Goal: Information Seeking & Learning: Learn about a topic

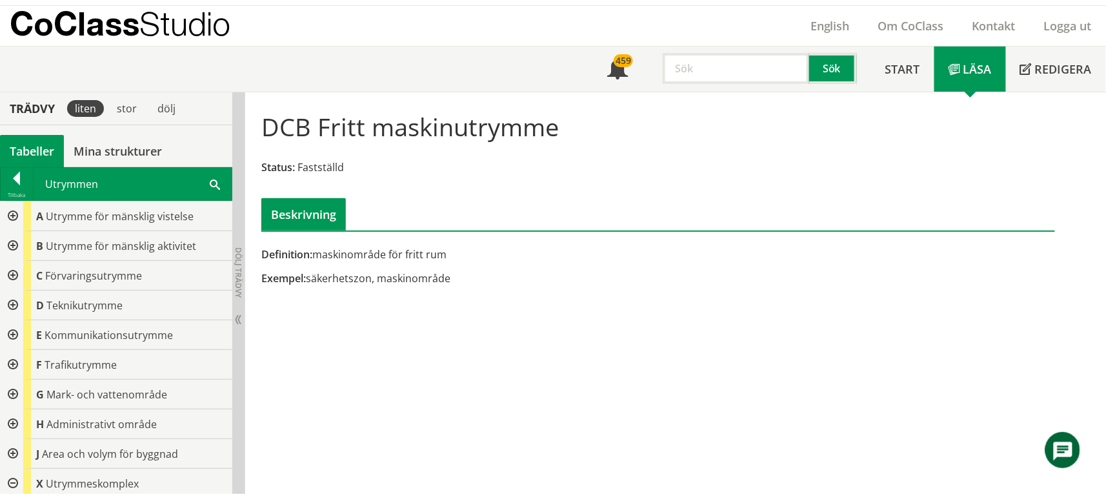
scroll to position [343, 0]
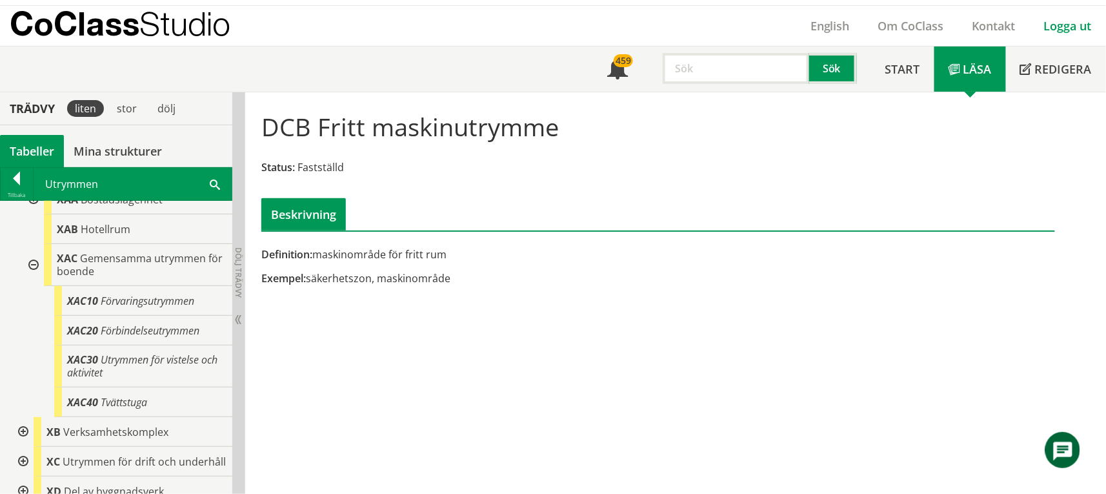
click at [1075, 26] on link "Logga ut" at bounding box center [1068, 25] width 76 height 15
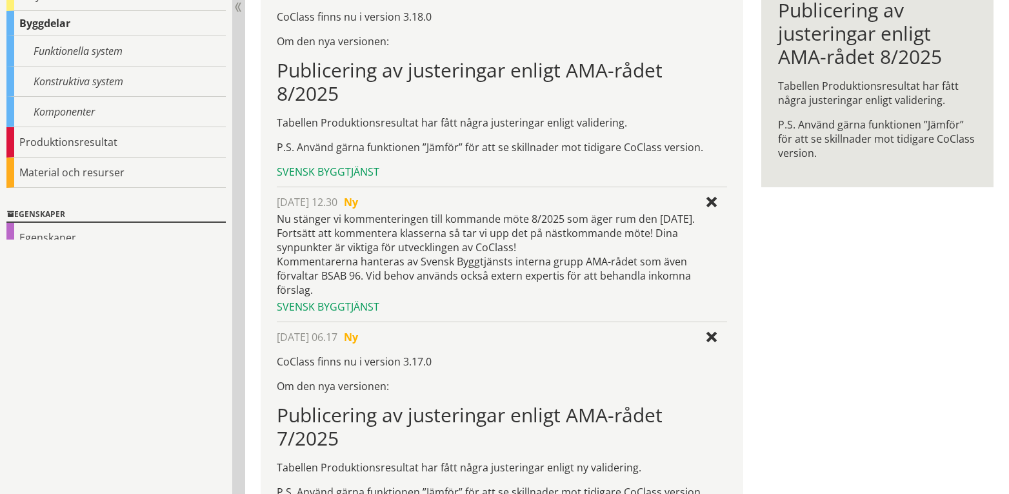
scroll to position [344, 0]
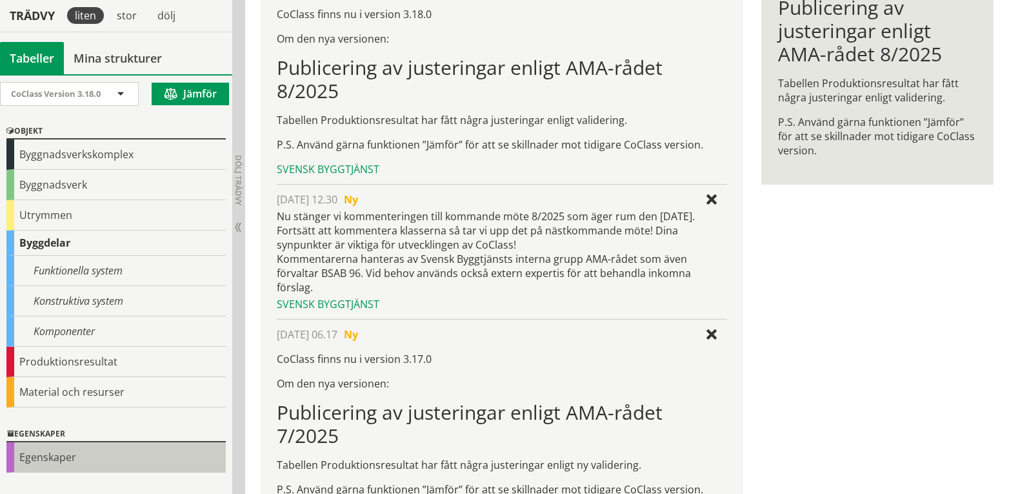
click at [59, 456] on div "Egenskaper" at bounding box center [115, 457] width 219 height 30
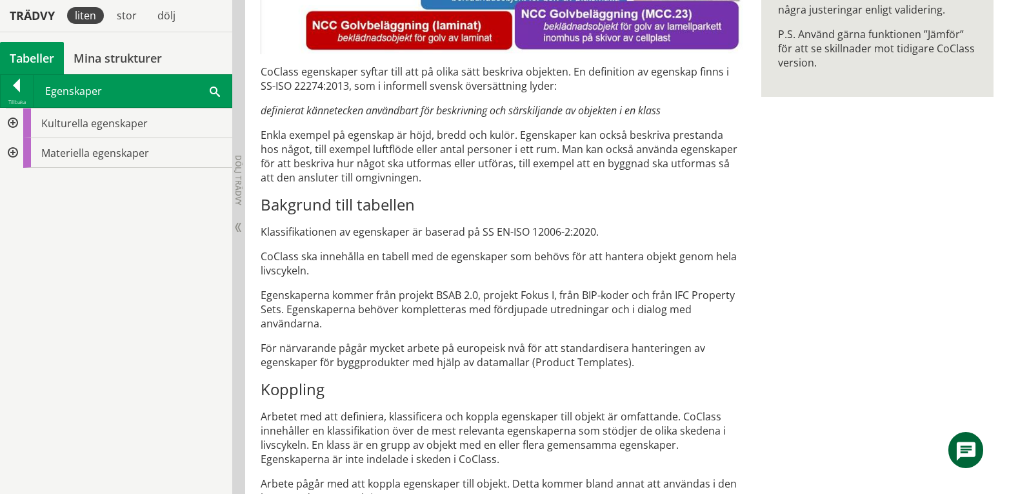
click at [14, 153] on div at bounding box center [11, 153] width 23 height 30
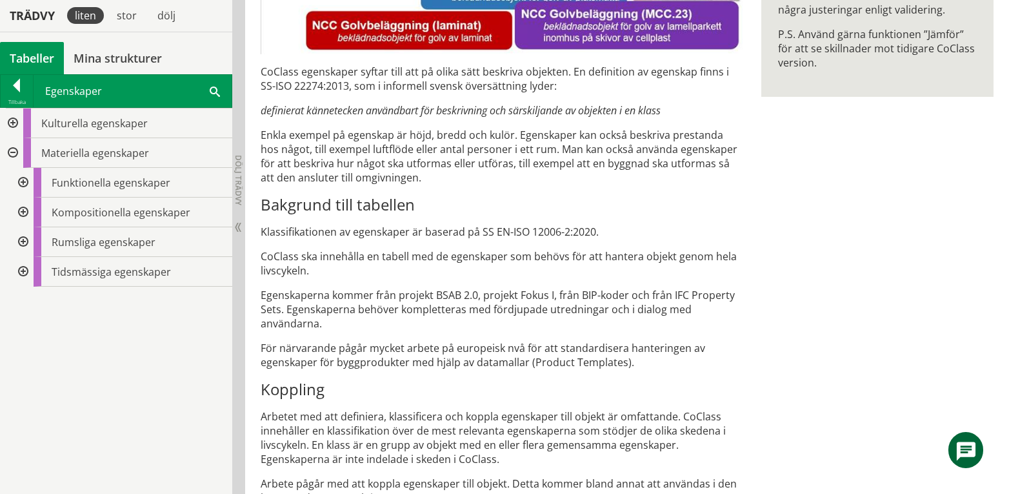
click at [22, 241] on div at bounding box center [21, 242] width 23 height 30
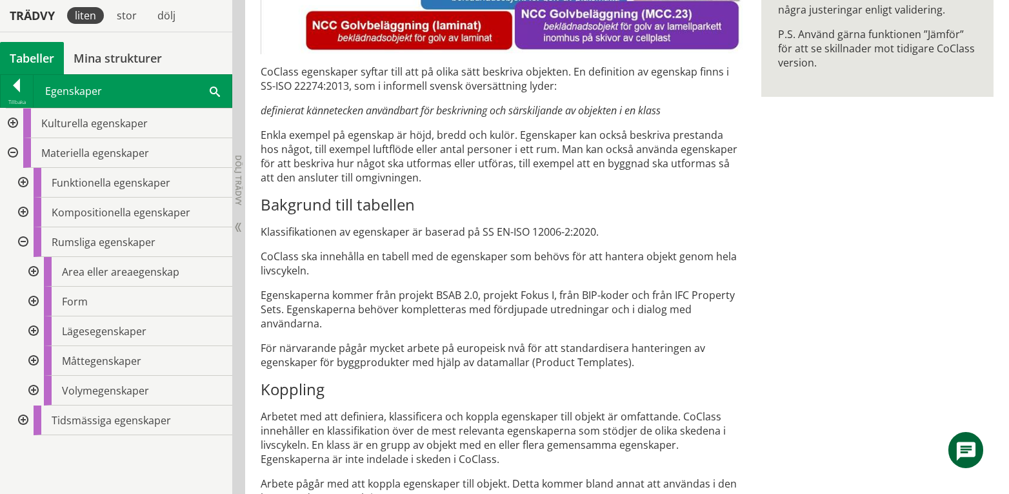
click at [22, 241] on div at bounding box center [21, 242] width 23 height 30
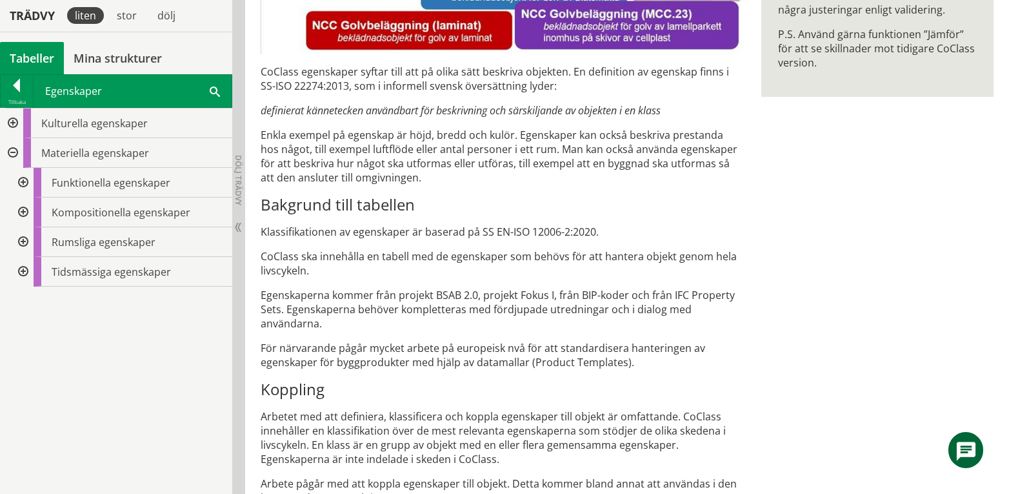
click at [22, 214] on div at bounding box center [21, 212] width 23 height 30
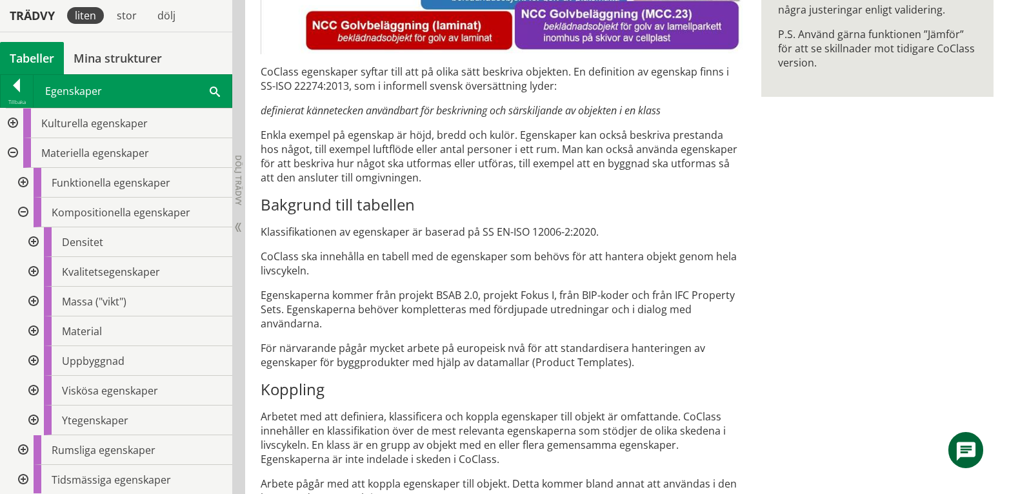
click at [34, 360] on div at bounding box center [32, 361] width 23 height 30
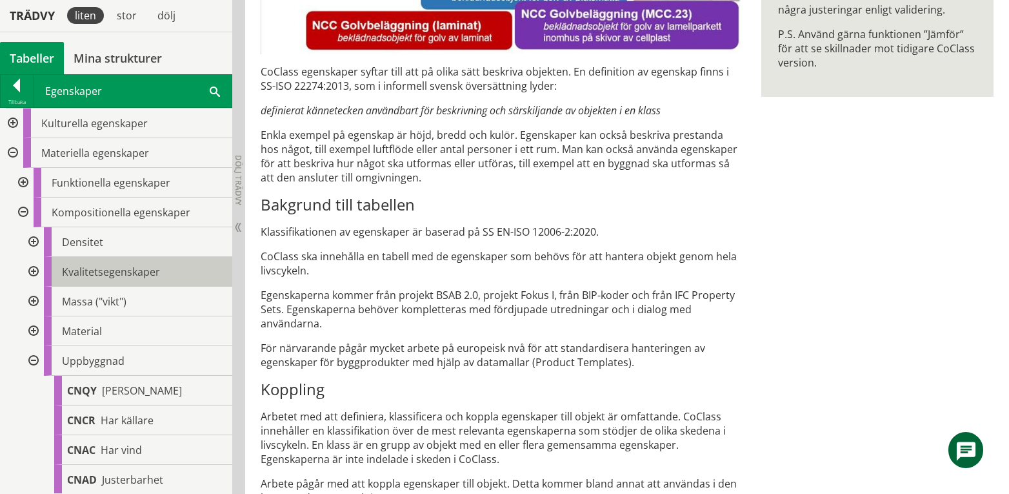
scroll to position [172, 0]
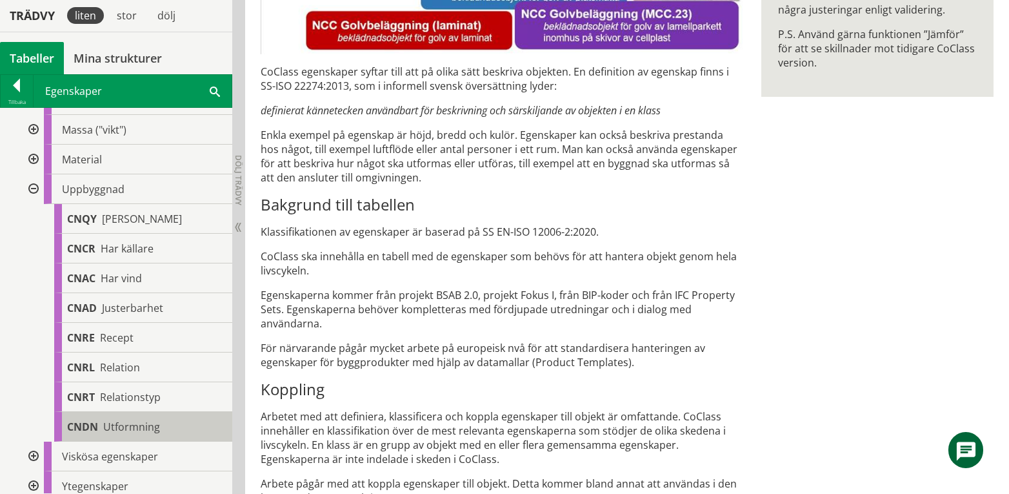
click at [127, 421] on span "Utformning" at bounding box center [131, 426] width 57 height 14
click at [151, 428] on span "Utformning" at bounding box center [131, 426] width 57 height 14
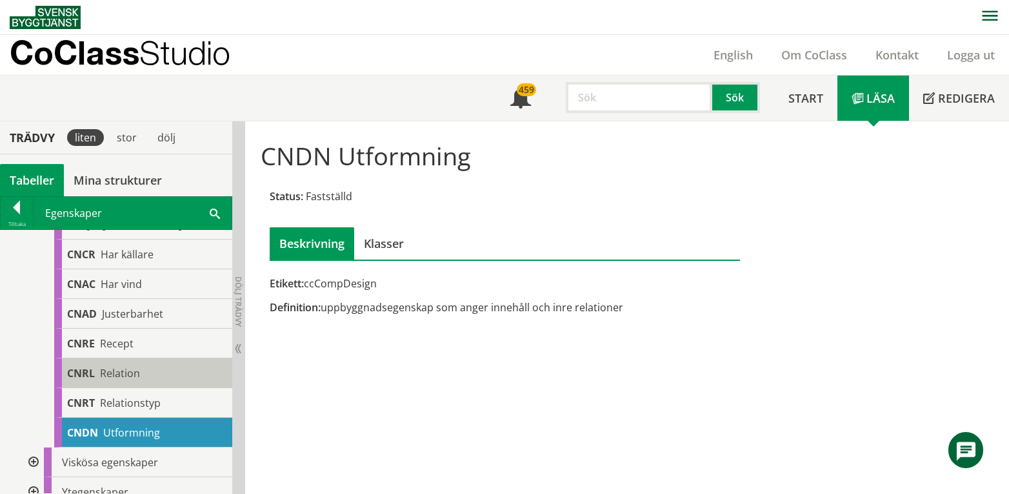
scroll to position [258, 0]
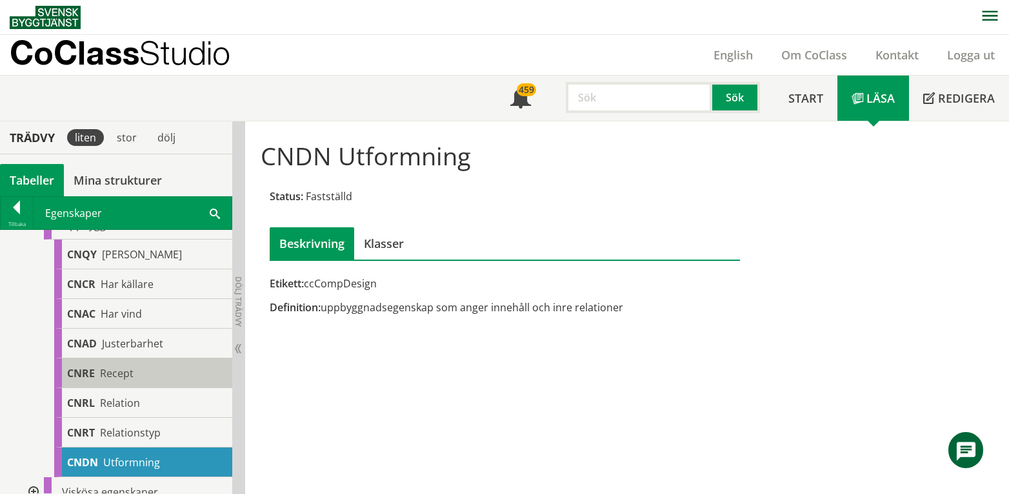
click at [134, 372] on div "CNRE Recept" at bounding box center [143, 373] width 178 height 30
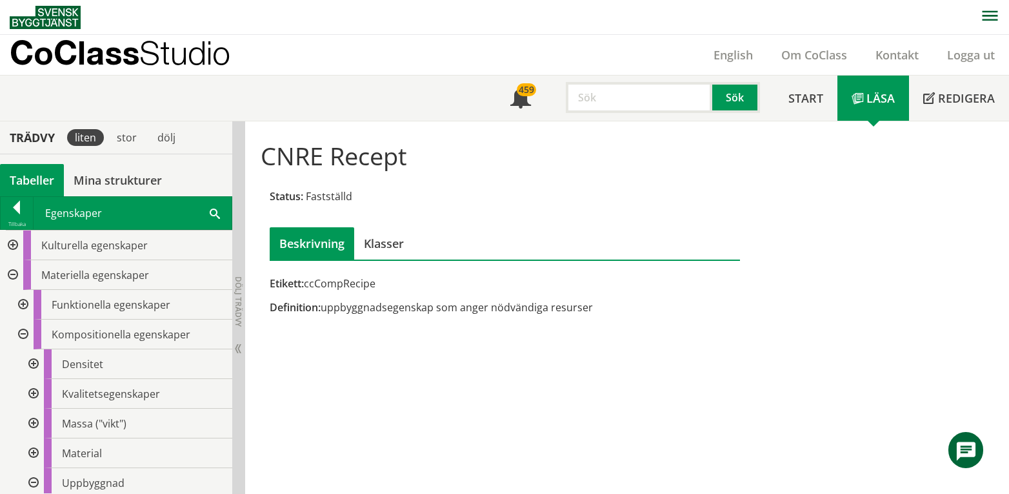
click at [34, 391] on div at bounding box center [32, 394] width 23 height 30
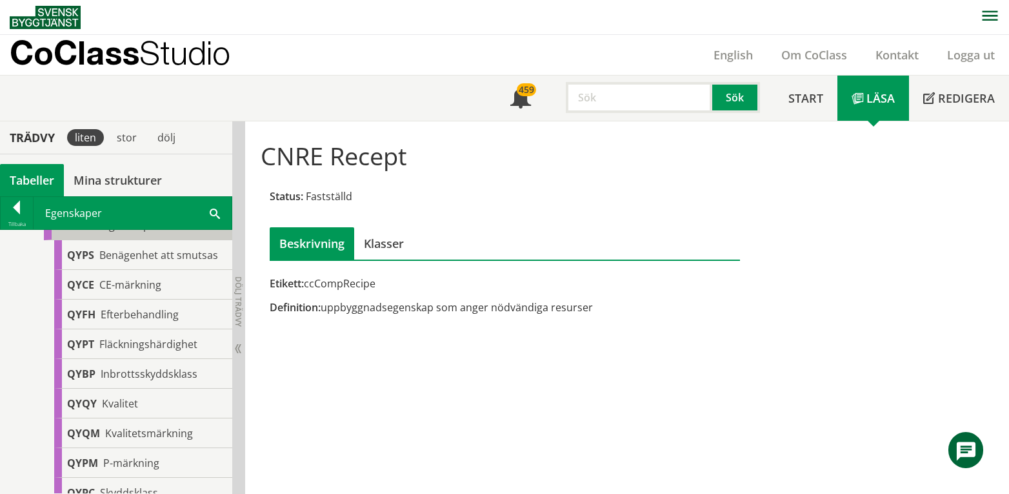
scroll to position [86, 0]
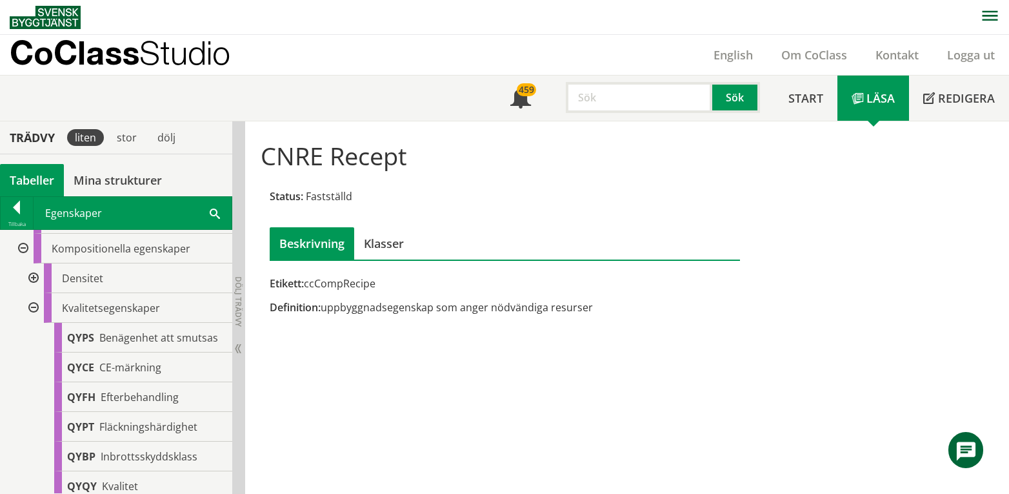
click at [34, 306] on div at bounding box center [32, 308] width 23 height 30
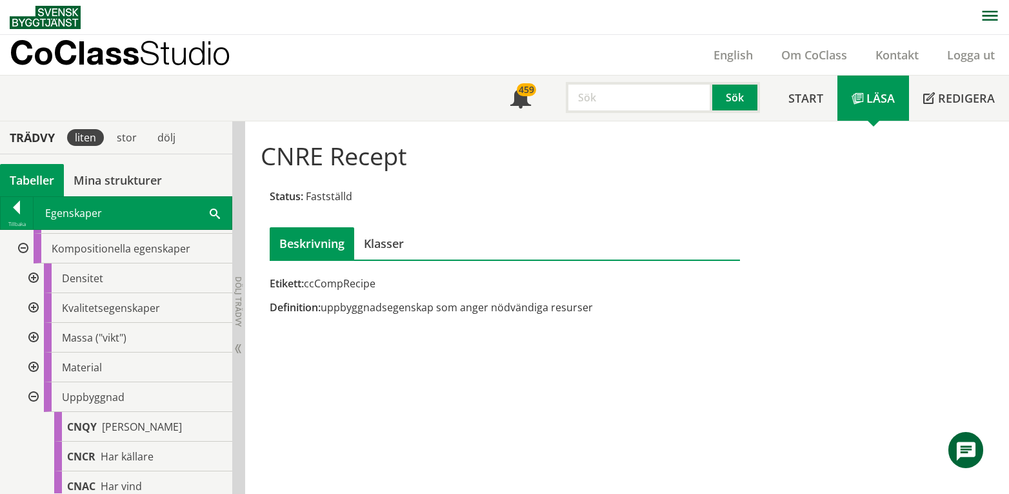
click at [34, 398] on div at bounding box center [32, 397] width 23 height 30
click at [21, 248] on div at bounding box center [21, 249] width 23 height 30
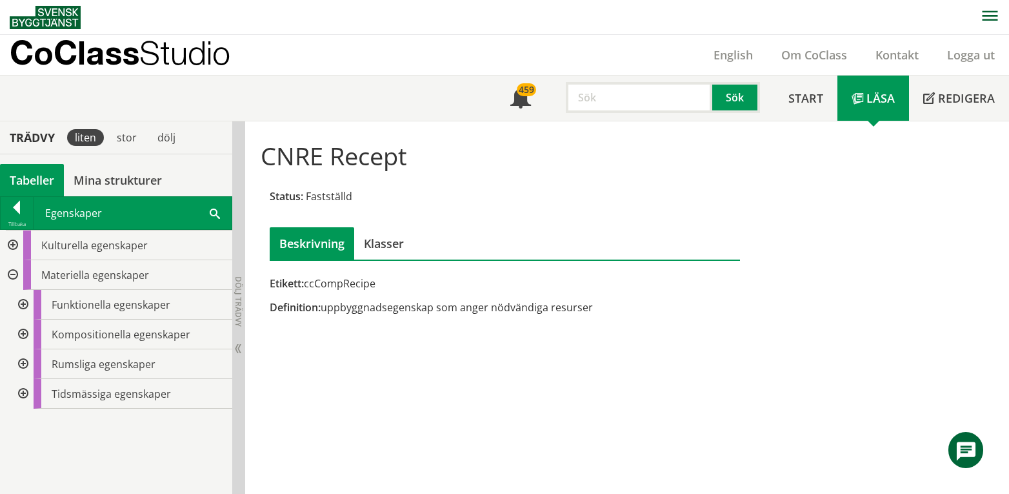
scroll to position [0, 0]
click at [19, 392] on div at bounding box center [21, 394] width 23 height 30
click at [36, 419] on div at bounding box center [32, 423] width 23 height 30
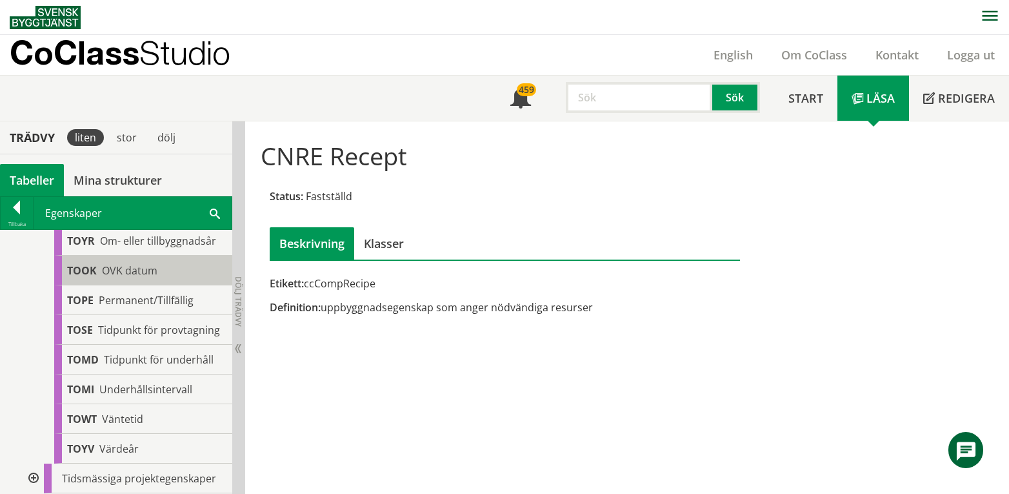
scroll to position [516, 0]
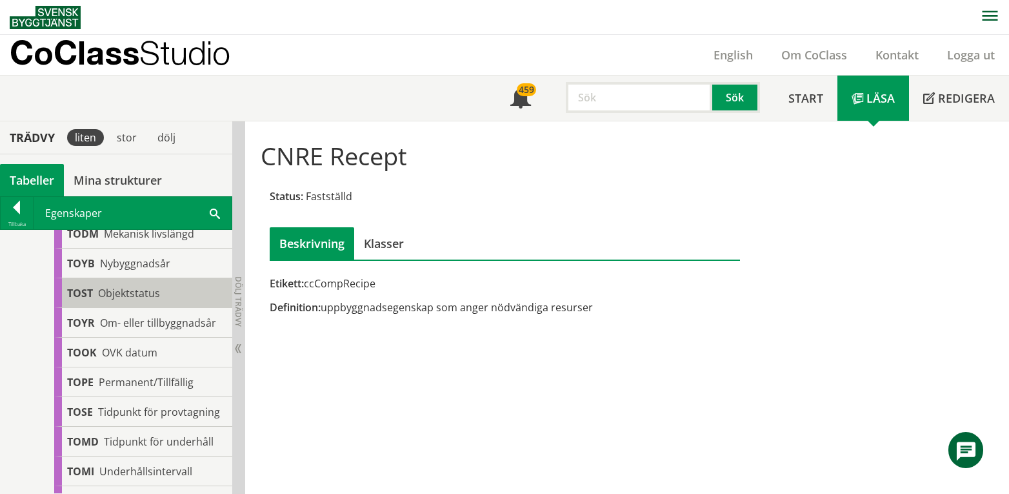
click at [141, 290] on span "Objektstatus" at bounding box center [129, 293] width 62 height 14
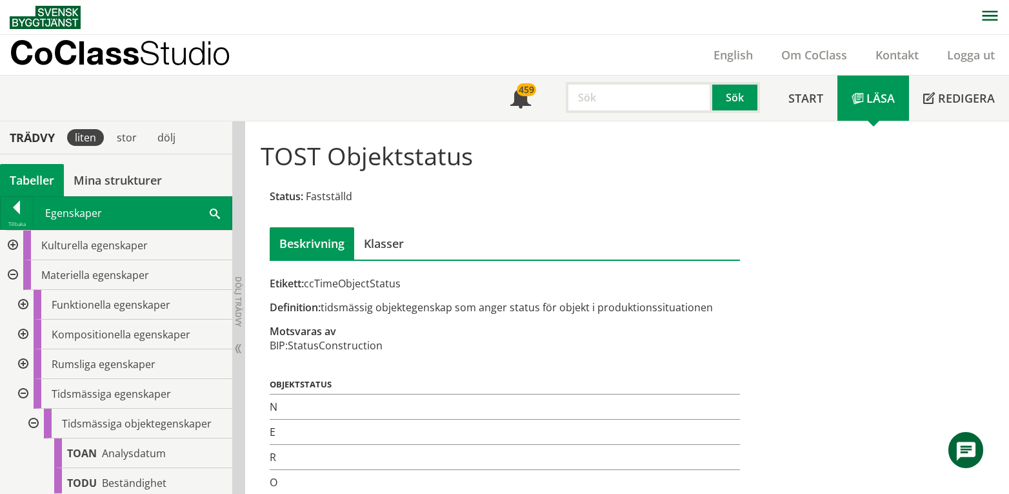
click at [35, 184] on div "Tabeller" at bounding box center [32, 180] width 64 height 32
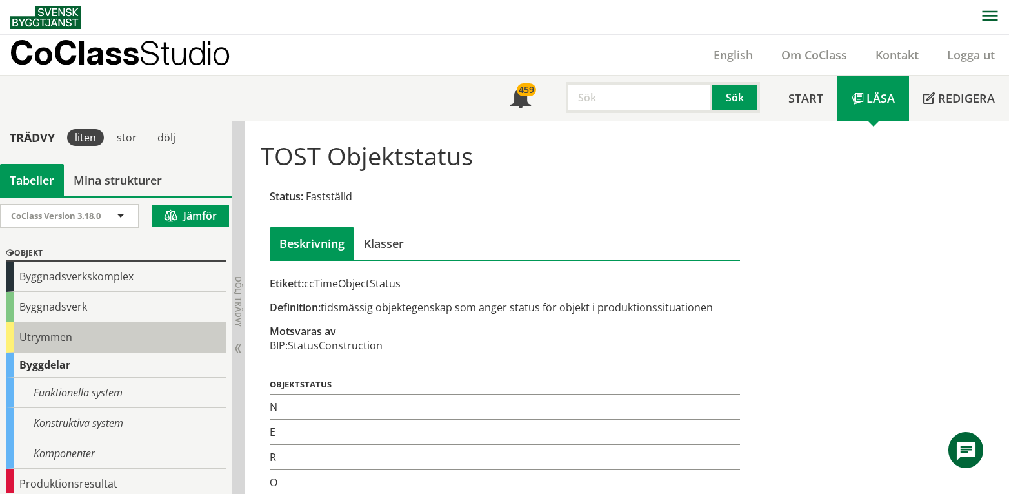
click at [43, 332] on div "Utrymmen" at bounding box center [115, 337] width 219 height 30
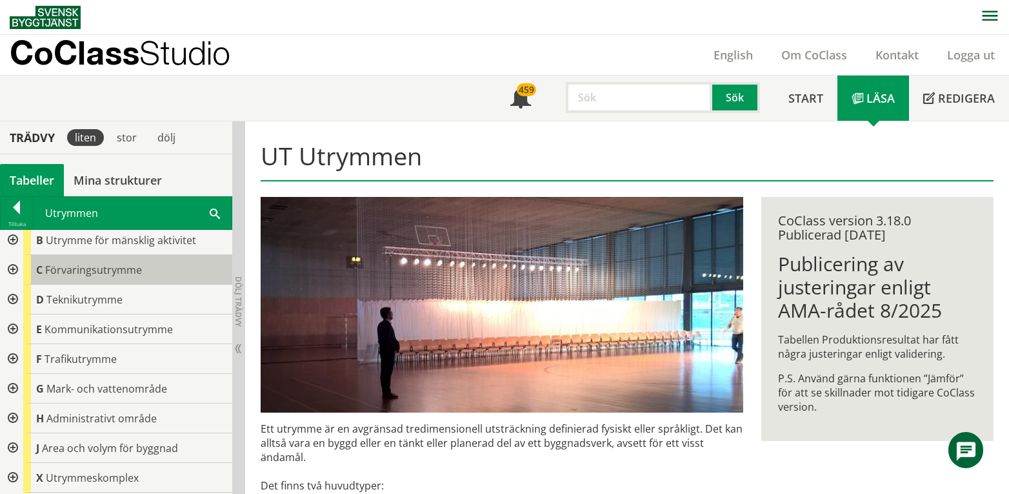
scroll to position [63, 0]
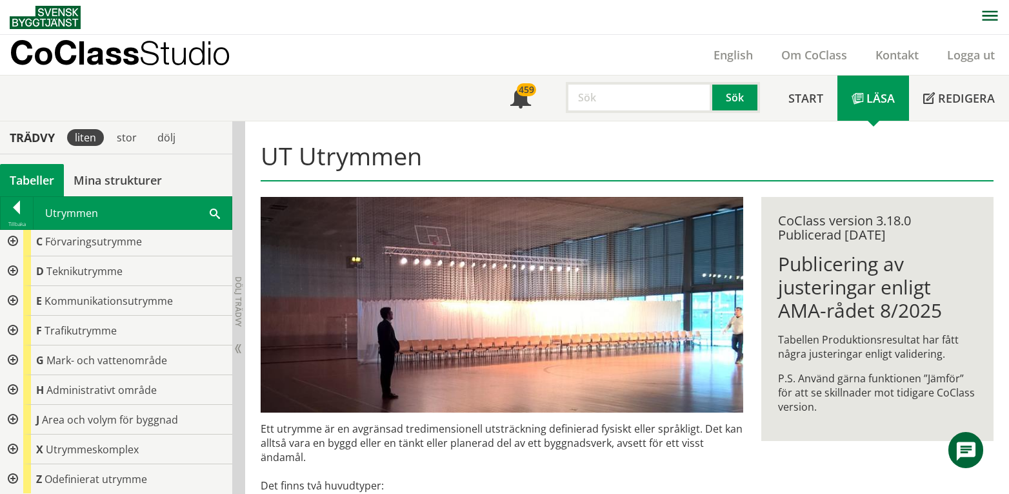
click at [14, 357] on div at bounding box center [11, 360] width 23 height 30
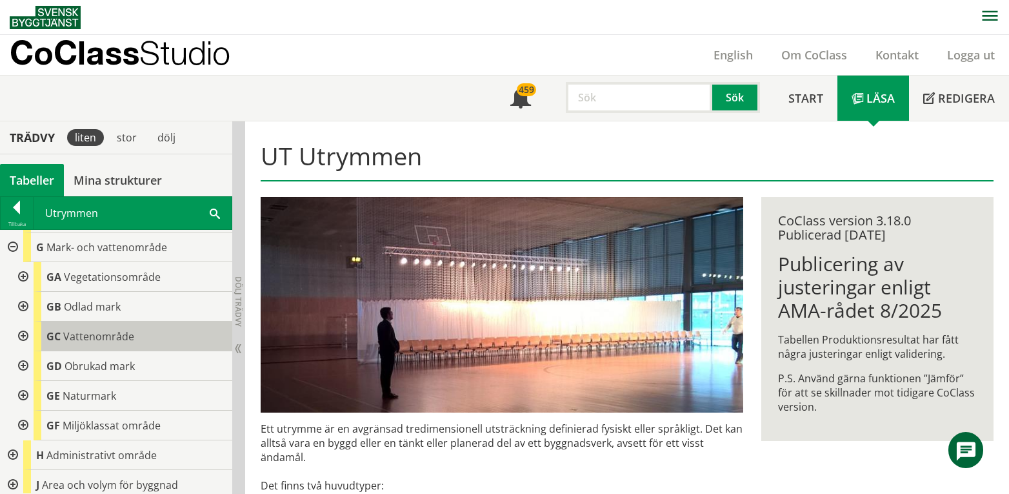
scroll to position [150, 0]
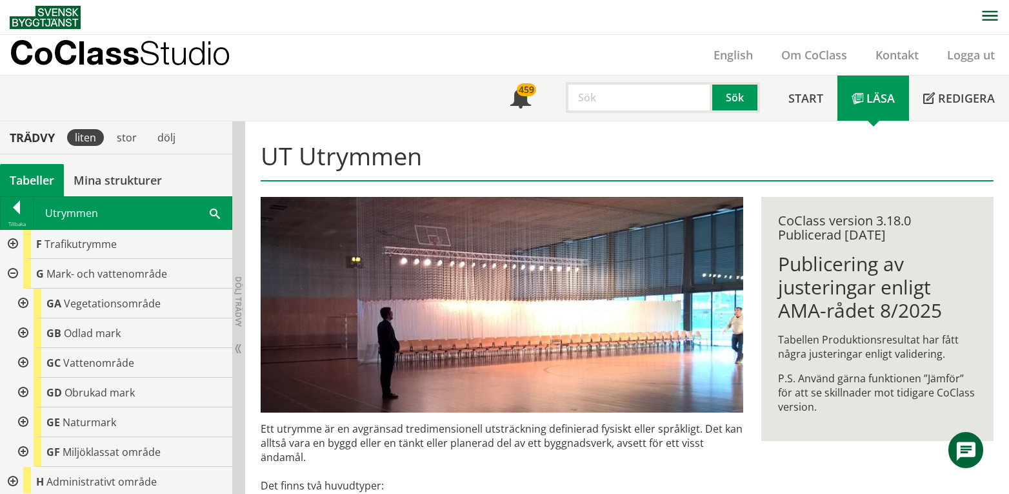
click at [27, 301] on div at bounding box center [21, 303] width 23 height 30
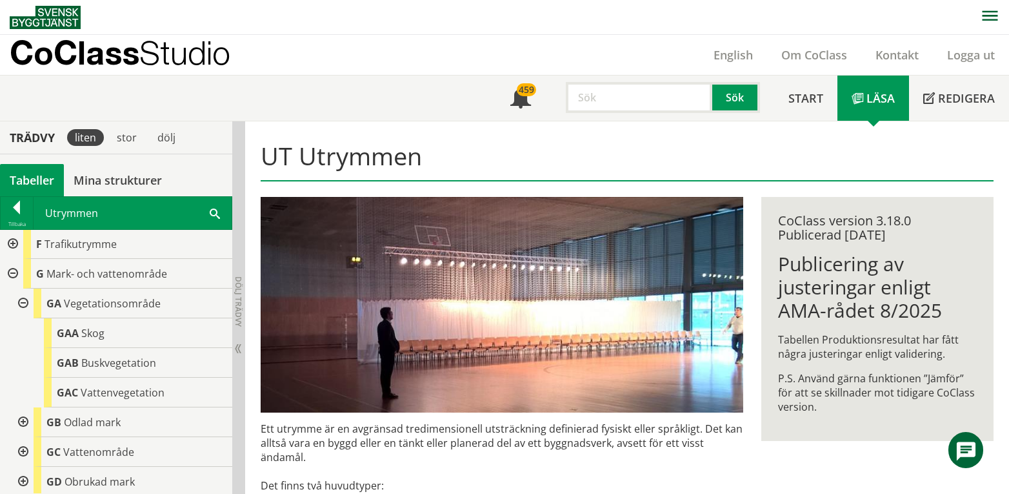
click at [23, 301] on div at bounding box center [21, 303] width 23 height 30
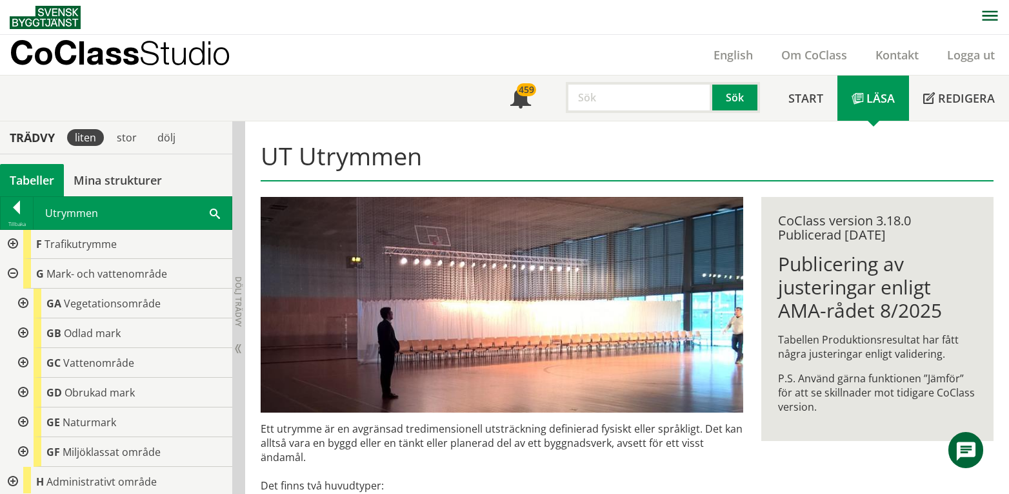
click at [24, 336] on div at bounding box center [21, 333] width 23 height 30
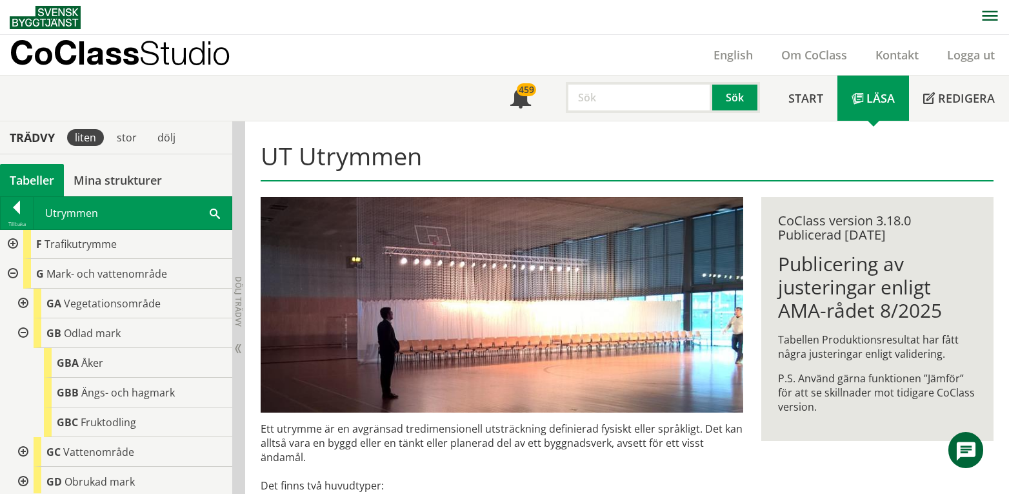
click at [23, 336] on div at bounding box center [21, 333] width 23 height 30
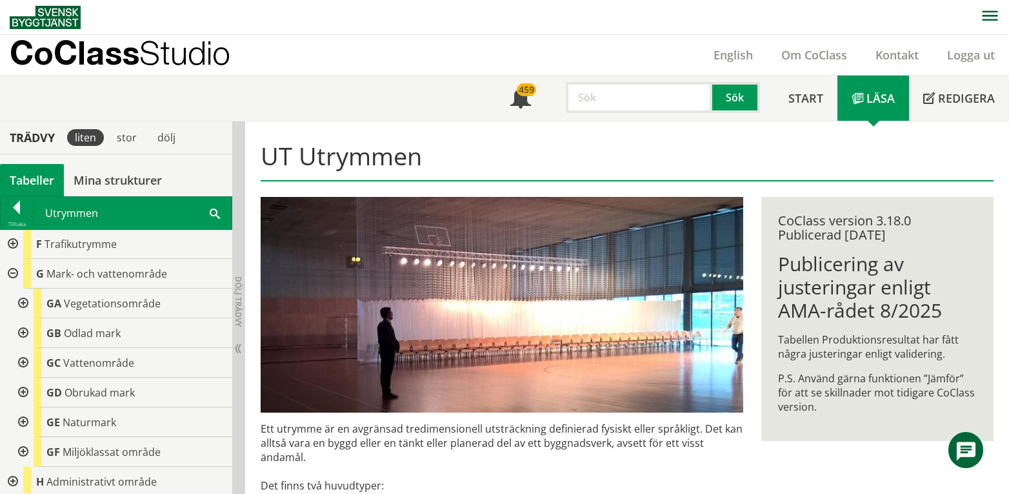
click at [19, 365] on div at bounding box center [21, 363] width 23 height 30
click at [19, 363] on div at bounding box center [21, 363] width 23 height 30
click at [22, 393] on div at bounding box center [21, 392] width 23 height 30
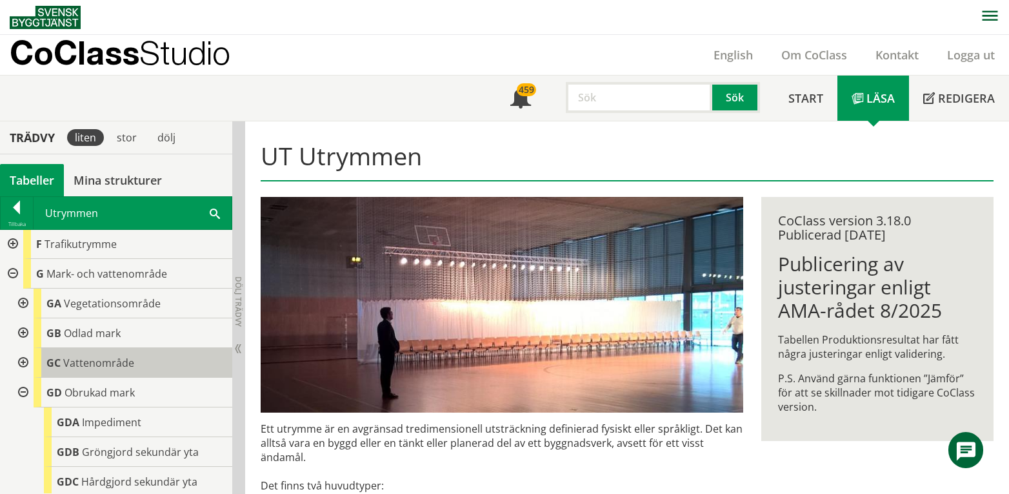
scroll to position [236, 0]
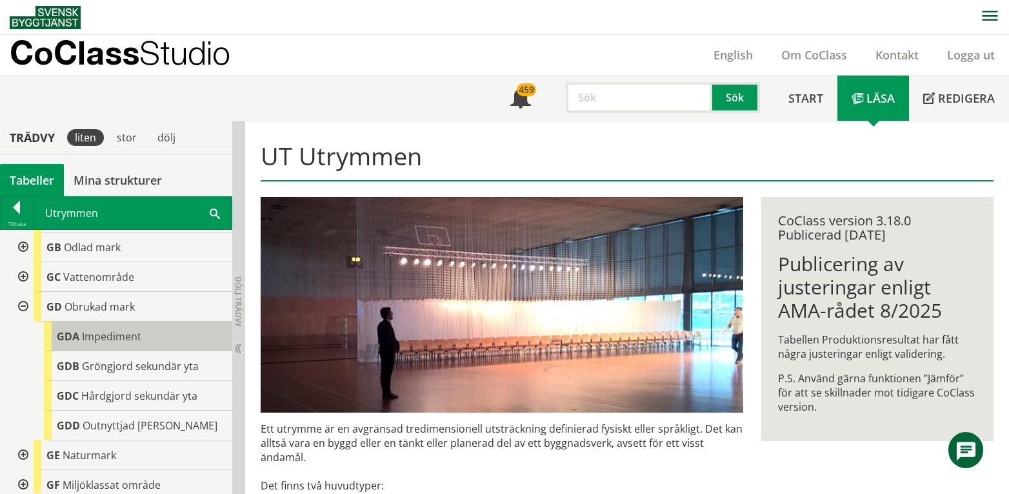
click at [88, 339] on span "Impediment" at bounding box center [111, 336] width 59 height 14
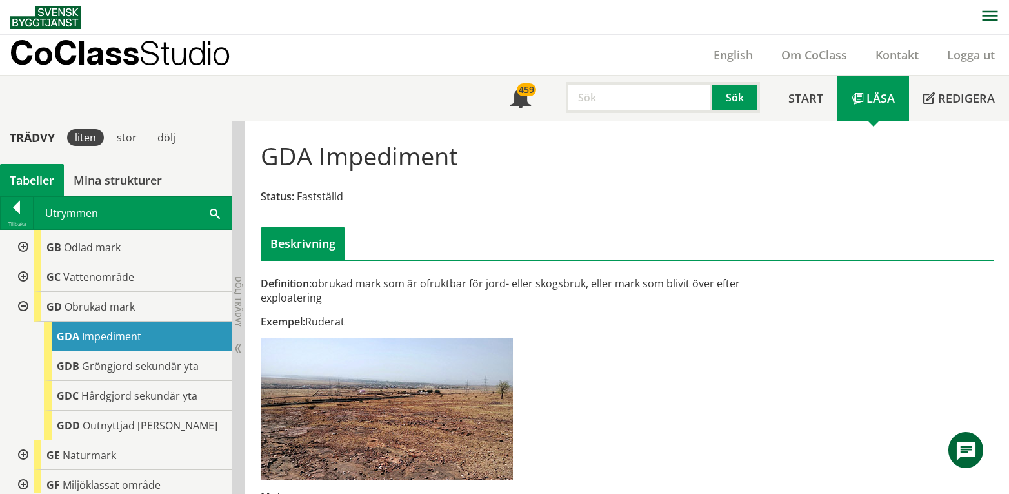
click at [19, 305] on div at bounding box center [21, 307] width 23 height 30
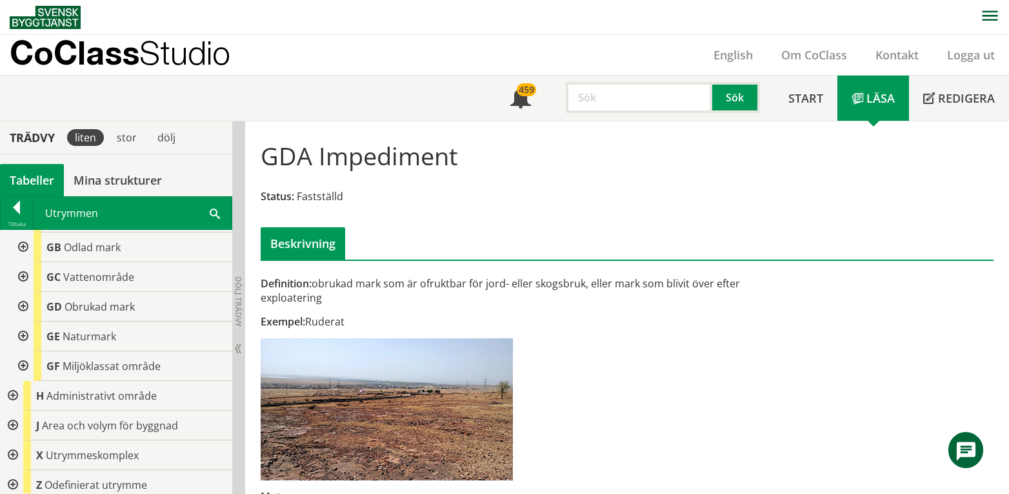
click at [26, 334] on div at bounding box center [21, 336] width 23 height 30
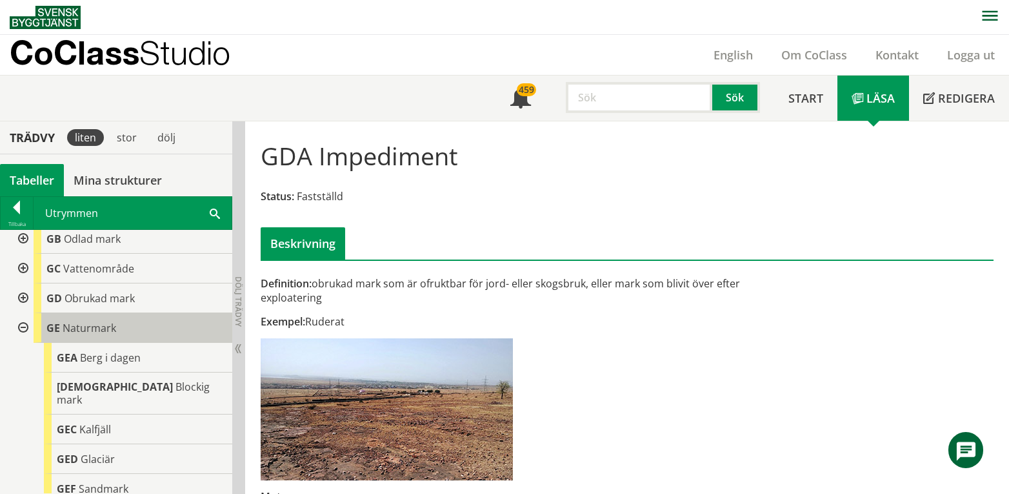
scroll to position [218, 0]
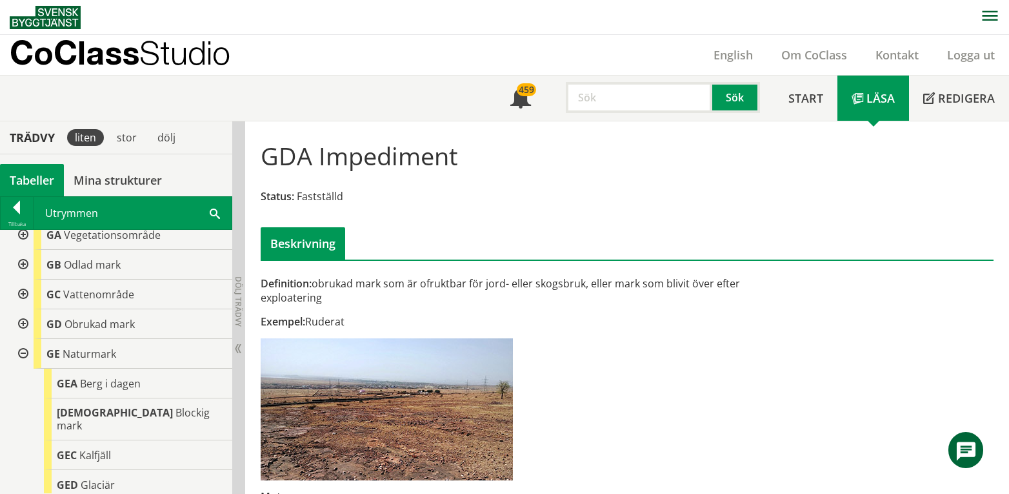
click at [26, 352] on div at bounding box center [21, 354] width 23 height 30
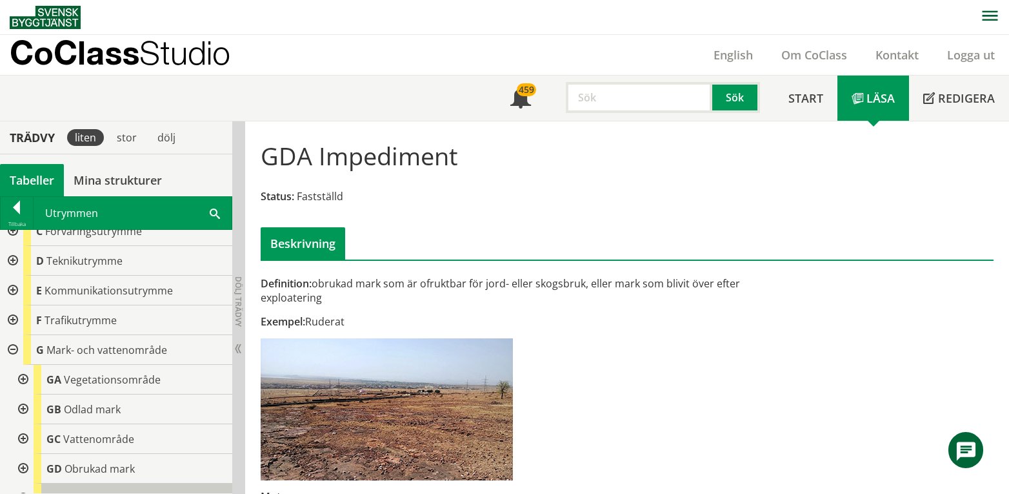
scroll to position [46, 0]
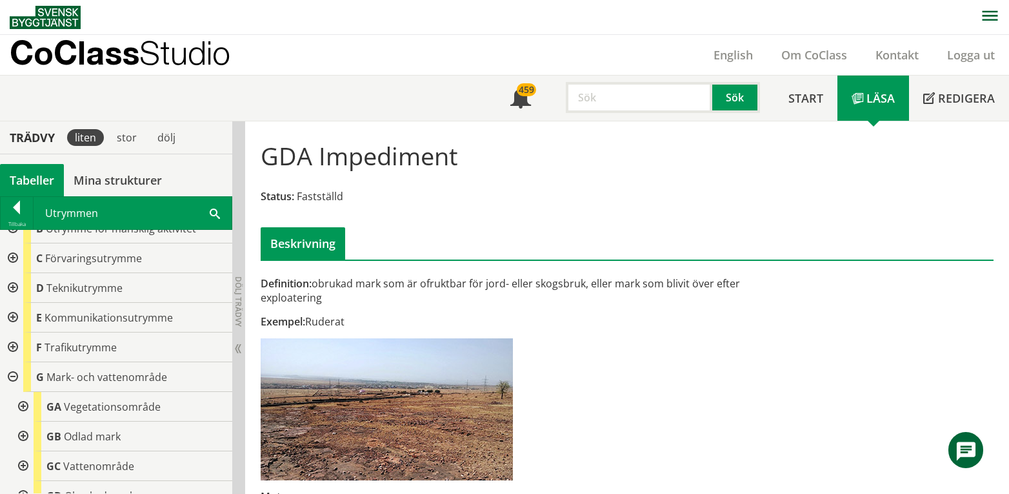
click at [14, 378] on div at bounding box center [11, 377] width 23 height 30
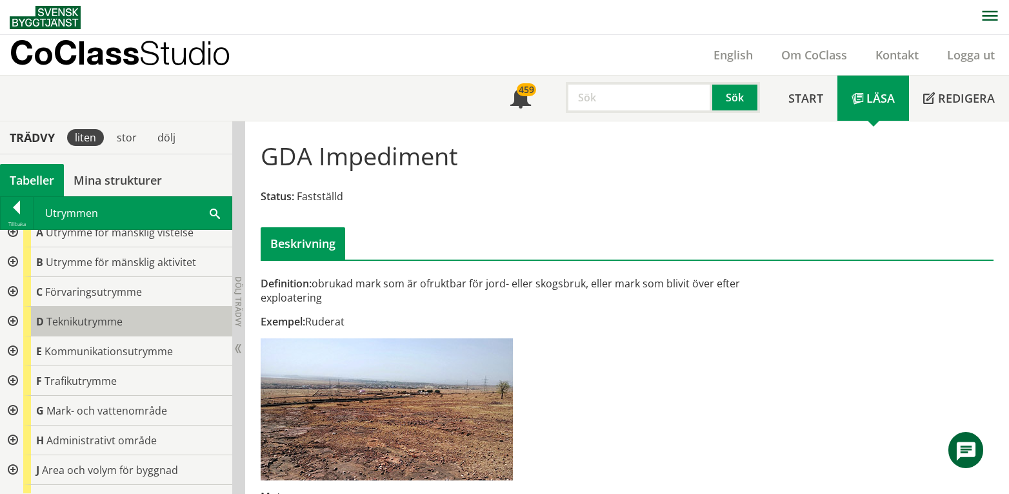
scroll to position [0, 0]
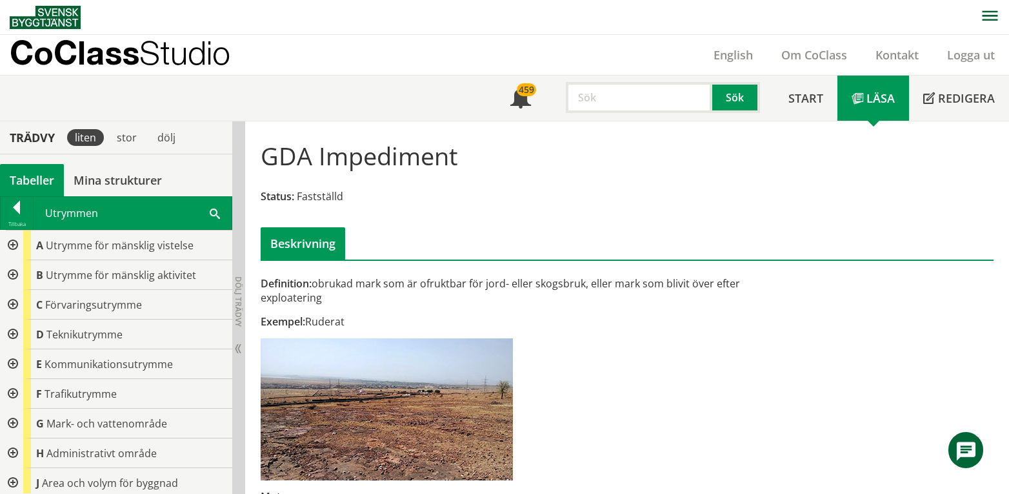
click at [16, 275] on div at bounding box center [11, 275] width 23 height 30
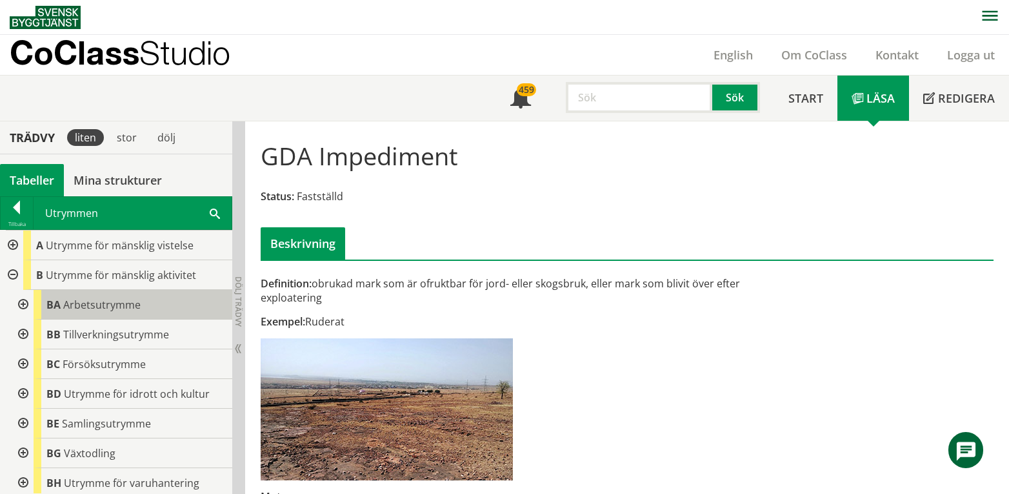
scroll to position [86, 0]
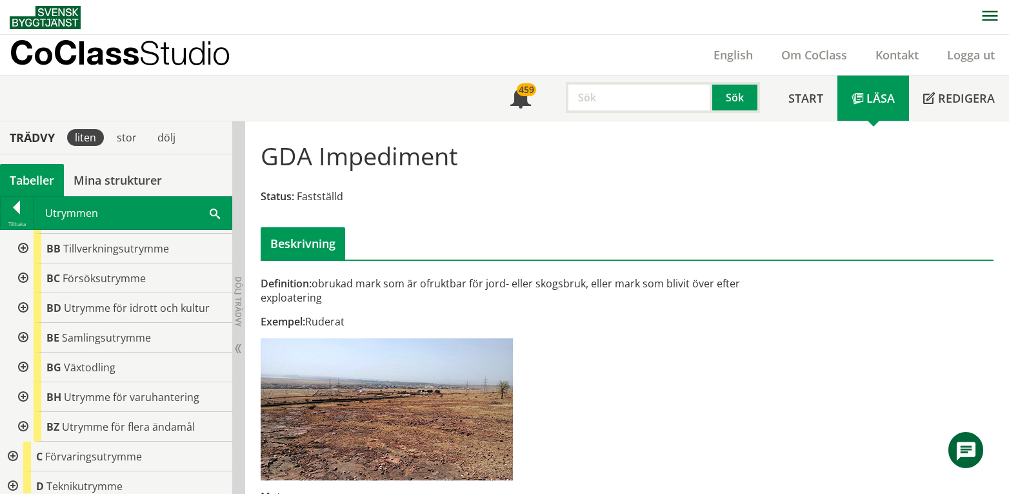
click at [21, 337] on div at bounding box center [21, 338] width 23 height 30
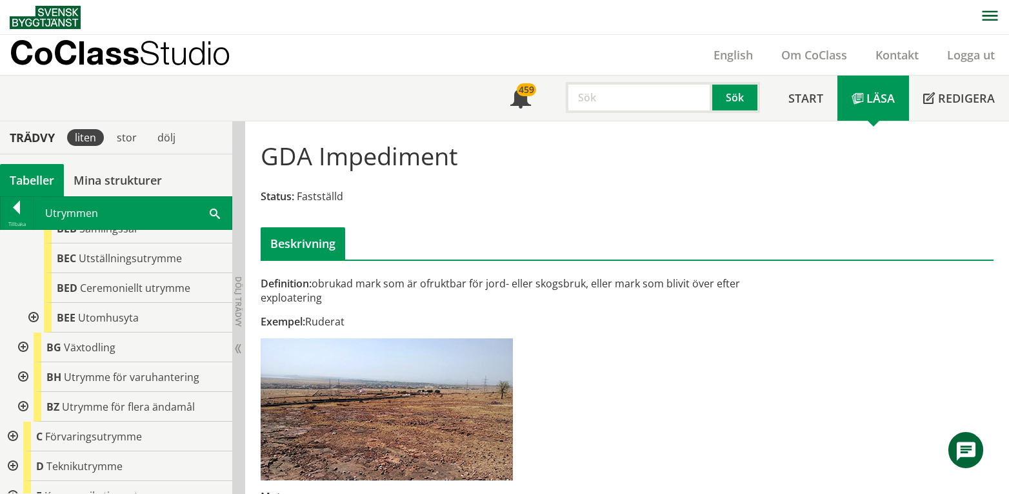
scroll to position [258, 0]
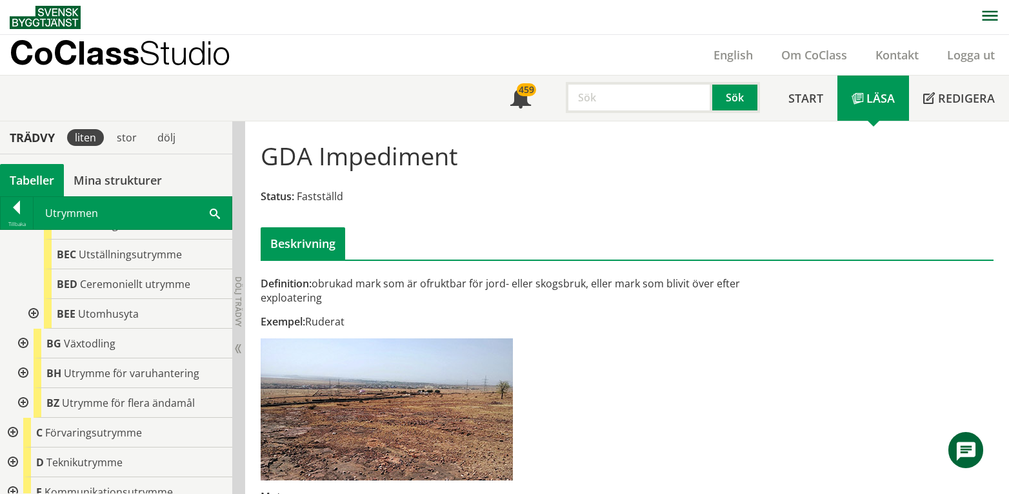
click at [35, 313] on div at bounding box center [32, 314] width 23 height 30
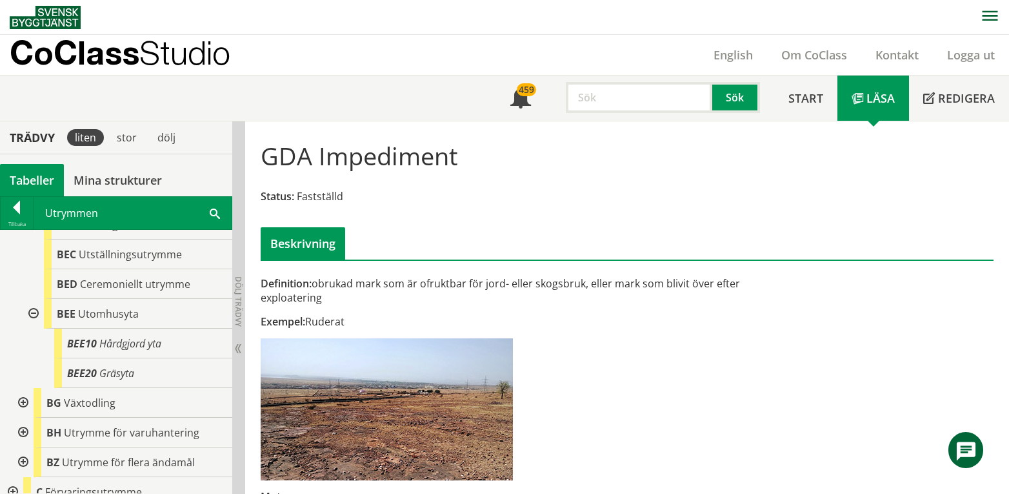
click at [35, 313] on div at bounding box center [32, 314] width 23 height 30
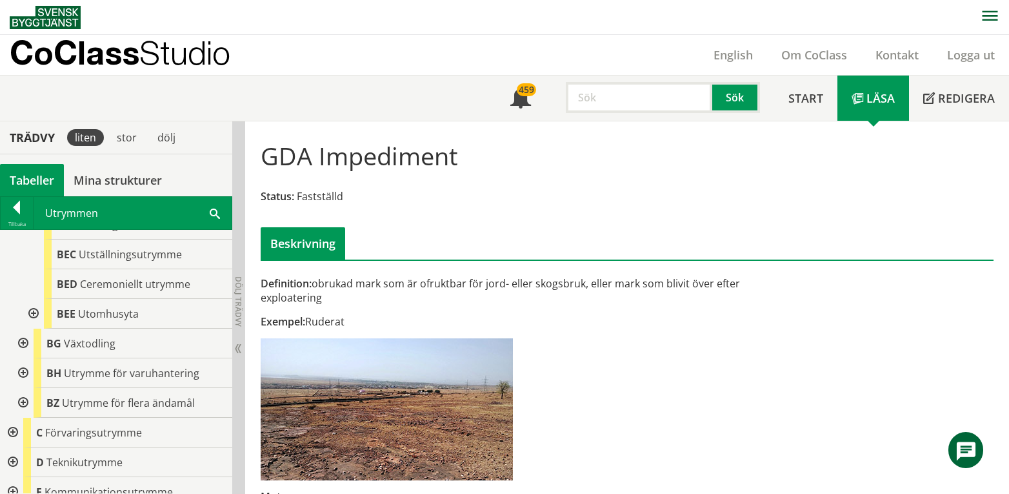
click at [18, 404] on div at bounding box center [21, 403] width 23 height 30
click at [18, 403] on div at bounding box center [21, 403] width 23 height 30
click at [22, 342] on div at bounding box center [21, 343] width 23 height 30
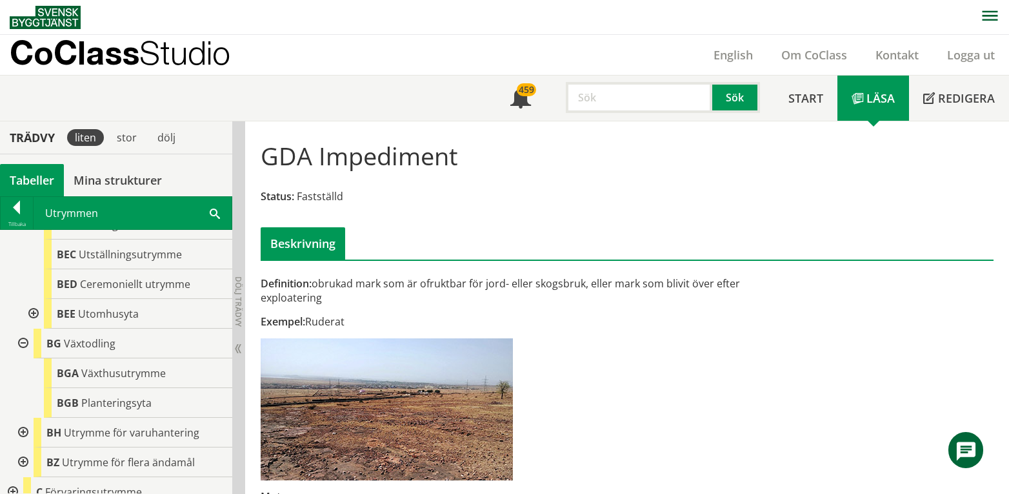
click at [31, 314] on div at bounding box center [32, 314] width 23 height 30
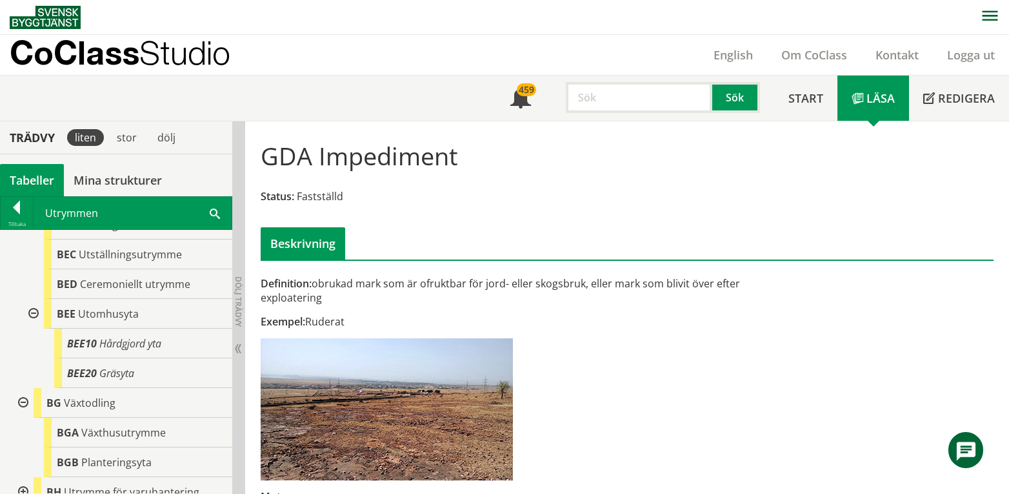
click at [36, 315] on div at bounding box center [32, 314] width 23 height 30
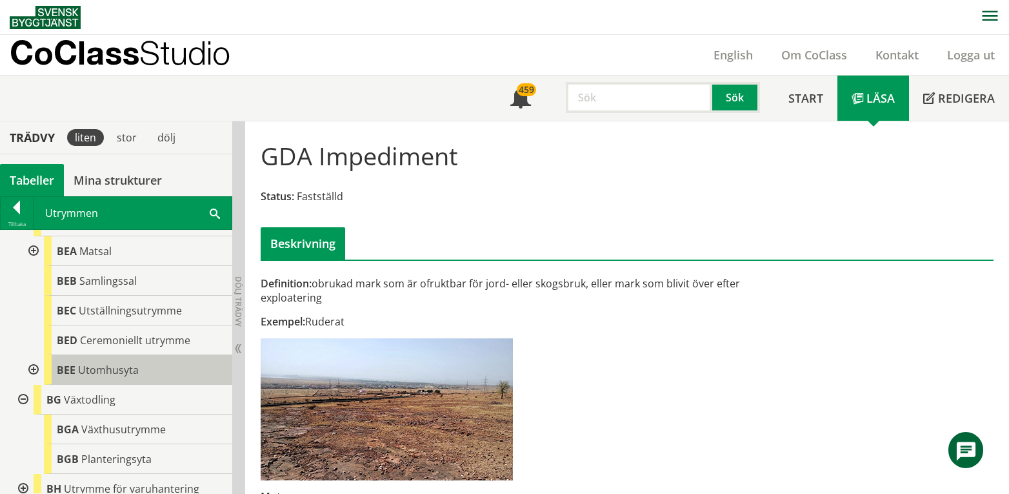
scroll to position [172, 0]
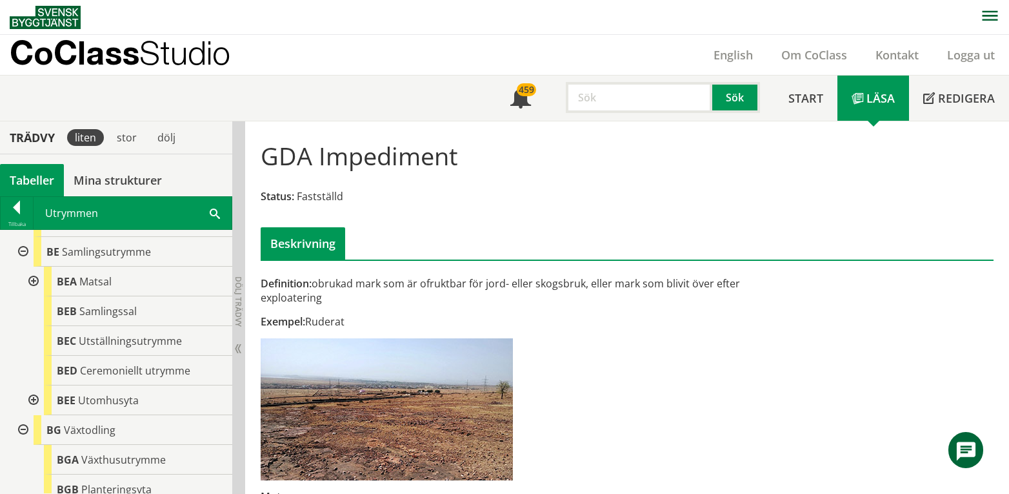
click at [22, 251] on div at bounding box center [21, 252] width 23 height 30
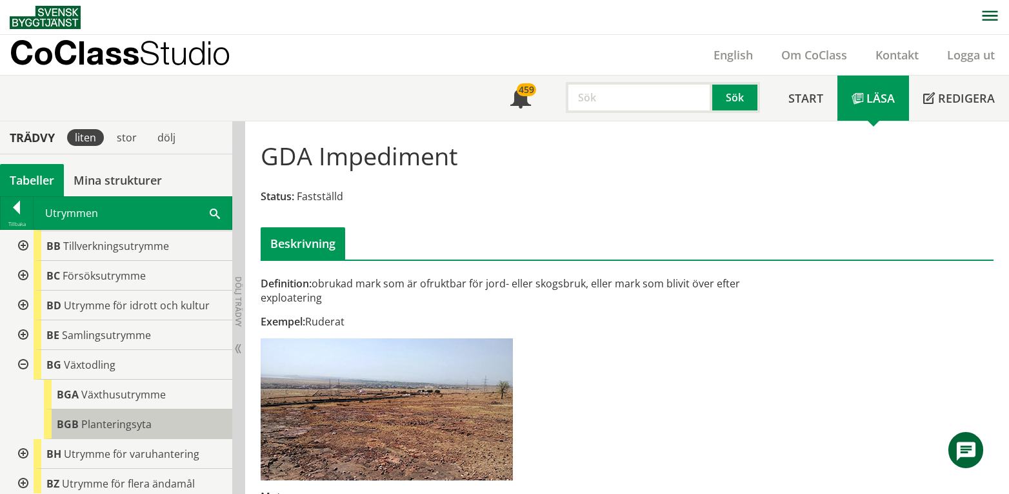
scroll to position [0, 0]
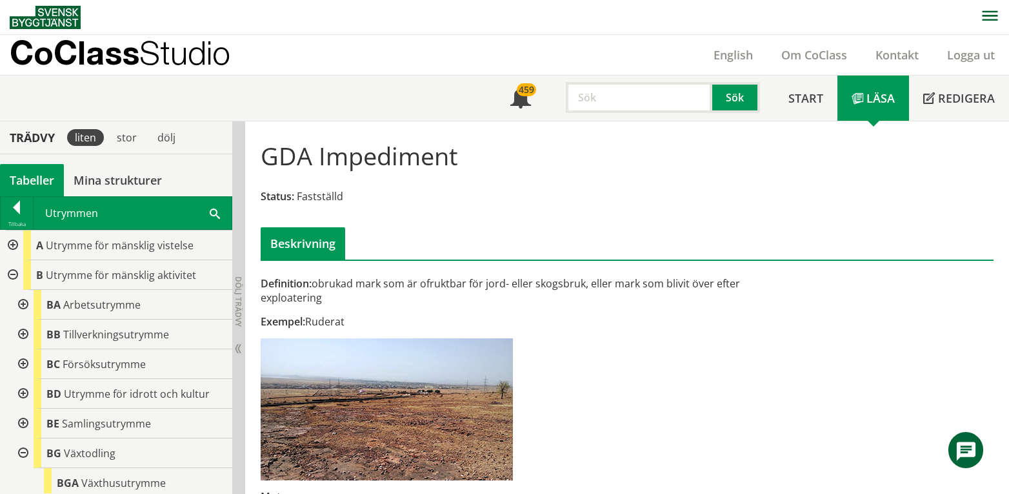
click at [24, 453] on div at bounding box center [21, 453] width 23 height 30
click at [25, 423] on div at bounding box center [21, 423] width 23 height 30
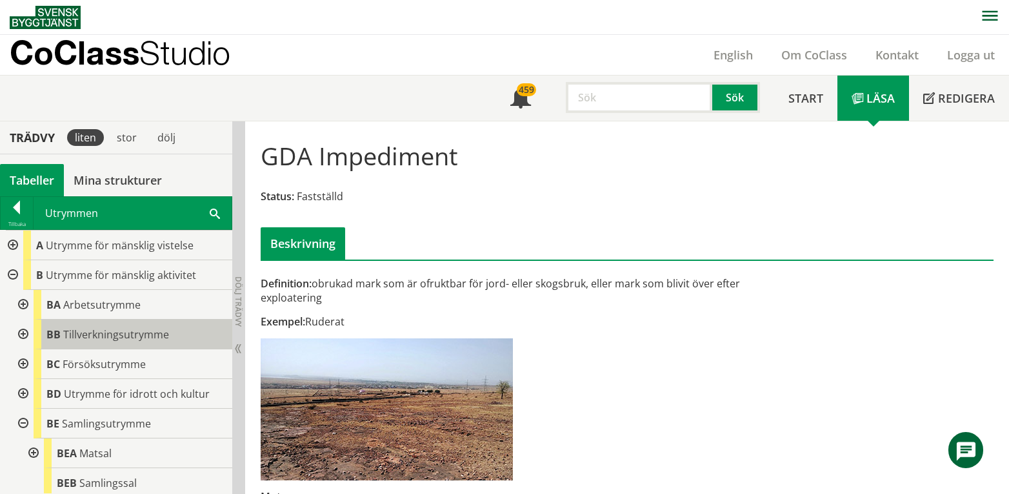
scroll to position [258, 0]
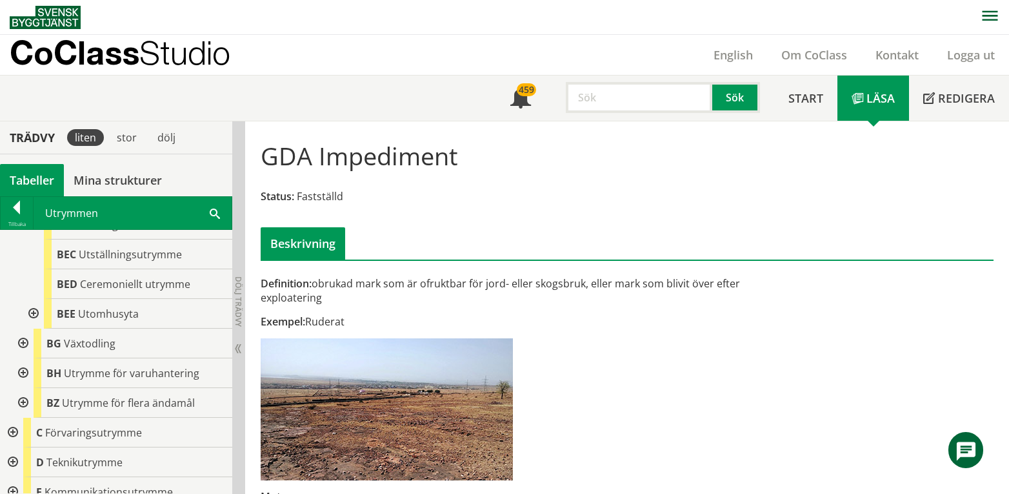
click at [32, 311] on div at bounding box center [32, 314] width 23 height 30
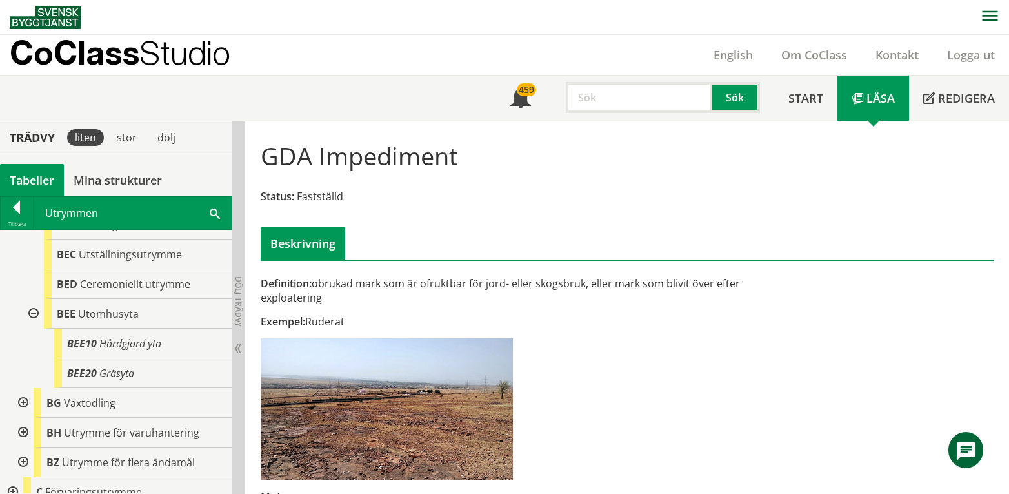
click at [32, 311] on div at bounding box center [32, 314] width 23 height 30
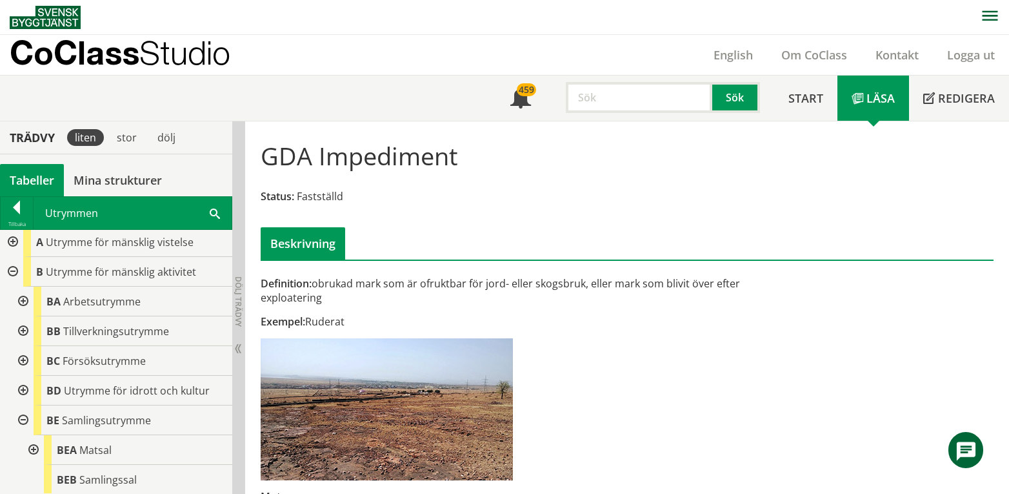
scroll to position [0, 0]
click at [22, 424] on div at bounding box center [21, 423] width 23 height 30
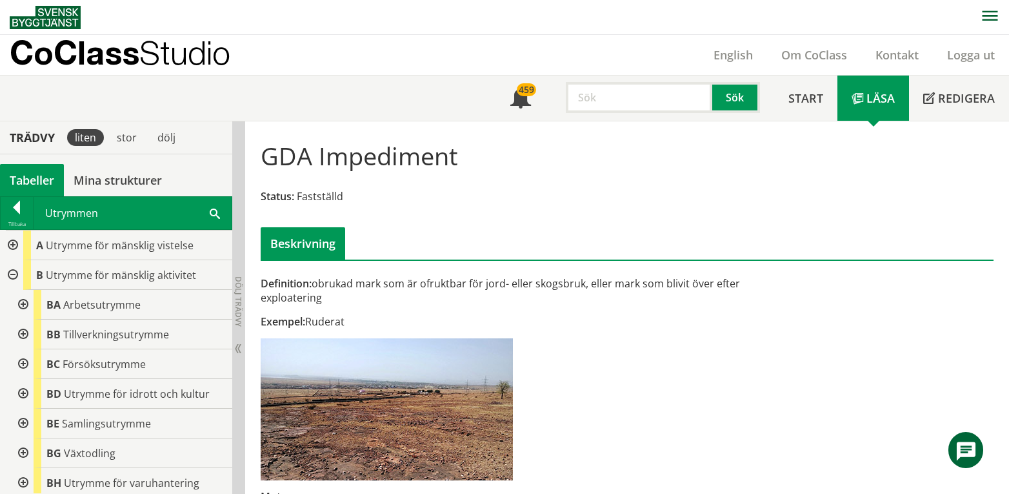
click at [23, 392] on div at bounding box center [21, 394] width 23 height 30
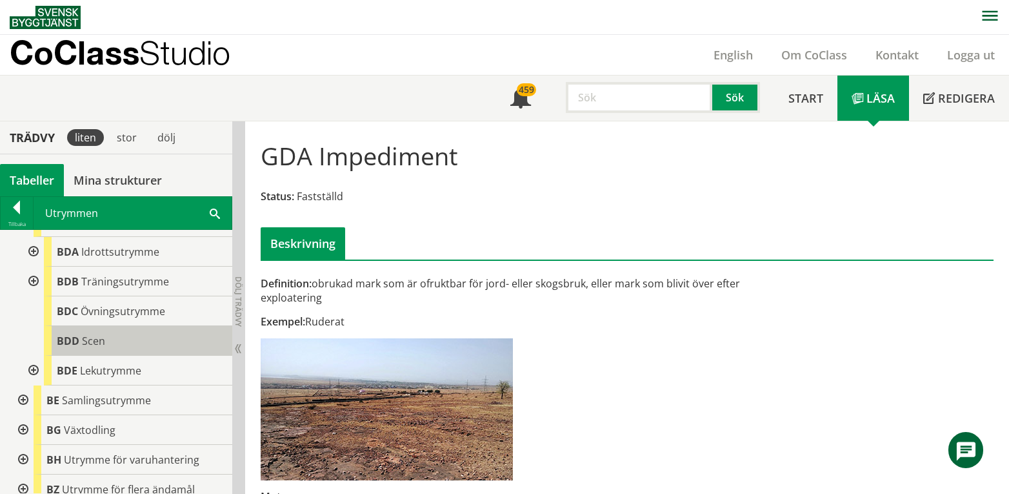
scroll to position [86, 0]
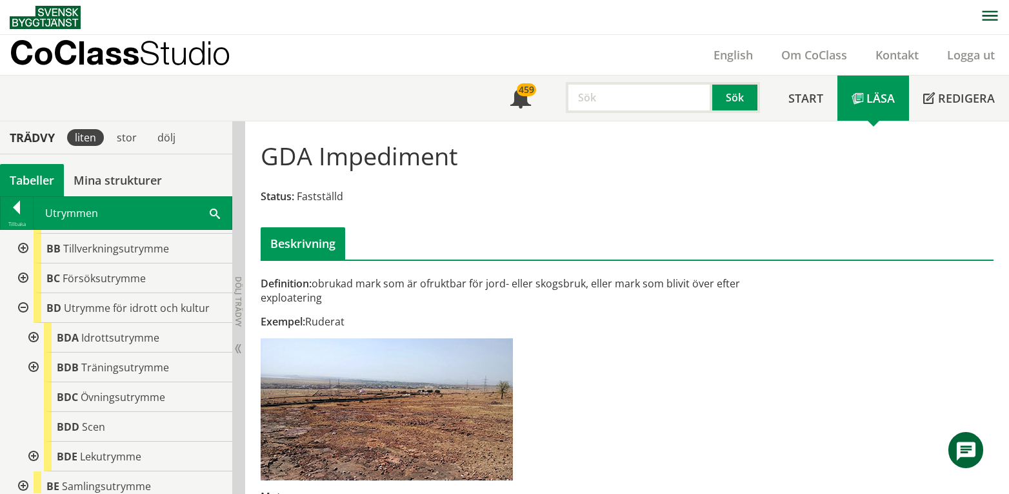
click at [32, 453] on div at bounding box center [32, 456] width 23 height 30
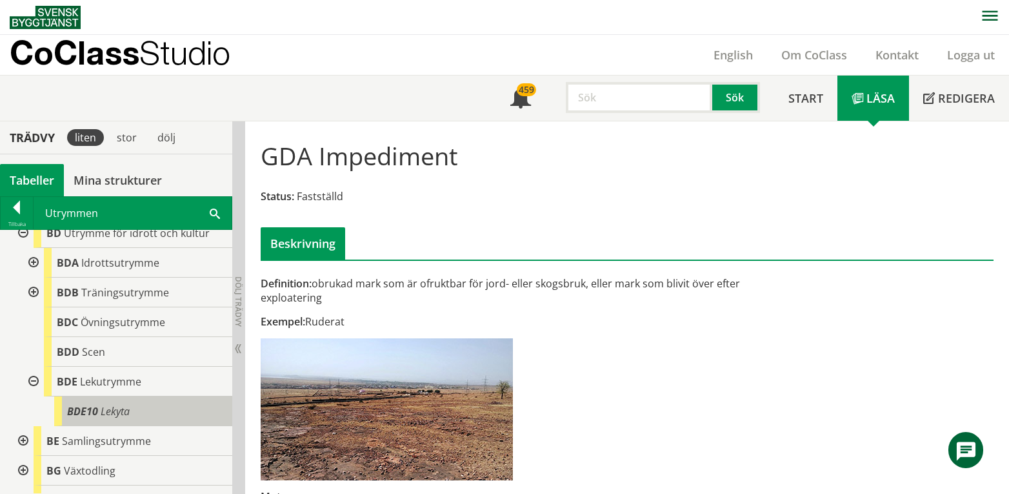
scroll to position [258, 0]
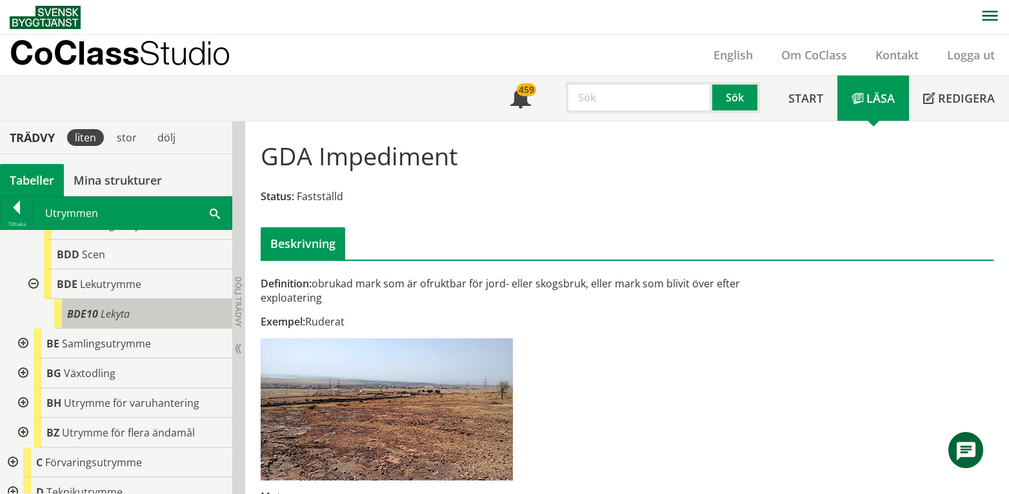
click at [130, 313] on div "BDE10 Lekyta" at bounding box center [143, 314] width 178 height 30
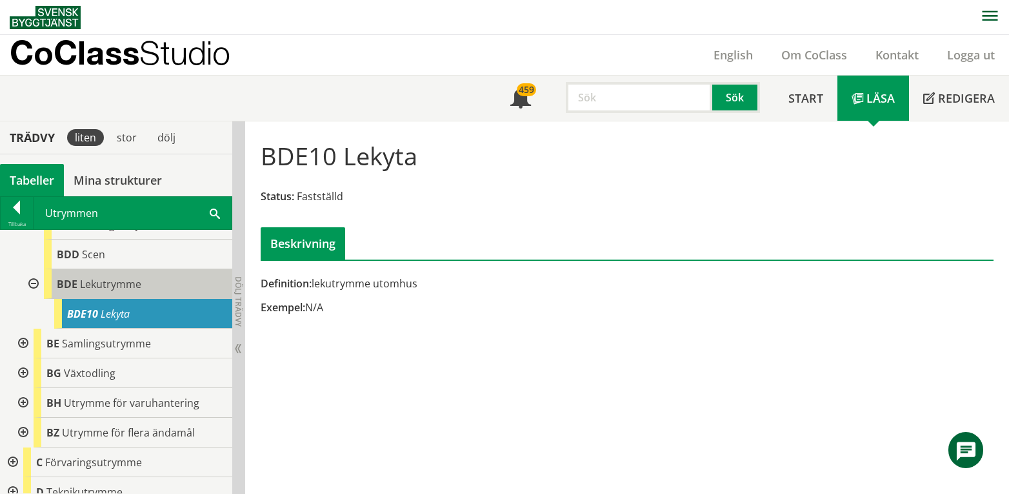
click at [130, 292] on div "BDE Lekutrymme" at bounding box center [138, 284] width 188 height 30
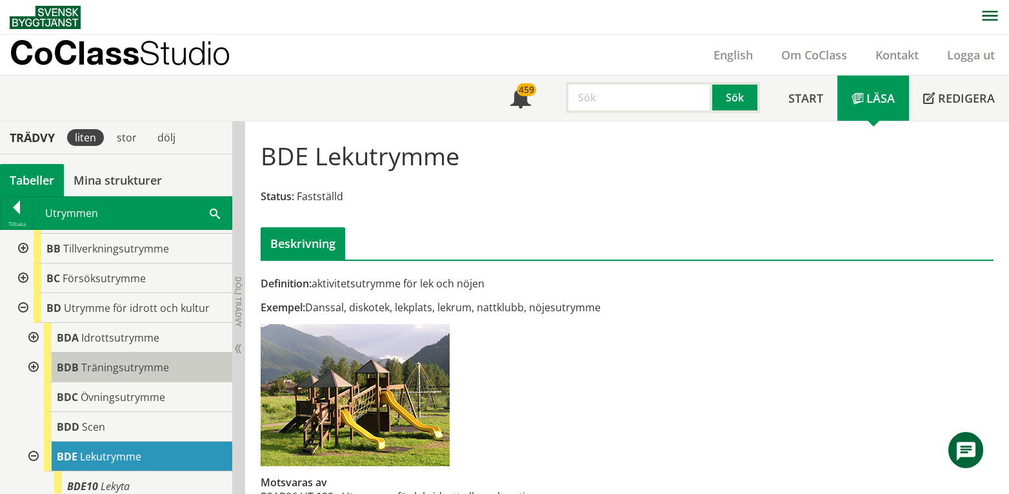
scroll to position [172, 0]
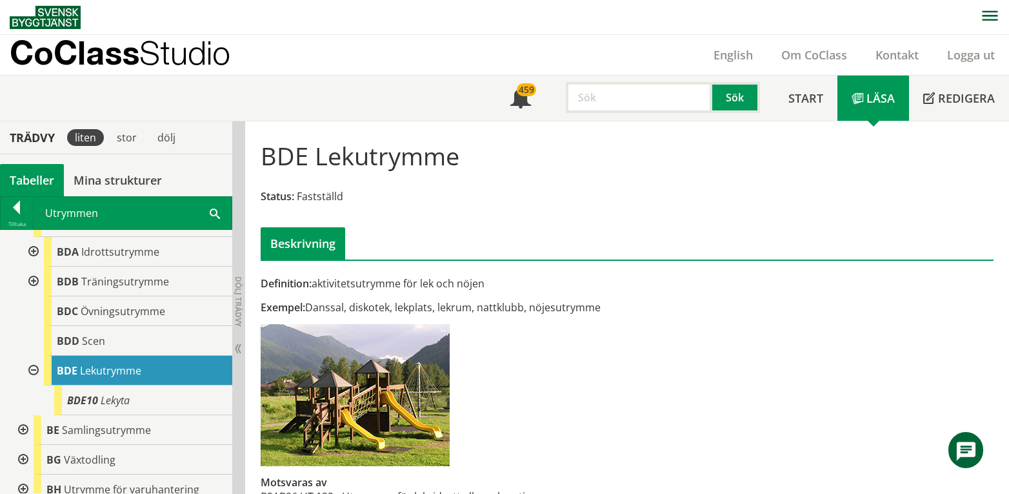
click at [32, 277] on div at bounding box center [32, 281] width 23 height 30
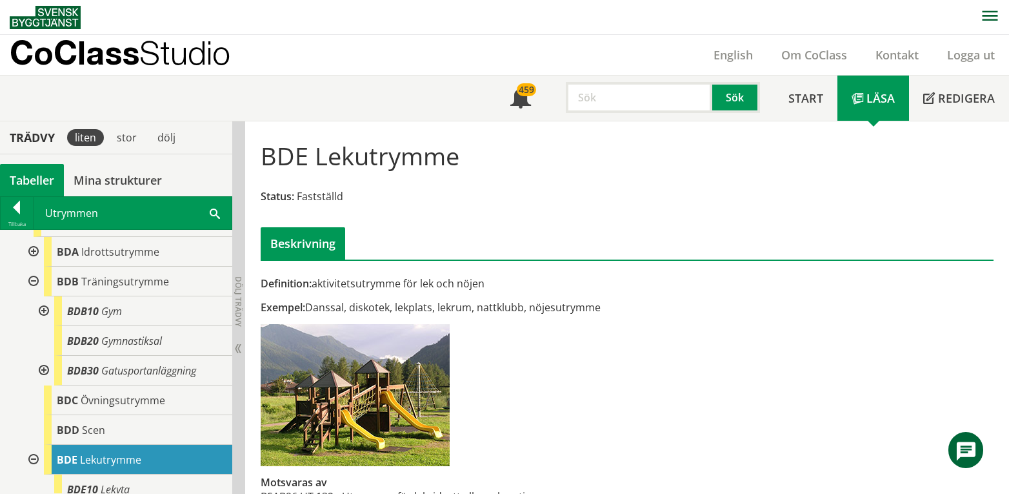
click at [32, 277] on div at bounding box center [32, 281] width 23 height 30
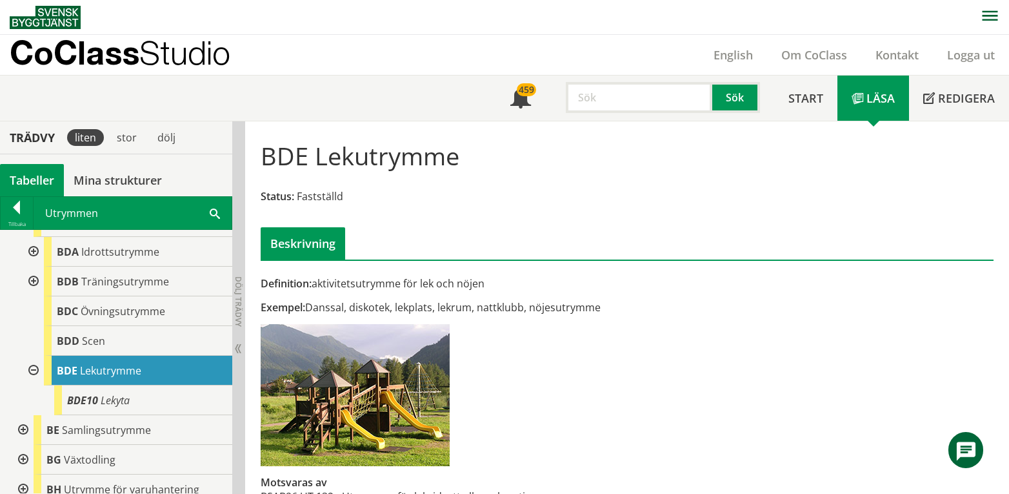
click at [32, 251] on div at bounding box center [32, 252] width 23 height 30
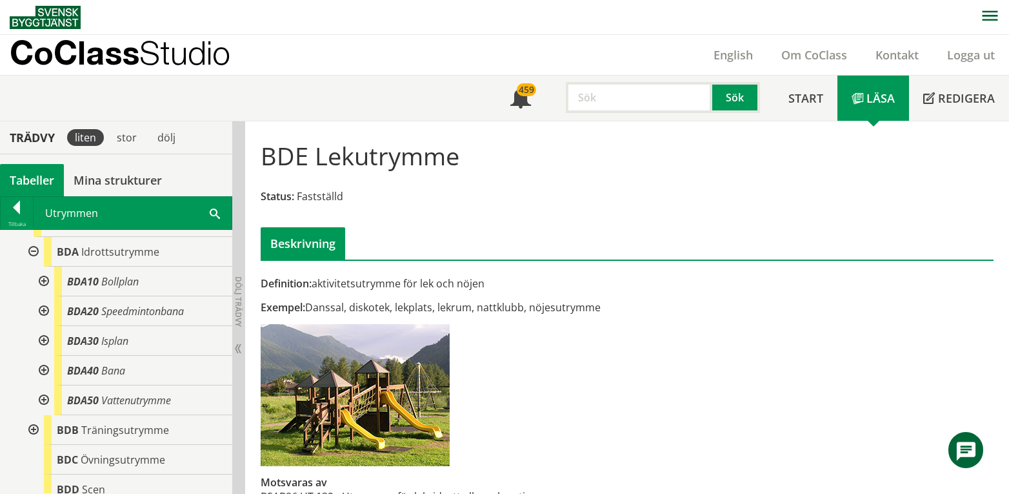
click at [44, 280] on div at bounding box center [42, 281] width 23 height 30
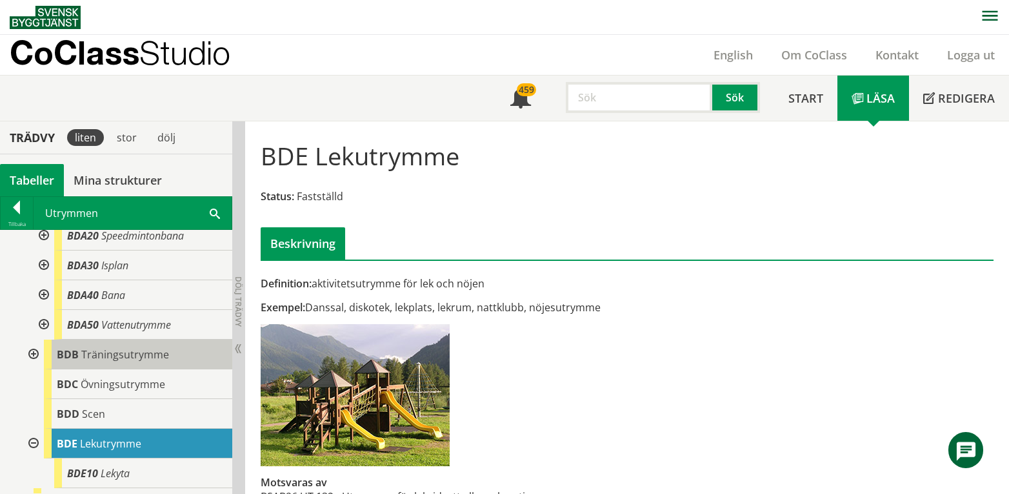
scroll to position [516, 0]
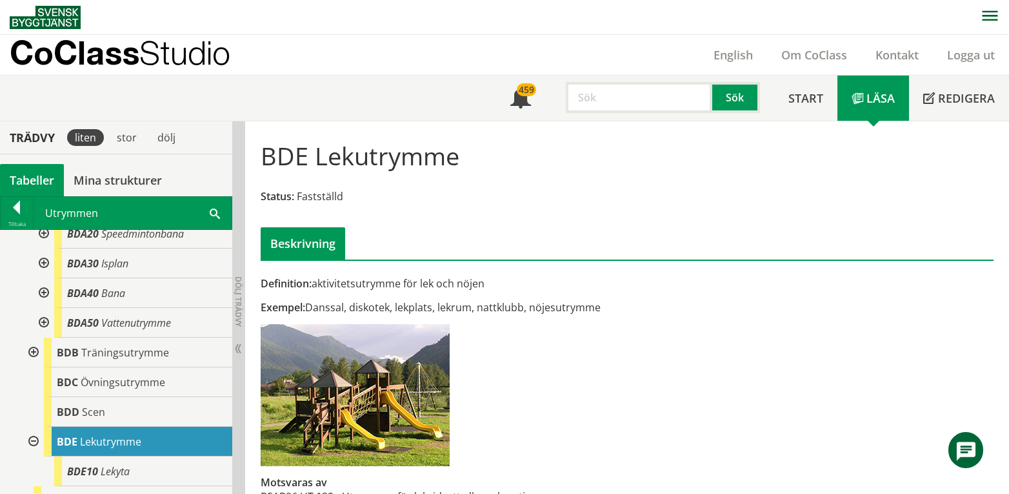
click at [45, 331] on div at bounding box center [42, 323] width 23 height 30
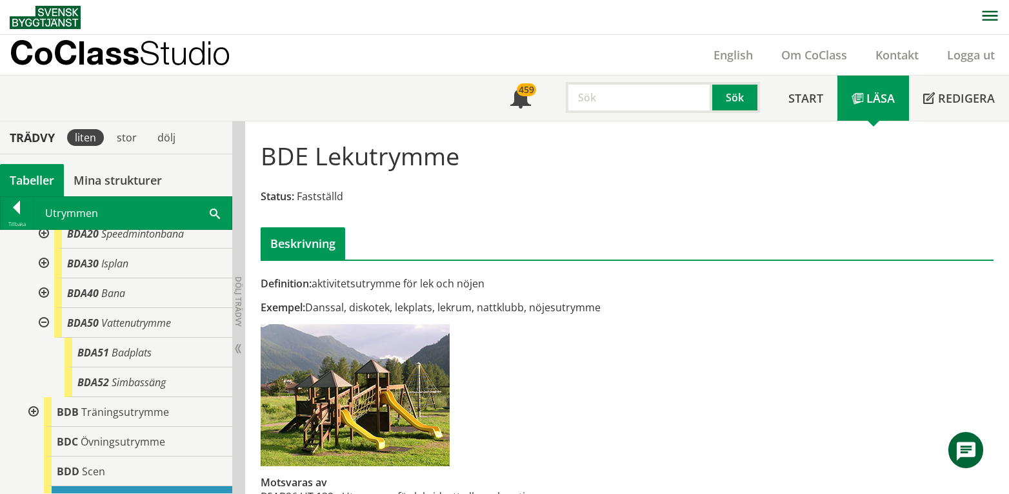
click at [45, 331] on div at bounding box center [42, 323] width 23 height 30
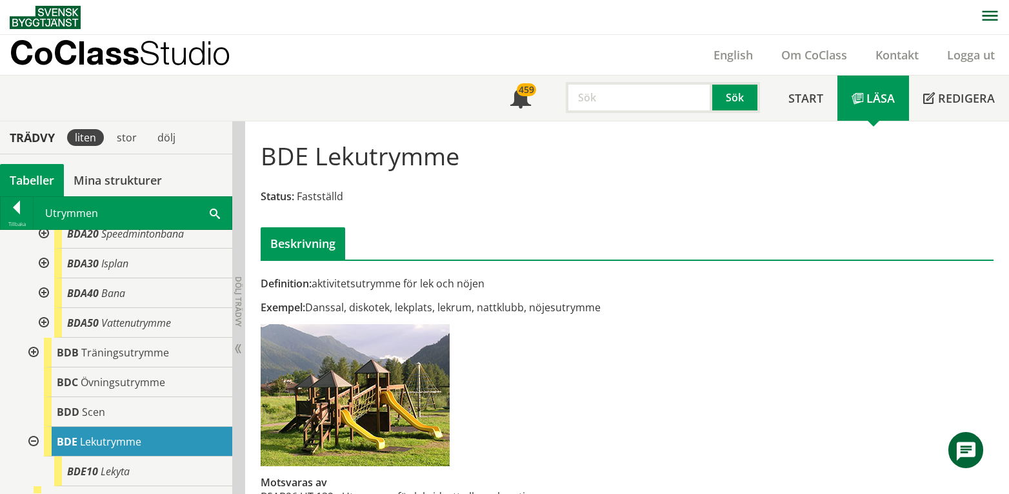
click at [43, 305] on div at bounding box center [42, 293] width 23 height 30
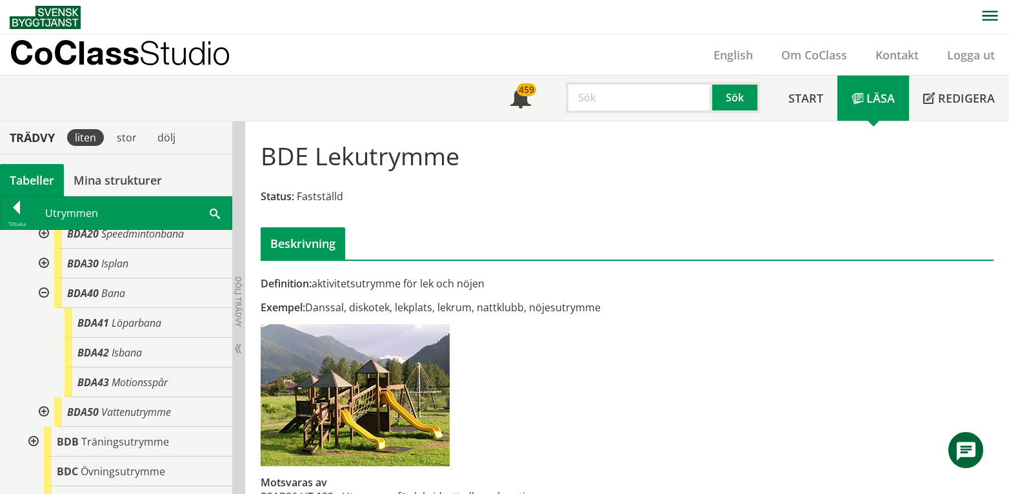
click at [43, 305] on div at bounding box center [42, 293] width 23 height 30
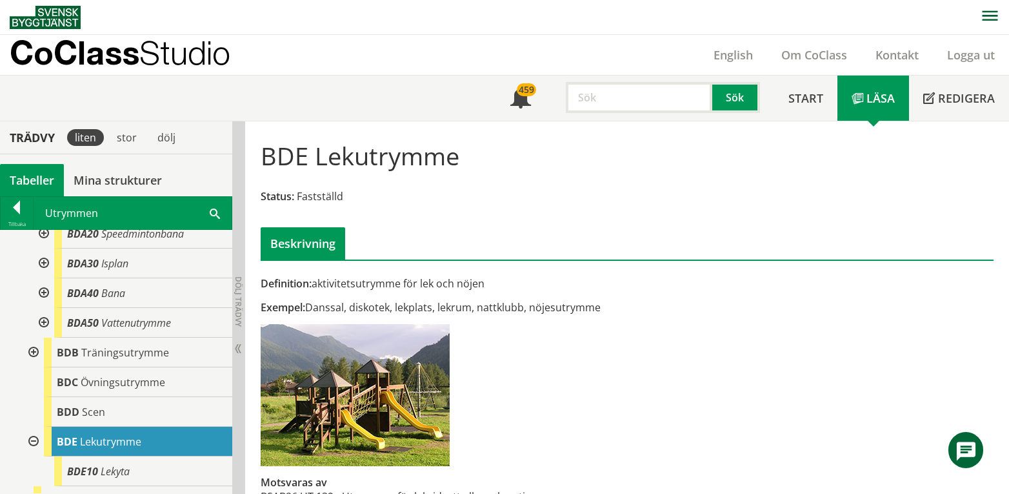
click at [45, 274] on div at bounding box center [42, 263] width 23 height 30
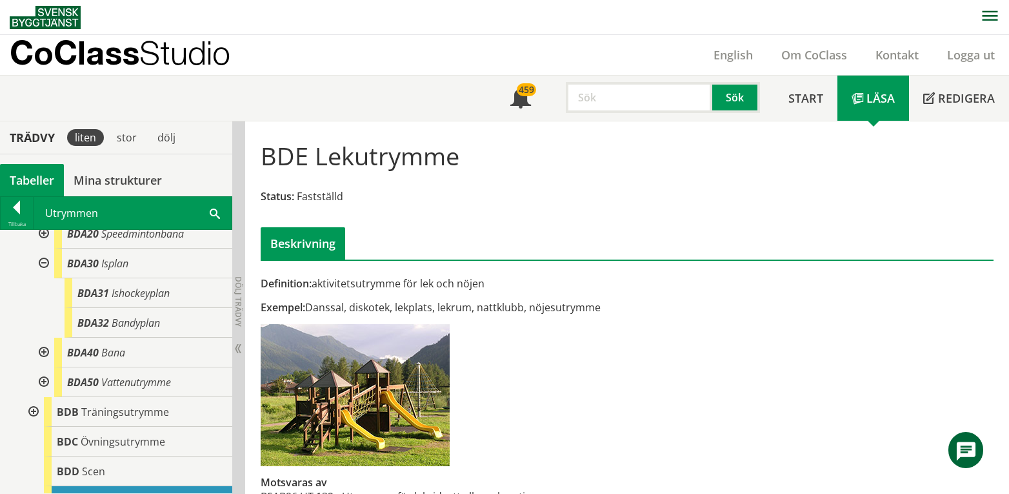
click at [45, 274] on div at bounding box center [42, 263] width 23 height 30
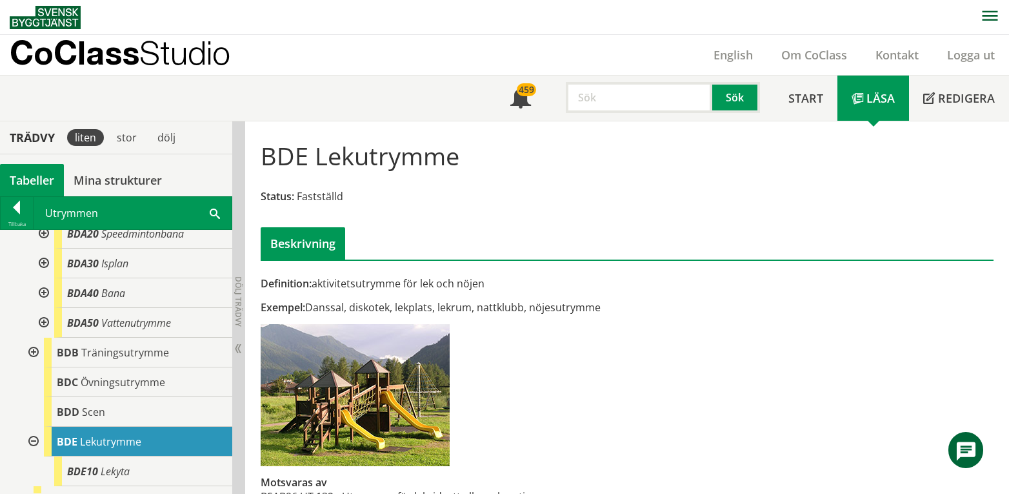
click at [45, 246] on div at bounding box center [42, 234] width 23 height 30
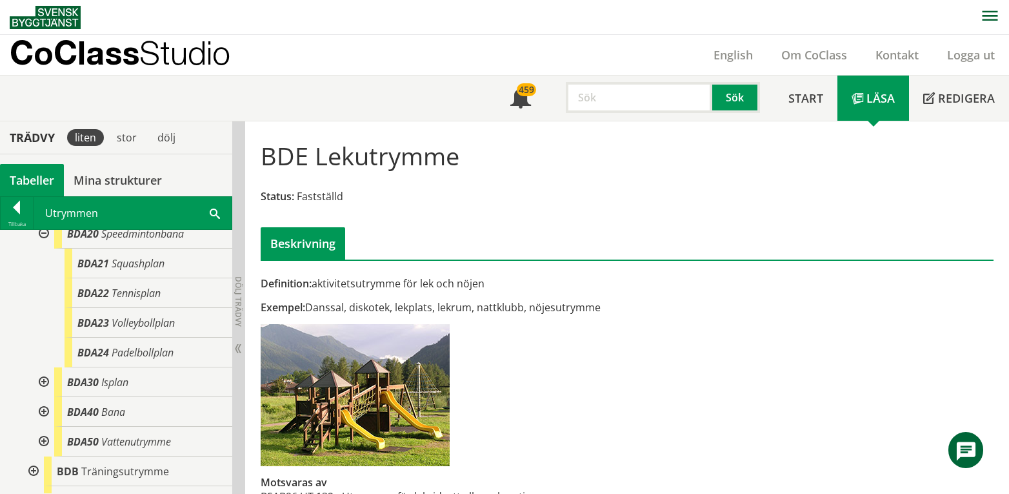
click at [45, 246] on div at bounding box center [42, 234] width 23 height 30
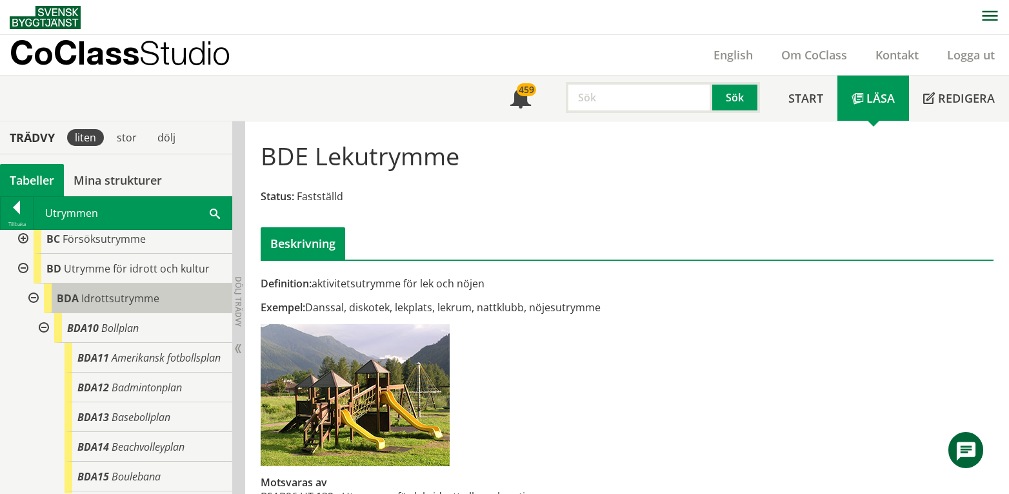
scroll to position [86, 0]
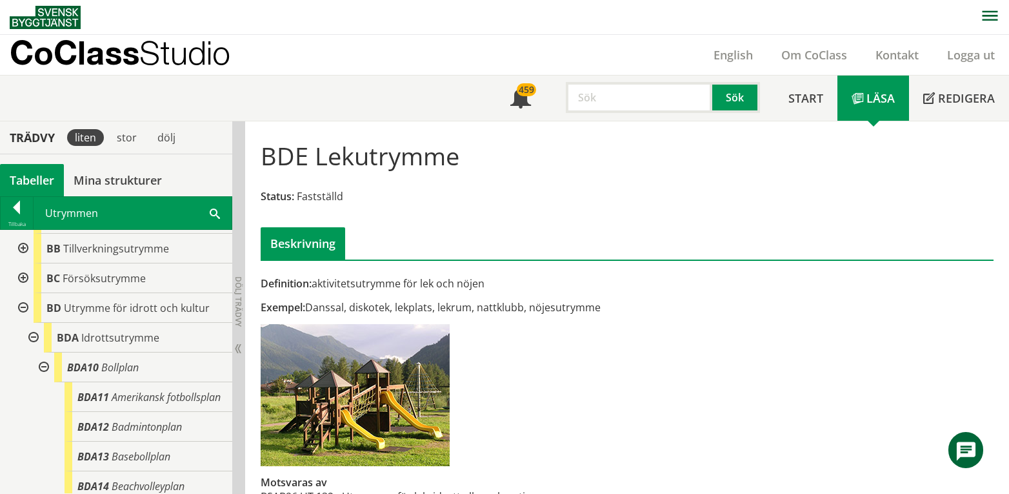
click at [44, 365] on div at bounding box center [42, 367] width 23 height 30
click at [34, 334] on div at bounding box center [32, 338] width 23 height 30
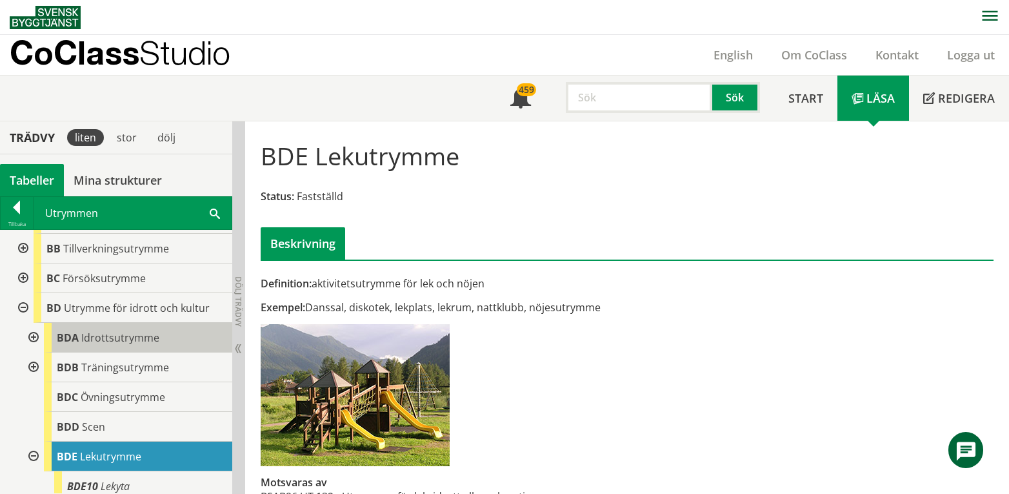
scroll to position [172, 0]
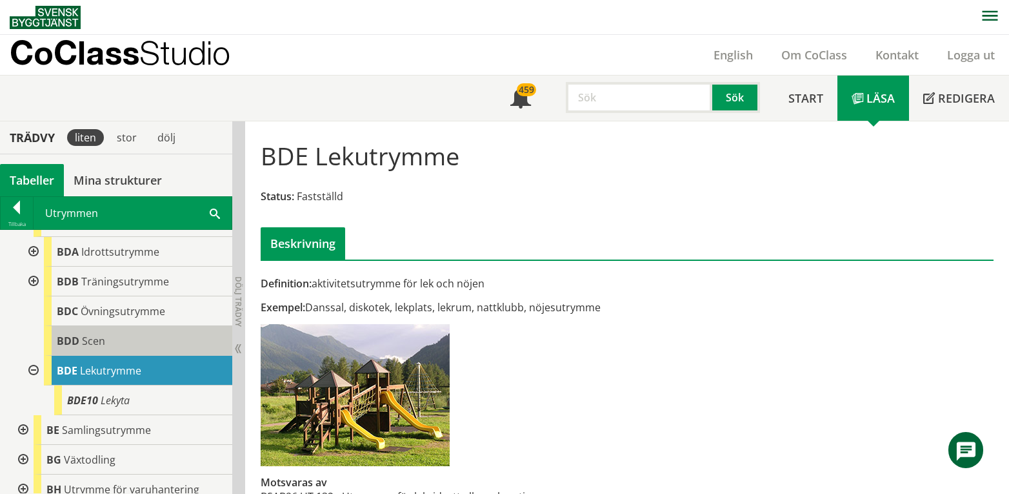
click at [101, 334] on span "Scen" at bounding box center [93, 341] width 23 height 14
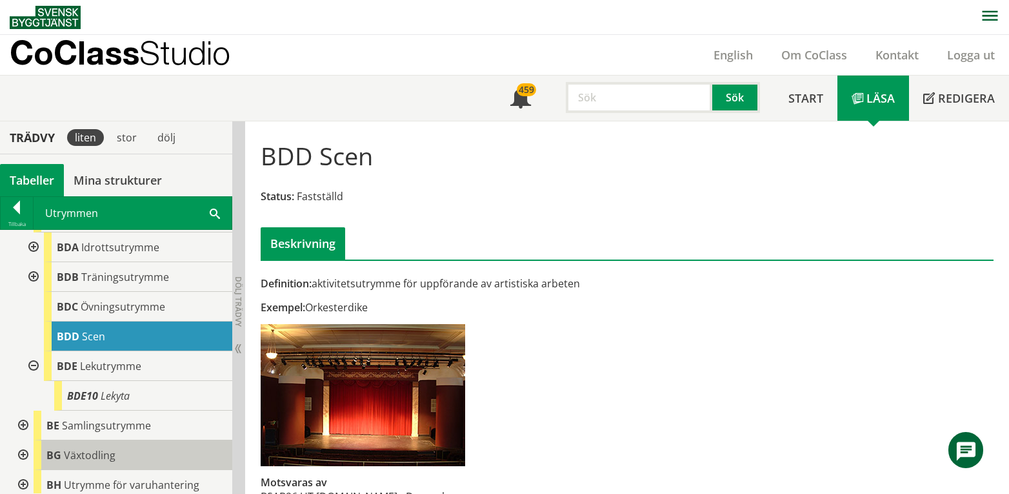
scroll to position [86, 0]
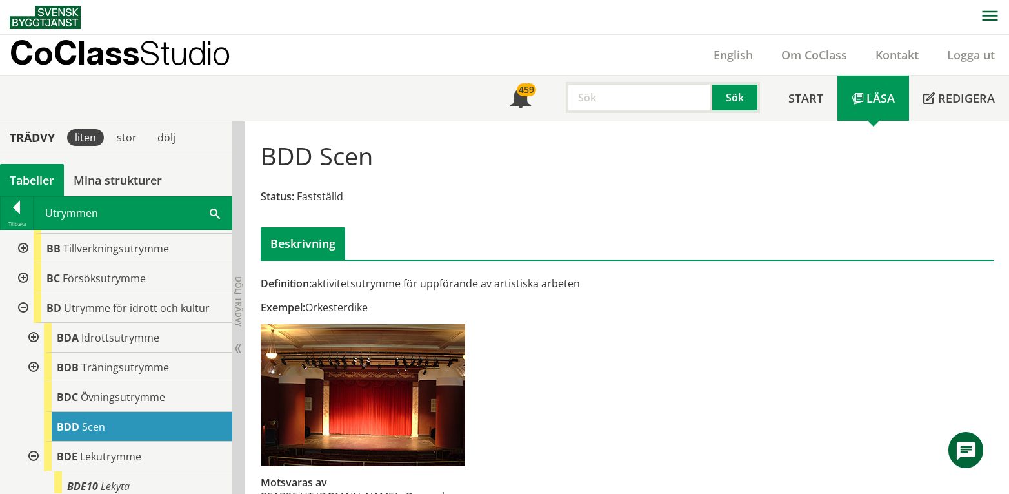
click at [22, 305] on div at bounding box center [21, 308] width 23 height 30
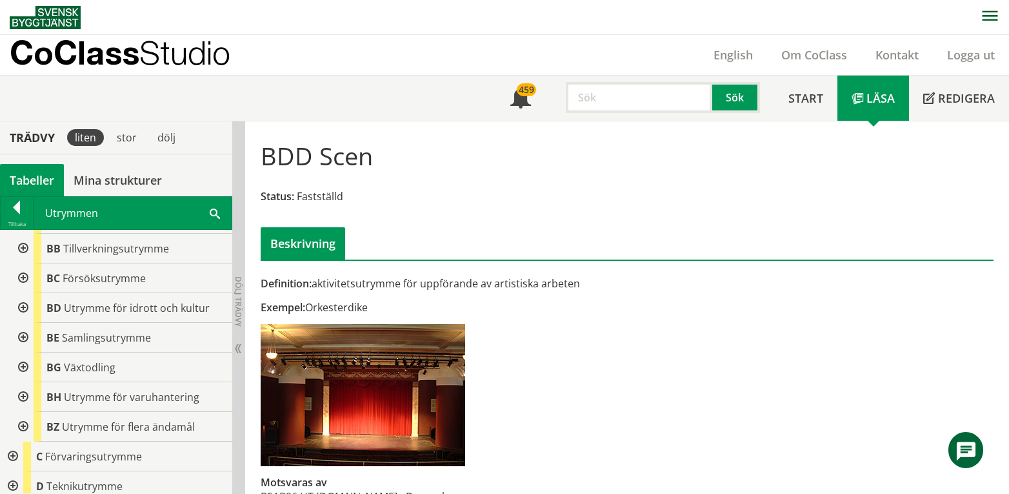
click at [24, 277] on div at bounding box center [21, 278] width 23 height 30
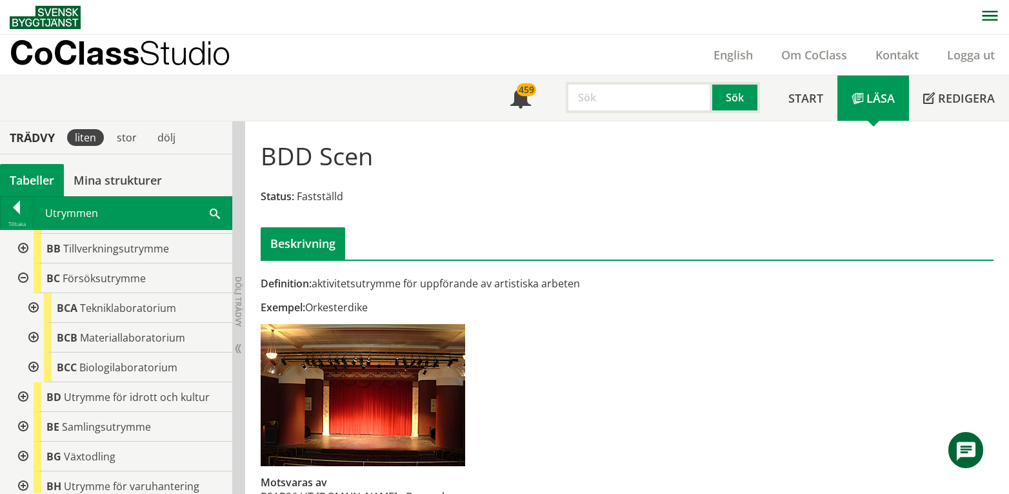
click at [24, 276] on div at bounding box center [21, 278] width 23 height 30
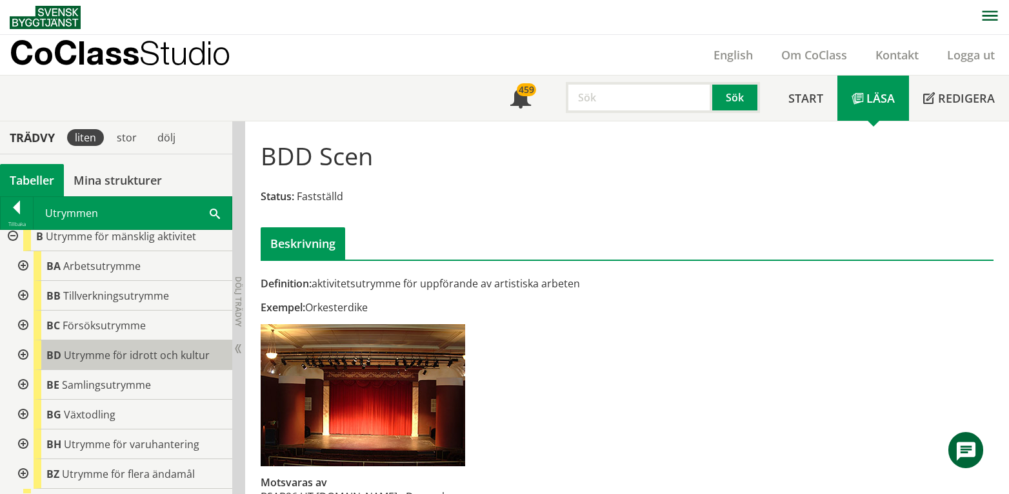
scroll to position [0, 0]
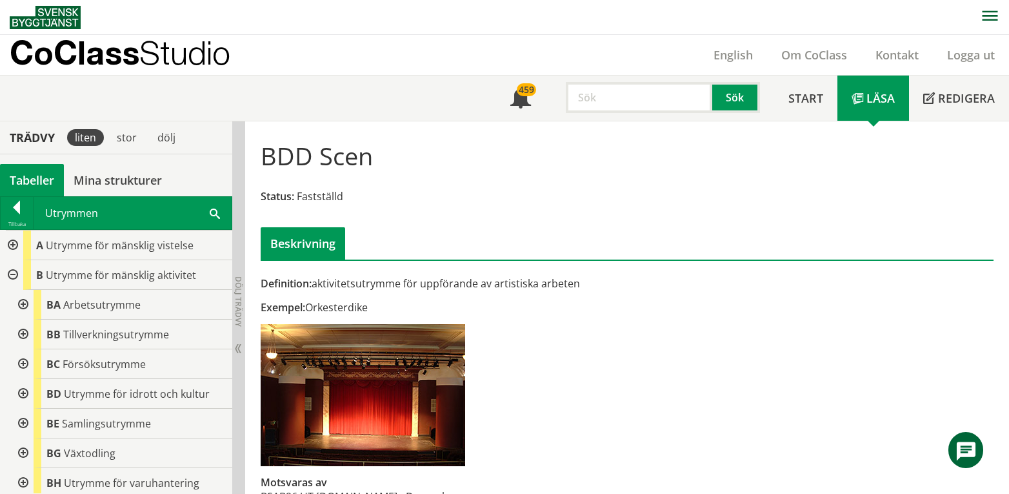
click at [23, 336] on div at bounding box center [21, 334] width 23 height 30
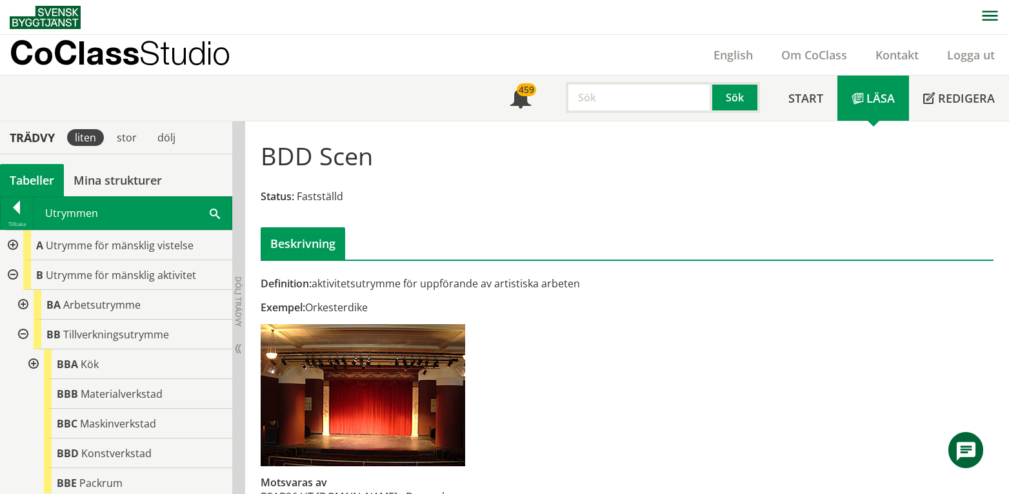
click at [19, 332] on div at bounding box center [21, 334] width 23 height 30
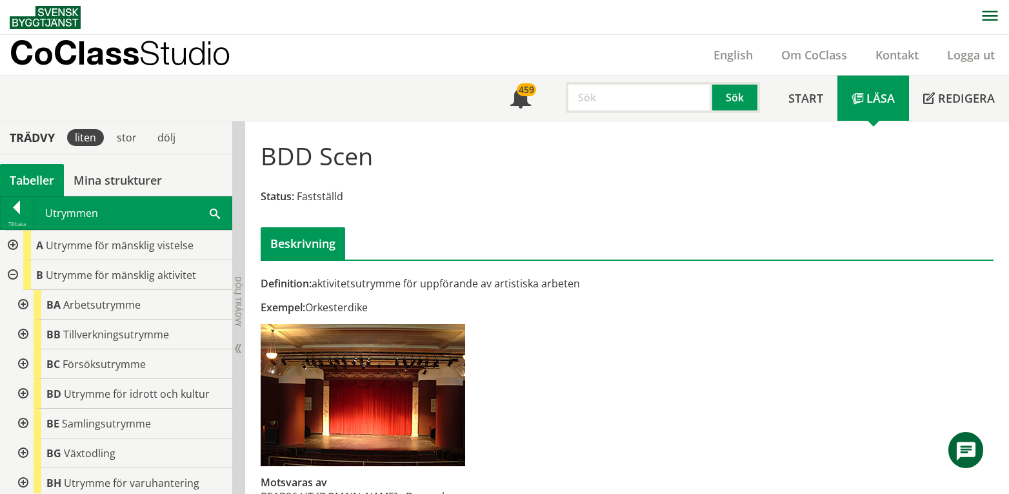
click at [22, 305] on div at bounding box center [21, 305] width 23 height 30
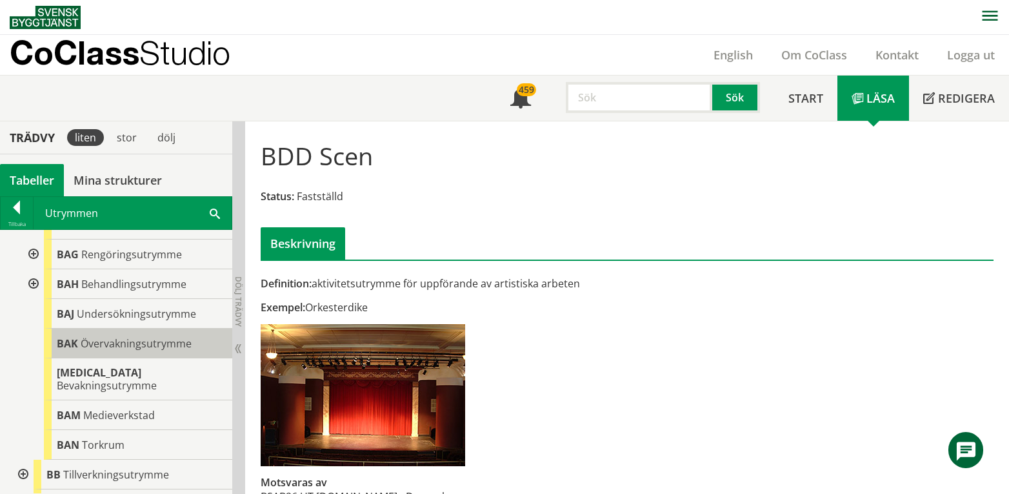
scroll to position [172, 0]
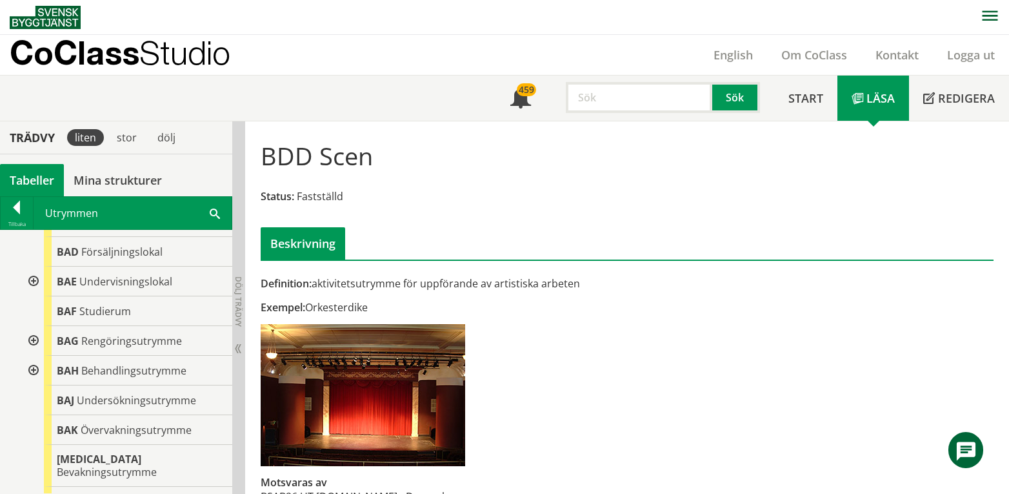
click at [31, 341] on div at bounding box center [32, 341] width 23 height 30
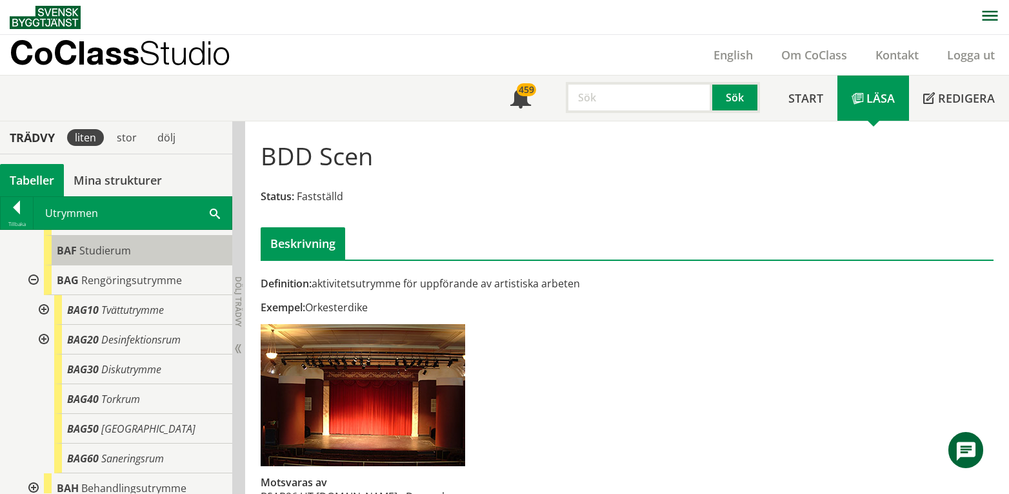
scroll to position [258, 0]
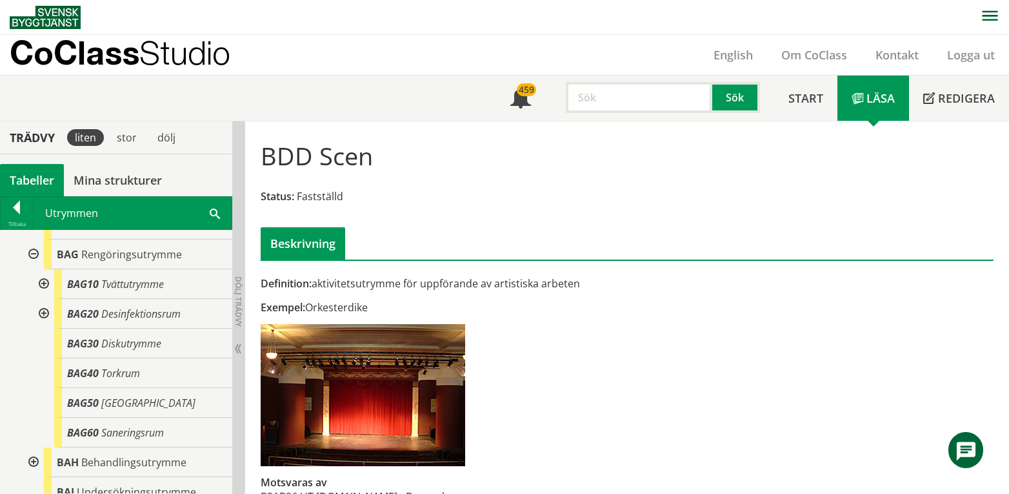
click at [32, 256] on div at bounding box center [32, 254] width 23 height 30
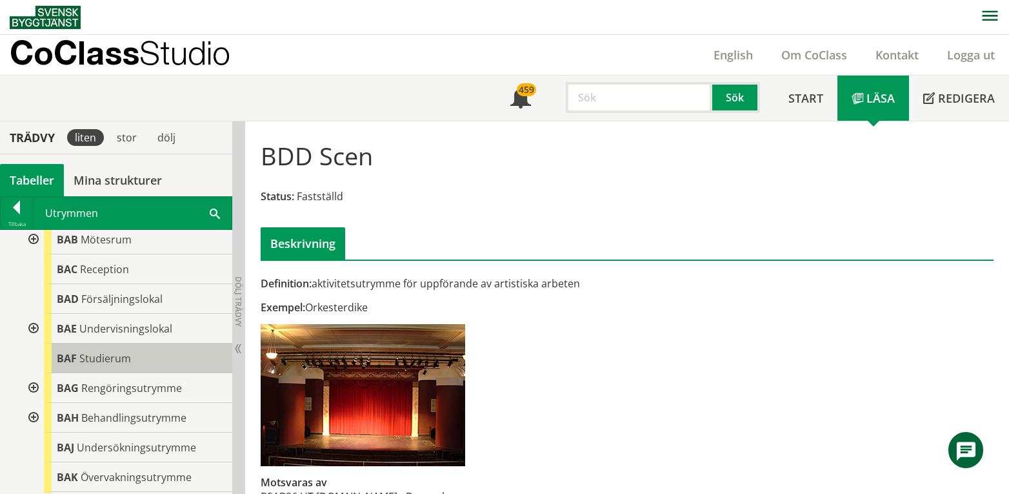
scroll to position [0, 0]
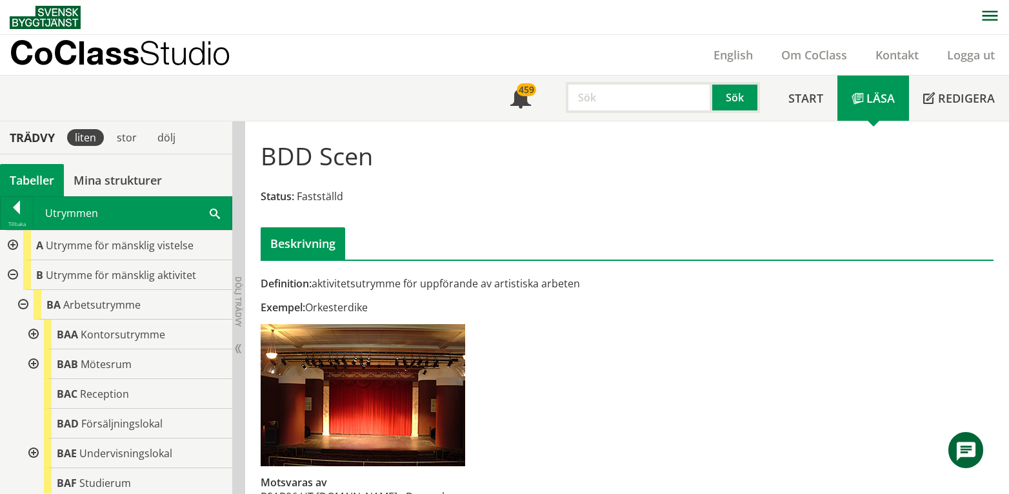
click at [34, 366] on div at bounding box center [32, 364] width 23 height 30
click at [25, 305] on div at bounding box center [21, 305] width 23 height 30
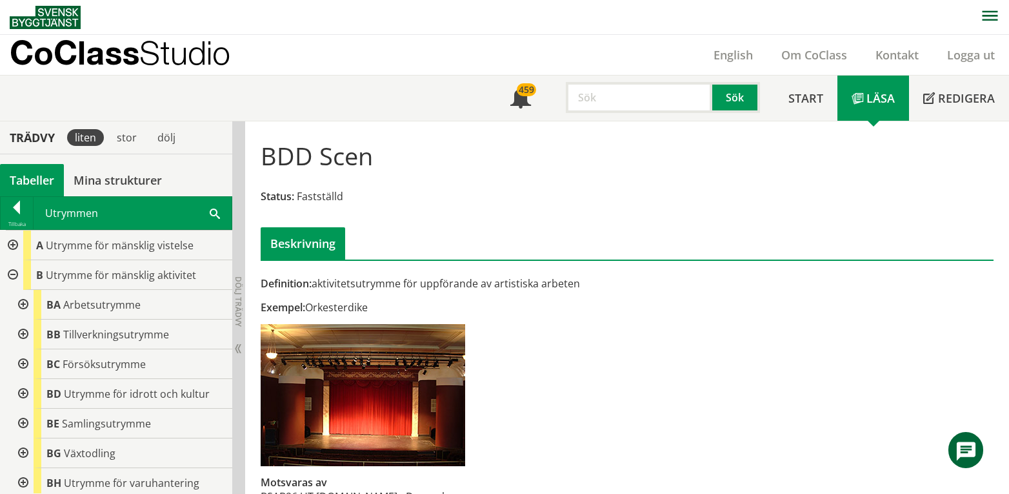
click at [15, 274] on div at bounding box center [11, 275] width 23 height 30
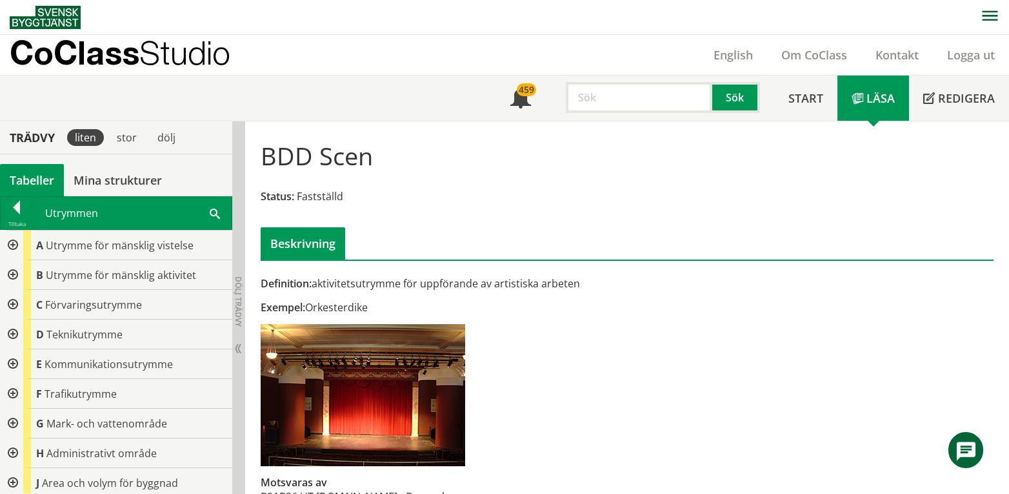
click at [10, 241] on div at bounding box center [11, 245] width 23 height 30
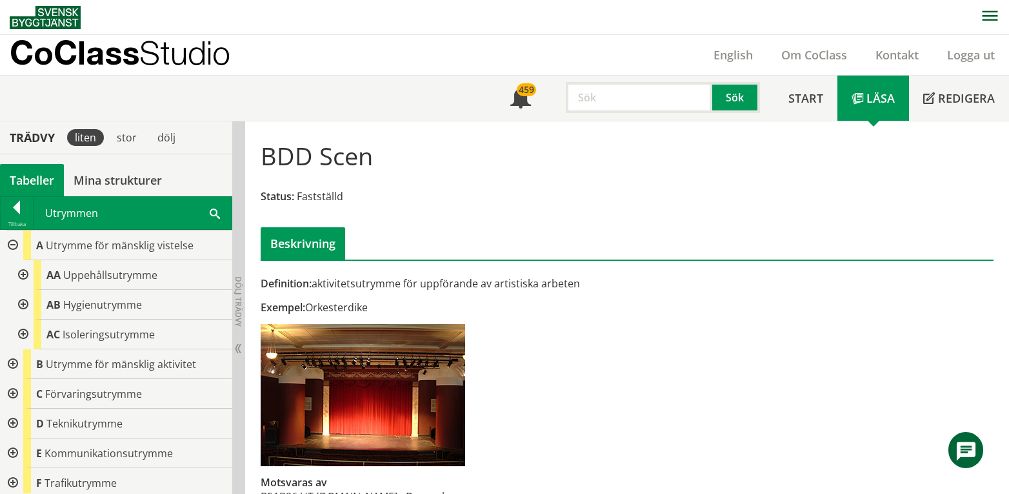
click at [22, 274] on div at bounding box center [21, 275] width 23 height 30
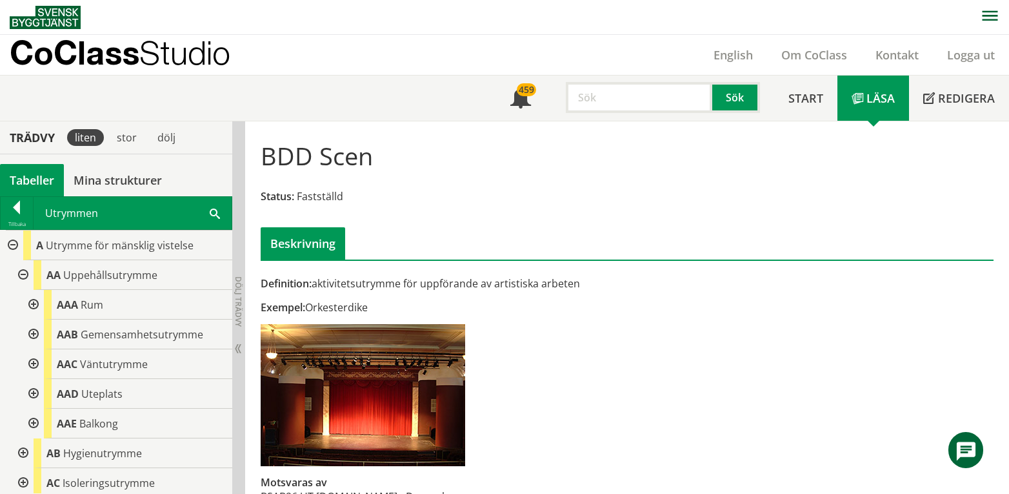
click at [35, 394] on div at bounding box center [32, 394] width 23 height 30
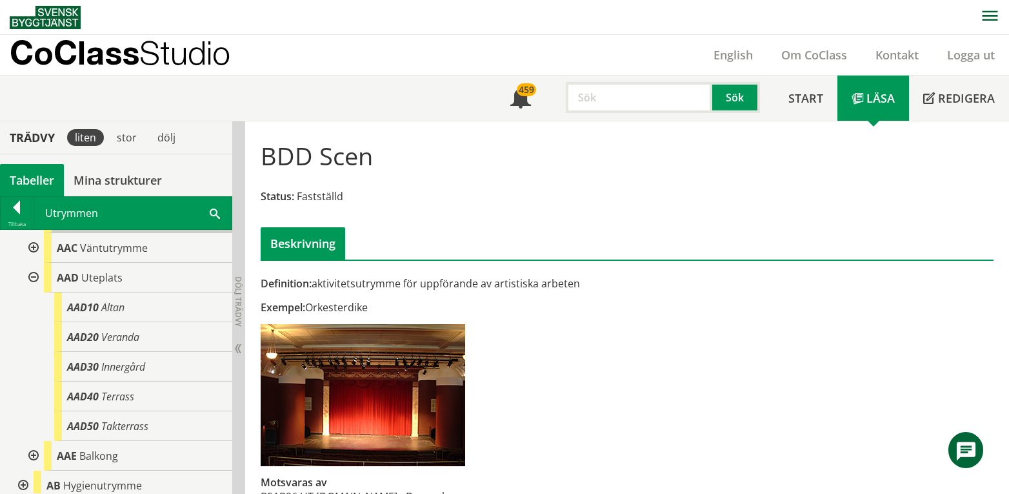
scroll to position [86, 0]
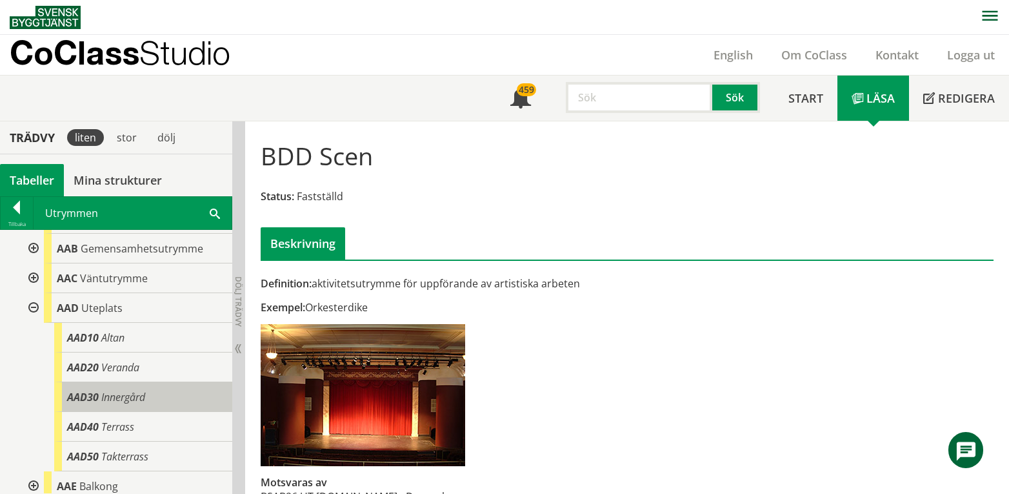
click at [130, 394] on span "Innergård" at bounding box center [123, 397] width 44 height 14
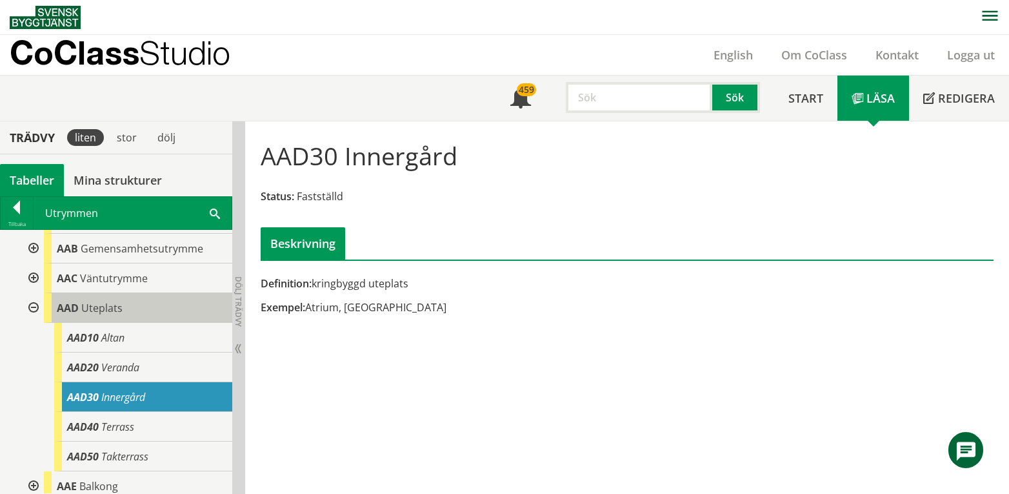
click at [119, 308] on span "Uteplats" at bounding box center [101, 308] width 41 height 14
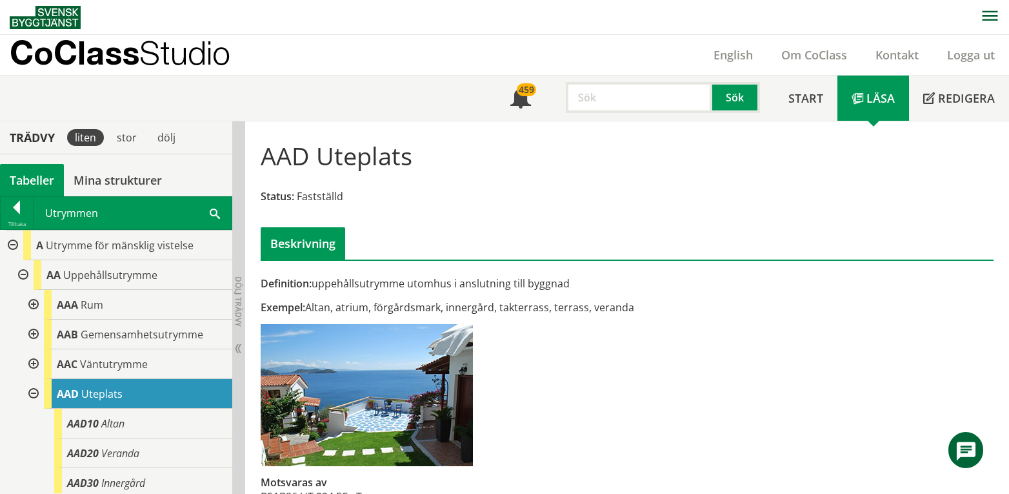
click at [32, 394] on div at bounding box center [32, 394] width 23 height 30
click at [35, 365] on div at bounding box center [32, 364] width 23 height 30
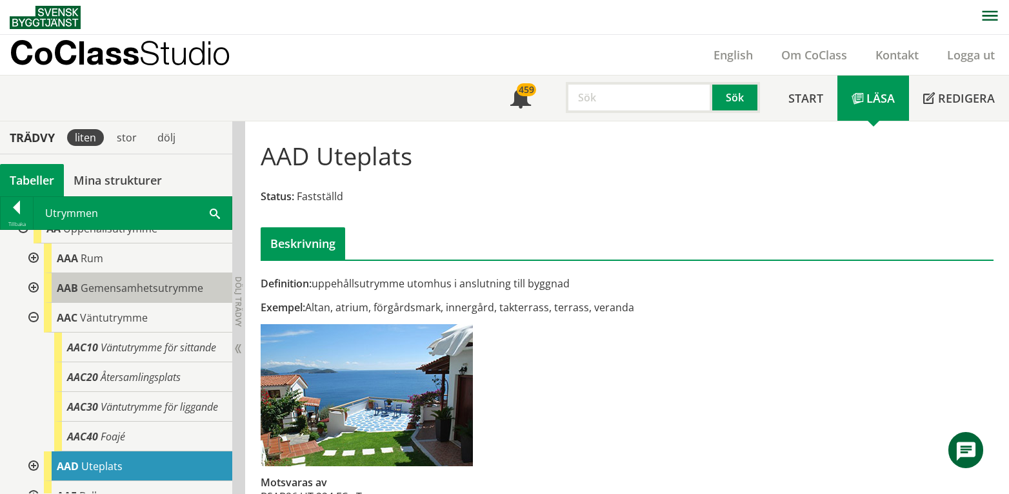
scroll to position [86, 0]
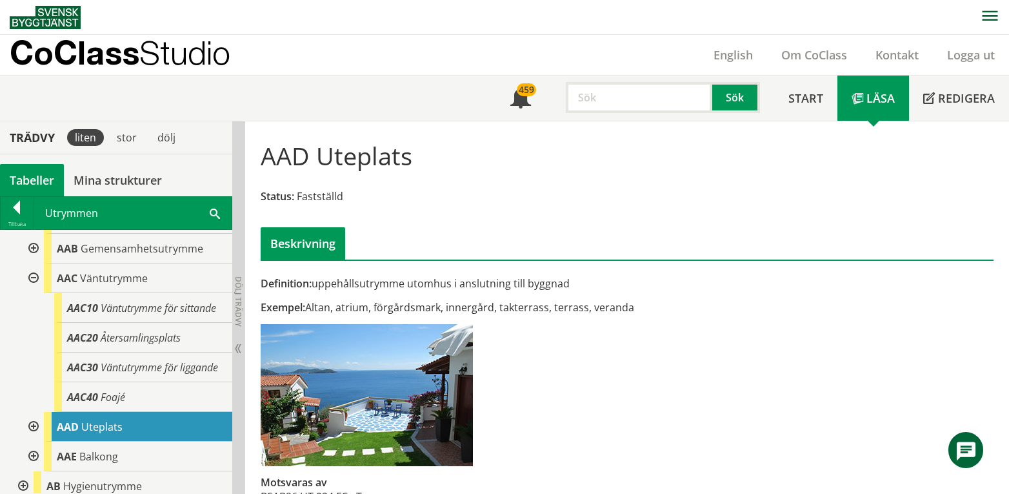
click at [34, 277] on div at bounding box center [32, 278] width 23 height 30
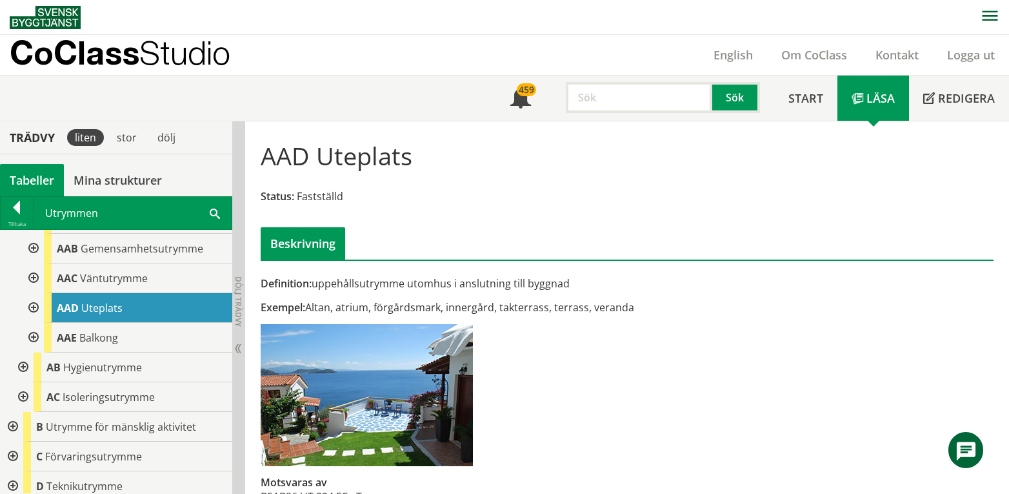
click at [34, 250] on div at bounding box center [32, 249] width 23 height 30
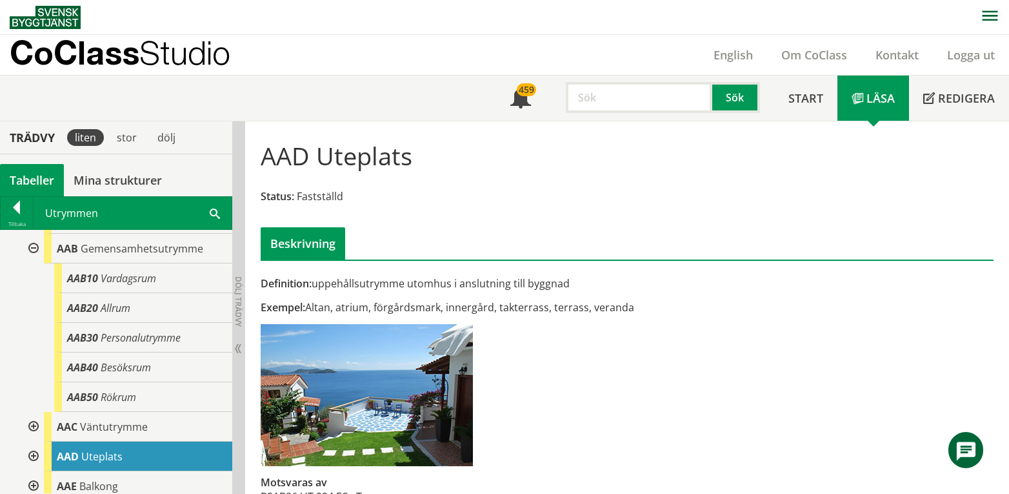
click at [32, 249] on div at bounding box center [32, 249] width 23 height 30
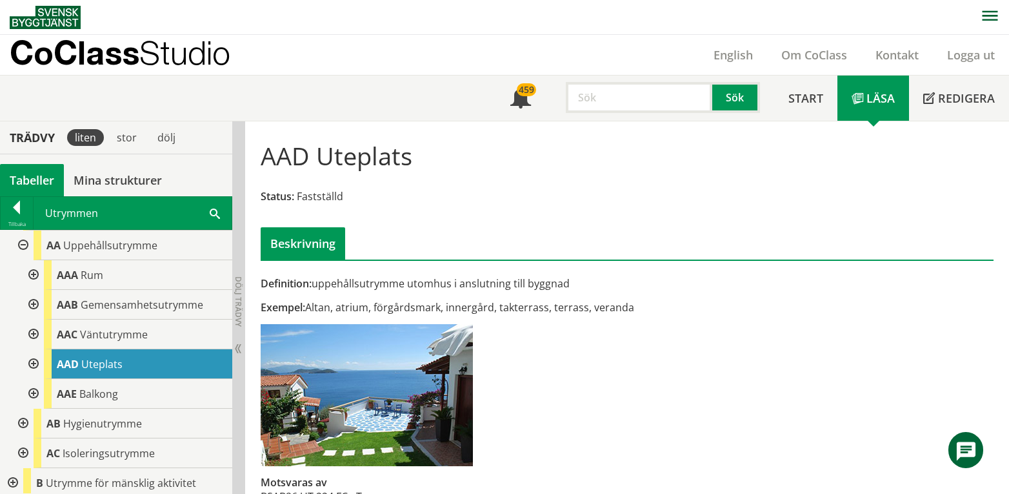
scroll to position [0, 0]
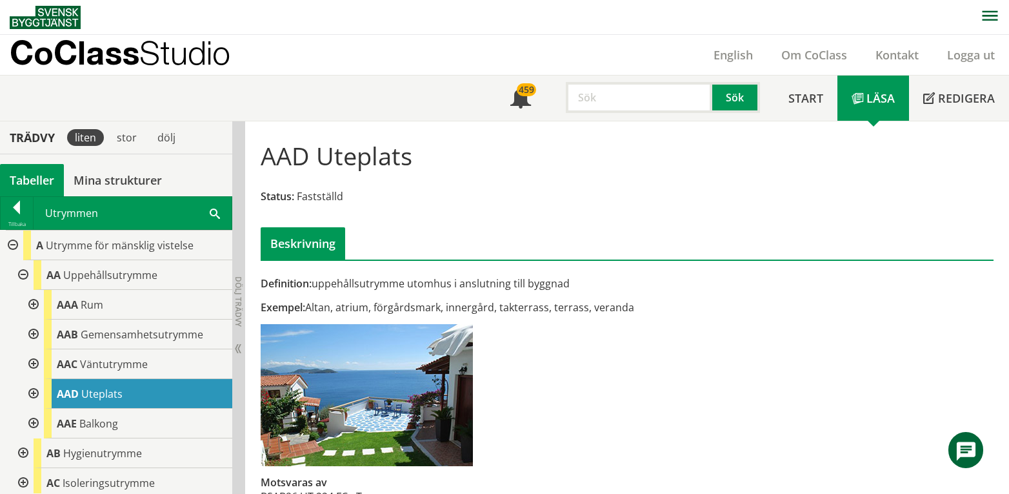
click at [34, 302] on div at bounding box center [32, 305] width 23 height 30
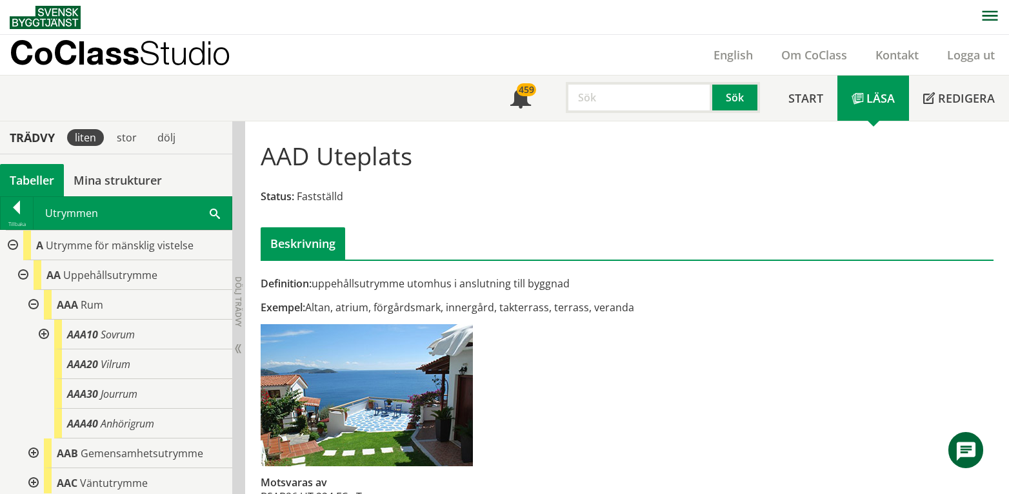
click at [34, 302] on div at bounding box center [32, 305] width 23 height 30
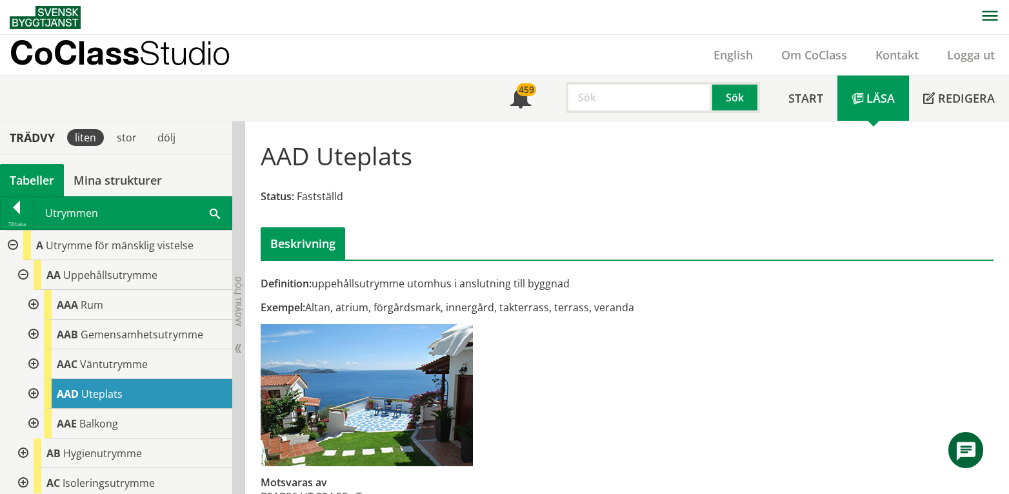
click at [22, 272] on div at bounding box center [21, 275] width 23 height 30
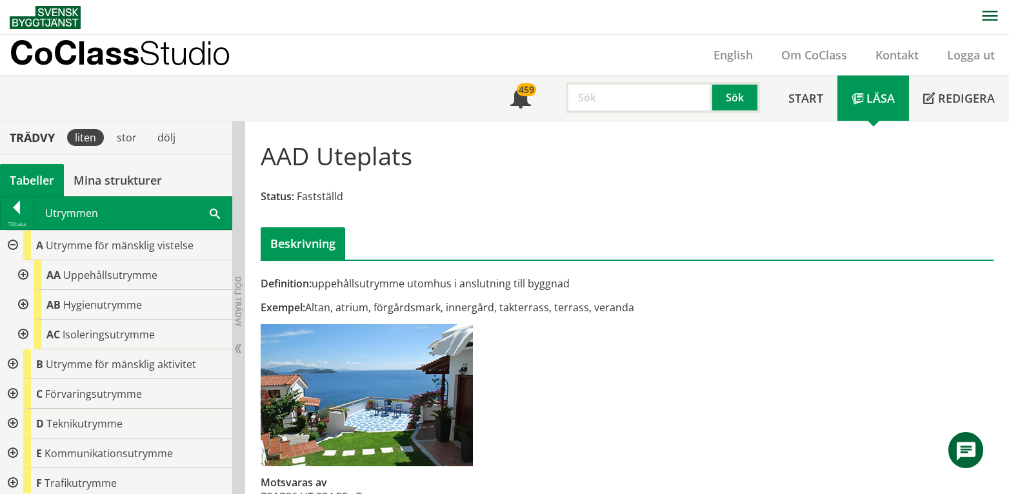
click at [14, 241] on div at bounding box center [11, 245] width 23 height 30
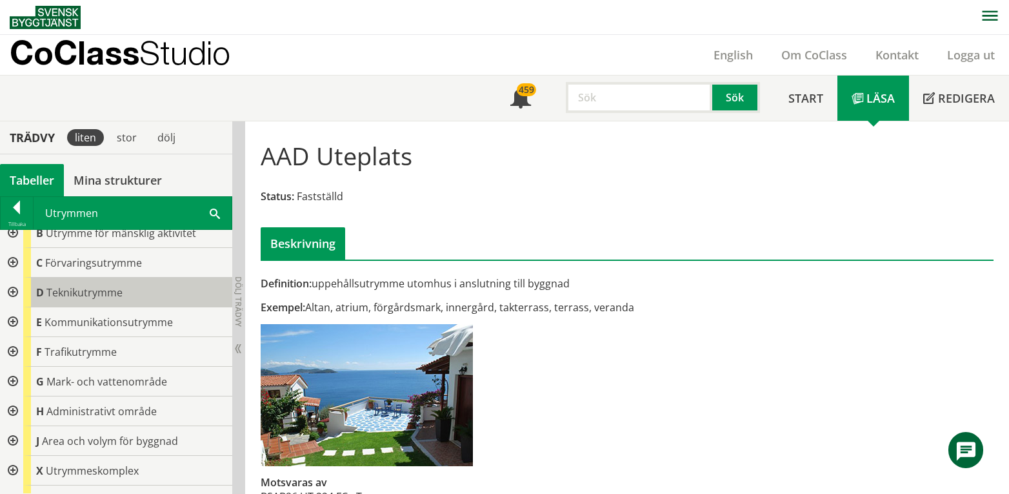
scroll to position [63, 0]
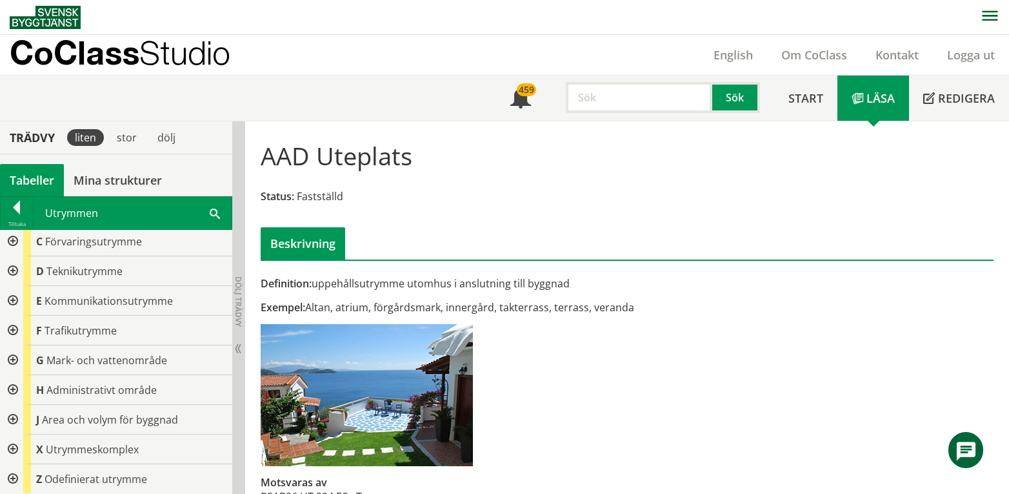
click at [11, 331] on div at bounding box center [11, 331] width 23 height 30
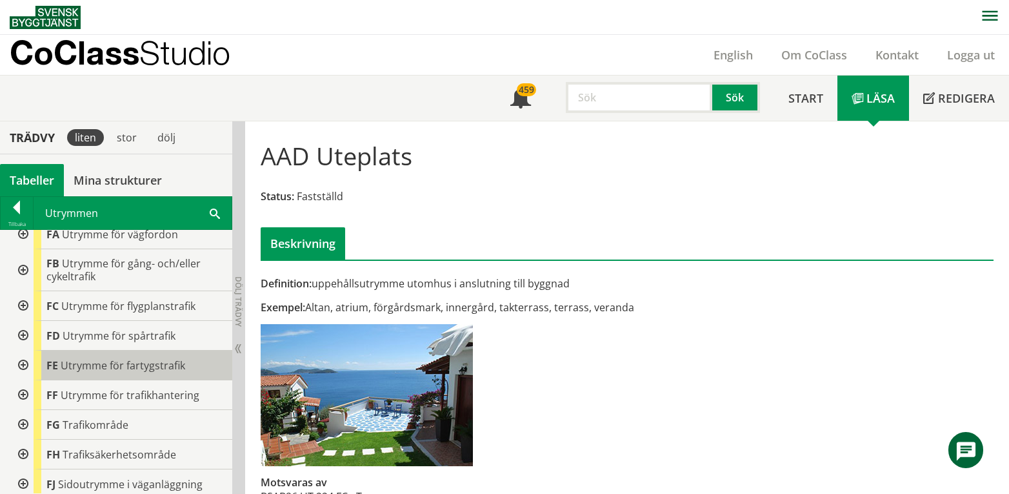
scroll to position [150, 0]
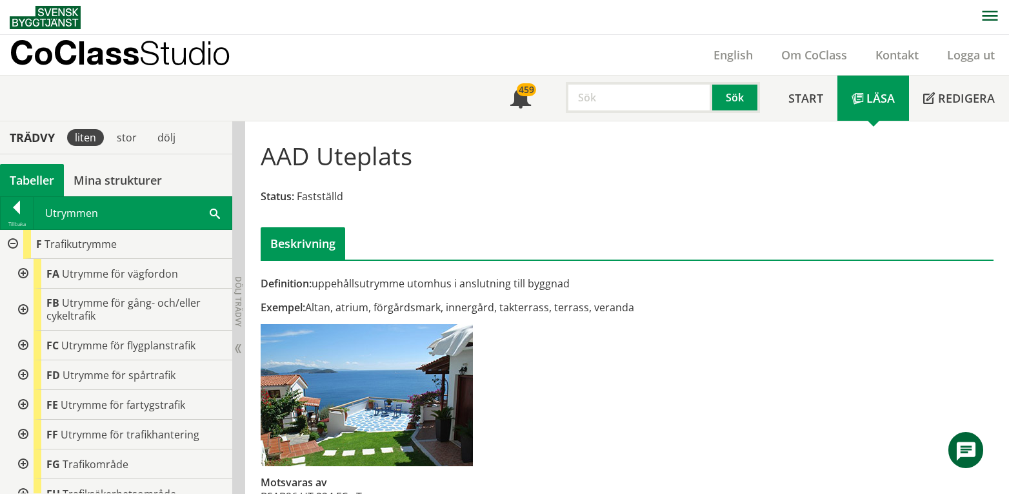
click at [22, 306] on div at bounding box center [21, 309] width 23 height 42
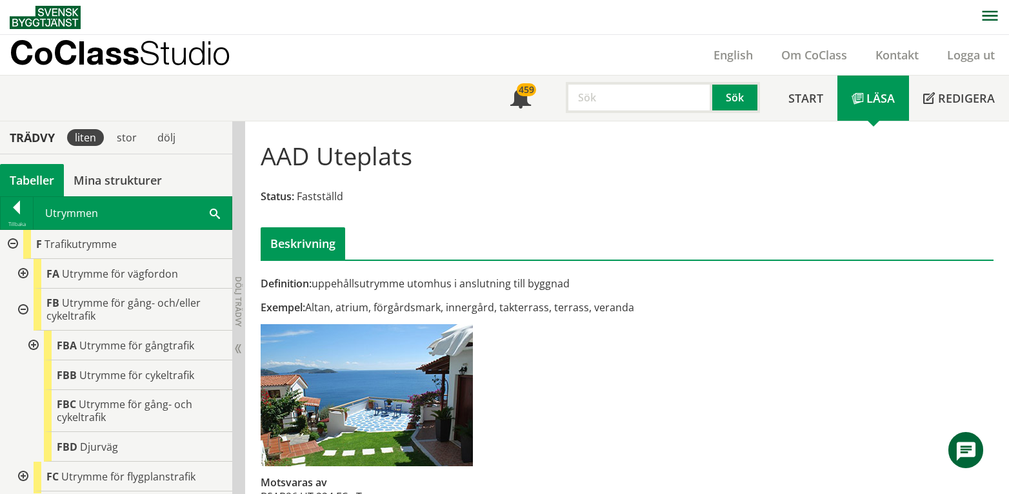
click at [32, 341] on div at bounding box center [32, 345] width 23 height 30
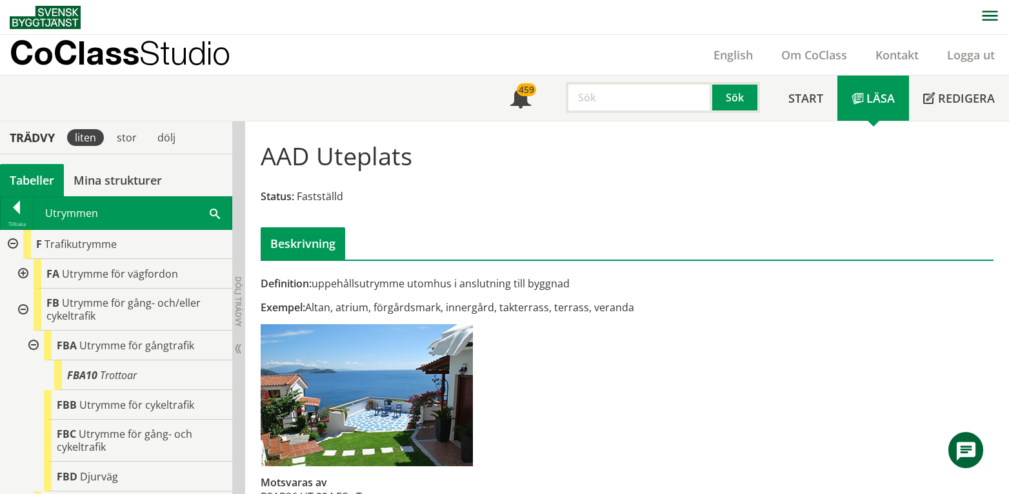
click at [32, 341] on div at bounding box center [32, 345] width 23 height 30
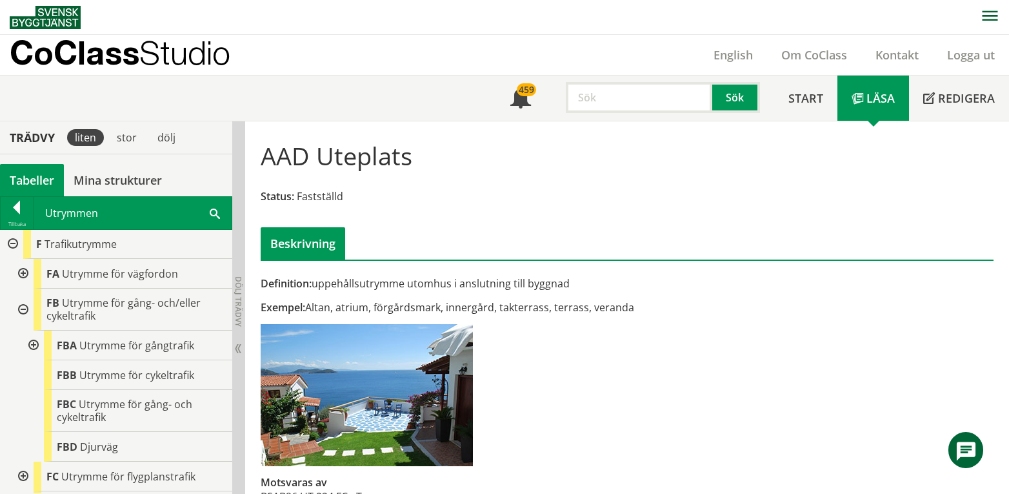
click at [21, 308] on div at bounding box center [21, 309] width 23 height 42
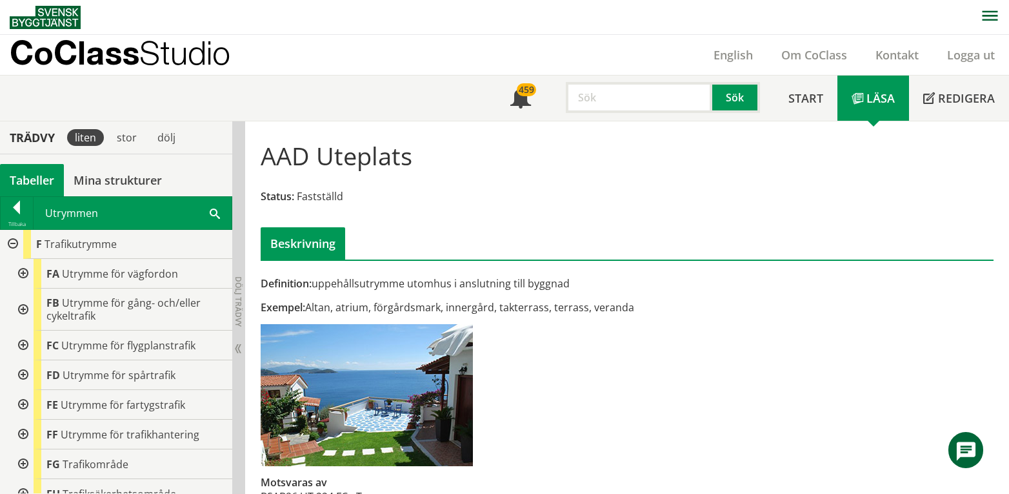
click at [26, 274] on div at bounding box center [21, 274] width 23 height 30
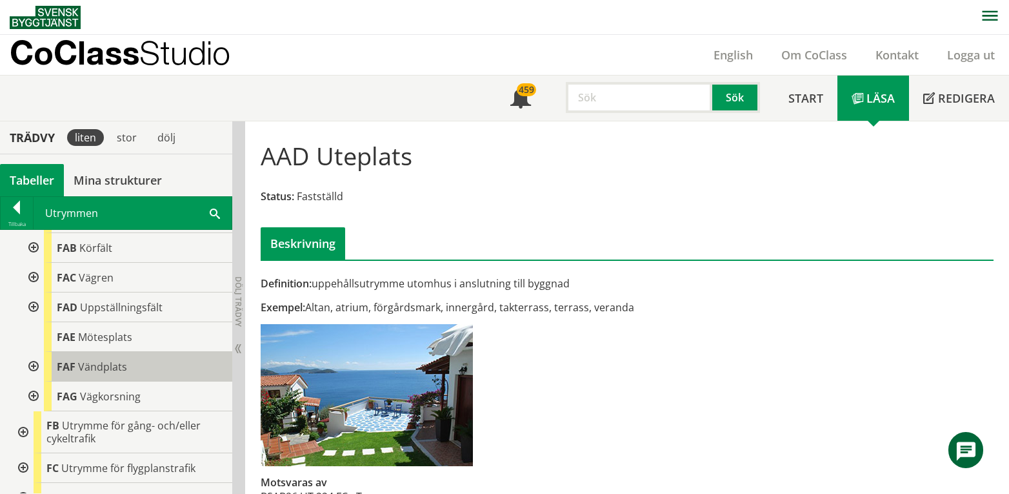
scroll to position [236, 0]
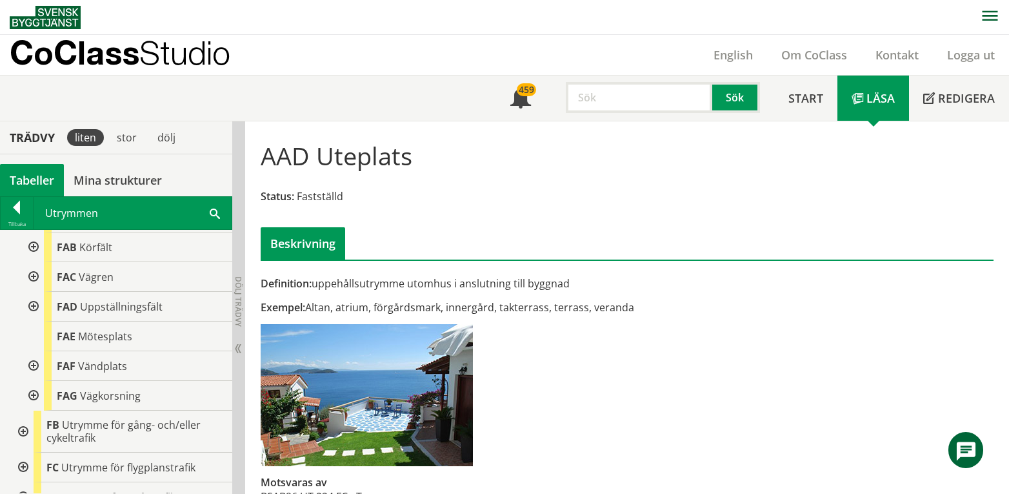
click at [35, 248] on div at bounding box center [32, 247] width 23 height 30
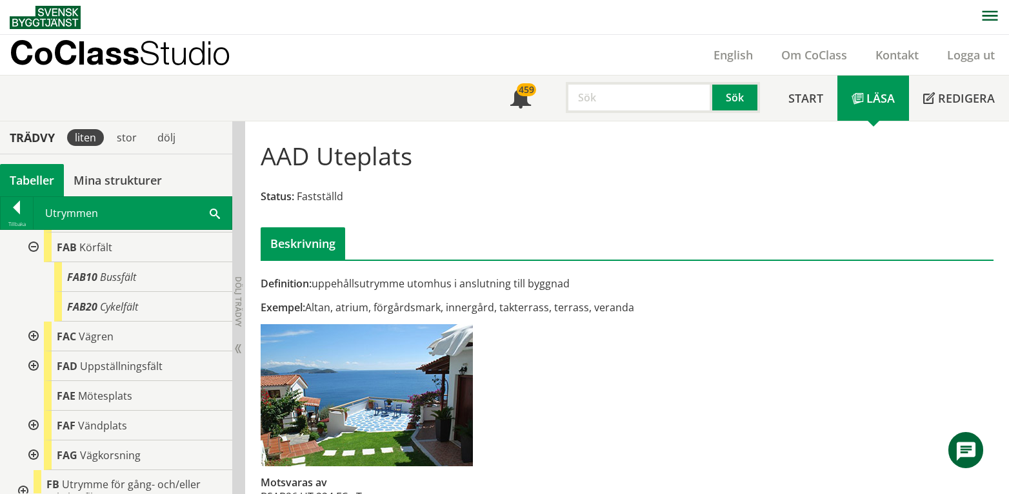
click at [35, 248] on div at bounding box center [32, 247] width 23 height 30
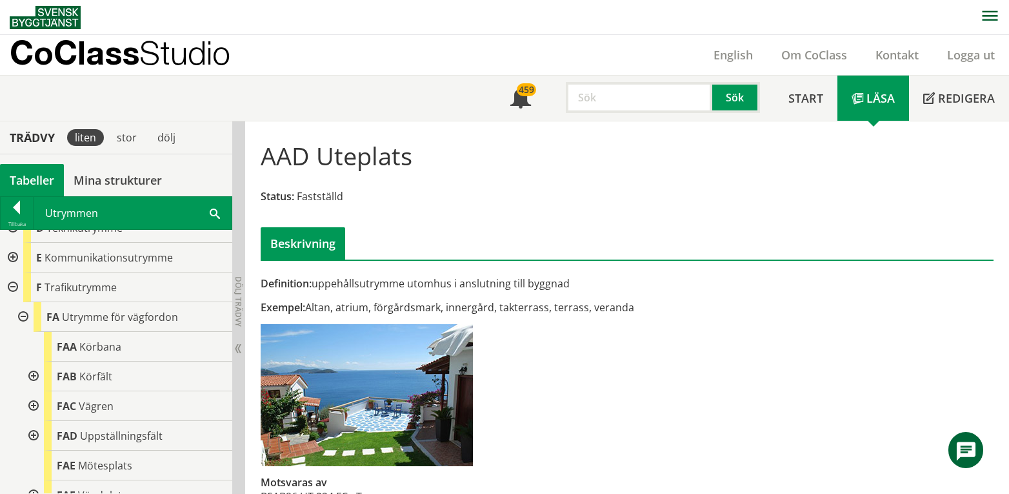
scroll to position [63, 0]
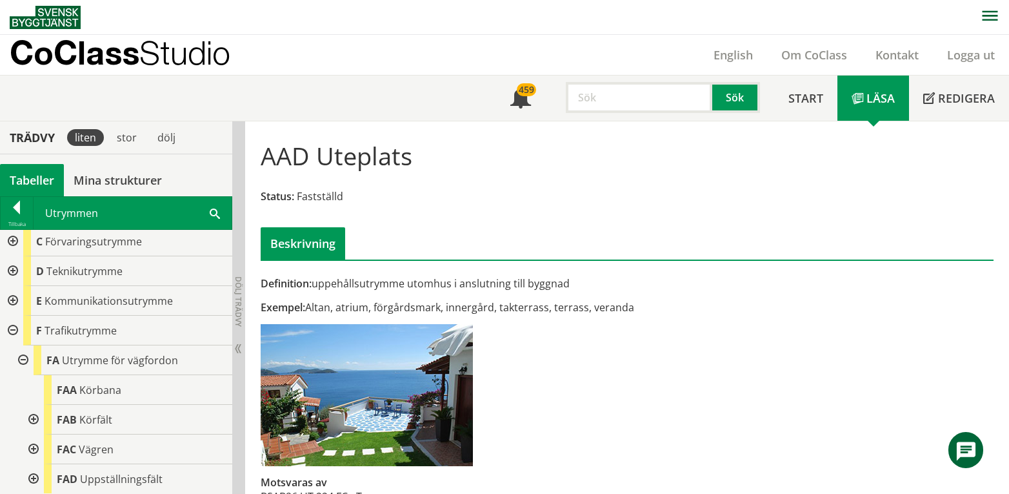
click at [23, 362] on div at bounding box center [21, 360] width 23 height 30
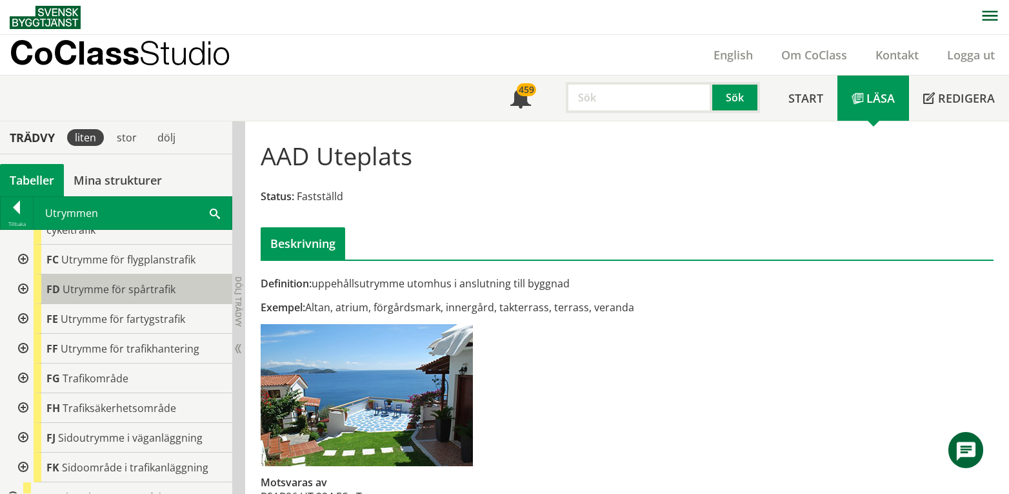
scroll to position [321, 0]
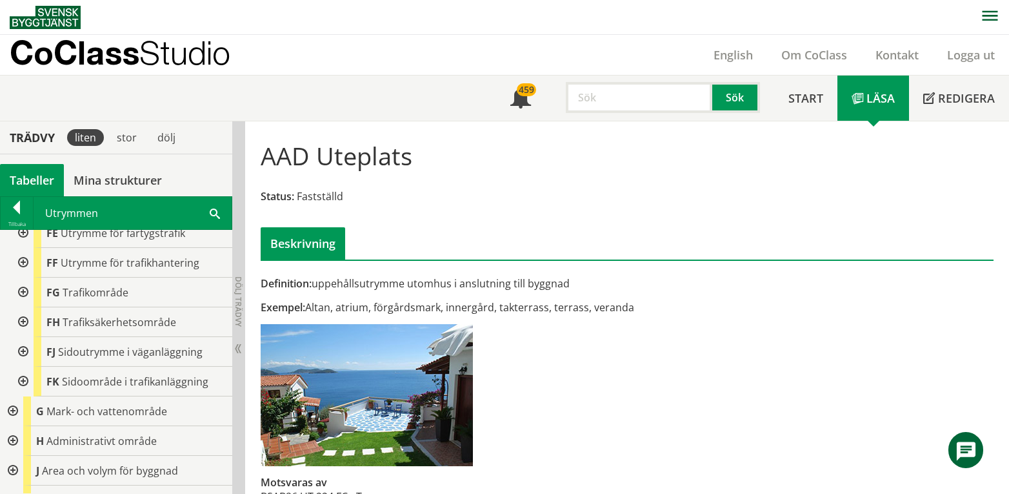
click at [25, 292] on div at bounding box center [21, 292] width 23 height 30
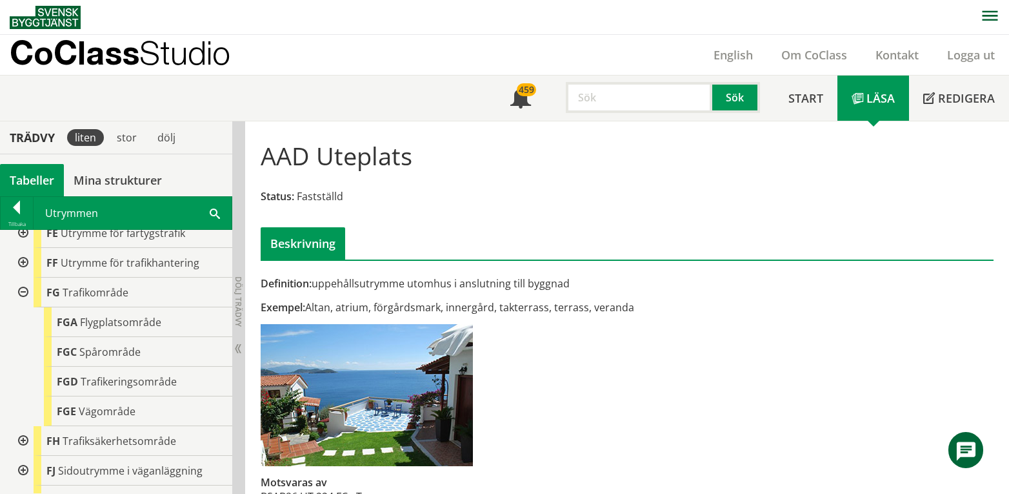
click at [26, 292] on div at bounding box center [21, 292] width 23 height 30
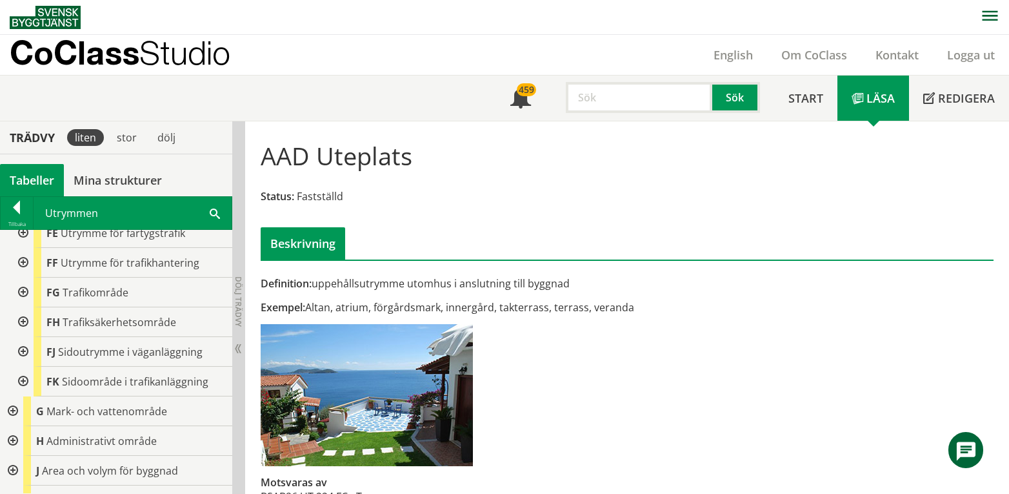
click at [24, 350] on div at bounding box center [21, 352] width 23 height 30
click at [21, 350] on div at bounding box center [21, 352] width 23 height 30
click at [24, 382] on div at bounding box center [21, 381] width 23 height 30
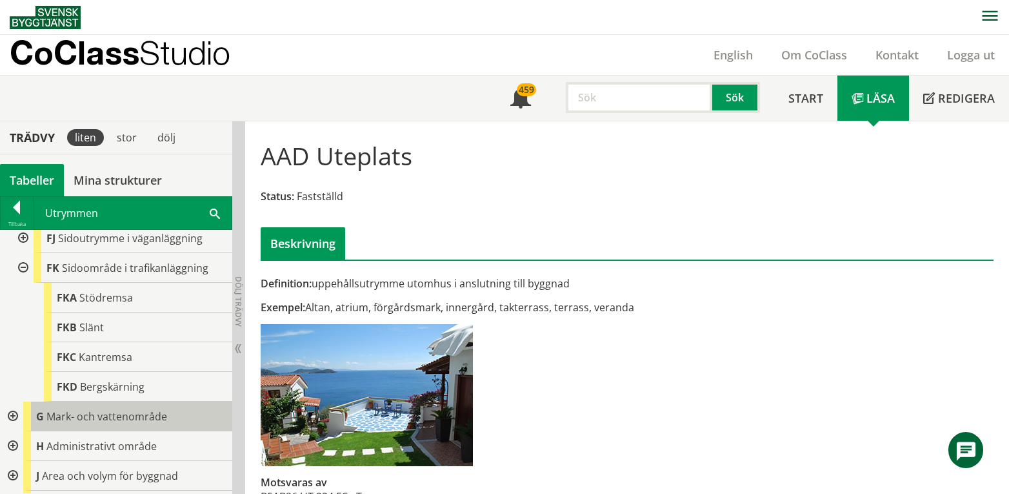
scroll to position [406, 0]
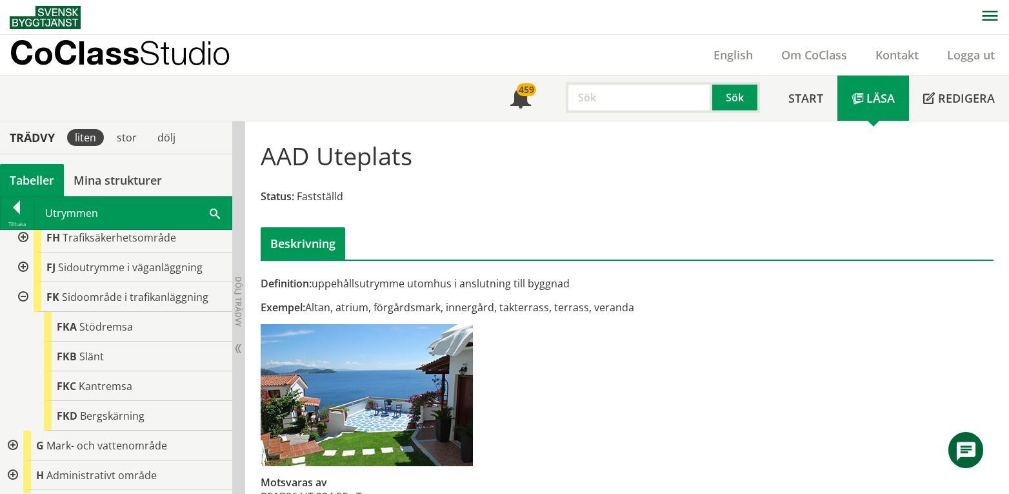
click at [19, 294] on div at bounding box center [21, 297] width 23 height 30
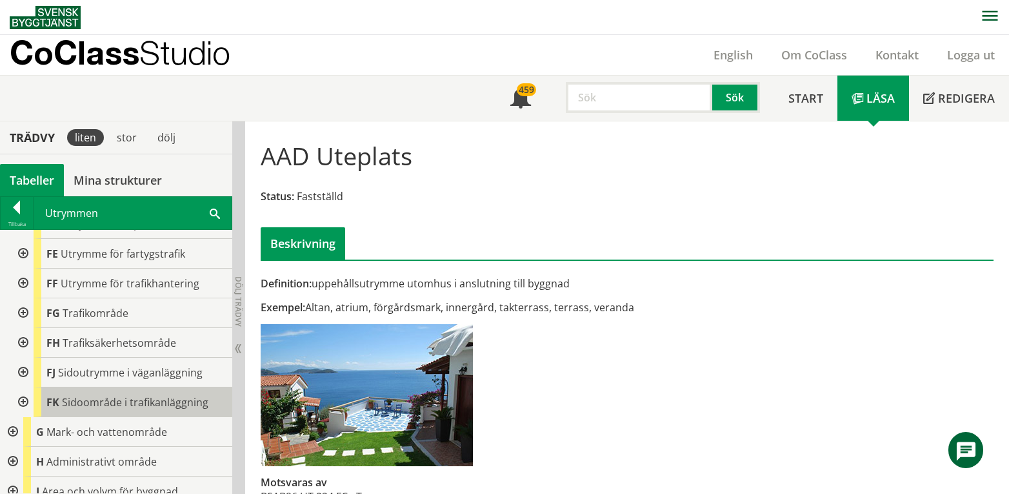
scroll to position [201, 0]
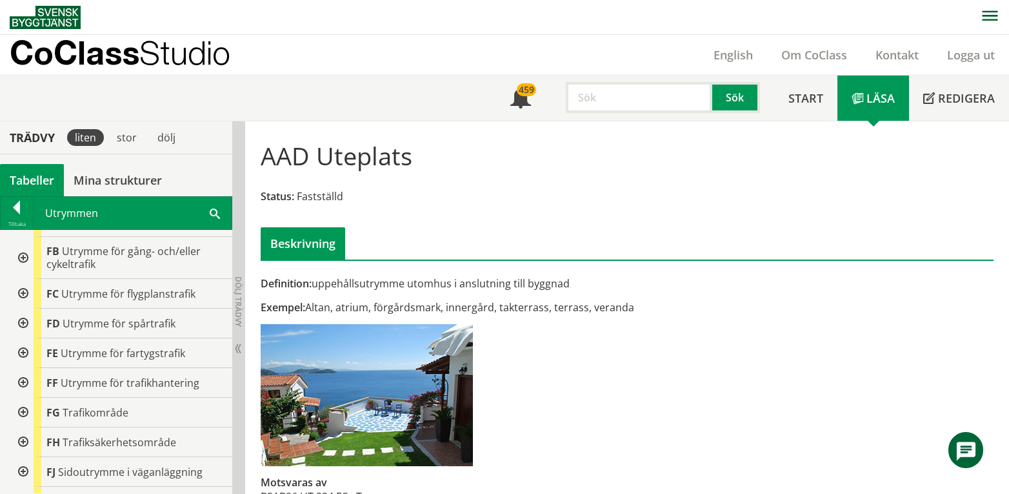
click at [23, 411] on div at bounding box center [21, 412] width 23 height 30
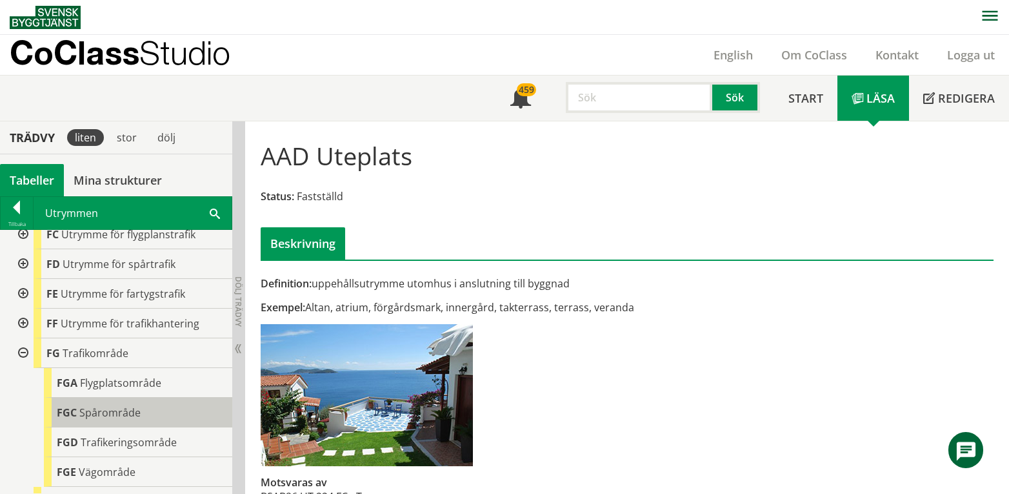
scroll to position [287, 0]
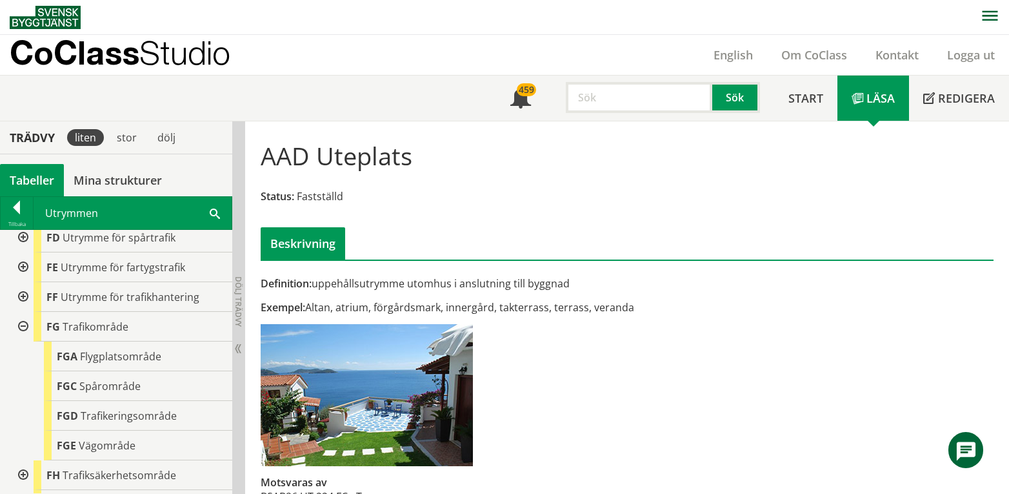
click at [22, 326] on div at bounding box center [21, 327] width 23 height 30
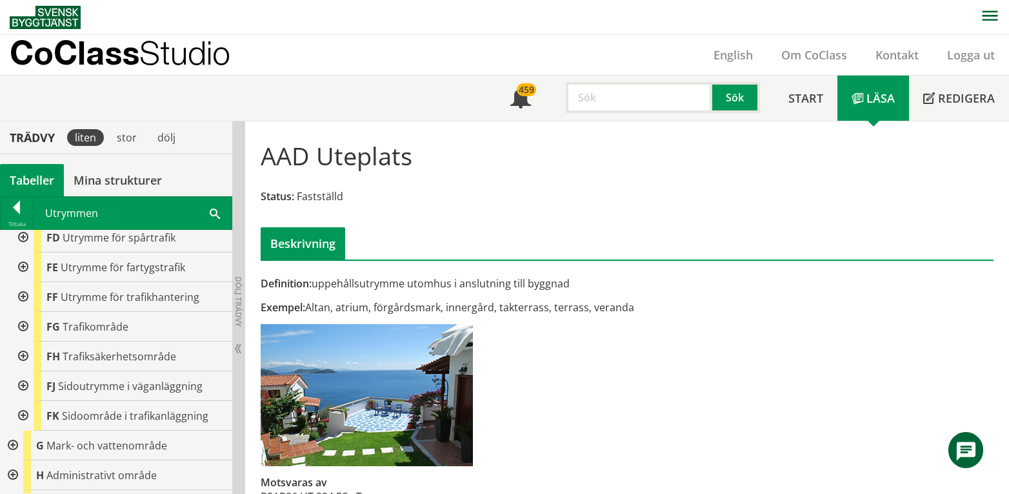
click at [22, 296] on div at bounding box center [21, 297] width 23 height 30
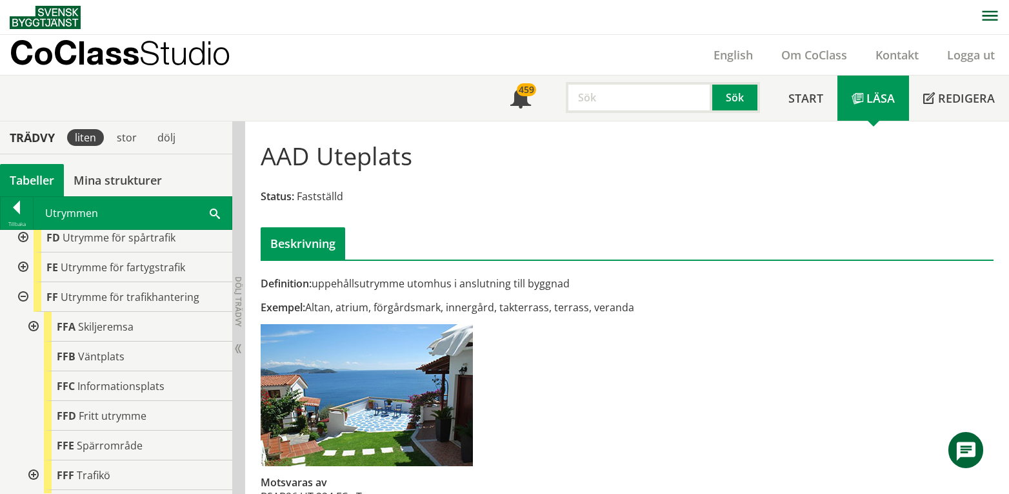
click at [21, 297] on div at bounding box center [21, 297] width 23 height 30
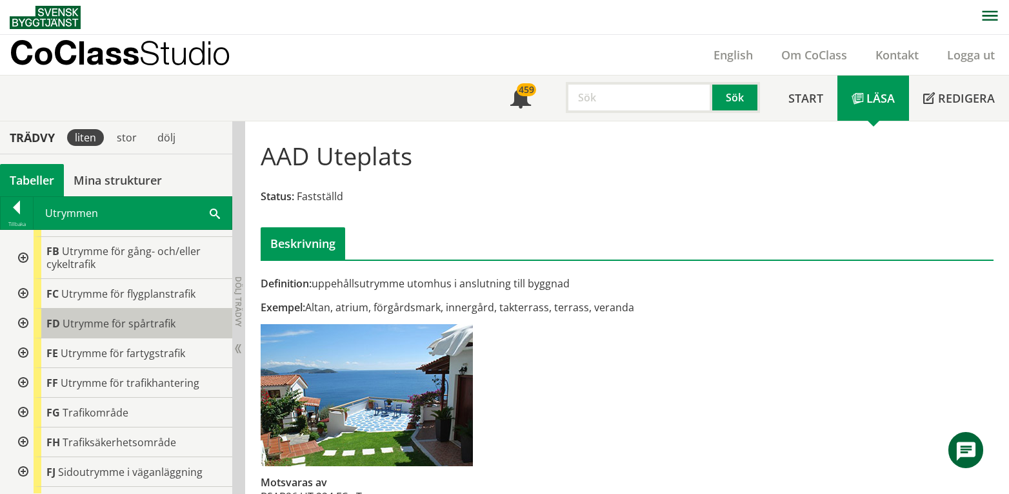
scroll to position [115, 0]
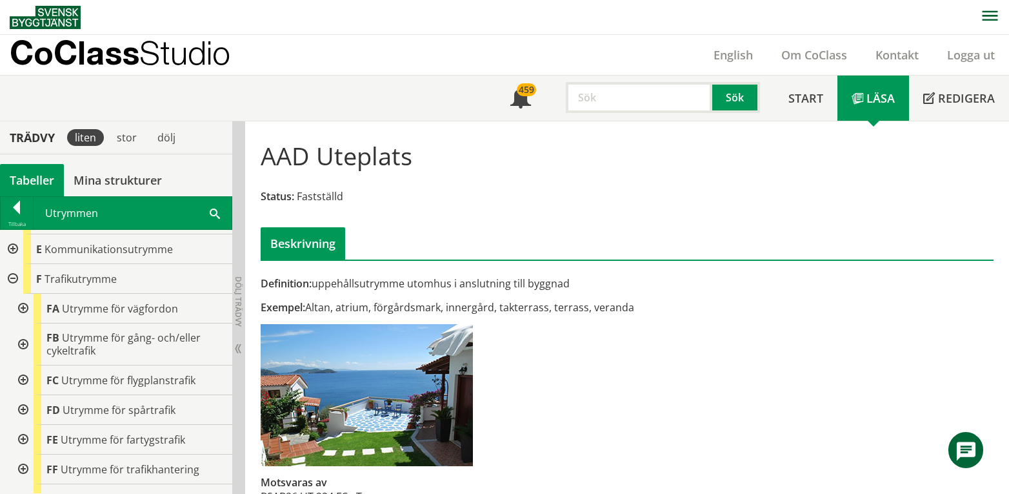
click at [22, 306] on div at bounding box center [21, 309] width 23 height 30
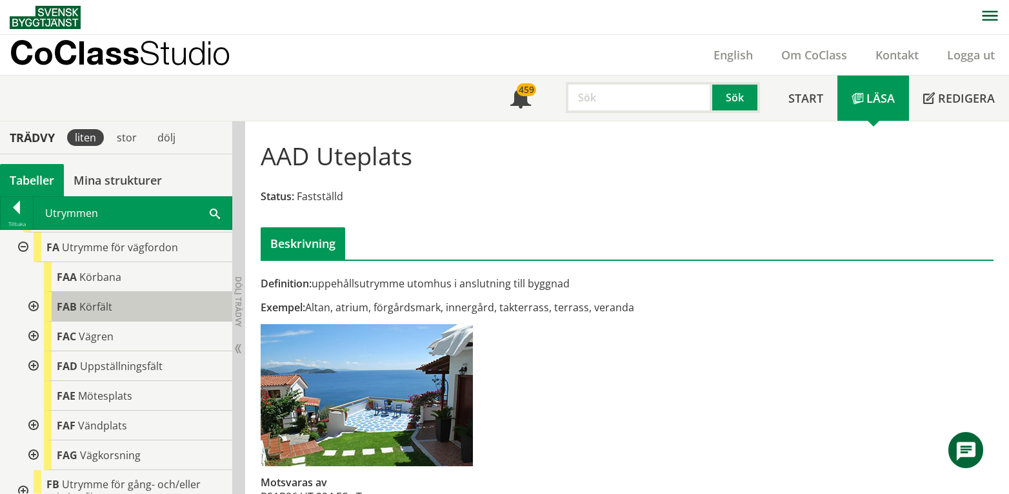
scroll to position [201, 0]
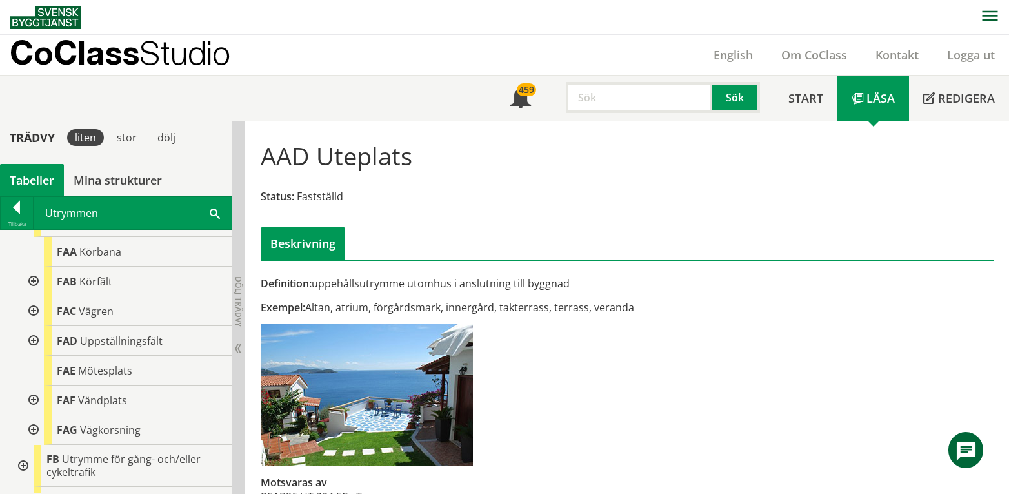
click at [32, 341] on div at bounding box center [32, 341] width 23 height 30
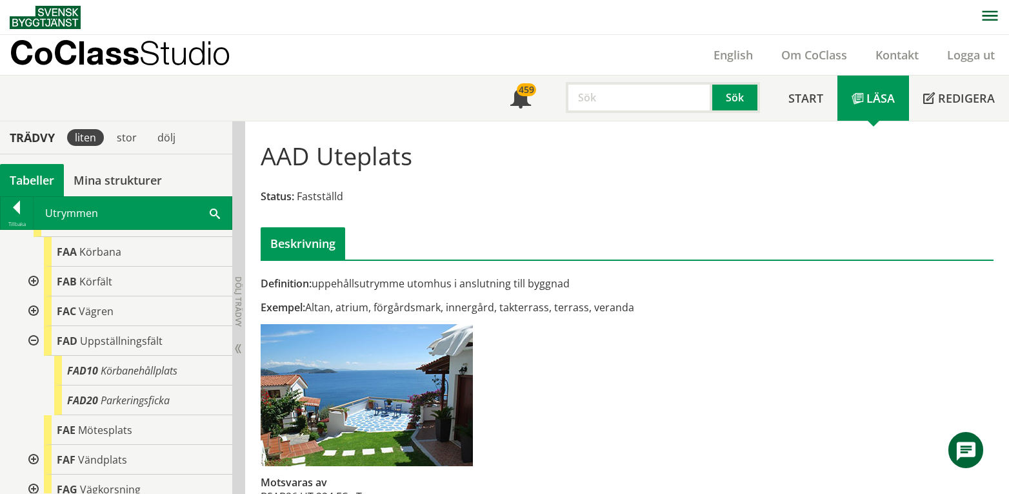
click at [34, 337] on div at bounding box center [32, 341] width 23 height 30
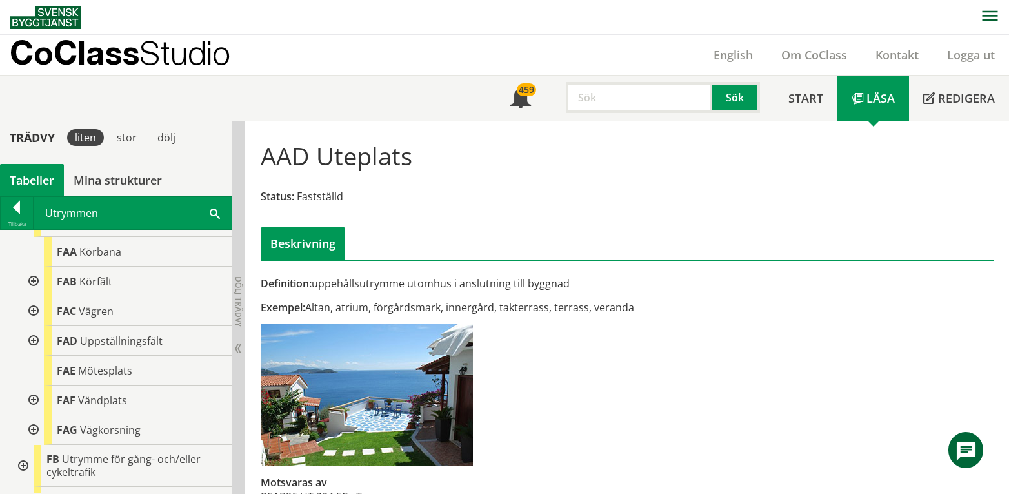
click at [32, 281] on div at bounding box center [32, 281] width 23 height 30
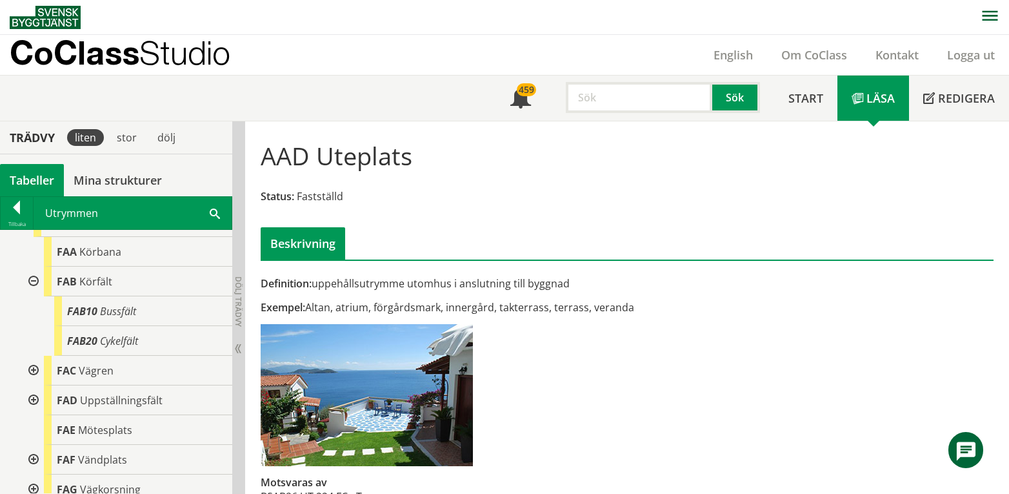
click at [32, 281] on div at bounding box center [32, 281] width 23 height 30
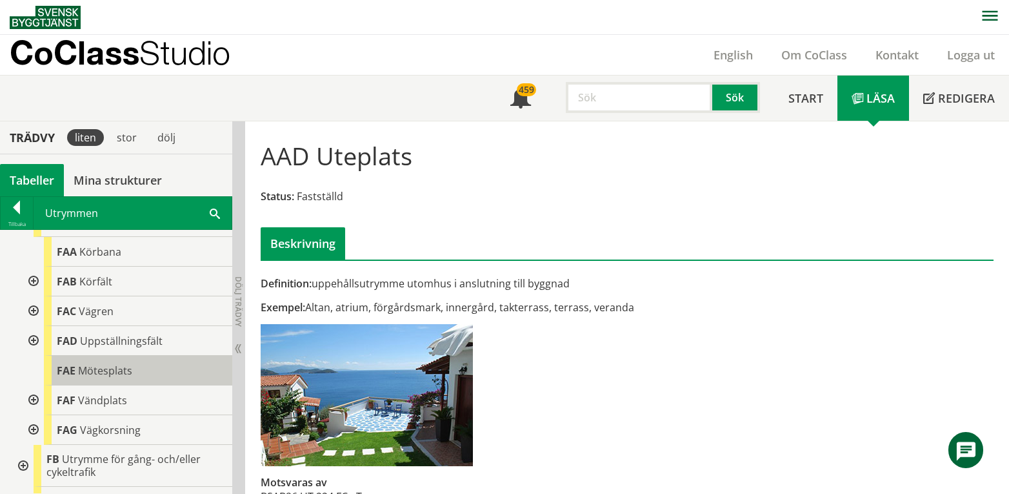
scroll to position [115, 0]
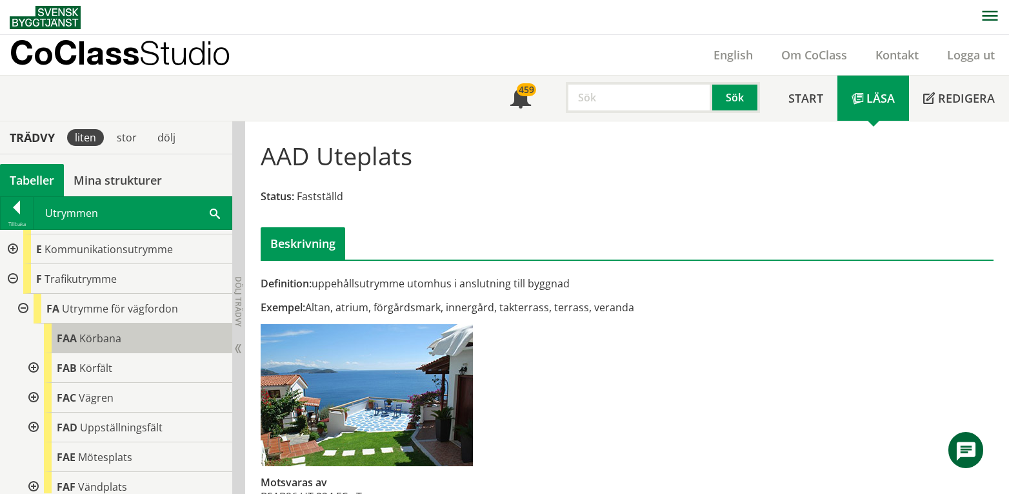
click at [112, 336] on span "Körbana" at bounding box center [100, 338] width 42 height 14
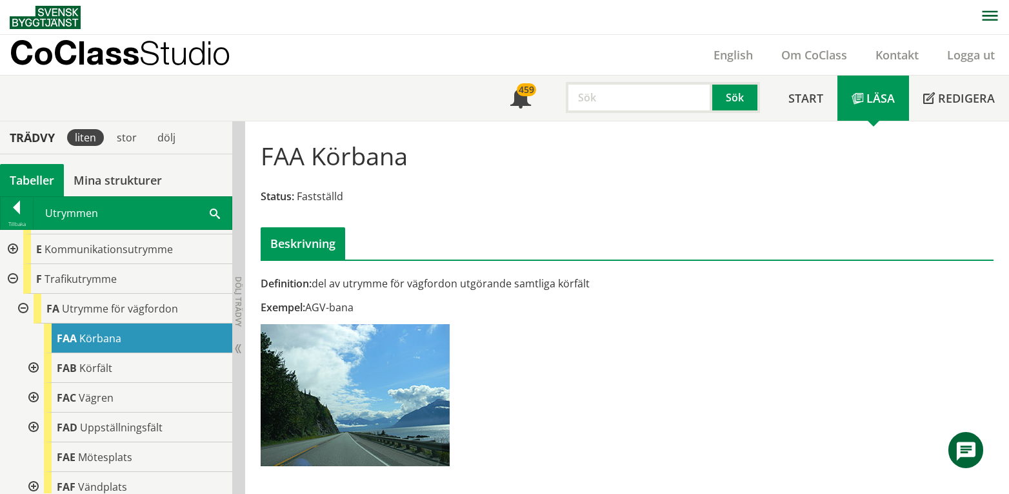
click at [34, 368] on div at bounding box center [32, 368] width 23 height 30
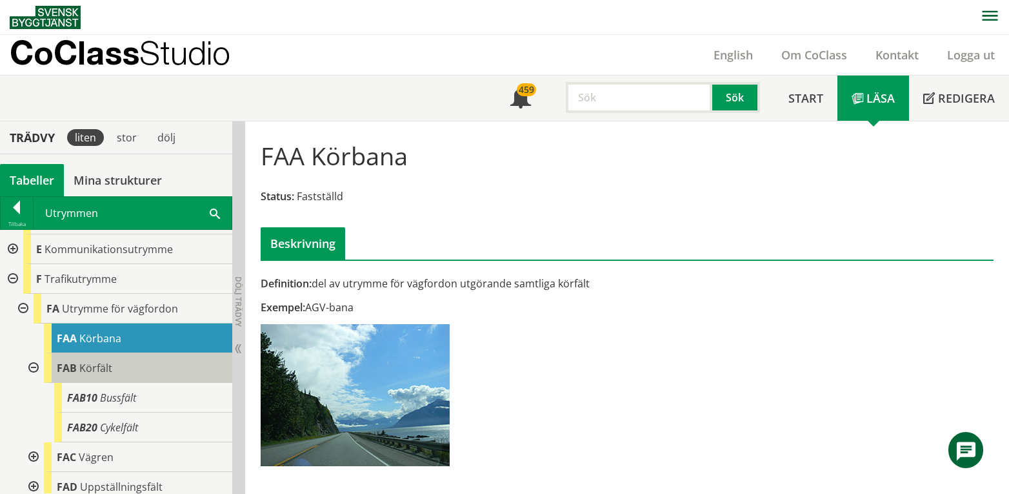
click at [121, 365] on div "FAB Körfält" at bounding box center [138, 368] width 188 height 30
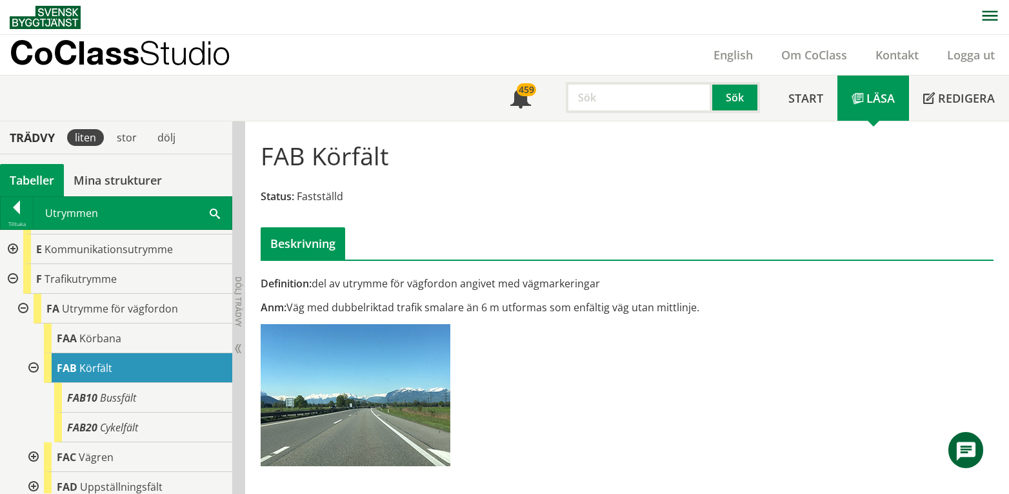
click at [9, 275] on div at bounding box center [11, 279] width 23 height 30
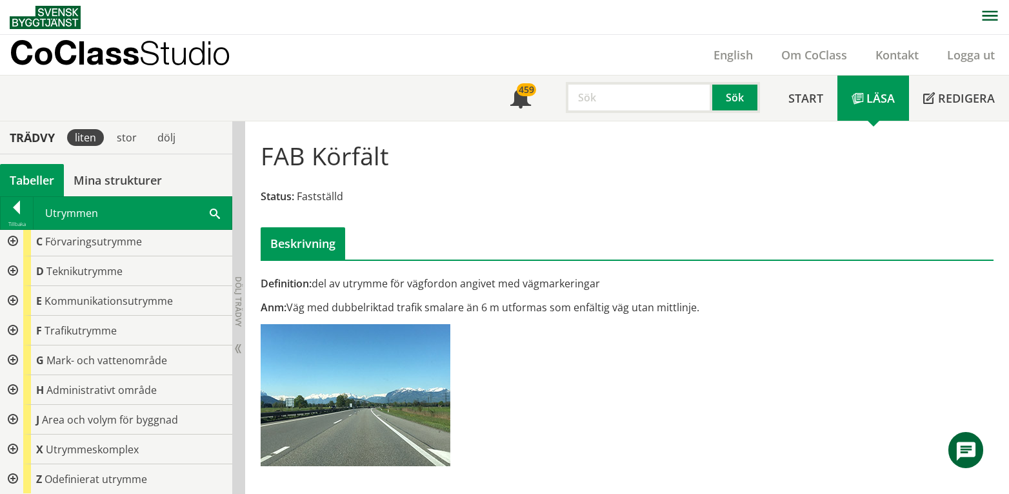
click at [13, 390] on div at bounding box center [11, 390] width 23 height 30
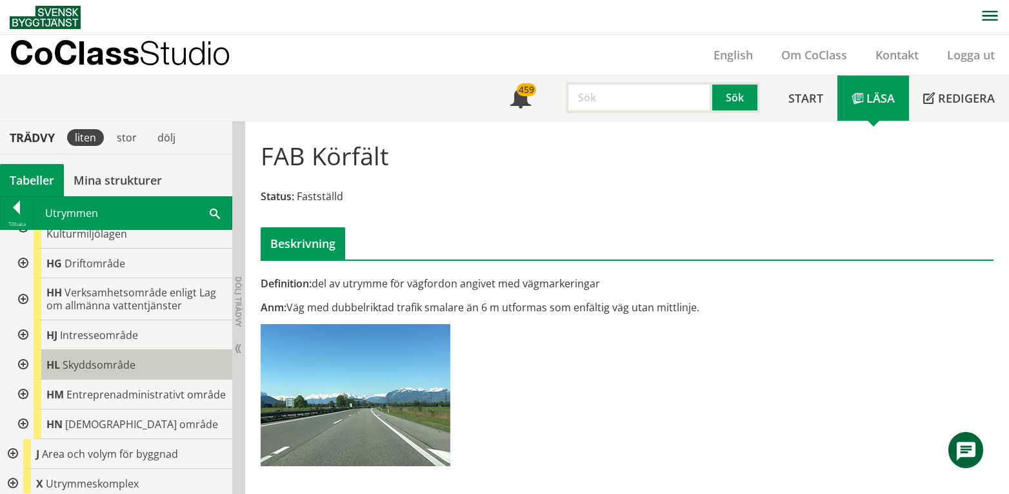
scroll to position [459, 0]
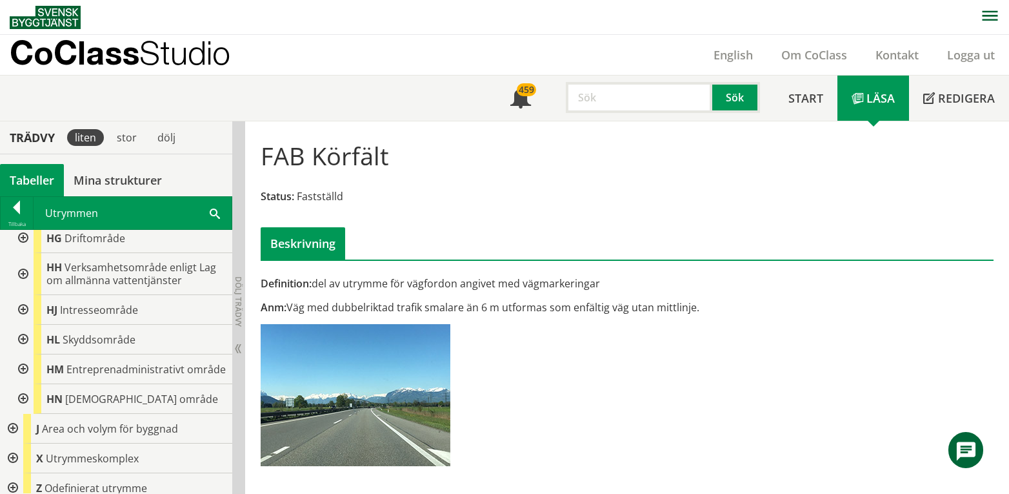
click at [21, 384] on div at bounding box center [21, 369] width 23 height 30
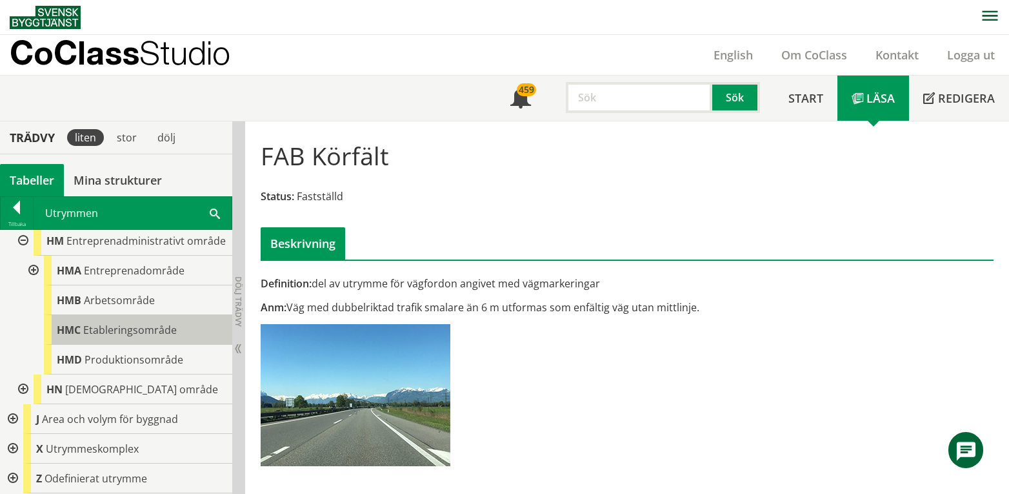
scroll to position [613, 0]
click at [29, 268] on div at bounding box center [32, 271] width 23 height 30
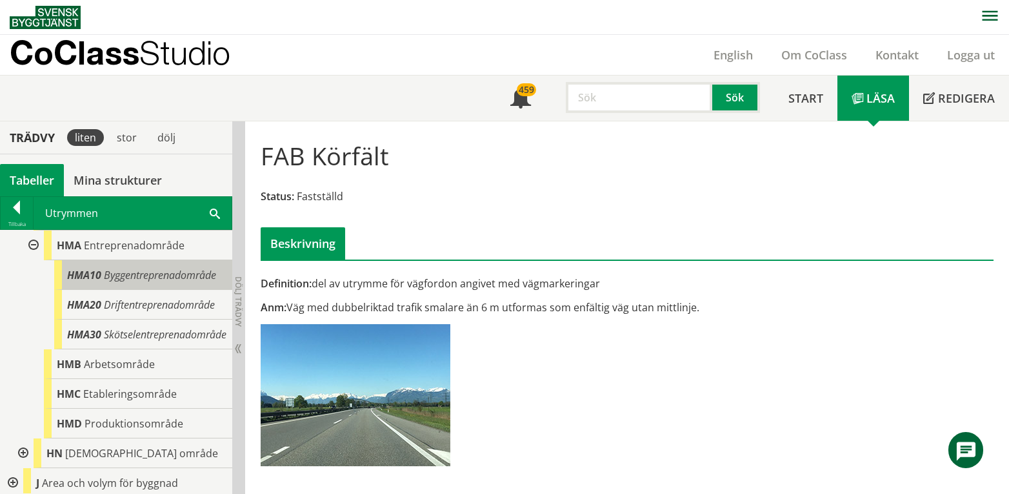
click at [130, 282] on span "Byggentreprenadområde" at bounding box center [160, 275] width 112 height 14
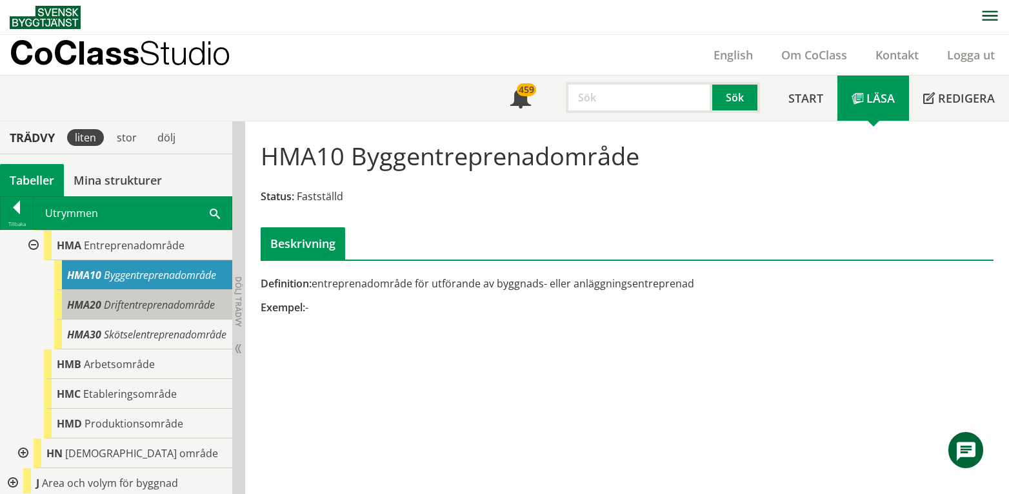
click at [134, 312] on span "Driftentreprenadområde" at bounding box center [159, 304] width 111 height 14
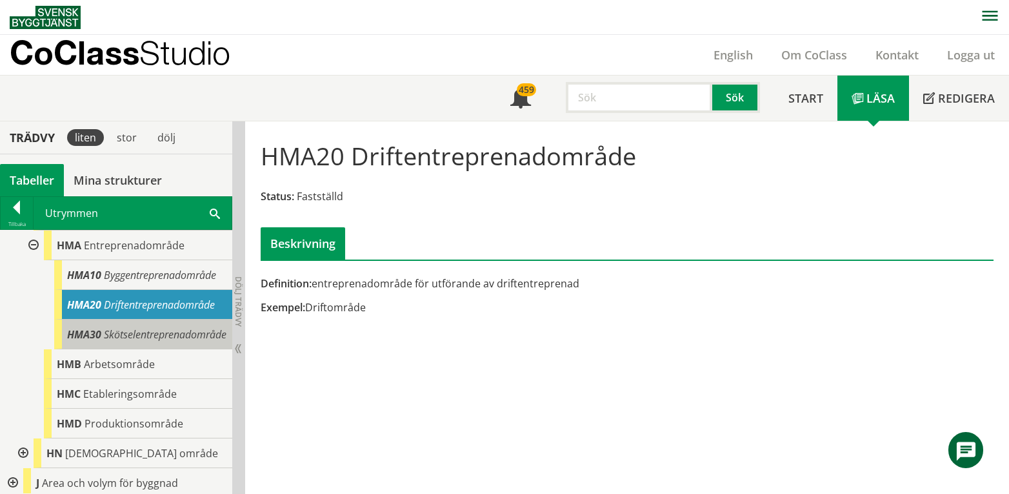
click at [134, 341] on span "Skötselentreprenadområde" at bounding box center [165, 334] width 123 height 14
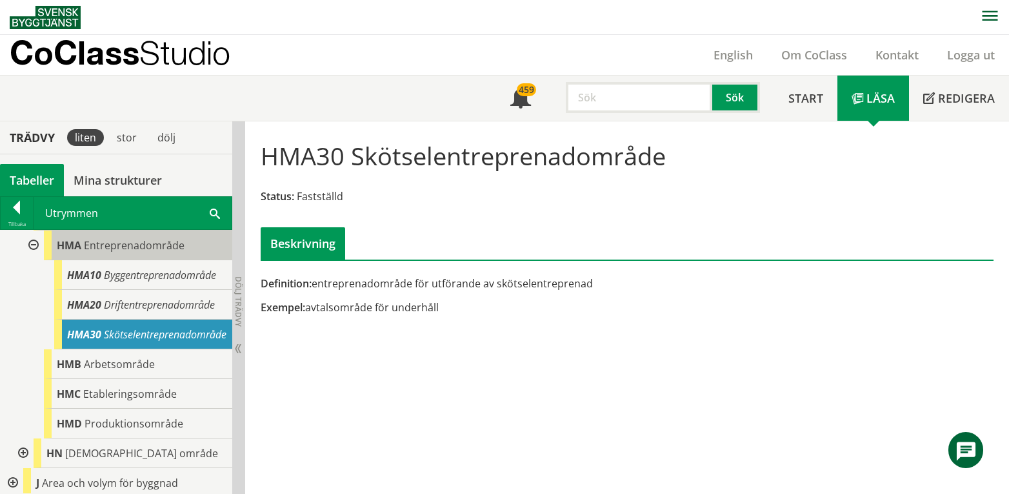
click at [115, 252] on span "Entreprenadområde" at bounding box center [134, 245] width 101 height 14
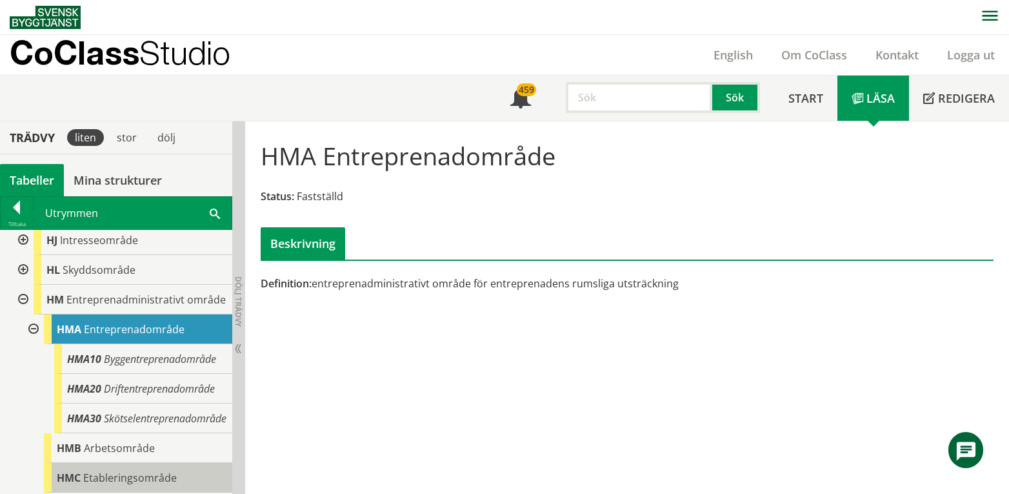
scroll to position [527, 0]
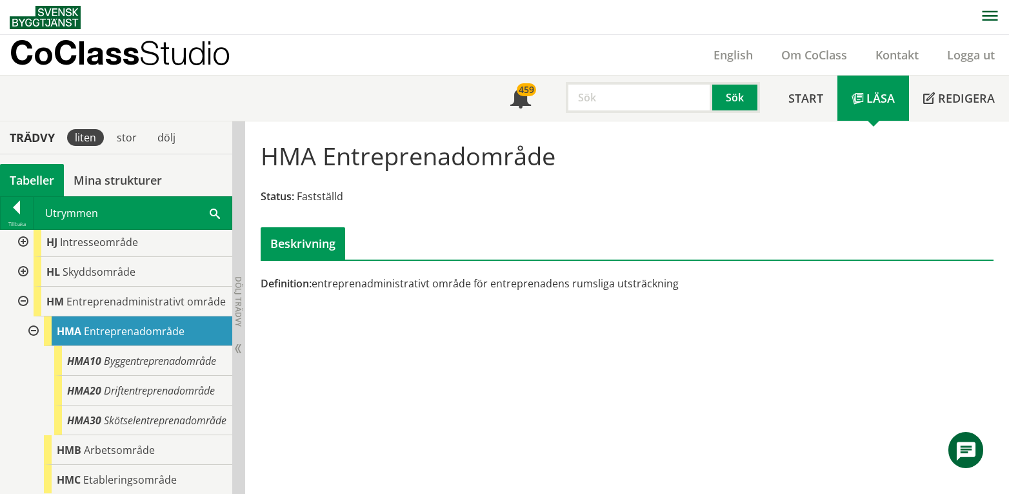
click at [34, 346] on div at bounding box center [32, 331] width 23 height 30
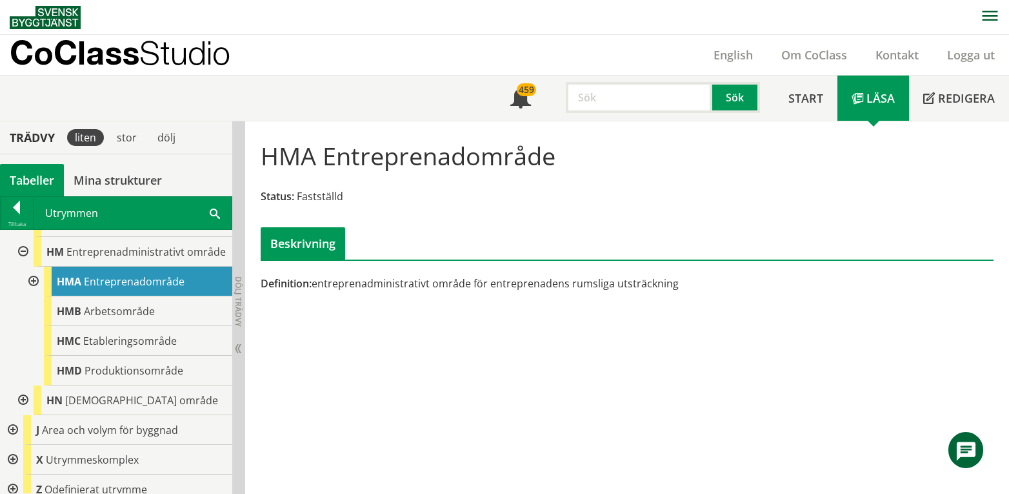
scroll to position [613, 0]
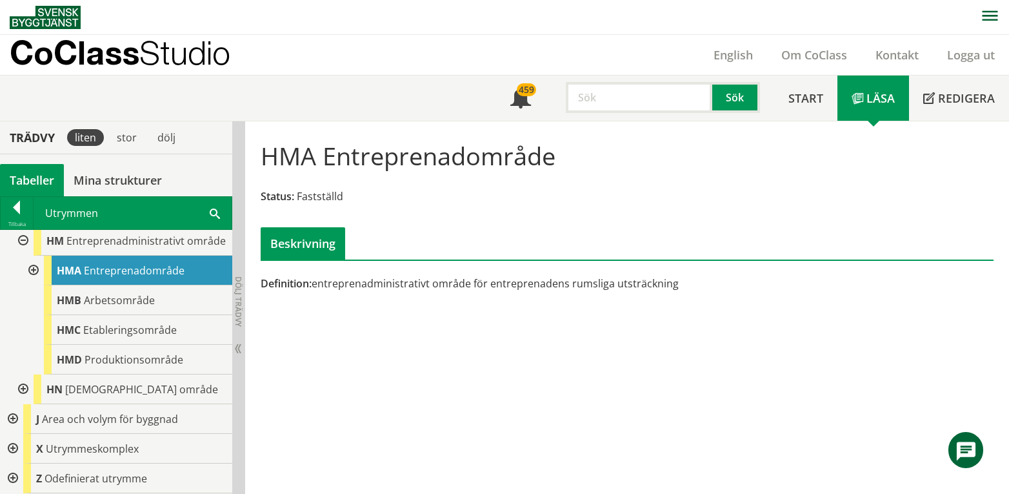
click at [21, 388] on div at bounding box center [21, 389] width 23 height 30
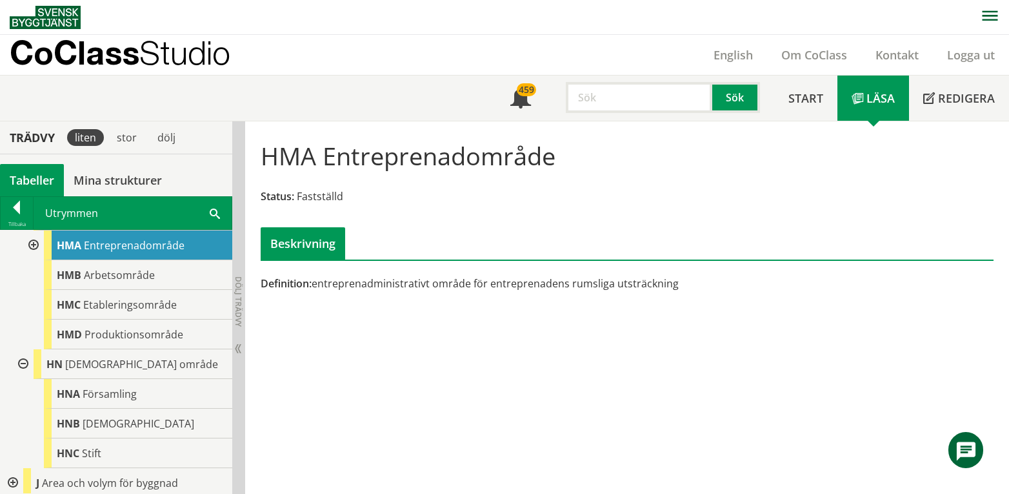
click at [21, 379] on div at bounding box center [21, 364] width 23 height 30
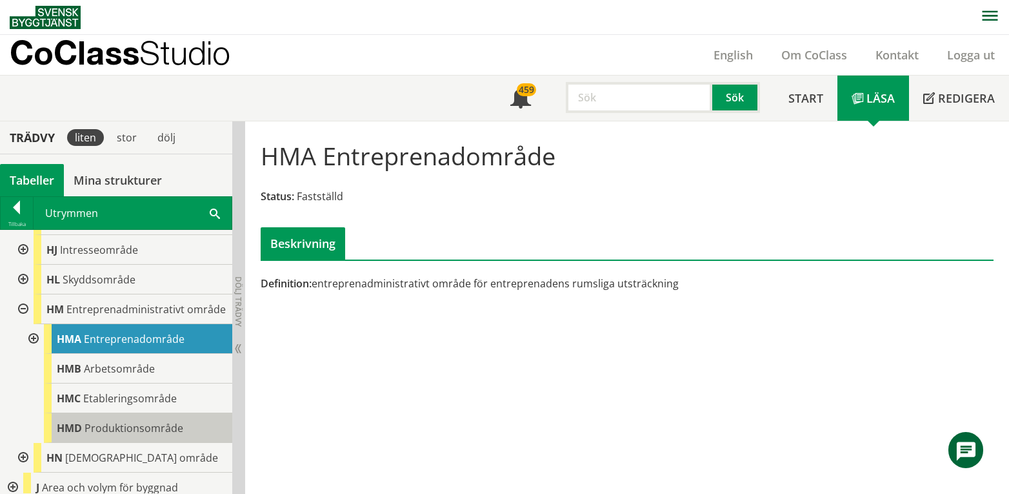
scroll to position [527, 0]
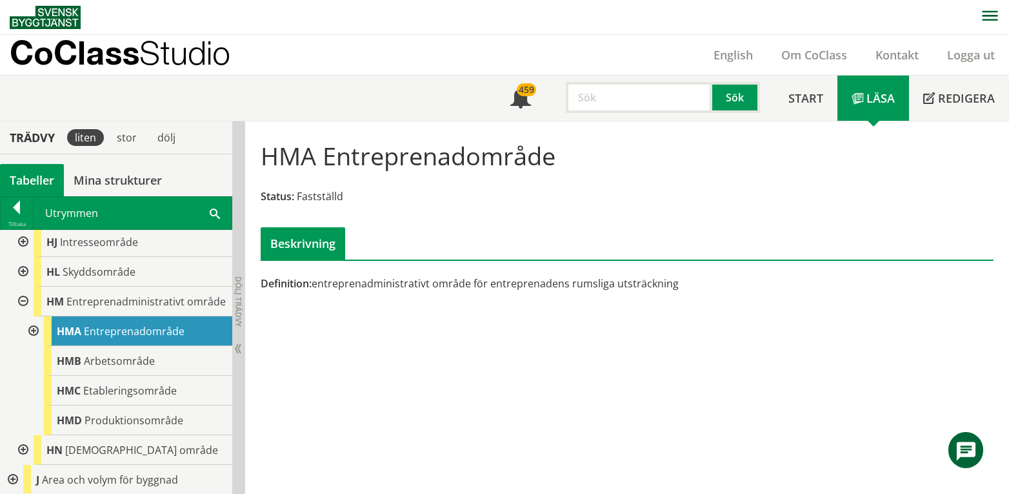
click at [25, 316] on div at bounding box center [21, 301] width 23 height 30
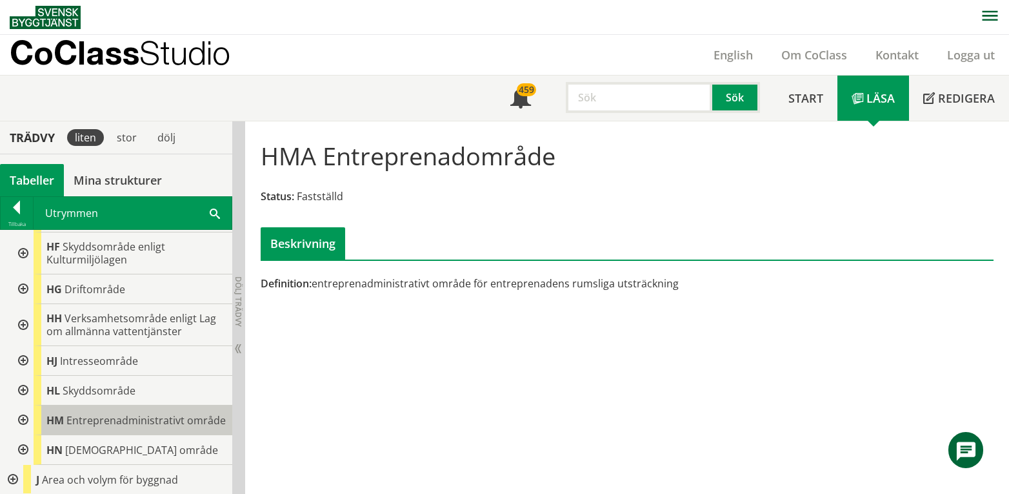
scroll to position [323, 0]
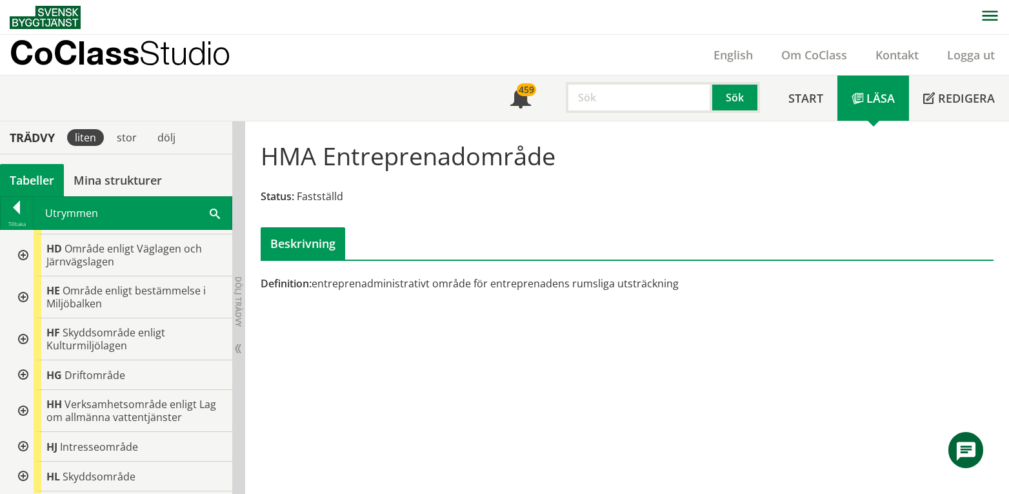
click at [23, 390] on div at bounding box center [21, 375] width 23 height 30
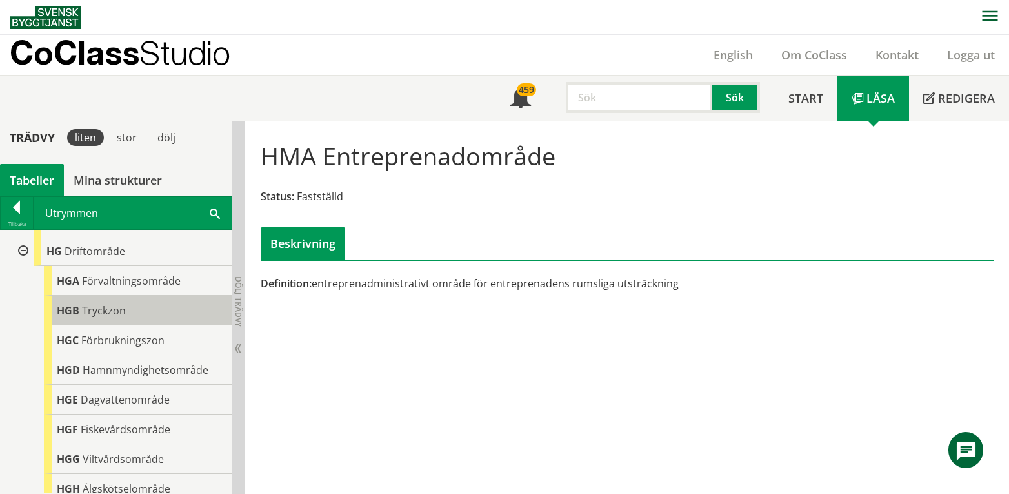
scroll to position [408, 0]
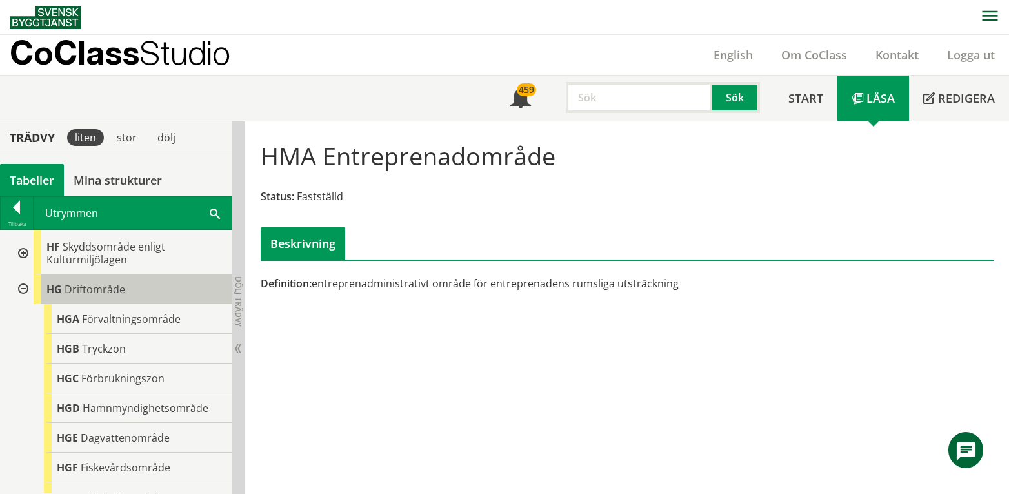
click at [127, 303] on div "HG Driftområde" at bounding box center [133, 289] width 199 height 30
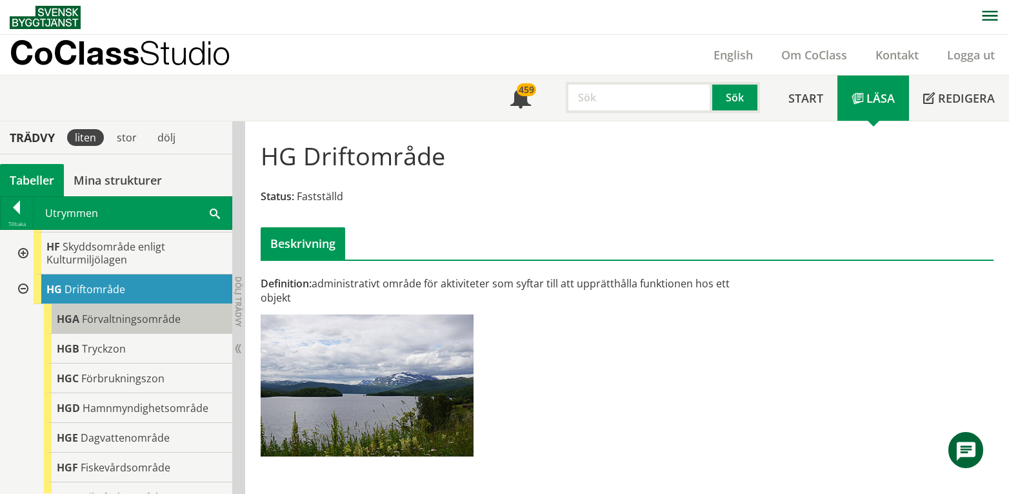
click at [130, 326] on span "Förvaltningsområde" at bounding box center [131, 319] width 99 height 14
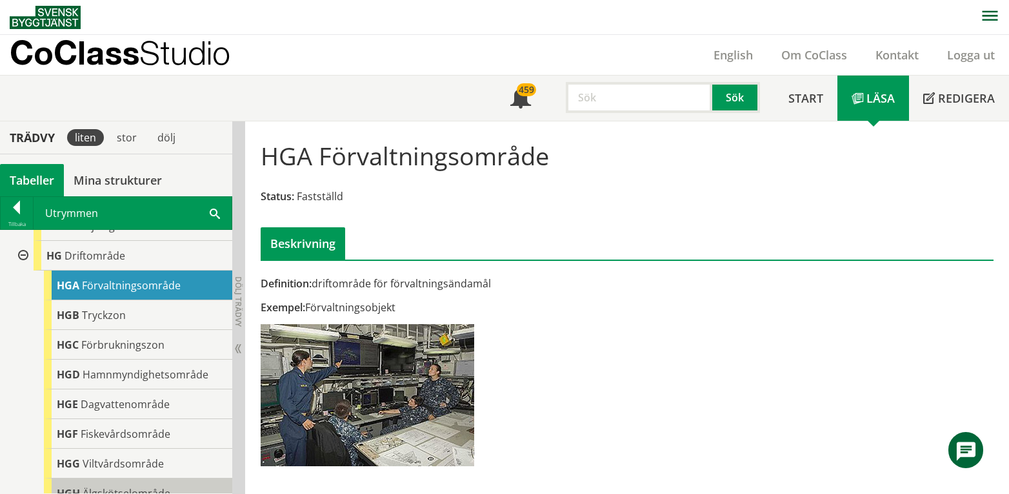
scroll to position [408, 0]
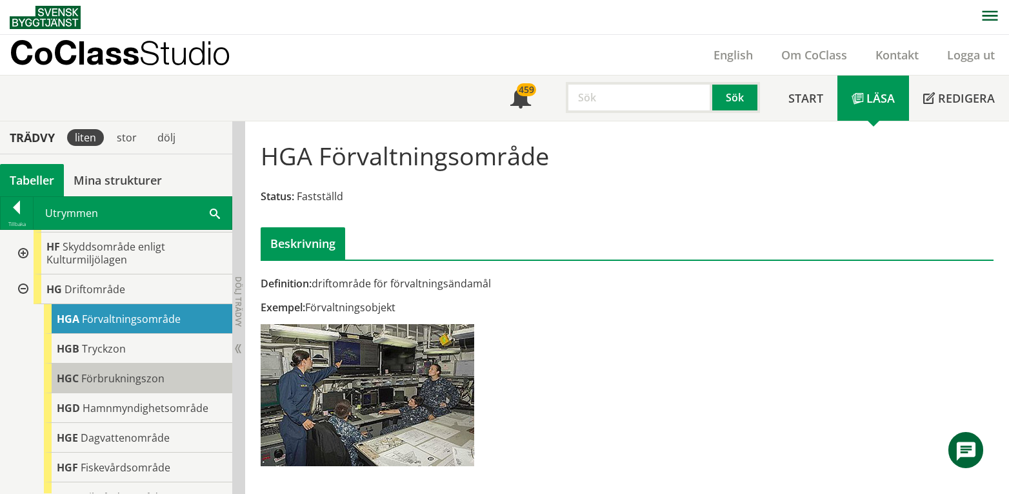
click at [130, 385] on span "Förbrukningszon" at bounding box center [122, 378] width 83 height 14
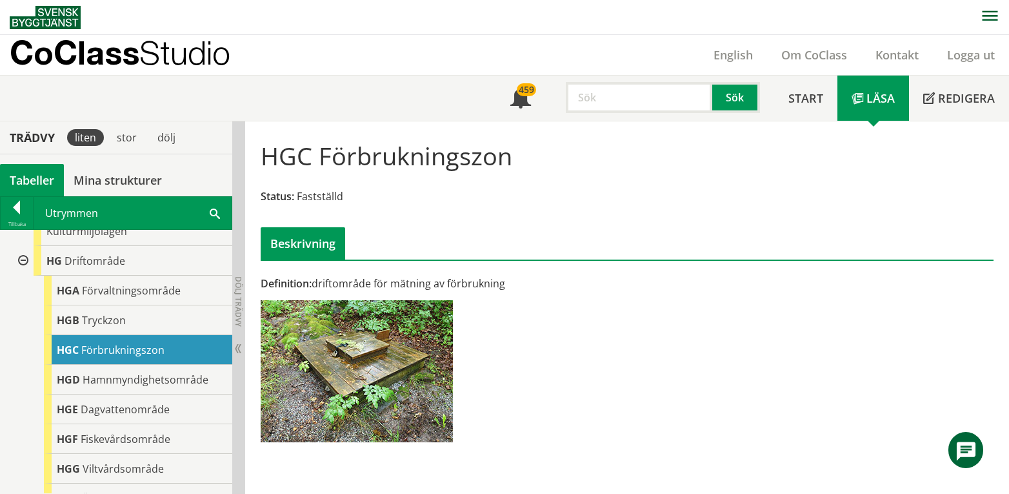
scroll to position [408, 0]
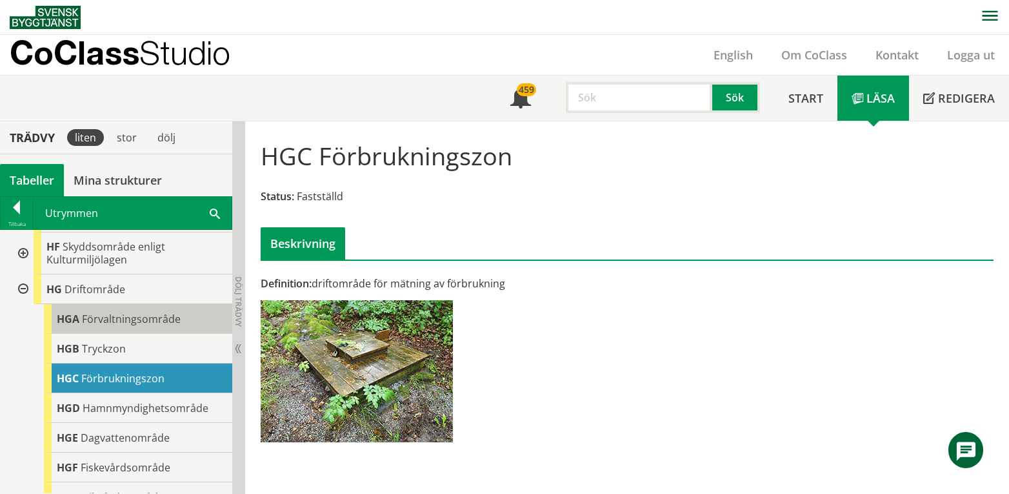
click at [134, 326] on span "Förvaltningsområde" at bounding box center [131, 319] width 99 height 14
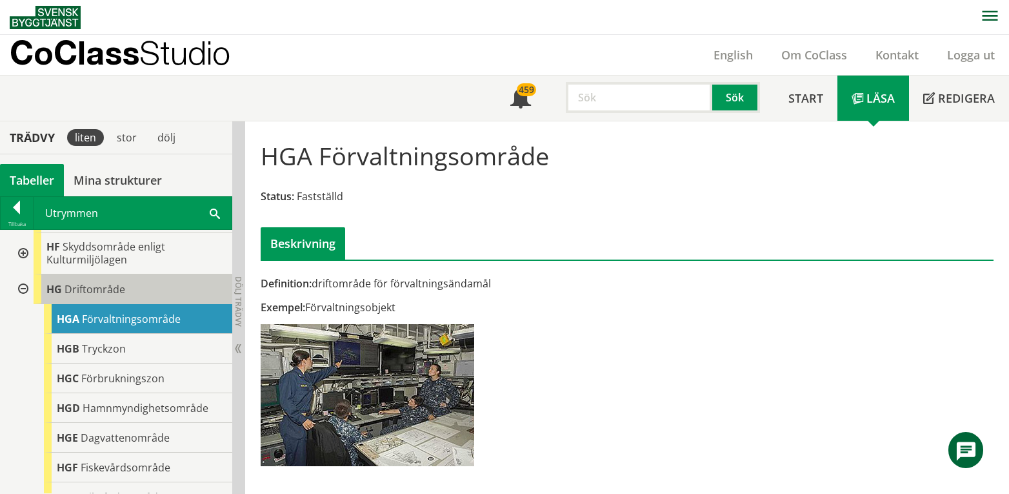
click at [88, 296] on span "Driftområde" at bounding box center [95, 289] width 61 height 14
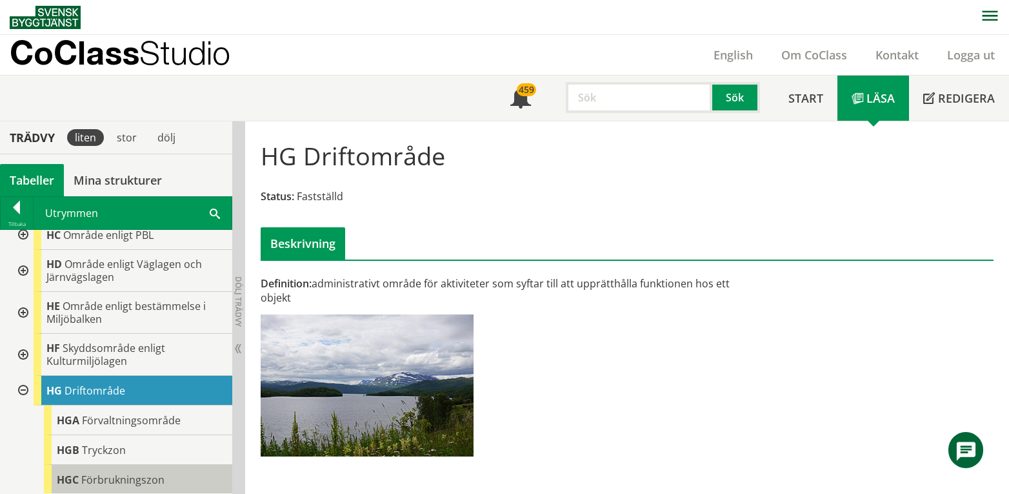
scroll to position [150, 0]
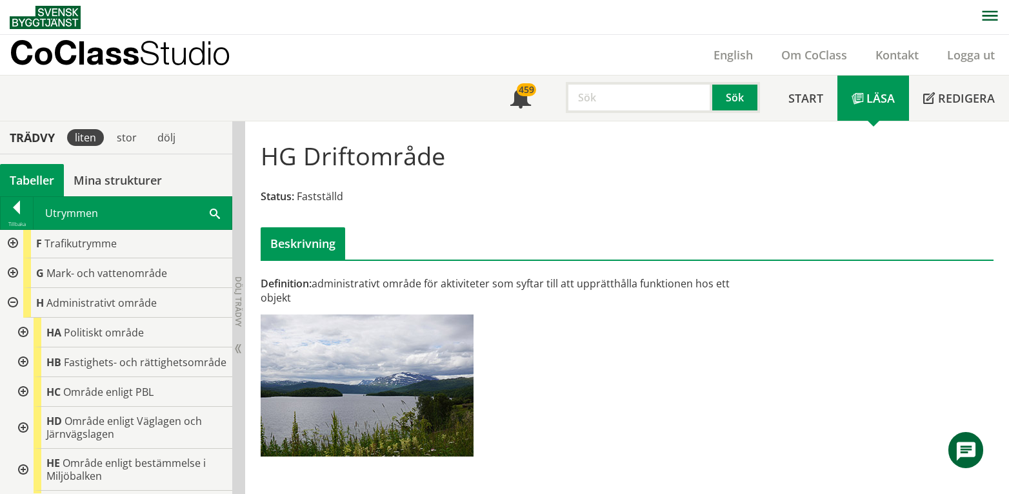
click at [23, 365] on div at bounding box center [21, 362] width 23 height 30
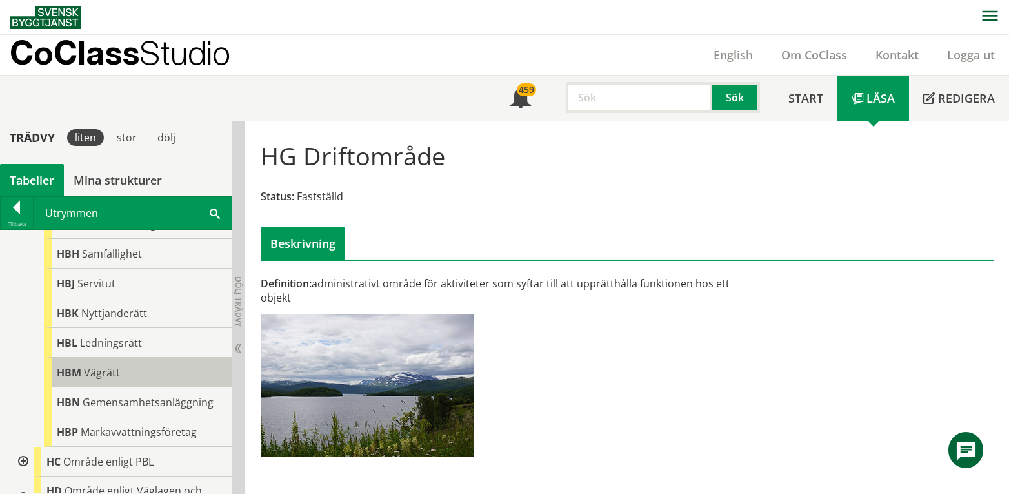
scroll to position [408, 0]
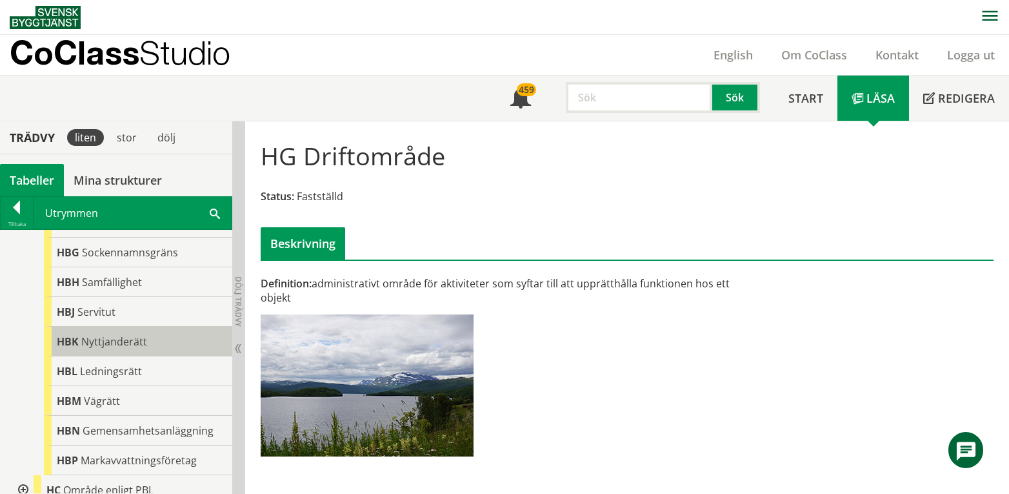
click at [130, 348] on span "Nyttjanderätt" at bounding box center [114, 341] width 66 height 14
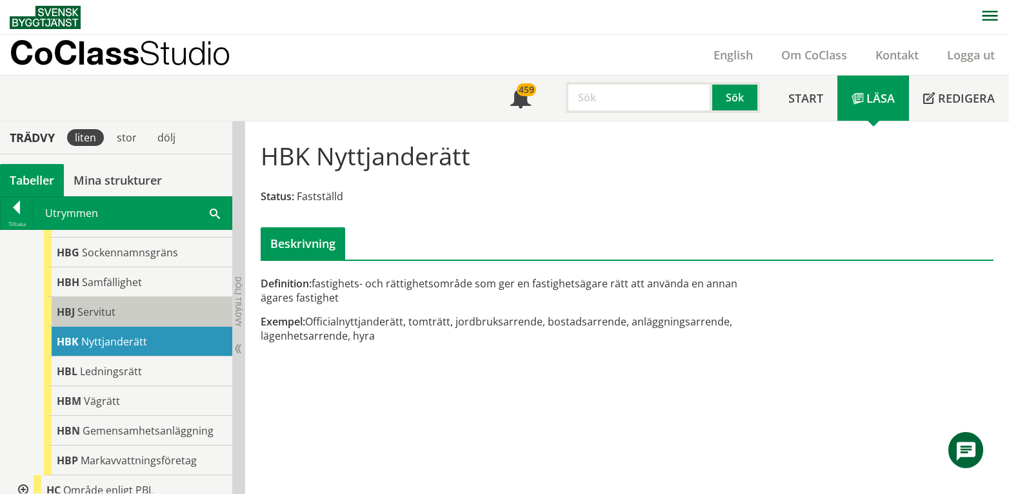
click at [150, 318] on div "HBJ Servitut" at bounding box center [138, 312] width 188 height 30
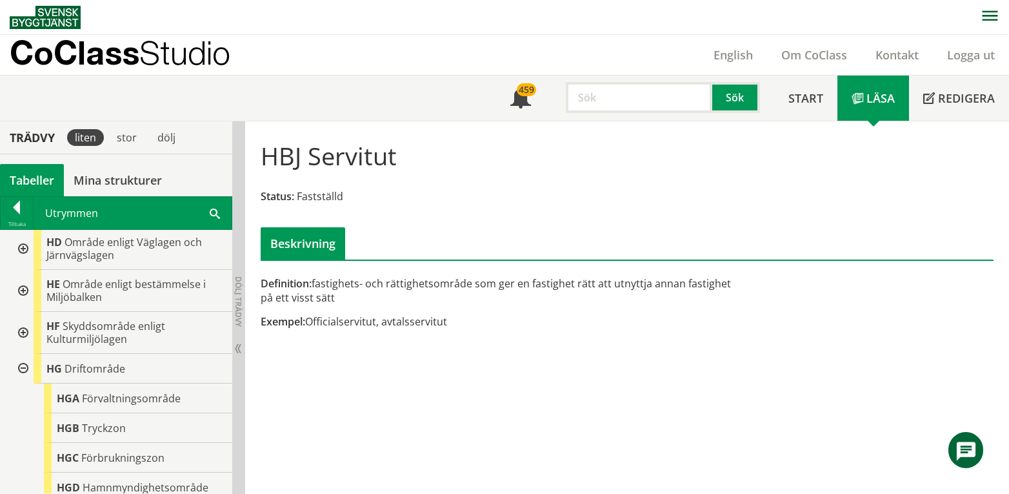
scroll to position [752, 0]
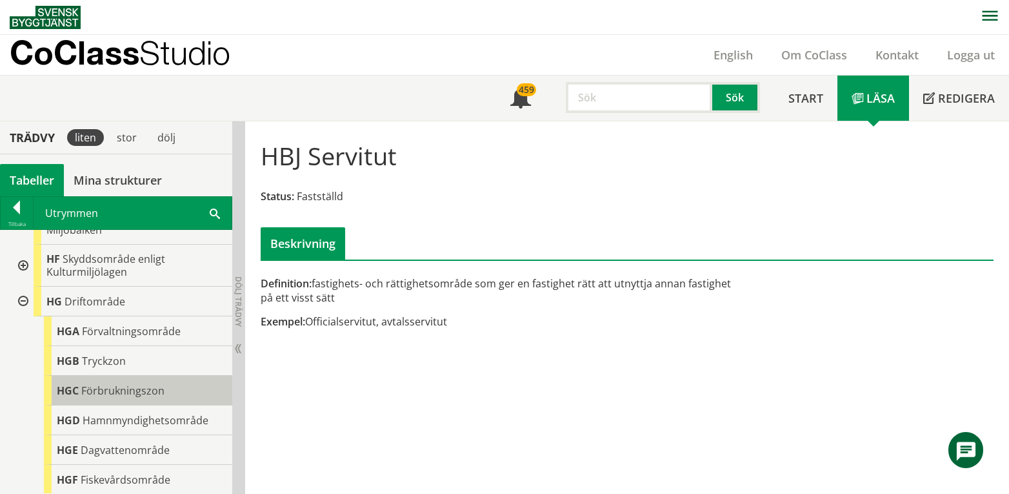
click at [128, 397] on span "Förbrukningszon" at bounding box center [122, 390] width 83 height 14
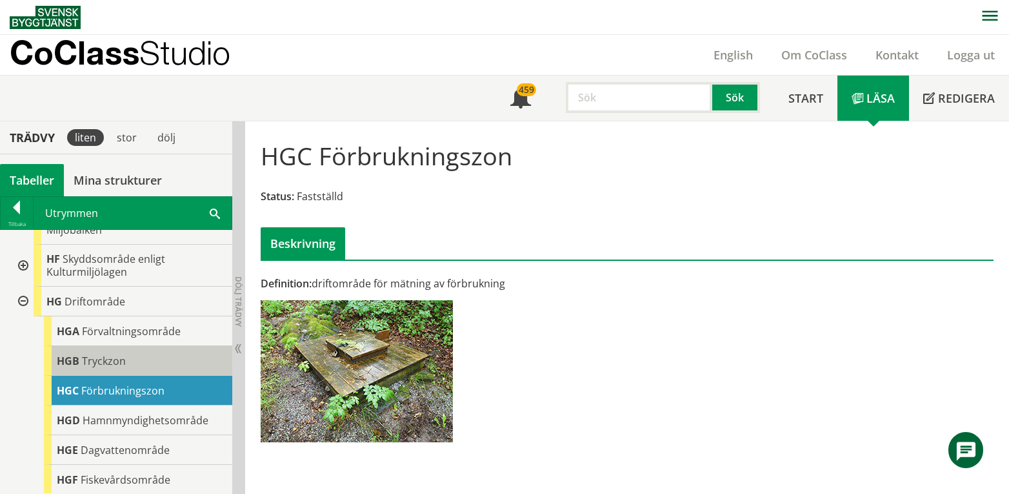
click at [128, 368] on div "HGB Tryckzon" at bounding box center [138, 361] width 188 height 30
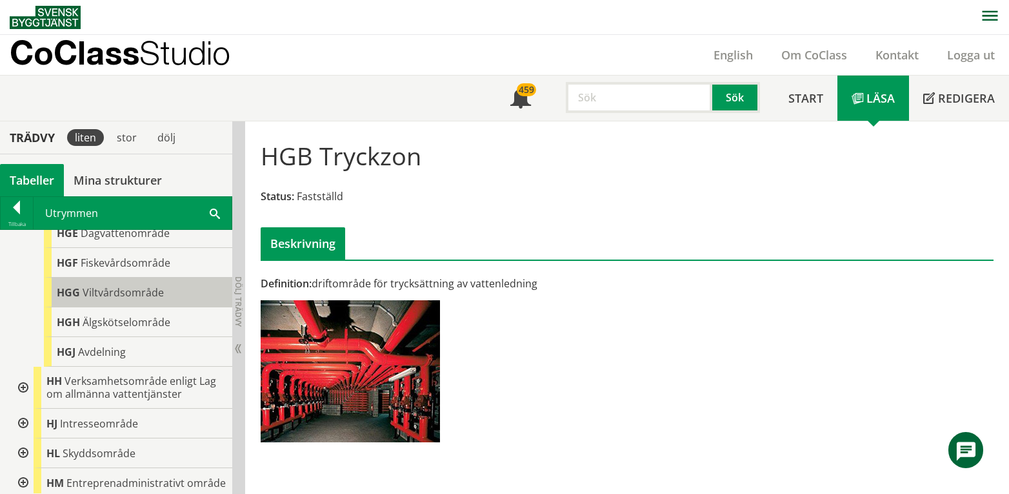
scroll to position [1097, 0]
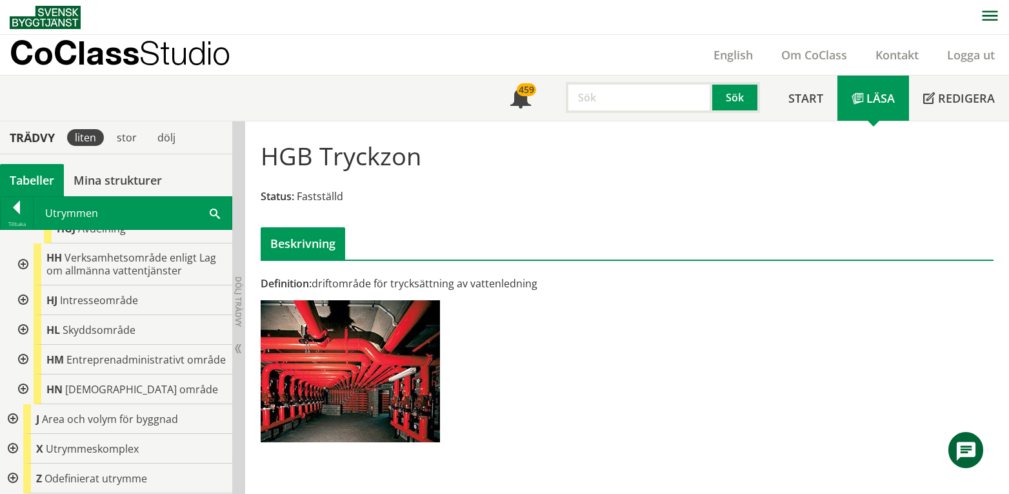
click at [25, 308] on div at bounding box center [21, 300] width 23 height 30
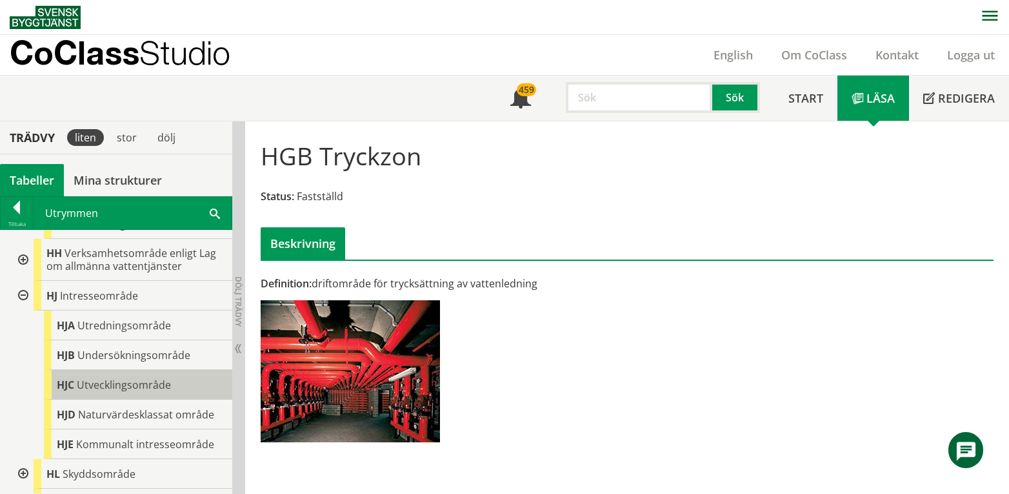
click at [145, 392] on span "Utvecklingsområde" at bounding box center [124, 384] width 94 height 14
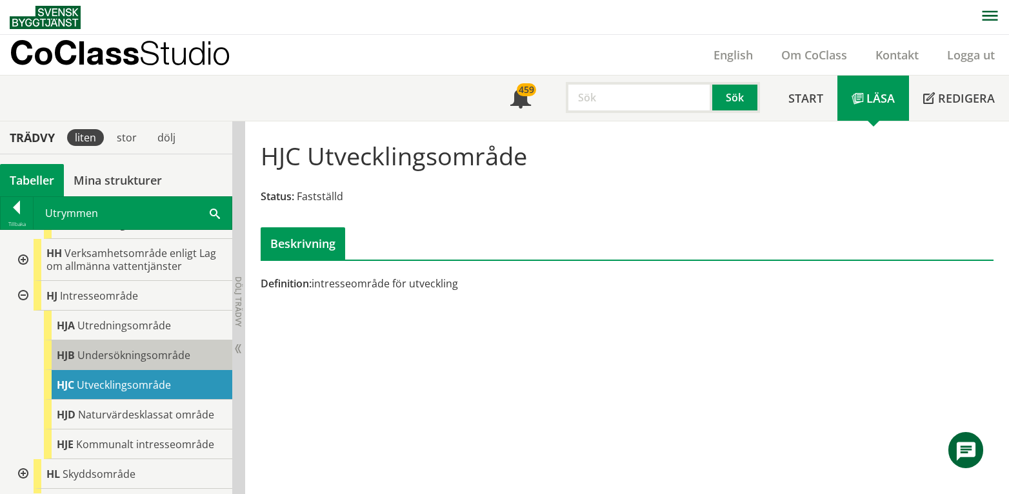
click at [135, 362] on span "Undersökningsområde" at bounding box center [133, 355] width 113 height 14
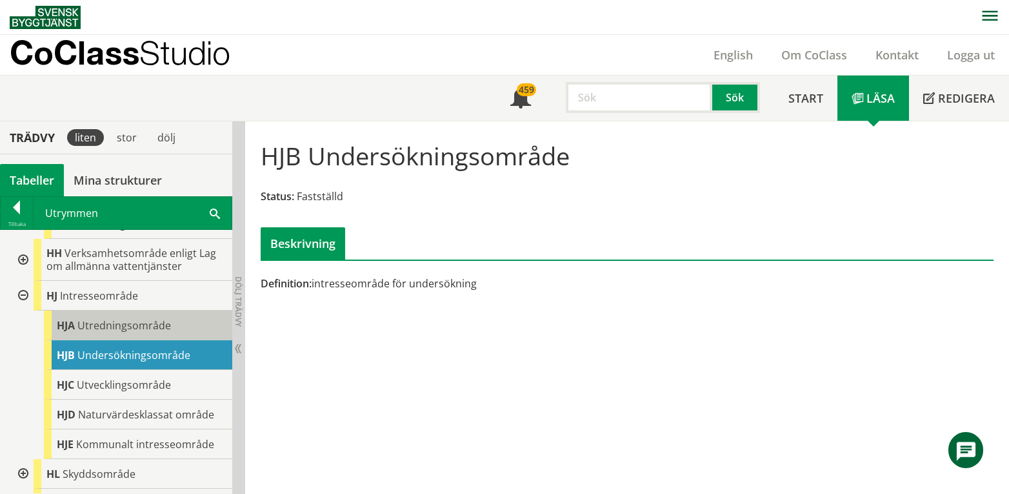
click at [121, 332] on span "Utredningsområde" at bounding box center [124, 325] width 94 height 14
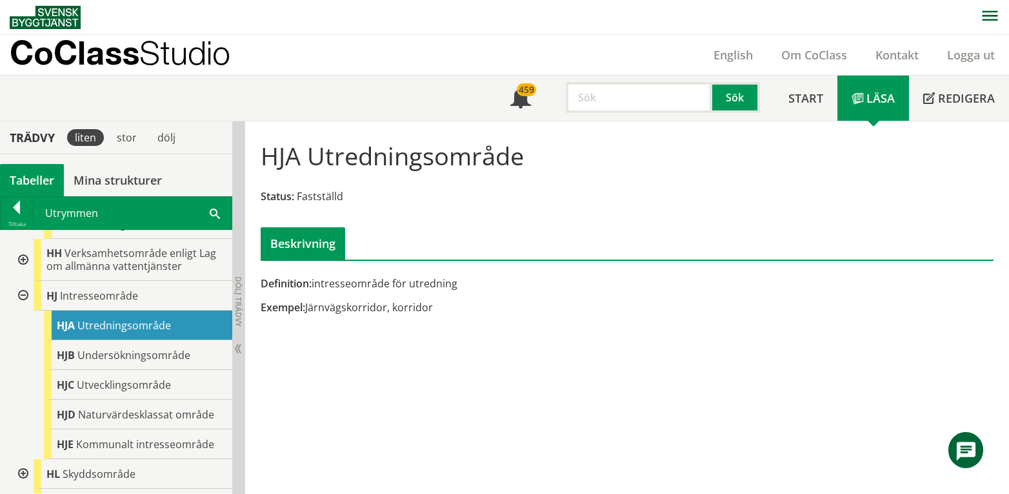
scroll to position [1266, 0]
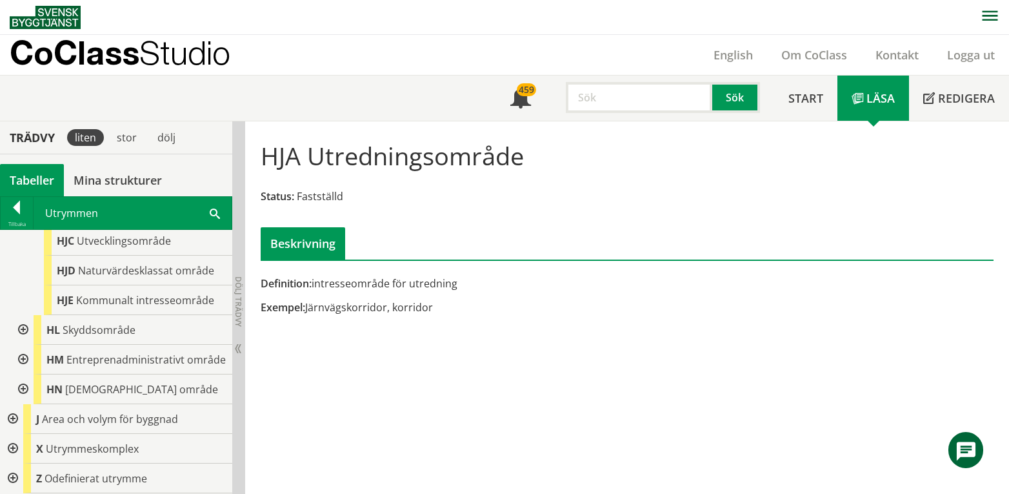
click at [23, 315] on div at bounding box center [21, 330] width 23 height 30
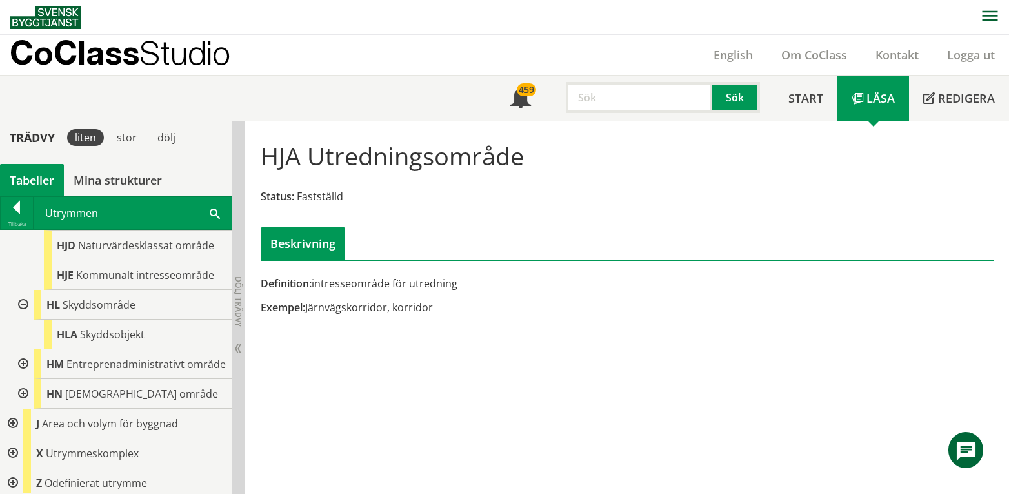
click at [23, 314] on div at bounding box center [21, 305] width 23 height 30
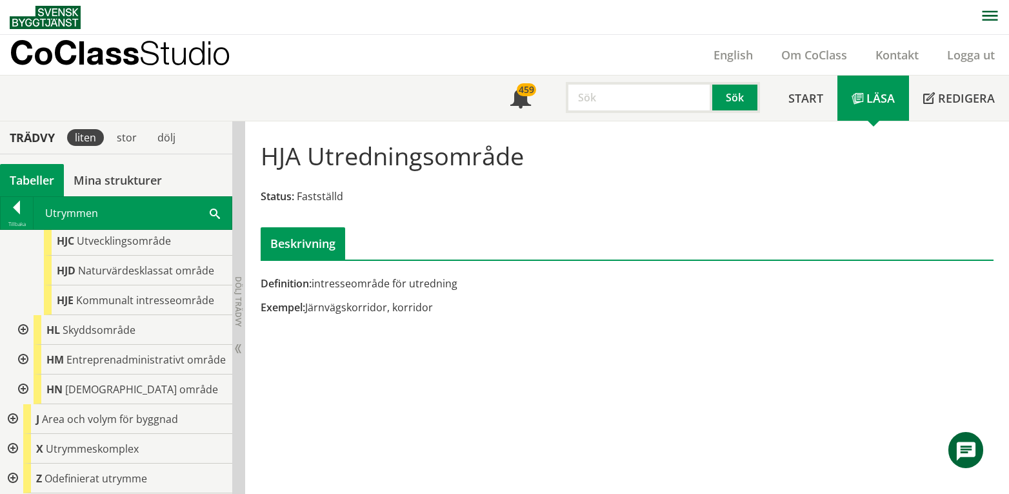
click at [26, 352] on div at bounding box center [21, 360] width 23 height 30
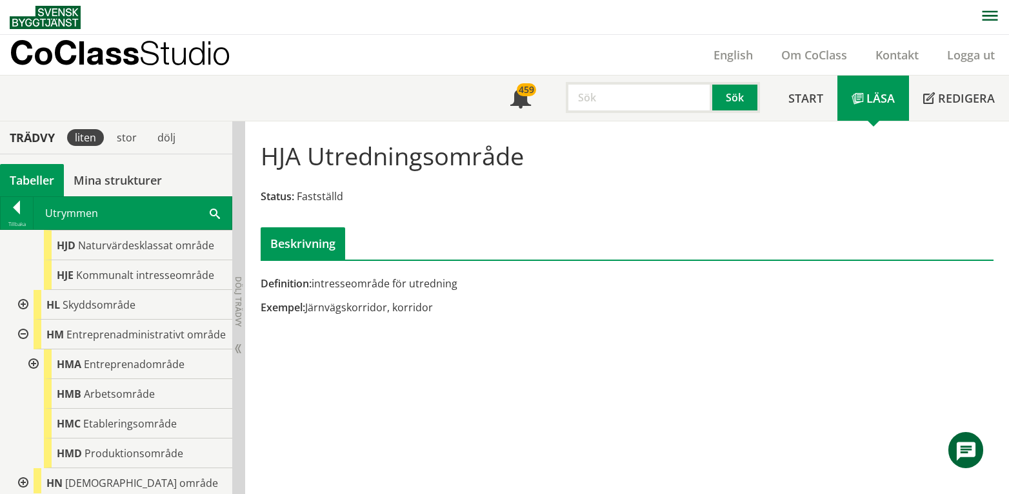
click at [24, 349] on div at bounding box center [21, 334] width 23 height 30
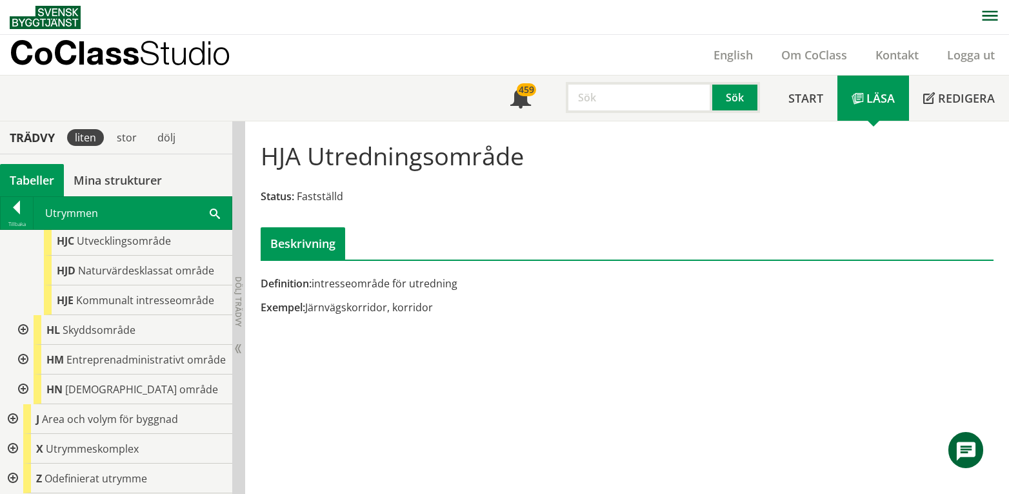
click at [24, 356] on div at bounding box center [21, 360] width 23 height 30
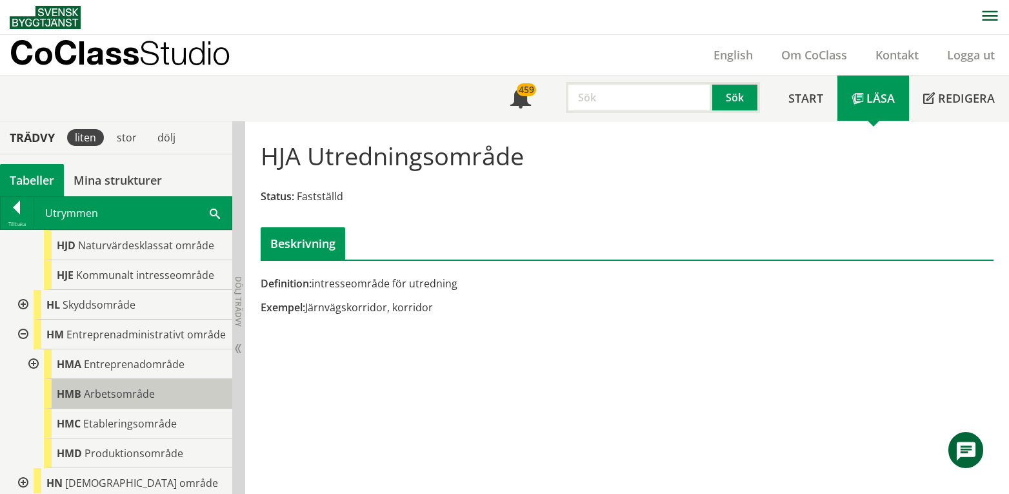
click at [152, 401] on span "Arbetsområde" at bounding box center [119, 393] width 71 height 14
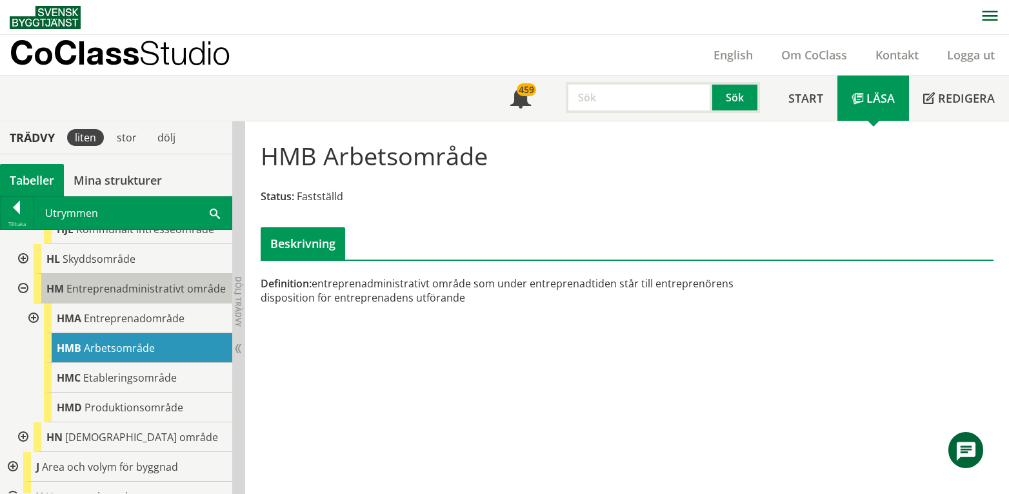
scroll to position [1352, 0]
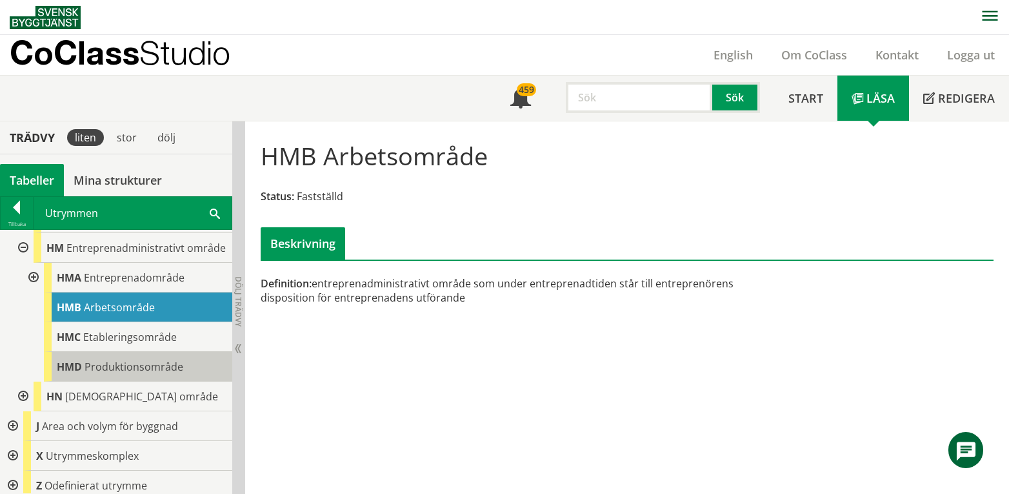
click at [140, 374] on span "Produktionsområde" at bounding box center [134, 366] width 99 height 14
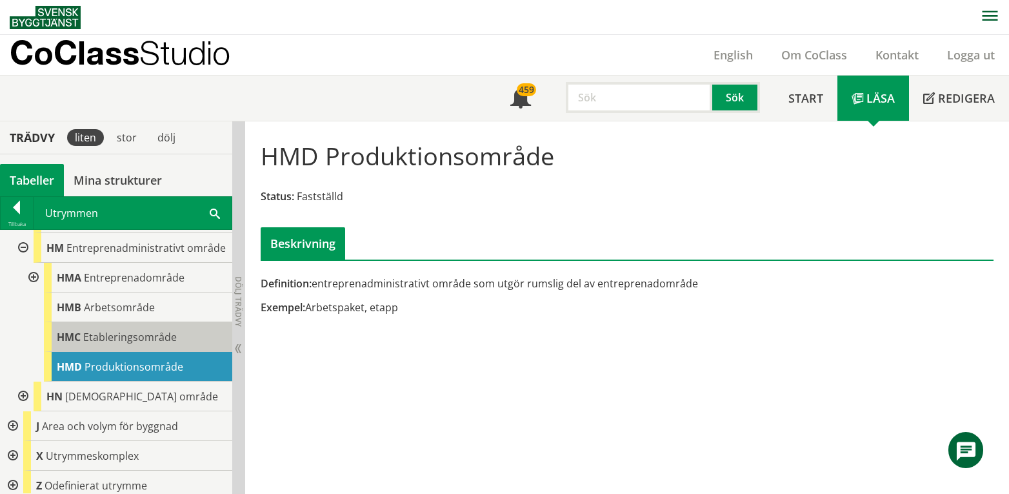
click at [117, 344] on span "Etableringsområde" at bounding box center [130, 337] width 94 height 14
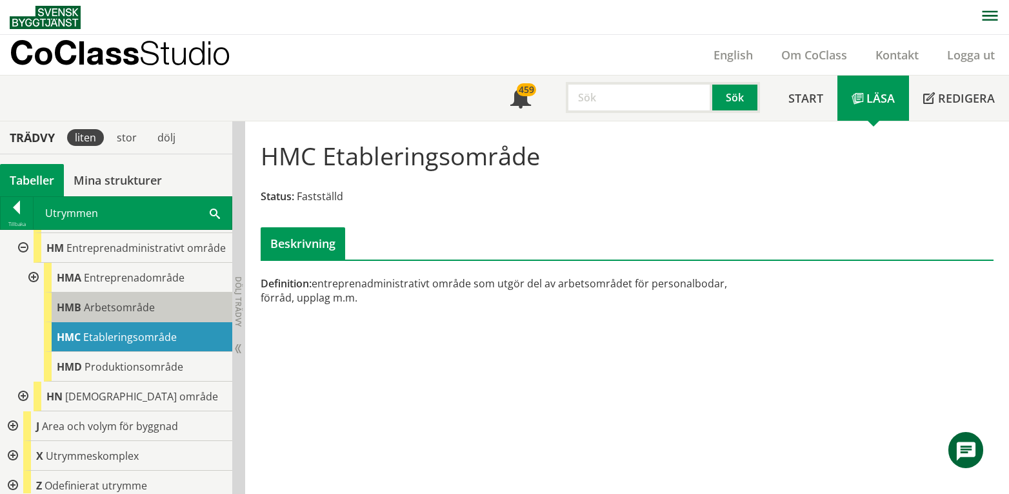
click at [130, 314] on span "Arbetsområde" at bounding box center [119, 307] width 71 height 14
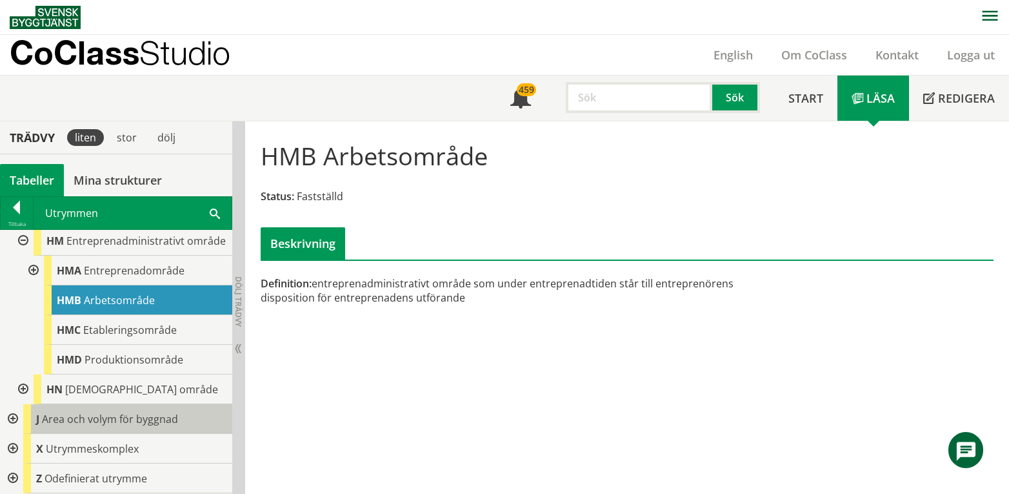
scroll to position [1385, 0]
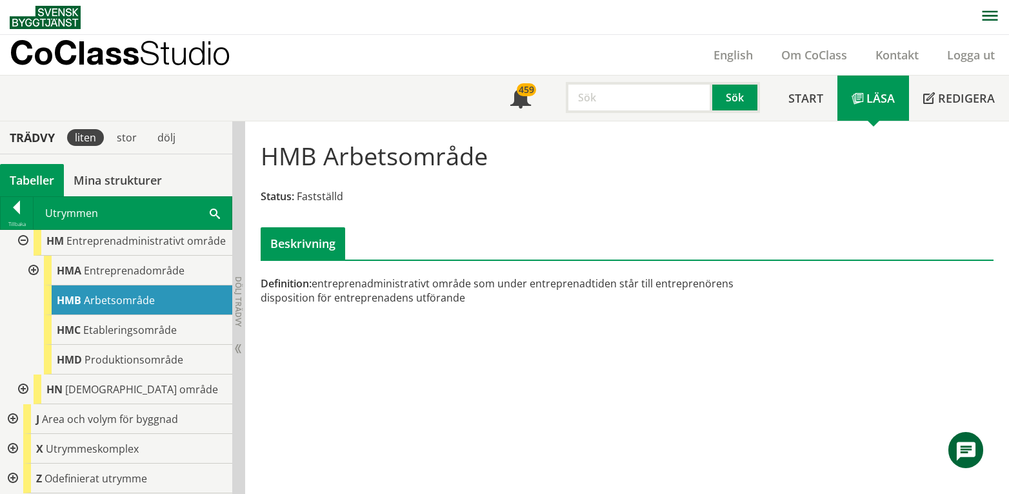
click at [37, 173] on div "Tabeller" at bounding box center [32, 180] width 64 height 32
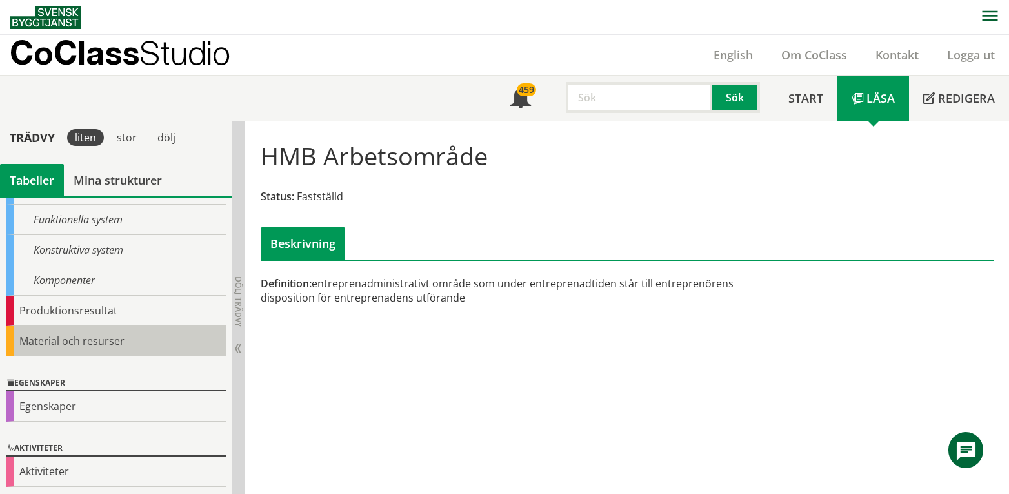
scroll to position [177, 0]
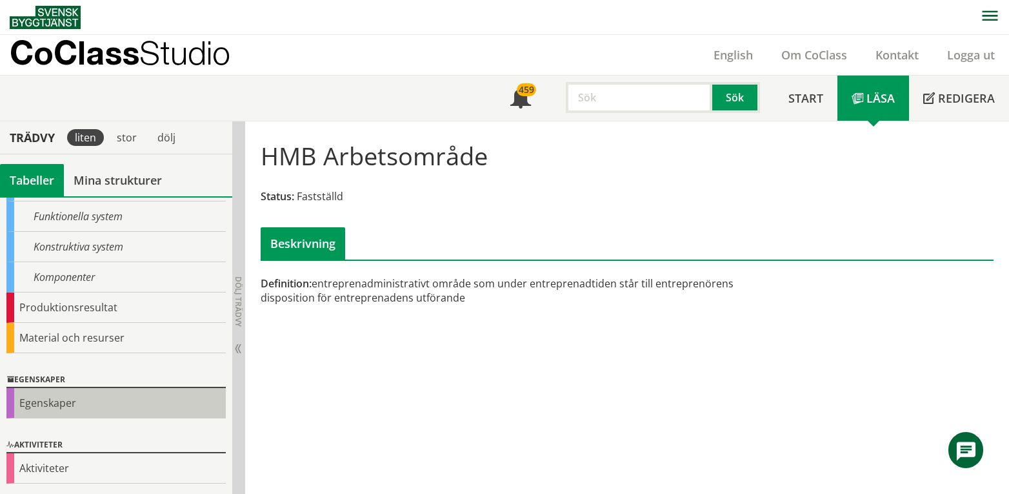
click at [85, 401] on div "Egenskaper" at bounding box center [115, 403] width 219 height 30
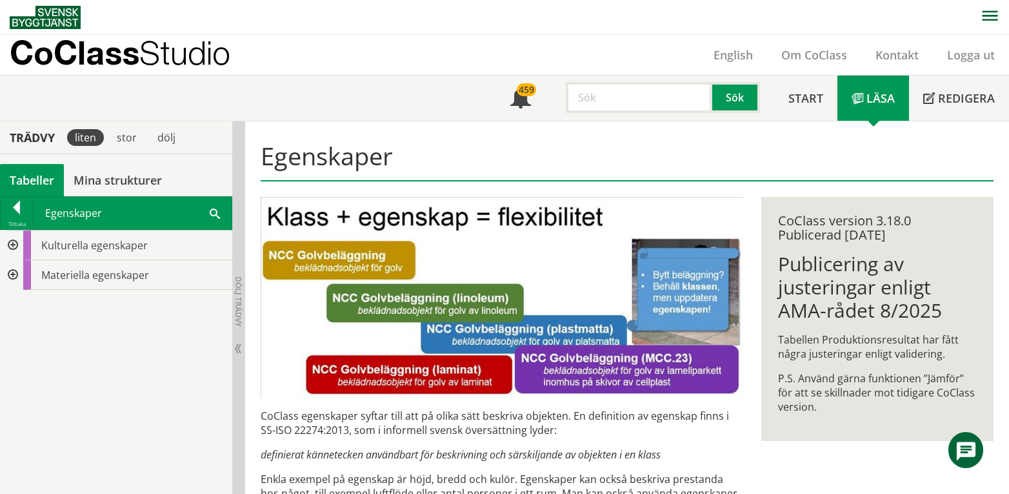
click at [11, 248] on div at bounding box center [11, 245] width 23 height 30
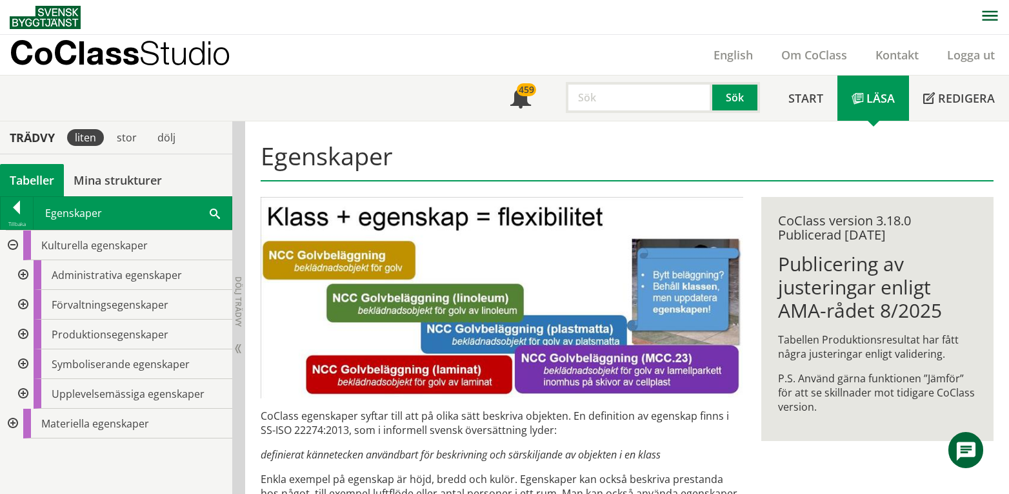
click at [24, 276] on div at bounding box center [21, 275] width 23 height 30
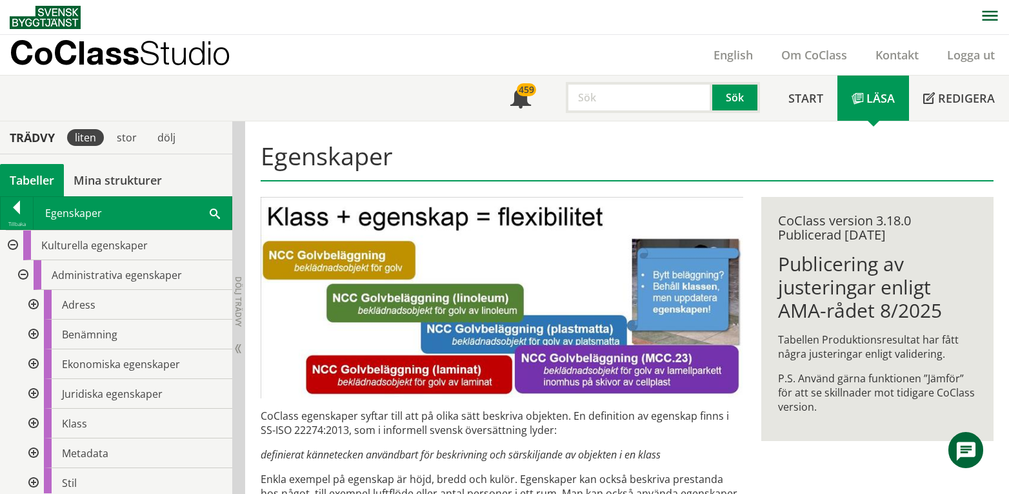
click at [31, 392] on div at bounding box center [32, 394] width 23 height 30
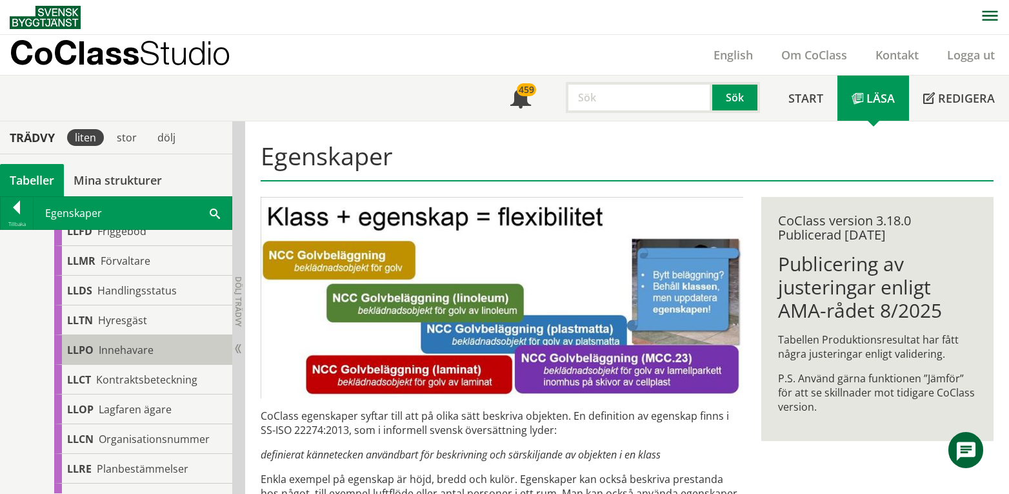
scroll to position [516, 0]
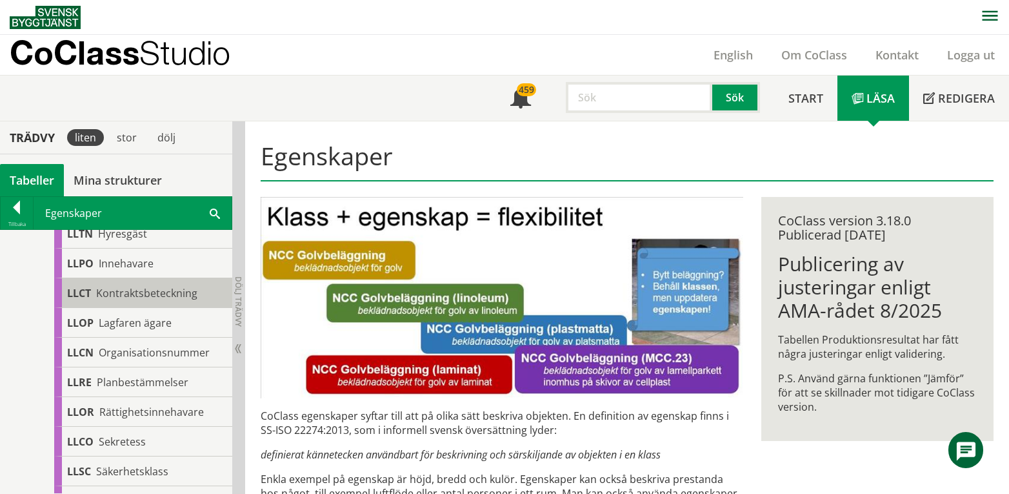
click at [172, 292] on span "Kontraktsbeteckning" at bounding box center [146, 293] width 101 height 14
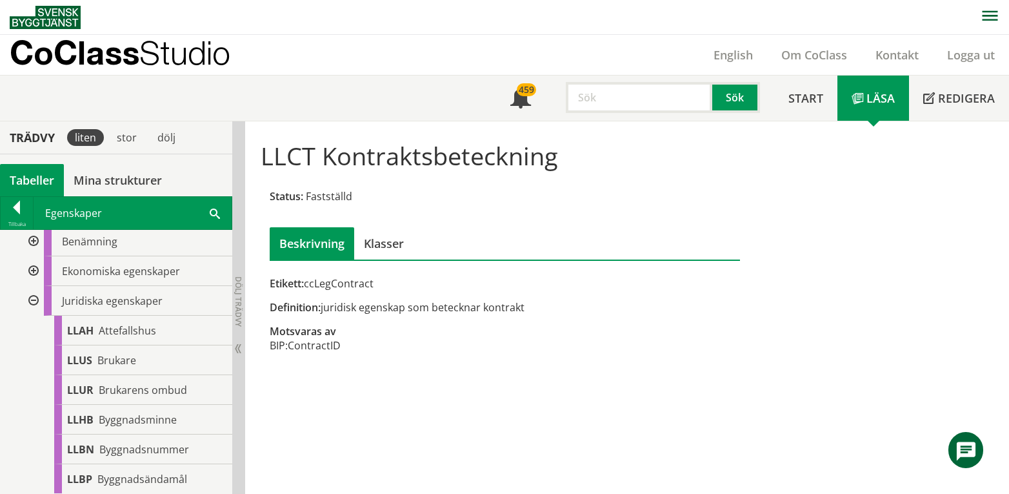
scroll to position [86, 0]
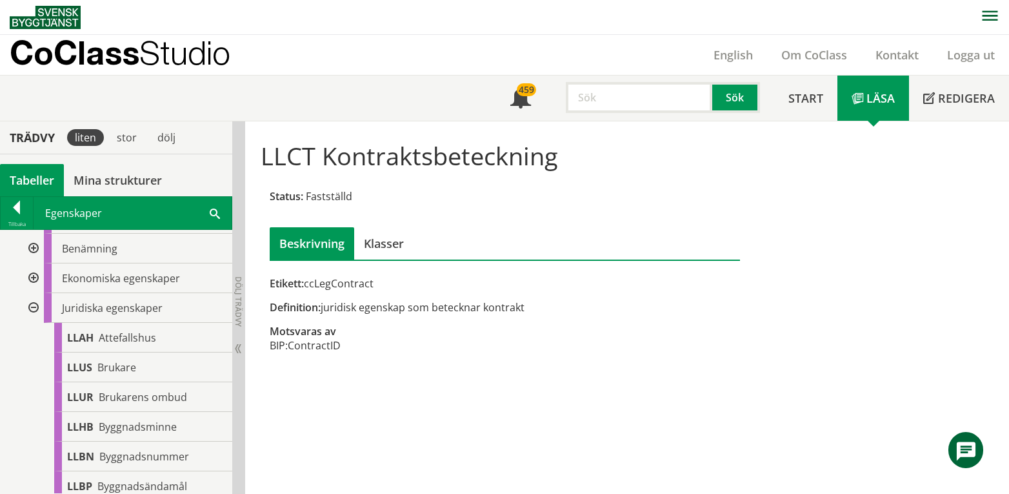
click at [31, 307] on div at bounding box center [32, 308] width 23 height 30
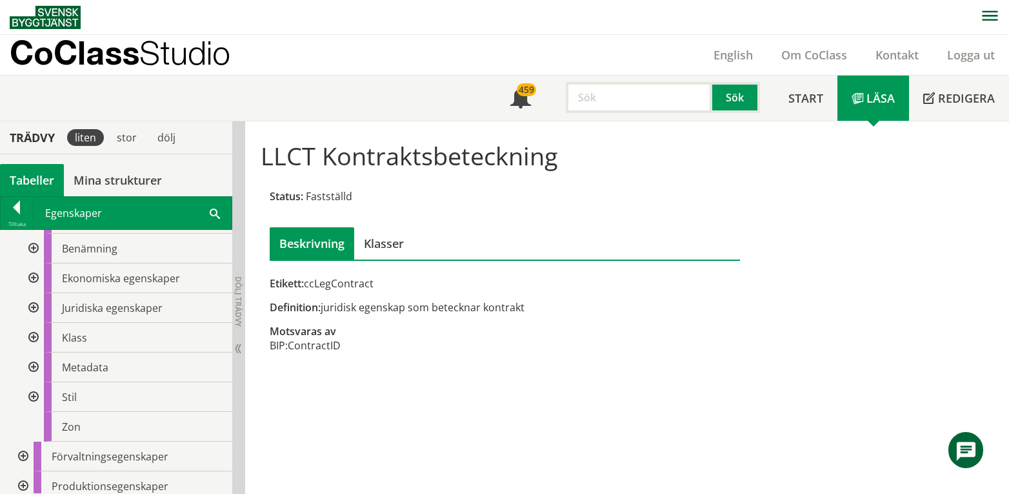
click at [32, 367] on div at bounding box center [32, 367] width 23 height 30
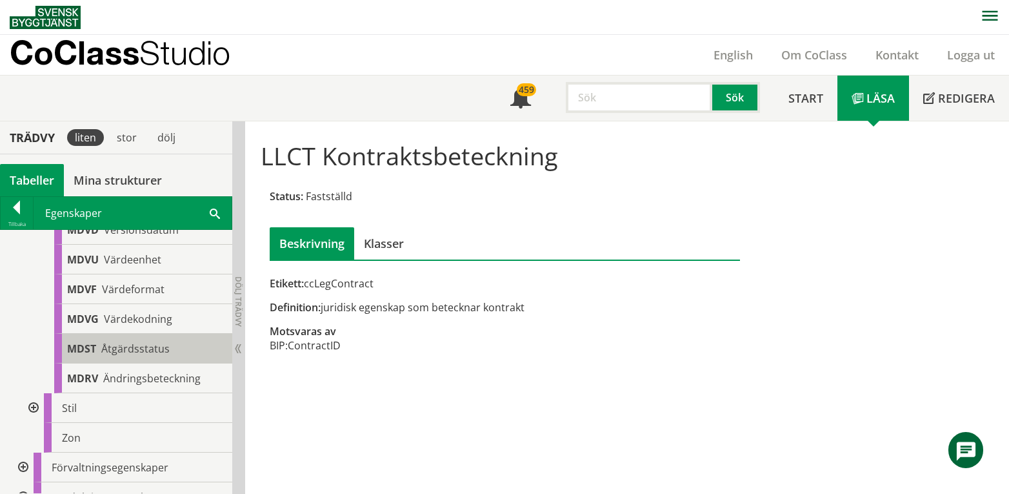
scroll to position [774, 0]
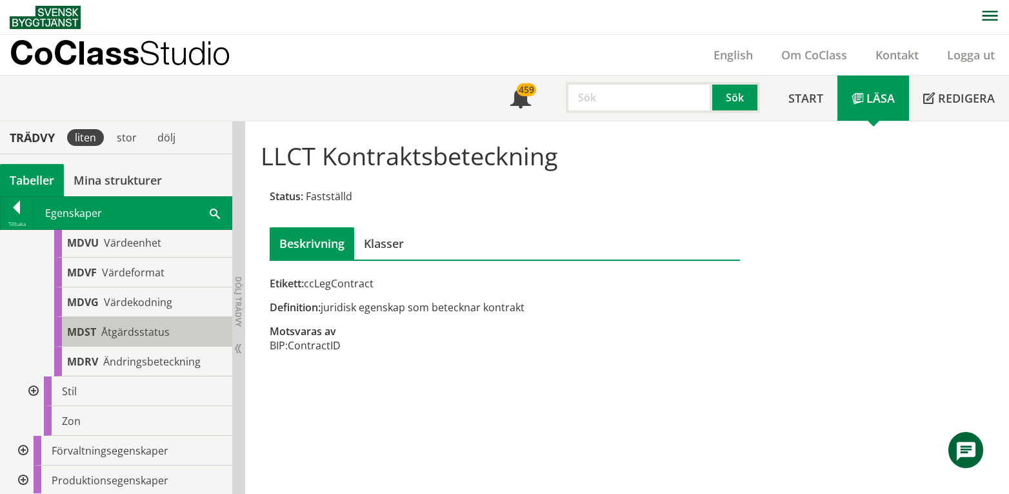
click at [148, 339] on span "Åtgärdsstatus" at bounding box center [135, 332] width 68 height 14
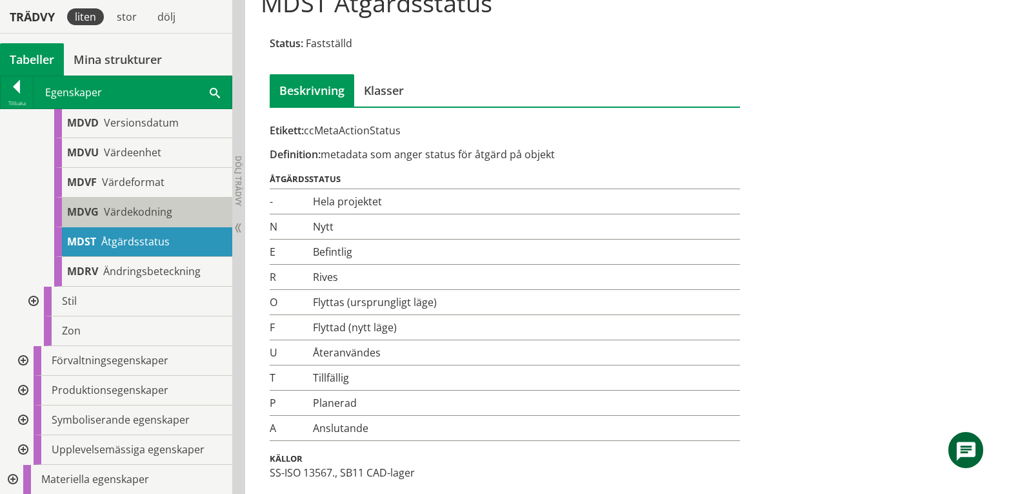
scroll to position [669, 0]
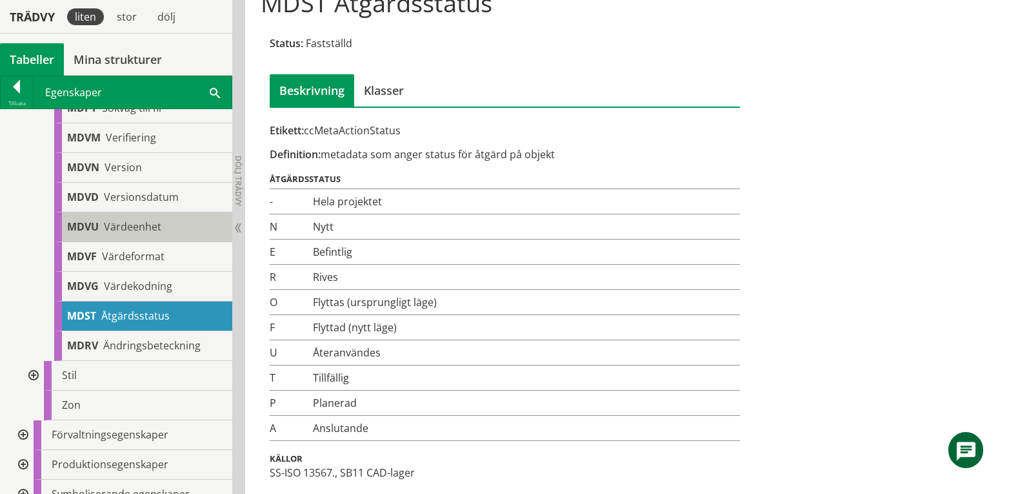
click at [132, 234] on span "Värdeenhet" at bounding box center [132, 226] width 57 height 14
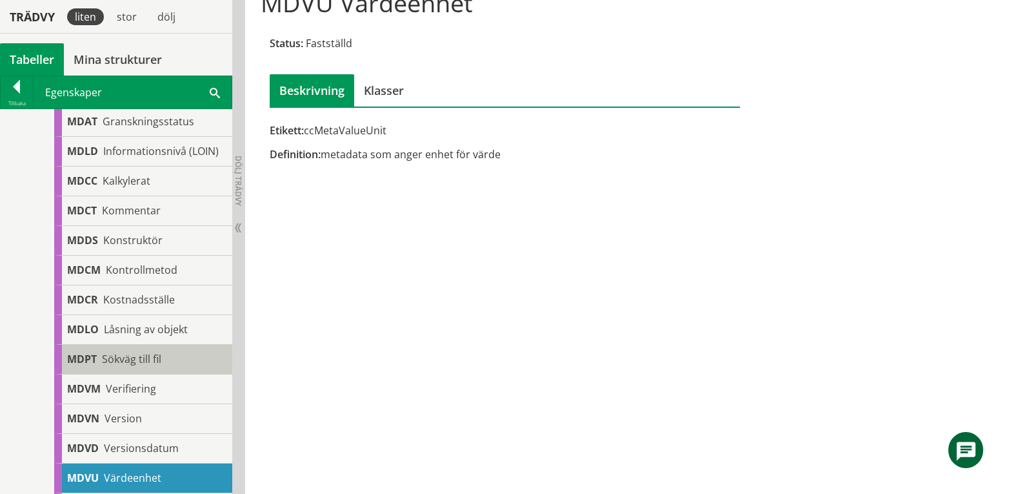
scroll to position [325, 0]
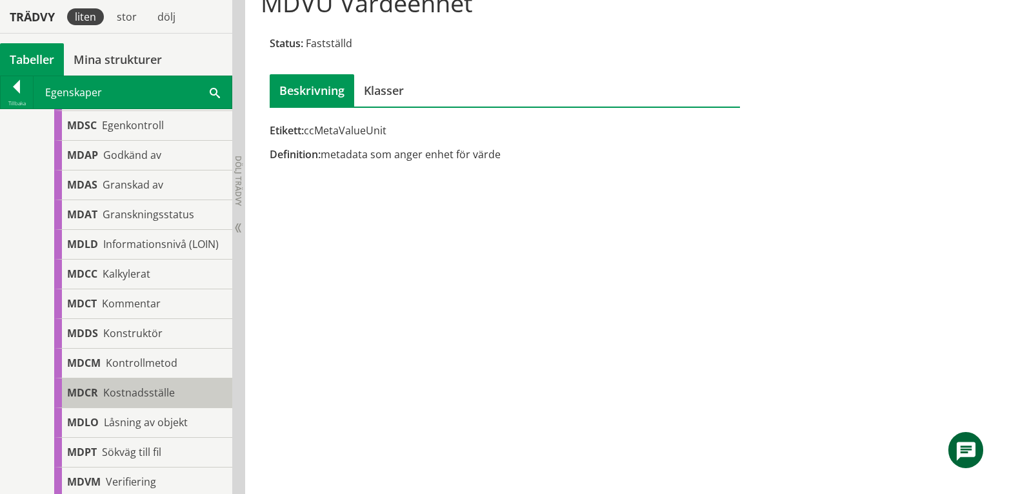
click at [140, 399] on span "Kostnadsställe" at bounding box center [139, 392] width 72 height 14
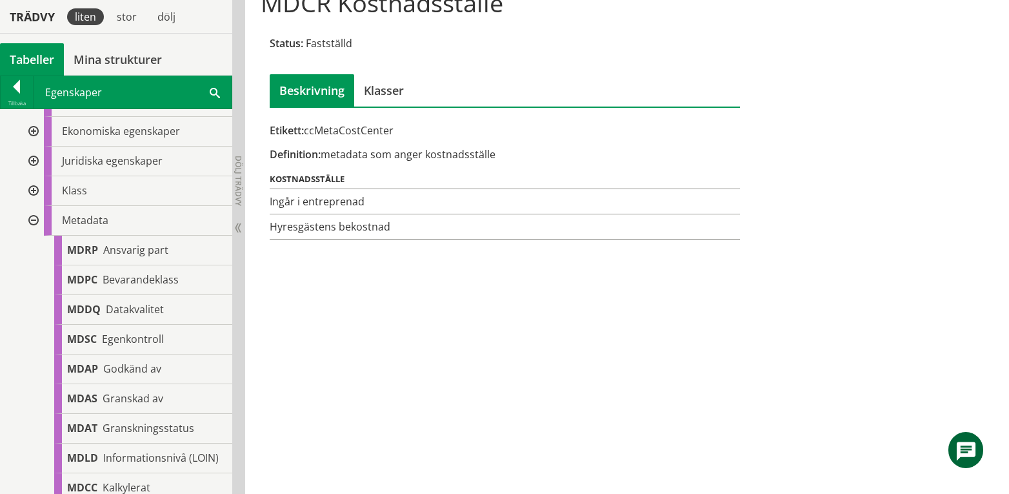
scroll to position [67, 0]
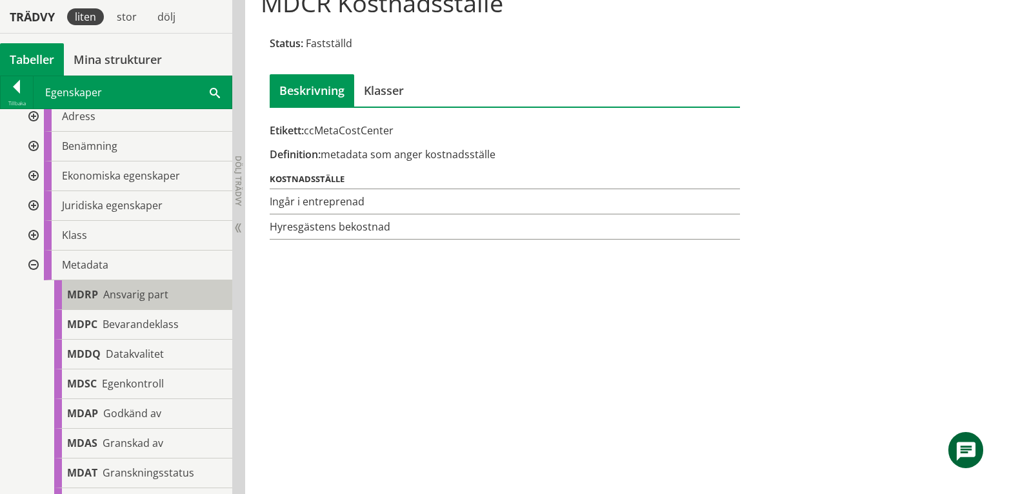
click at [146, 295] on span "Ansvarig part" at bounding box center [135, 294] width 65 height 14
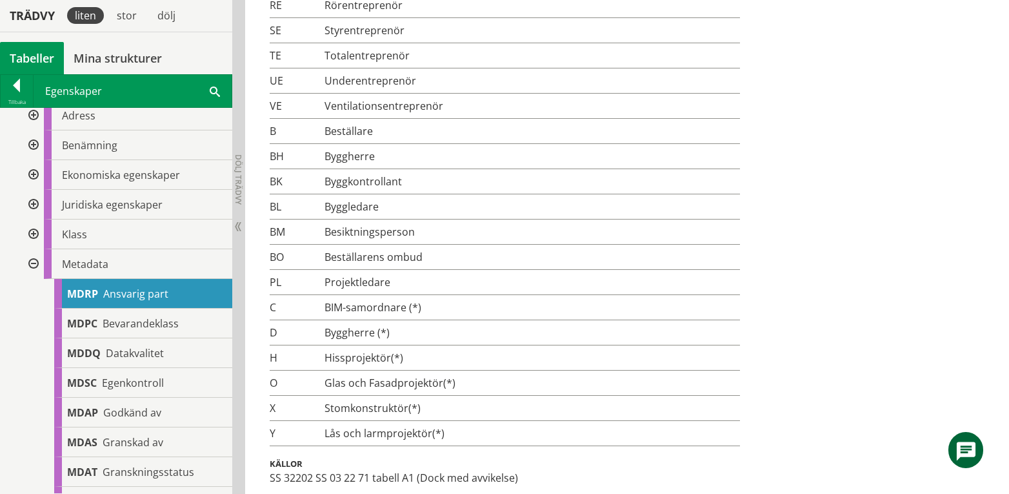
scroll to position [1093, 0]
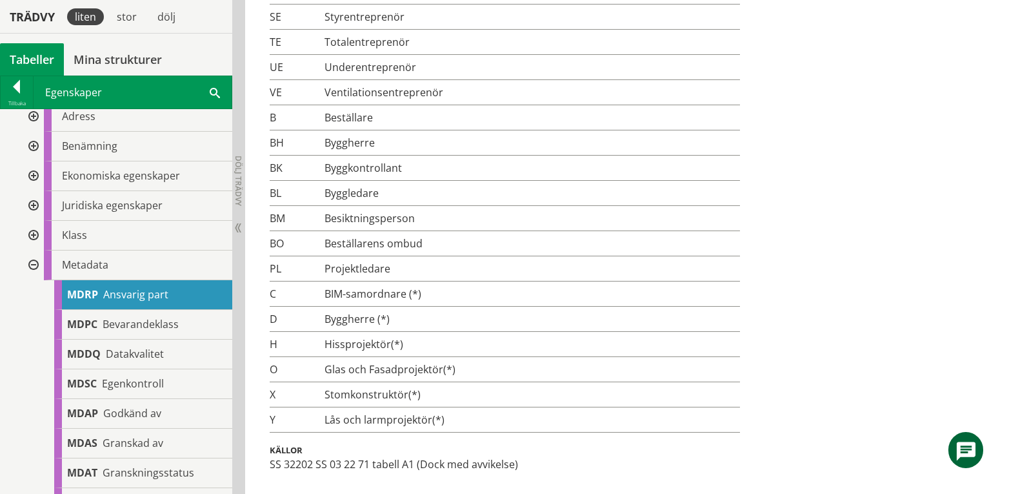
click at [34, 266] on div at bounding box center [32, 265] width 23 height 30
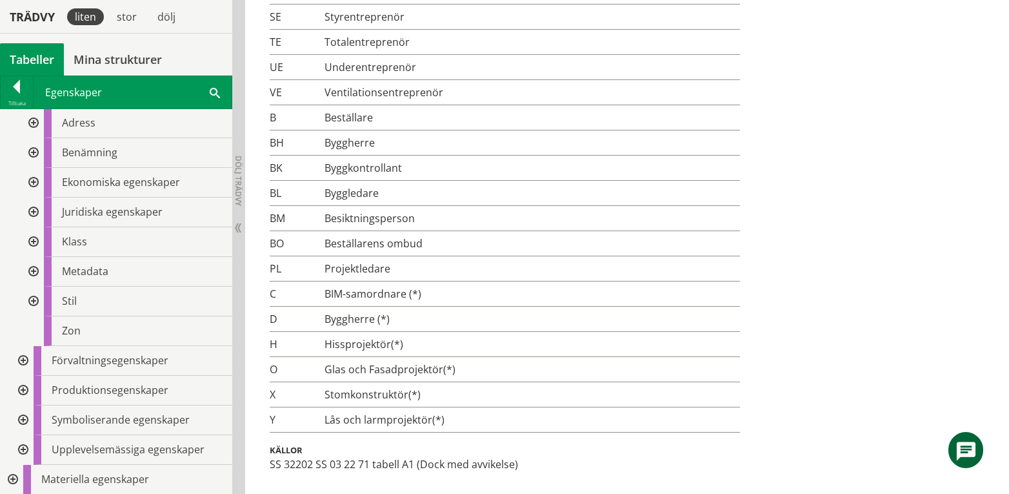
scroll to position [60, 0]
click at [32, 246] on div at bounding box center [32, 243] width 23 height 30
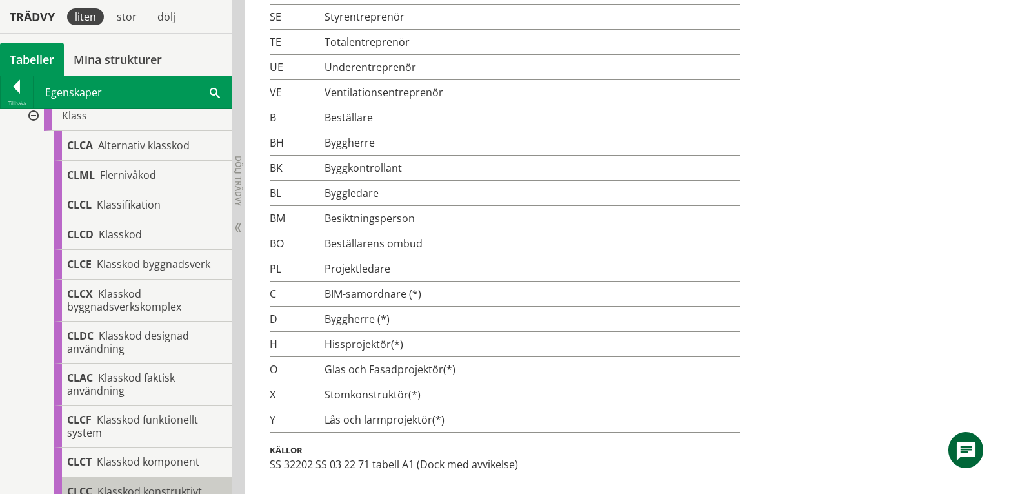
scroll to position [153, 0]
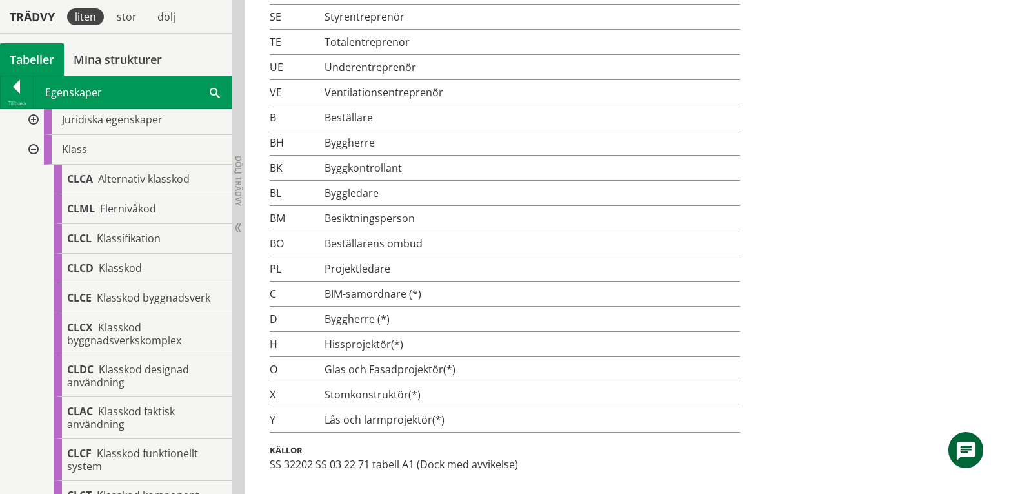
click at [34, 148] on div at bounding box center [32, 150] width 23 height 30
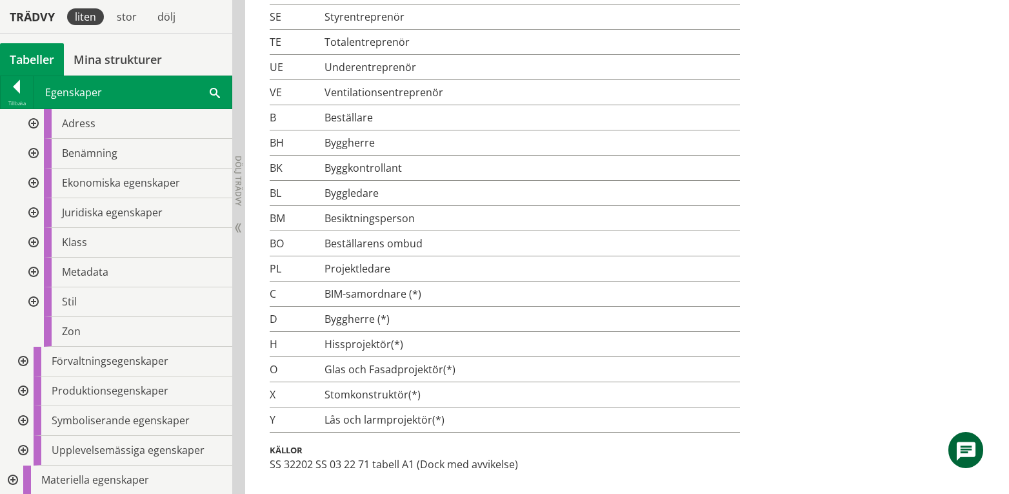
click at [32, 181] on div at bounding box center [32, 183] width 23 height 30
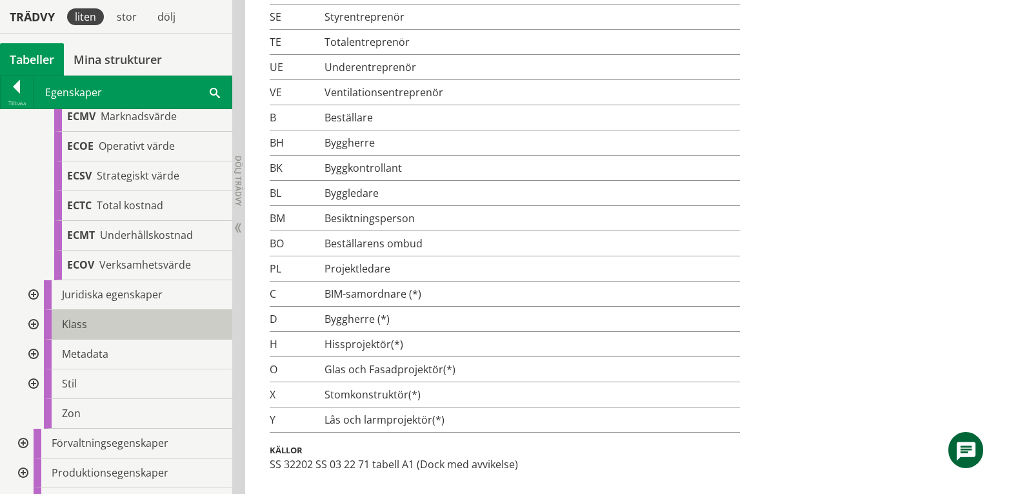
scroll to position [188, 0]
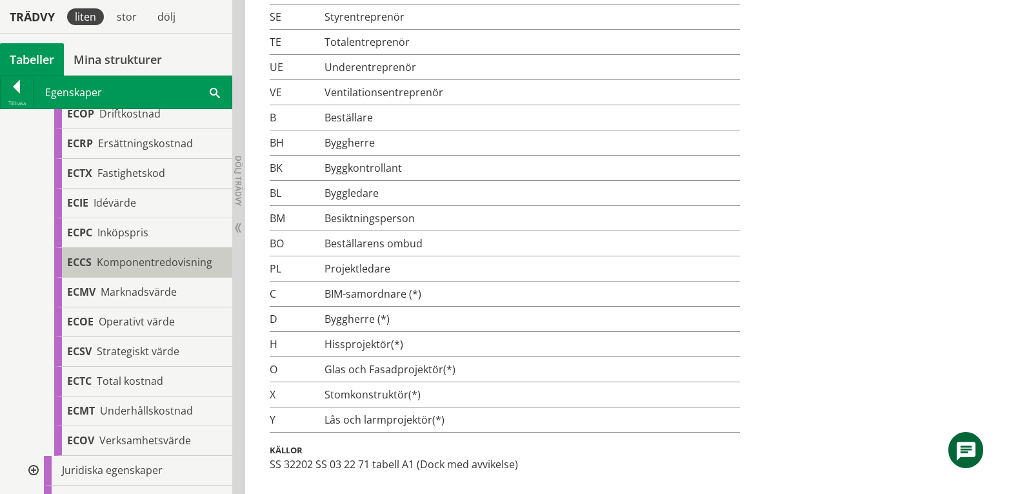
click at [155, 263] on span "Komponentredovisning" at bounding box center [154, 262] width 115 height 14
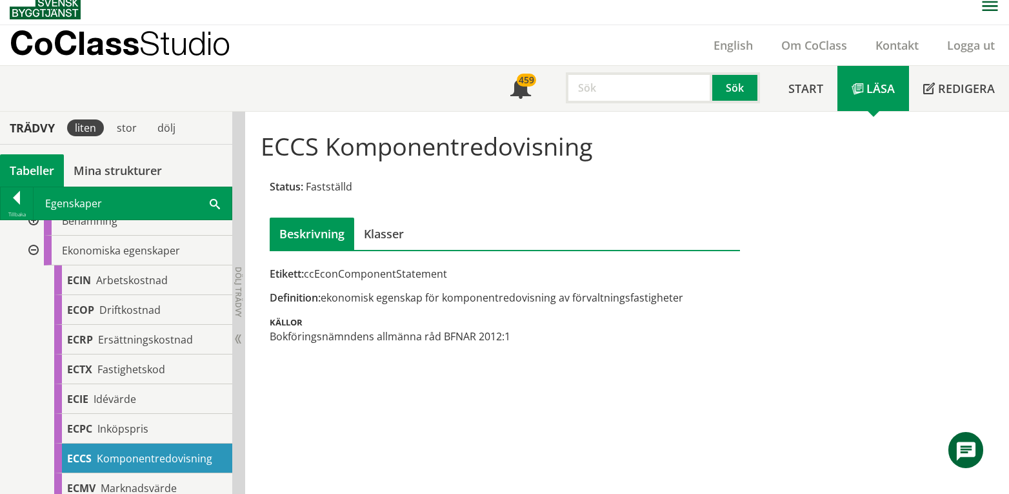
scroll to position [102, 0]
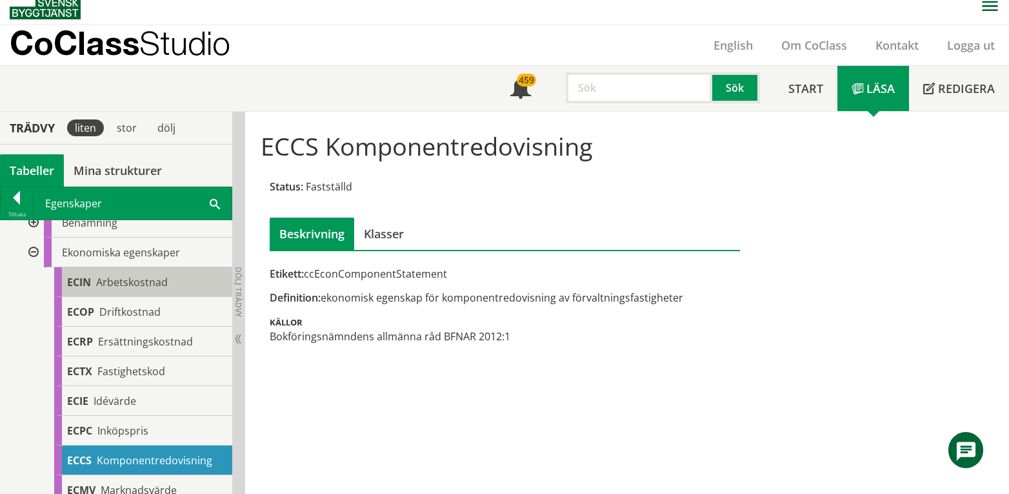
click at [117, 281] on span "Arbetskostnad" at bounding box center [132, 282] width 72 height 14
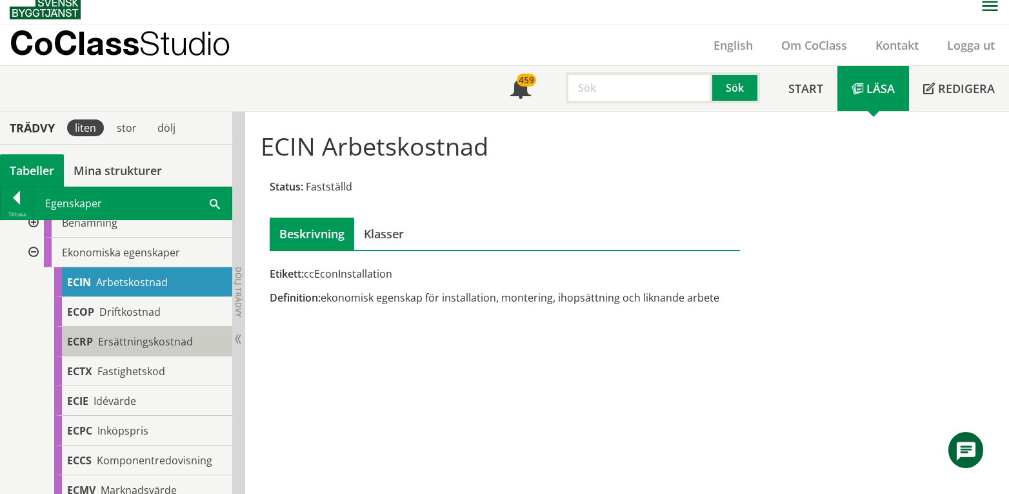
click at [135, 344] on span "Ersättningskostnad" at bounding box center [145, 341] width 95 height 14
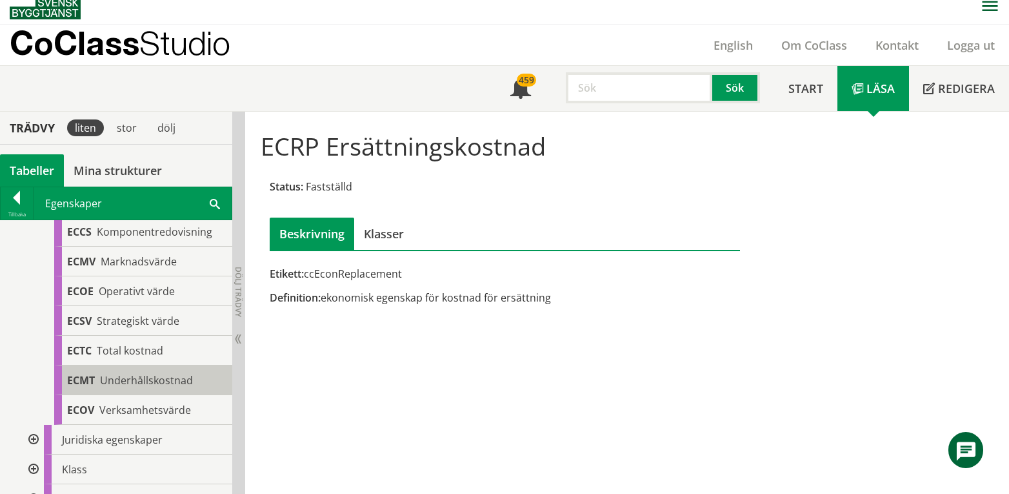
scroll to position [360, 0]
click at [161, 383] on span "Verksamhetsvärde" at bounding box center [145, 380] width 92 height 14
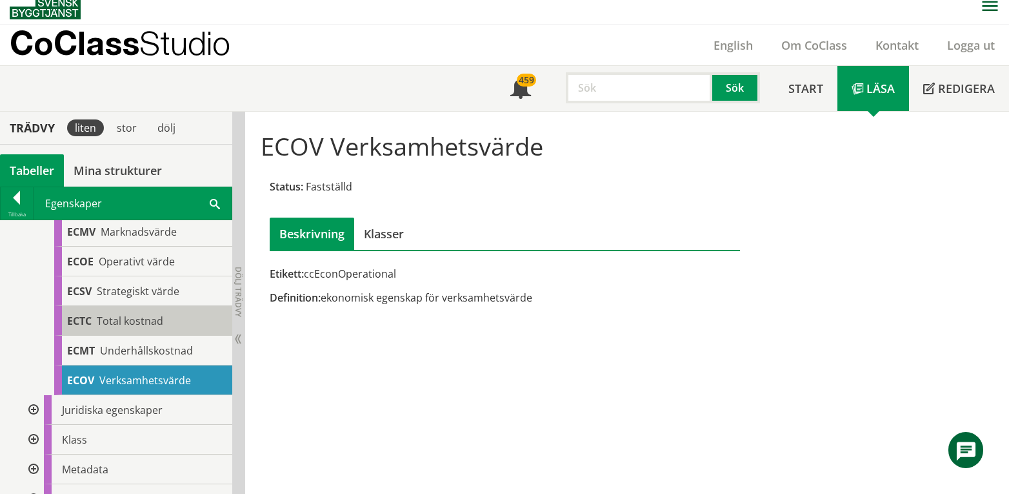
click at [143, 321] on span "Total kostnad" at bounding box center [130, 321] width 66 height 14
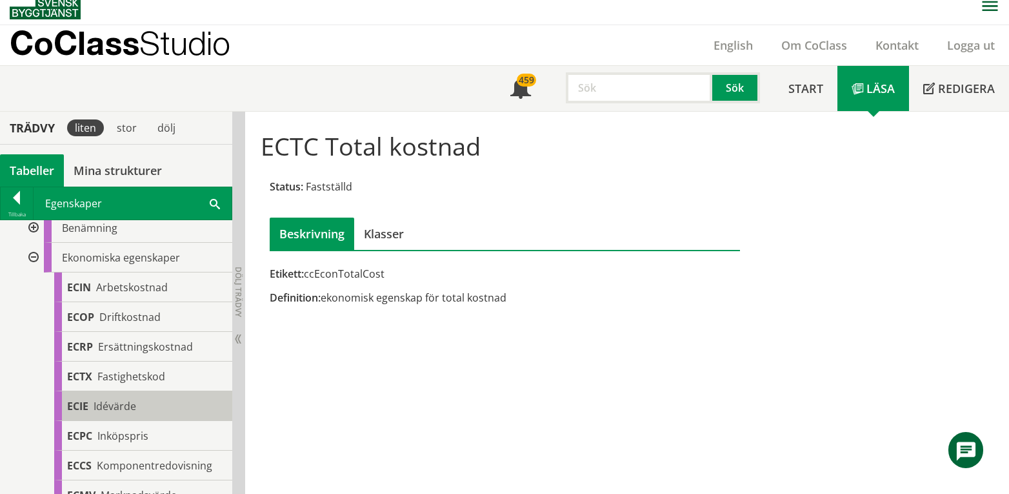
scroll to position [16, 0]
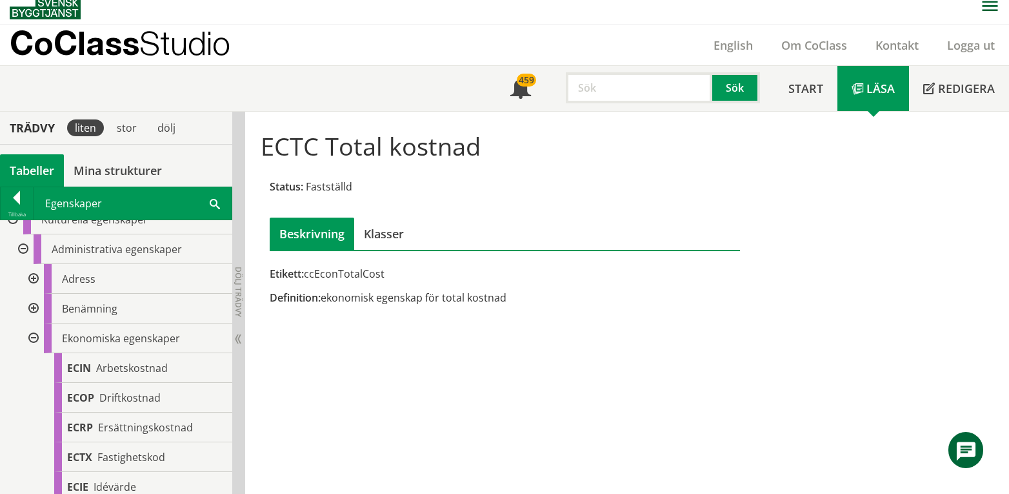
click at [34, 338] on div at bounding box center [32, 338] width 23 height 30
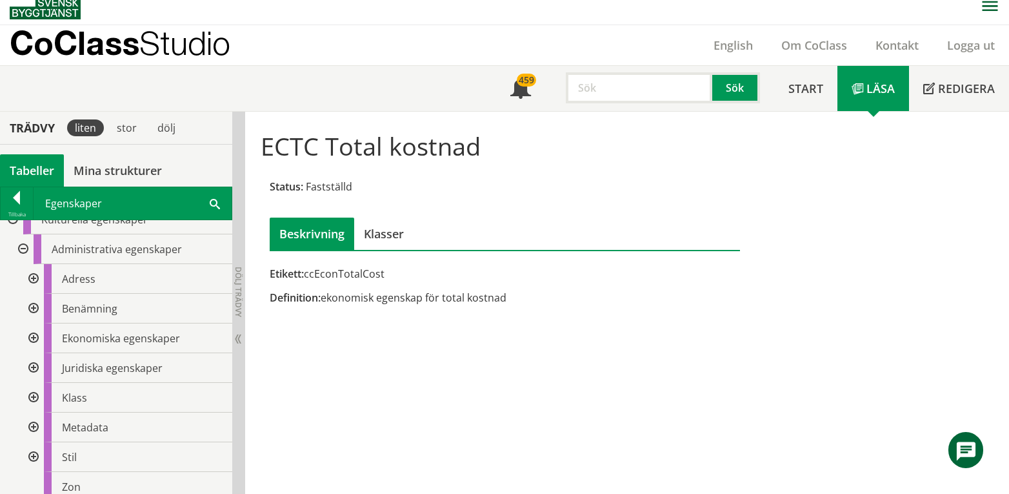
click at [32, 303] on div at bounding box center [32, 309] width 23 height 30
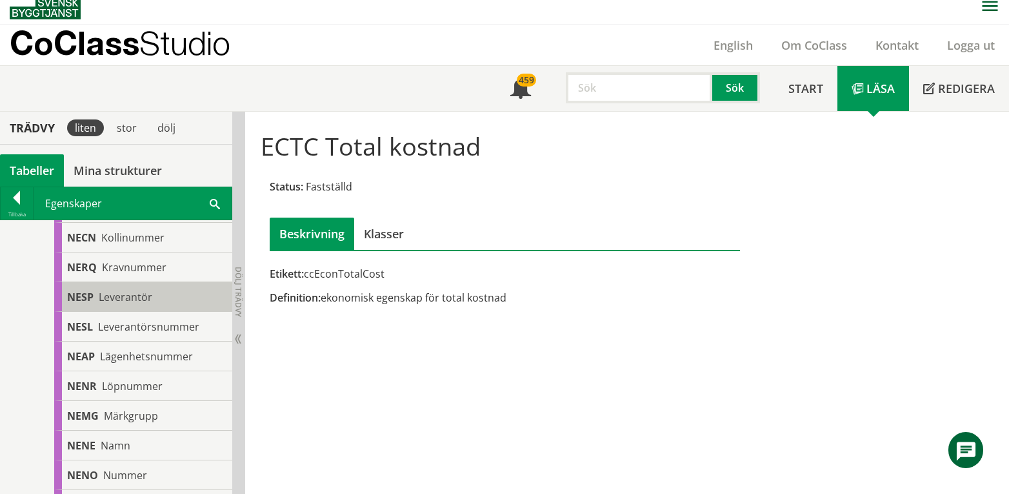
scroll to position [446, 0]
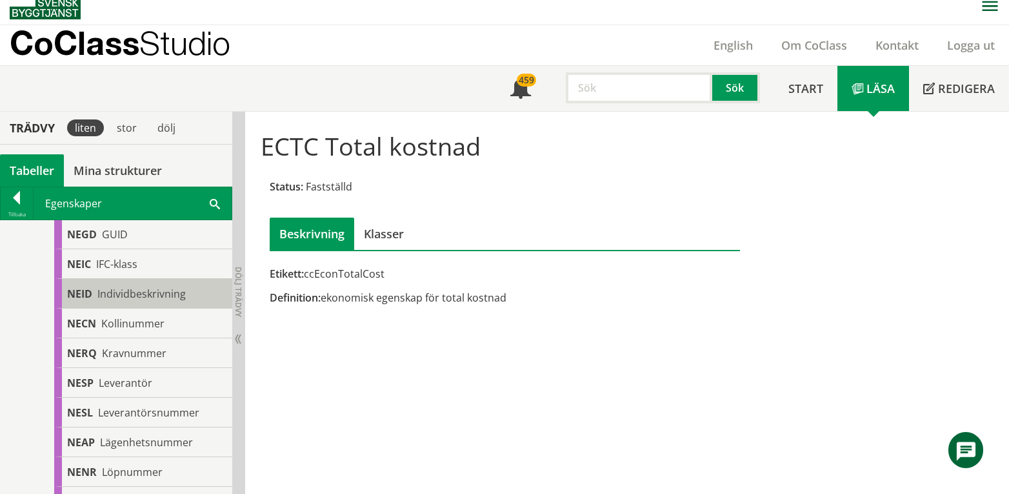
click at [141, 290] on span "Individbeskrivning" at bounding box center [141, 293] width 88 height 14
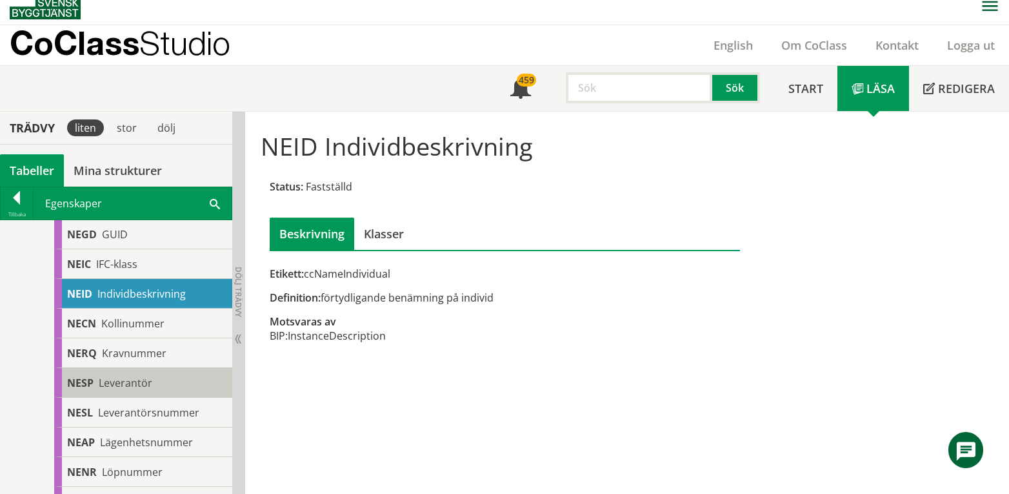
click at [135, 385] on span "Leverantör" at bounding box center [126, 383] width 54 height 14
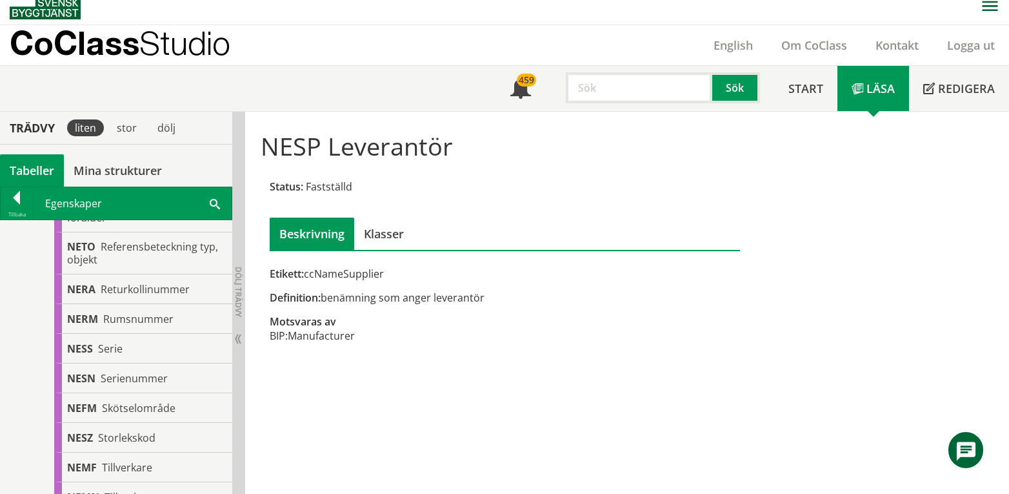
scroll to position [1565, 0]
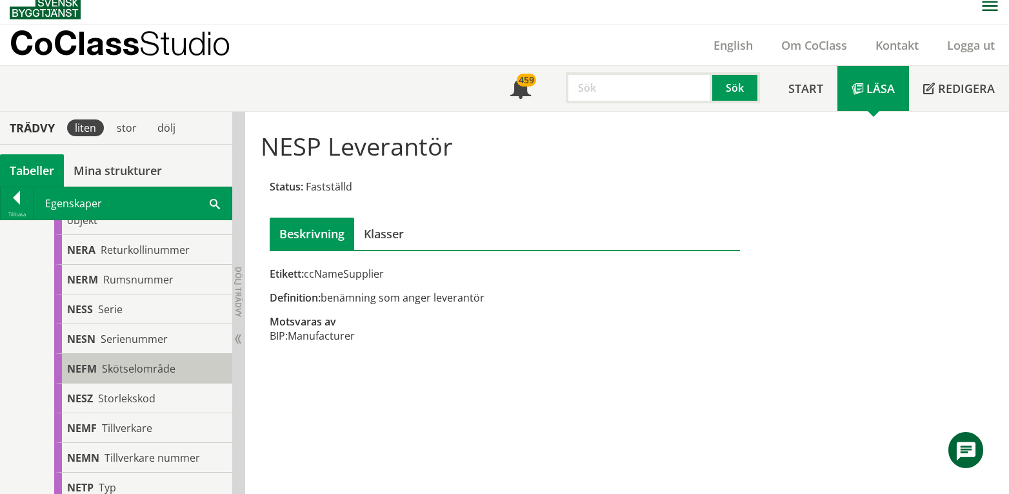
click at [152, 373] on span "Skötselområde" at bounding box center [139, 368] width 74 height 14
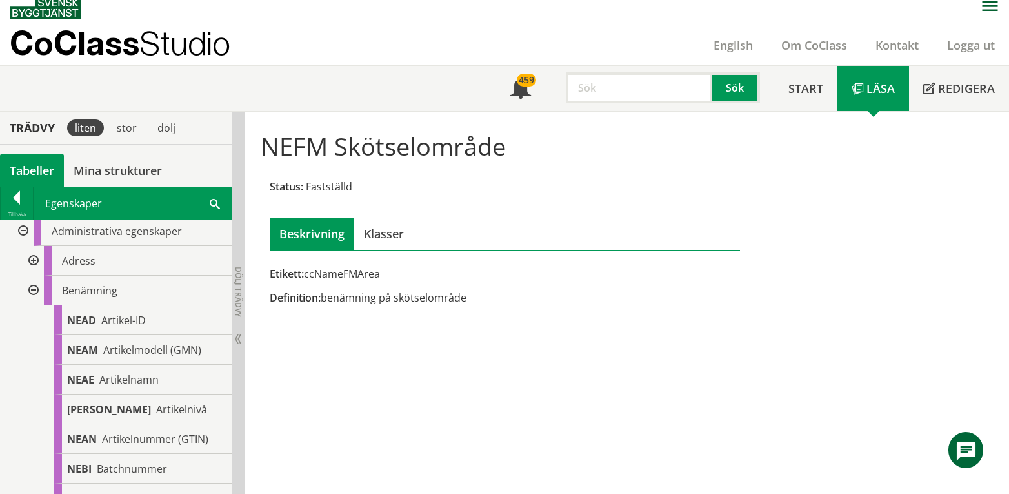
scroll to position [16, 0]
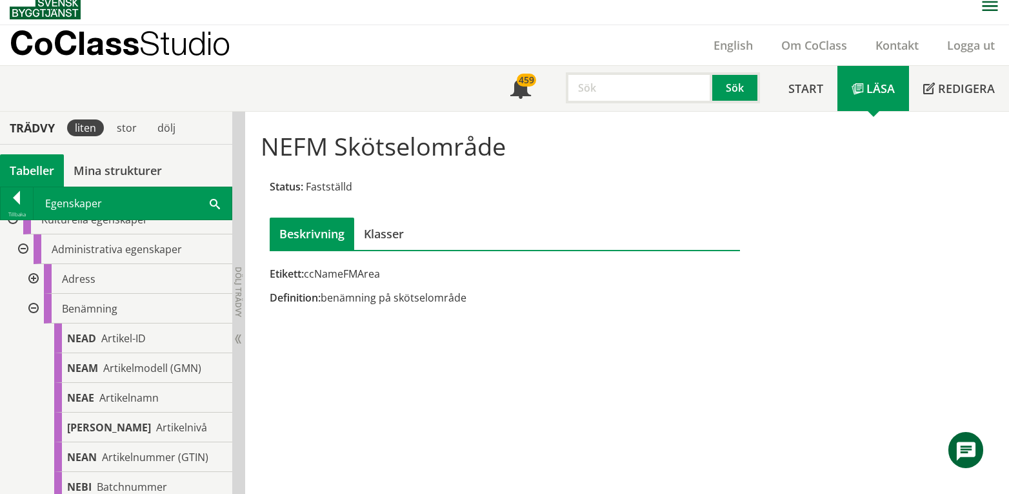
click at [29, 308] on div at bounding box center [32, 309] width 23 height 30
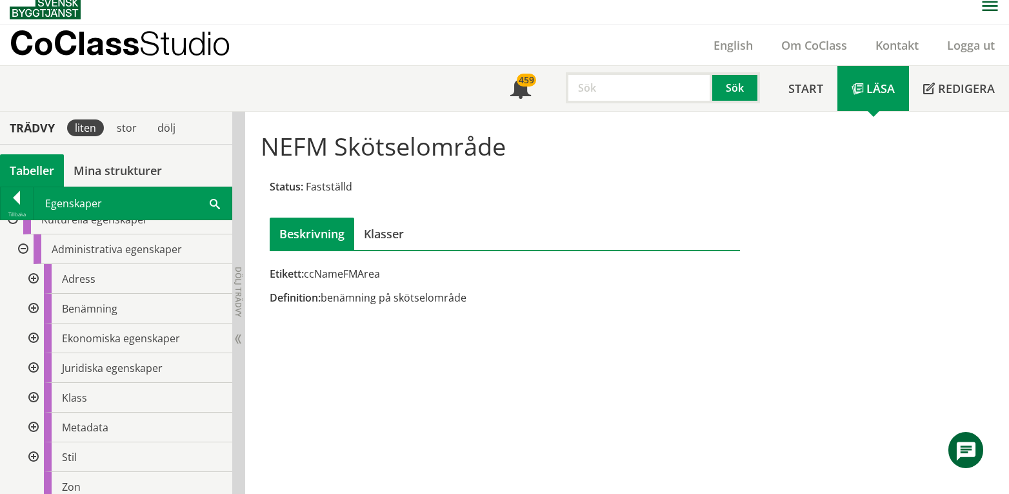
click at [34, 336] on div at bounding box center [32, 338] width 23 height 30
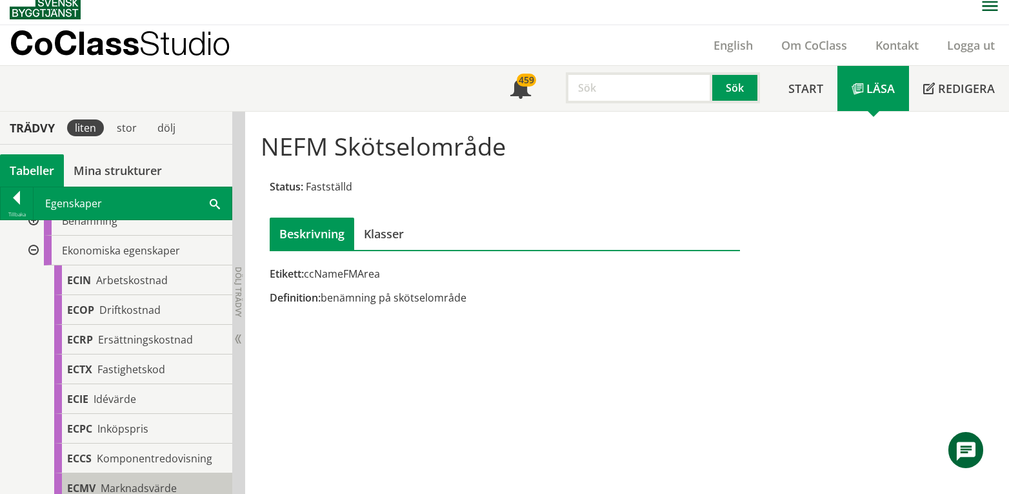
scroll to position [102, 0]
click at [32, 253] on div at bounding box center [32, 252] width 23 height 30
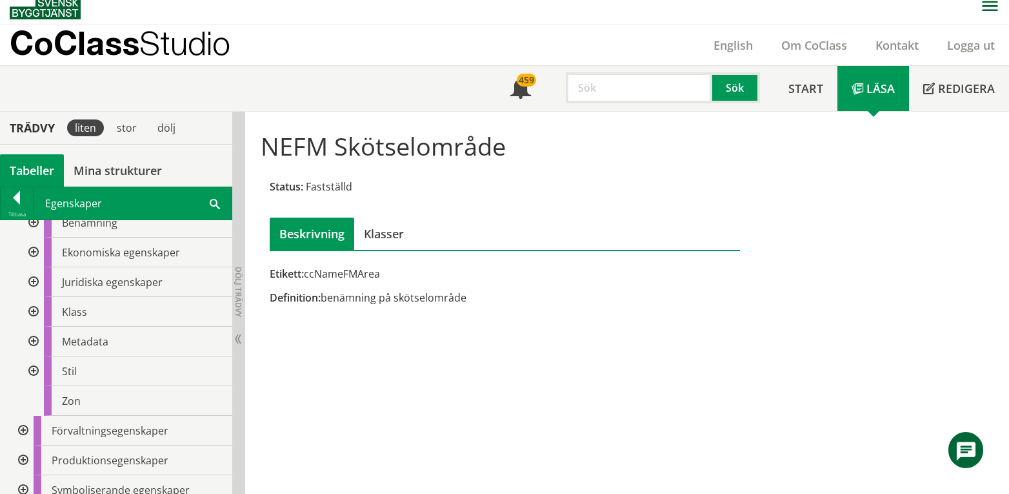
click at [32, 282] on div at bounding box center [32, 282] width 23 height 30
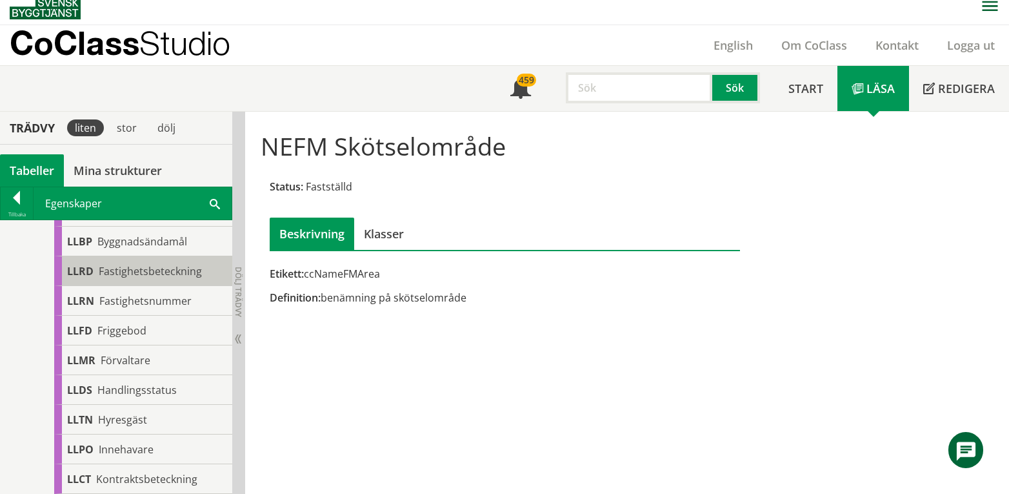
scroll to position [360, 0]
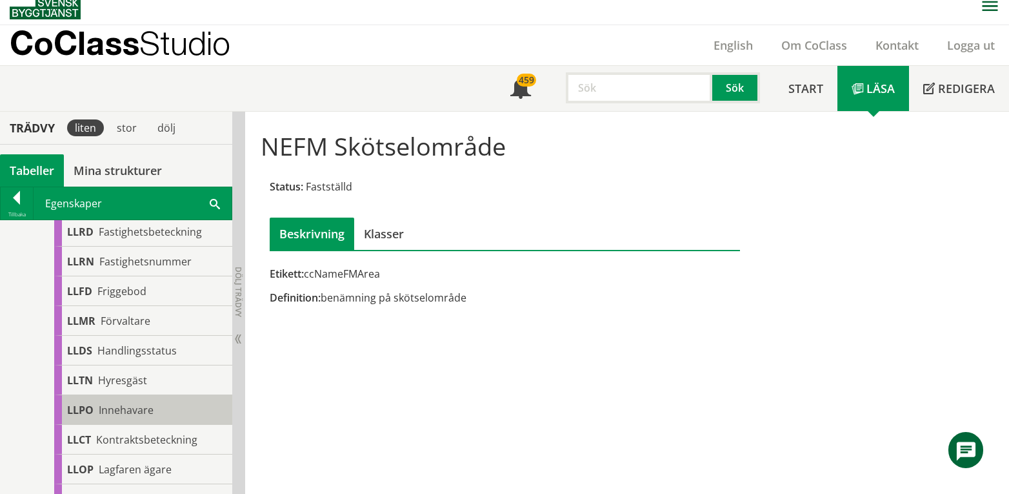
click at [142, 408] on span "Innehavare" at bounding box center [126, 410] width 55 height 14
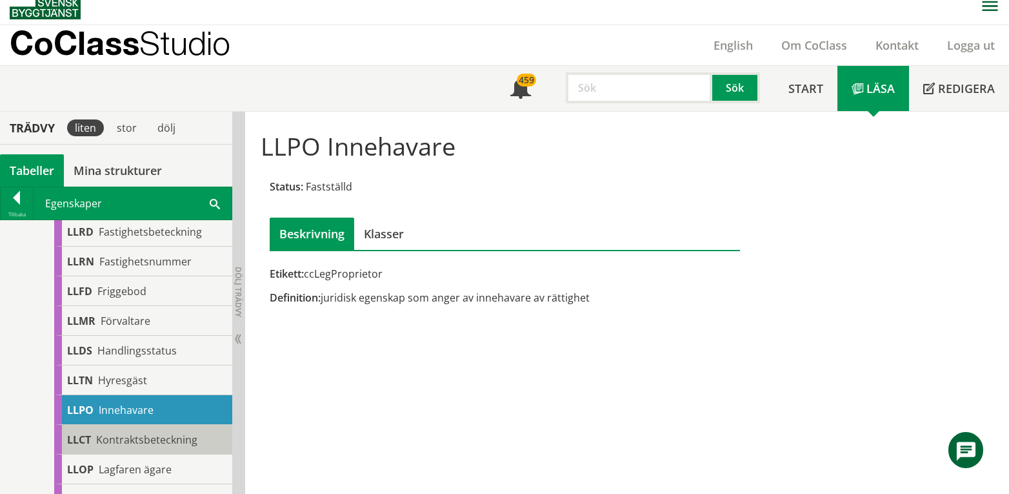
click at [127, 437] on span "Kontraktsbeteckning" at bounding box center [146, 439] width 101 height 14
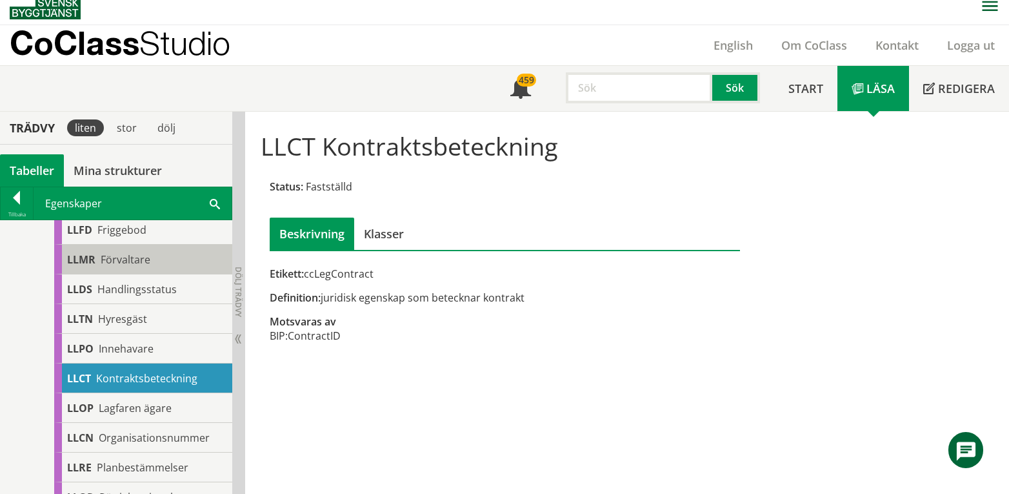
scroll to position [532, 0]
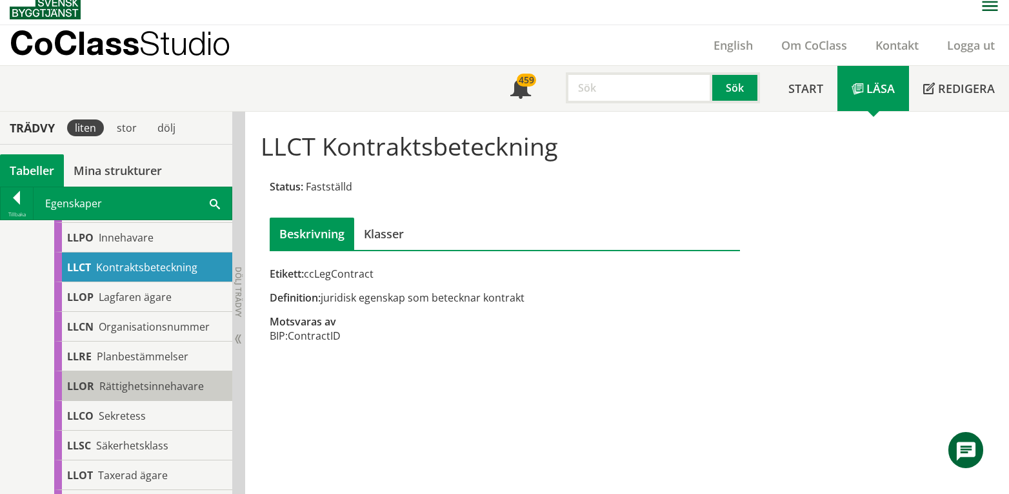
click at [148, 390] on span "Rättighetsinnehavare" at bounding box center [151, 386] width 105 height 14
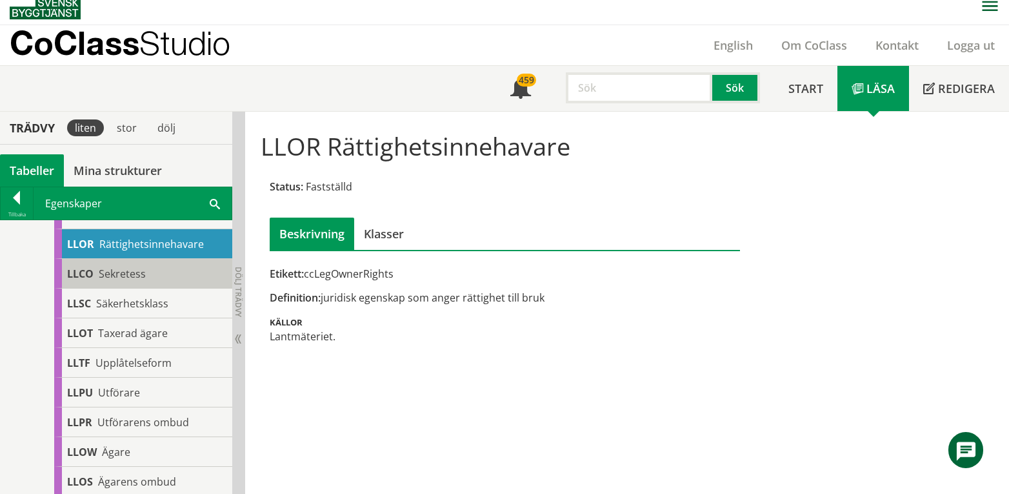
scroll to position [705, 0]
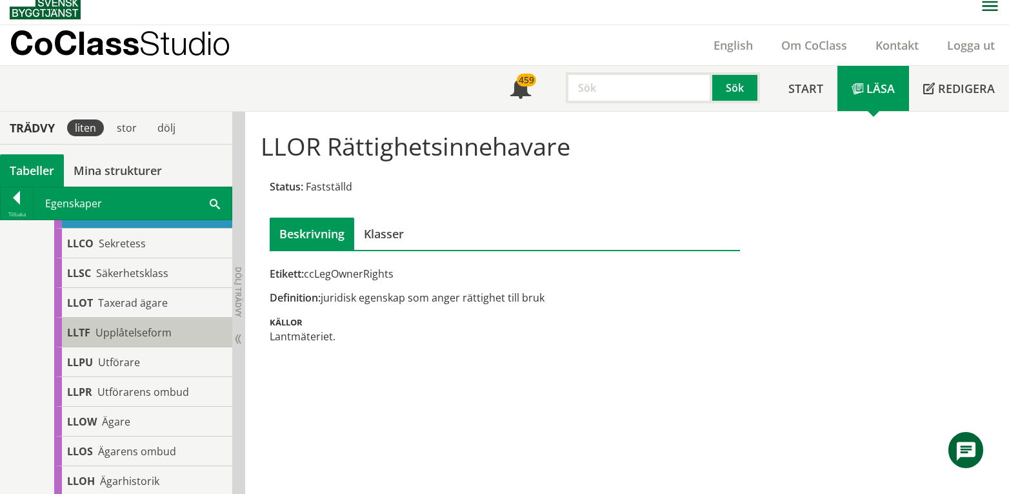
click at [137, 332] on span "Upplåtelseform" at bounding box center [133, 332] width 76 height 14
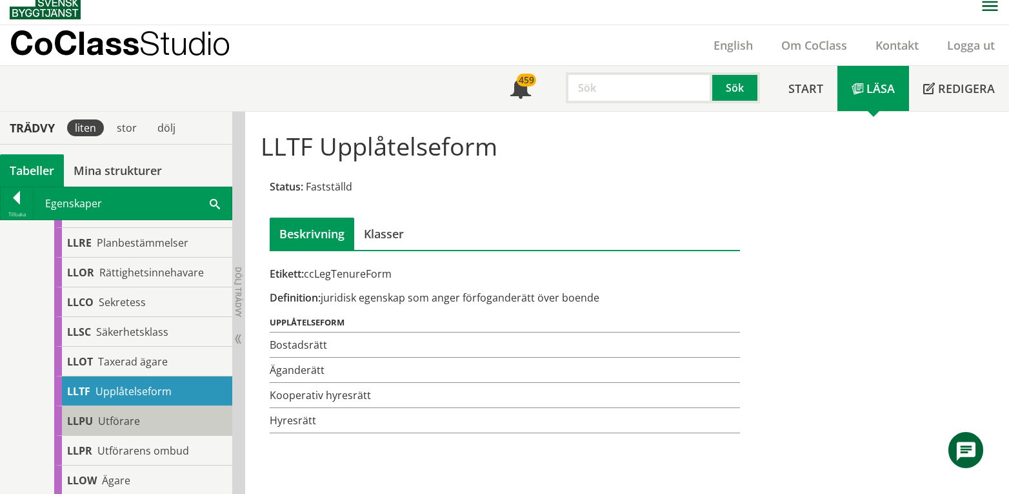
scroll to position [618, 0]
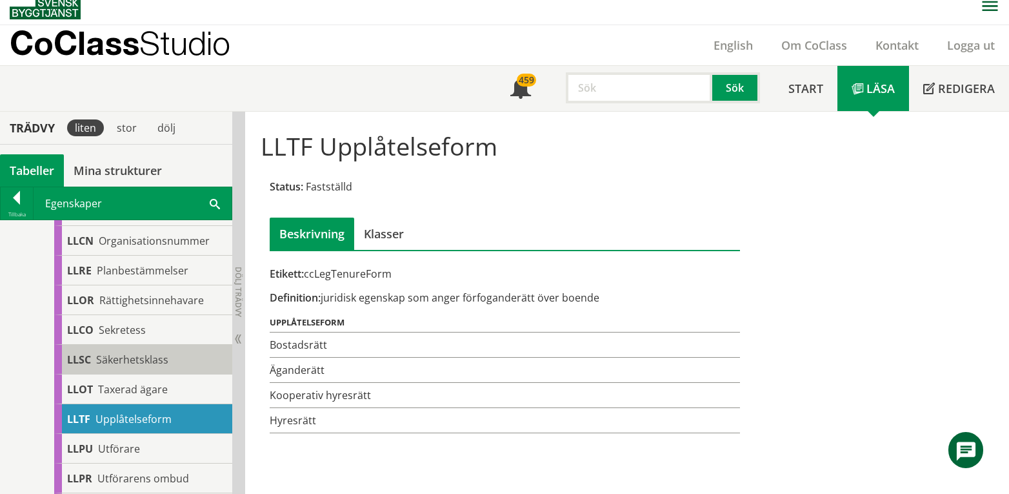
click at [154, 362] on span "Säkerhetsklass" at bounding box center [132, 359] width 72 height 14
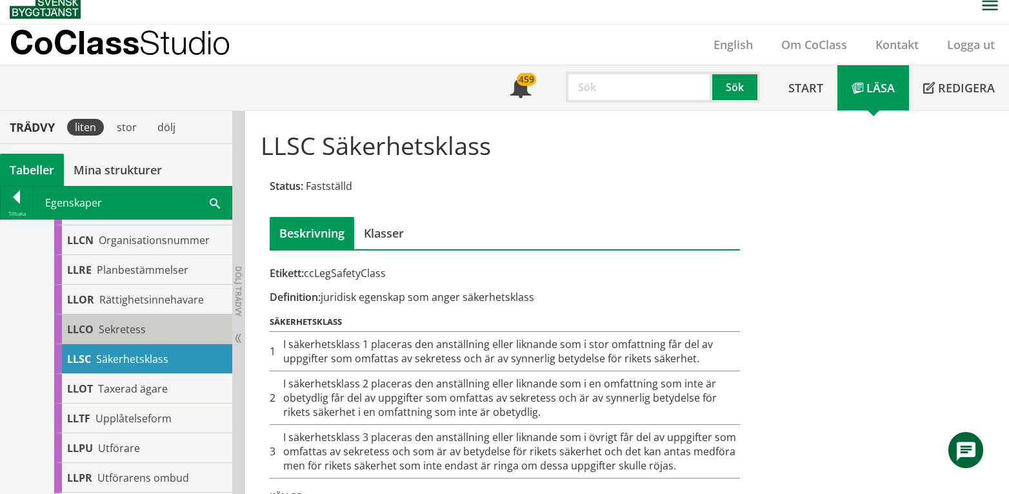
click at [165, 329] on div "LLCO Sekretess" at bounding box center [143, 329] width 178 height 30
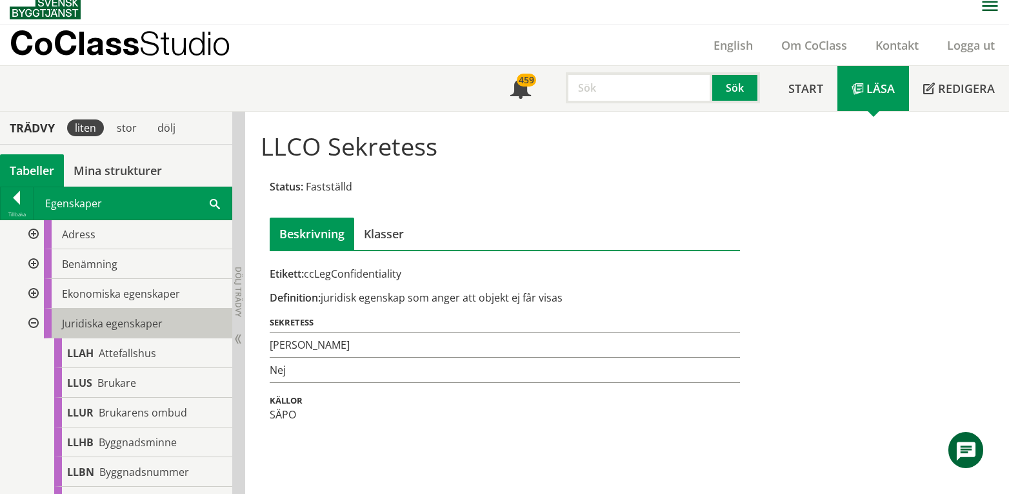
scroll to position [102, 0]
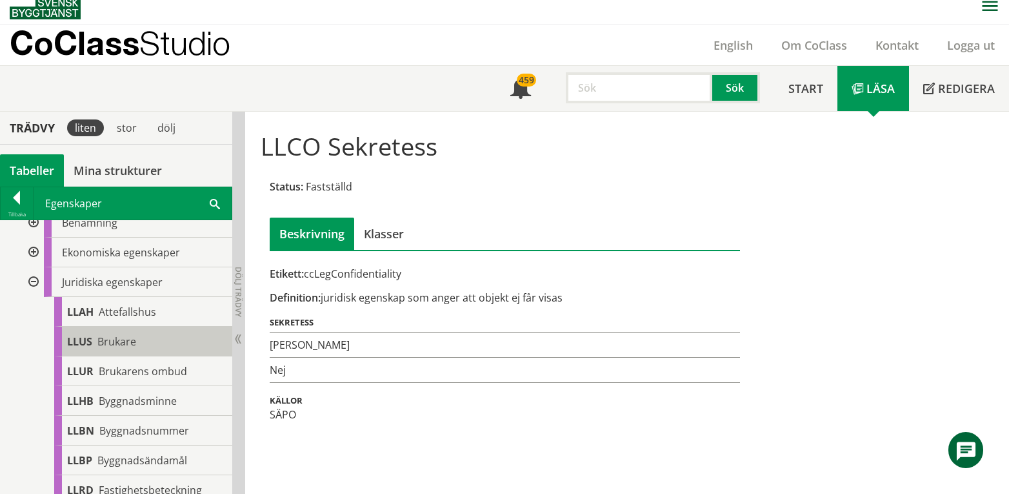
click at [132, 341] on span "Brukare" at bounding box center [116, 341] width 39 height 14
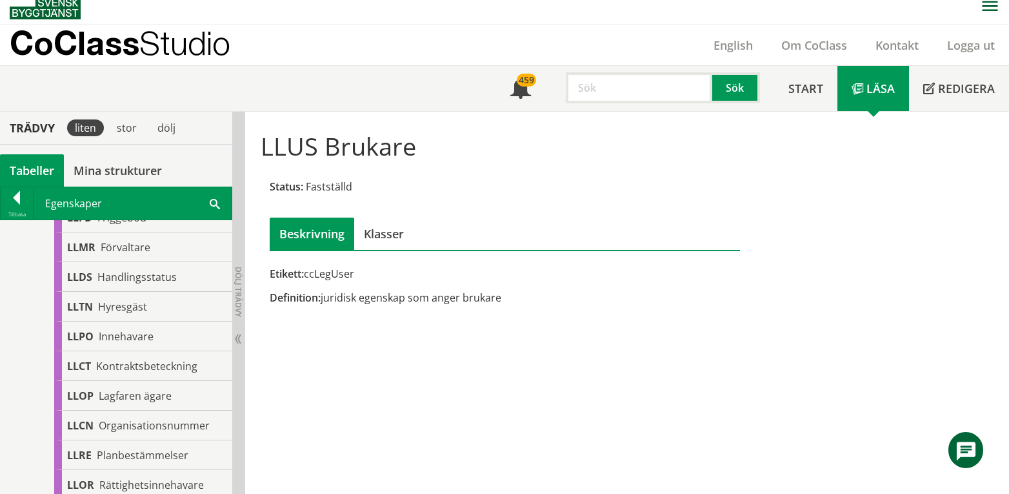
scroll to position [446, 0]
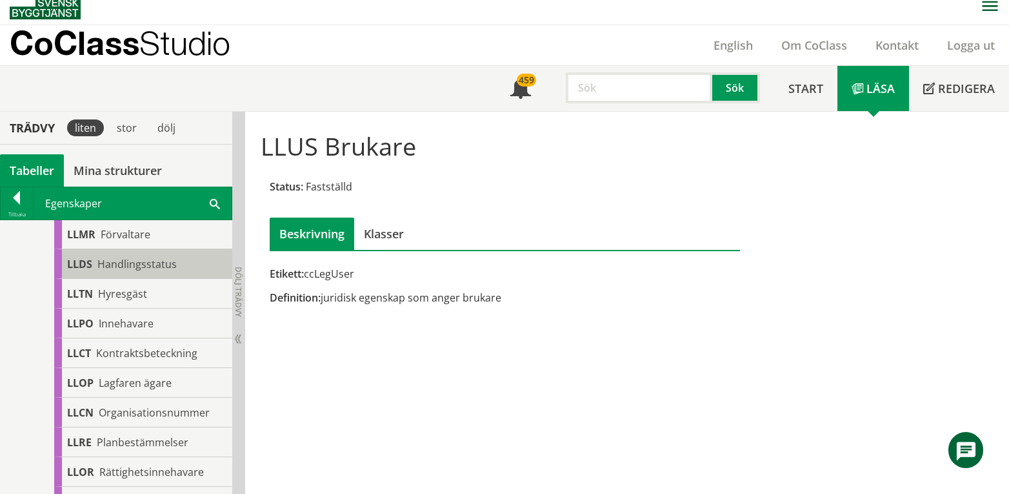
click at [135, 259] on span "Handlingsstatus" at bounding box center [136, 264] width 79 height 14
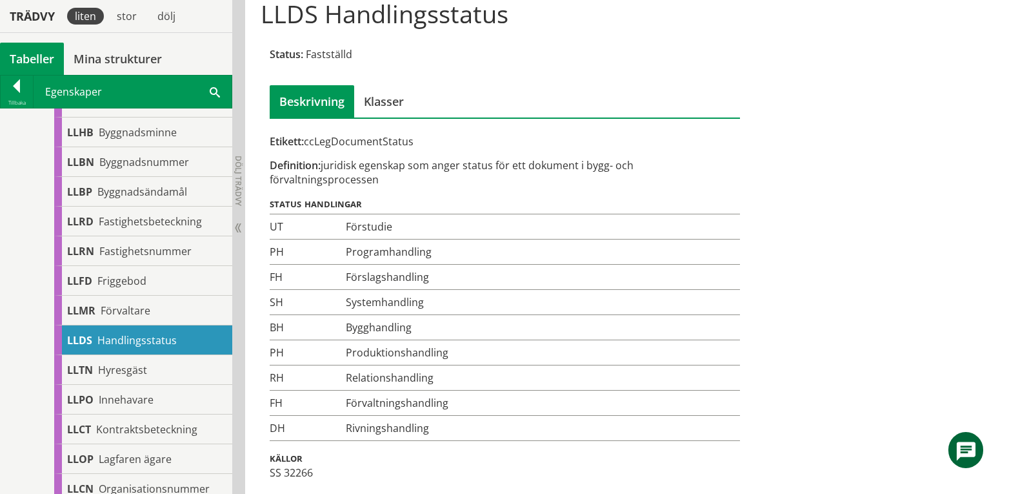
scroll to position [127, 0]
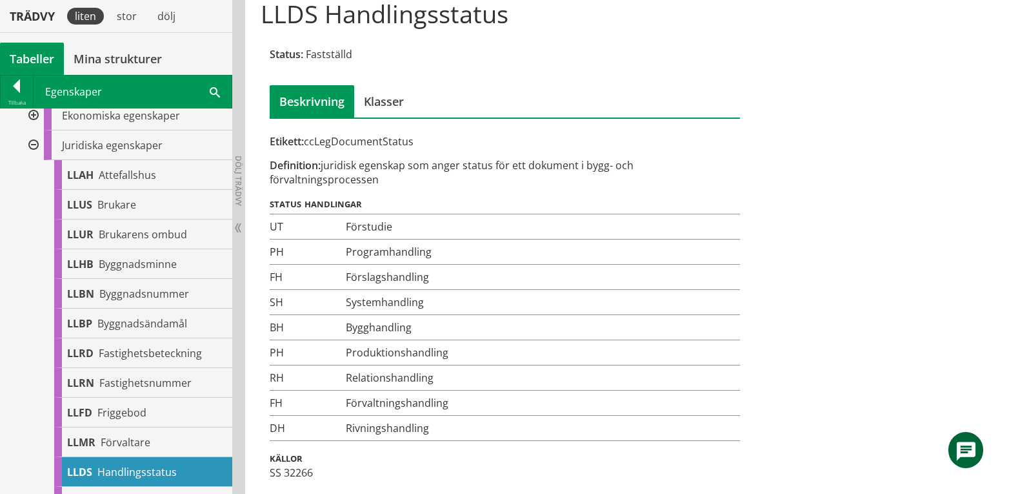
click at [32, 142] on div at bounding box center [32, 145] width 23 height 30
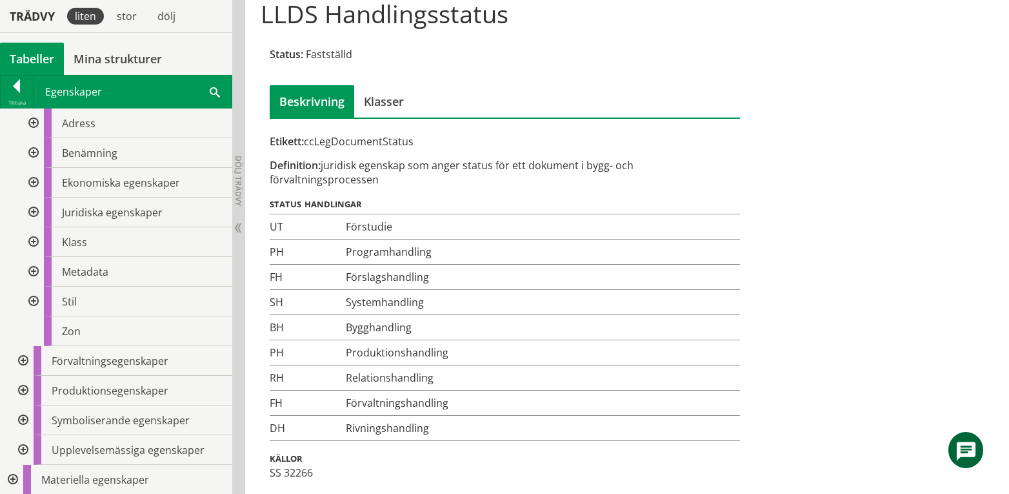
click at [25, 362] on div at bounding box center [21, 361] width 23 height 30
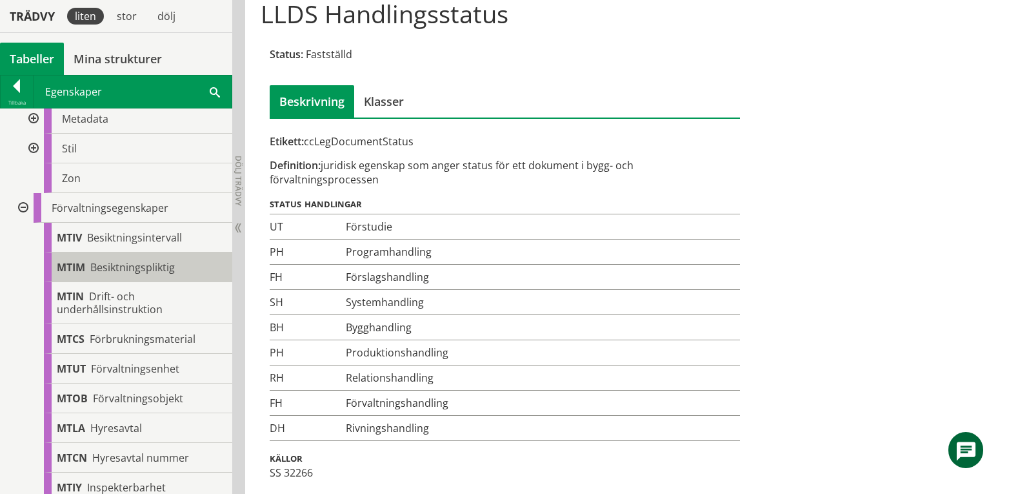
scroll to position [299, 0]
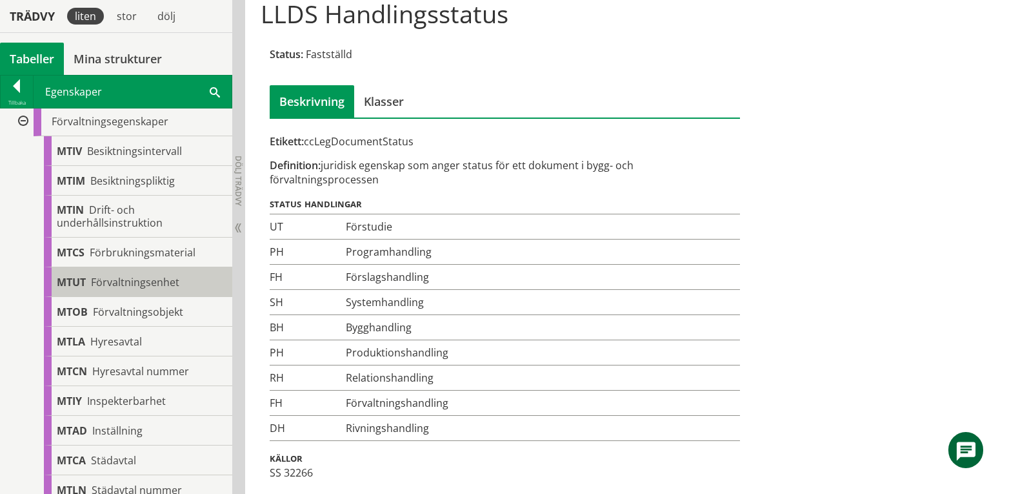
click at [146, 282] on span "Förvaltningsenhet" at bounding box center [135, 282] width 88 height 14
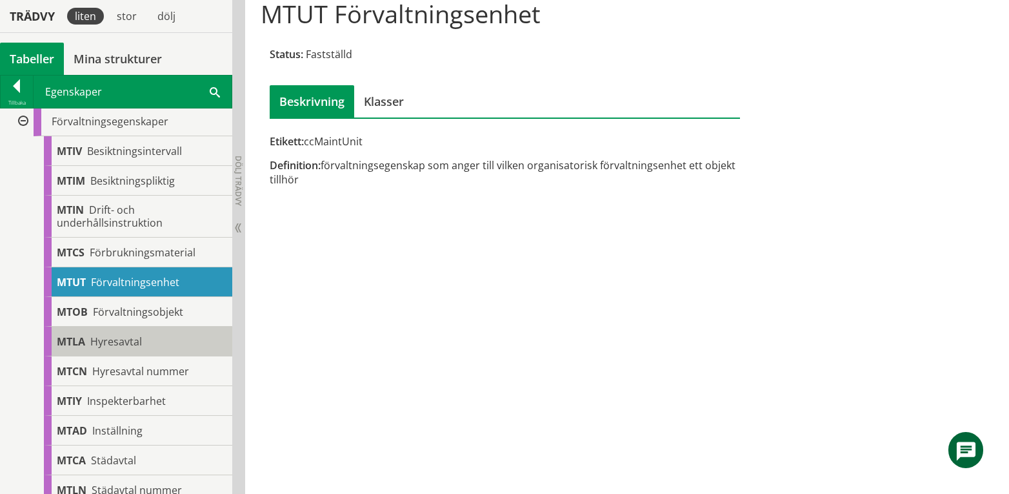
click at [145, 337] on div "MTLA Hyresavtal" at bounding box center [138, 341] width 188 height 30
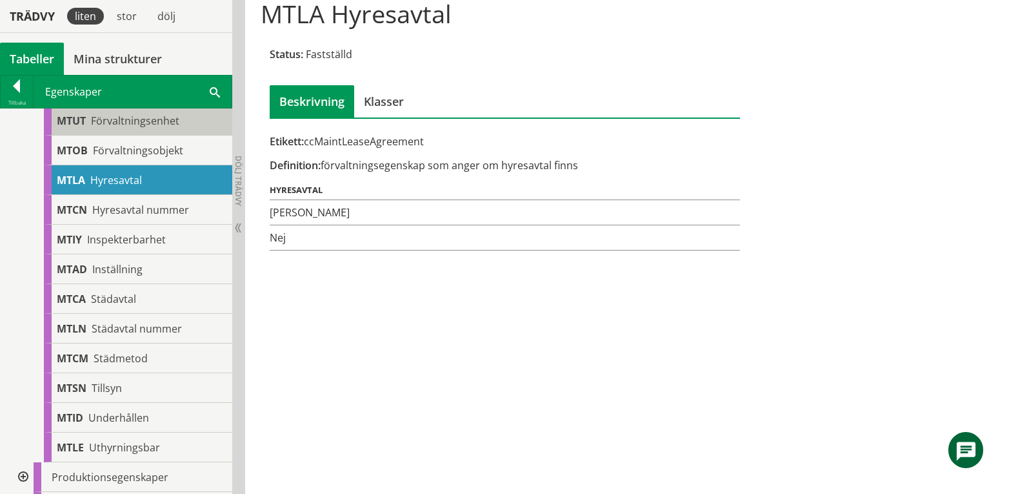
scroll to position [471, 0]
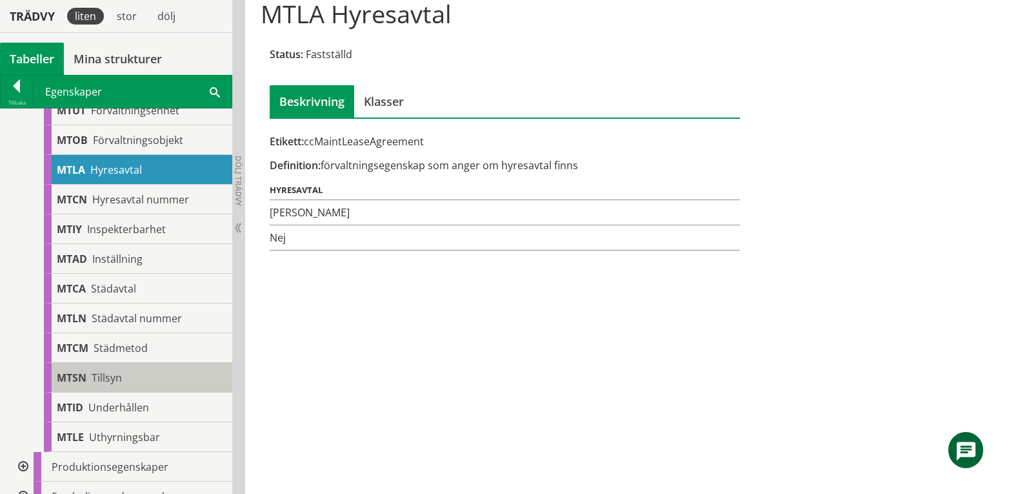
click at [138, 375] on div "MTSN Tillsyn" at bounding box center [138, 378] width 188 height 30
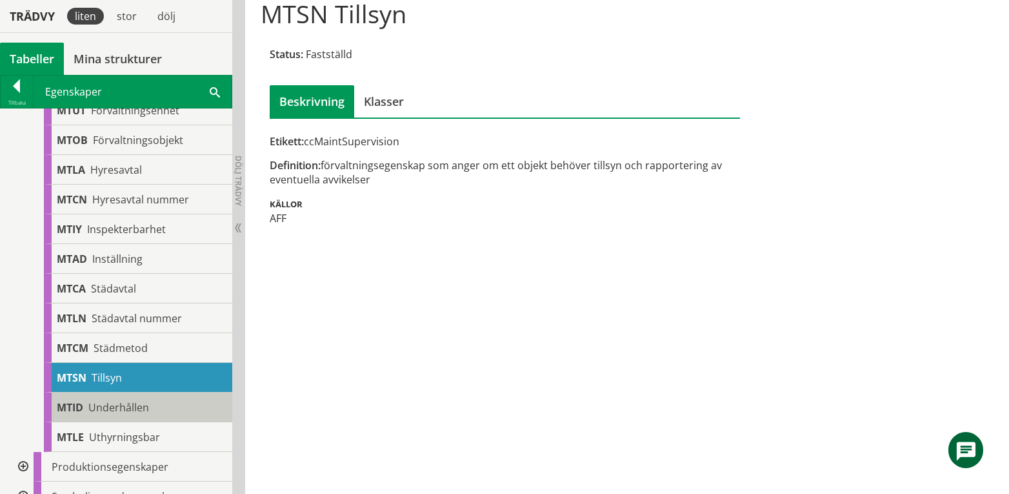
click at [119, 406] on span "Underhållen" at bounding box center [118, 407] width 61 height 14
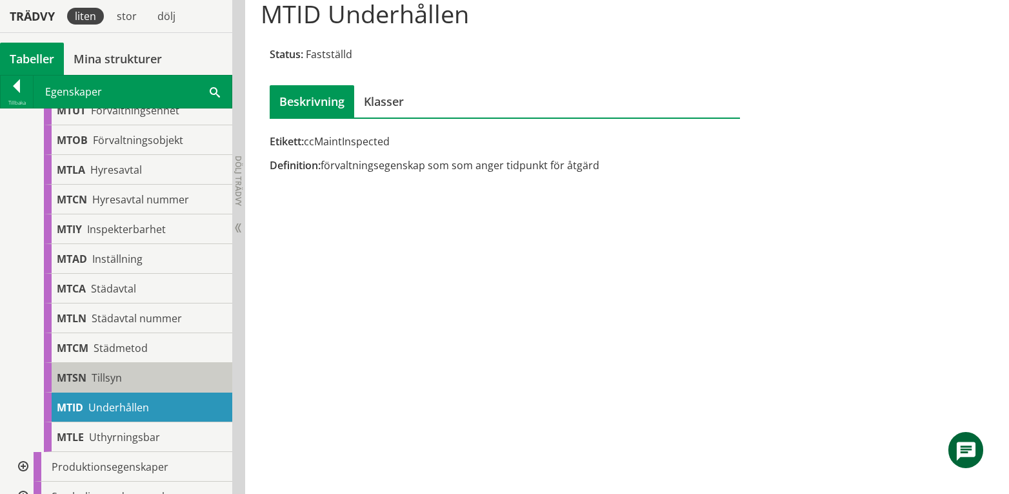
click at [135, 376] on div "MTSN Tillsyn" at bounding box center [138, 378] width 188 height 30
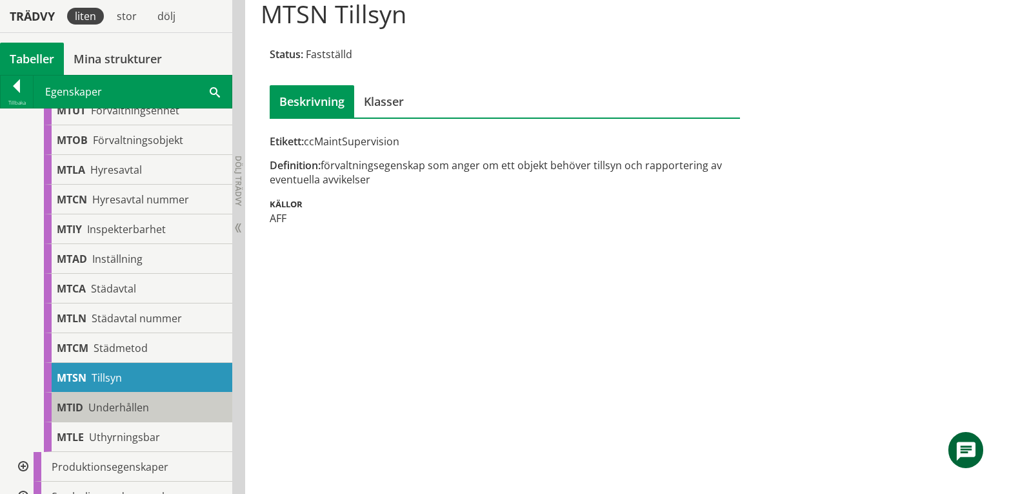
click at [130, 403] on span "Underhållen" at bounding box center [118, 407] width 61 height 14
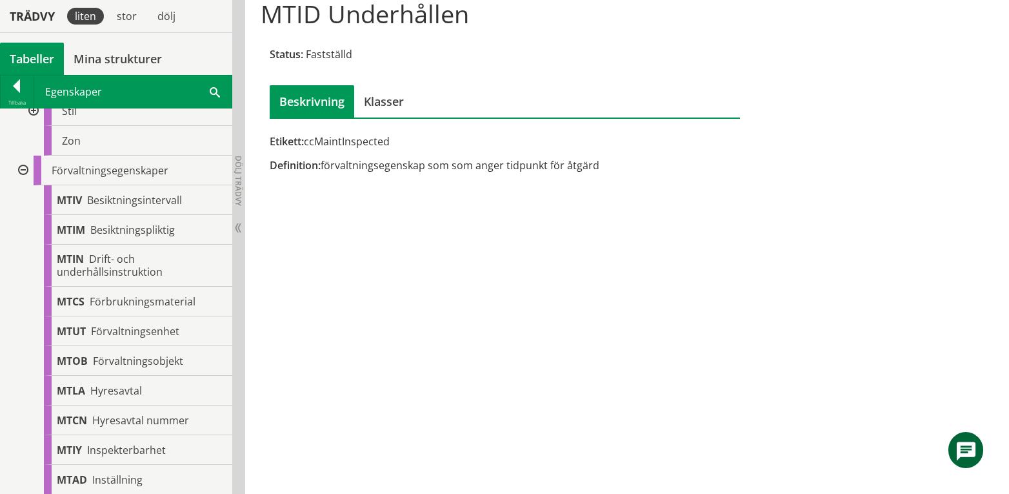
scroll to position [213, 0]
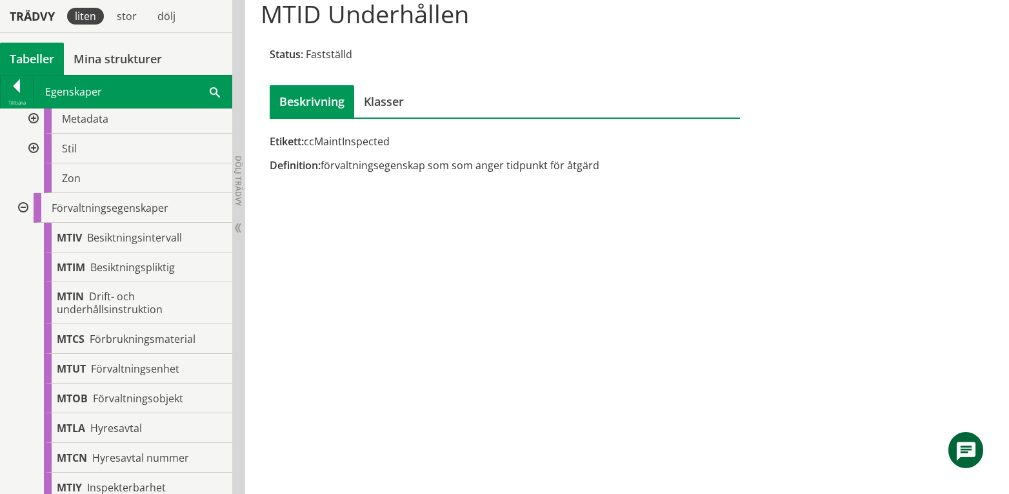
click at [23, 204] on div at bounding box center [21, 208] width 23 height 30
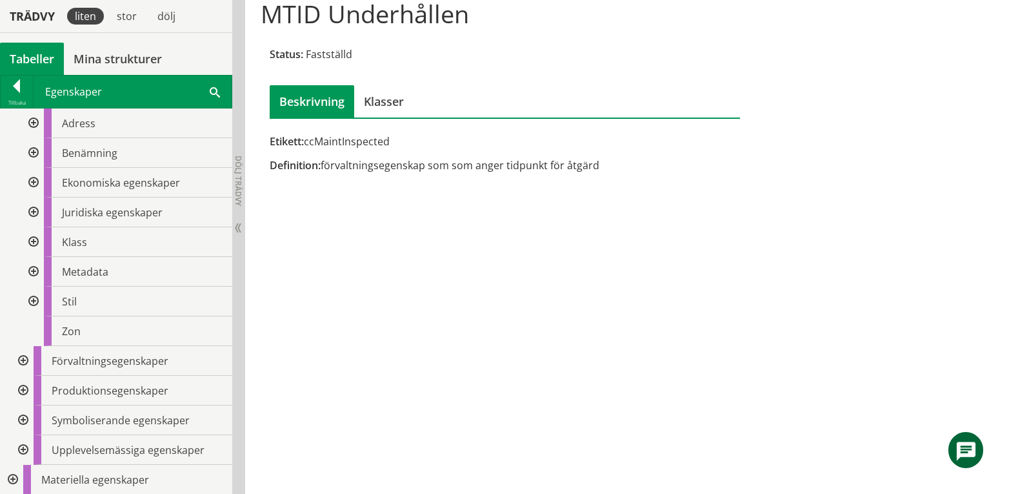
click at [24, 387] on div at bounding box center [21, 391] width 23 height 30
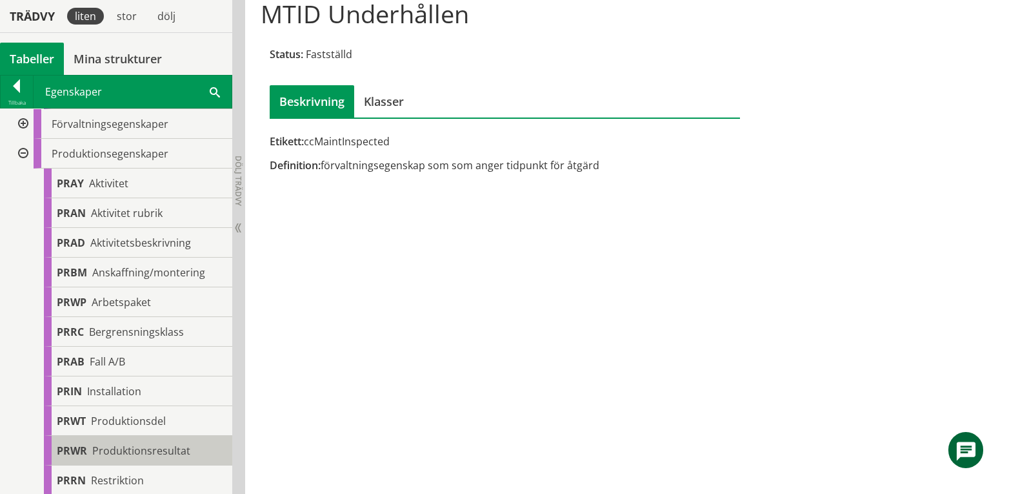
scroll to position [274, 0]
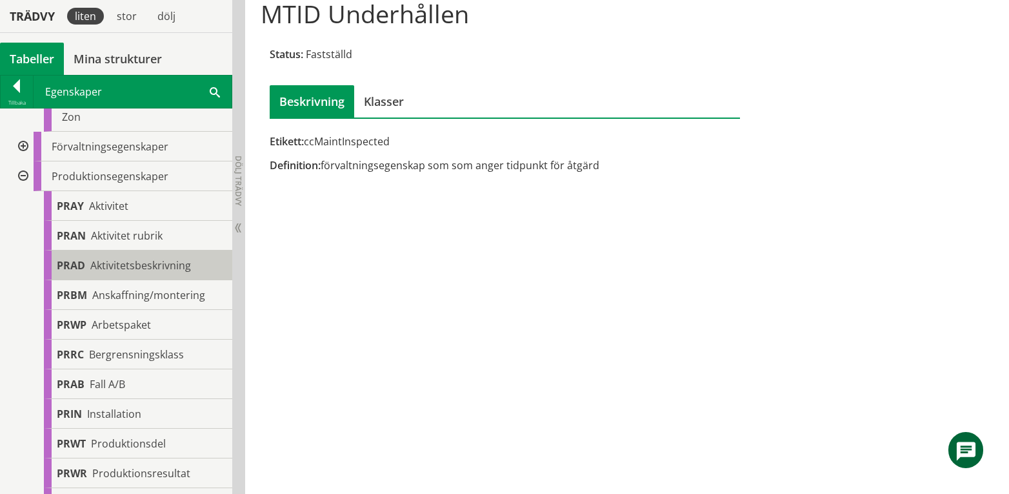
click at [141, 261] on span "Aktivitetsbeskrivning" at bounding box center [140, 265] width 101 height 14
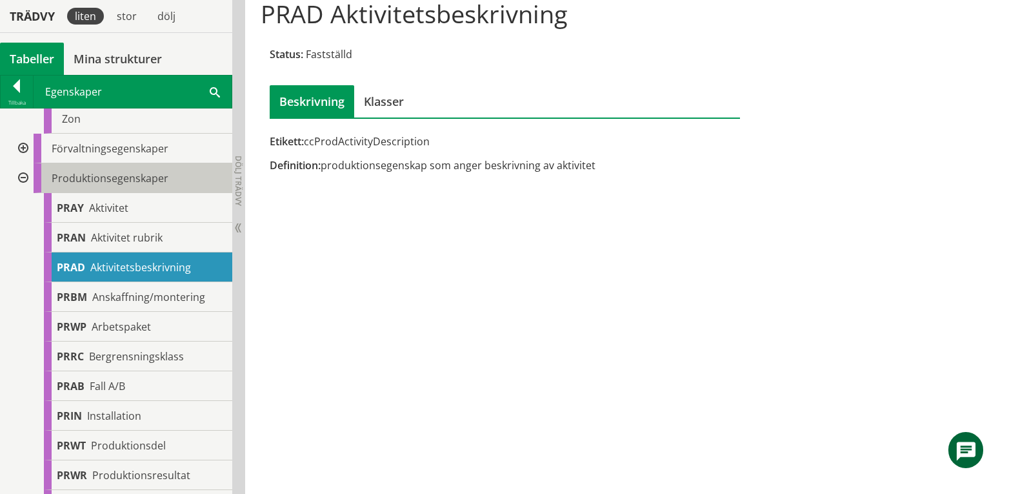
scroll to position [360, 0]
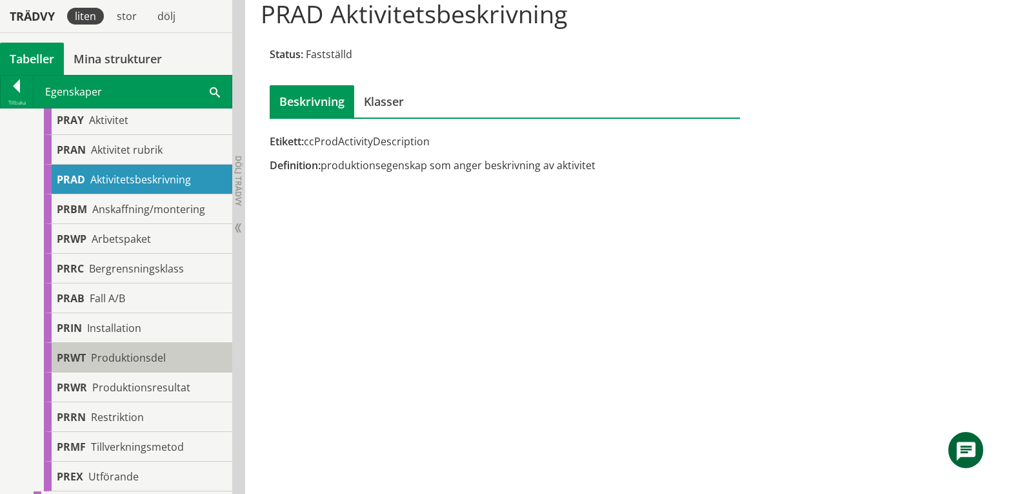
click at [111, 355] on span "Produktionsdel" at bounding box center [128, 357] width 75 height 14
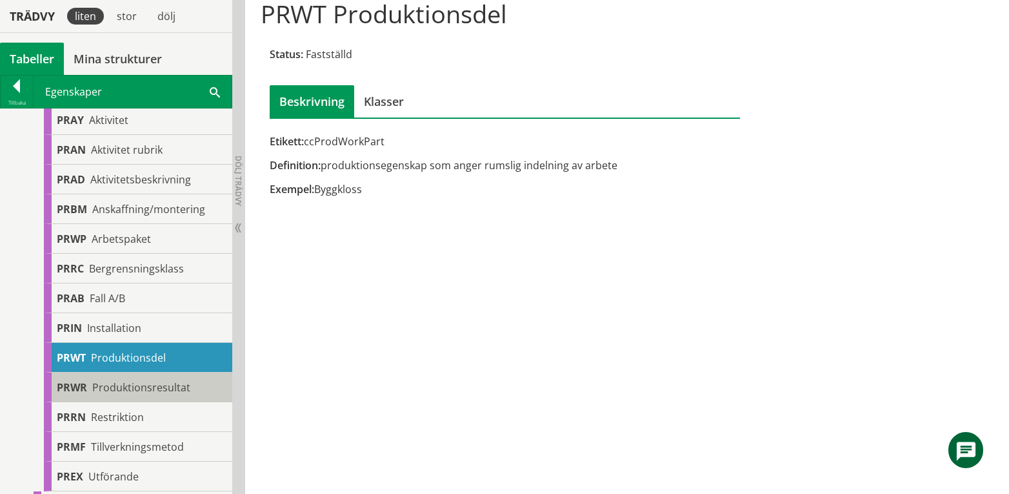
click at [112, 382] on span "Produktionsresultat" at bounding box center [141, 387] width 98 height 14
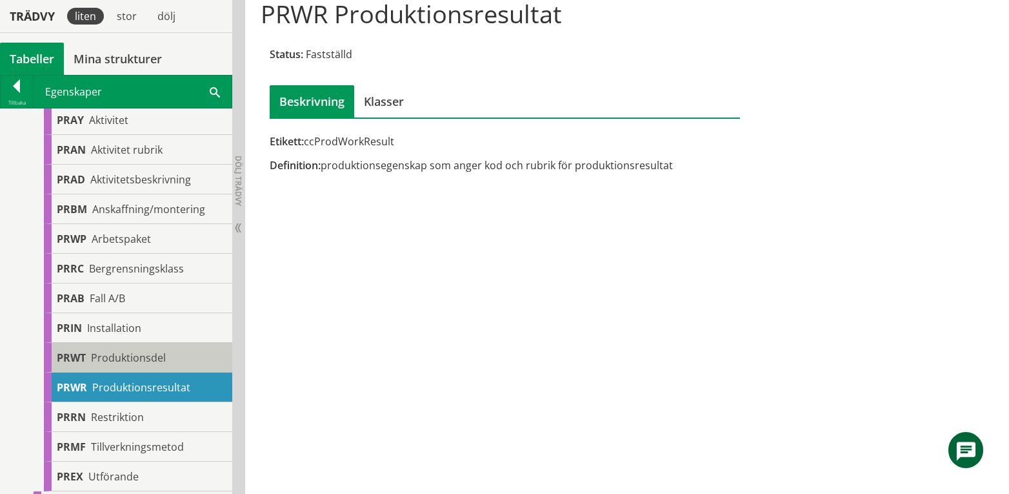
click at [112, 363] on span "Produktionsdel" at bounding box center [128, 357] width 75 height 14
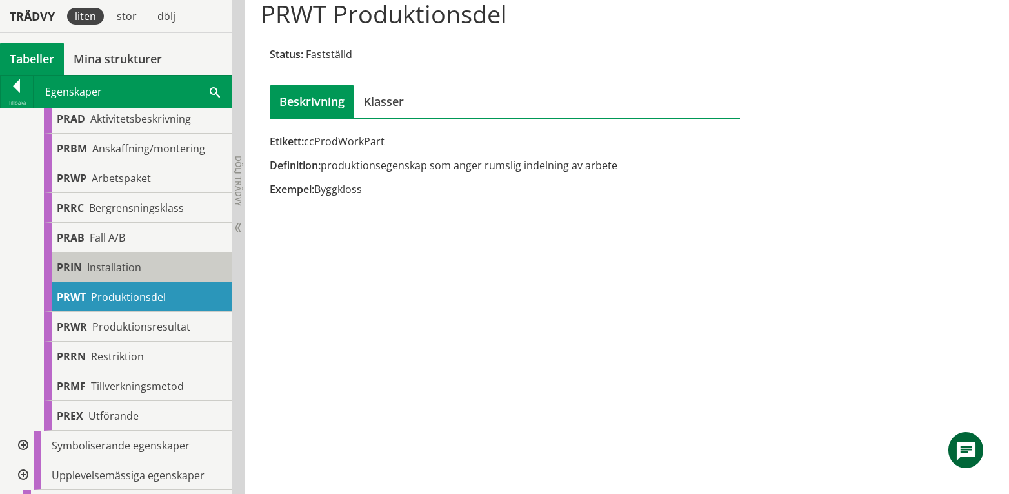
scroll to position [446, 0]
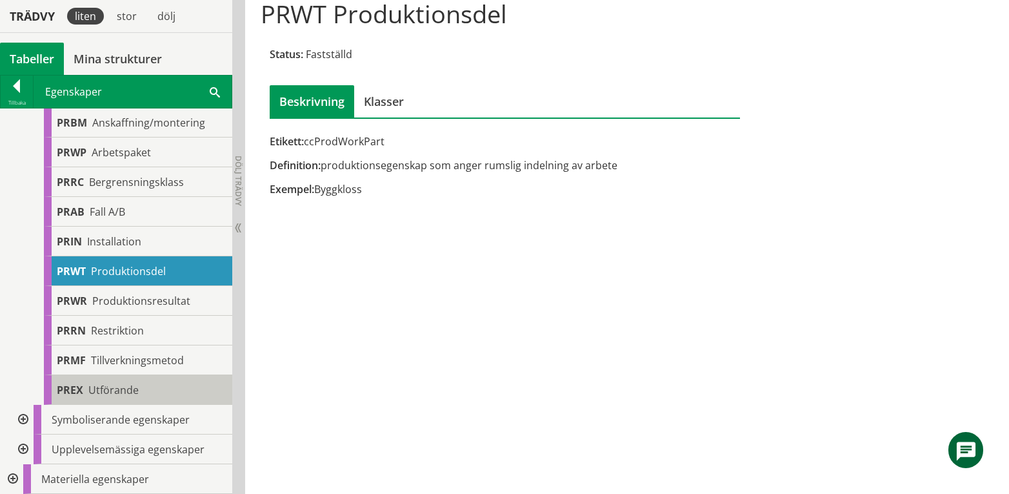
click at [117, 390] on span "Utförande" at bounding box center [113, 390] width 50 height 14
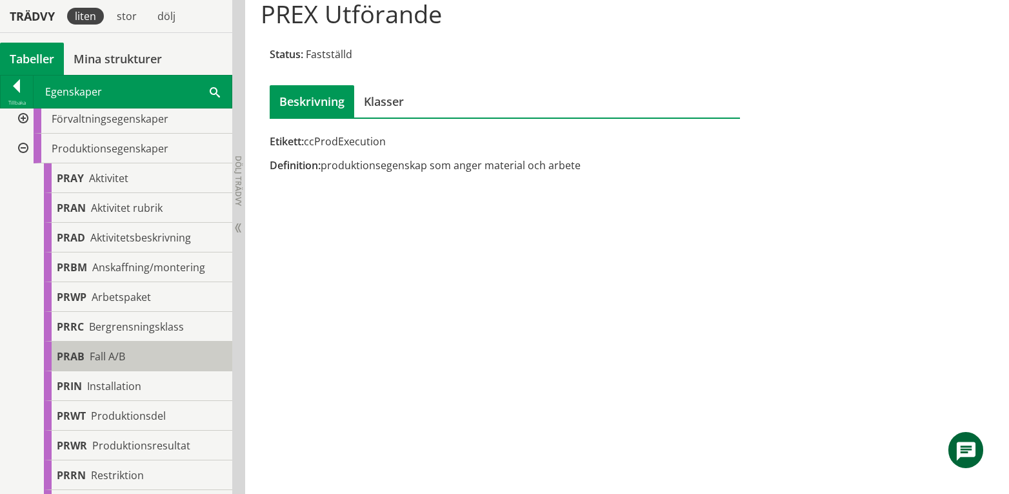
scroll to position [274, 0]
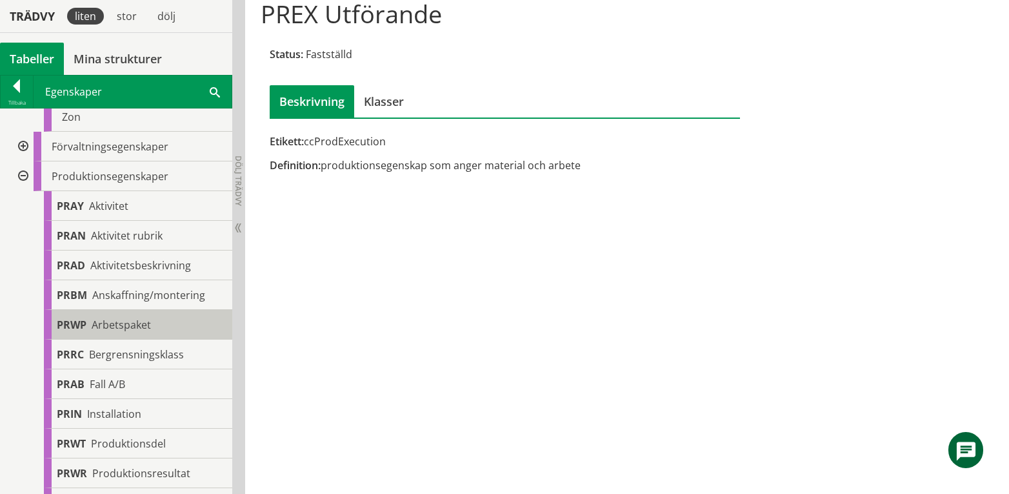
click at [139, 321] on span "Arbetspaket" at bounding box center [121, 324] width 59 height 14
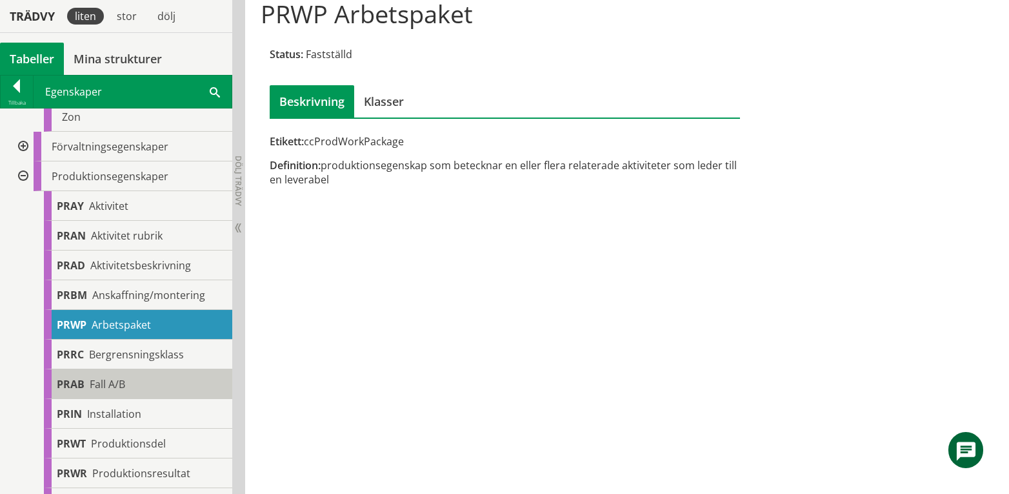
click at [155, 385] on div "PRAB Fall A/B" at bounding box center [138, 384] width 188 height 30
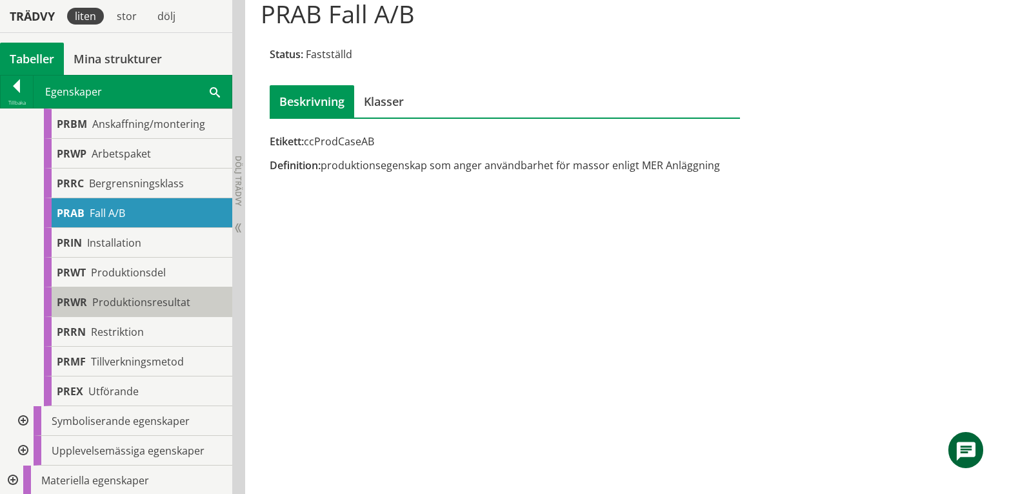
scroll to position [446, 0]
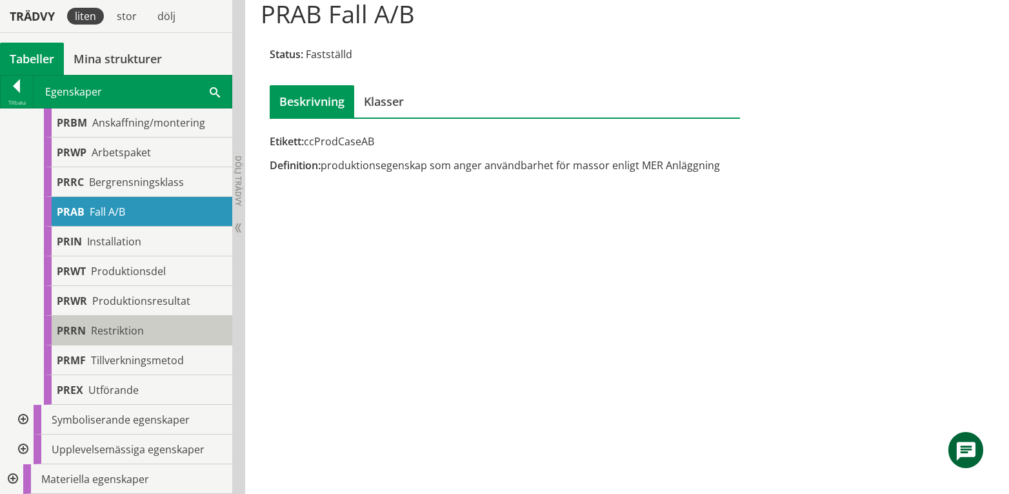
click at [110, 331] on span "Restriktion" at bounding box center [117, 330] width 53 height 14
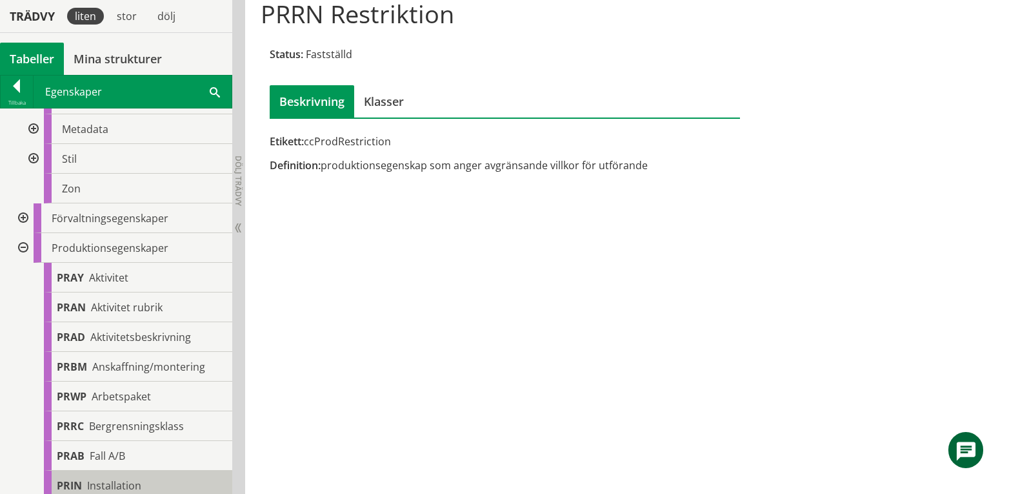
scroll to position [188, 0]
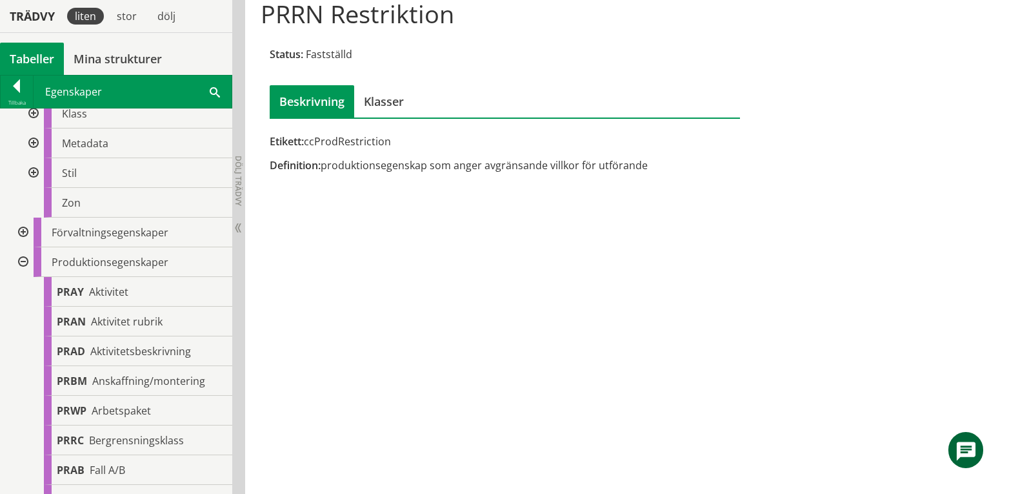
click at [22, 262] on div at bounding box center [21, 262] width 23 height 30
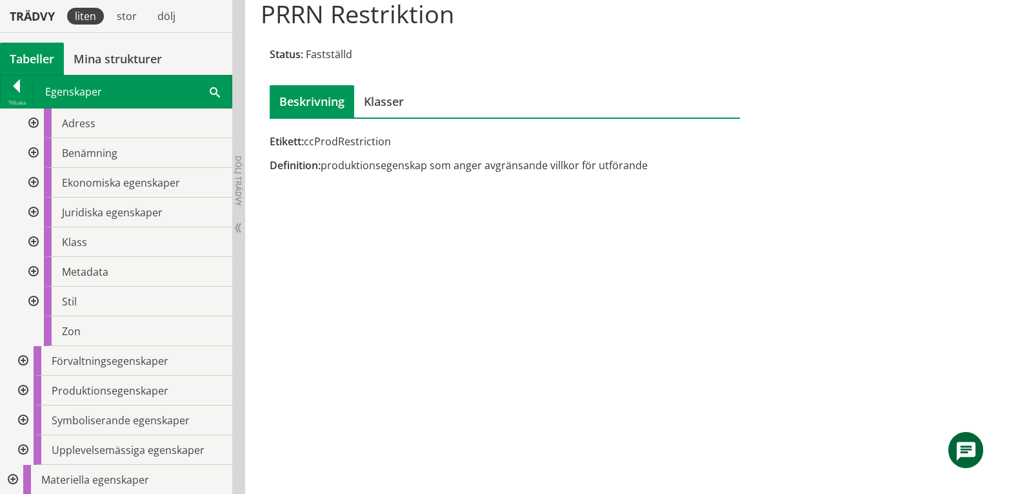
click at [21, 421] on div at bounding box center [21, 420] width 23 height 30
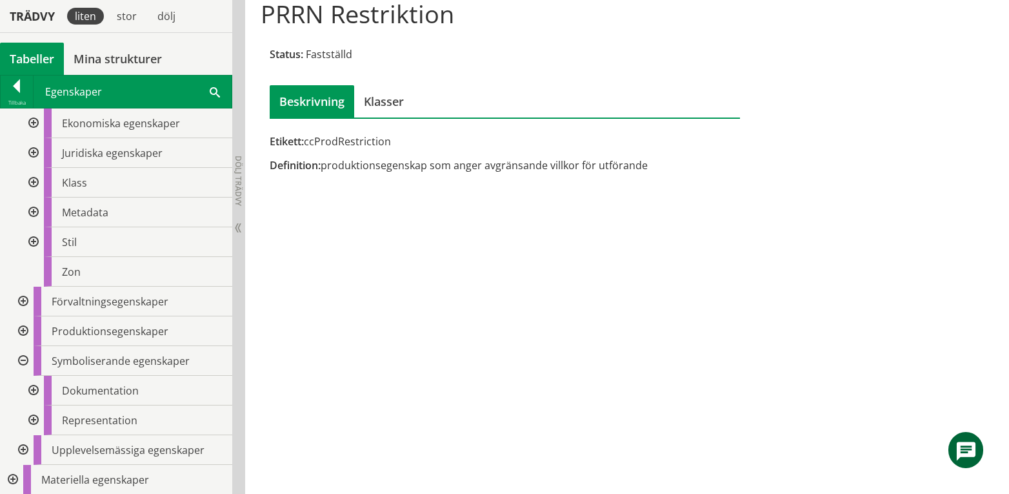
click at [34, 390] on div at bounding box center [32, 391] width 23 height 30
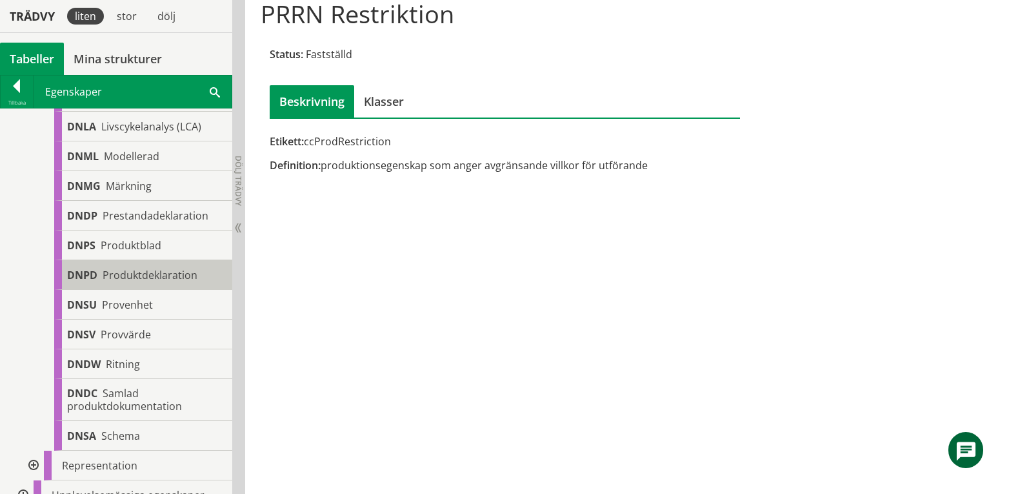
scroll to position [618, 0]
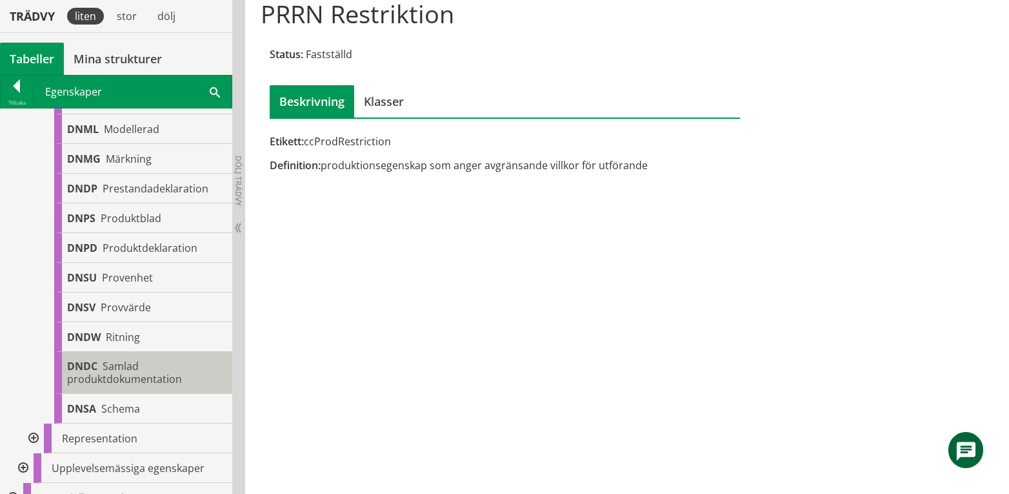
click at [116, 386] on span "Samlad produktdokumentation" at bounding box center [124, 372] width 115 height 27
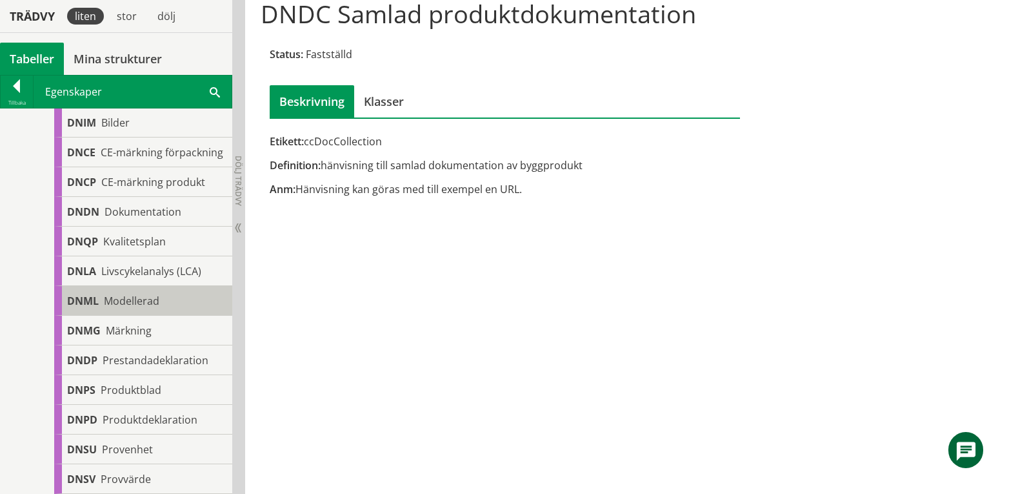
scroll to position [360, 0]
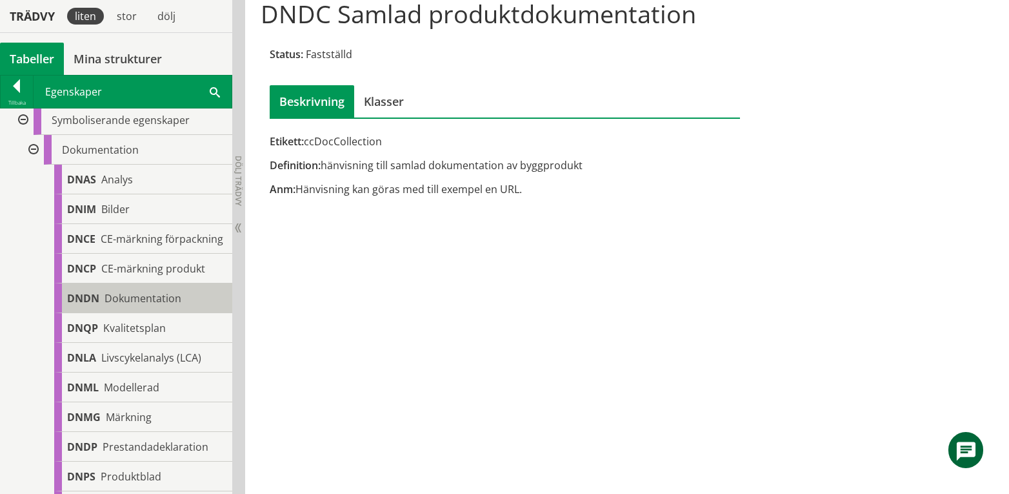
click at [139, 305] on span "Dokumentation" at bounding box center [143, 298] width 77 height 14
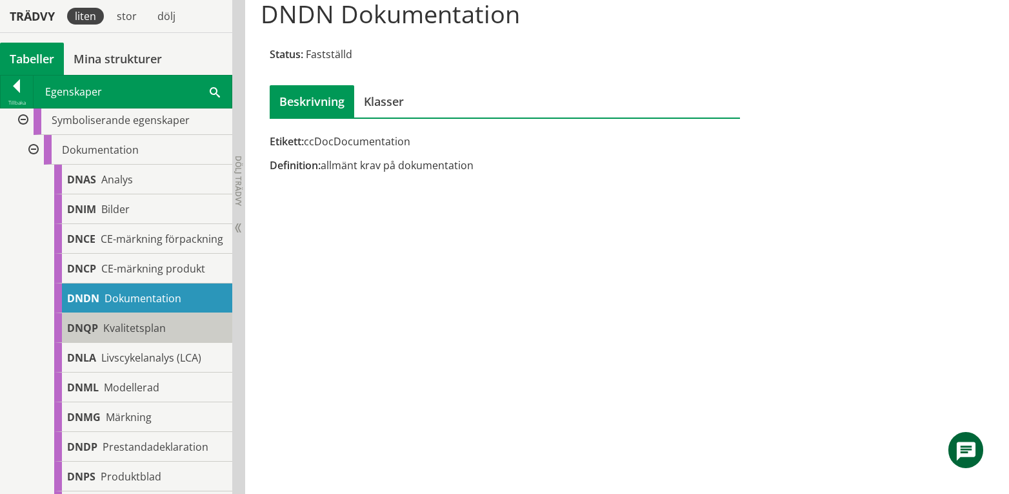
click at [135, 335] on span "Kvalitetsplan" at bounding box center [134, 328] width 63 height 14
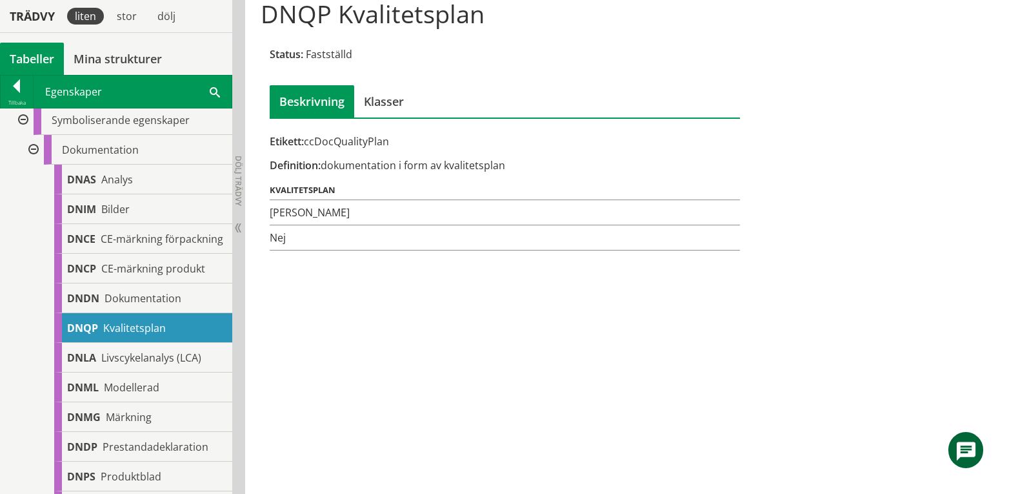
scroll to position [102, 0]
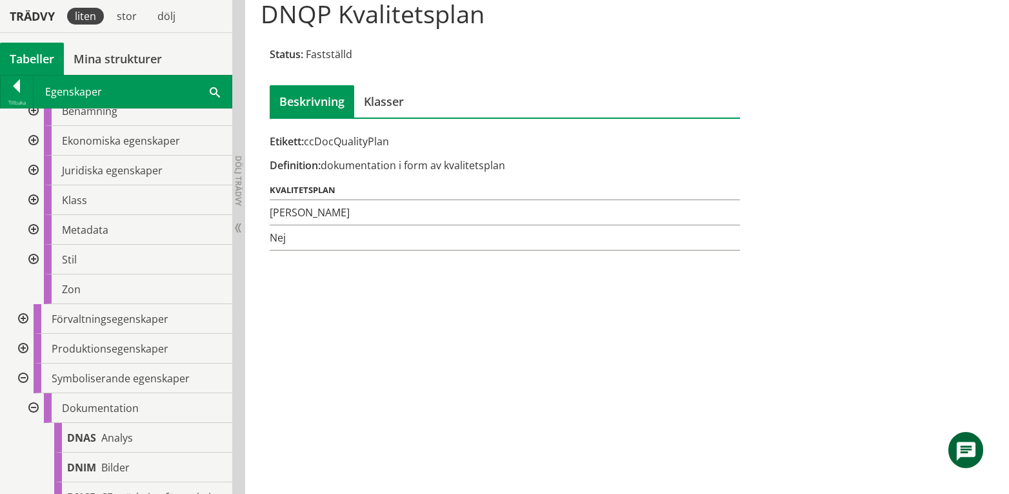
click at [30, 409] on div at bounding box center [32, 408] width 23 height 30
click at [36, 435] on div at bounding box center [32, 438] width 23 height 30
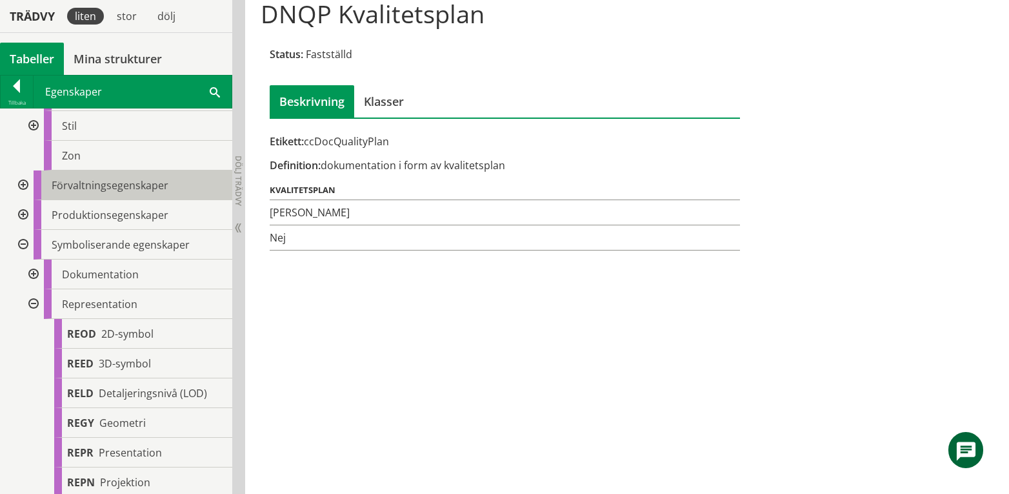
scroll to position [328, 0]
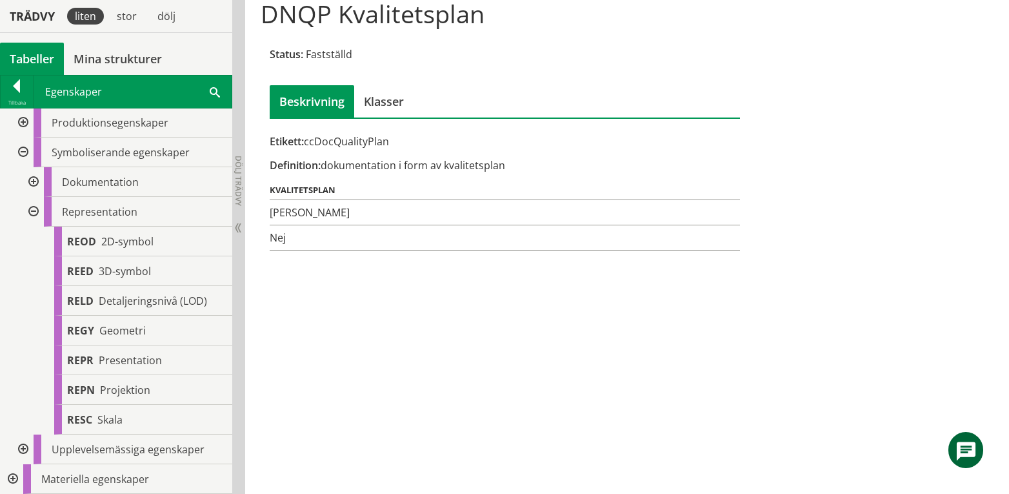
click at [32, 208] on div at bounding box center [32, 212] width 23 height 30
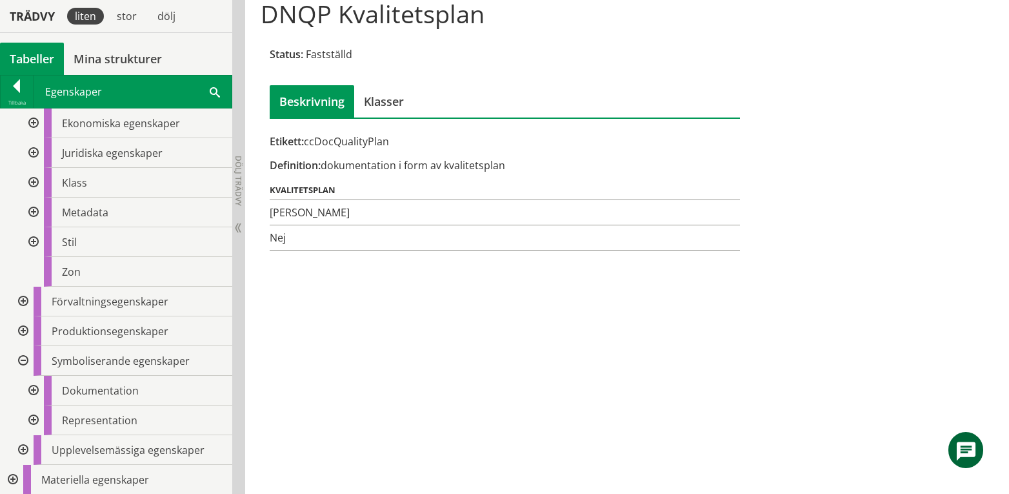
click at [23, 445] on div at bounding box center [21, 450] width 23 height 30
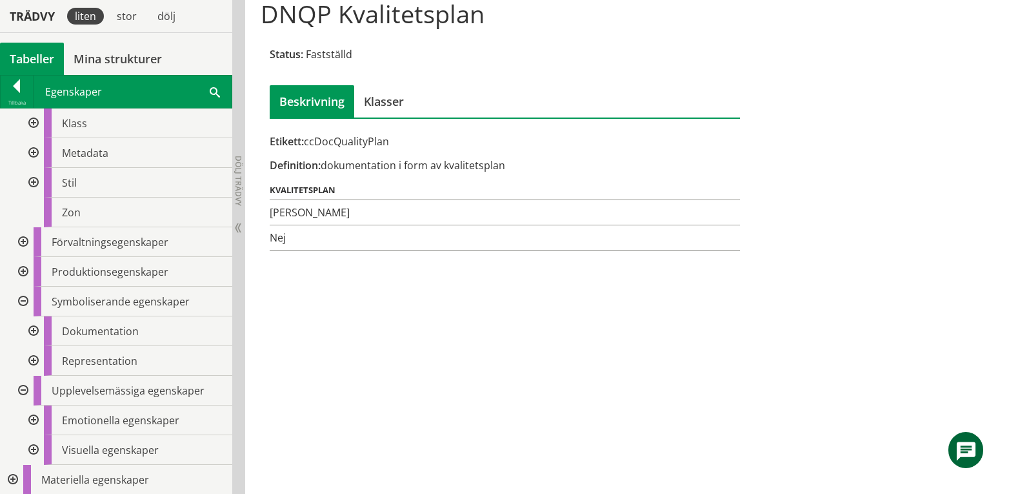
click at [36, 417] on div at bounding box center [32, 420] width 23 height 30
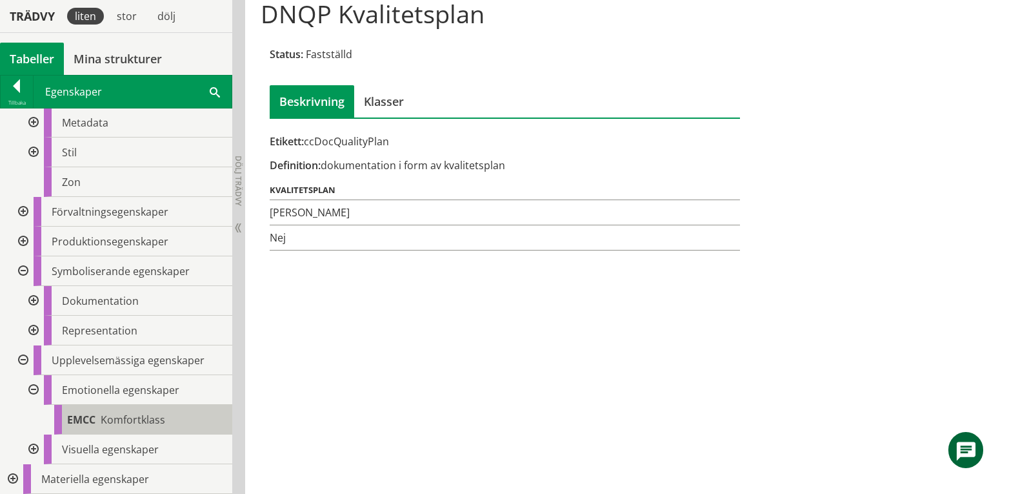
click at [137, 414] on span "Komfortklass" at bounding box center [133, 419] width 65 height 14
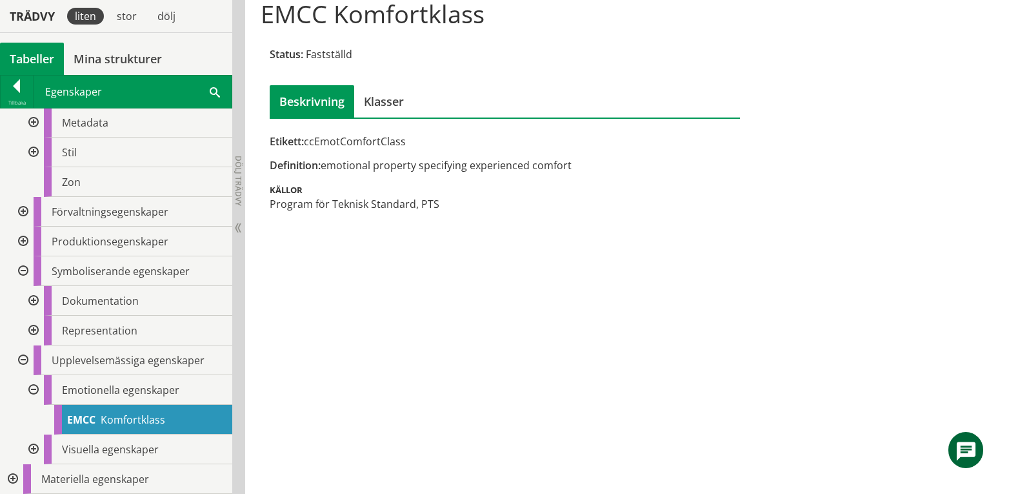
click at [36, 392] on div at bounding box center [32, 390] width 23 height 30
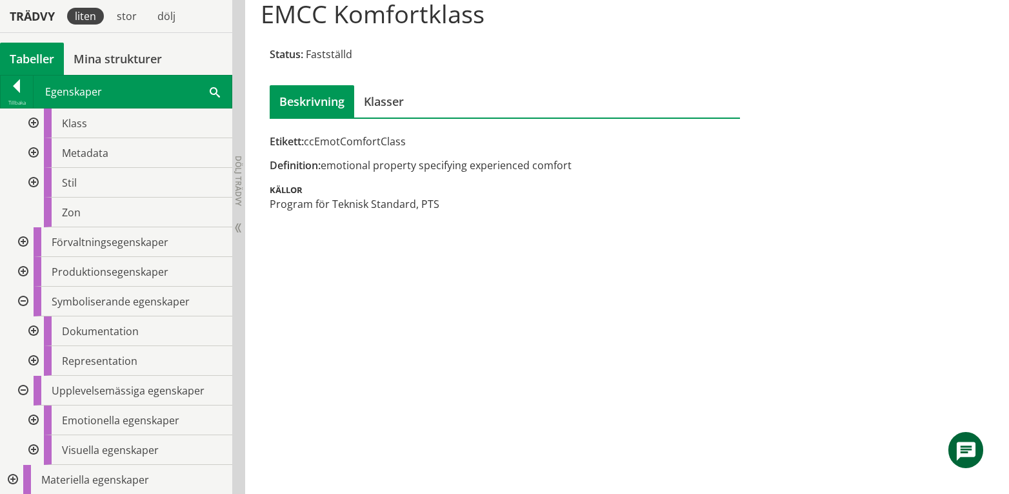
click at [32, 452] on div at bounding box center [32, 450] width 23 height 30
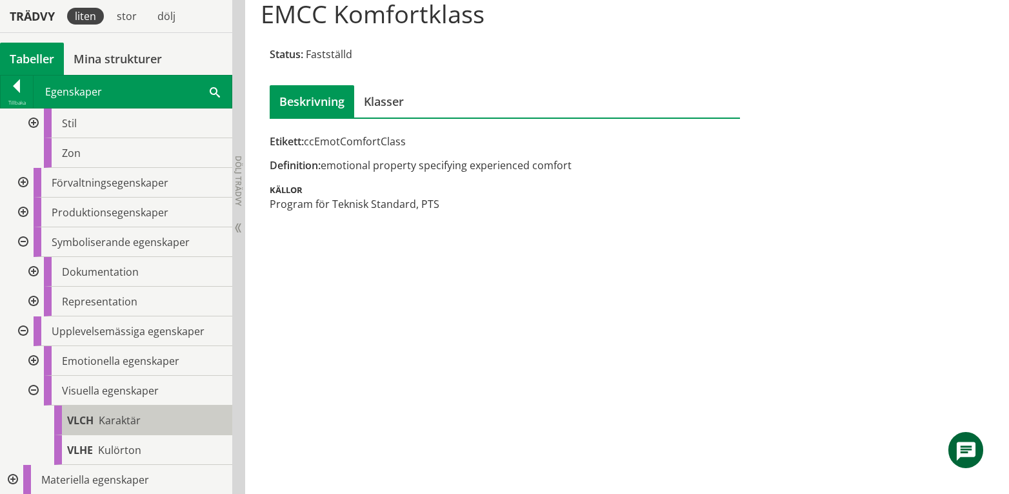
click at [119, 422] on span "Karaktär" at bounding box center [120, 420] width 42 height 14
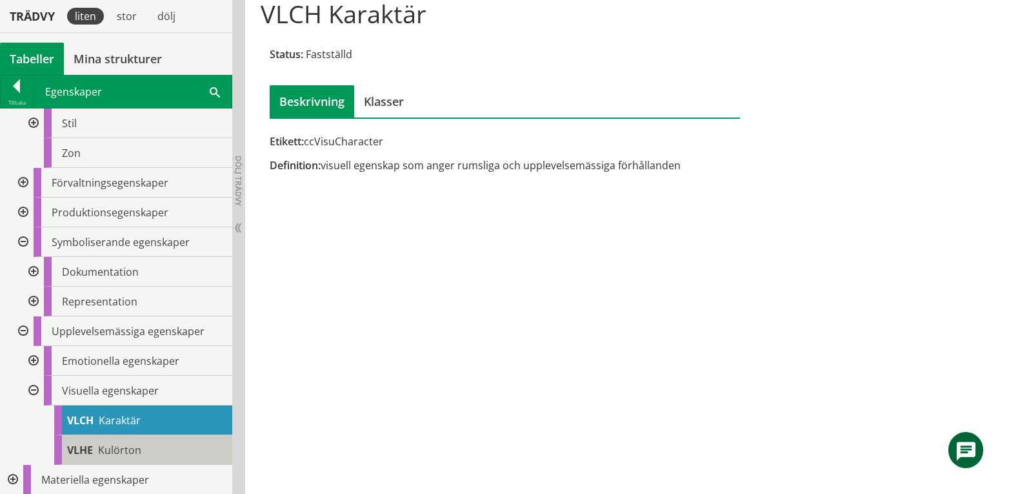
click at [115, 450] on span "Kulörton" at bounding box center [119, 450] width 43 height 14
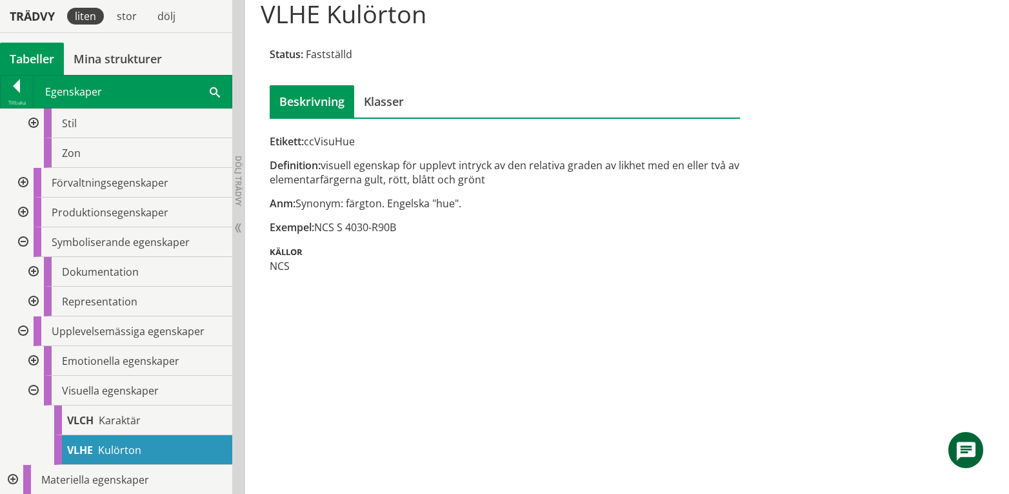
click at [34, 390] on div at bounding box center [32, 391] width 23 height 30
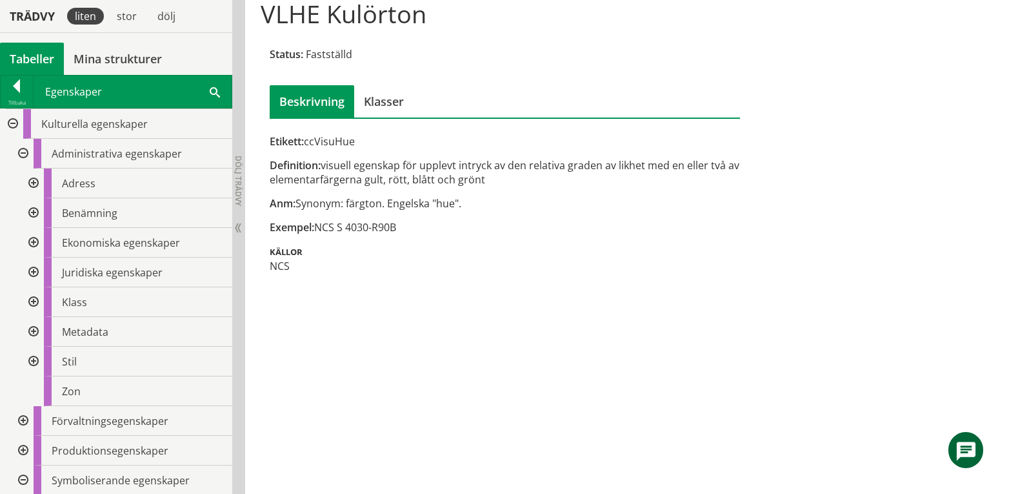
click at [26, 357] on div at bounding box center [32, 361] width 23 height 30
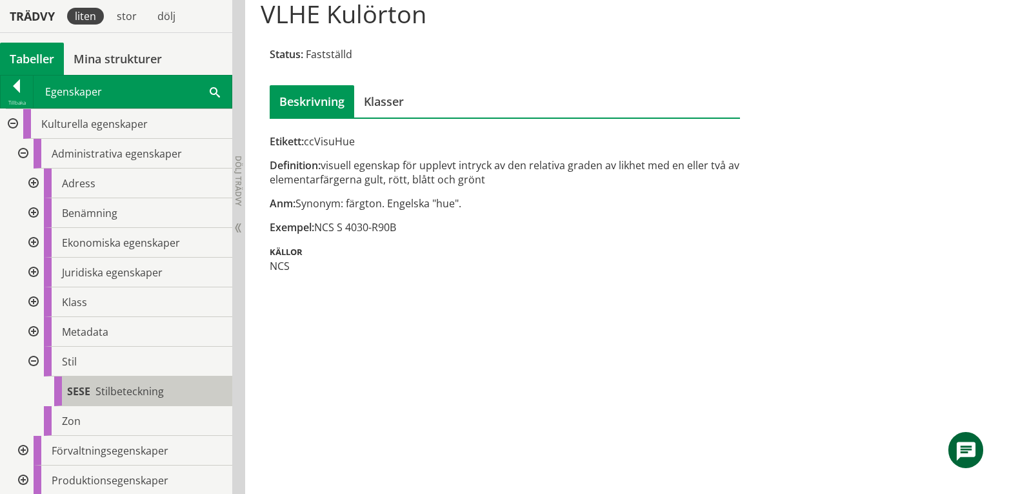
click at [142, 387] on span "Stilbeteckning" at bounding box center [129, 391] width 68 height 14
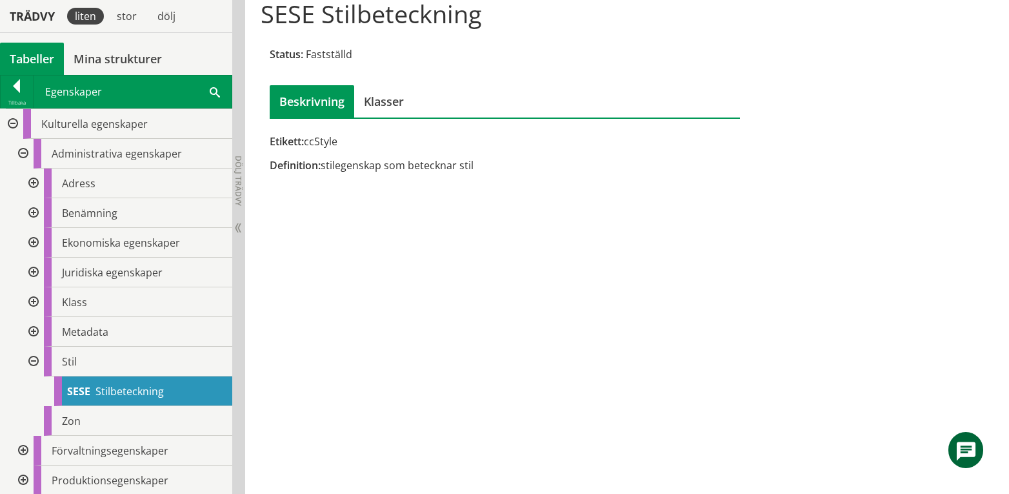
click at [34, 359] on div at bounding box center [32, 361] width 23 height 30
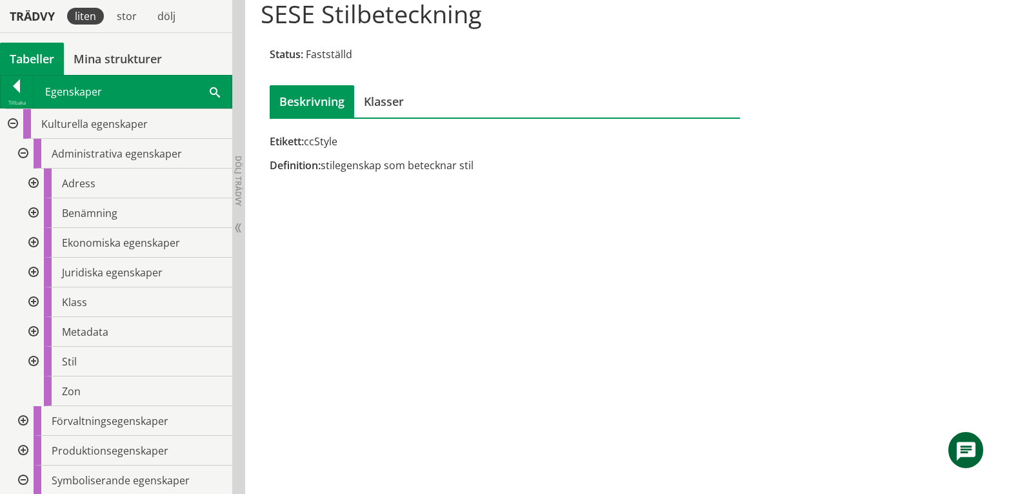
click at [30, 330] on div at bounding box center [32, 332] width 23 height 30
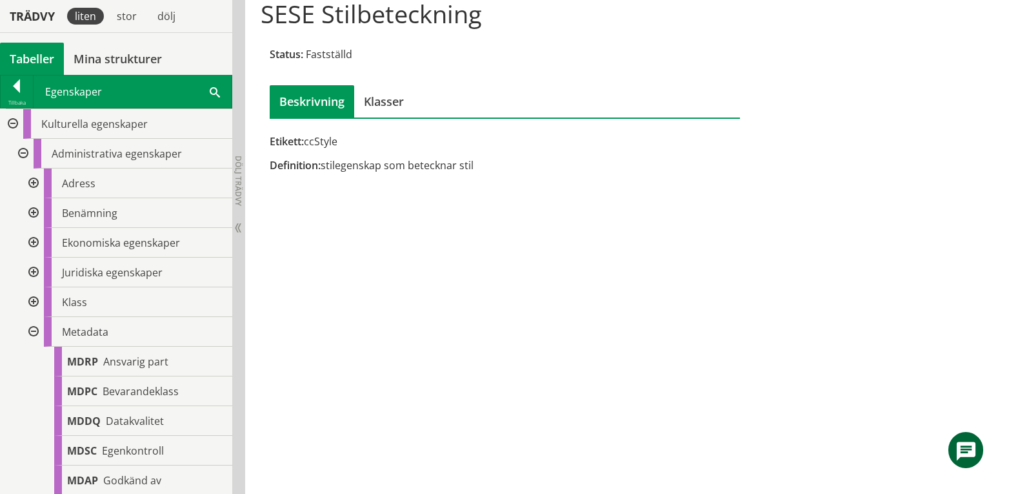
click at [36, 243] on div at bounding box center [32, 243] width 23 height 30
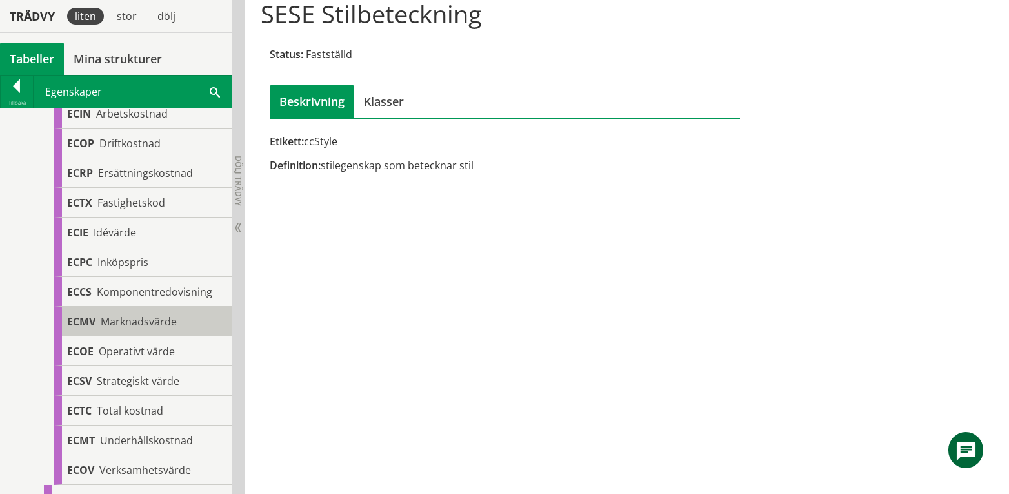
scroll to position [172, 0]
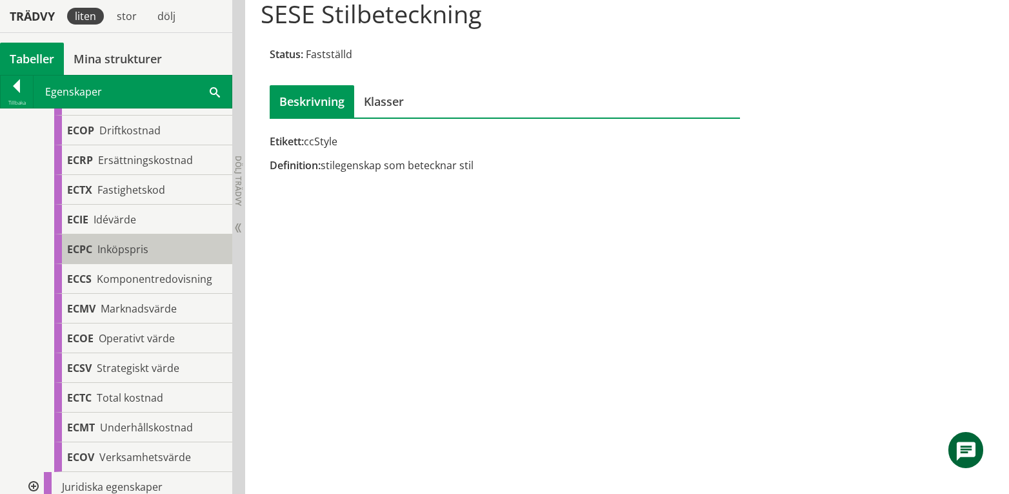
click at [140, 248] on span "Inköpspris" at bounding box center [122, 249] width 51 height 14
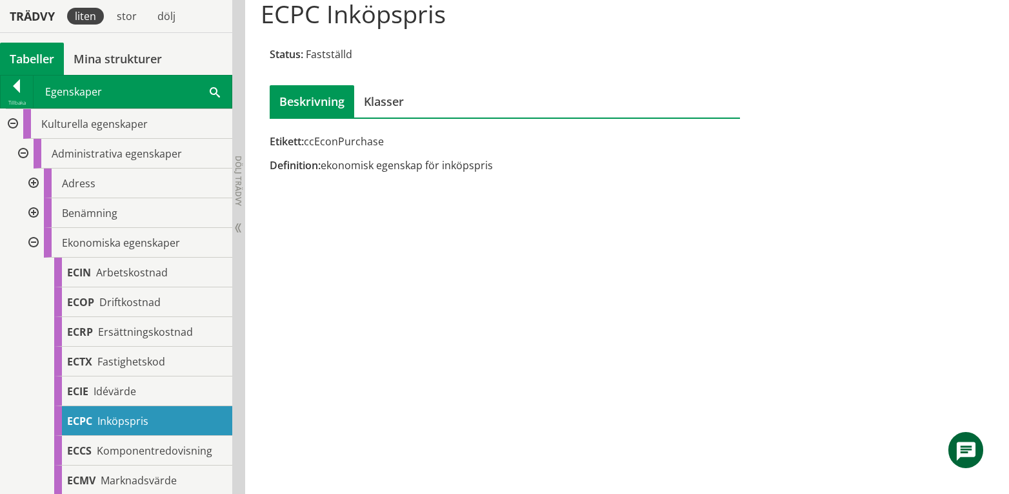
click at [32, 245] on div at bounding box center [32, 243] width 23 height 30
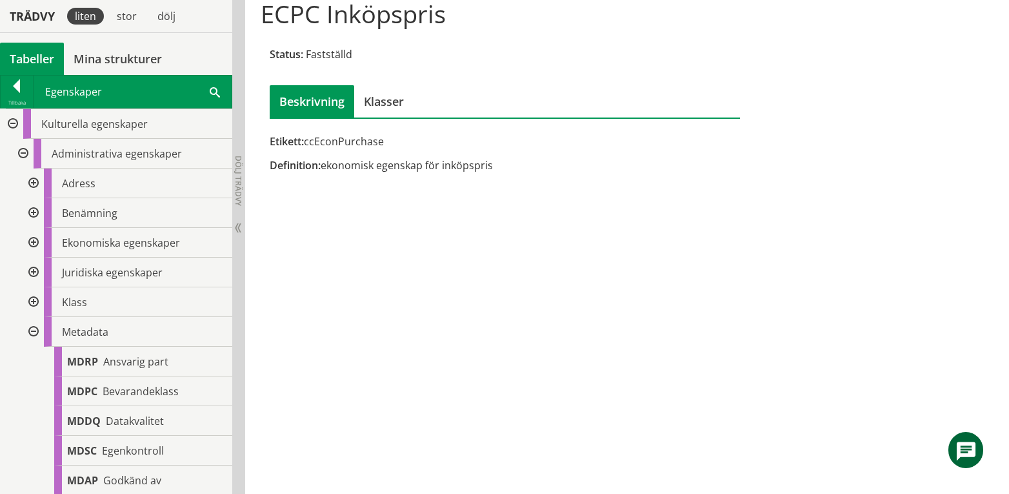
click at [37, 207] on div at bounding box center [32, 213] width 23 height 30
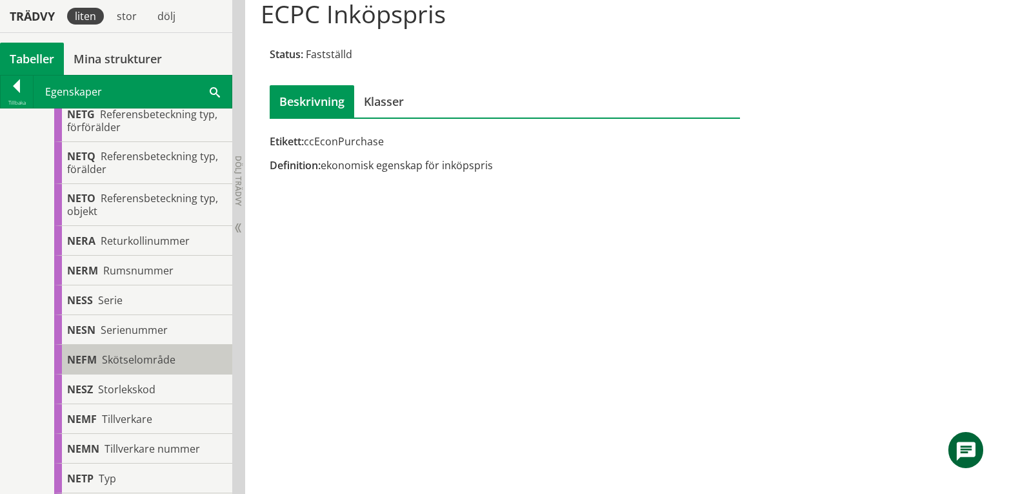
scroll to position [1549, 0]
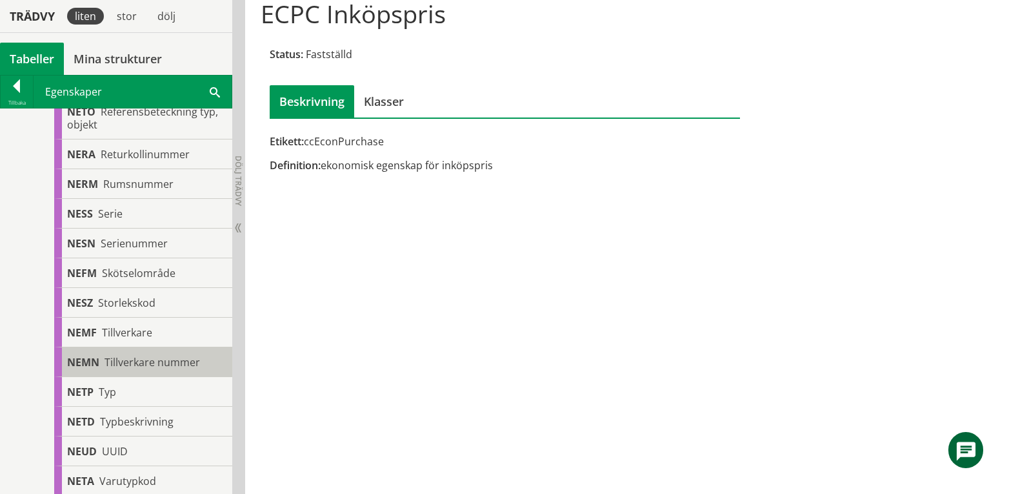
click at [139, 366] on span "Tillverkare nummer" at bounding box center [152, 362] width 95 height 14
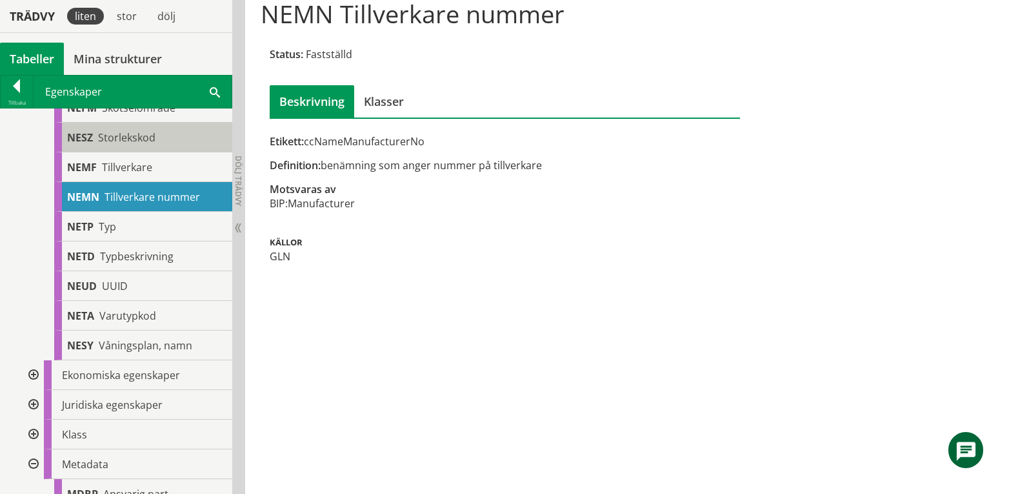
scroll to position [1720, 0]
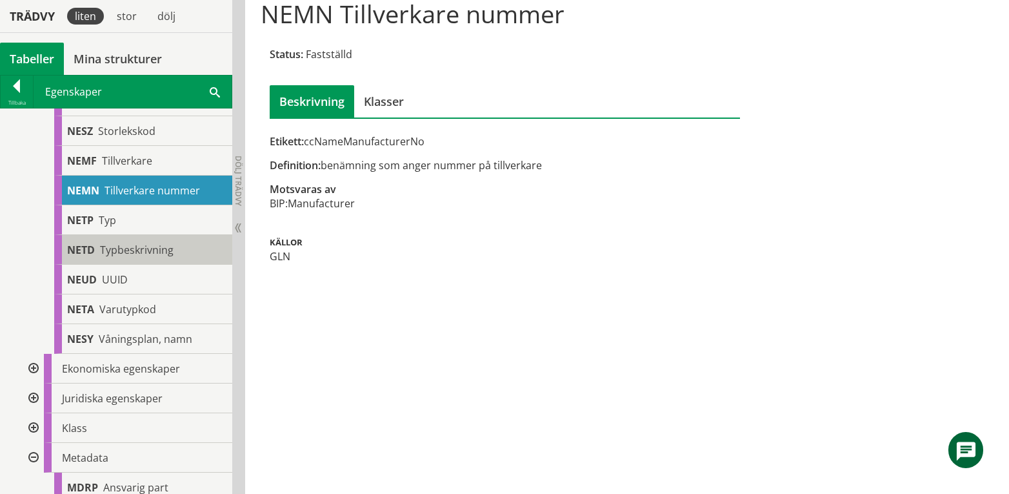
click at [119, 248] on span "Typbeskrivning" at bounding box center [137, 250] width 74 height 14
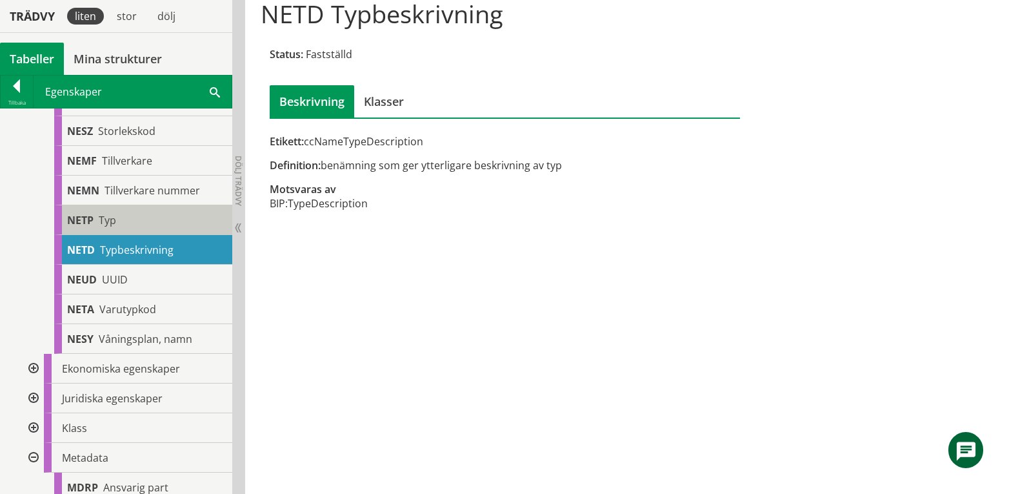
click at [124, 221] on div "NETP Typ" at bounding box center [143, 220] width 178 height 30
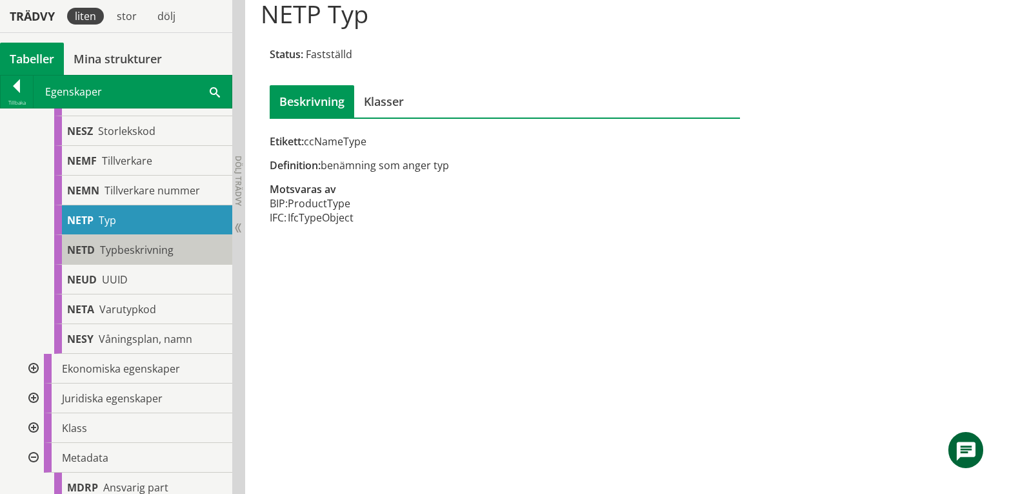
click at [145, 256] on span "Typbeskrivning" at bounding box center [137, 250] width 74 height 14
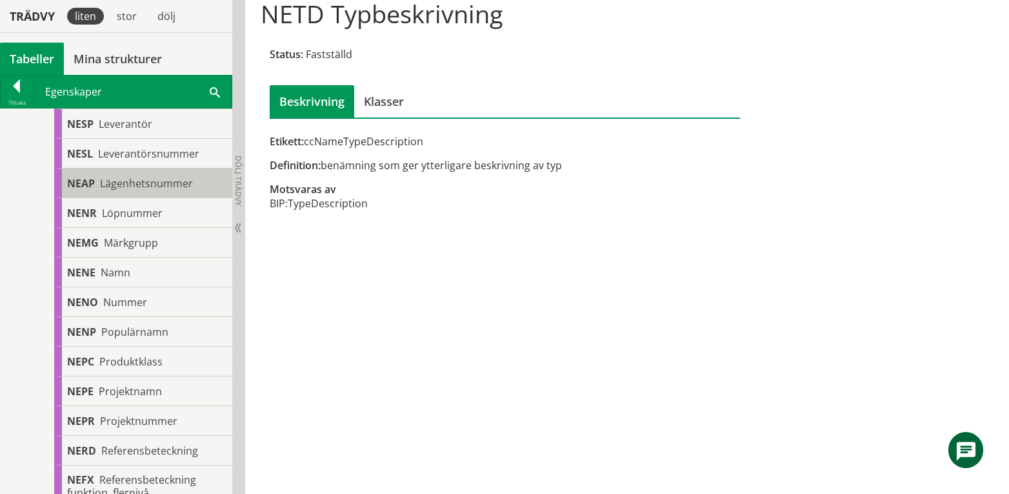
scroll to position [602, 0]
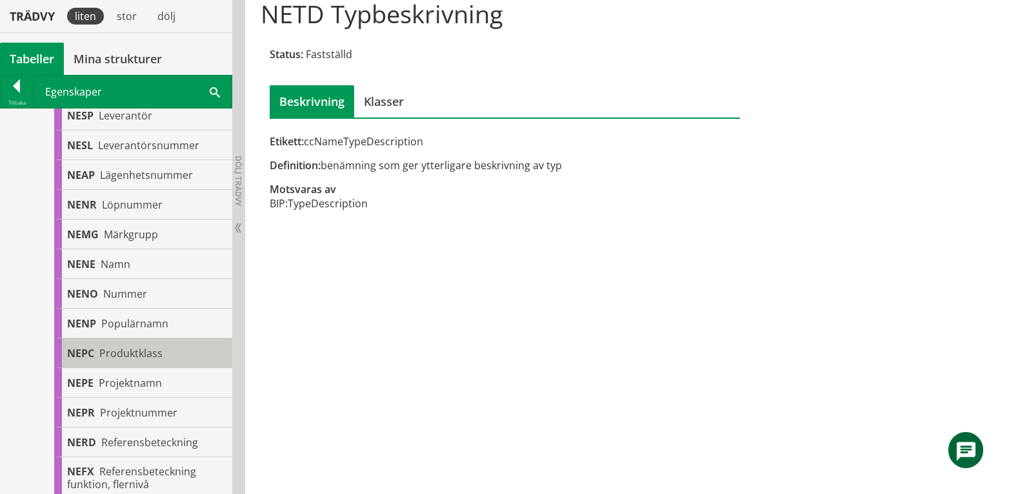
click at [130, 354] on span "Produktklass" at bounding box center [130, 353] width 63 height 14
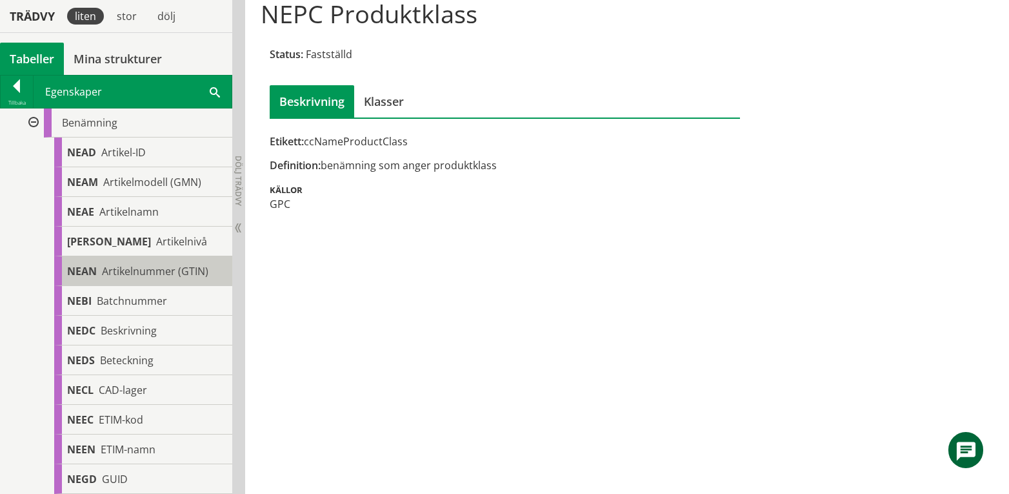
scroll to position [172, 0]
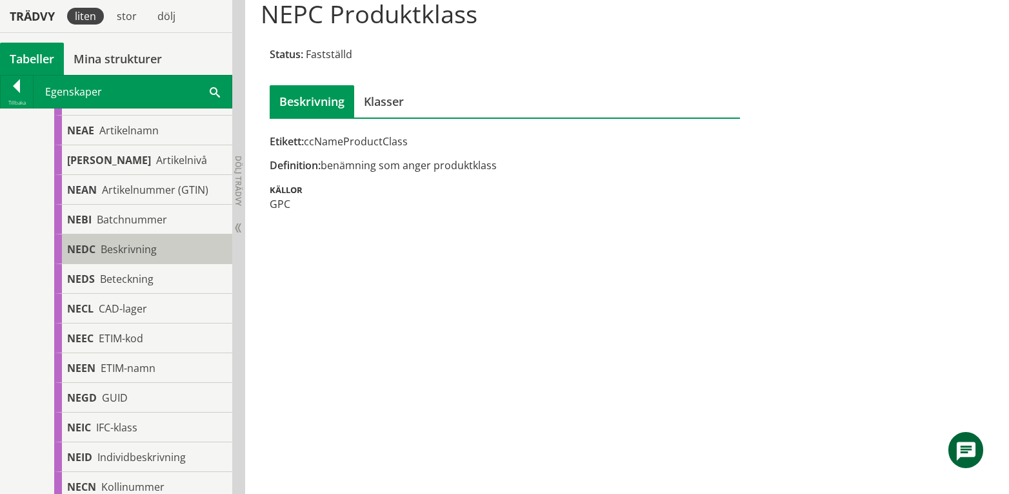
click at [159, 248] on div "NEDC Beskrivning" at bounding box center [143, 249] width 178 height 30
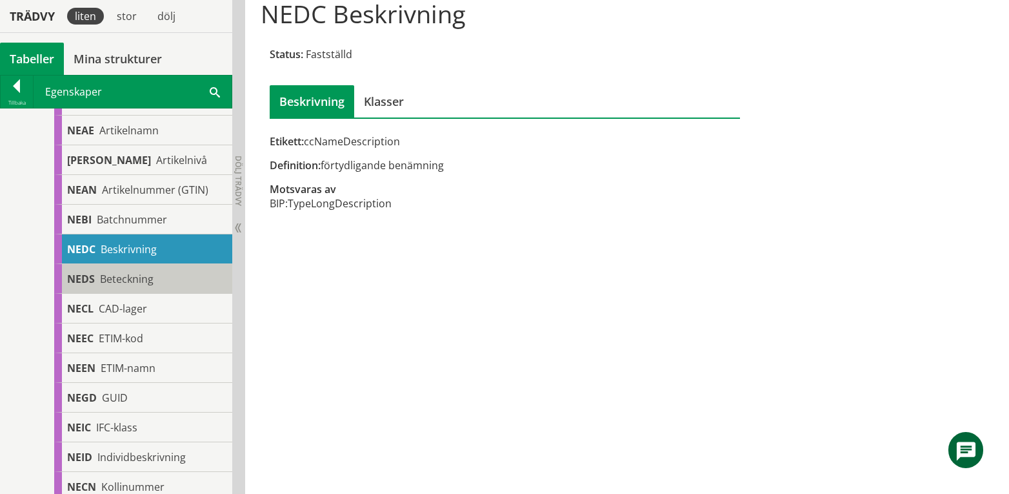
click at [128, 280] on span "Beteckning" at bounding box center [127, 279] width 54 height 14
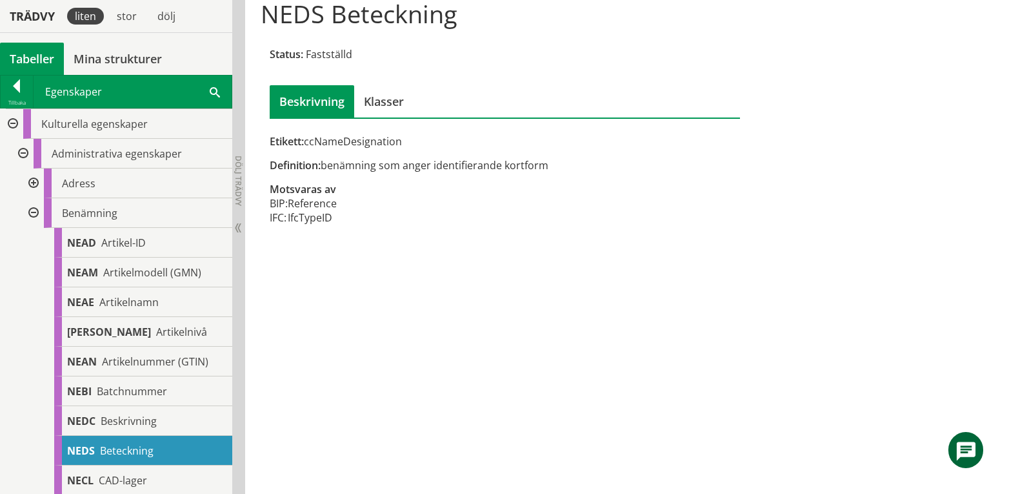
click at [34, 210] on div at bounding box center [32, 213] width 23 height 30
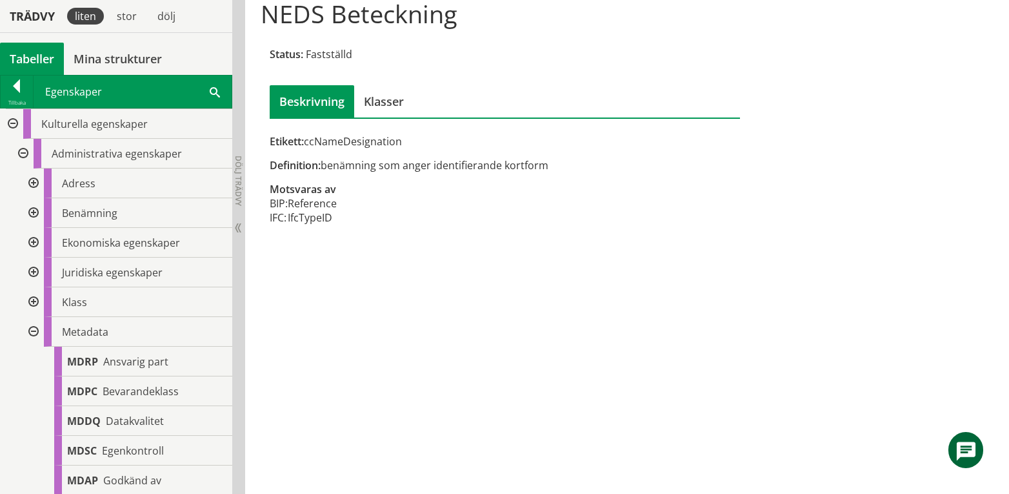
click at [25, 154] on div at bounding box center [21, 154] width 23 height 30
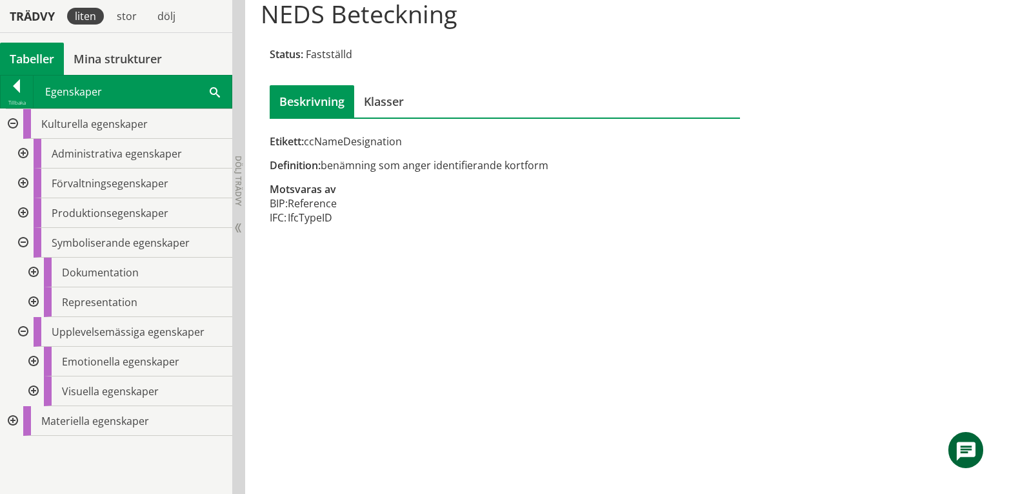
click at [11, 423] on div at bounding box center [11, 421] width 23 height 30
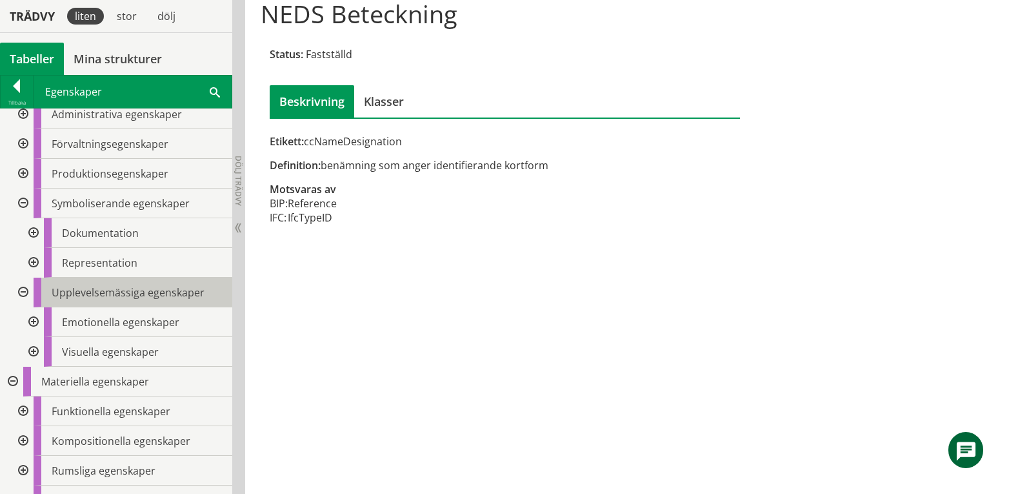
scroll to position [60, 0]
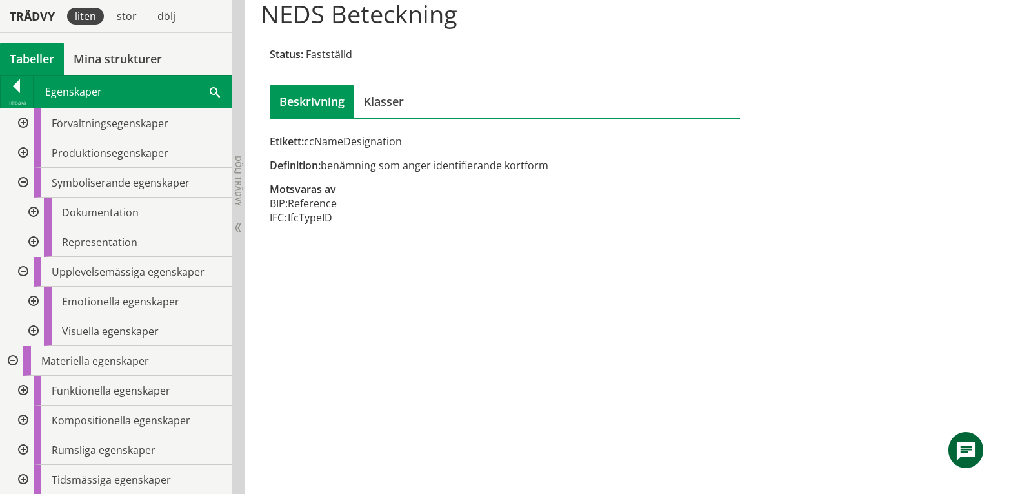
click at [25, 392] on div at bounding box center [21, 391] width 23 height 30
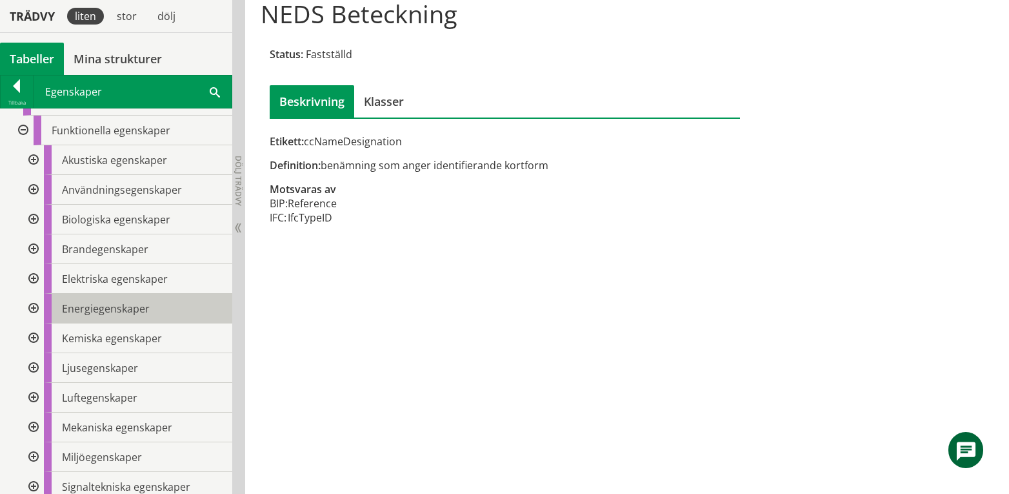
scroll to position [318, 0]
click at [30, 190] on div at bounding box center [32, 192] width 23 height 30
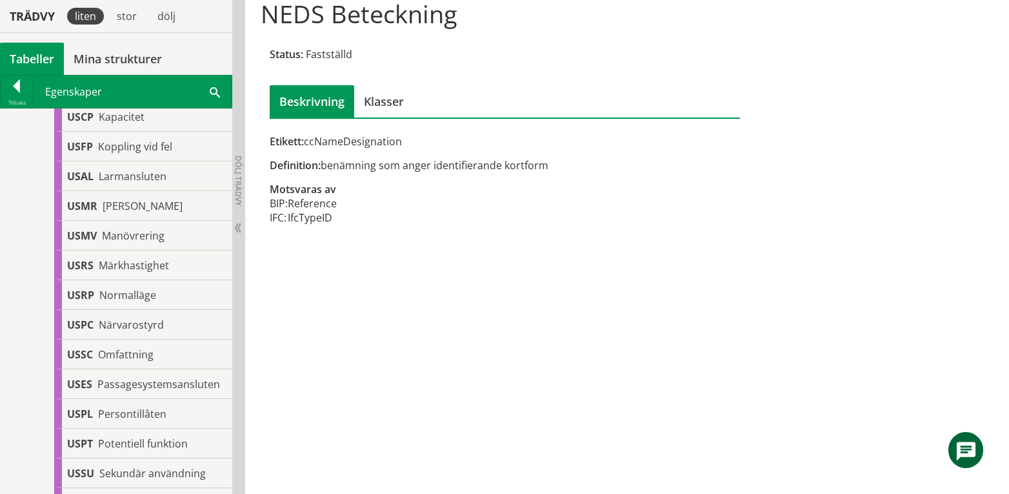
scroll to position [1007, 0]
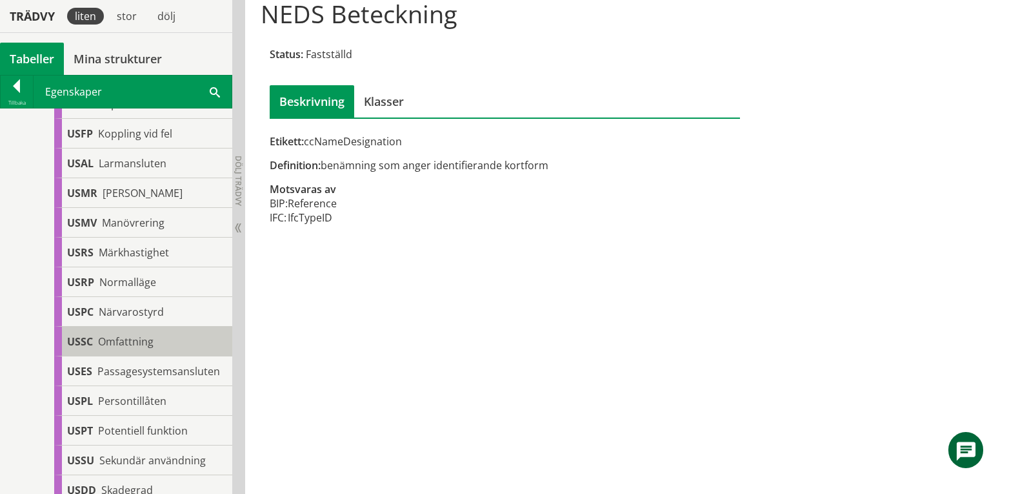
click at [143, 348] on span "Omfattning" at bounding box center [125, 341] width 55 height 14
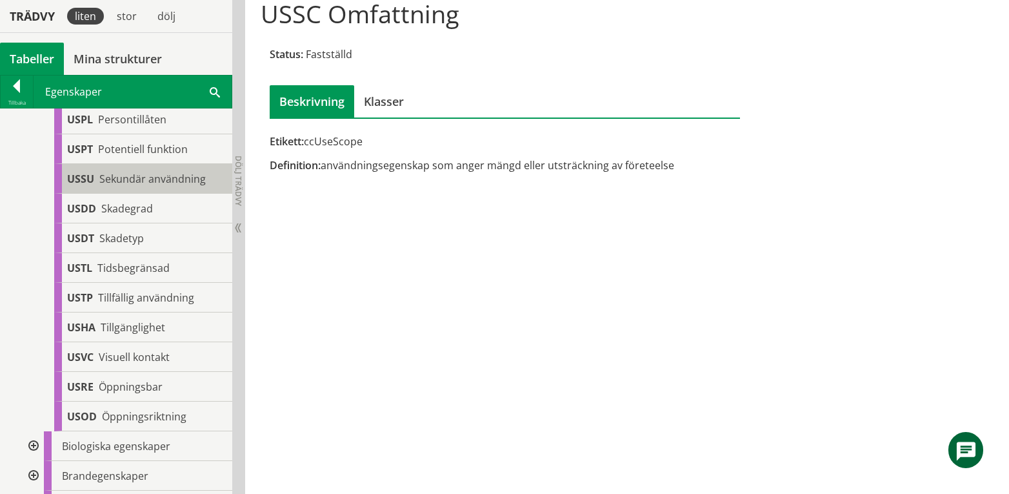
scroll to position [1350, 0]
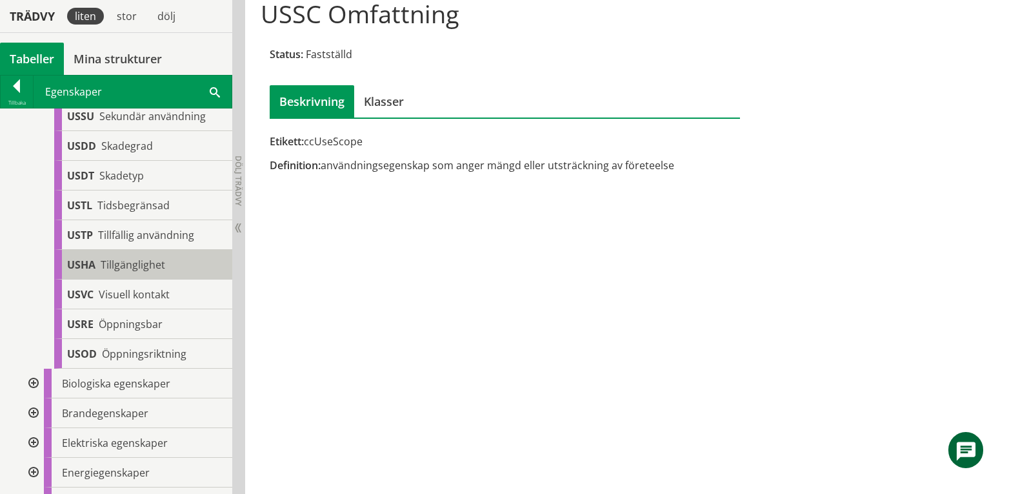
click at [137, 272] on span "Tillgänglighet" at bounding box center [133, 264] width 65 height 14
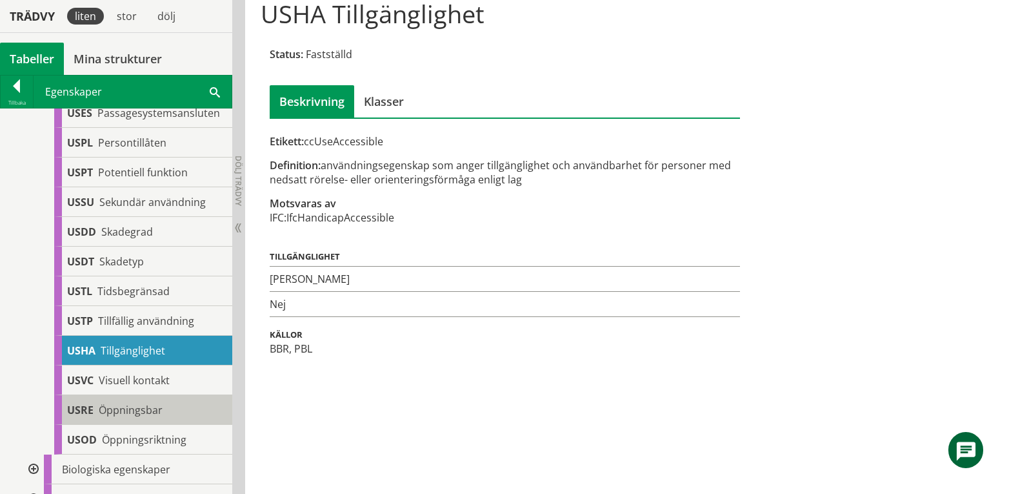
scroll to position [1178, 0]
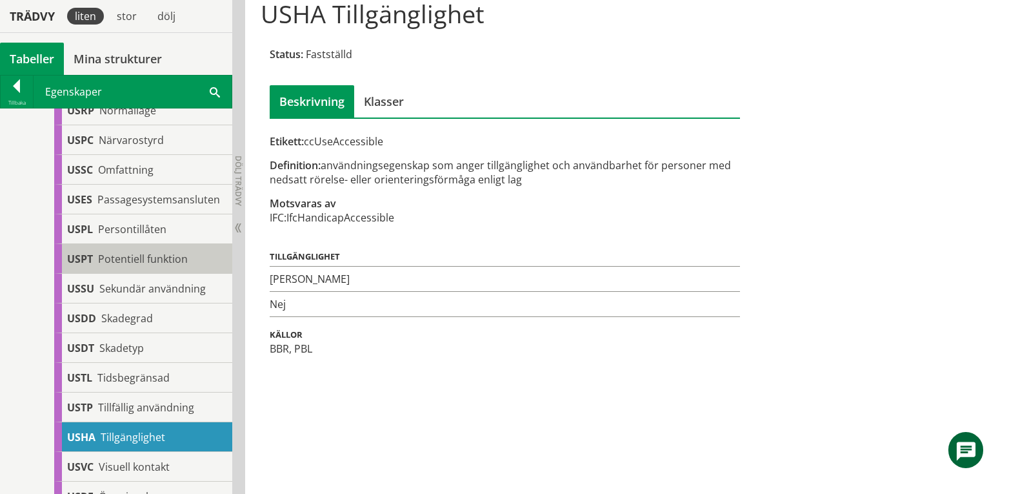
click at [155, 266] on span "Potentiell funktion" at bounding box center [143, 259] width 90 height 14
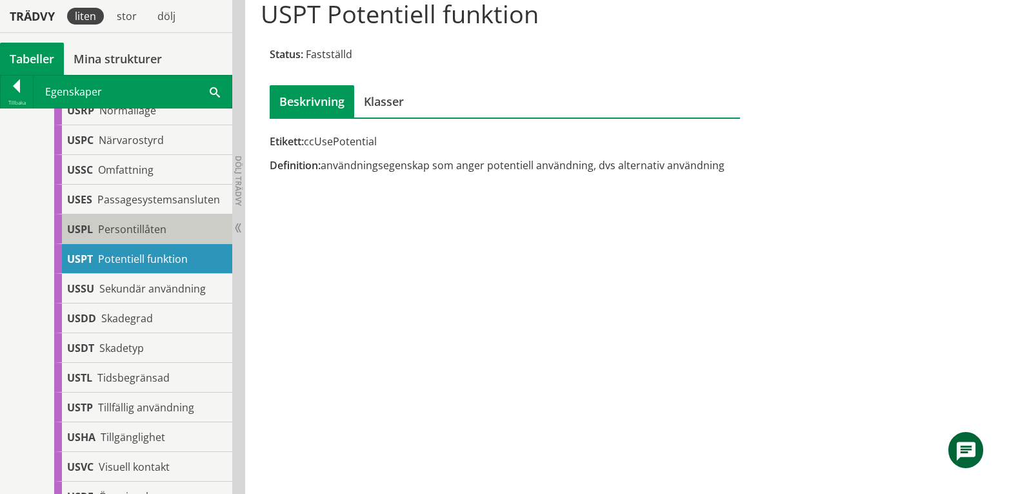
click at [135, 236] on span "Persontillåten" at bounding box center [132, 229] width 68 height 14
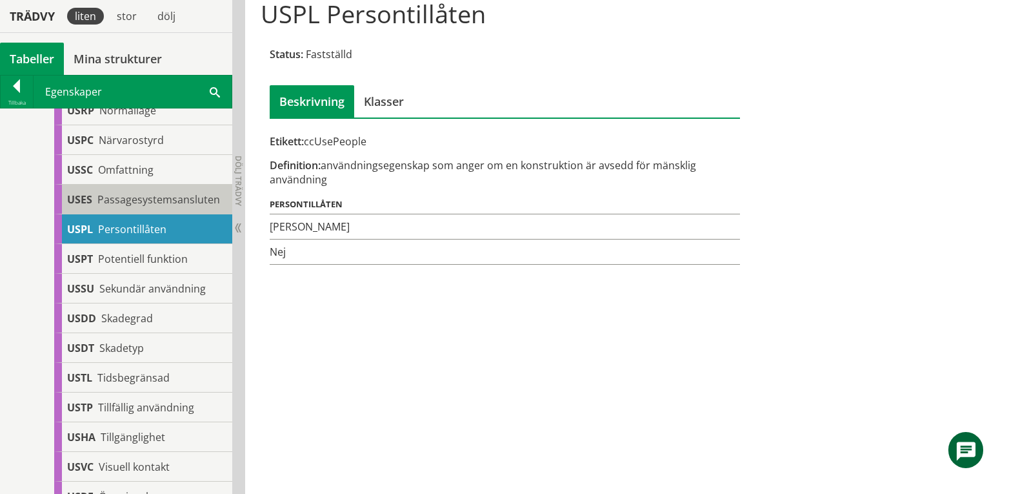
click at [148, 214] on div "USES Passagesystemsansluten" at bounding box center [143, 200] width 178 height 30
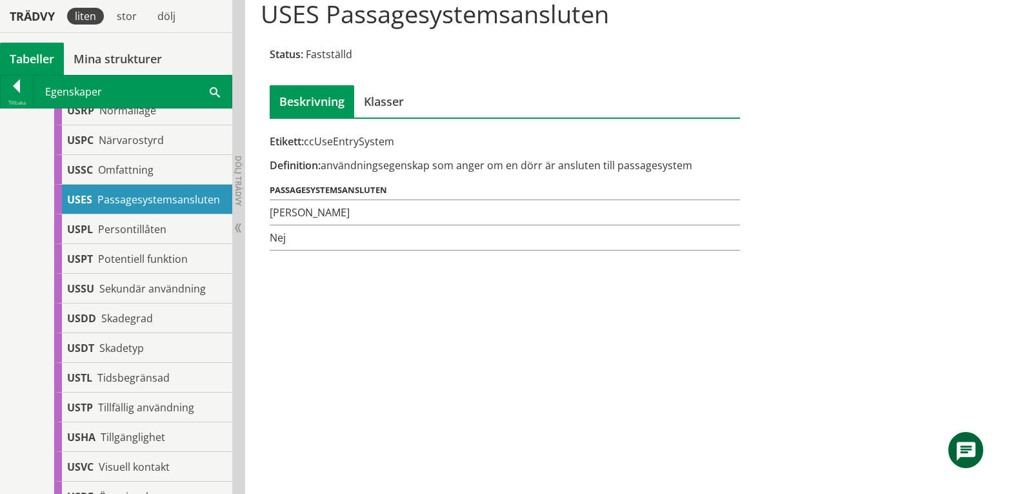
scroll to position [1092, 0]
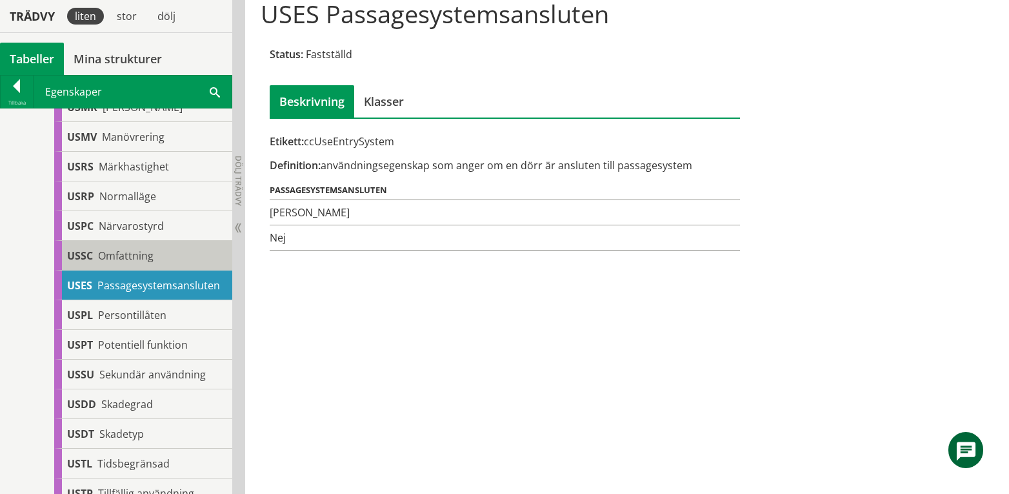
click at [139, 263] on span "Omfattning" at bounding box center [125, 255] width 55 height 14
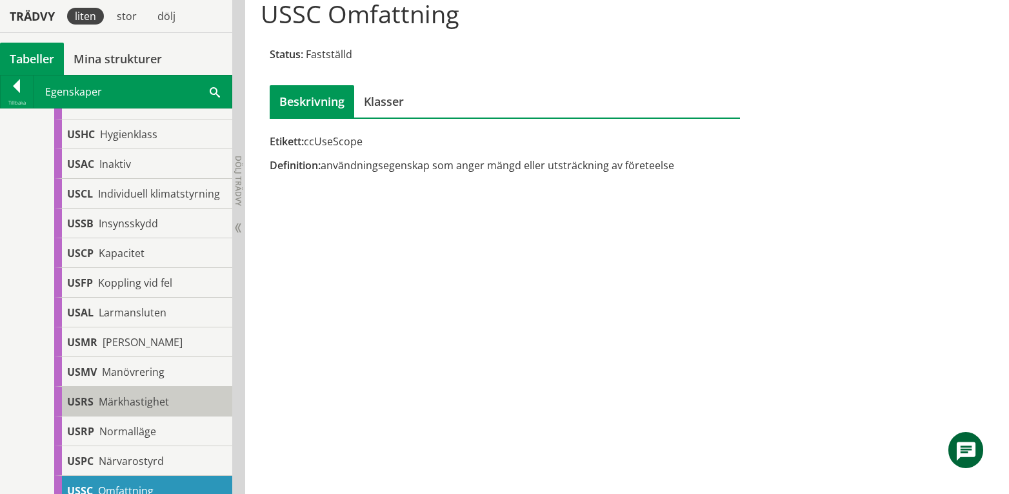
scroll to position [834, 0]
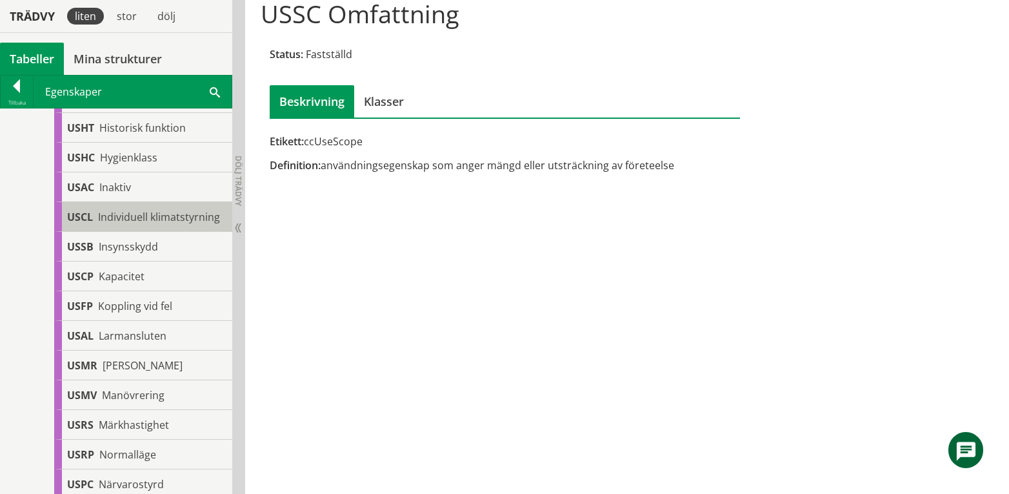
click at [142, 223] on span "Individuell klimatstyrning" at bounding box center [159, 217] width 122 height 14
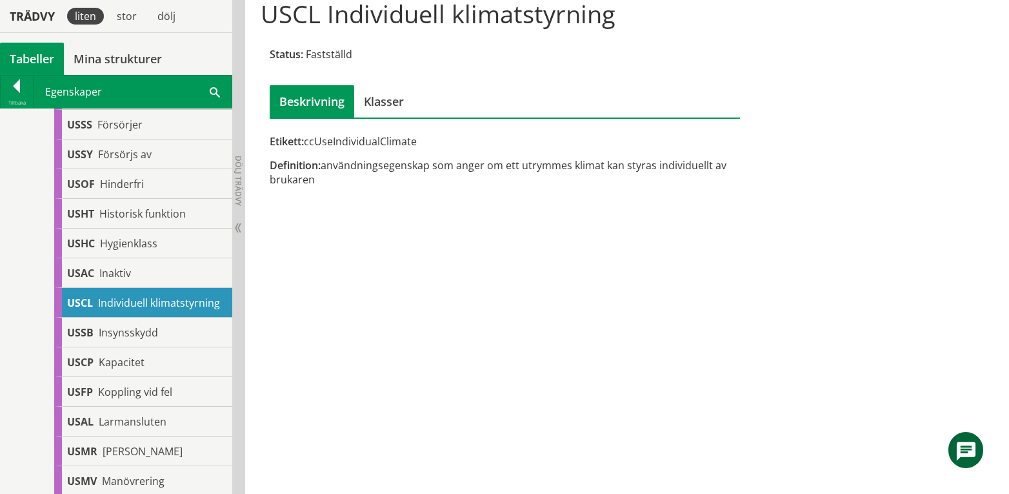
scroll to position [662, 0]
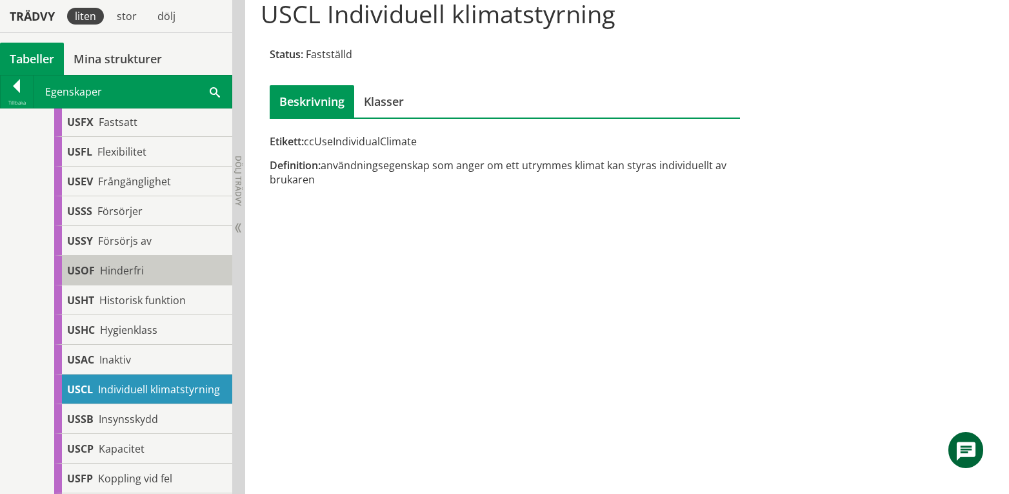
click at [155, 271] on div "USOF Hinderfri" at bounding box center [143, 271] width 178 height 30
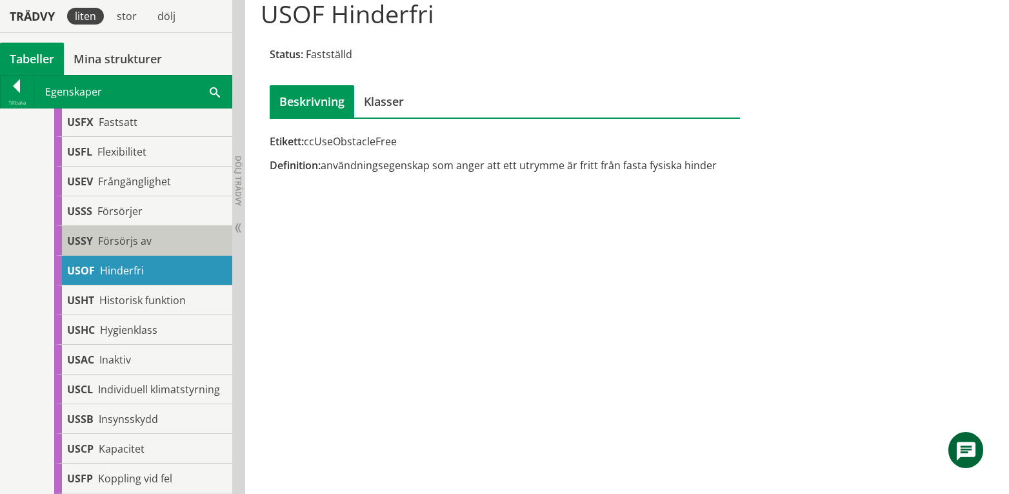
click at [137, 240] on span "Försörjs av" at bounding box center [125, 241] width 54 height 14
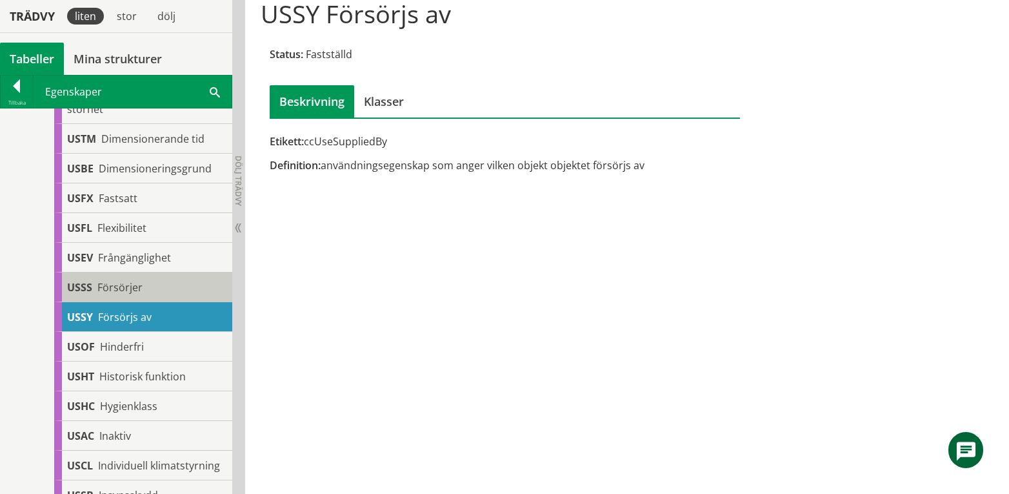
scroll to position [490, 0]
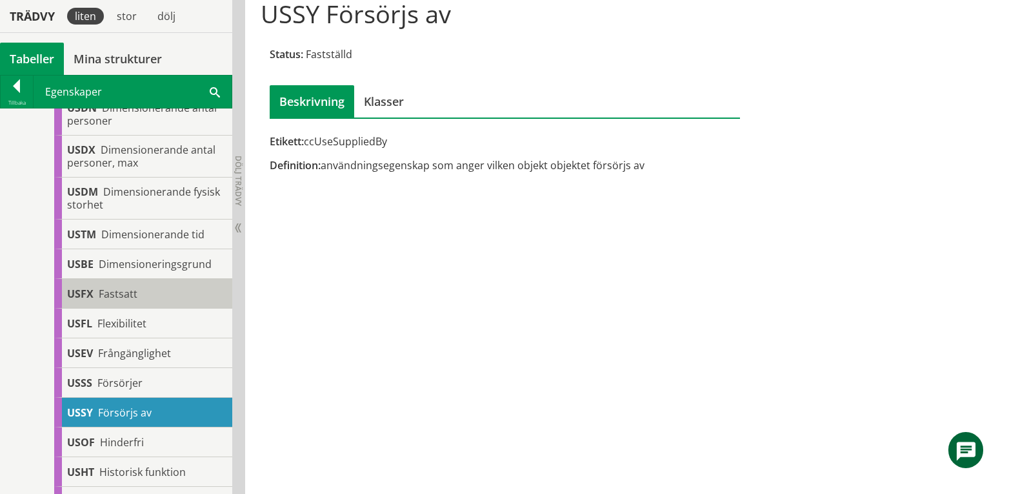
click at [112, 295] on span "Fastsatt" at bounding box center [118, 293] width 39 height 14
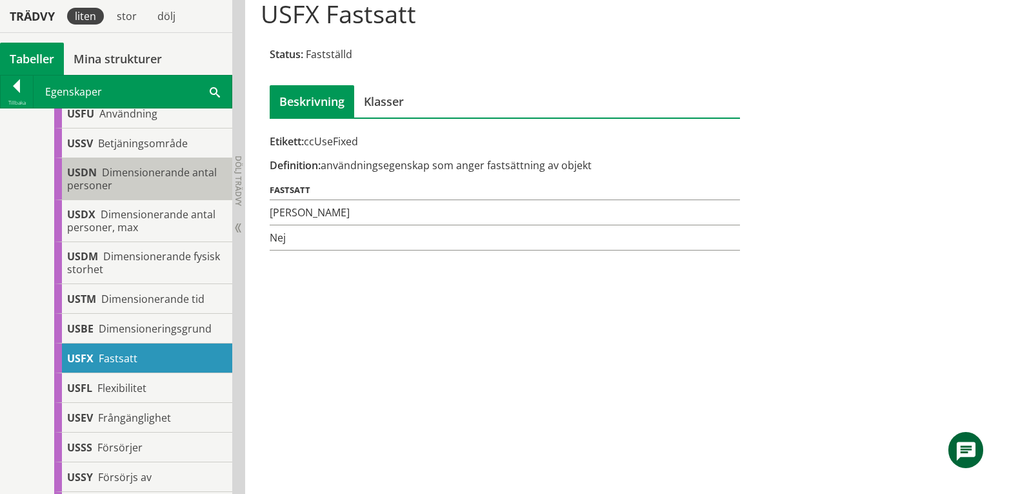
scroll to position [318, 0]
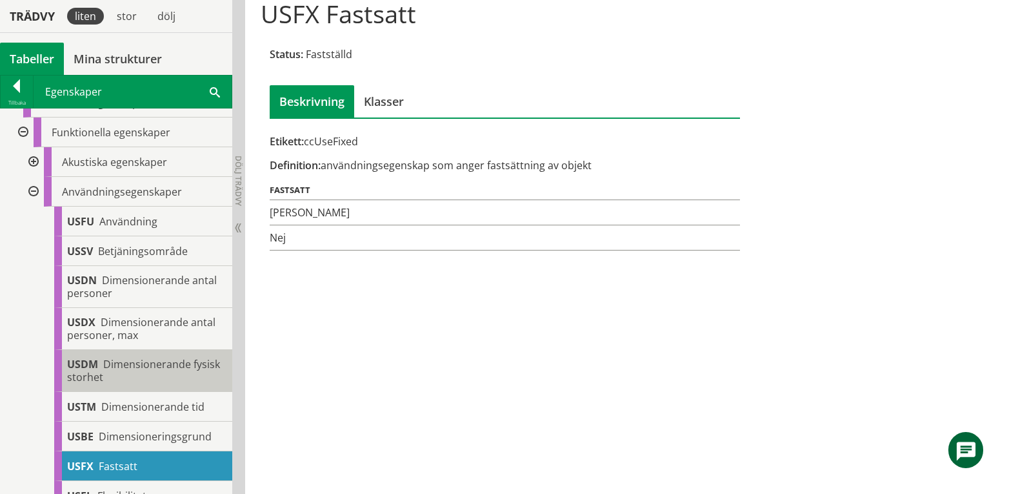
click at [132, 364] on span "Dimensionerande fysisk storhet" at bounding box center [143, 370] width 153 height 27
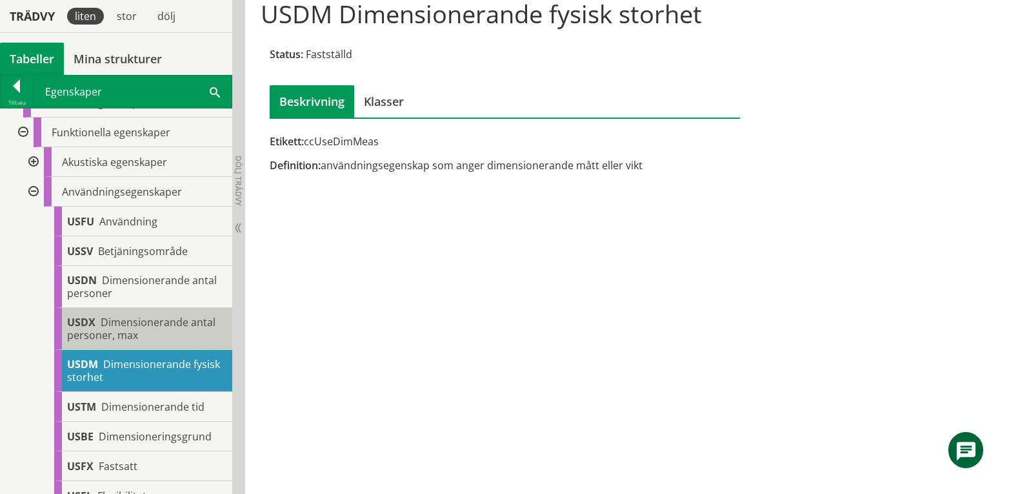
click at [163, 320] on span "Dimensionerande antal personer, max" at bounding box center [141, 328] width 148 height 27
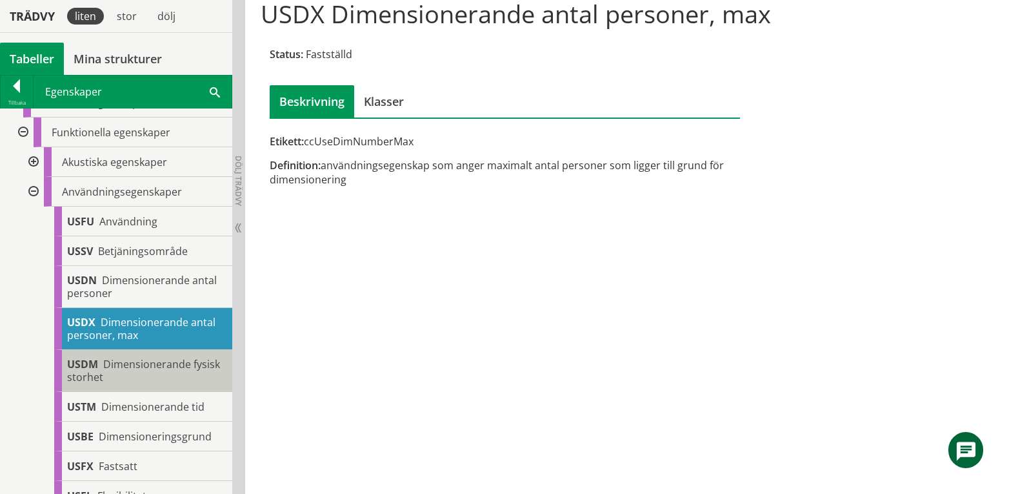
click at [143, 370] on span "Dimensionerande fysisk storhet" at bounding box center [143, 370] width 153 height 27
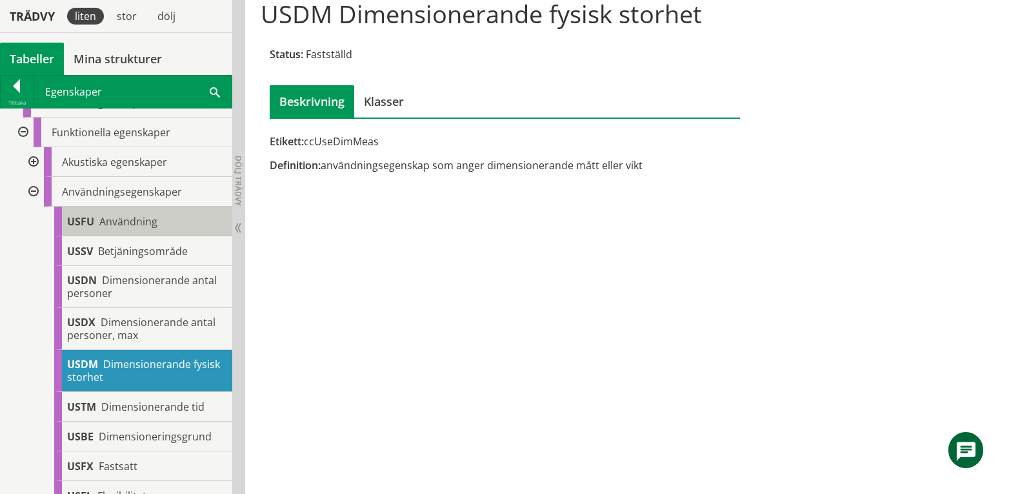
click at [135, 214] on span "Användning" at bounding box center [128, 221] width 58 height 14
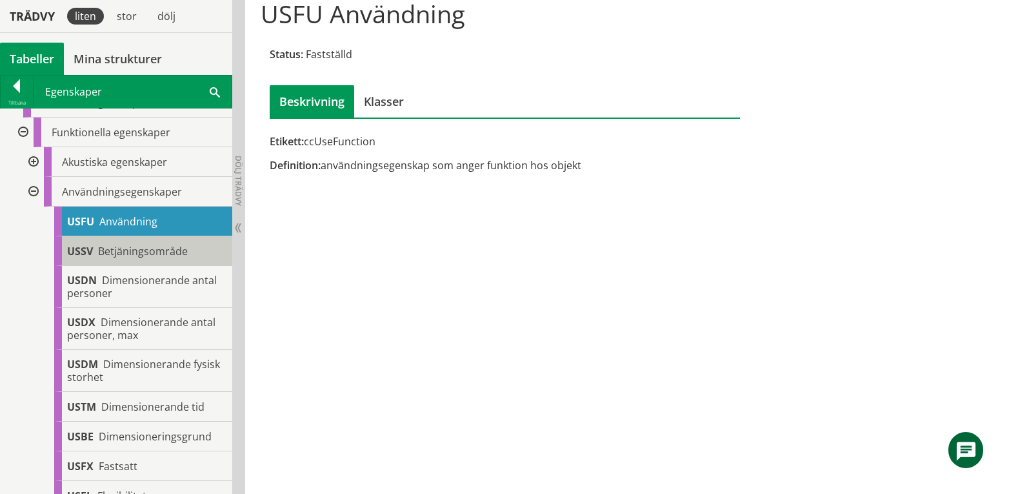
click at [123, 248] on span "Betjäningsområde" at bounding box center [143, 251] width 90 height 14
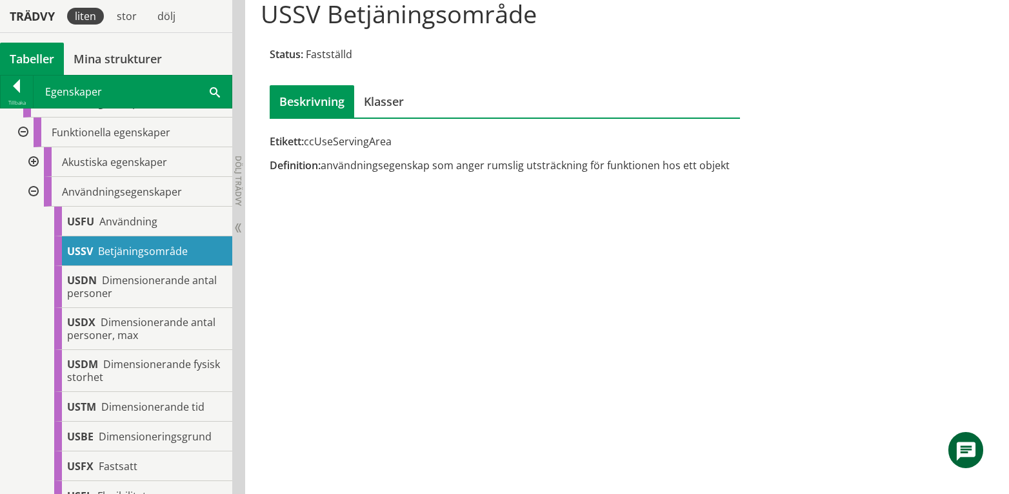
click at [32, 192] on div at bounding box center [32, 192] width 23 height 30
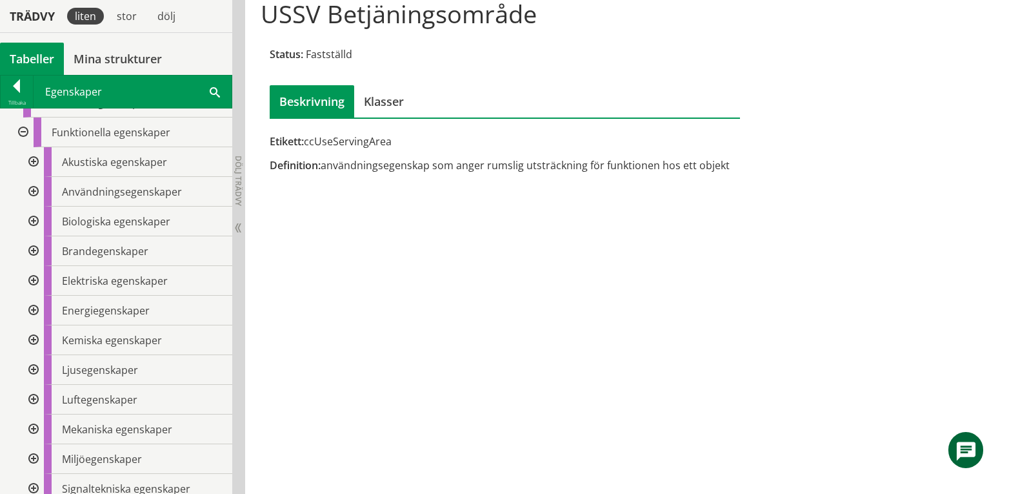
click at [34, 248] on div at bounding box center [32, 251] width 23 height 30
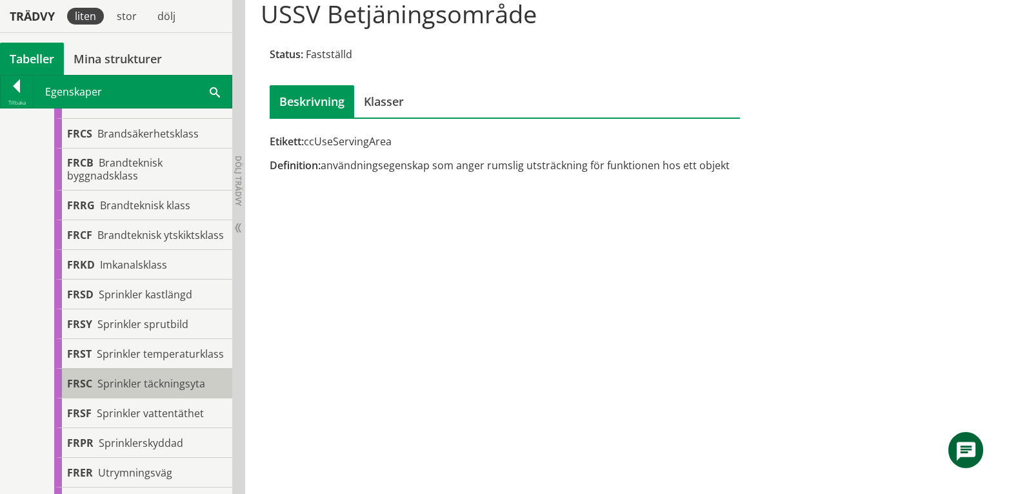
scroll to position [404, 0]
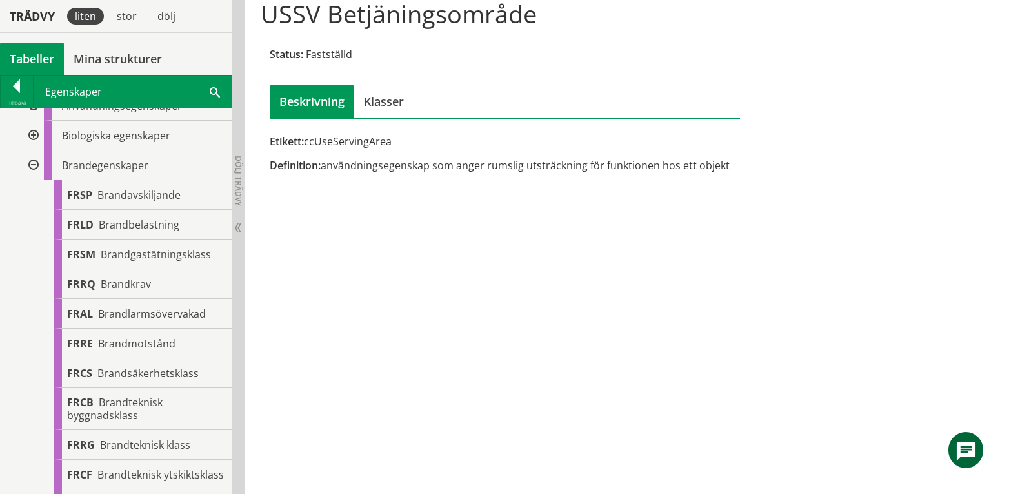
click at [31, 166] on div at bounding box center [32, 165] width 23 height 30
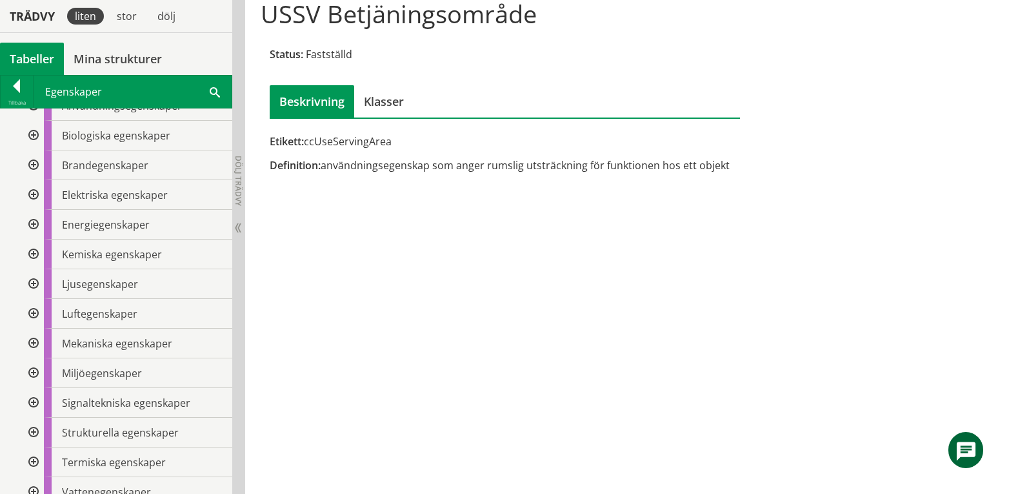
click at [32, 227] on div at bounding box center [32, 225] width 23 height 30
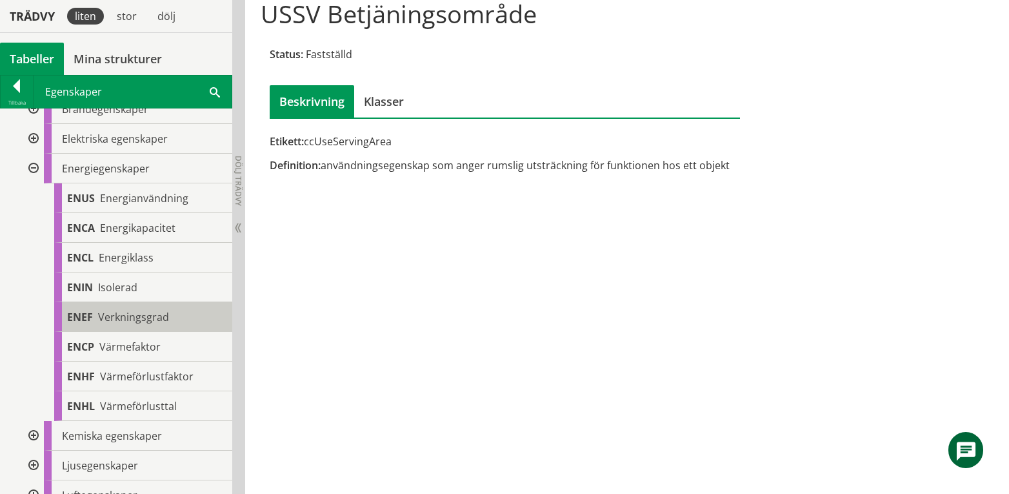
scroll to position [490, 0]
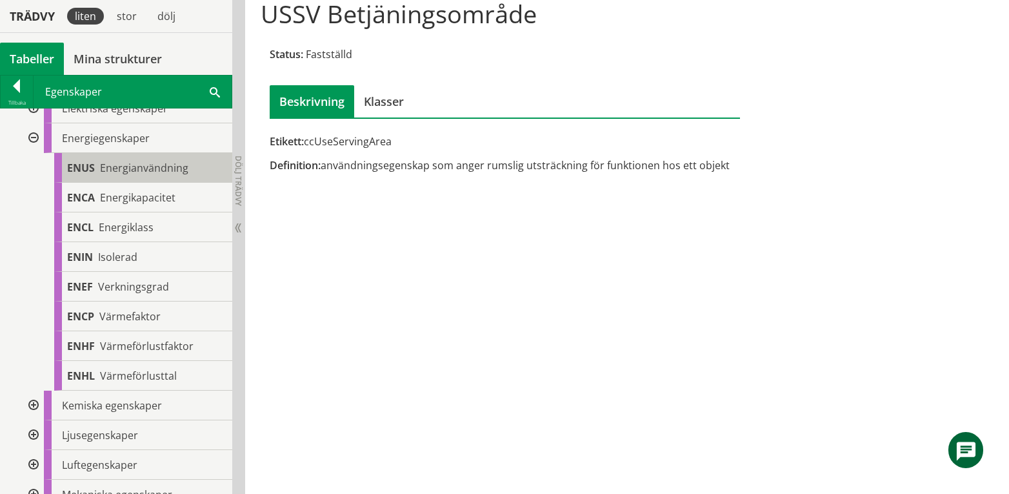
click at [137, 171] on span "Energianvändning" at bounding box center [144, 168] width 88 height 14
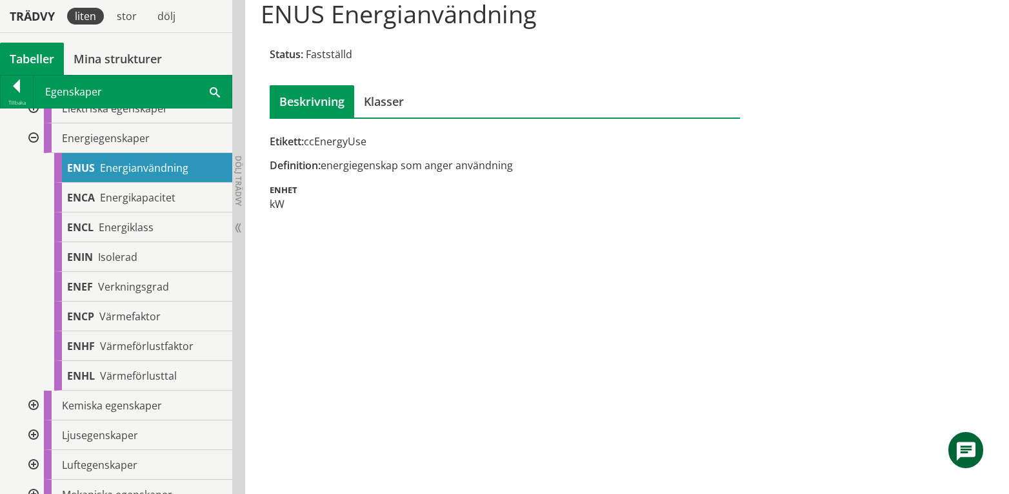
click at [32, 137] on div at bounding box center [32, 138] width 23 height 30
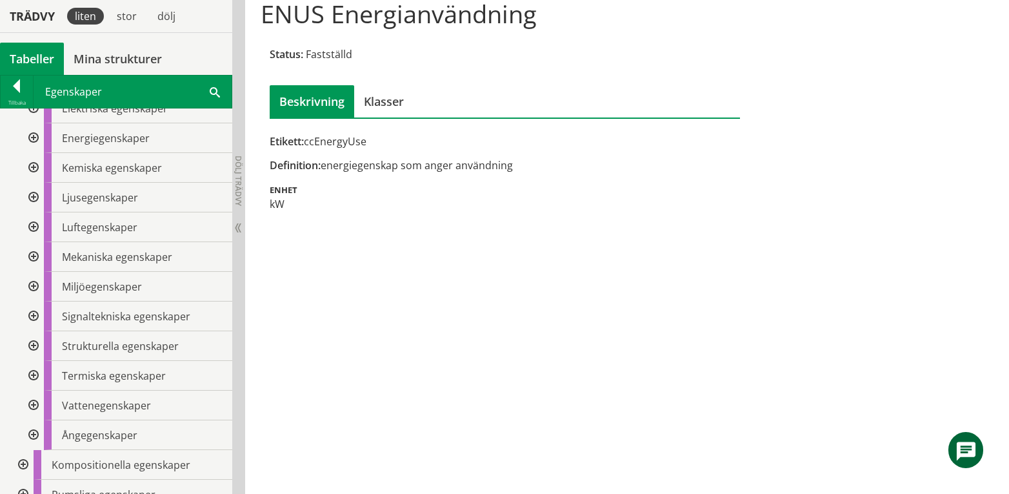
click at [34, 168] on div at bounding box center [32, 168] width 23 height 30
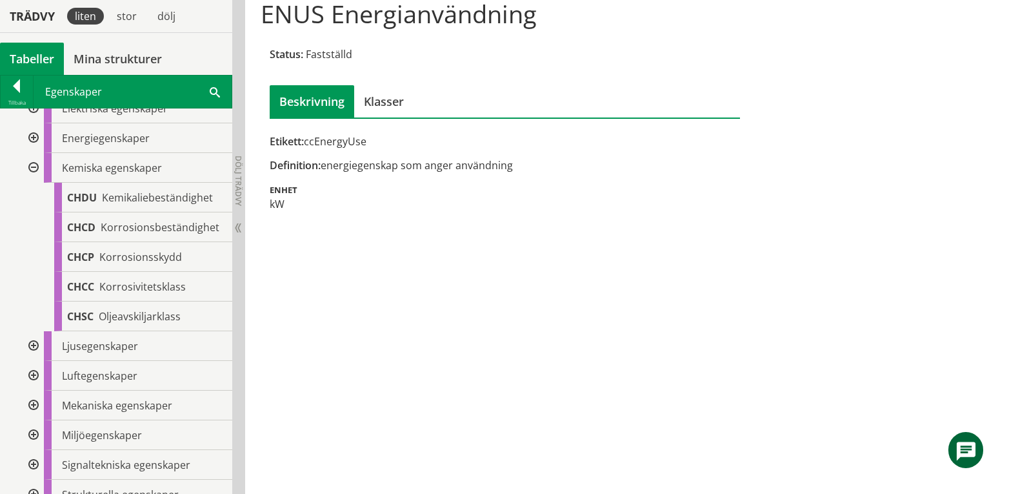
click at [34, 168] on div at bounding box center [32, 168] width 23 height 30
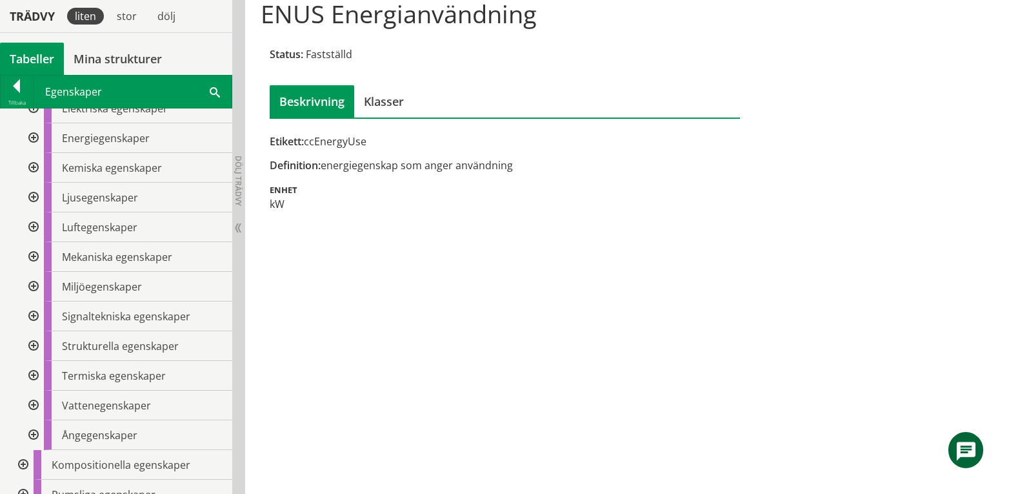
click at [32, 197] on div at bounding box center [32, 198] width 23 height 30
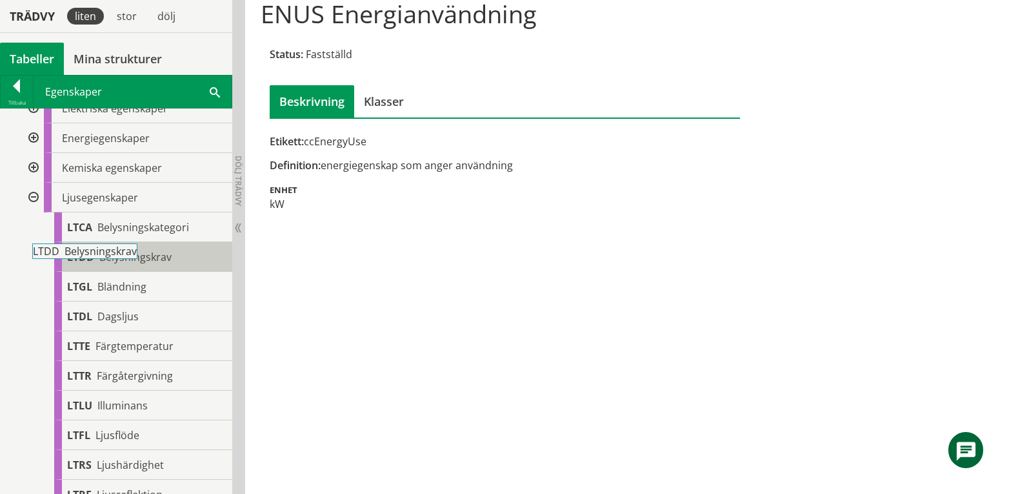
click at [134, 256] on body "AMA AMA Beskrivningsverktyg AMA Funktion BSAB Bygginfo Byggjura Byggkatalogen B…" at bounding box center [504, 105] width 1009 height 494
click at [150, 253] on span "Belysningskrav" at bounding box center [135, 257] width 72 height 14
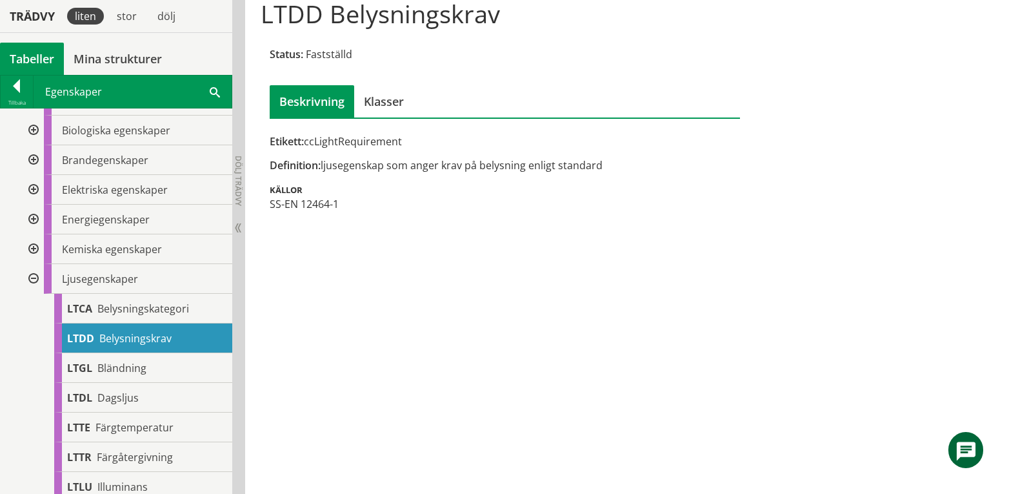
scroll to position [404, 0]
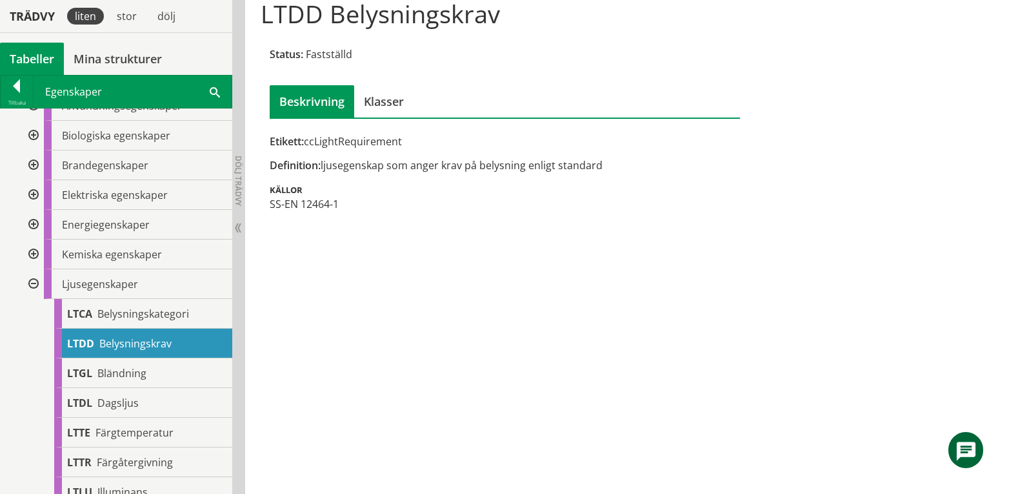
click at [32, 285] on div at bounding box center [32, 284] width 23 height 30
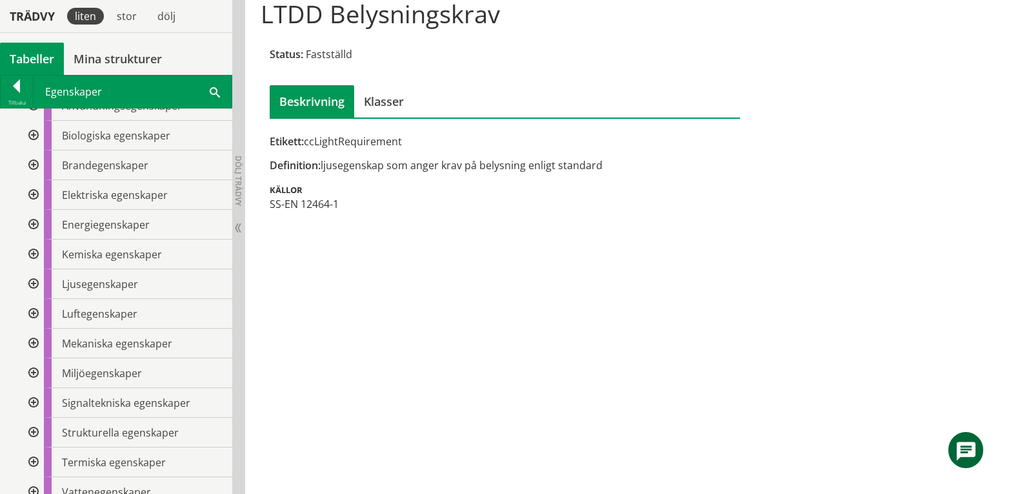
click at [34, 313] on div at bounding box center [32, 314] width 23 height 30
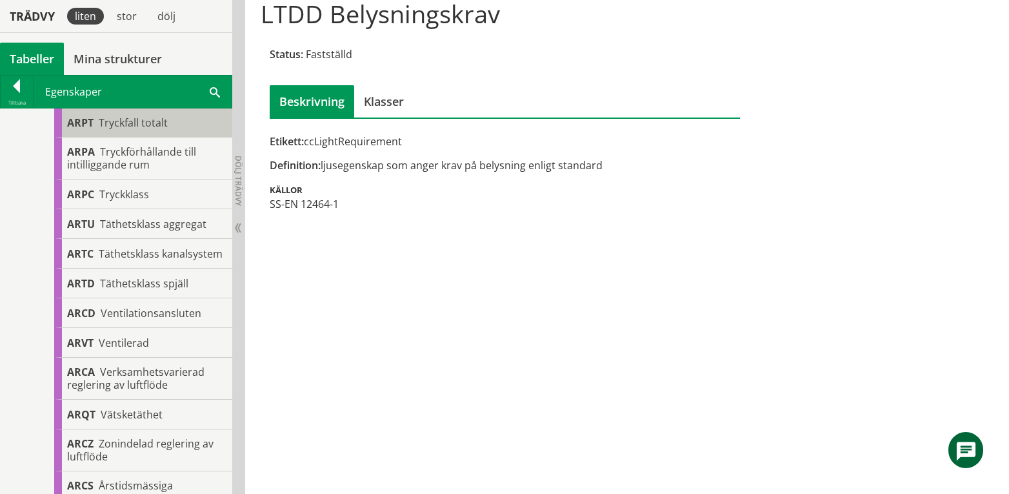
scroll to position [1867, 0]
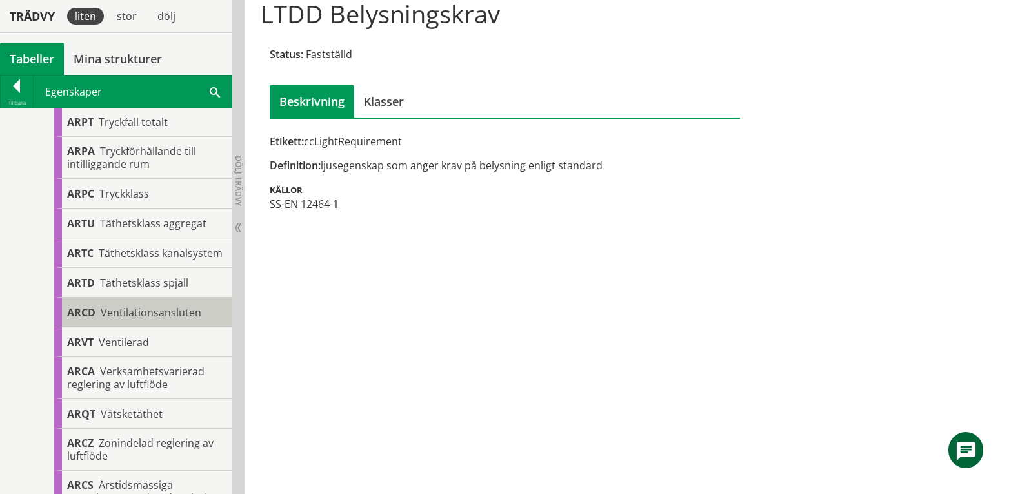
click at [141, 327] on div "ARCD Ventilationsansluten" at bounding box center [143, 312] width 178 height 30
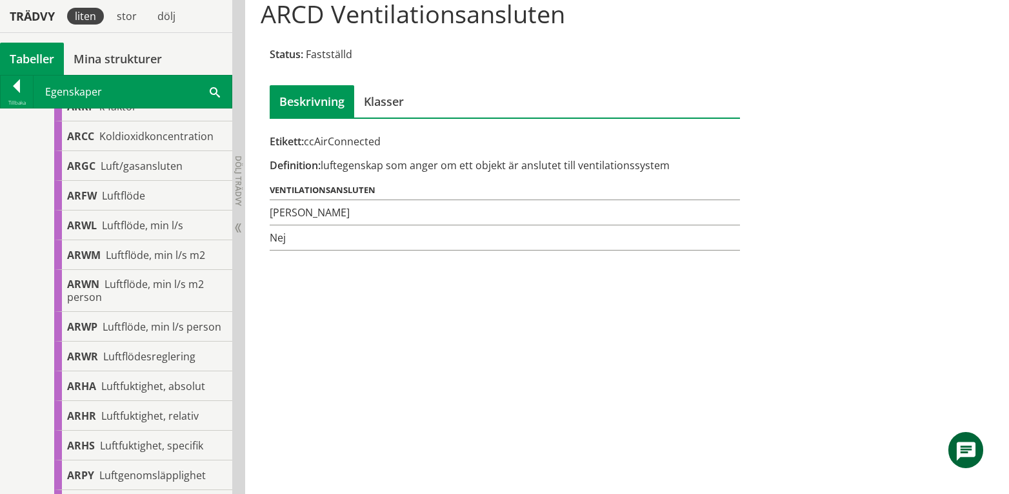
scroll to position [576, 0]
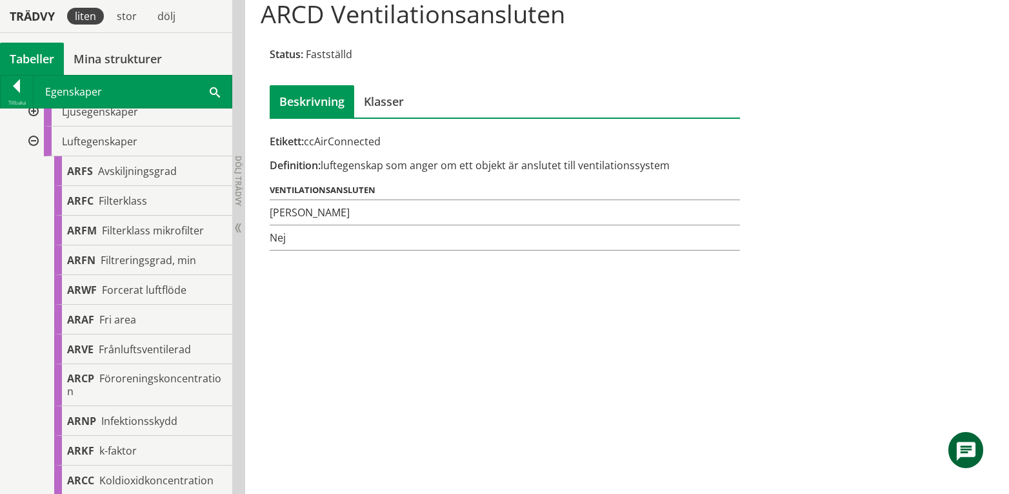
click at [32, 141] on div at bounding box center [32, 141] width 23 height 30
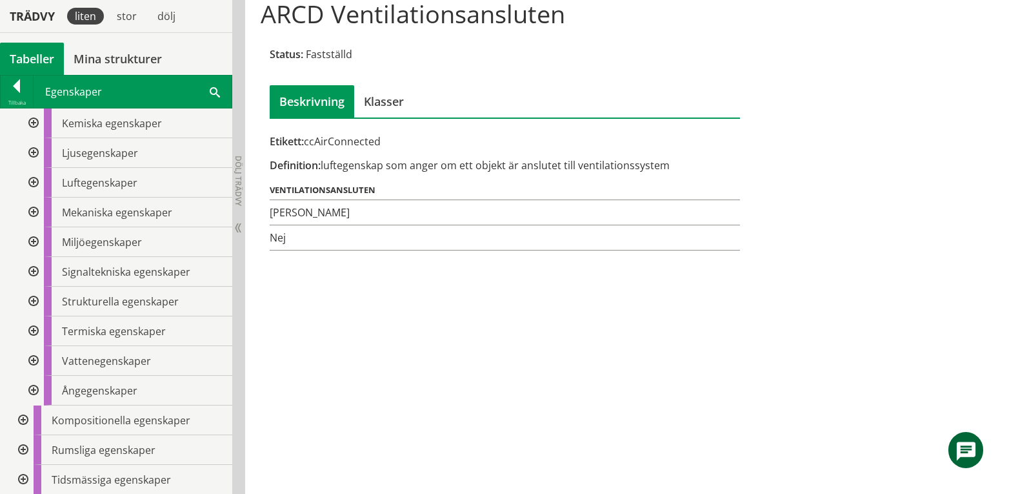
click at [34, 208] on div at bounding box center [32, 212] width 23 height 30
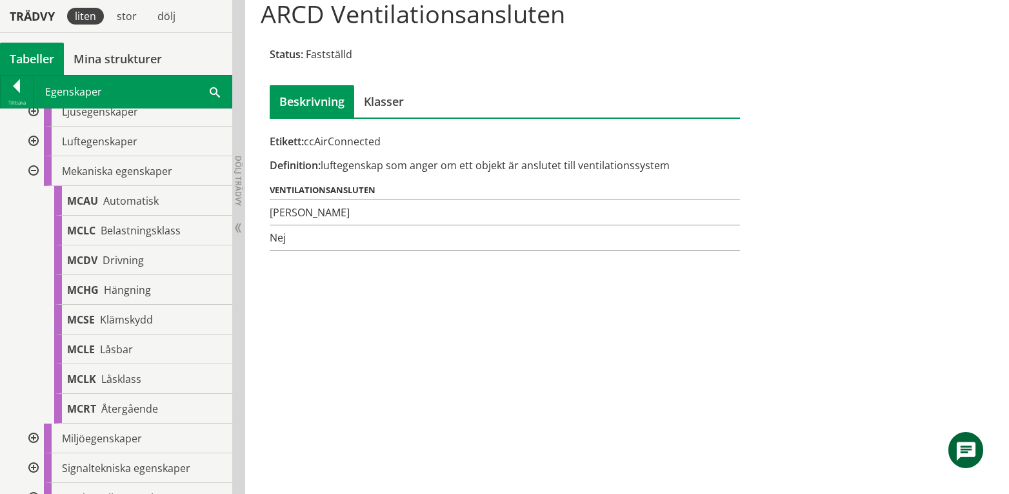
click at [32, 170] on div at bounding box center [32, 171] width 23 height 30
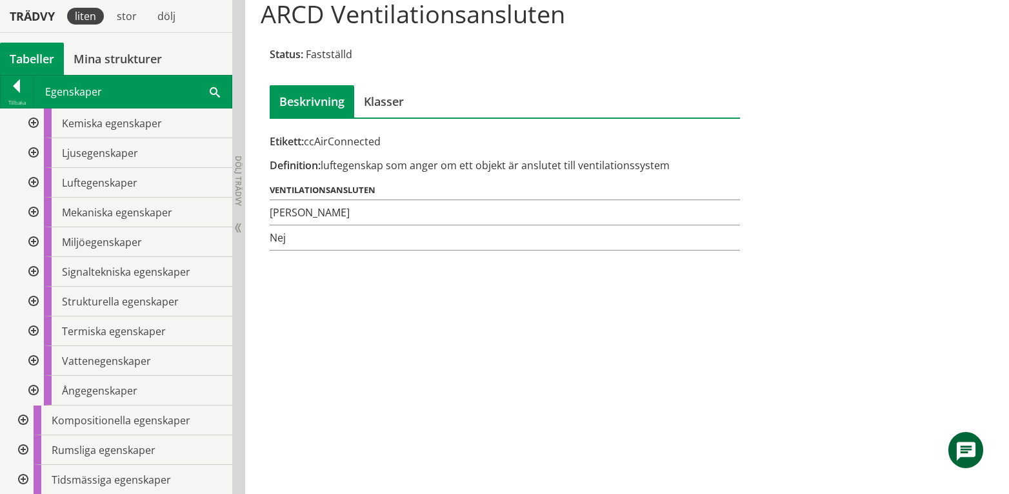
click at [37, 243] on div at bounding box center [32, 242] width 23 height 30
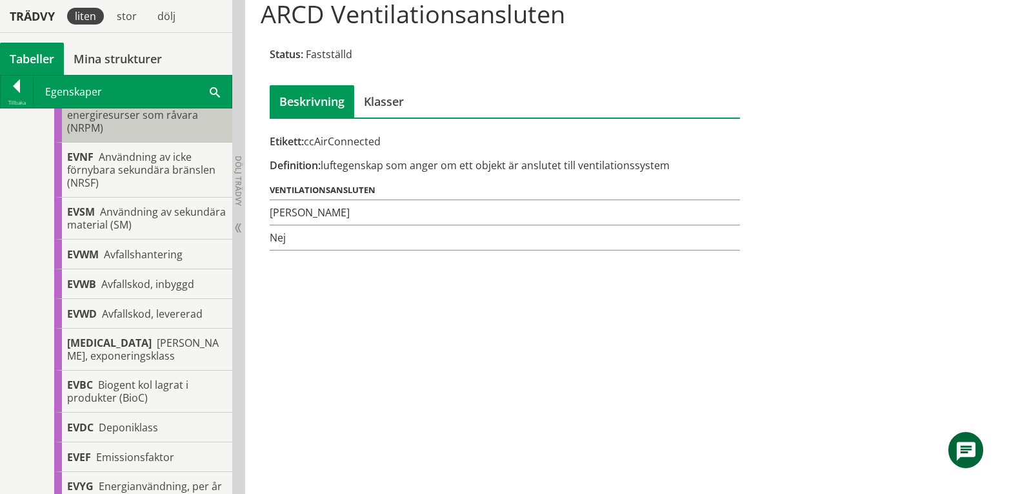
scroll to position [548, 0]
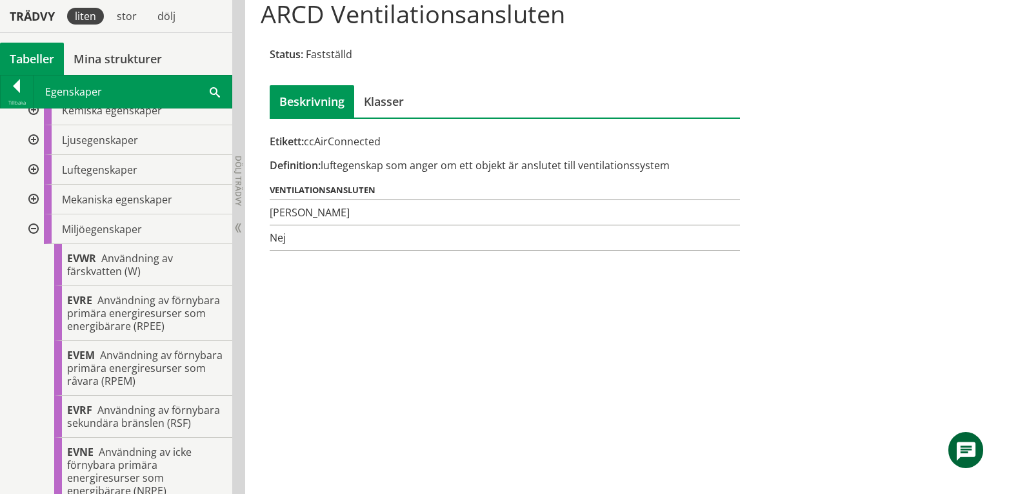
click at [32, 225] on div at bounding box center [32, 229] width 23 height 30
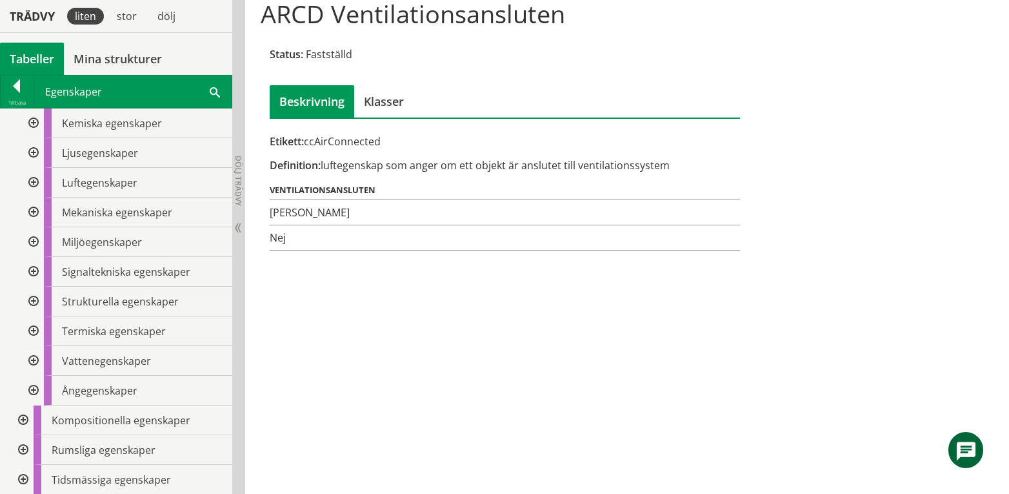
click at [35, 270] on div at bounding box center [32, 272] width 23 height 30
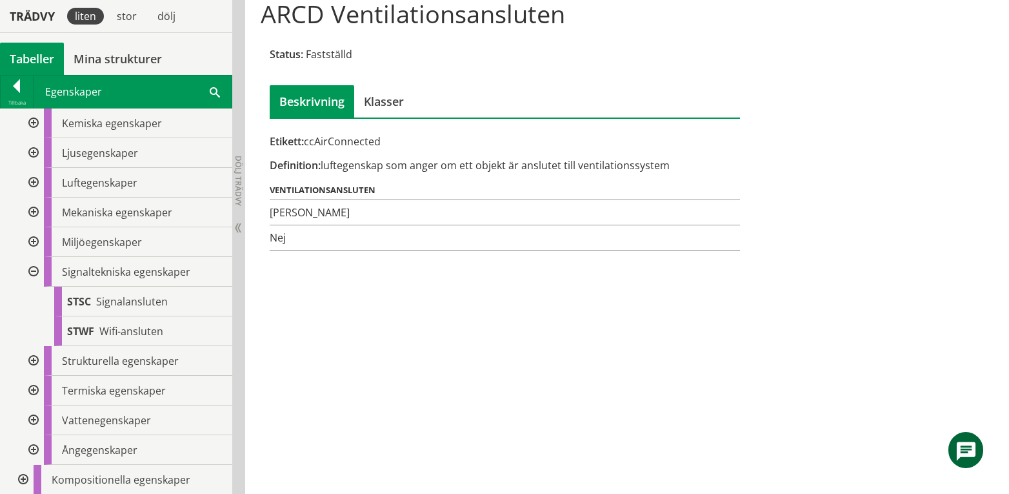
scroll to position [548, 0]
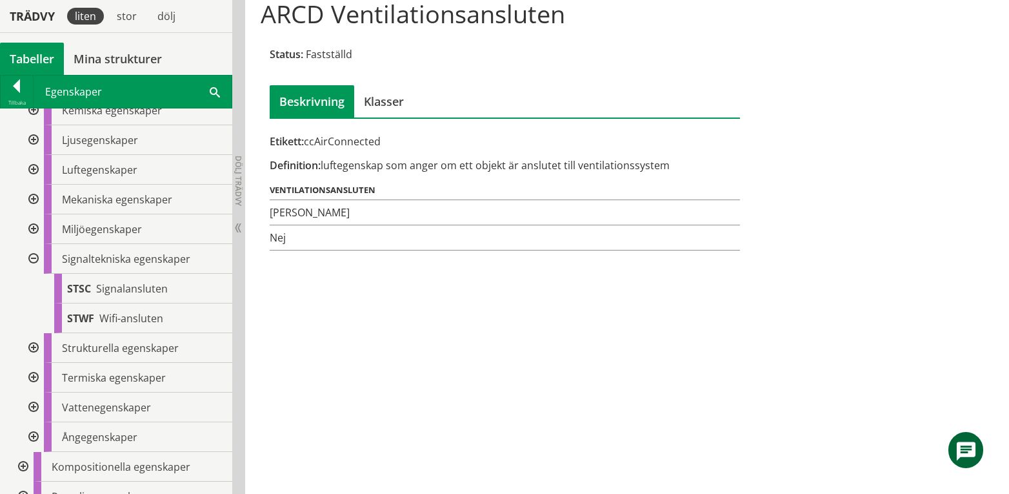
click at [35, 270] on div at bounding box center [32, 259] width 23 height 30
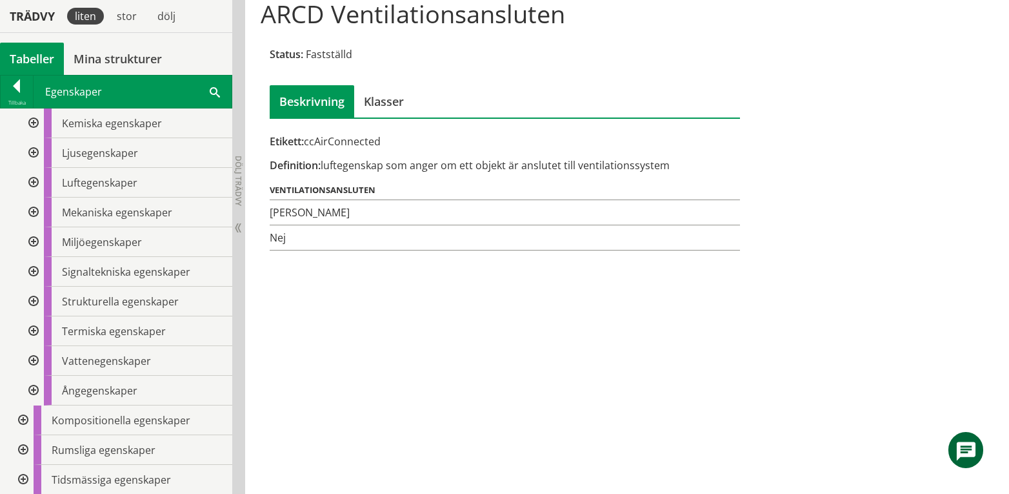
click at [36, 303] on div at bounding box center [32, 301] width 23 height 30
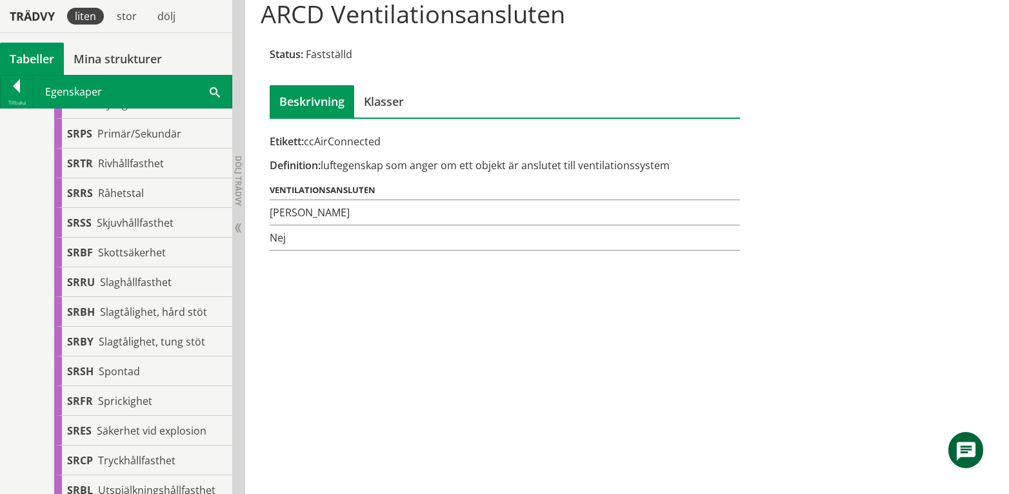
scroll to position [1752, 0]
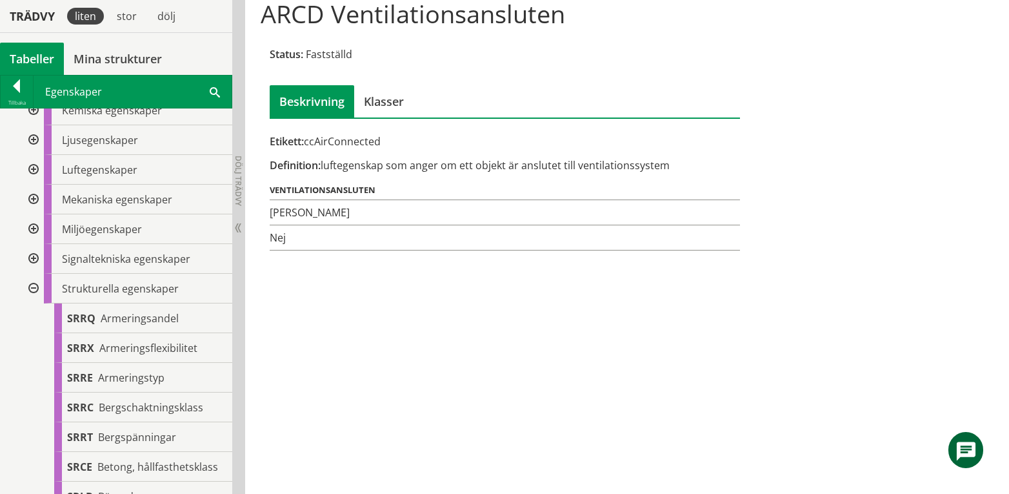
click at [34, 286] on div at bounding box center [32, 289] width 23 height 30
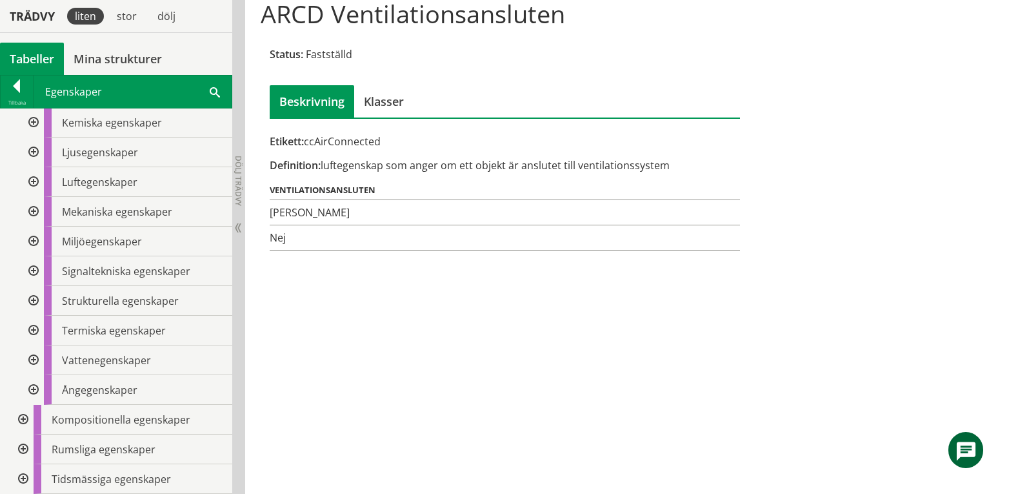
scroll to position [535, 0]
click at [34, 303] on div at bounding box center [32, 301] width 23 height 30
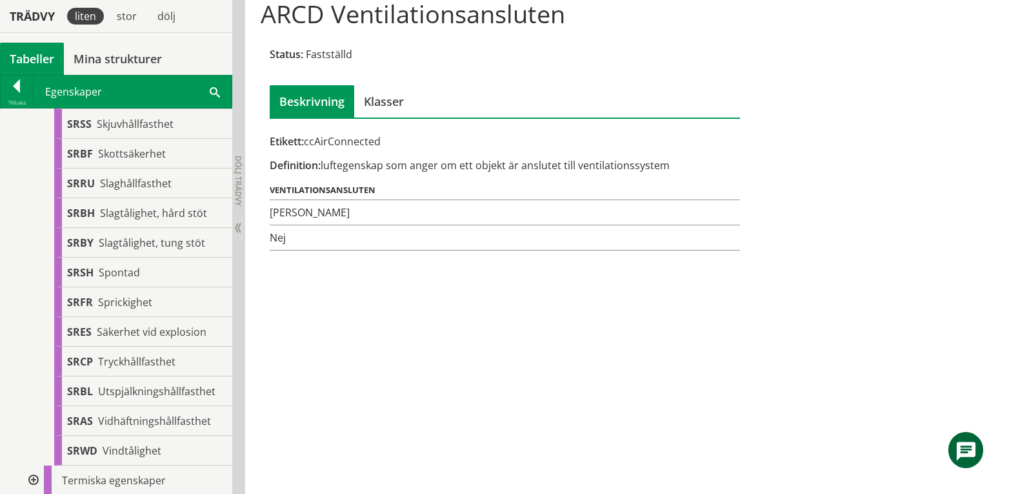
scroll to position [1838, 0]
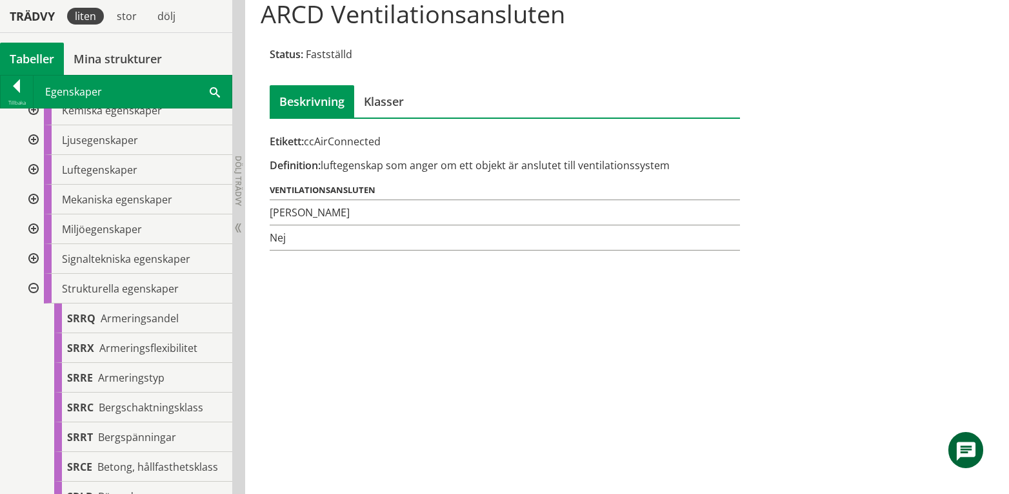
click at [32, 286] on div at bounding box center [32, 289] width 23 height 30
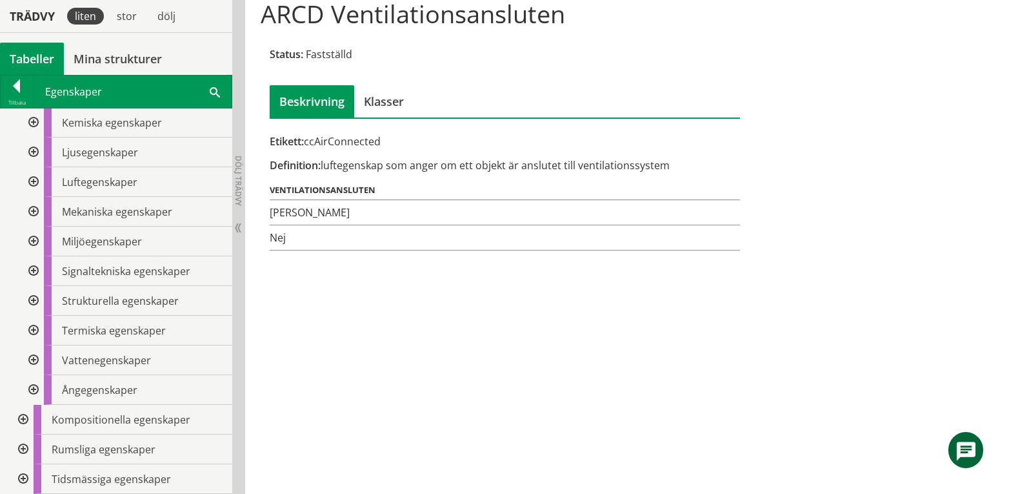
scroll to position [535, 0]
click at [34, 329] on div at bounding box center [32, 331] width 23 height 30
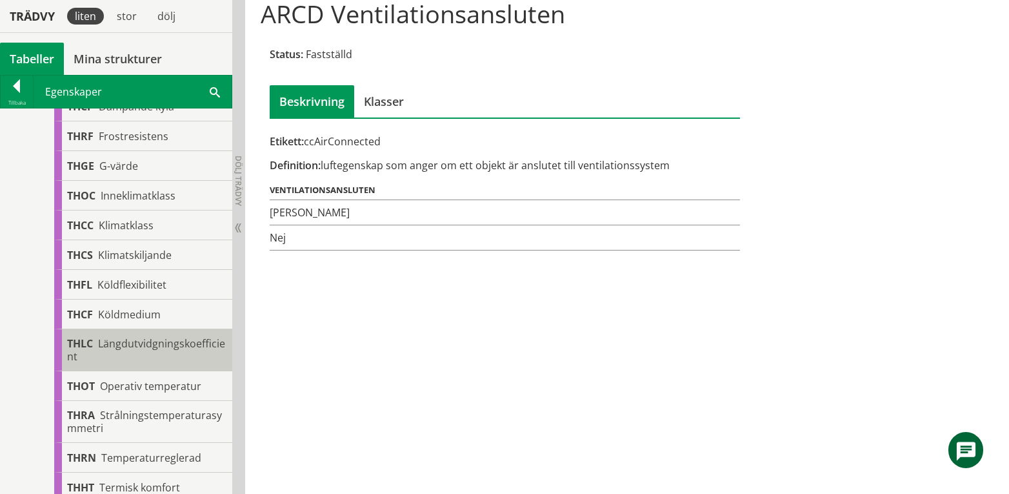
scroll to position [720, 0]
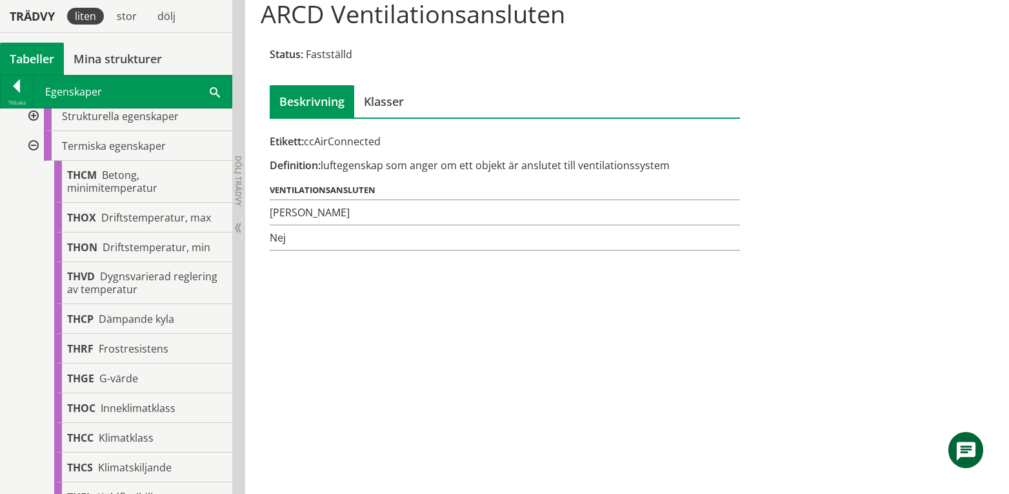
click at [35, 146] on div at bounding box center [32, 146] width 23 height 30
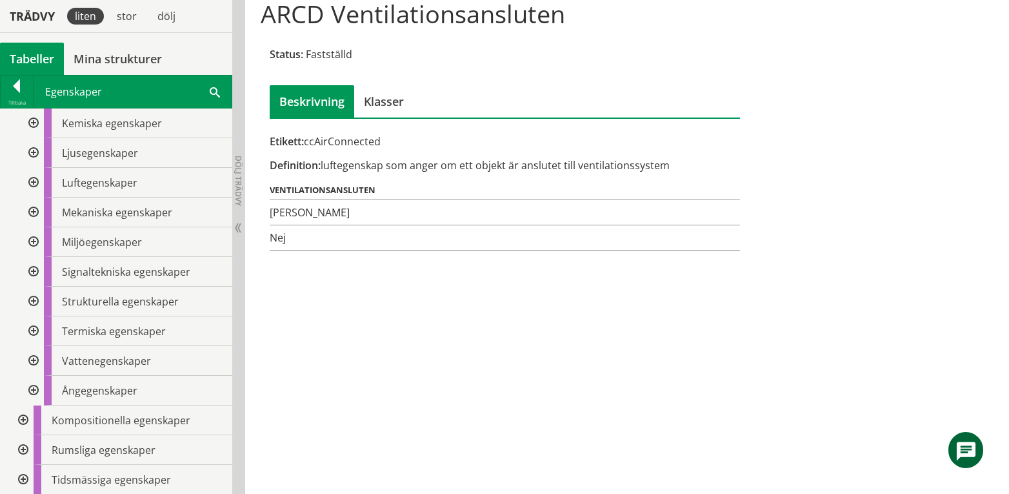
click at [34, 359] on div at bounding box center [32, 361] width 23 height 30
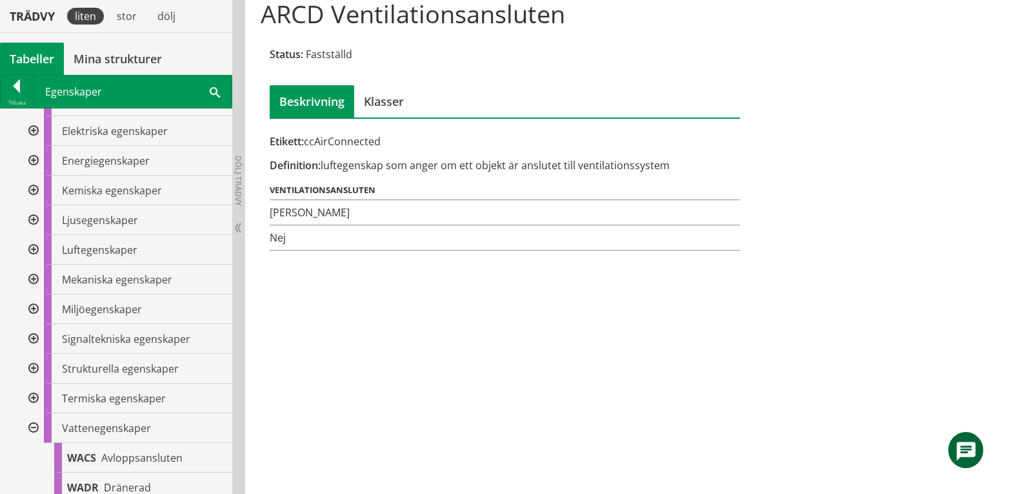
scroll to position [462, 0]
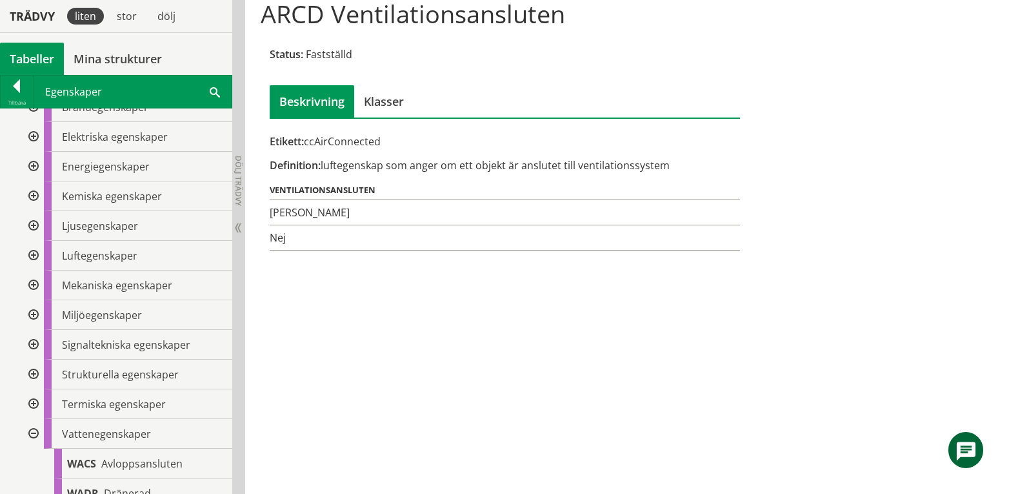
click at [32, 431] on div at bounding box center [32, 434] width 23 height 30
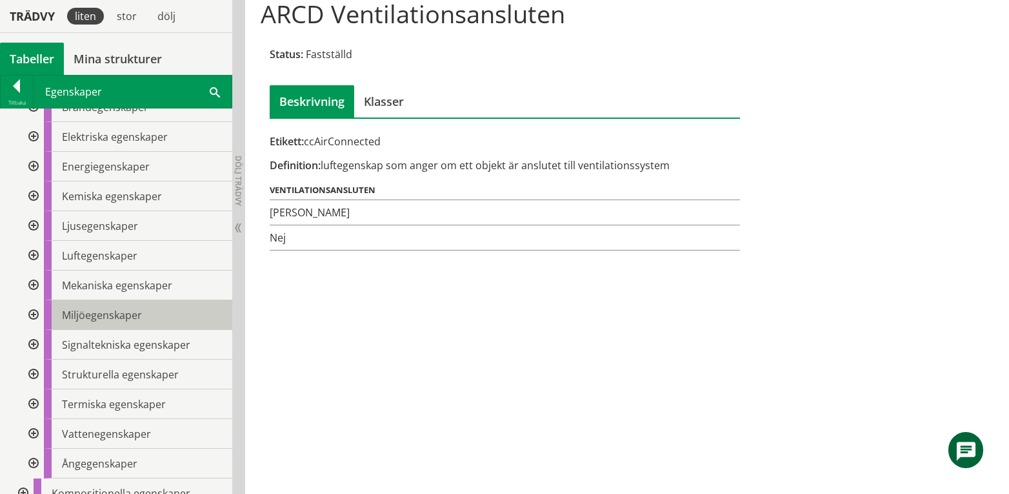
scroll to position [535, 0]
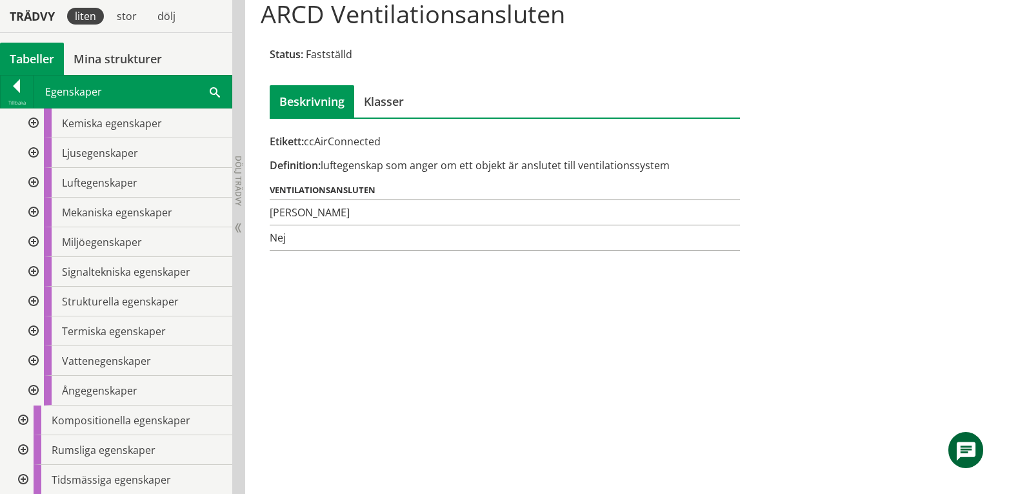
click at [31, 387] on div at bounding box center [32, 391] width 23 height 30
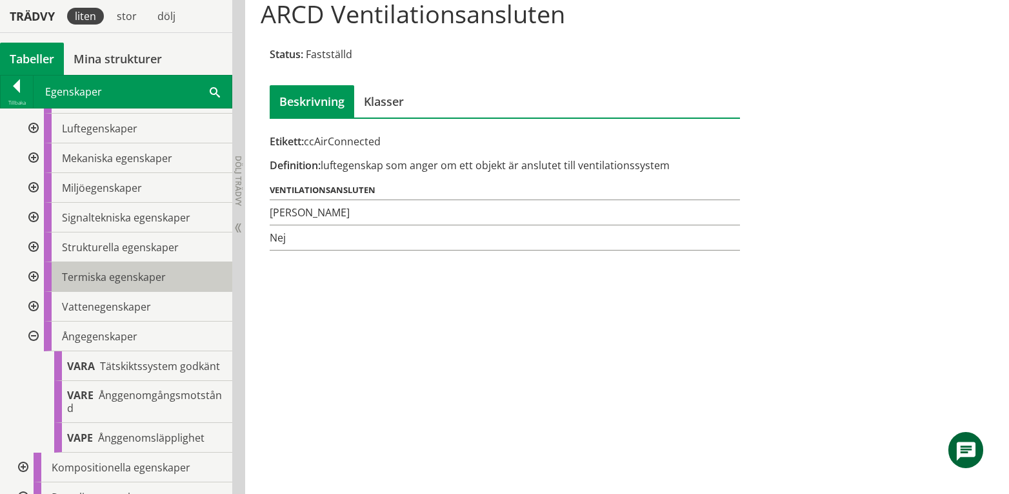
scroll to position [649, 0]
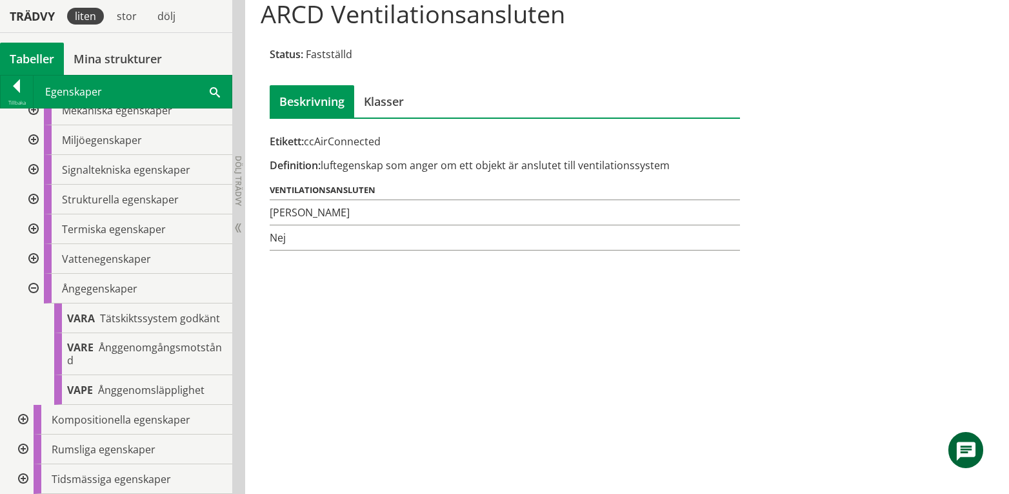
click at [32, 277] on div at bounding box center [32, 289] width 23 height 30
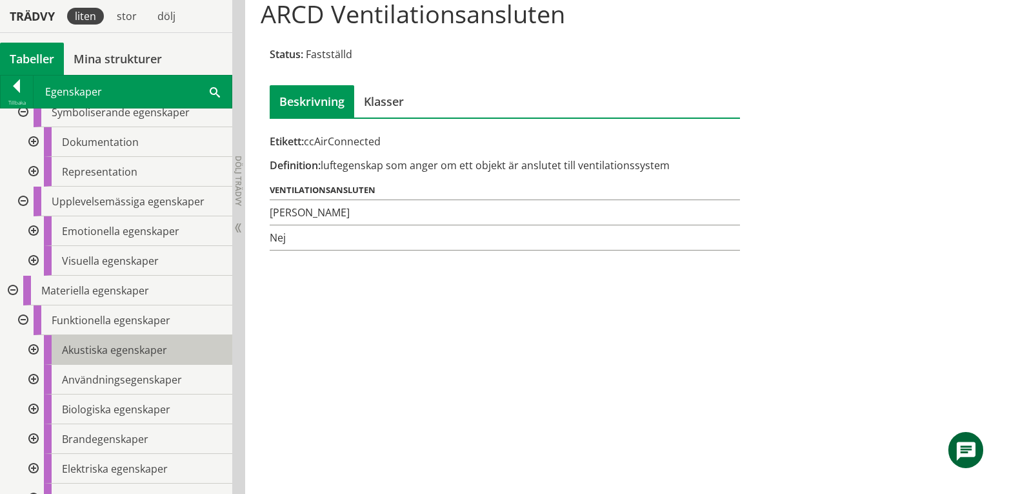
scroll to position [105, 0]
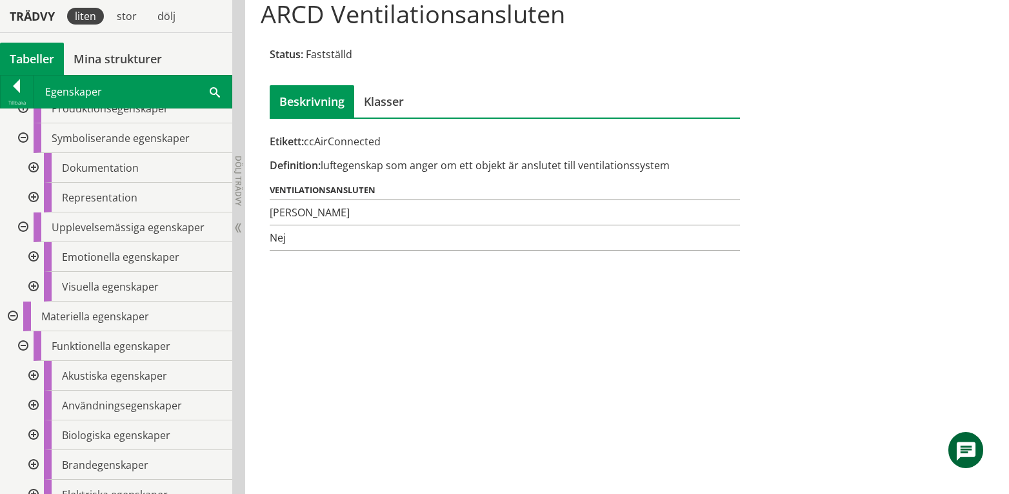
click at [23, 341] on div at bounding box center [21, 346] width 23 height 30
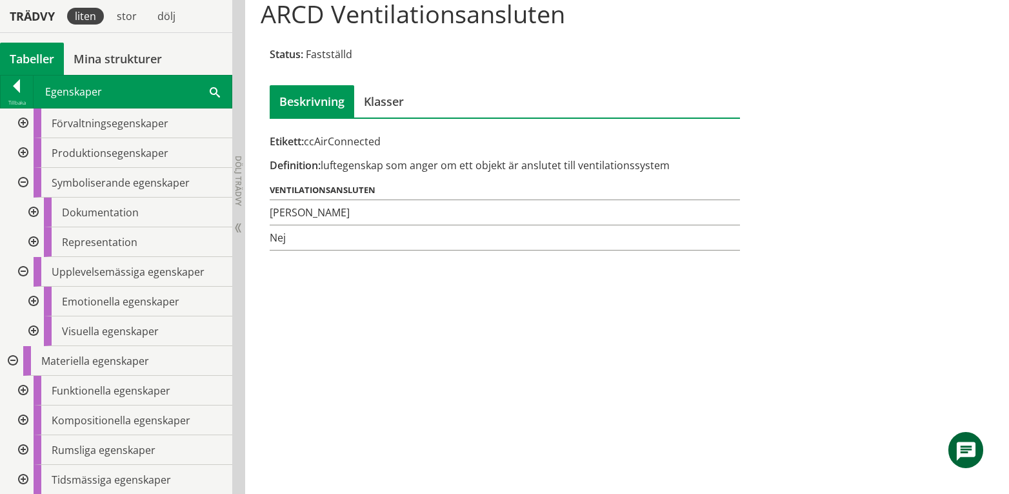
click at [21, 417] on div at bounding box center [21, 420] width 23 height 30
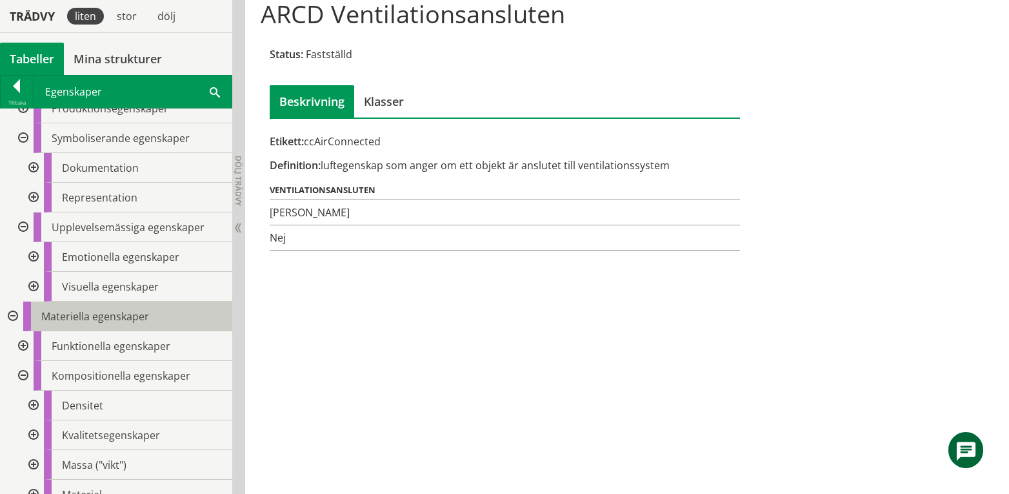
scroll to position [268, 0]
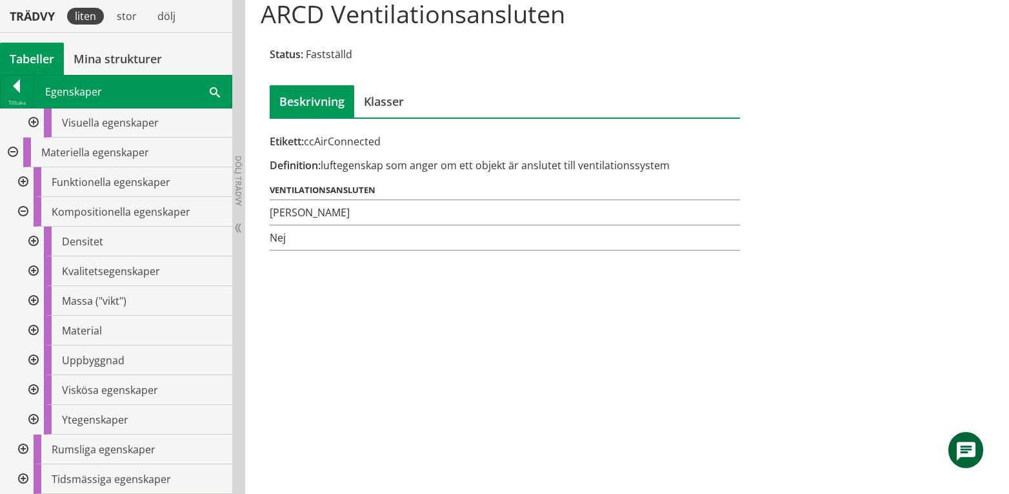
click at [32, 359] on div at bounding box center [32, 360] width 23 height 30
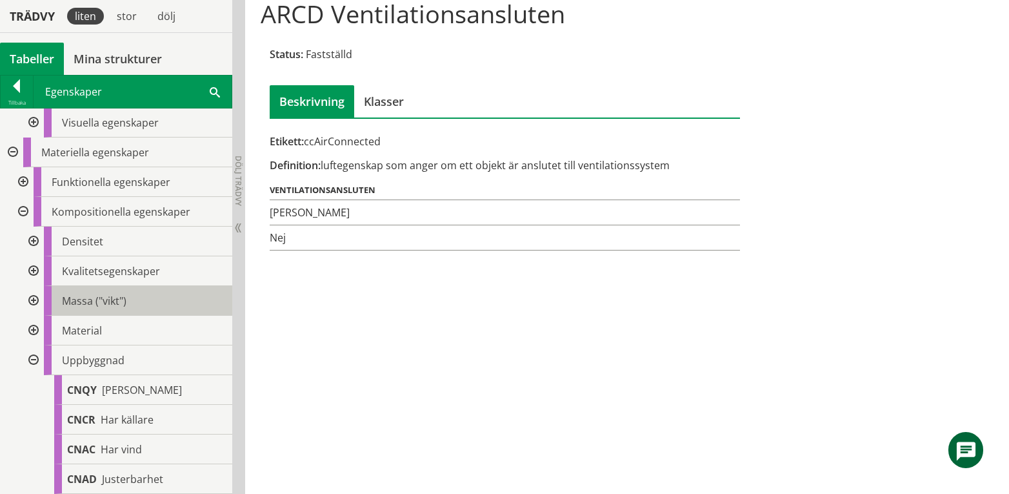
scroll to position [440, 0]
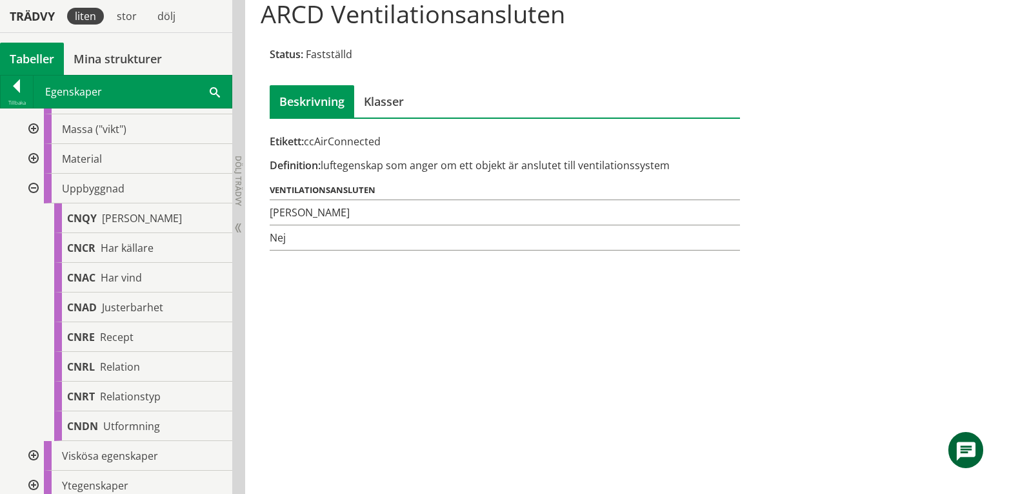
click at [32, 189] on div at bounding box center [32, 189] width 23 height 30
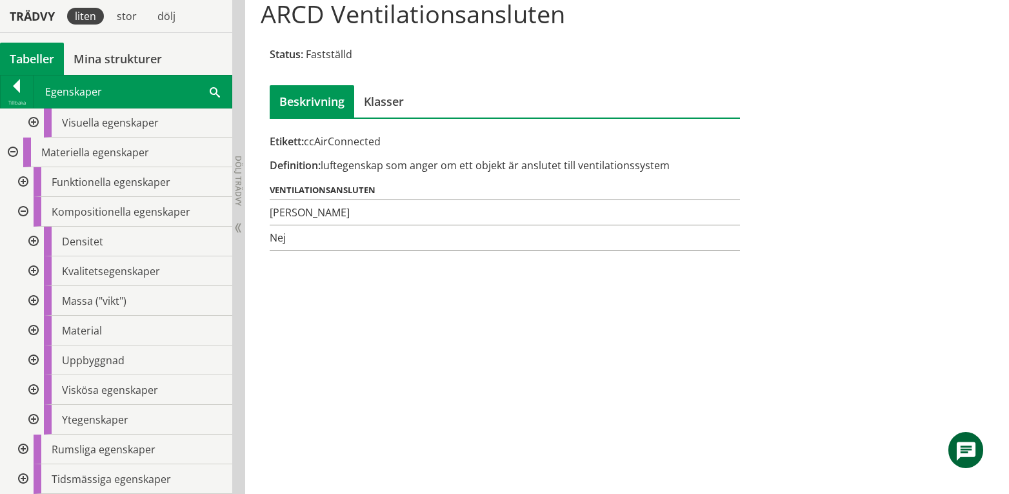
scroll to position [268, 0]
click at [31, 419] on div at bounding box center [32, 420] width 23 height 30
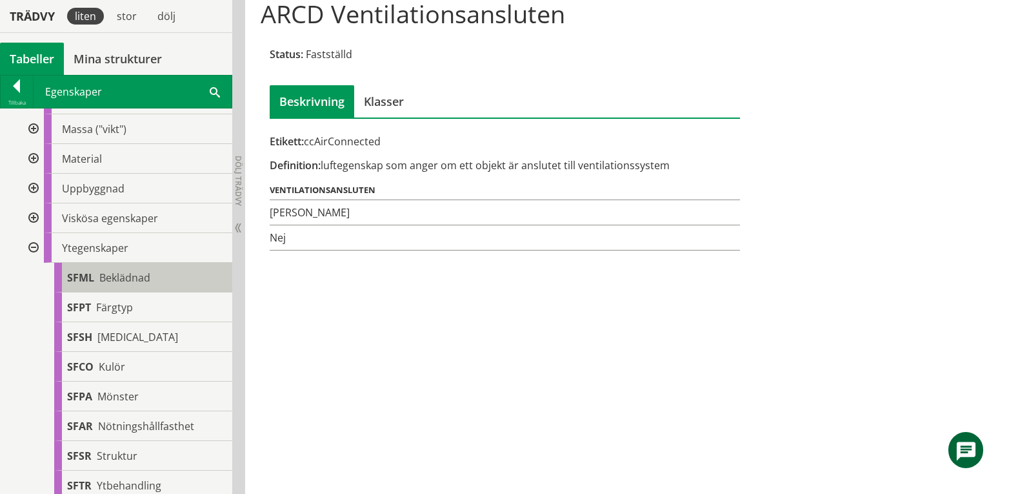
click at [152, 277] on div "SFML Beklädnad" at bounding box center [143, 278] width 178 height 30
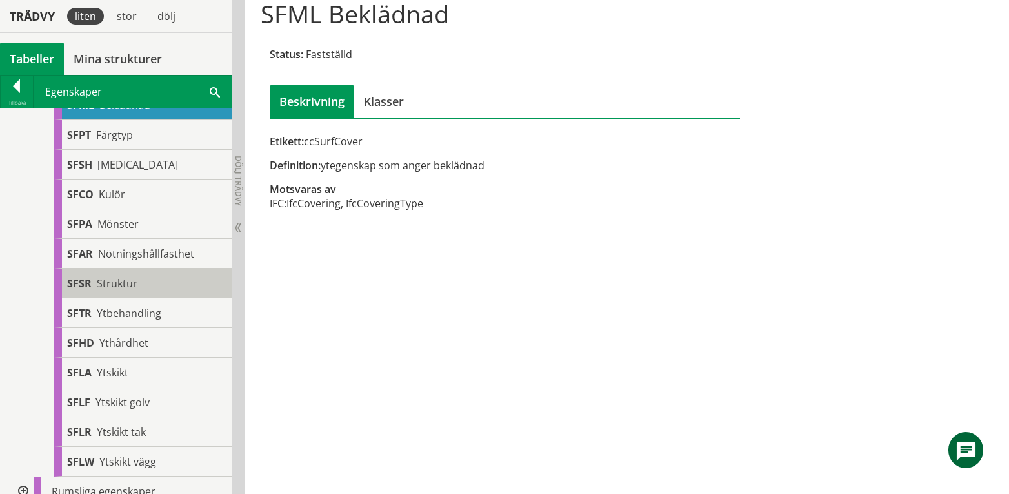
scroll to position [654, 0]
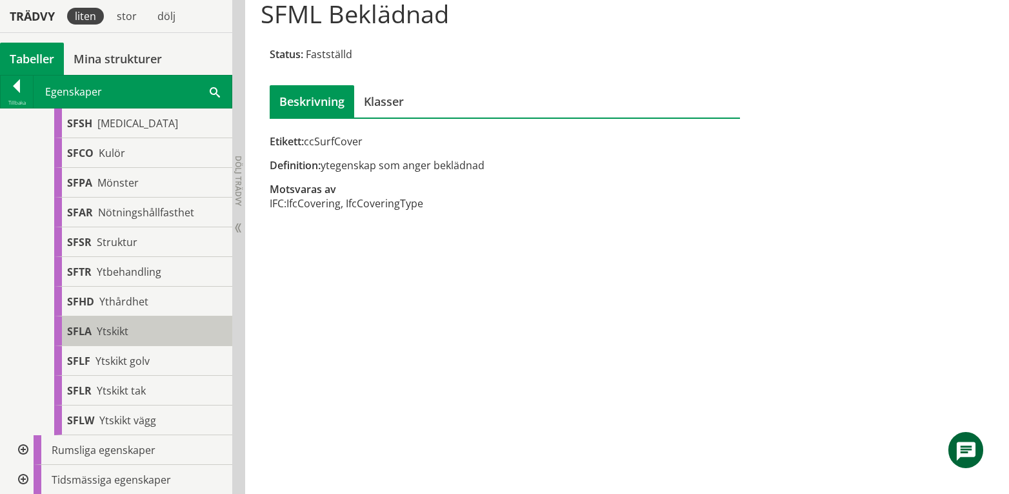
click at [137, 331] on div "SFLA Ytskikt" at bounding box center [143, 331] width 178 height 30
click at [125, 326] on span "Ytskikt" at bounding box center [113, 331] width 32 height 14
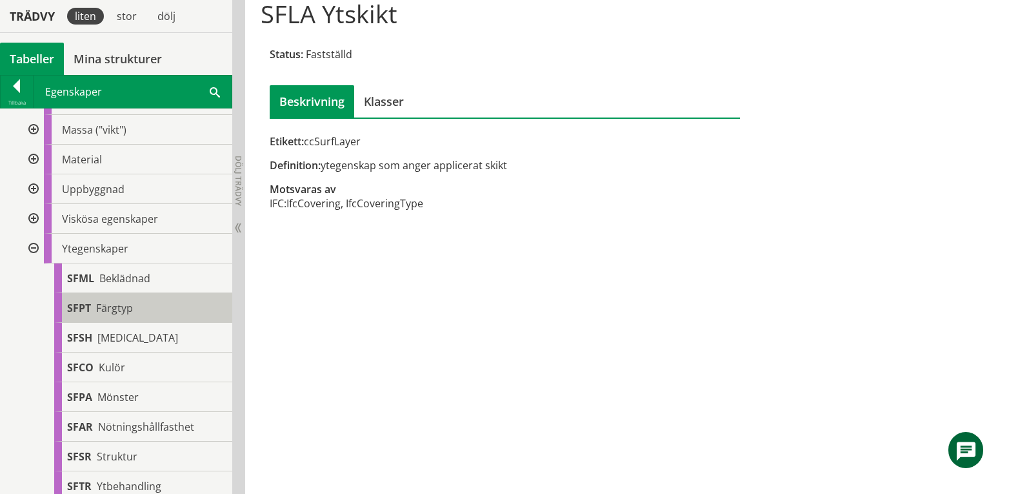
scroll to position [396, 0]
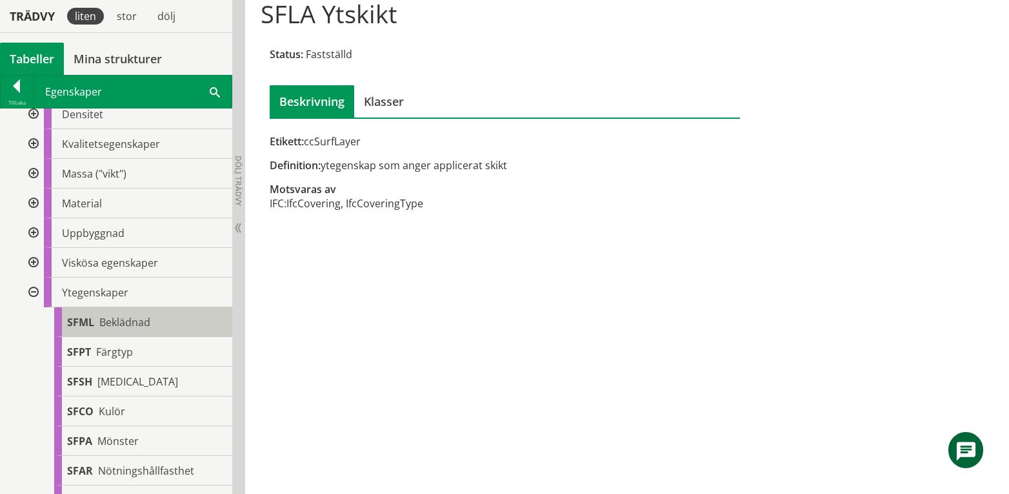
click at [135, 323] on span "Beklädnad" at bounding box center [124, 322] width 51 height 14
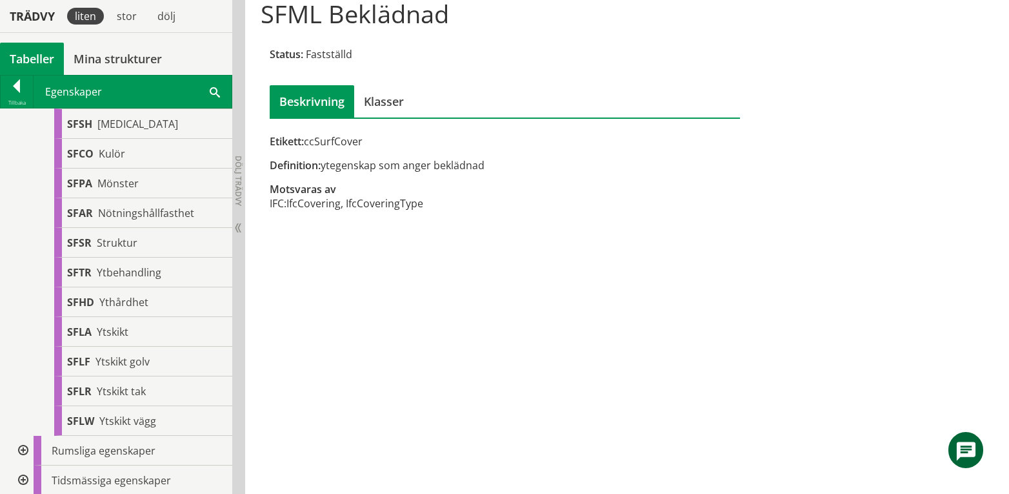
scroll to position [654, 0]
click at [138, 238] on div "SFSR Struktur" at bounding box center [143, 242] width 178 height 30
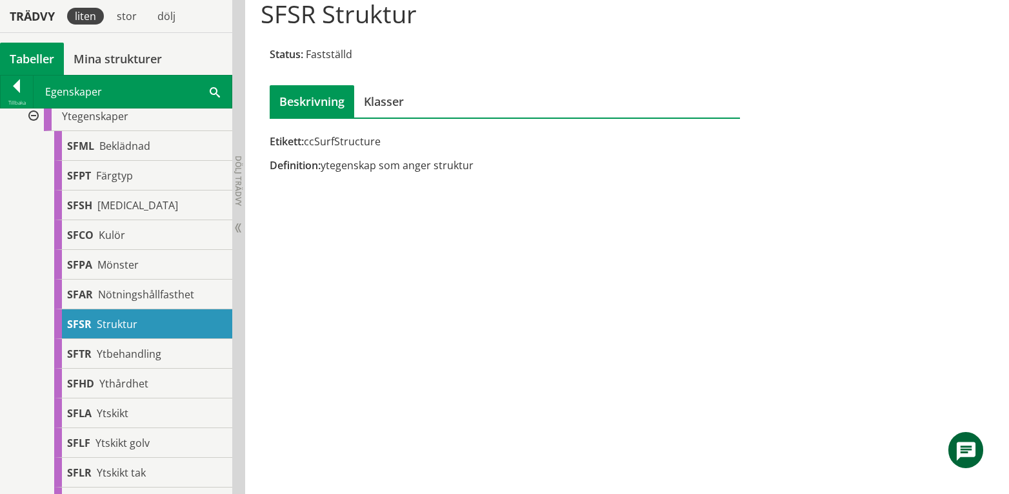
scroll to position [481, 0]
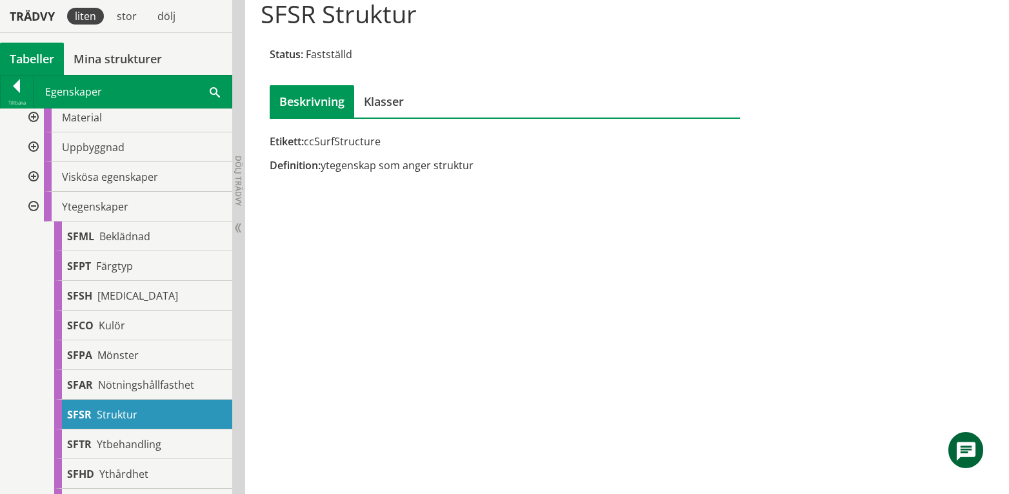
click at [36, 201] on div at bounding box center [32, 207] width 23 height 30
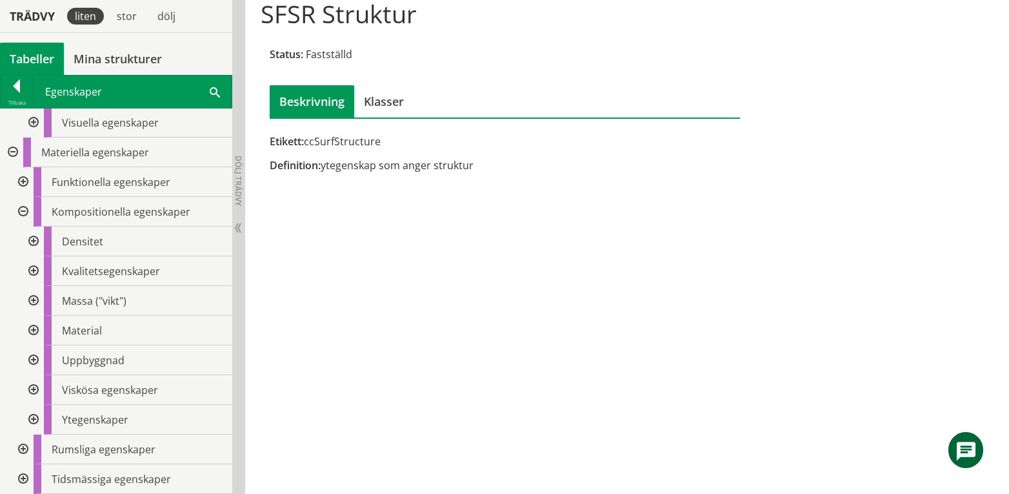
click at [21, 212] on div at bounding box center [21, 212] width 23 height 30
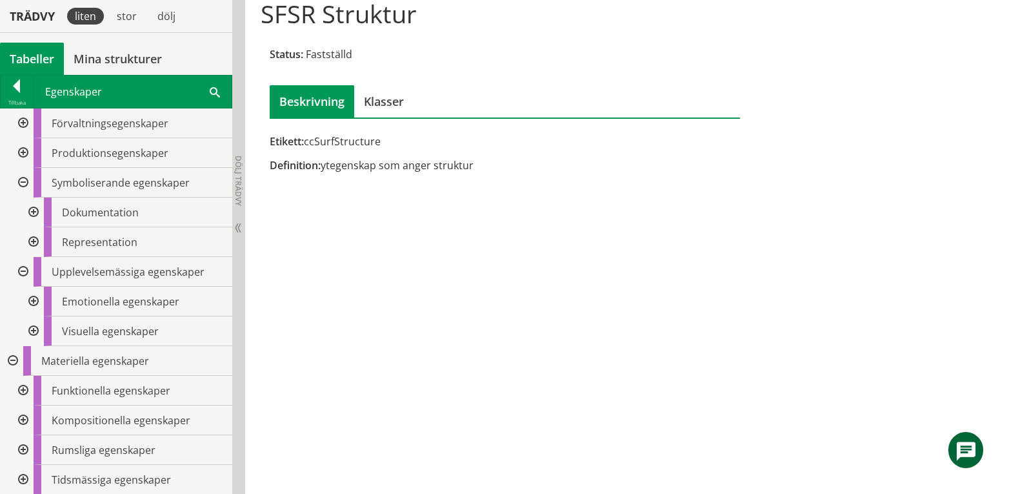
click at [24, 448] on div at bounding box center [21, 450] width 23 height 30
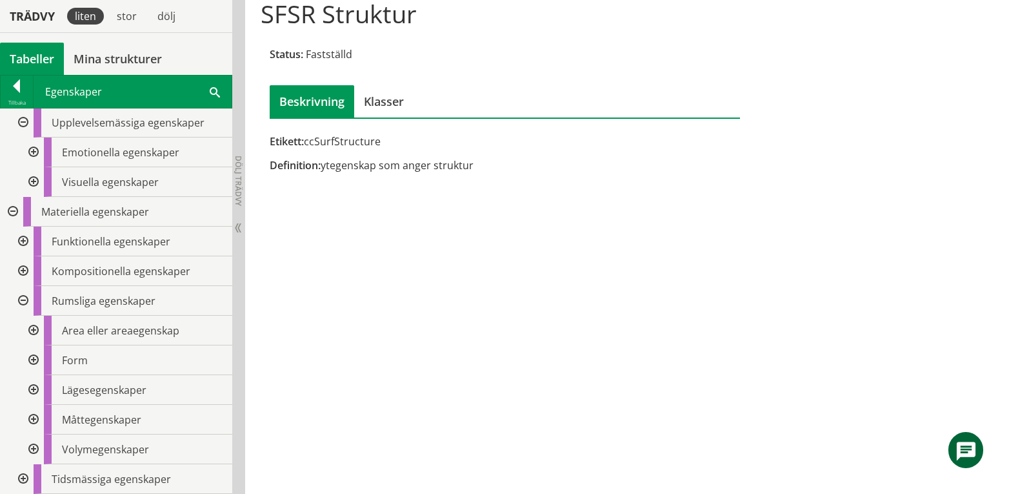
click at [34, 326] on div at bounding box center [32, 331] width 23 height 30
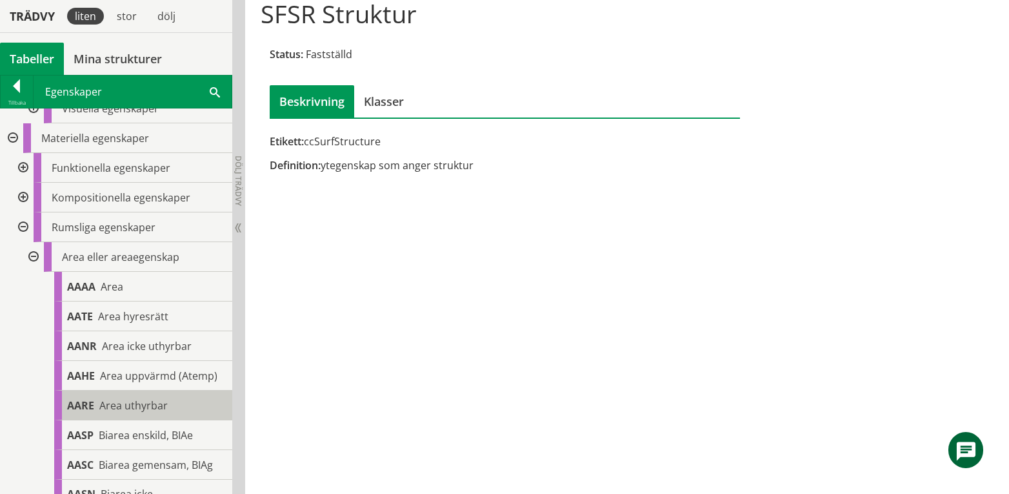
scroll to position [399, 0]
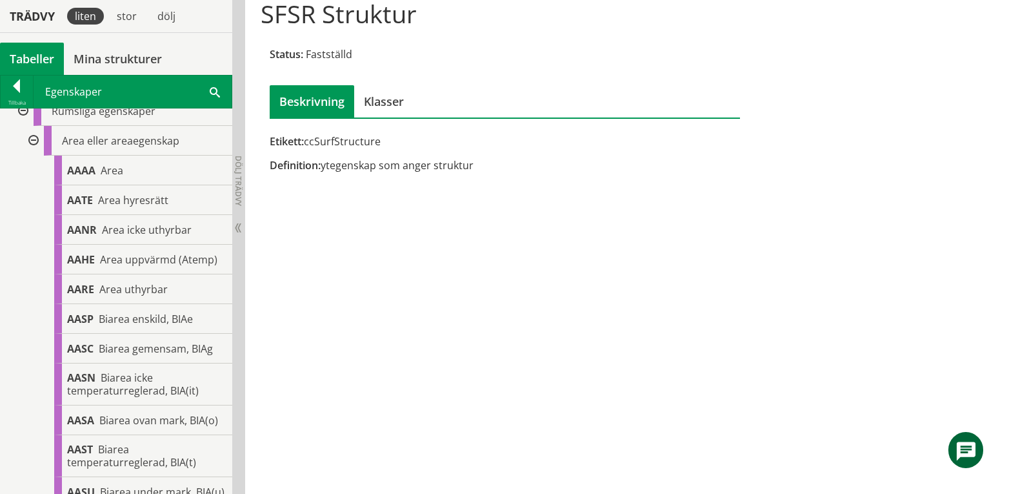
click at [34, 142] on div at bounding box center [32, 141] width 23 height 30
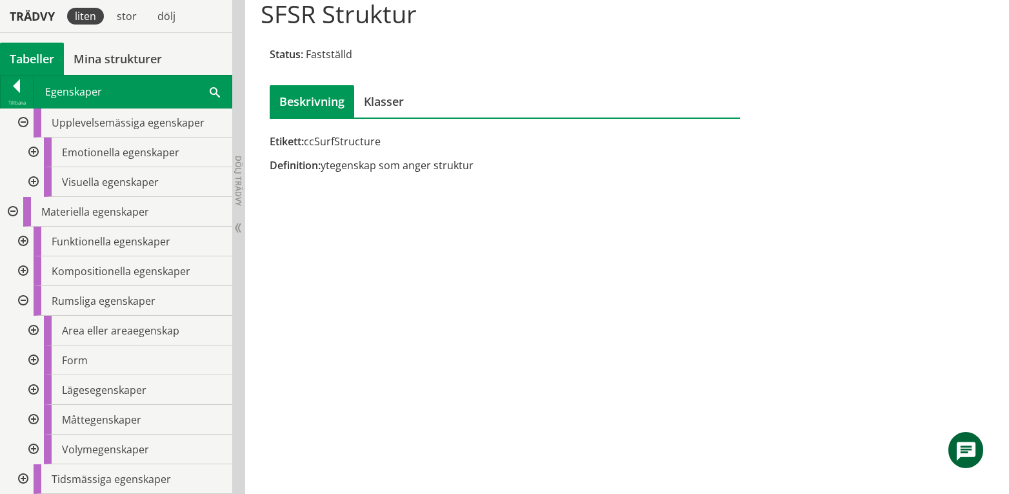
click at [32, 361] on div at bounding box center [32, 360] width 23 height 30
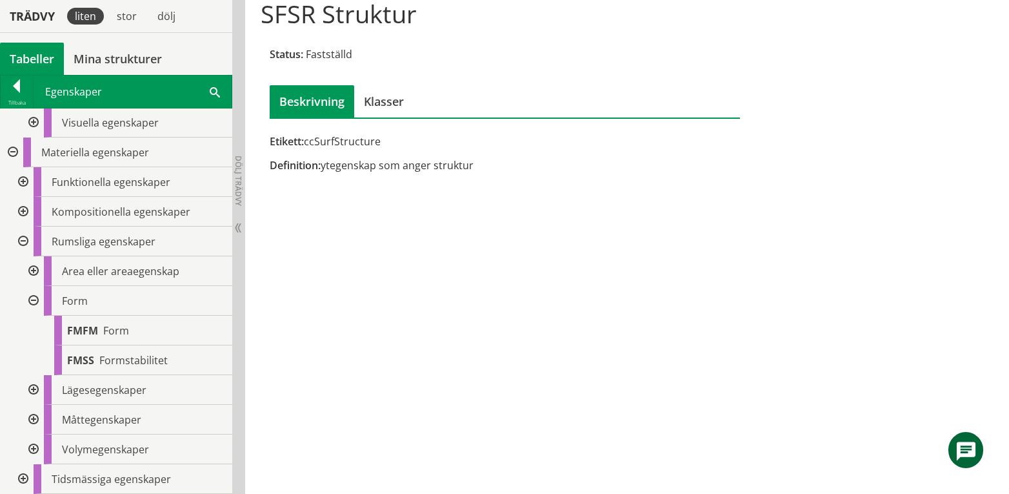
click at [32, 297] on div at bounding box center [32, 301] width 23 height 30
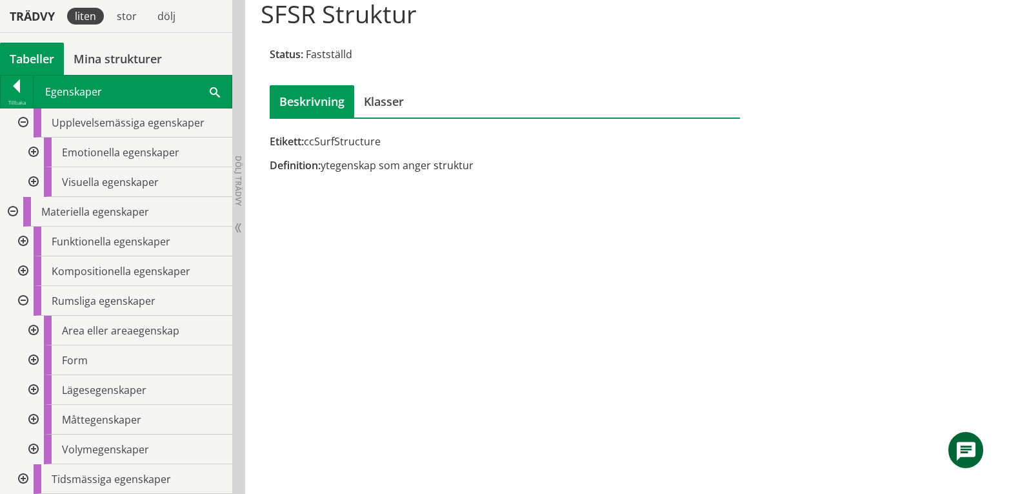
scroll to position [209, 0]
click at [34, 390] on div at bounding box center [32, 390] width 23 height 30
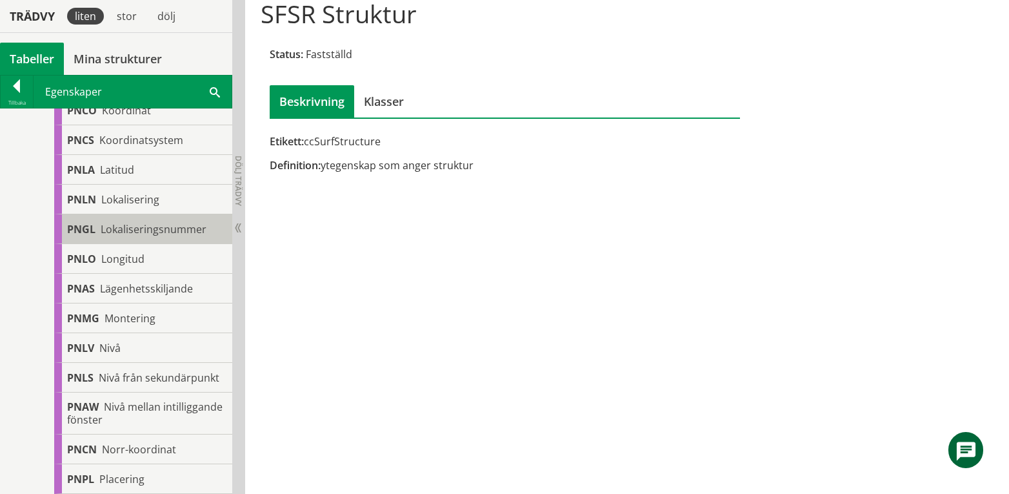
scroll to position [829, 0]
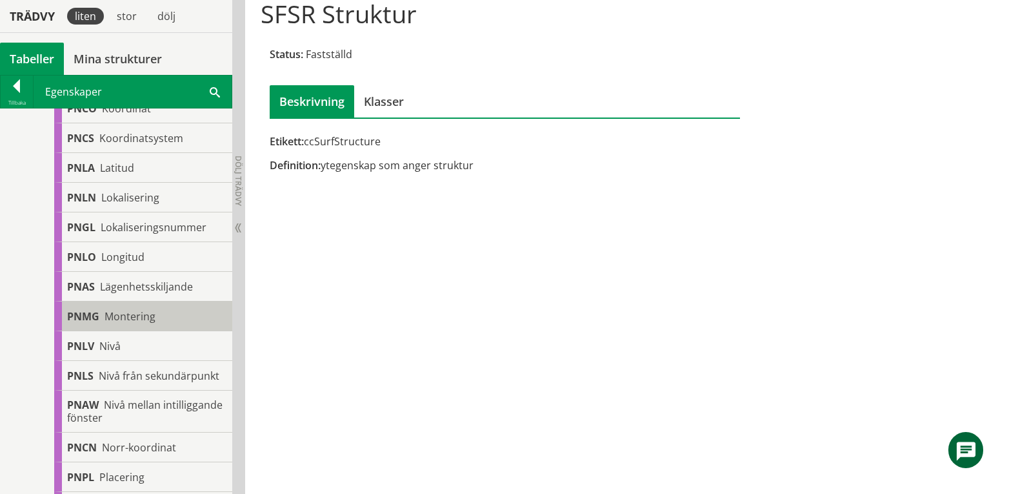
click at [146, 315] on span "Montering" at bounding box center [130, 316] width 51 height 14
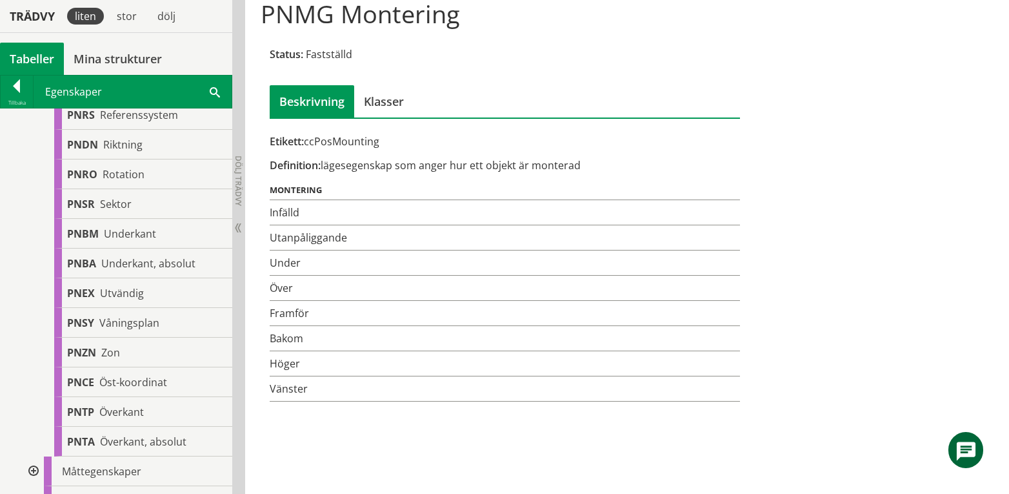
scroll to position [1259, 0]
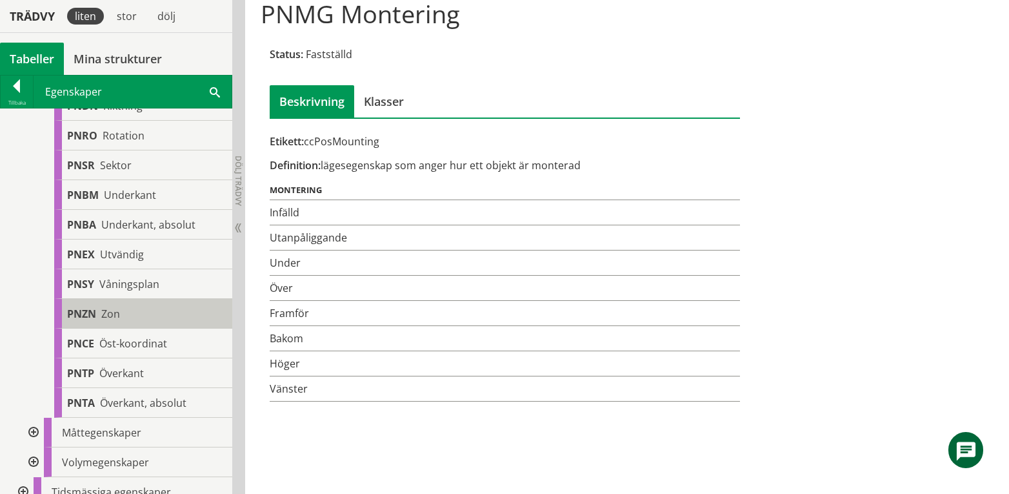
click at [115, 321] on span "Zon" at bounding box center [110, 313] width 19 height 14
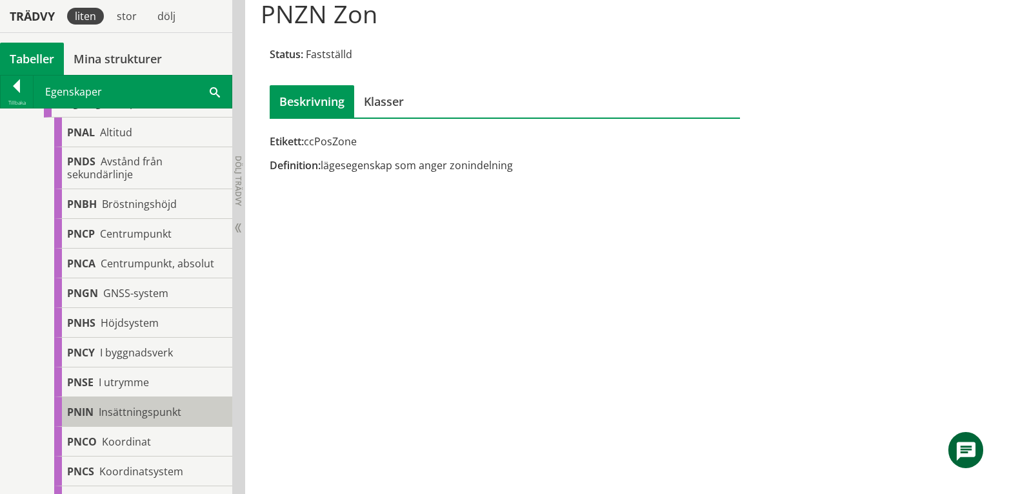
scroll to position [399, 0]
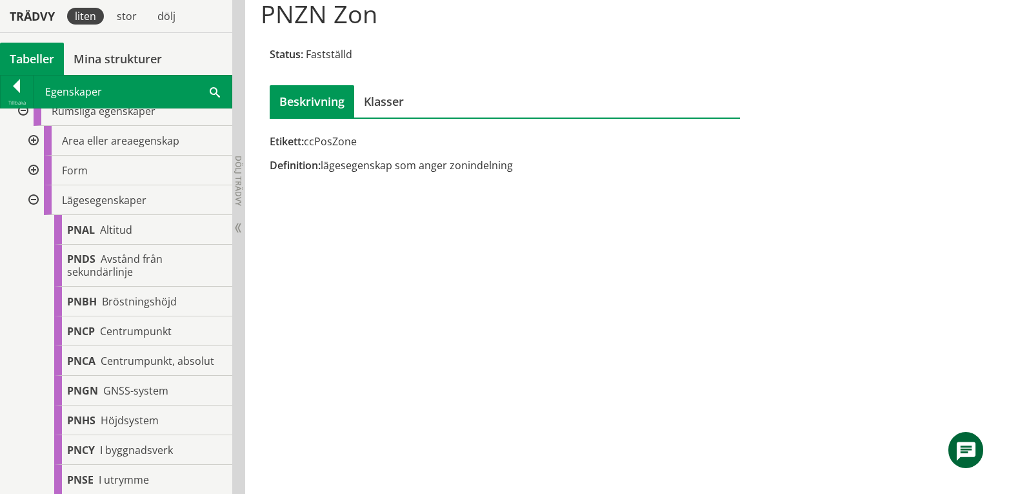
click at [30, 197] on div at bounding box center [32, 200] width 23 height 30
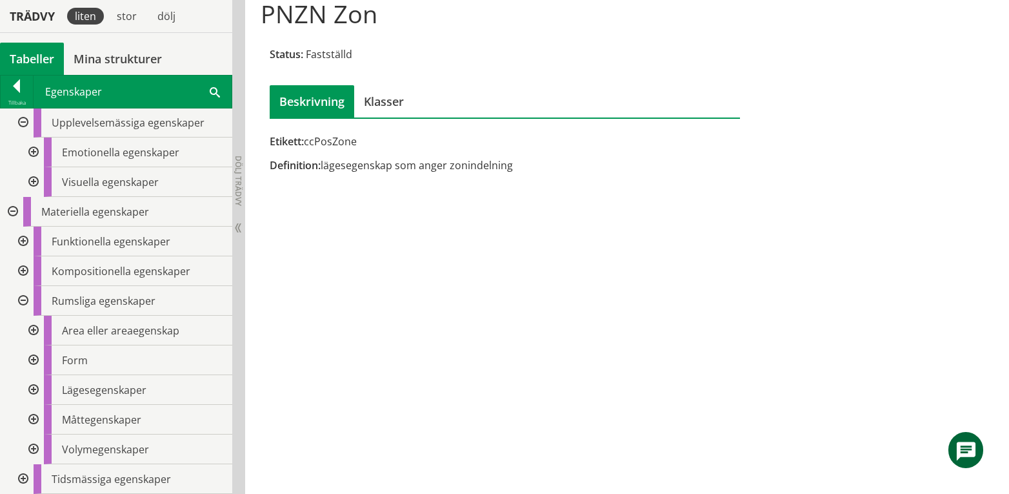
click at [22, 475] on div at bounding box center [21, 479] width 23 height 30
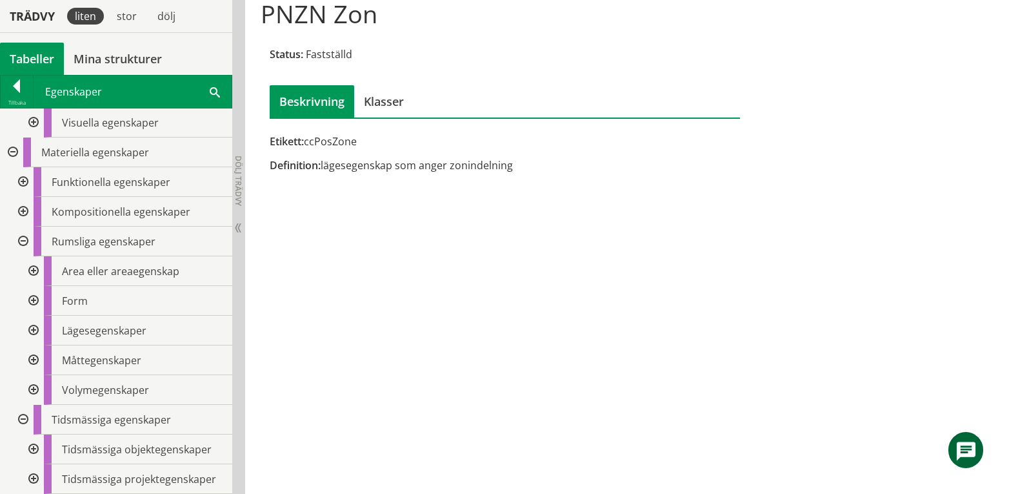
click at [34, 448] on div at bounding box center [32, 449] width 23 height 30
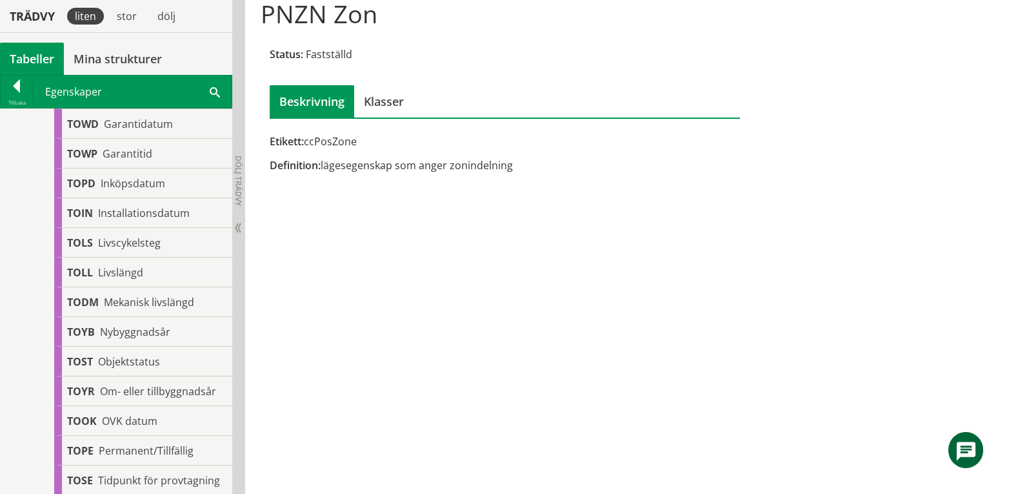
scroll to position [743, 0]
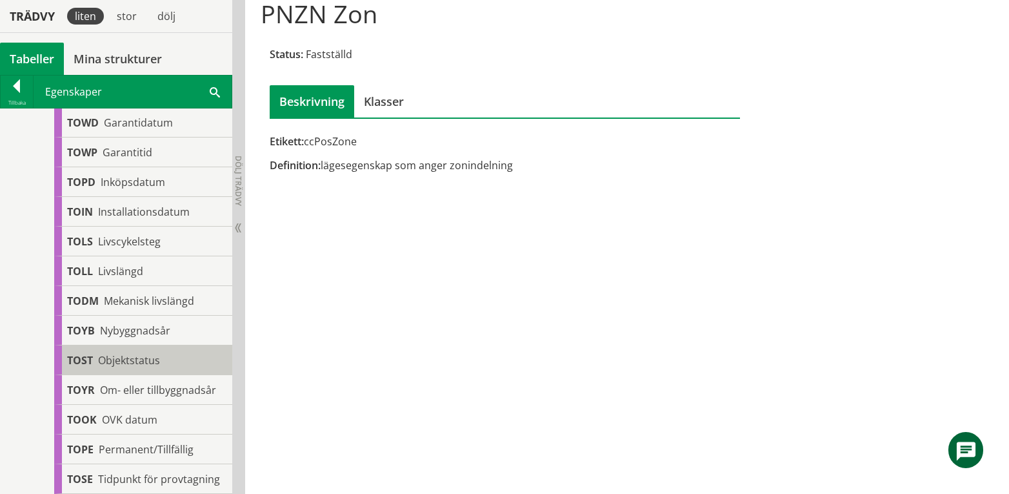
click at [154, 354] on span "Objektstatus" at bounding box center [129, 360] width 62 height 14
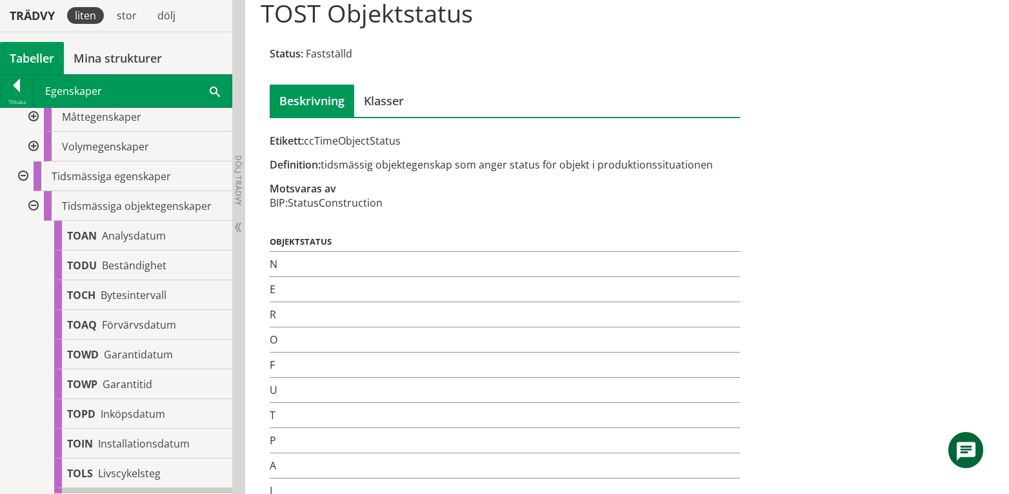
scroll to position [486, 0]
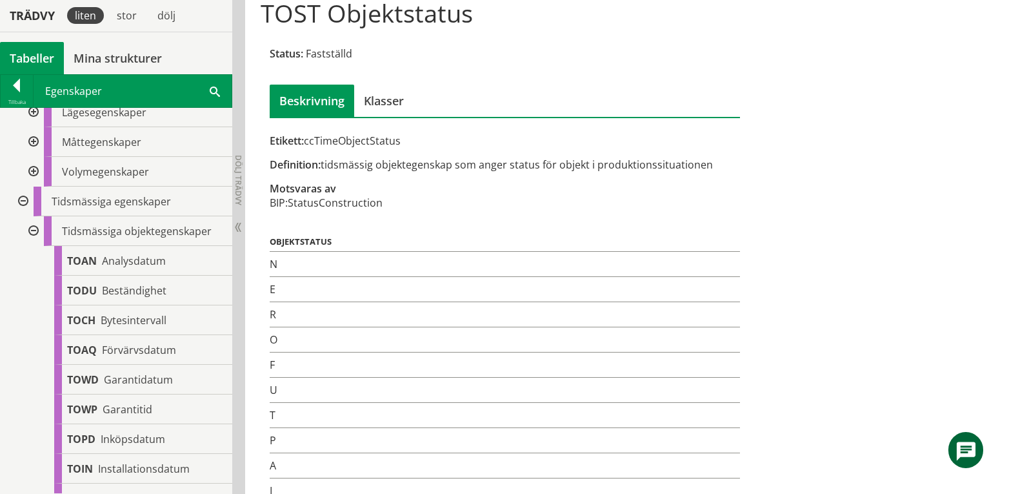
click at [32, 230] on div at bounding box center [32, 231] width 23 height 30
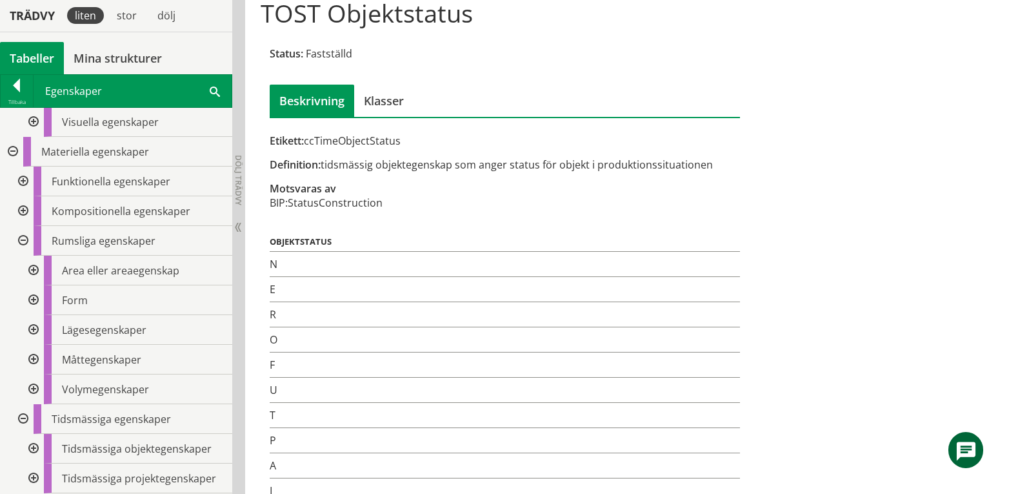
click at [36, 477] on div at bounding box center [32, 478] width 23 height 30
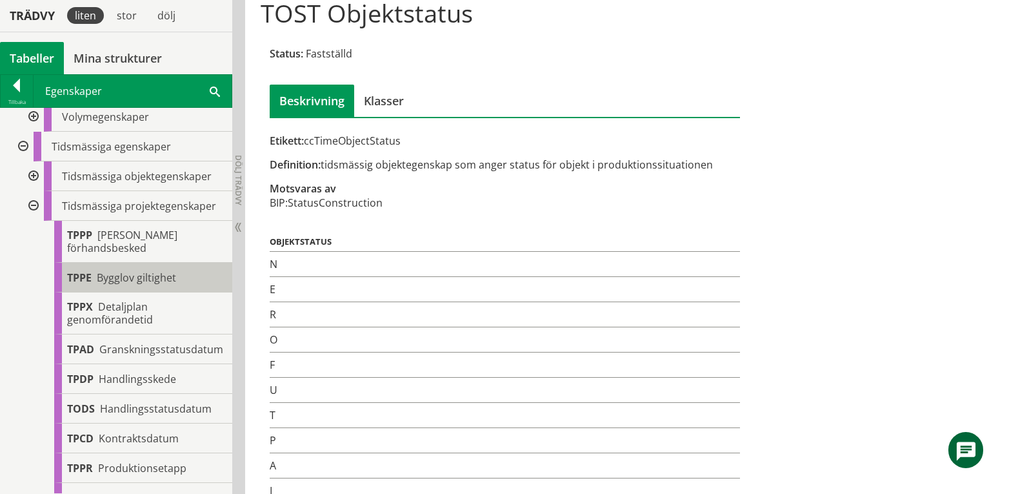
scroll to position [602, 0]
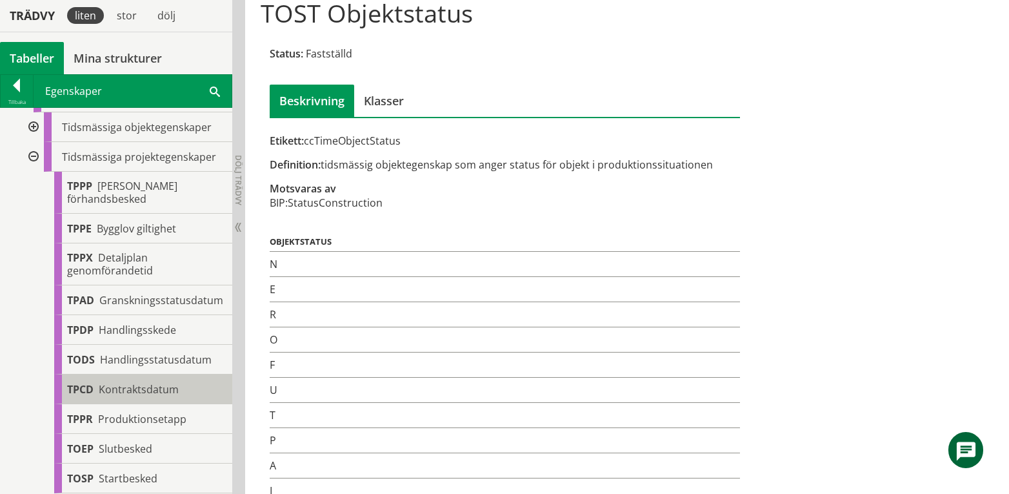
click at [168, 388] on span "Kontraktsdatum" at bounding box center [139, 389] width 80 height 14
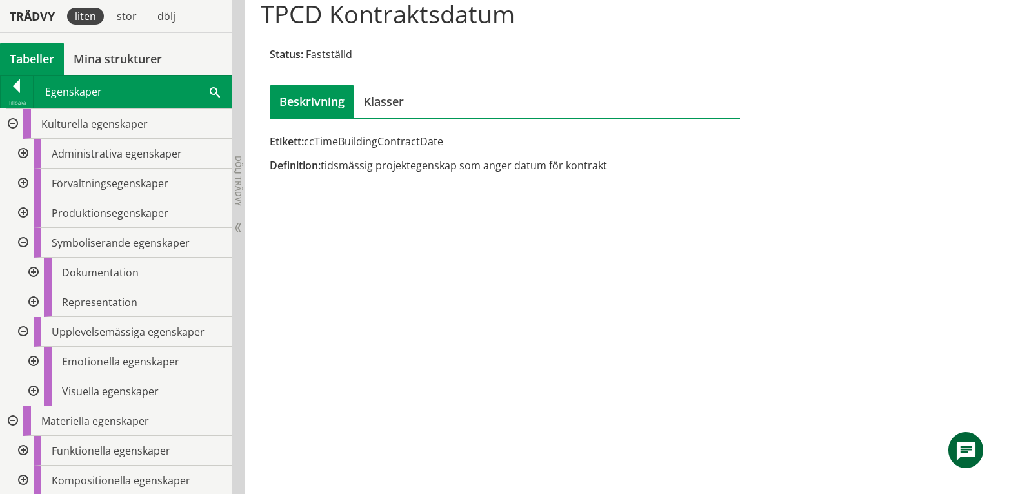
click at [26, 244] on div at bounding box center [21, 243] width 23 height 30
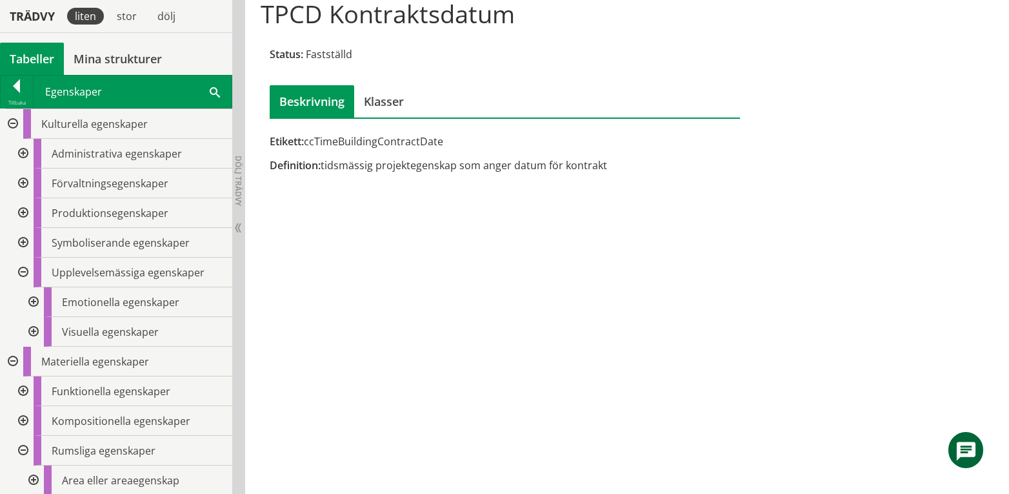
click at [22, 270] on div at bounding box center [21, 272] width 23 height 30
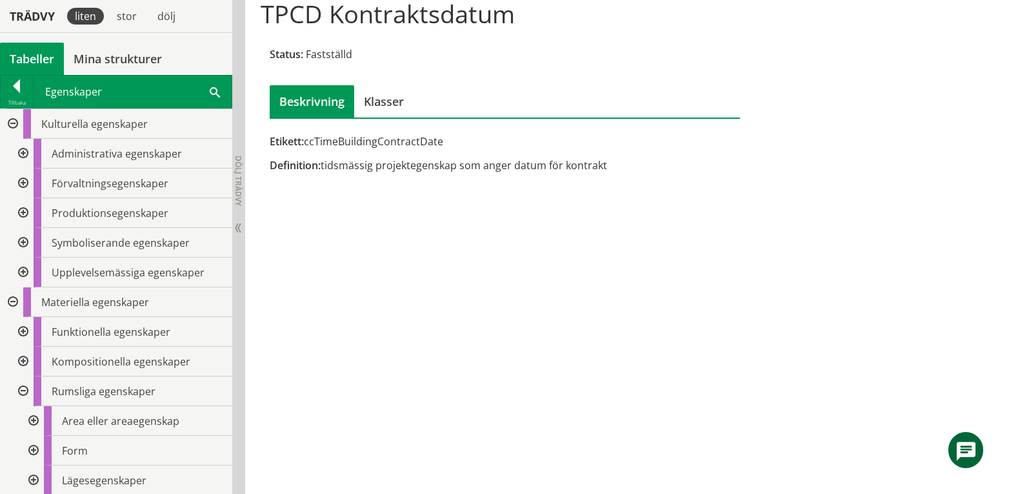
click at [15, 300] on div at bounding box center [11, 302] width 23 height 30
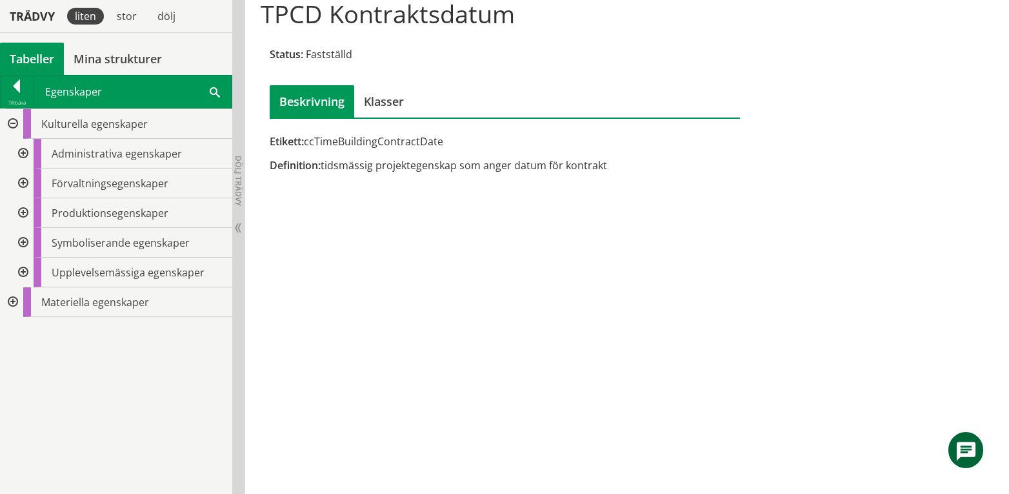
click at [14, 125] on div at bounding box center [11, 124] width 23 height 30
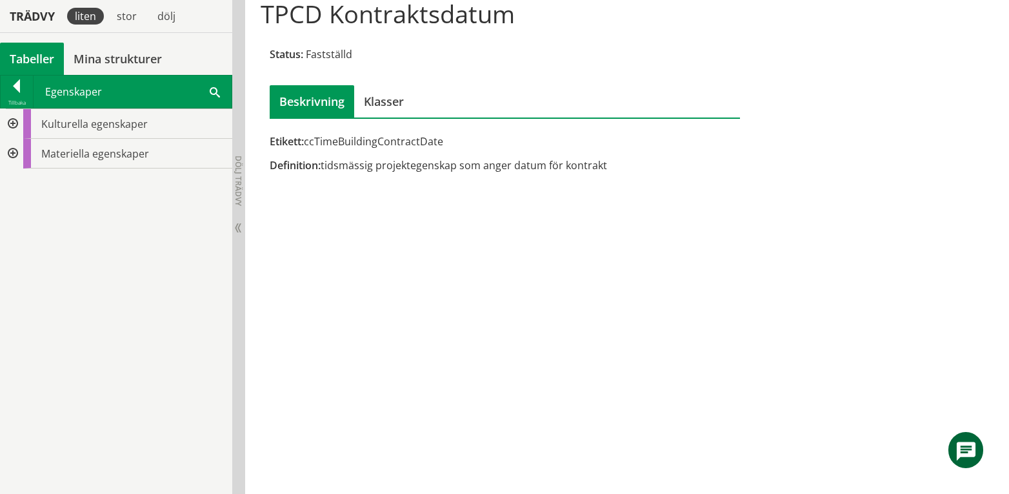
click at [14, 155] on div at bounding box center [11, 154] width 23 height 30
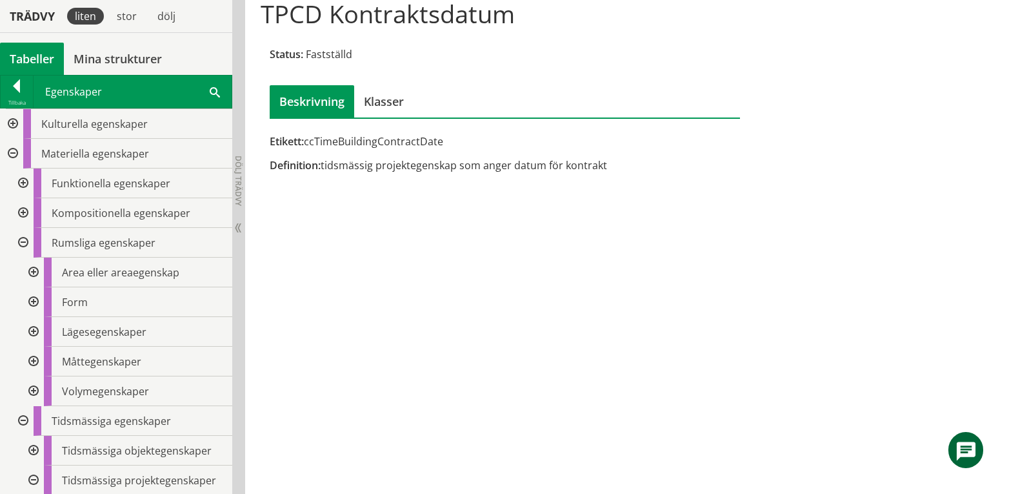
click at [23, 245] on div at bounding box center [21, 243] width 23 height 30
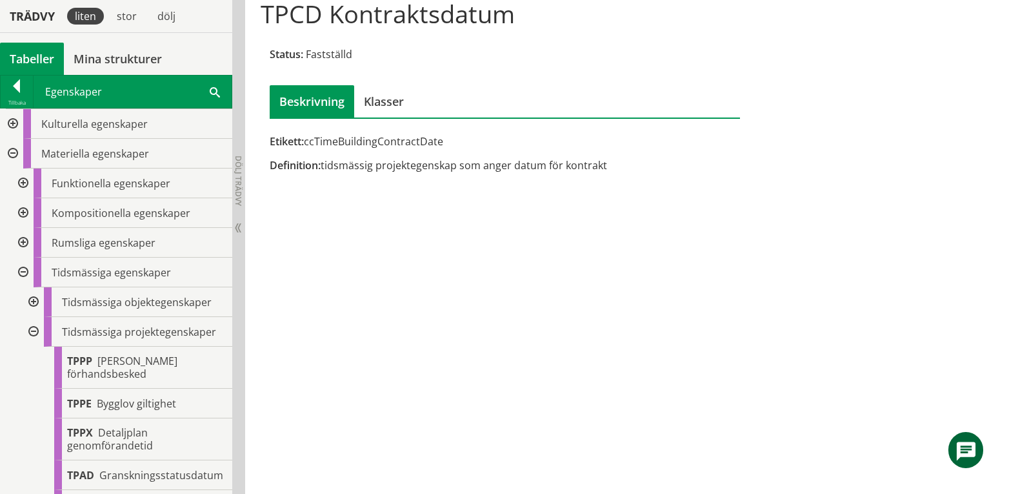
click at [21, 270] on div at bounding box center [21, 272] width 23 height 30
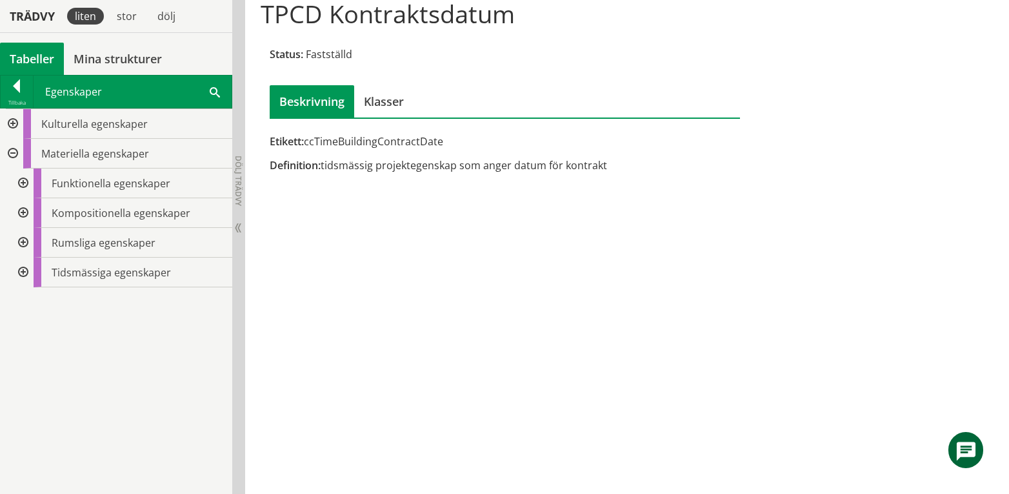
click at [25, 212] on div at bounding box center [21, 213] width 23 height 30
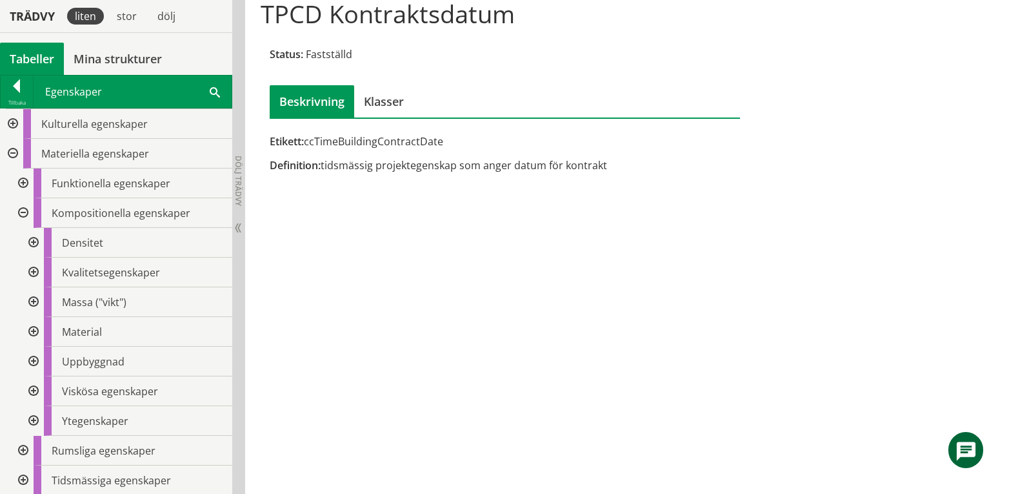
click at [36, 359] on div at bounding box center [32, 361] width 23 height 30
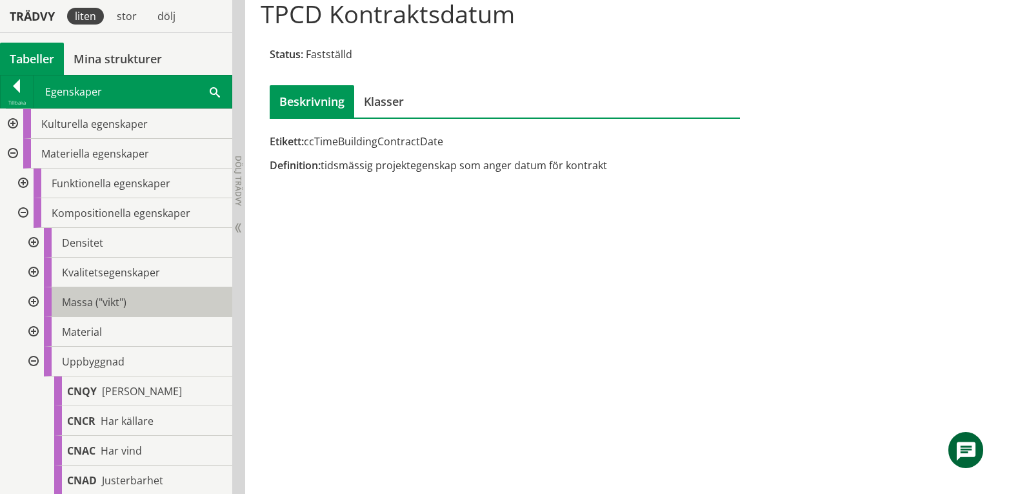
scroll to position [172, 0]
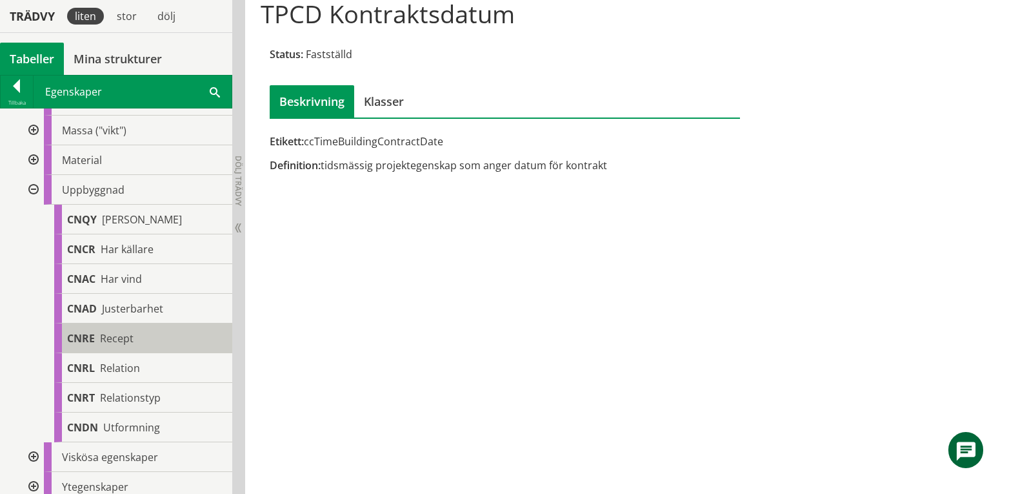
click at [119, 334] on span "Recept" at bounding box center [117, 338] width 34 height 14
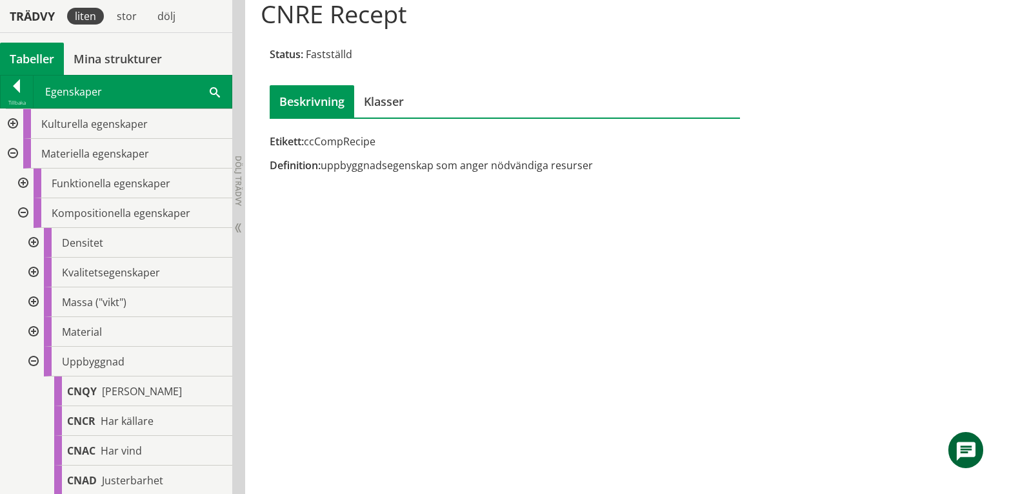
scroll to position [172, 0]
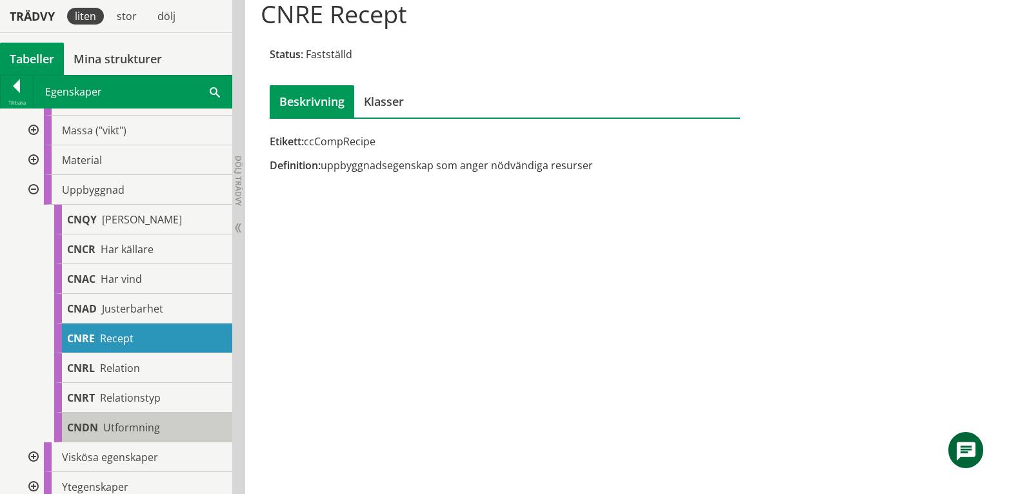
click at [125, 431] on span "Utformning" at bounding box center [131, 427] width 57 height 14
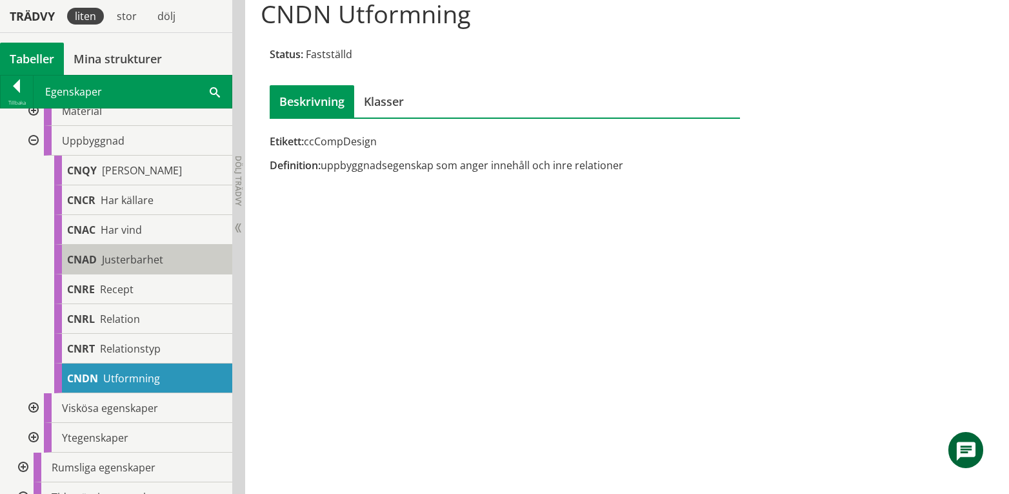
scroll to position [238, 0]
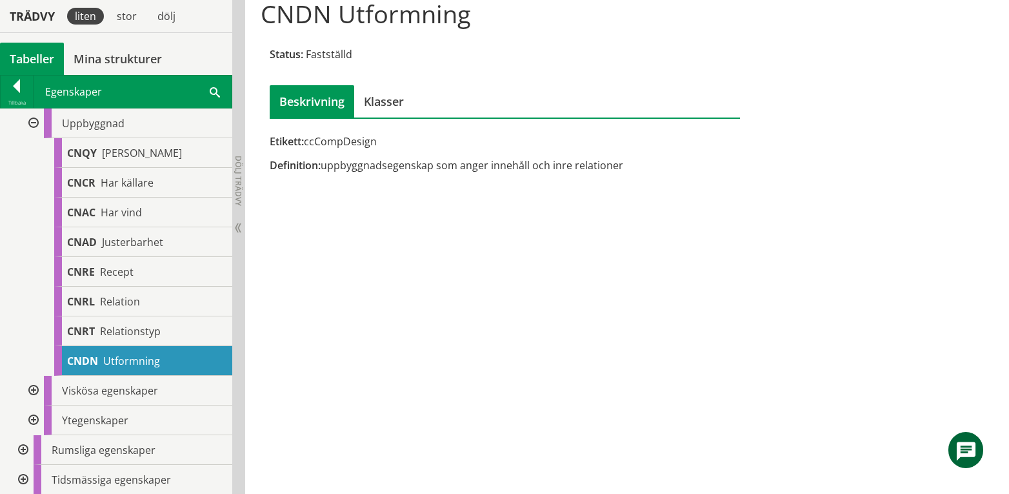
click at [32, 392] on div at bounding box center [32, 391] width 23 height 30
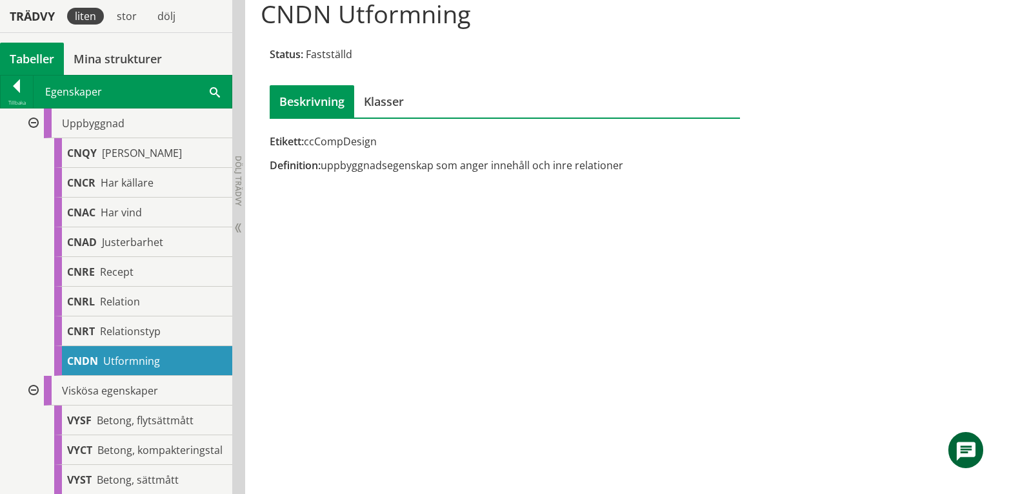
click at [32, 392] on div at bounding box center [32, 391] width 23 height 30
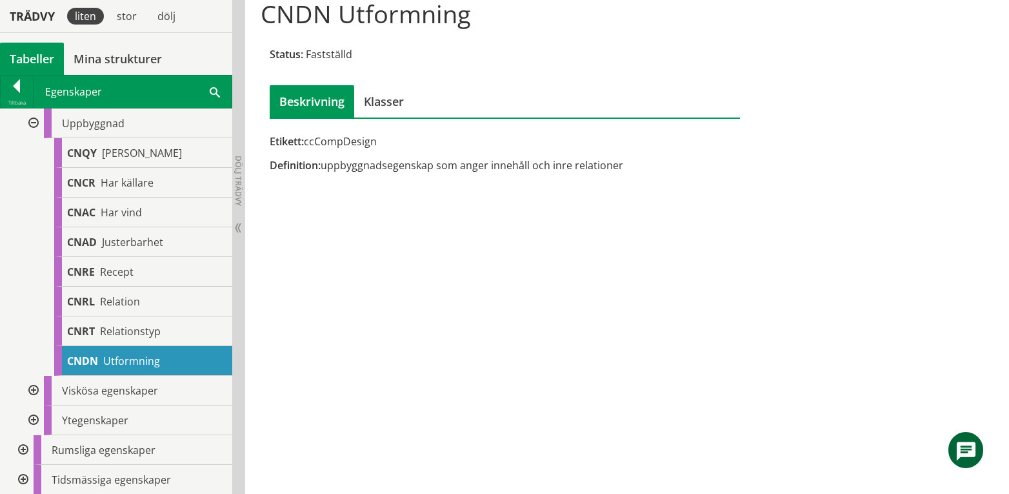
click at [36, 124] on div at bounding box center [32, 123] width 23 height 30
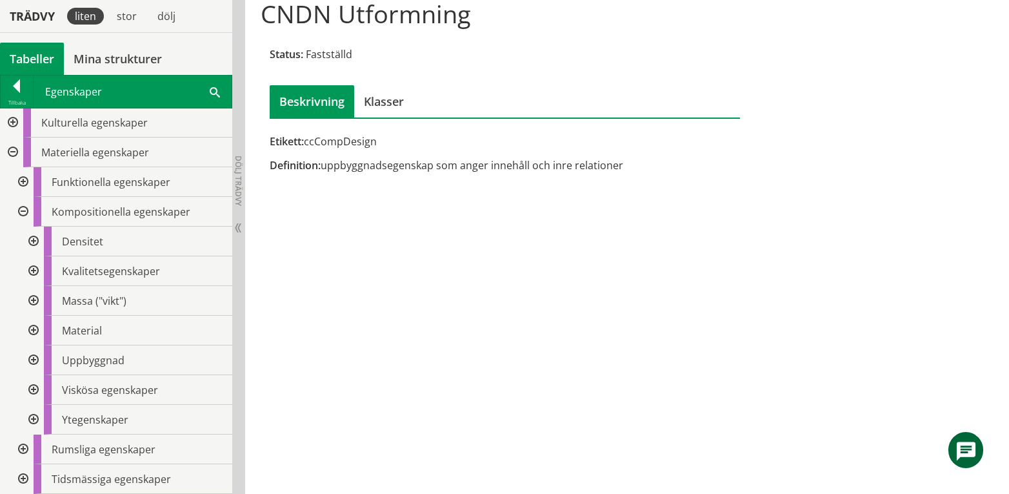
scroll to position [1, 0]
click at [35, 331] on div at bounding box center [32, 331] width 23 height 30
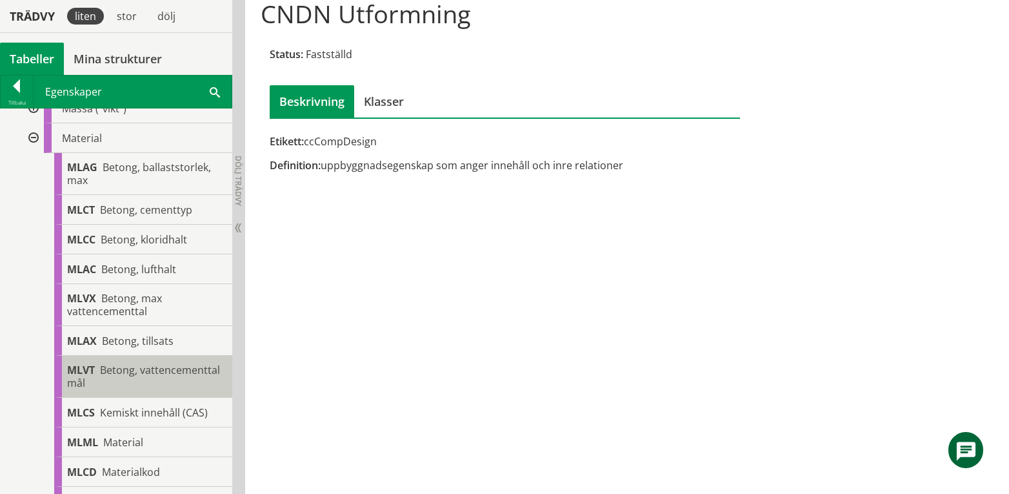
scroll to position [192, 0]
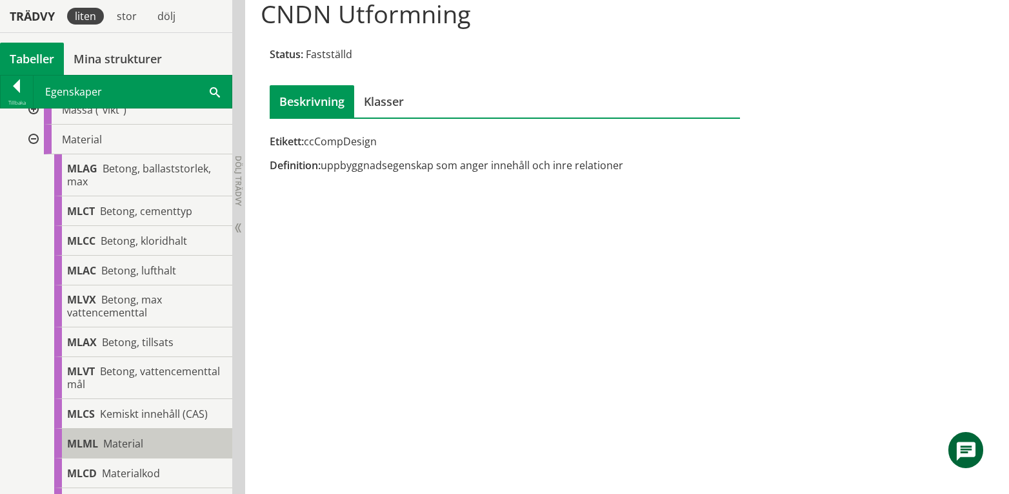
click at [130, 439] on span "Material" at bounding box center [123, 443] width 40 height 14
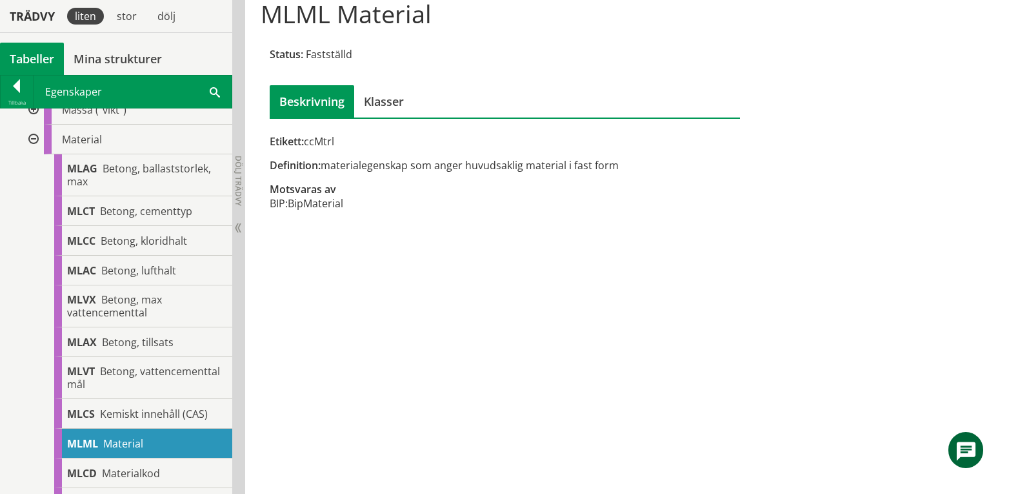
click at [28, 139] on div at bounding box center [32, 140] width 23 height 30
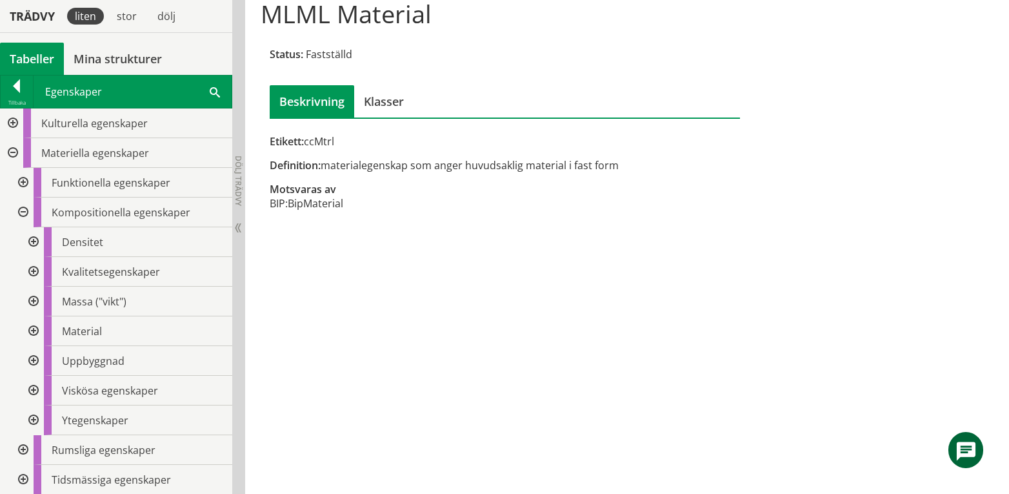
click at [32, 360] on div at bounding box center [32, 361] width 23 height 30
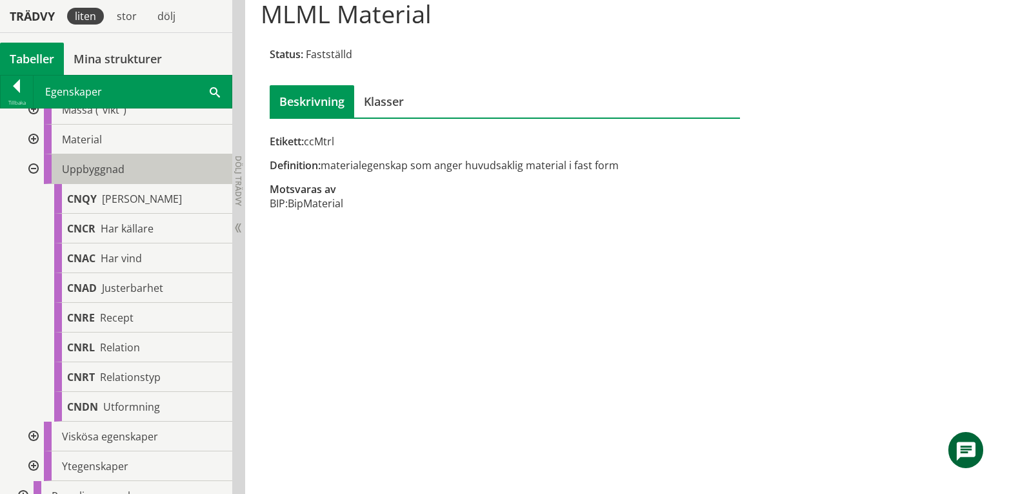
click at [101, 166] on span "Uppbyggnad" at bounding box center [93, 169] width 63 height 14
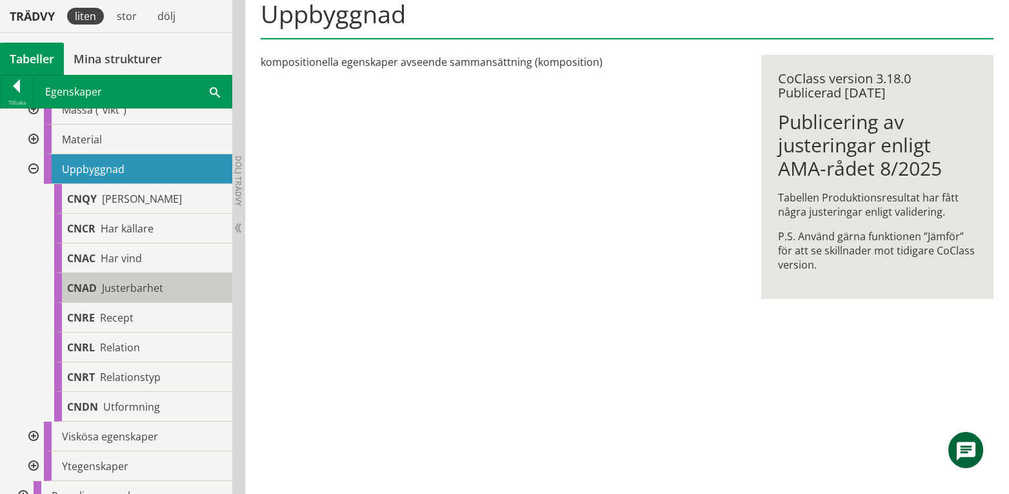
click at [159, 289] on span "Justerbarhet" at bounding box center [132, 288] width 61 height 14
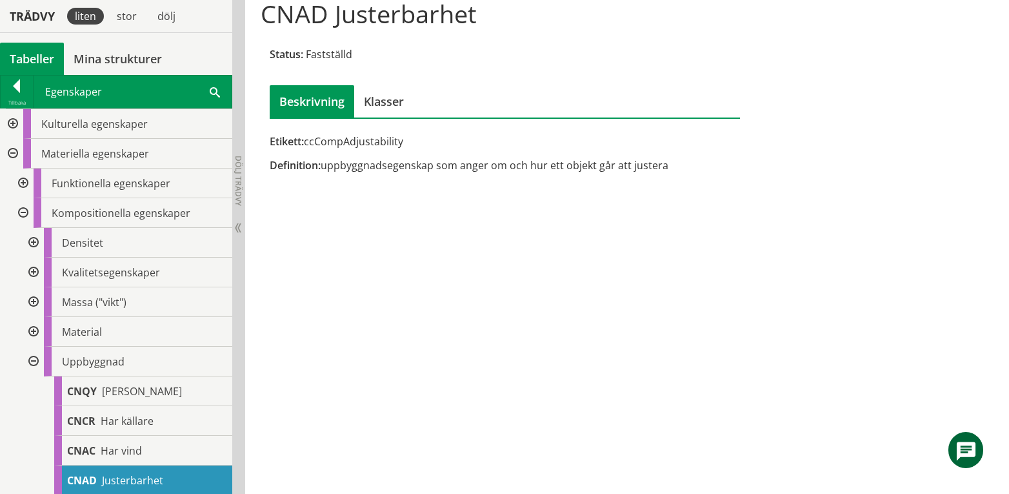
click at [34, 361] on div at bounding box center [32, 361] width 23 height 30
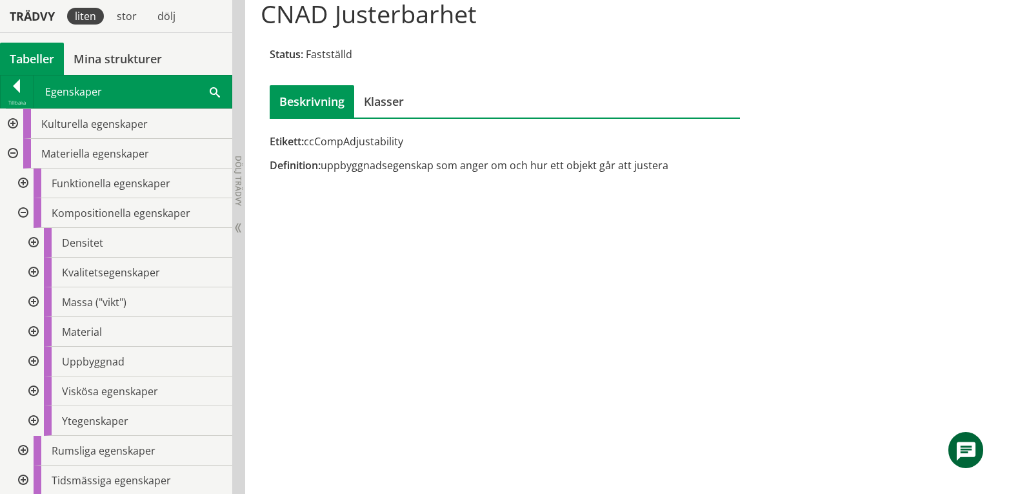
click at [22, 210] on div at bounding box center [21, 213] width 23 height 30
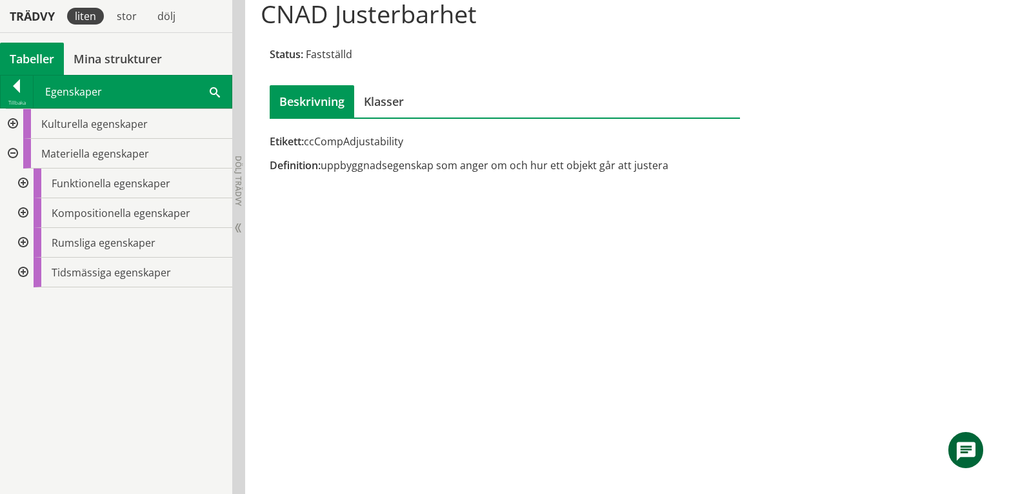
click at [22, 184] on div at bounding box center [21, 183] width 23 height 30
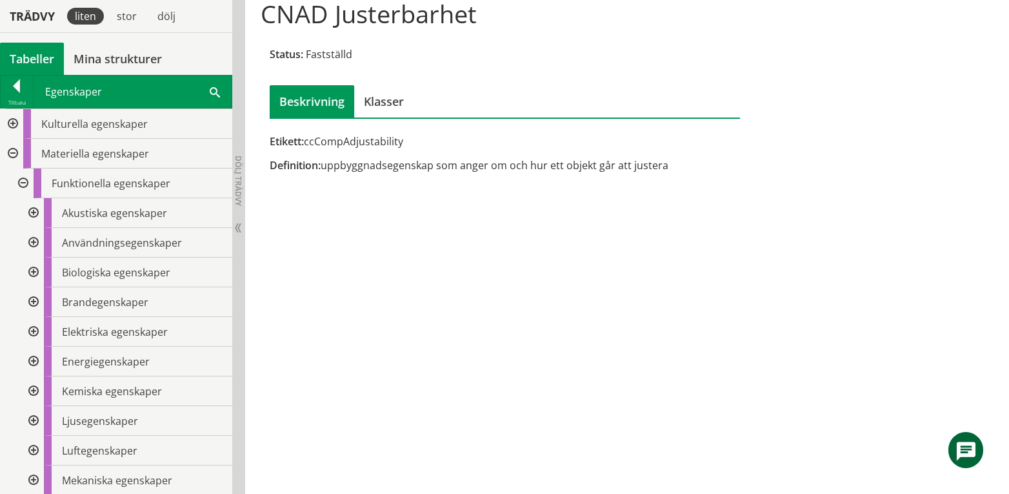
click at [32, 239] on div at bounding box center [32, 243] width 23 height 30
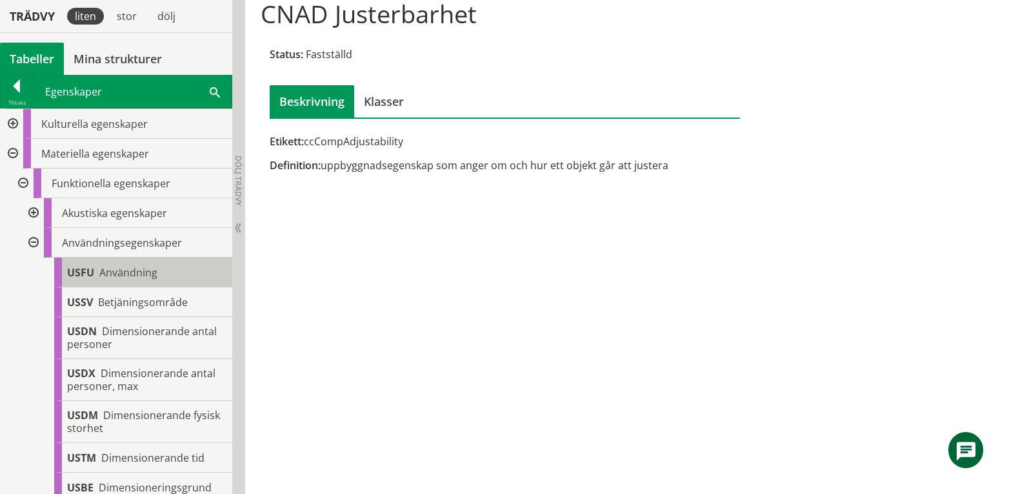
click at [151, 269] on span "Användning" at bounding box center [128, 272] width 58 height 14
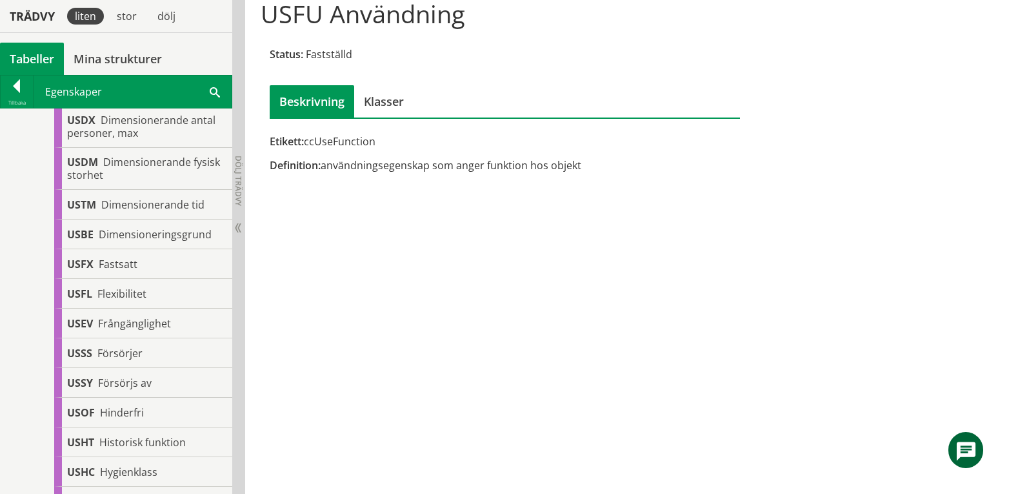
scroll to position [344, 0]
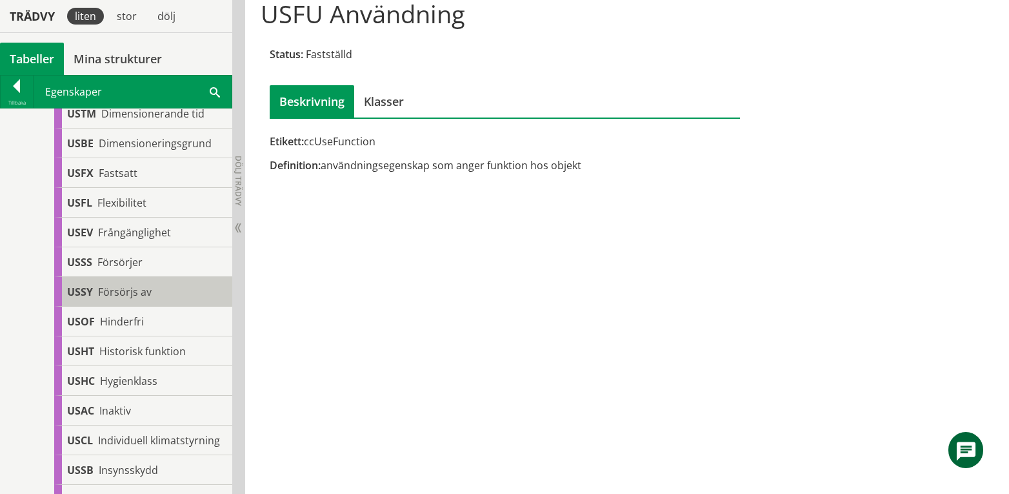
click at [130, 292] on span "Försörjs av" at bounding box center [125, 292] width 54 height 14
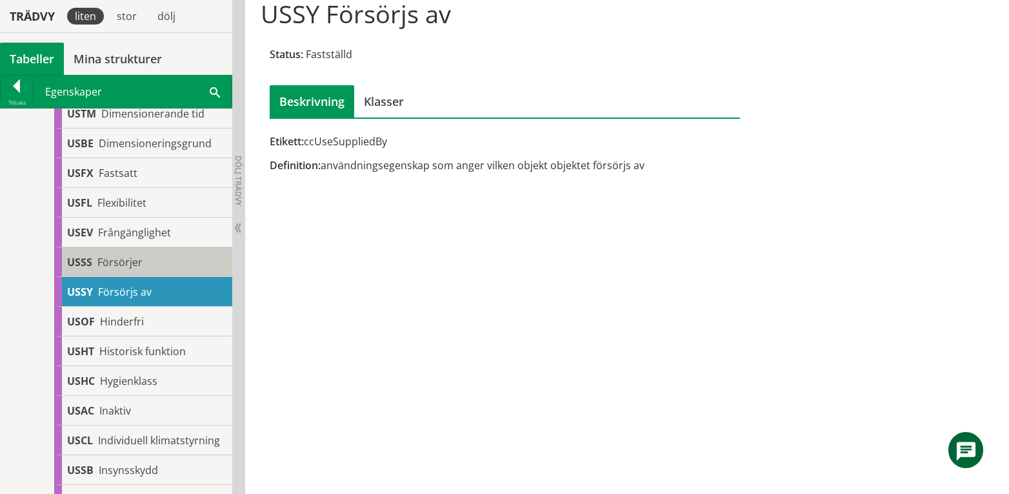
click at [137, 268] on span "Försörjer" at bounding box center [119, 262] width 45 height 14
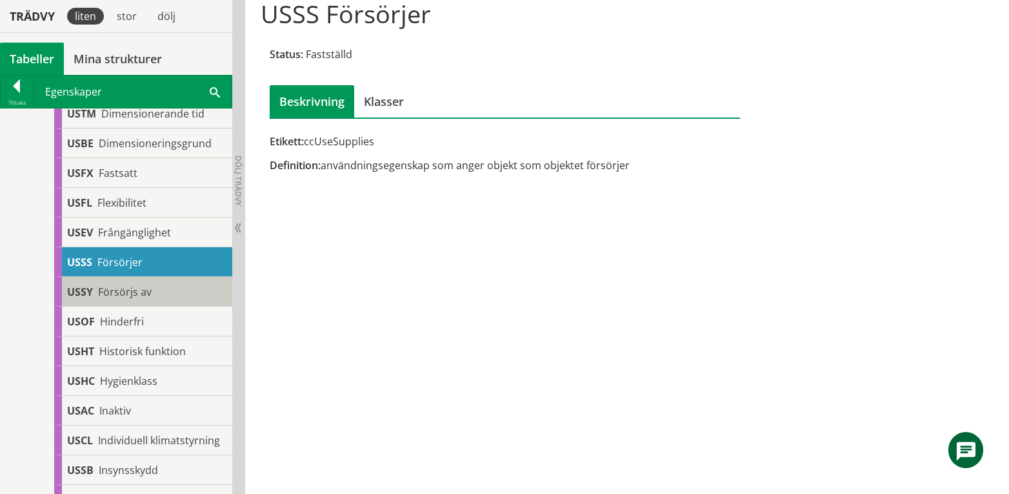
click at [137, 288] on span "Försörjs av" at bounding box center [125, 292] width 54 height 14
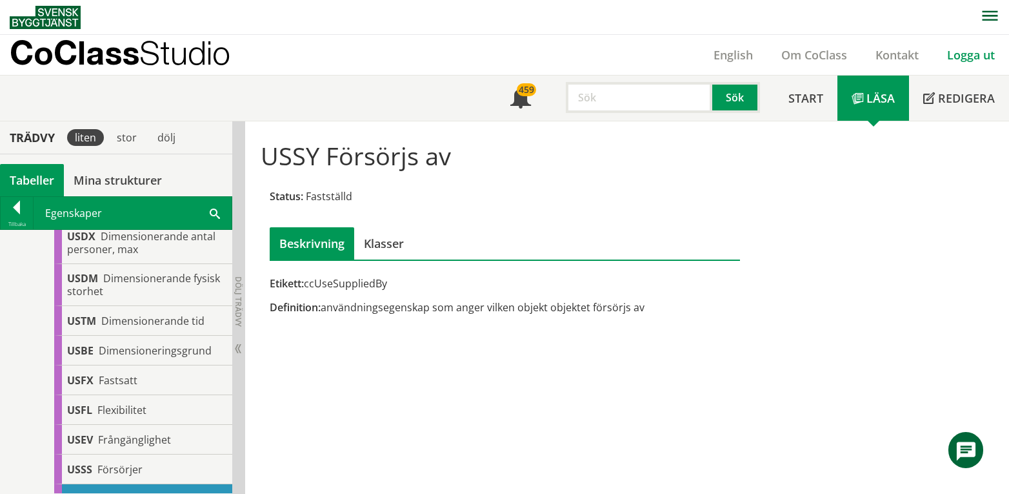
click at [974, 54] on link "Logga ut" at bounding box center [971, 54] width 76 height 15
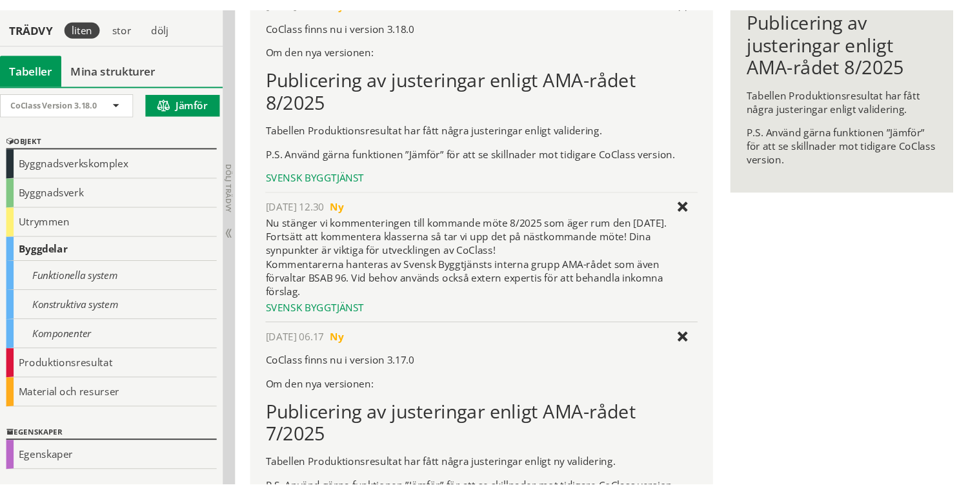
scroll to position [344, 0]
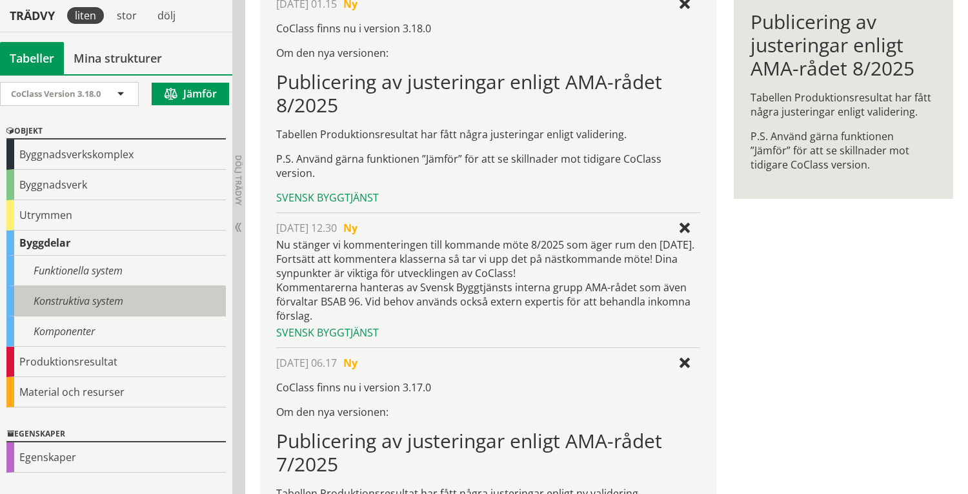
click at [94, 299] on div "Konstruktiva system" at bounding box center [115, 301] width 219 height 30
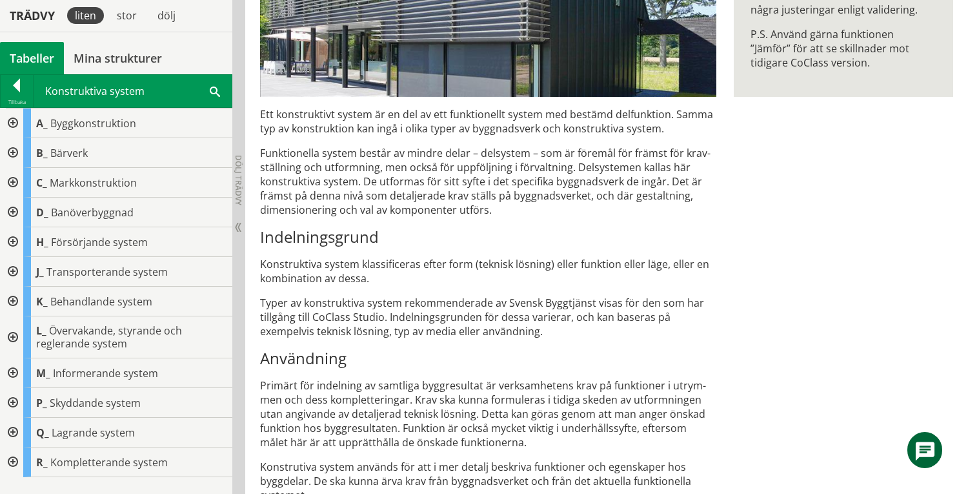
click at [10, 462] on div at bounding box center [11, 462] width 23 height 30
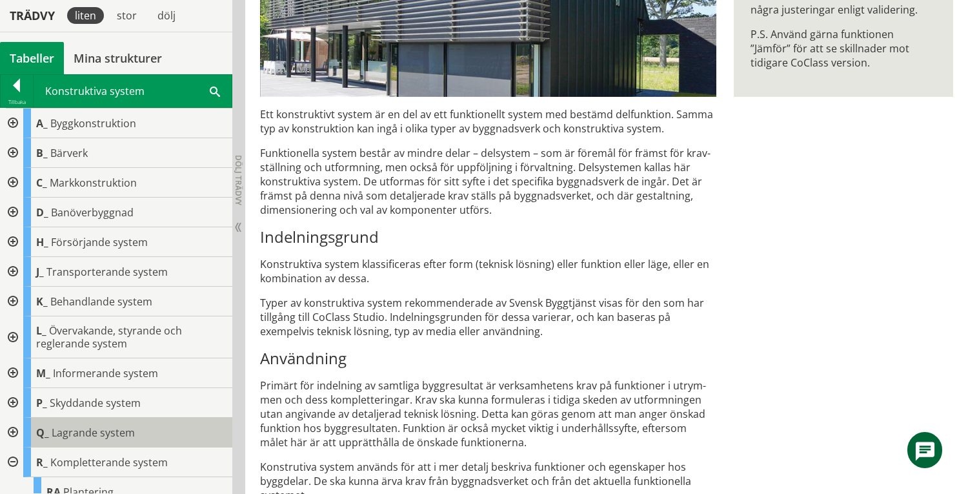
scroll to position [145, 0]
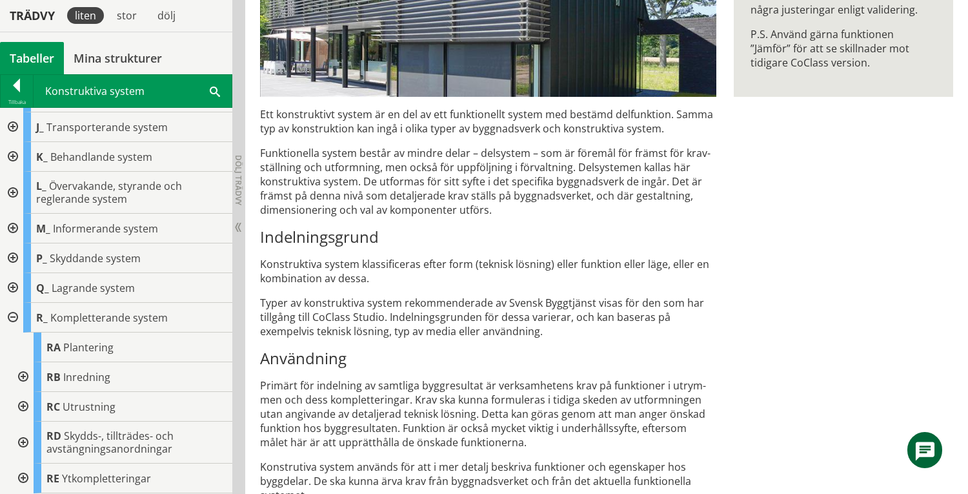
click at [24, 381] on div at bounding box center [21, 377] width 23 height 30
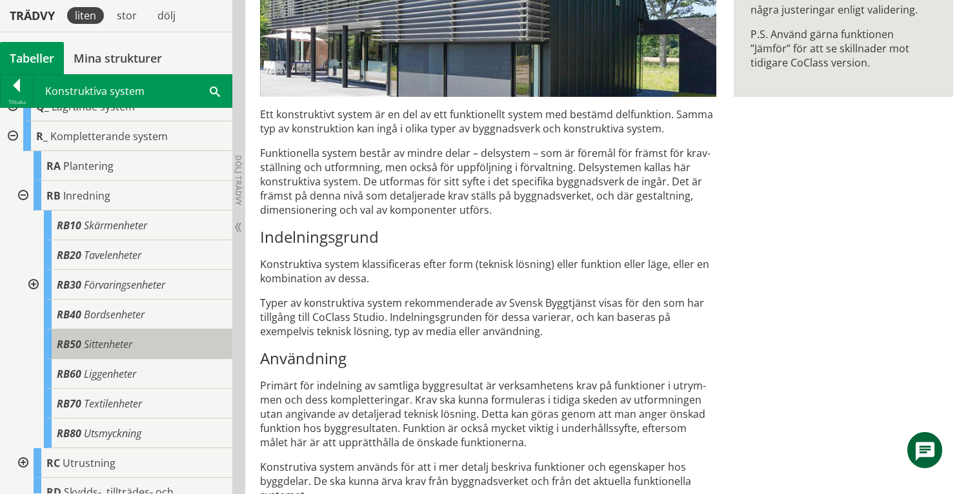
scroll to position [296, 0]
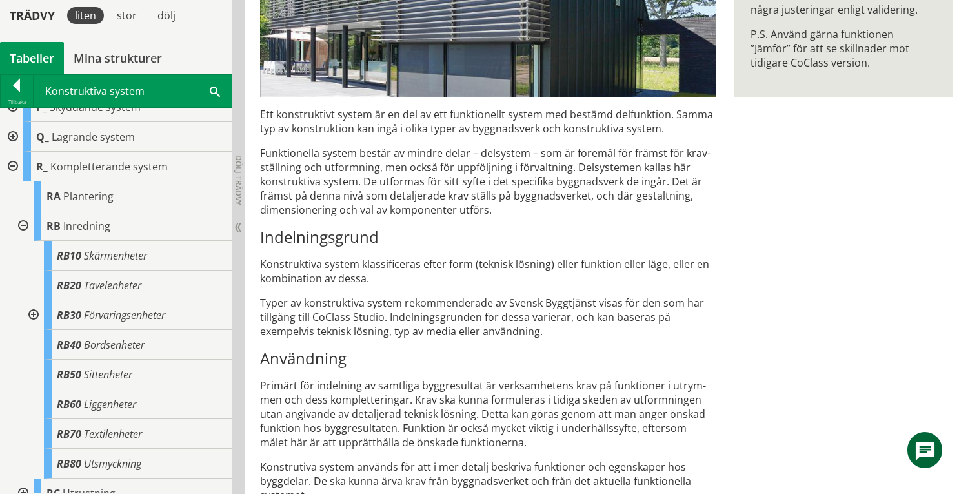
click at [23, 225] on div at bounding box center [21, 226] width 23 height 30
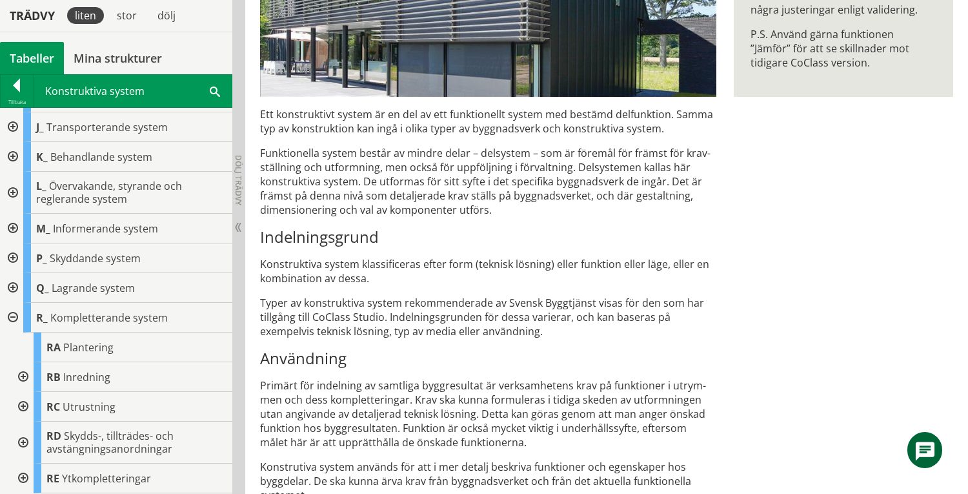
click at [25, 476] on div at bounding box center [21, 478] width 23 height 30
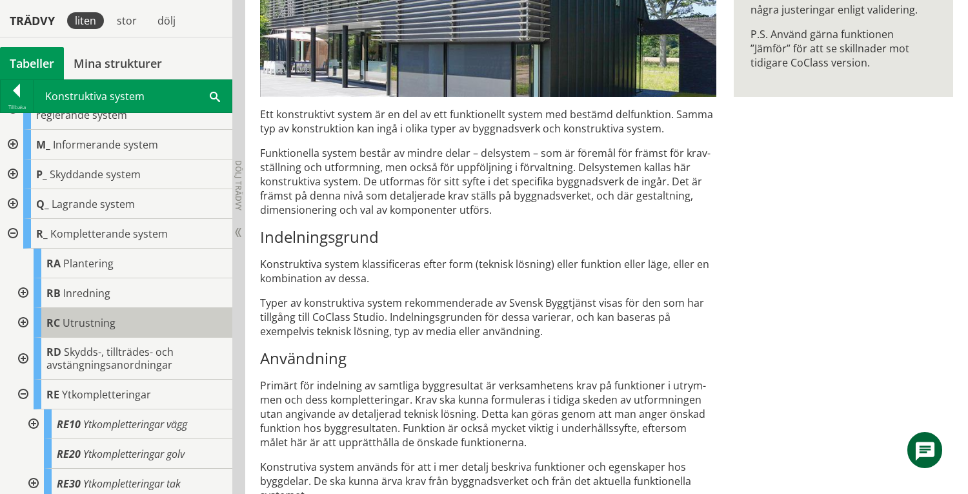
scroll to position [430, 0]
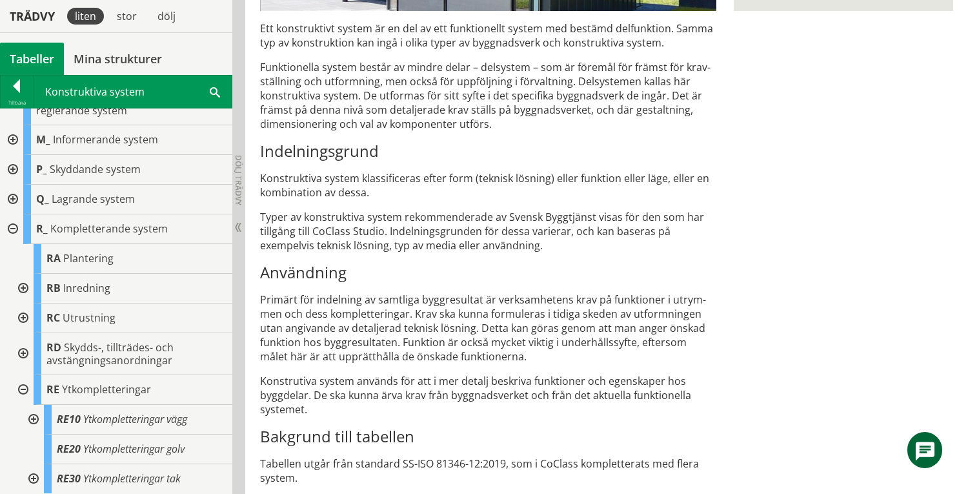
click at [35, 419] on div at bounding box center [32, 420] width 23 height 30
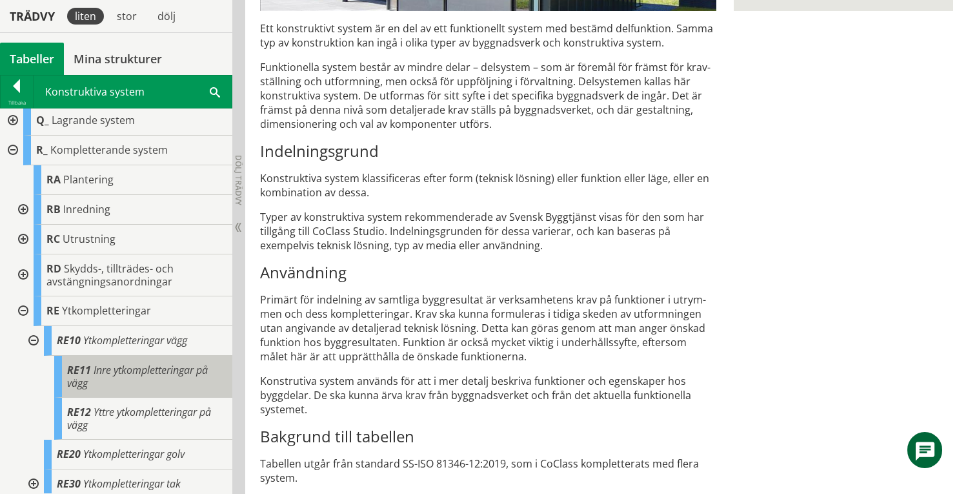
scroll to position [318, 0]
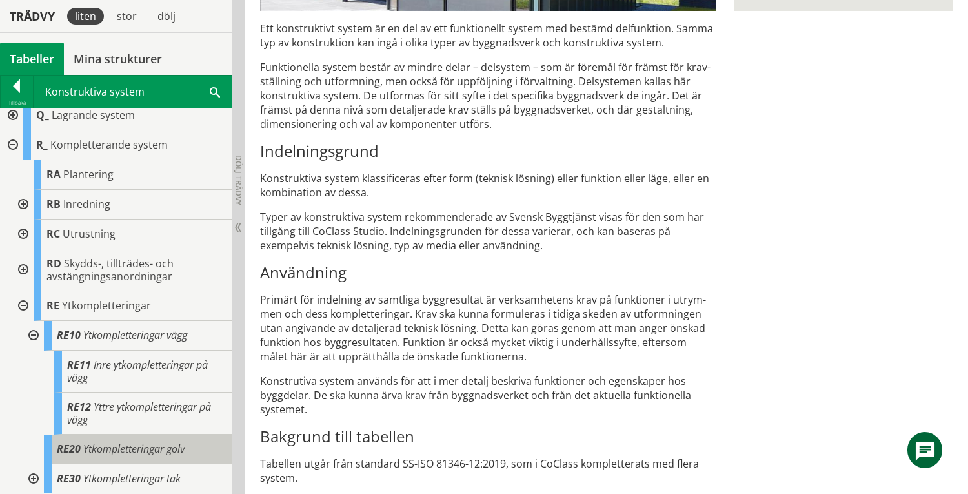
click at [121, 450] on span "Ytkompletteringar golv" at bounding box center [133, 448] width 101 height 14
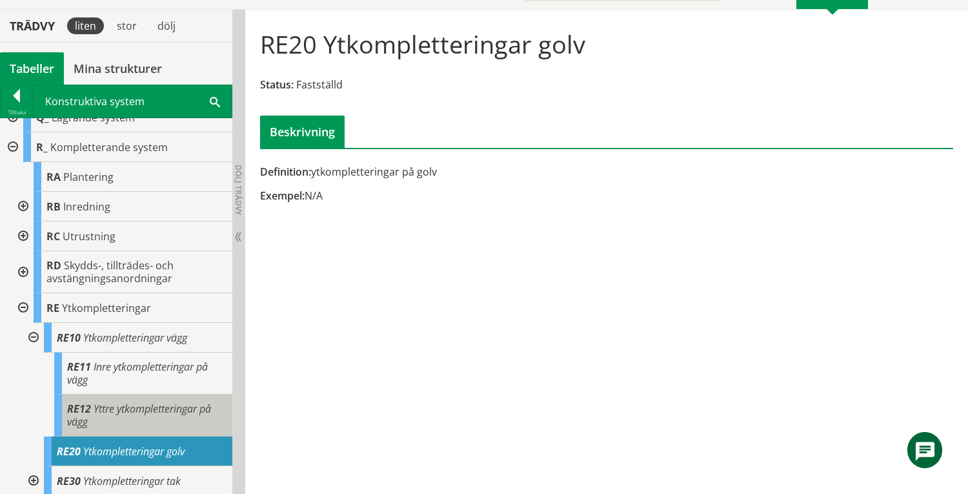
scroll to position [328, 0]
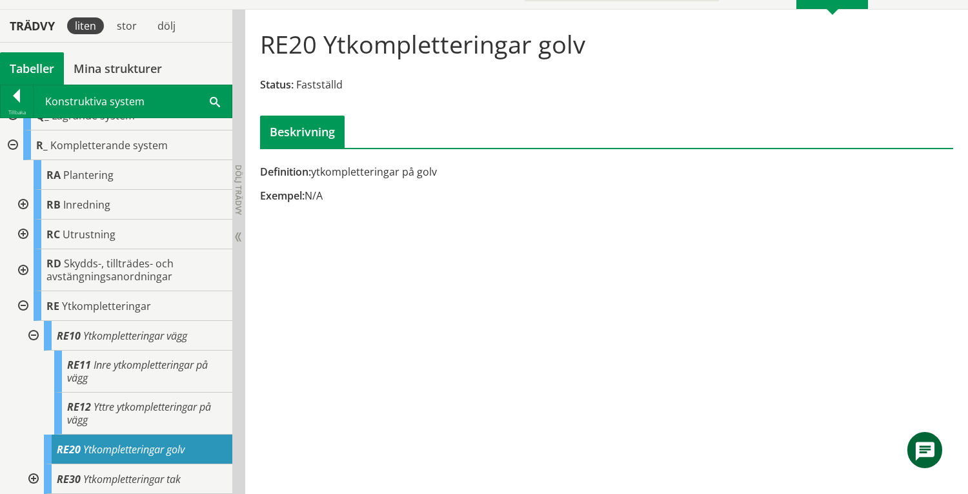
click at [25, 199] on div at bounding box center [21, 205] width 23 height 30
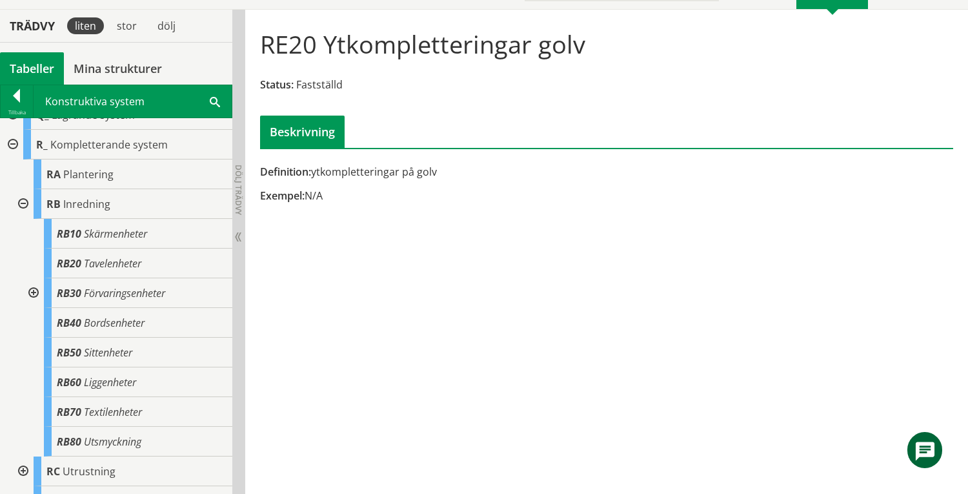
click at [35, 290] on div at bounding box center [32, 293] width 23 height 30
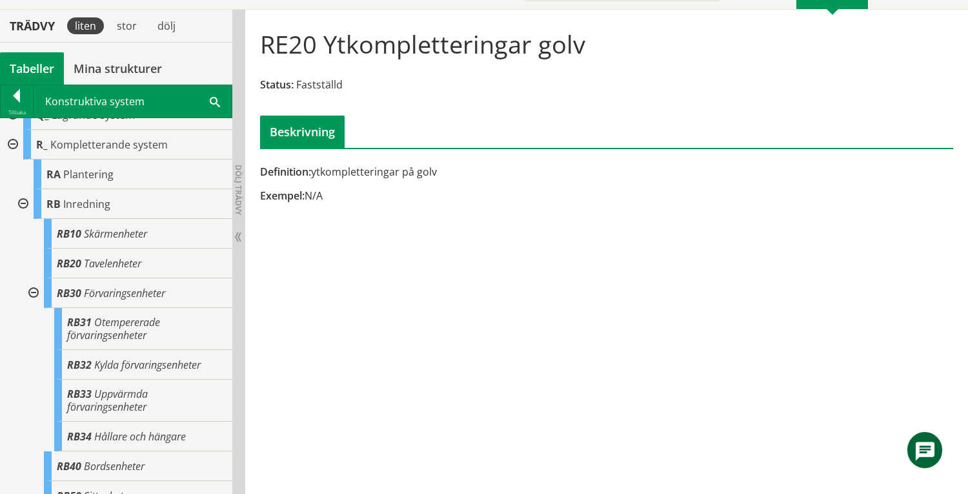
click at [35, 290] on div at bounding box center [32, 293] width 23 height 30
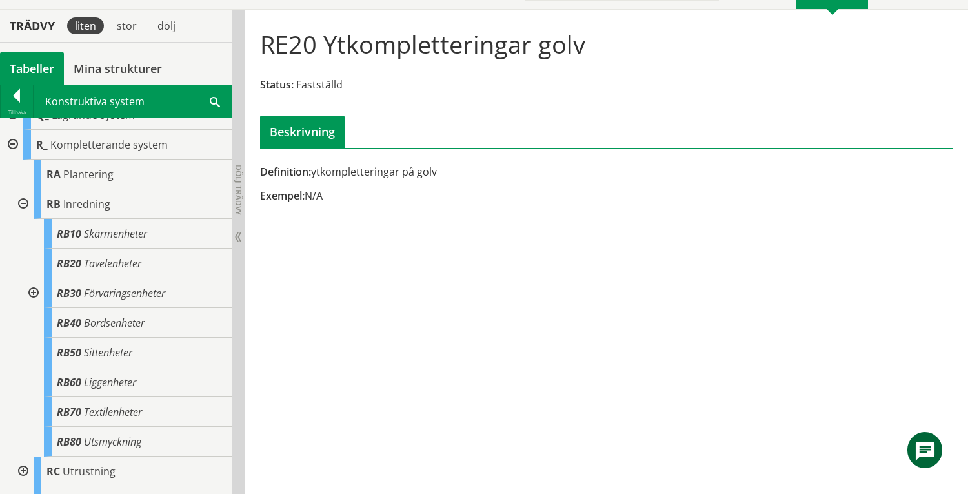
click at [23, 202] on div at bounding box center [21, 204] width 23 height 30
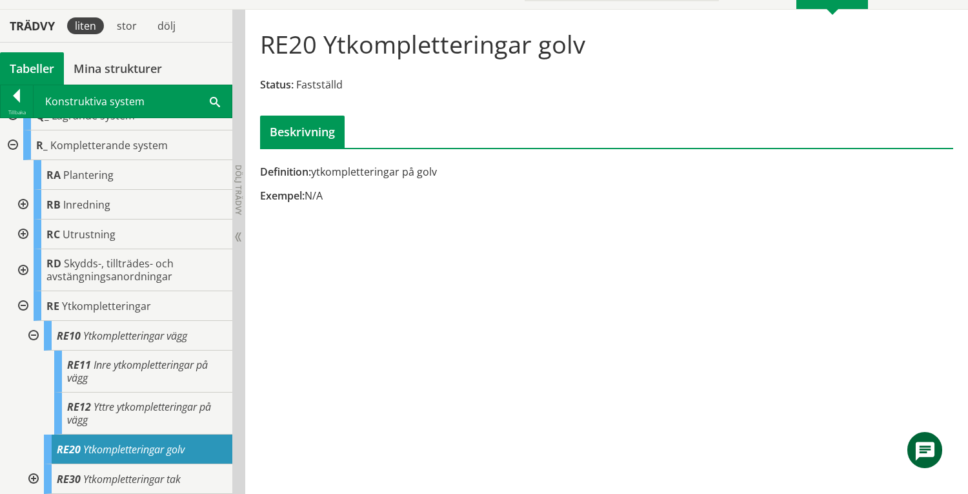
click at [19, 236] on div at bounding box center [21, 234] width 23 height 30
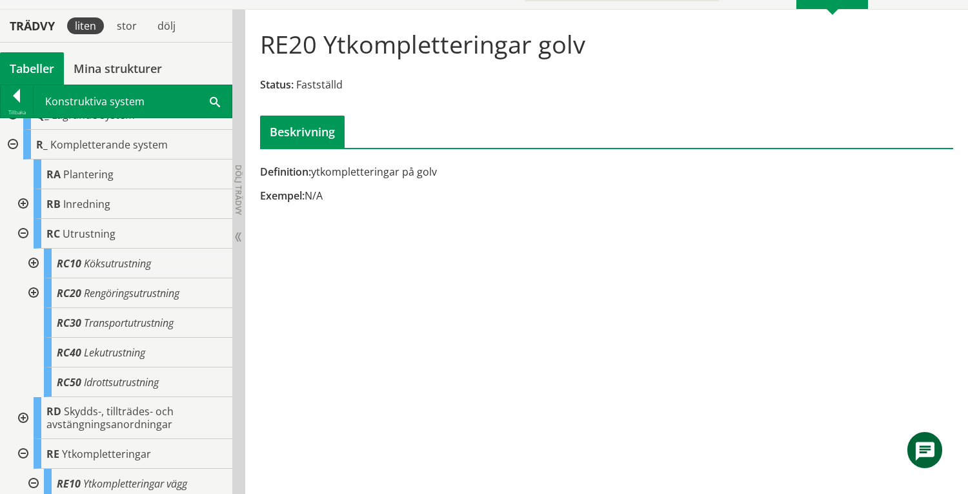
click at [34, 294] on div at bounding box center [32, 293] width 23 height 30
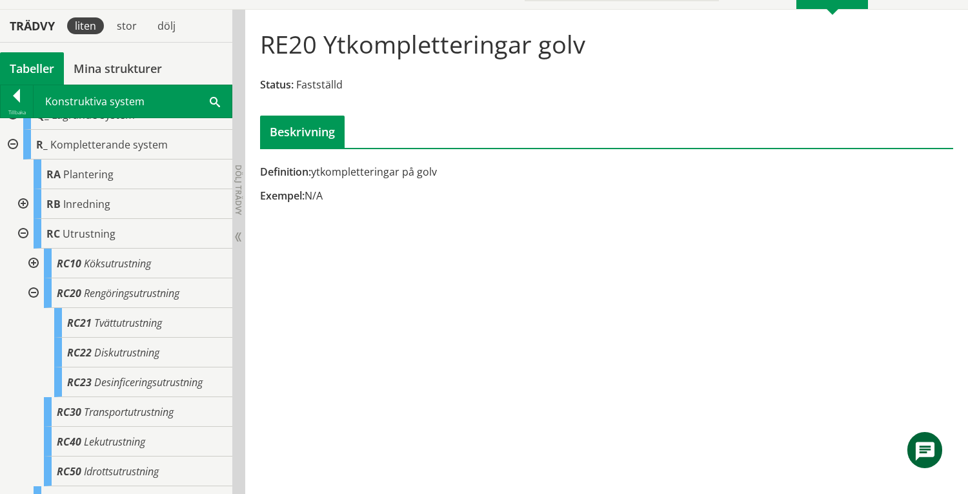
click at [34, 294] on div at bounding box center [32, 293] width 23 height 30
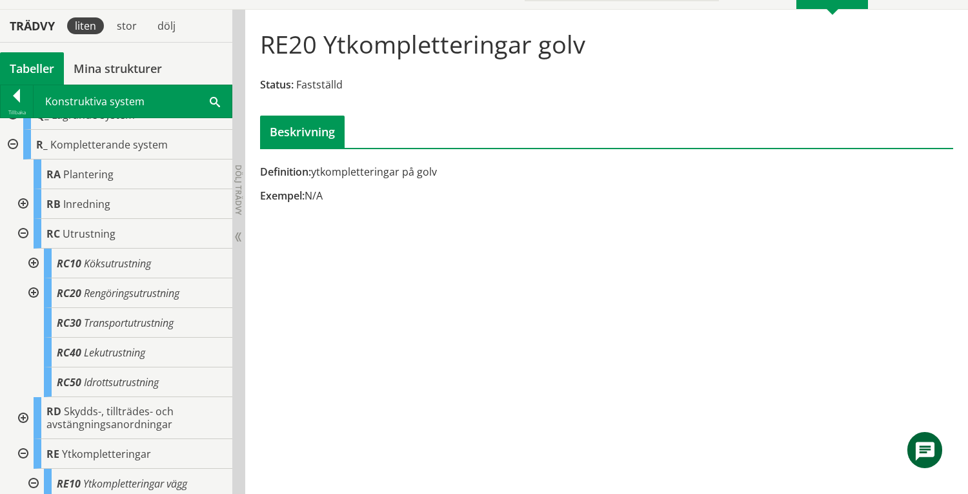
click at [21, 231] on div at bounding box center [21, 234] width 23 height 30
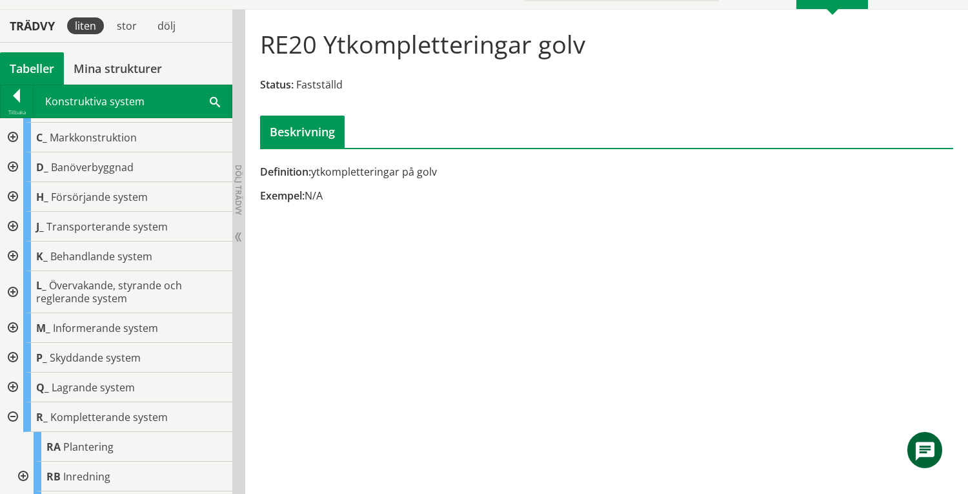
scroll to position [0, 0]
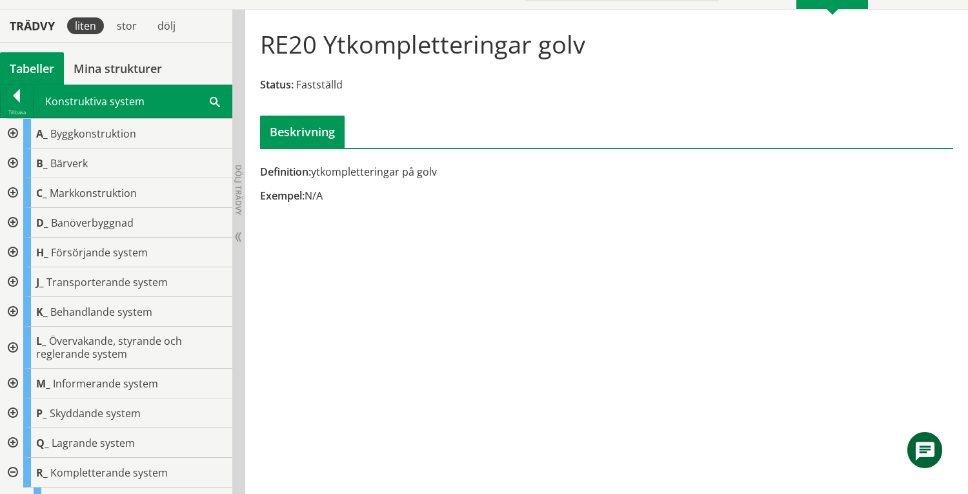
click at [36, 61] on div "Tabeller" at bounding box center [32, 68] width 64 height 32
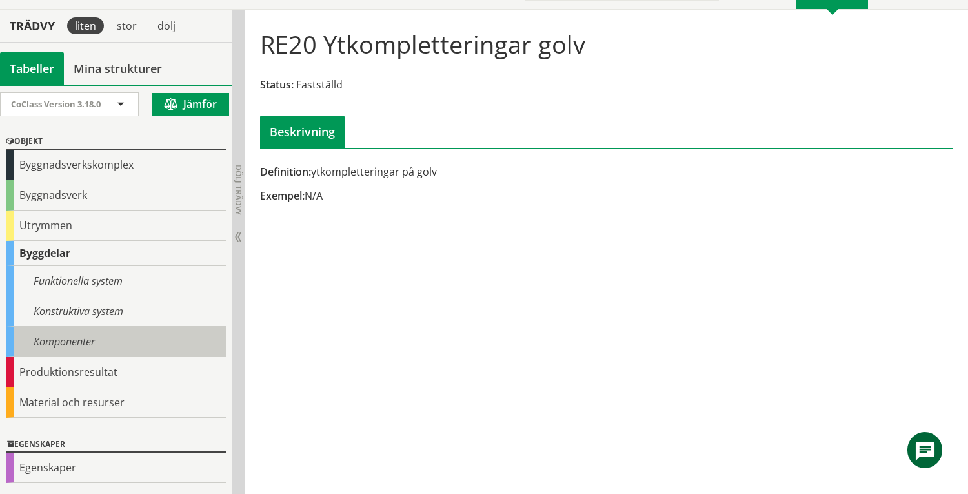
click at [101, 341] on div "Komponenter" at bounding box center [115, 341] width 219 height 30
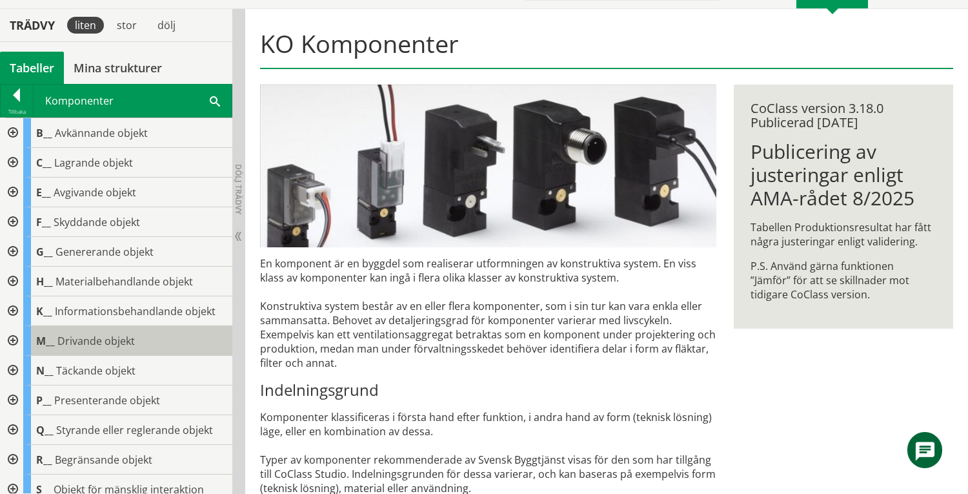
scroll to position [201, 0]
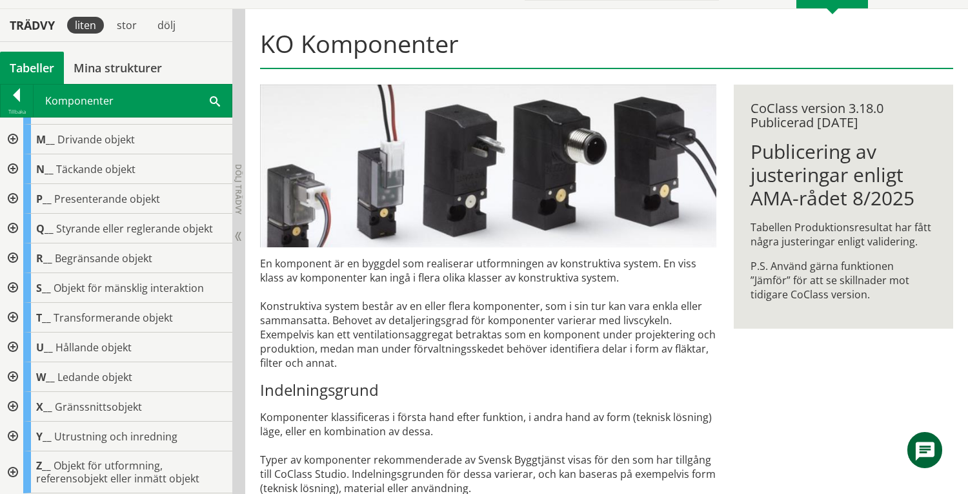
click at [12, 437] on div at bounding box center [11, 436] width 23 height 30
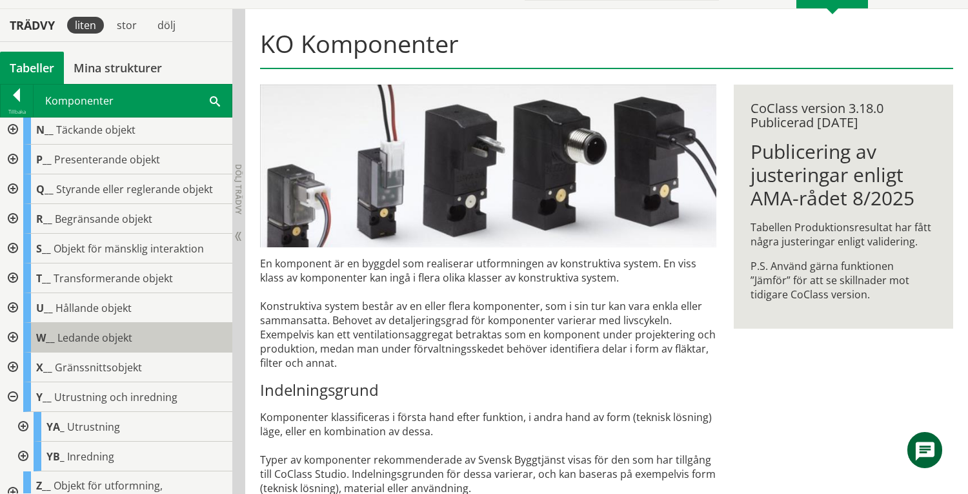
scroll to position [261, 0]
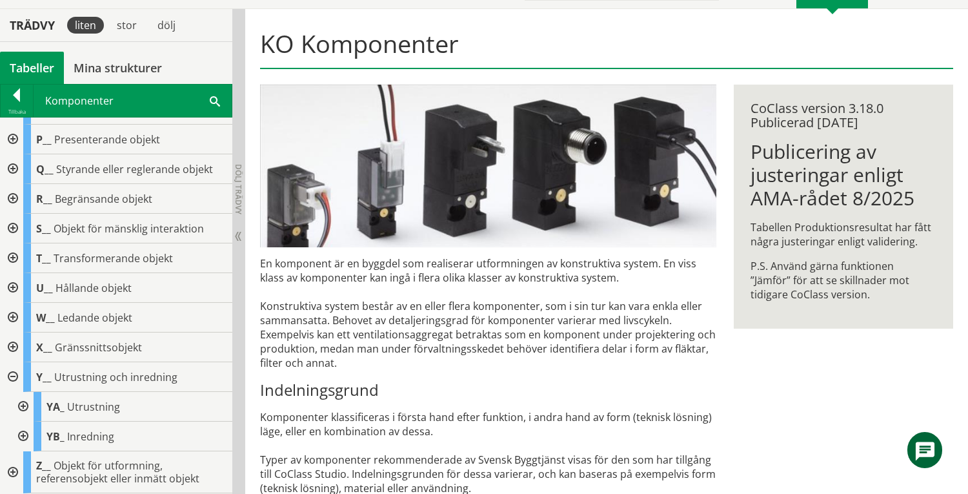
click at [22, 403] on div at bounding box center [21, 407] width 23 height 30
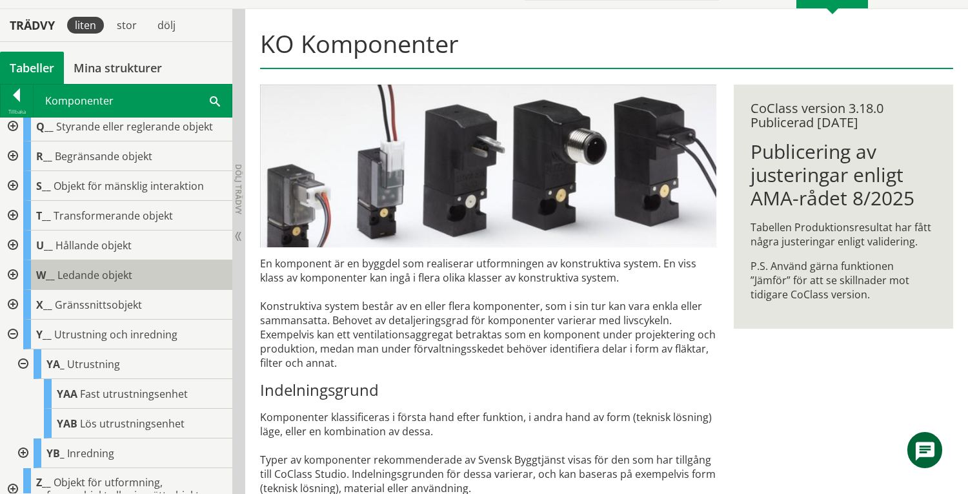
scroll to position [320, 0]
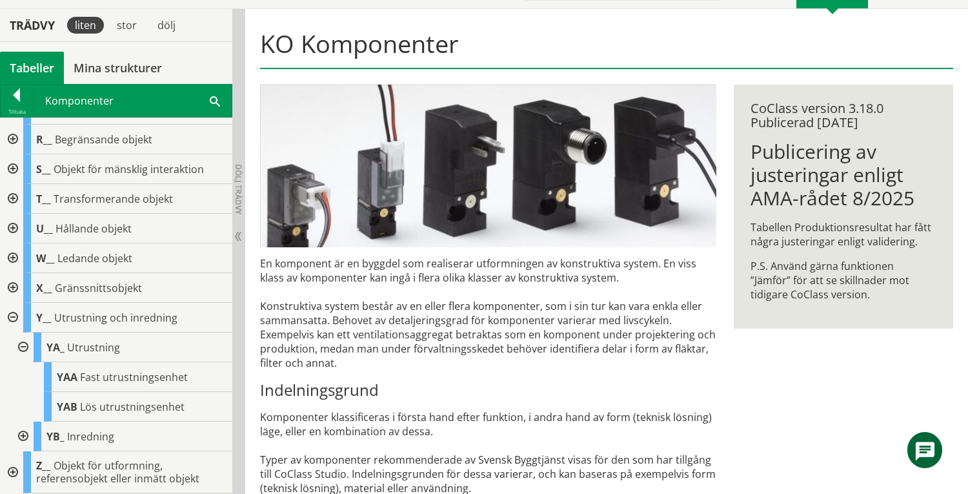
click at [24, 439] on div at bounding box center [21, 436] width 23 height 30
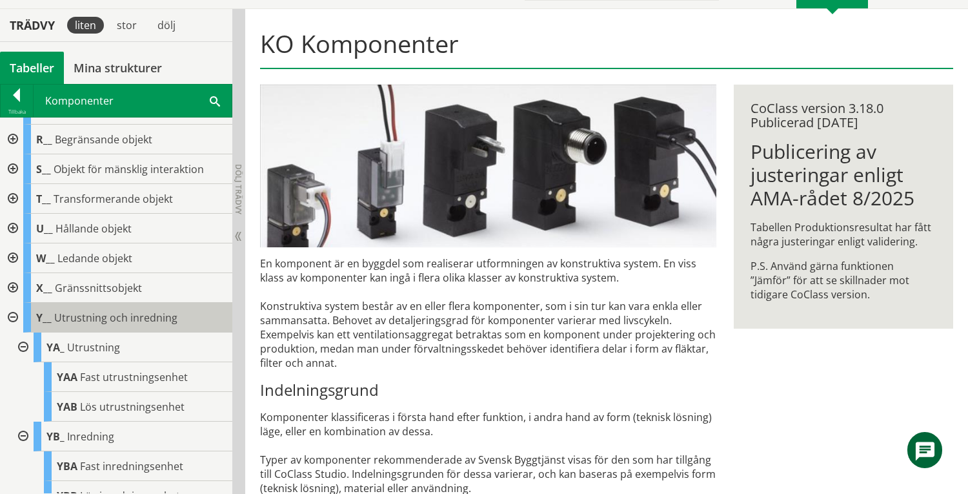
scroll to position [379, 0]
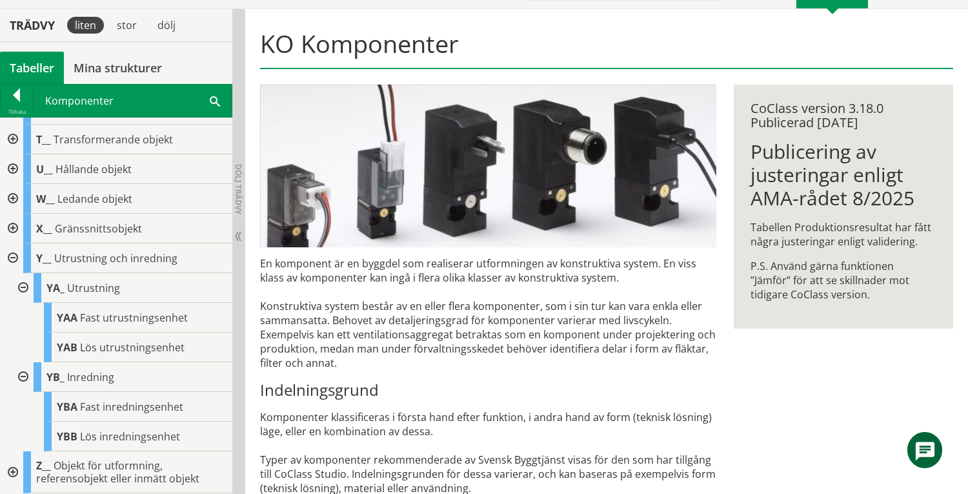
click at [34, 70] on div "Tabeller" at bounding box center [32, 68] width 64 height 32
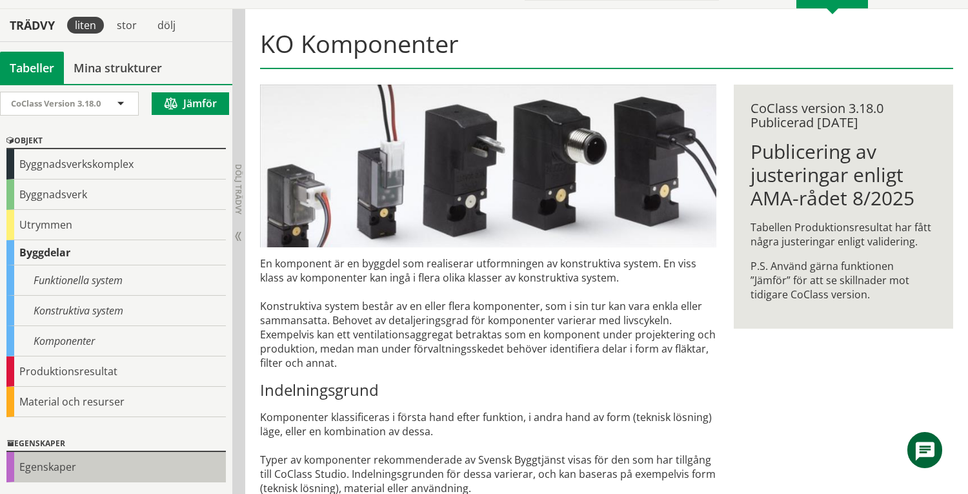
click at [70, 472] on div "Egenskaper" at bounding box center [115, 467] width 219 height 30
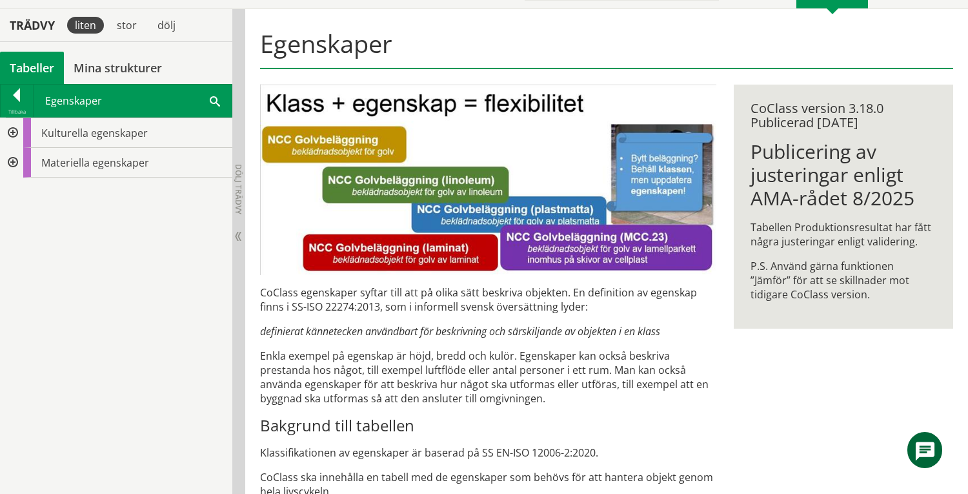
click at [13, 130] on div at bounding box center [11, 133] width 23 height 30
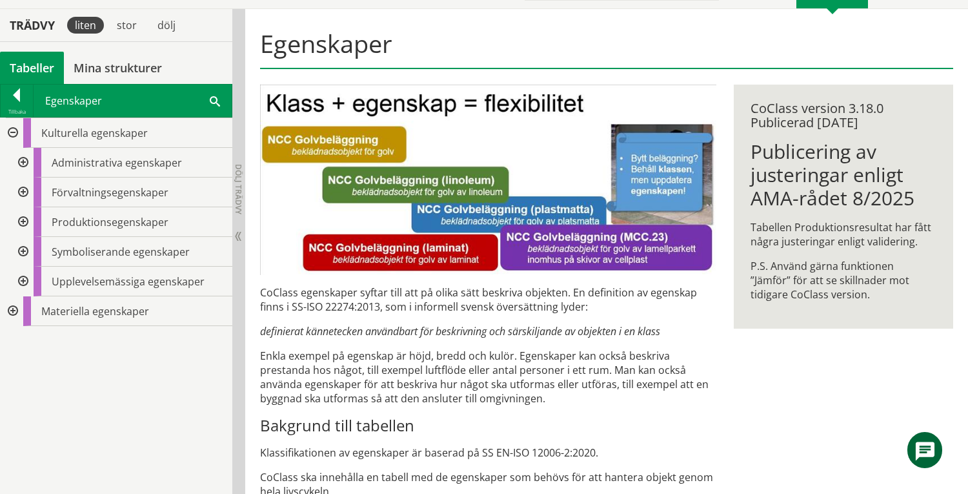
click at [21, 223] on div at bounding box center [21, 222] width 23 height 30
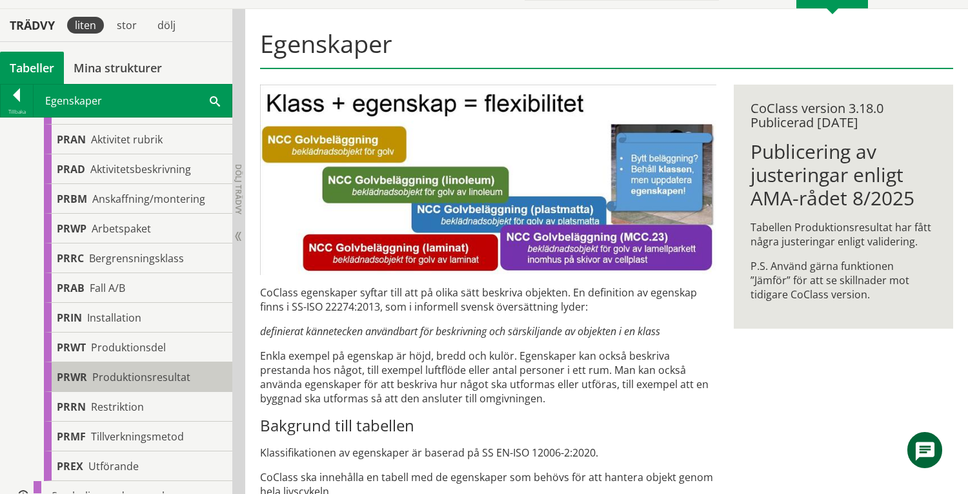
scroll to position [46, 0]
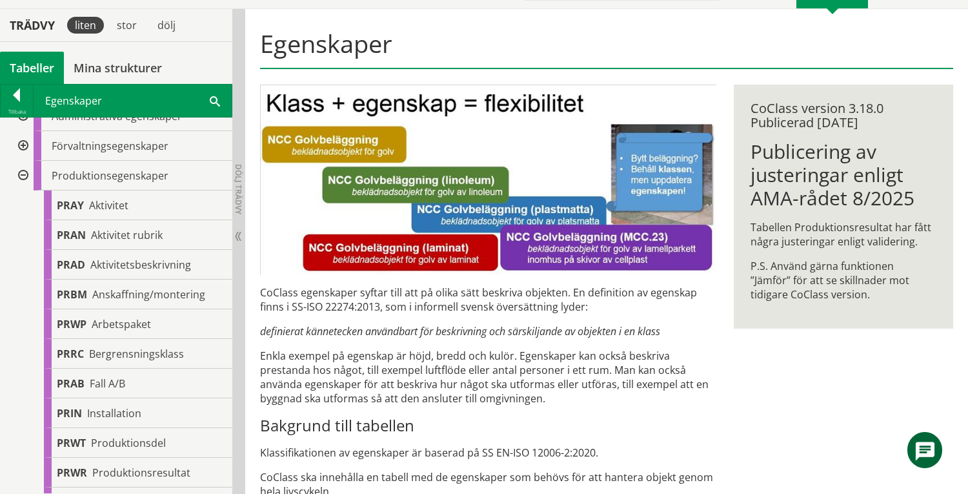
click at [21, 173] on div at bounding box center [21, 176] width 23 height 30
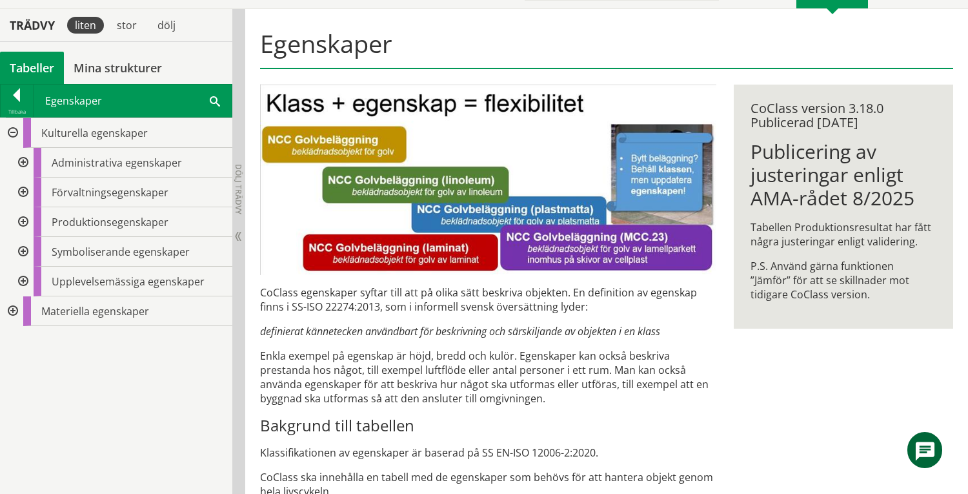
click at [24, 279] on div at bounding box center [21, 281] width 23 height 30
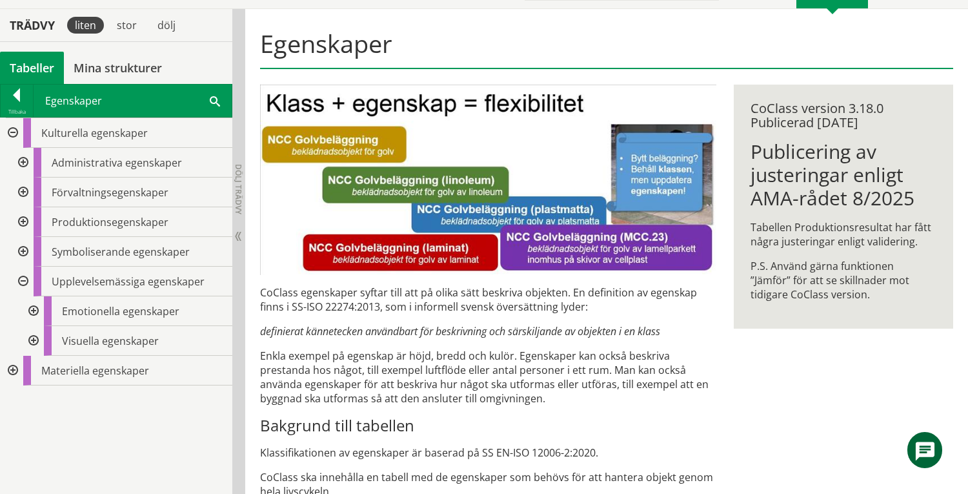
click at [24, 279] on div at bounding box center [21, 281] width 23 height 30
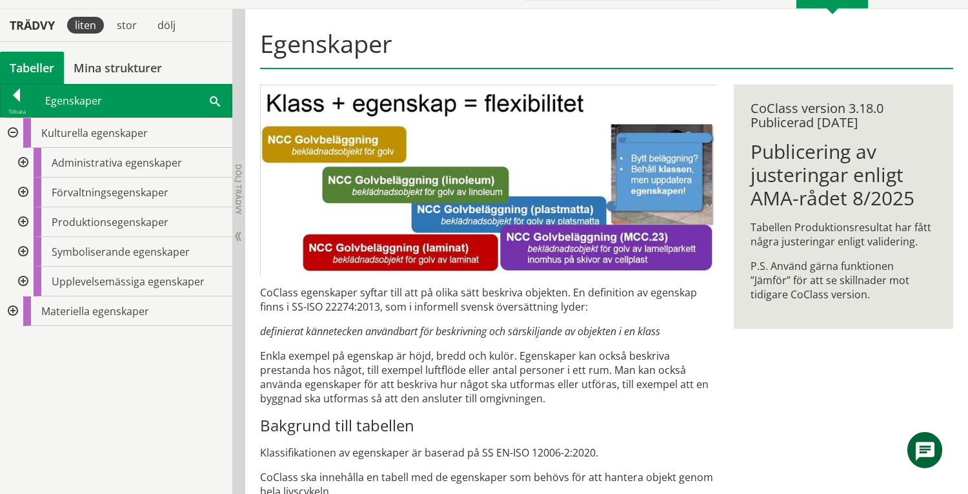
click at [23, 190] on div at bounding box center [21, 192] width 23 height 30
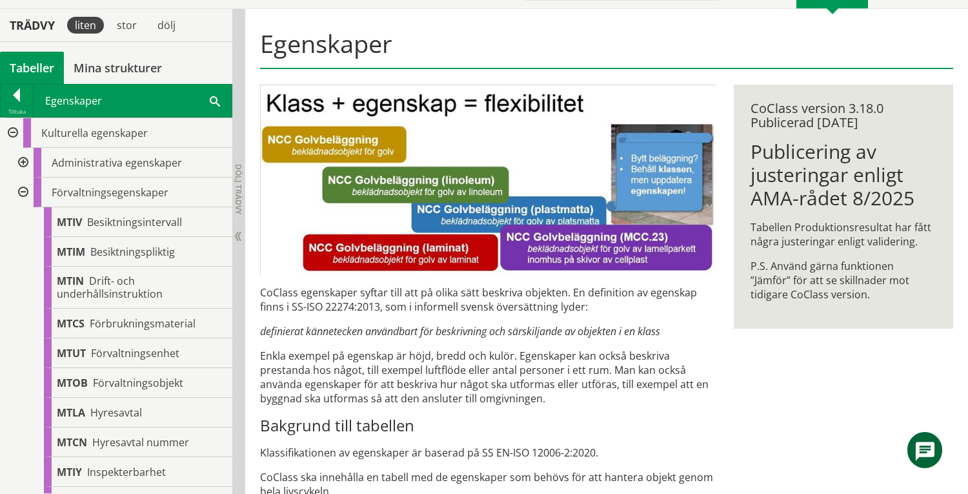
click at [22, 194] on div at bounding box center [21, 192] width 23 height 30
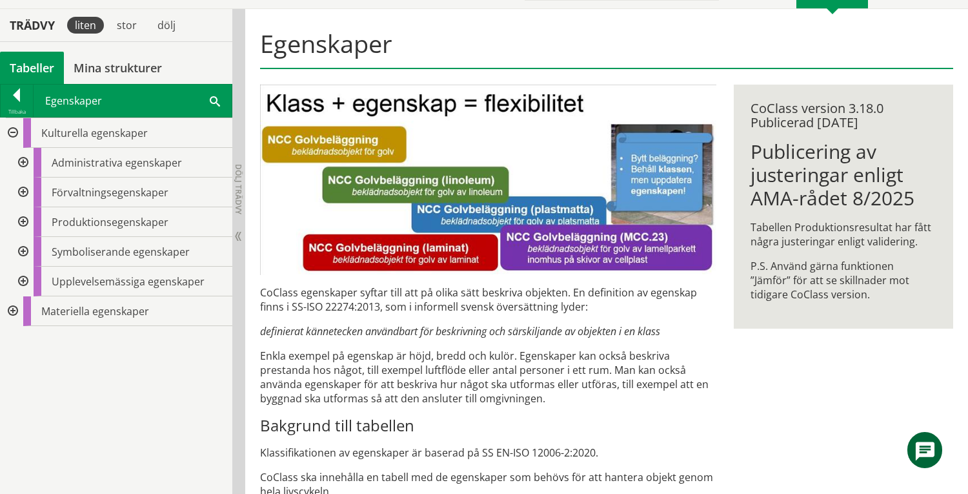
click at [15, 312] on div at bounding box center [11, 311] width 23 height 30
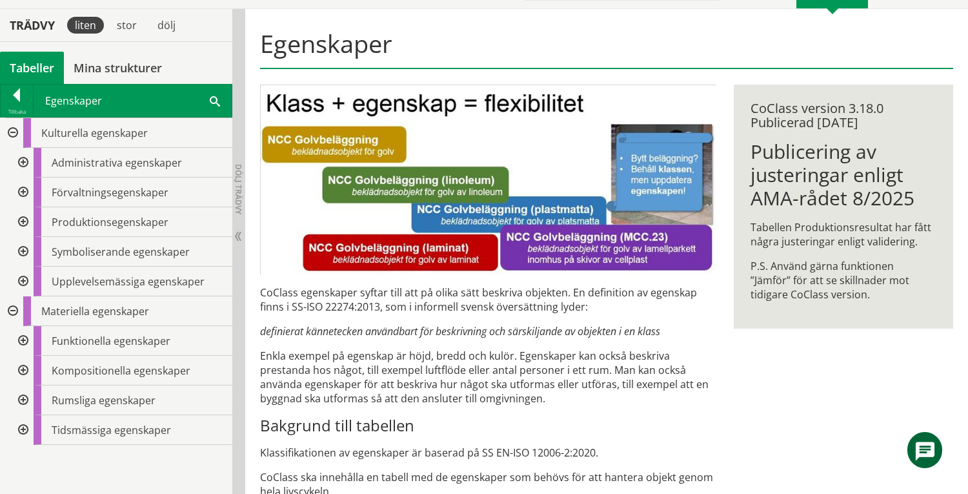
click at [26, 339] on div at bounding box center [21, 341] width 23 height 30
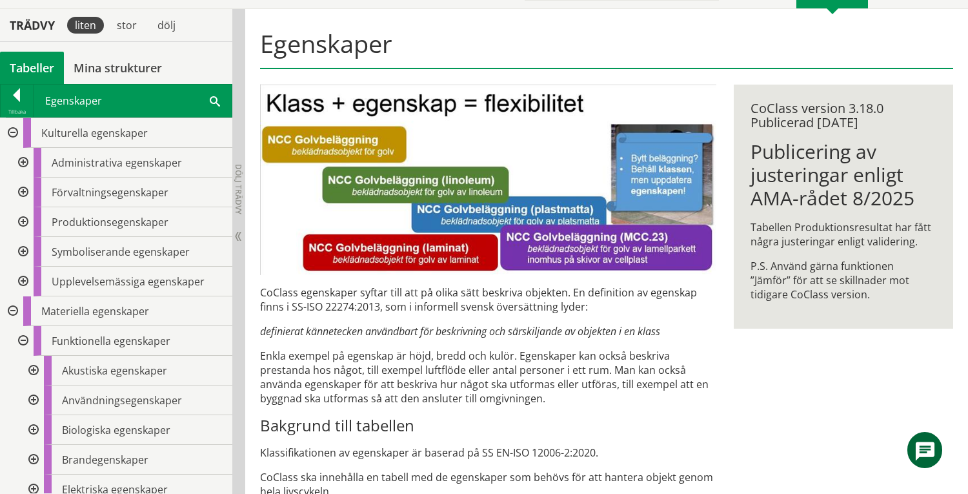
click at [13, 308] on div at bounding box center [11, 311] width 23 height 30
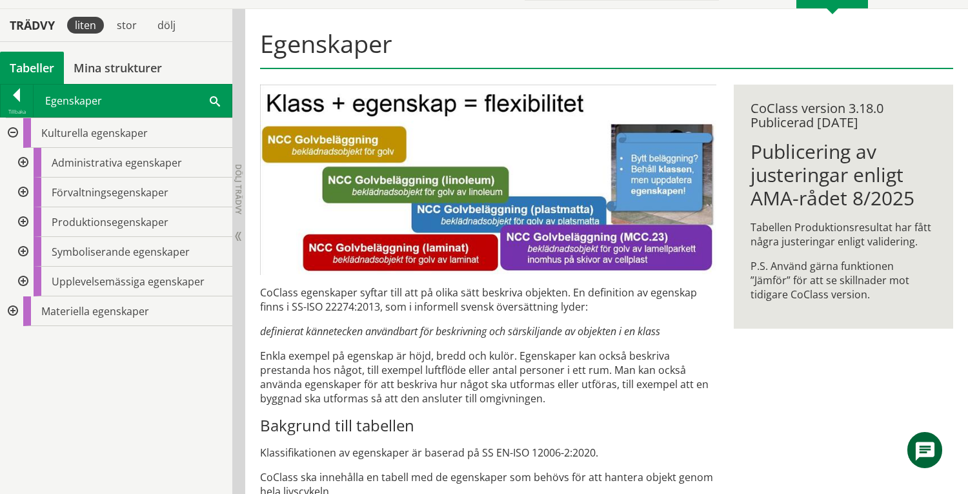
click at [13, 308] on div at bounding box center [11, 311] width 23 height 30
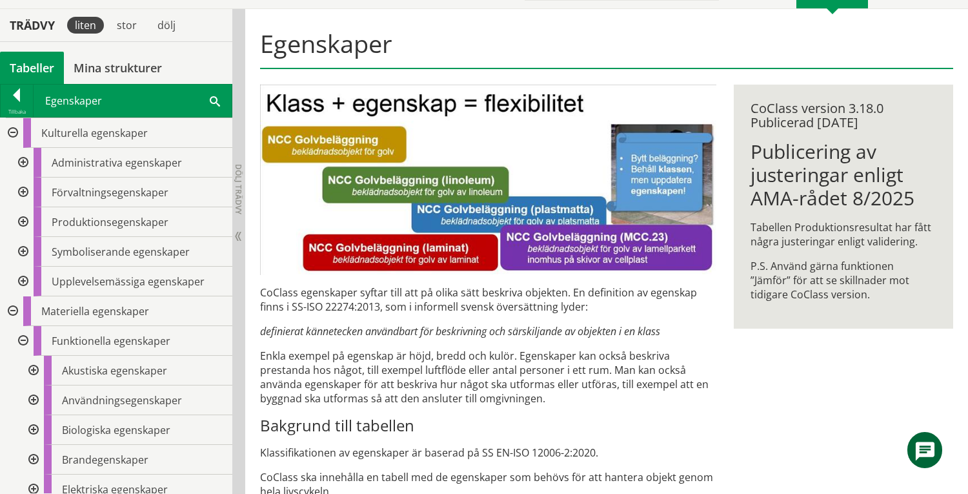
click at [26, 341] on div at bounding box center [21, 341] width 23 height 30
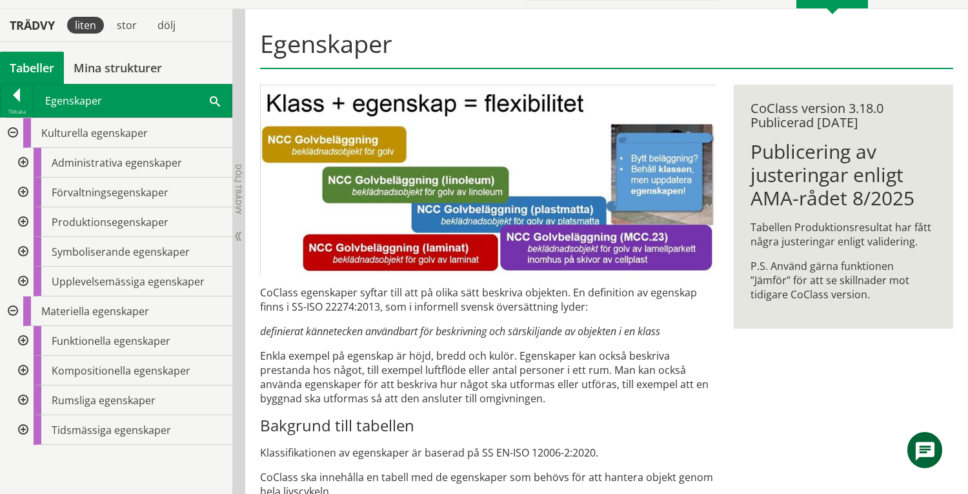
click at [19, 429] on div at bounding box center [21, 430] width 23 height 30
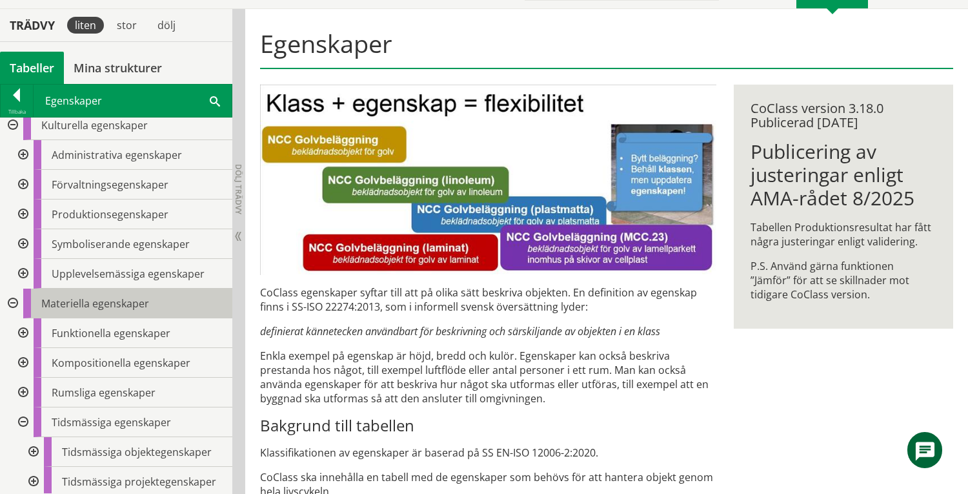
scroll to position [10, 0]
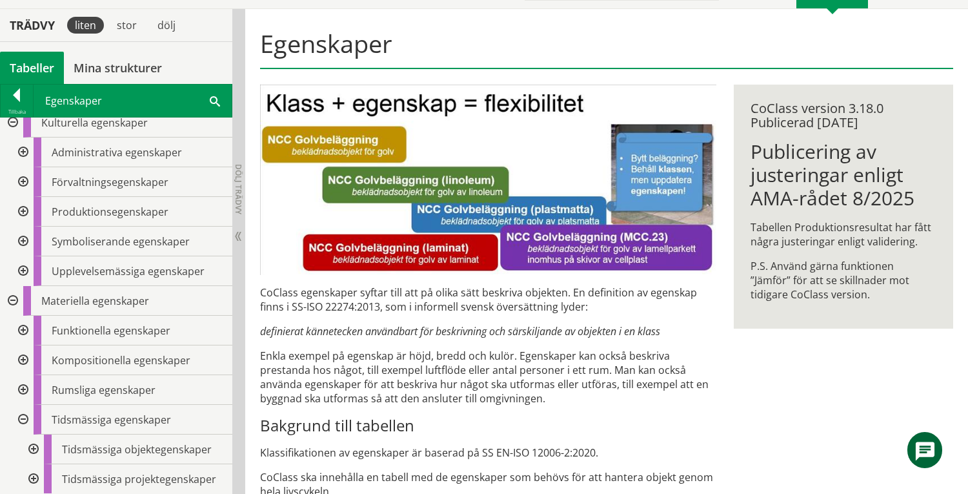
click at [35, 448] on div at bounding box center [32, 449] width 23 height 30
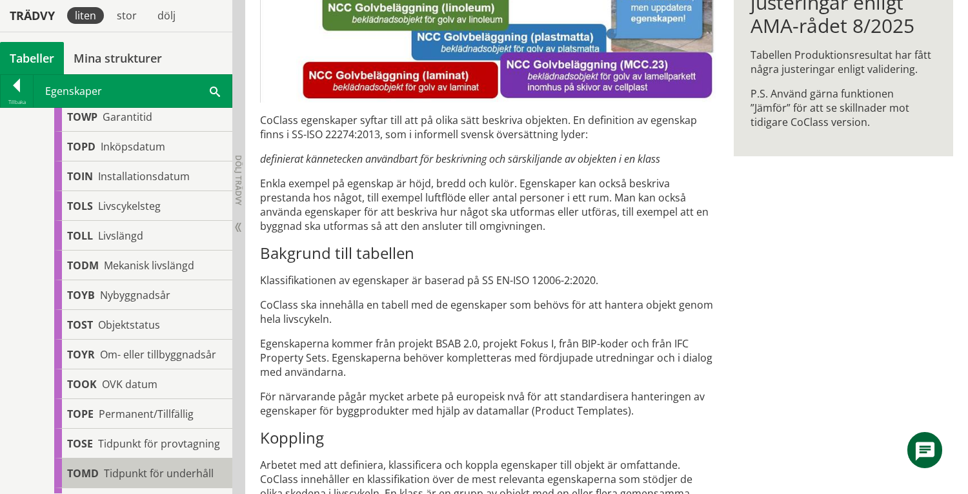
scroll to position [477, 0]
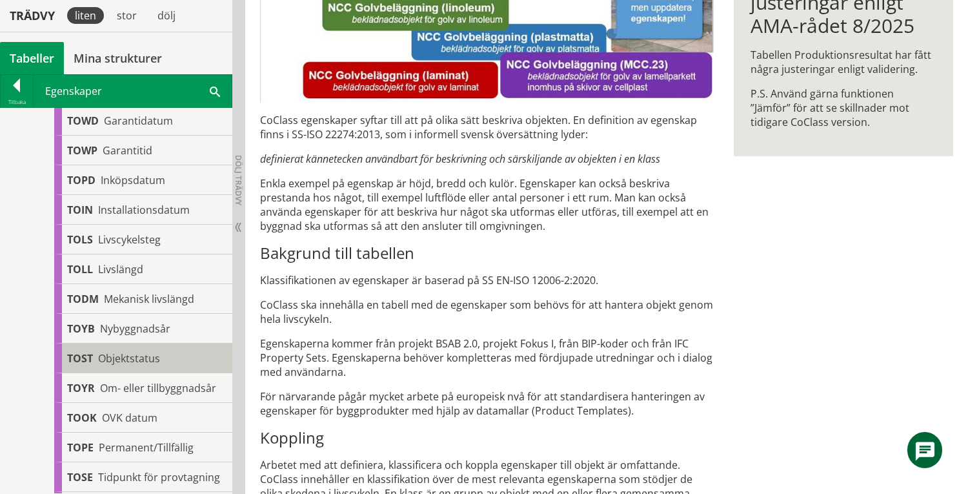
click at [141, 356] on span "Objektstatus" at bounding box center [129, 358] width 62 height 14
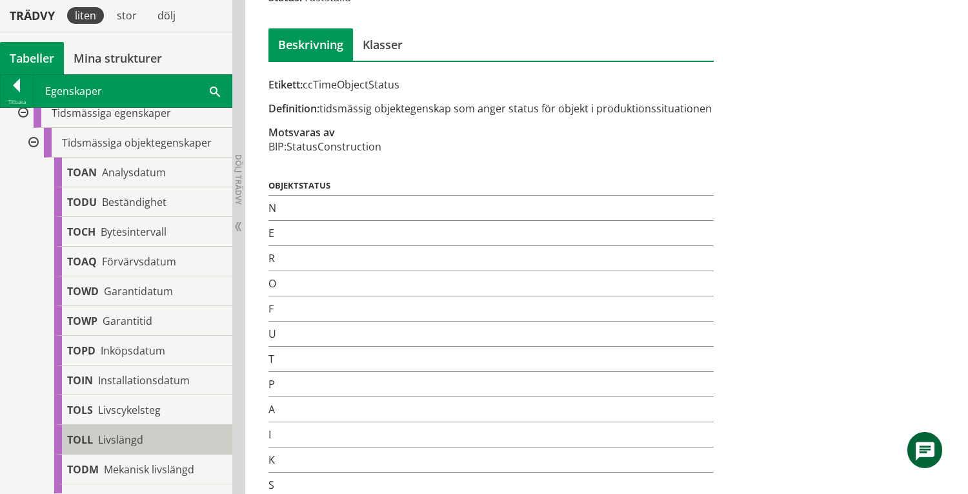
scroll to position [305, 0]
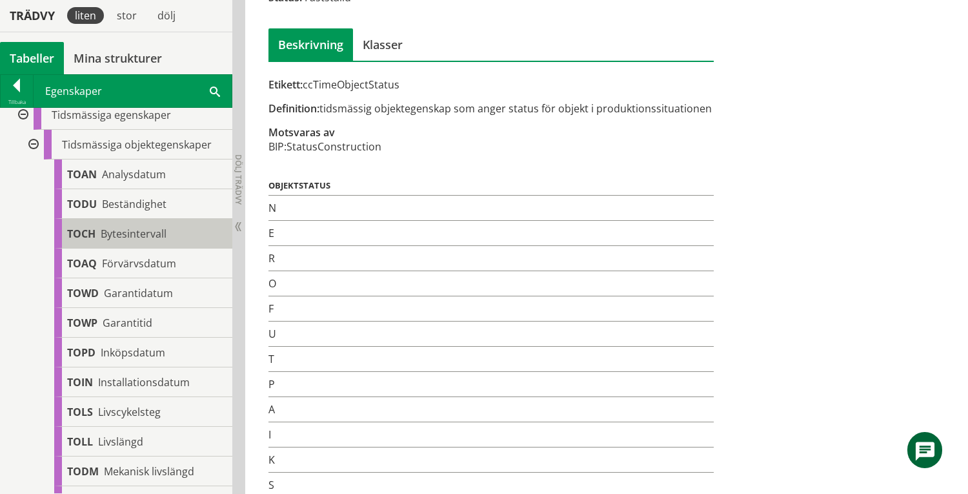
click at [157, 233] on span "Bytesintervall" at bounding box center [134, 233] width 66 height 14
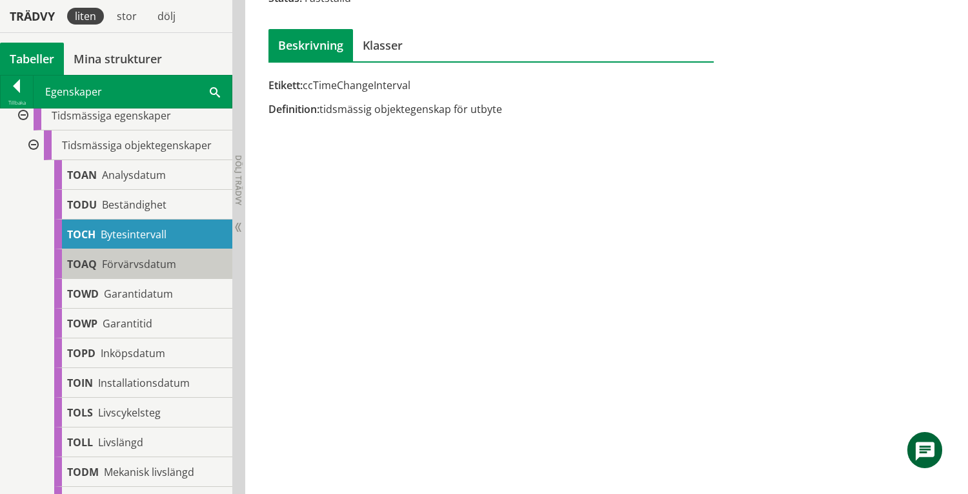
click at [135, 262] on span "Förvärvsdatum" at bounding box center [139, 264] width 74 height 14
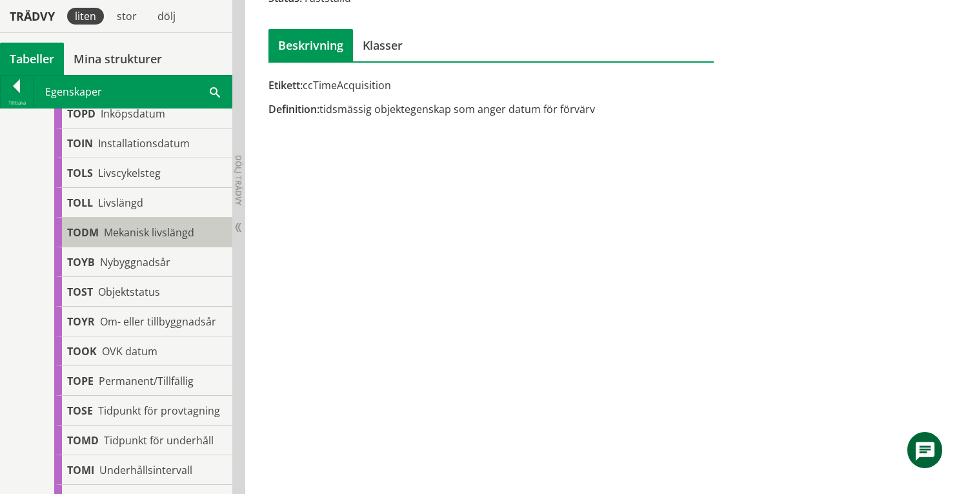
scroll to position [649, 0]
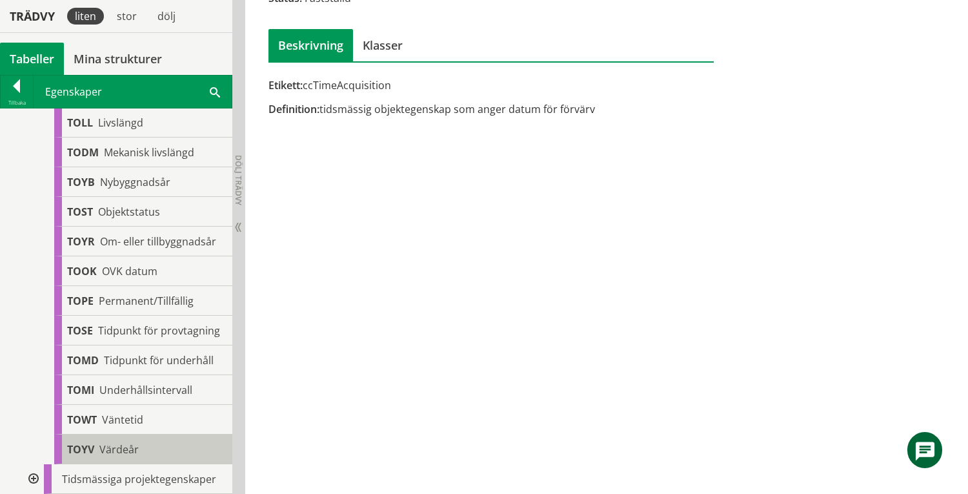
click at [154, 447] on div "TOYV Värdeår" at bounding box center [143, 449] width 178 height 30
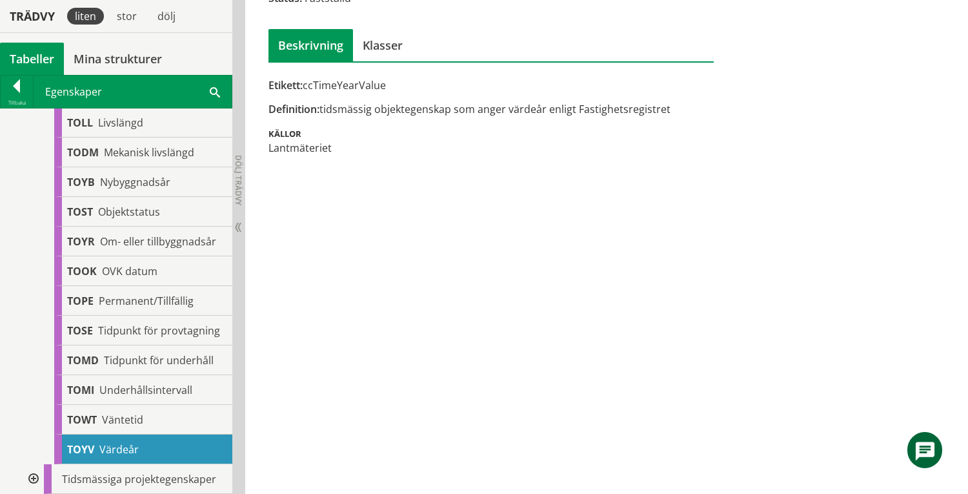
click at [29, 479] on div at bounding box center [32, 479] width 23 height 30
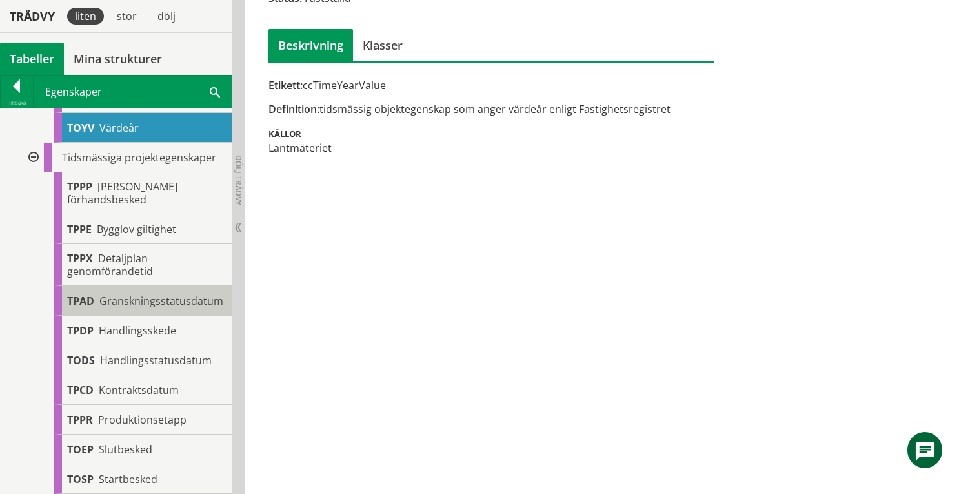
scroll to position [983, 0]
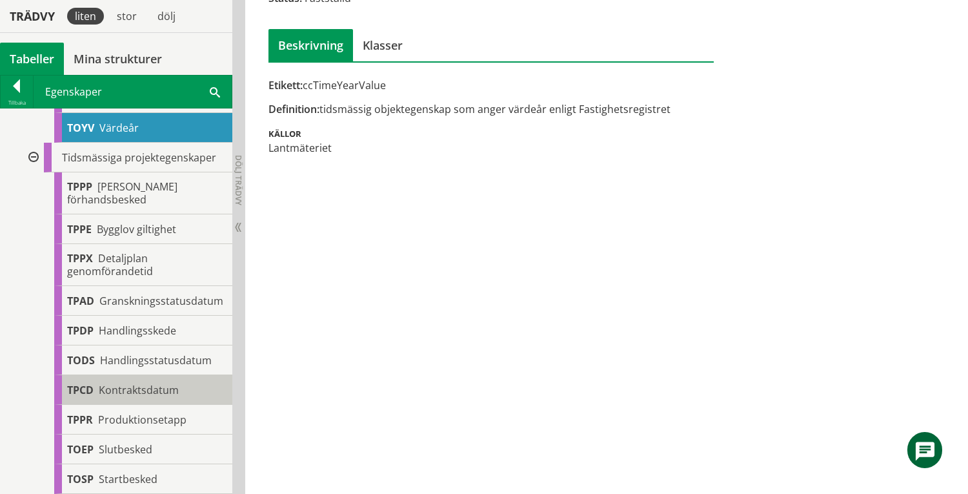
click at [154, 391] on span "Kontraktsdatum" at bounding box center [139, 390] width 80 height 14
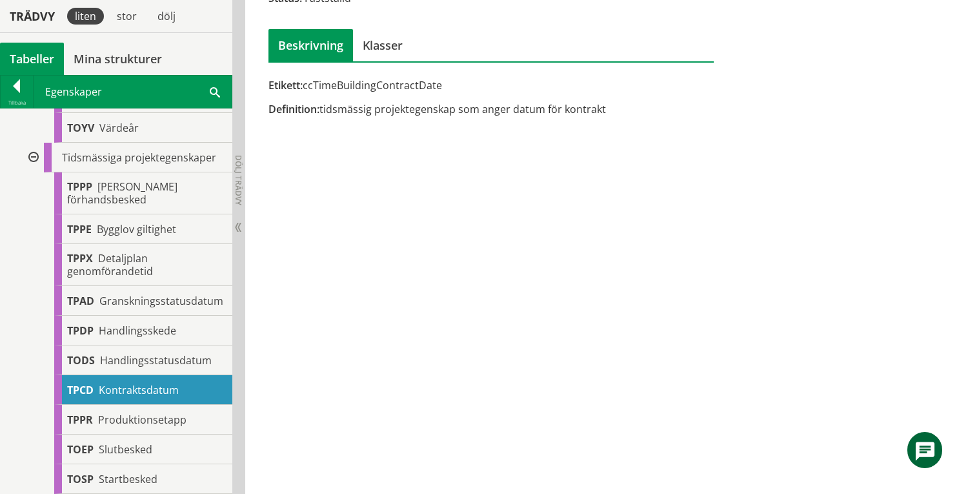
click at [32, 147] on div at bounding box center [32, 158] width 23 height 30
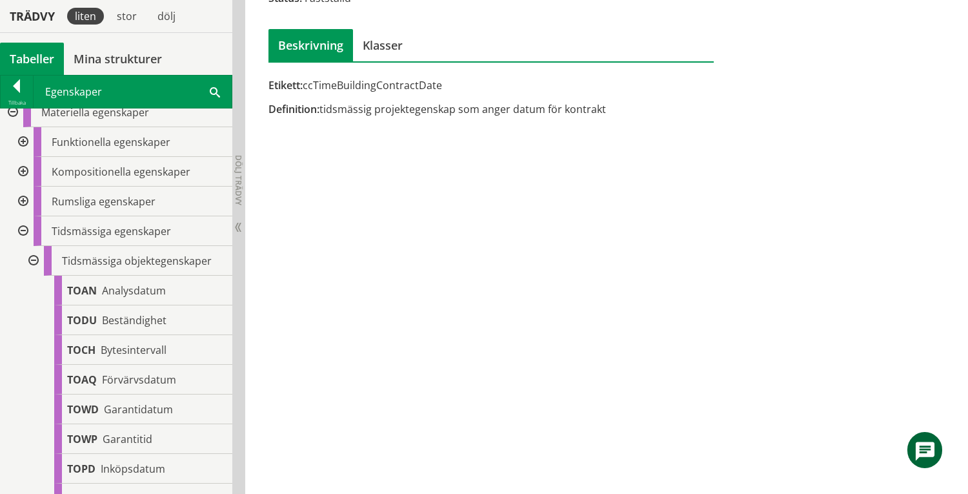
scroll to position [47, 0]
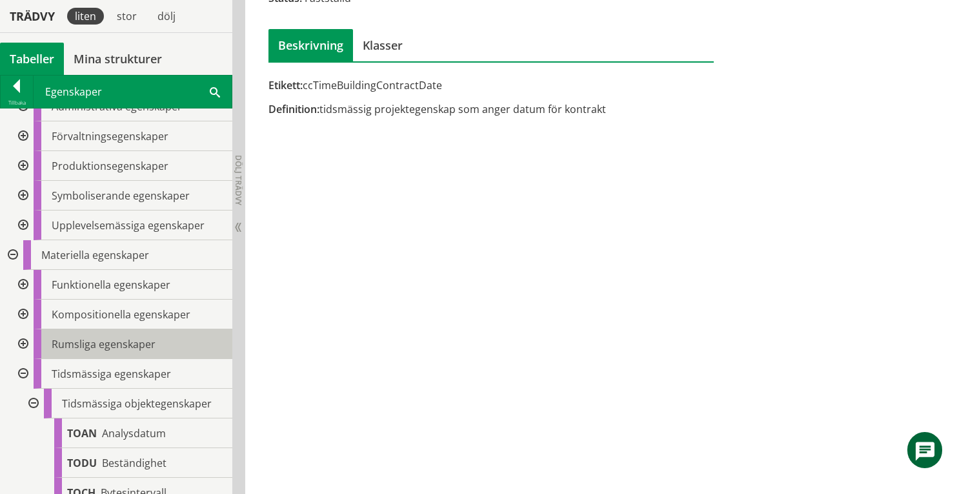
click at [34, 403] on div at bounding box center [32, 403] width 23 height 30
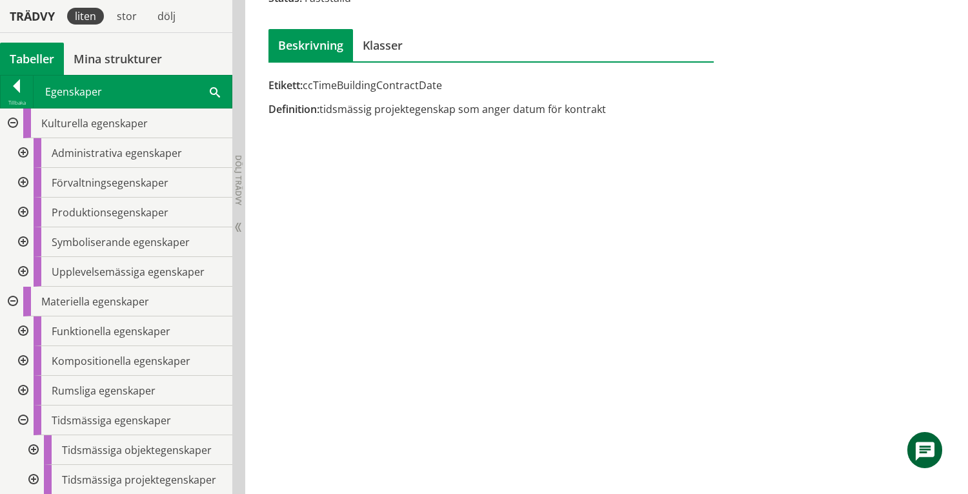
click at [22, 388] on div at bounding box center [21, 391] width 23 height 30
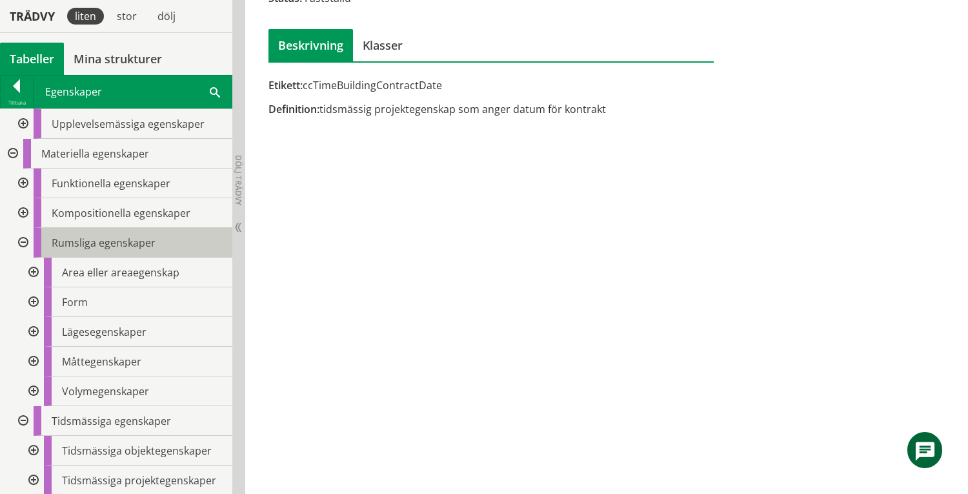
scroll to position [150, 0]
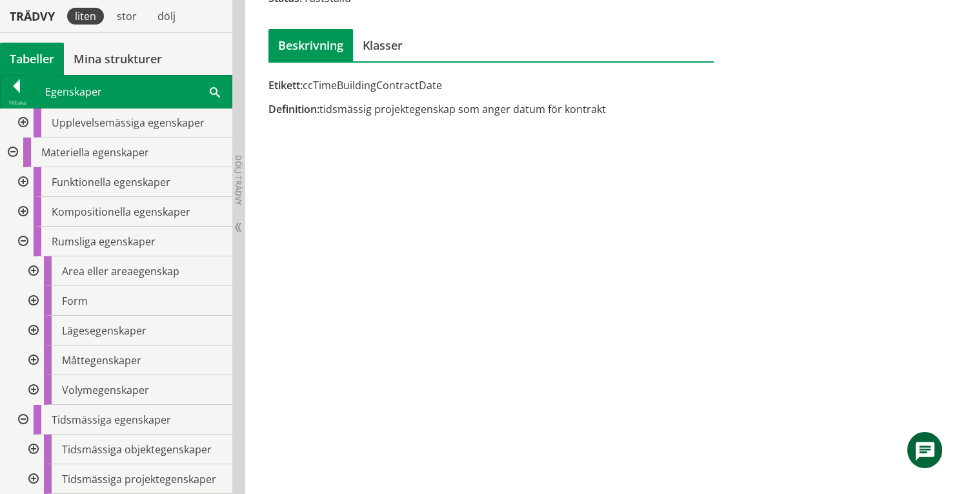
click at [32, 330] on div at bounding box center [32, 331] width 23 height 30
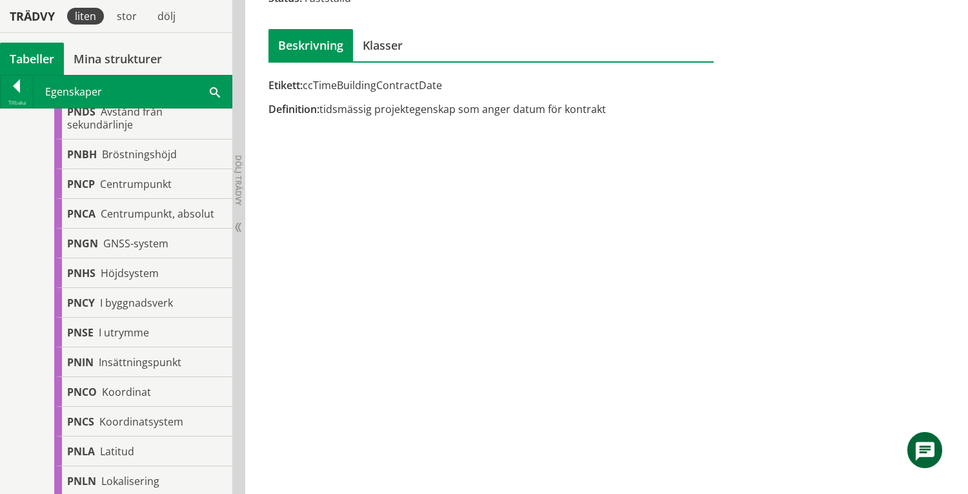
scroll to position [494, 0]
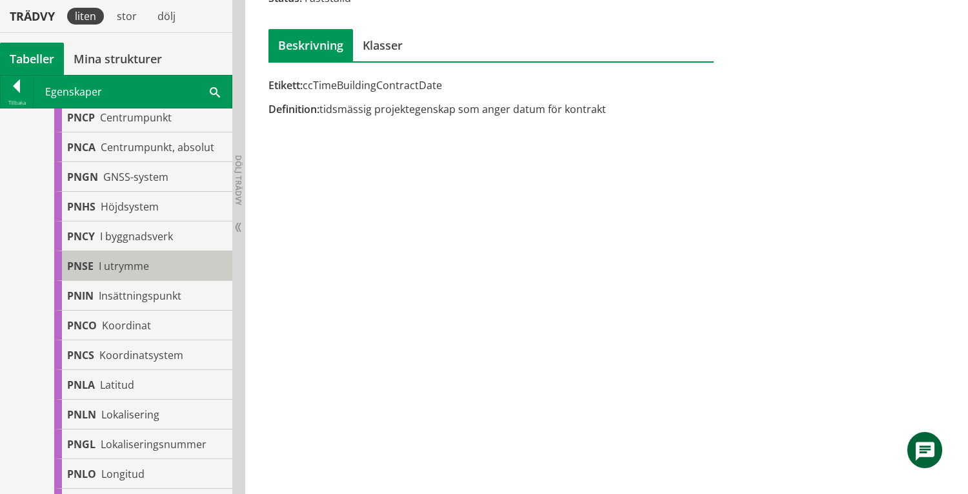
click at [151, 266] on div "PNSE I utrymme" at bounding box center [143, 266] width 178 height 30
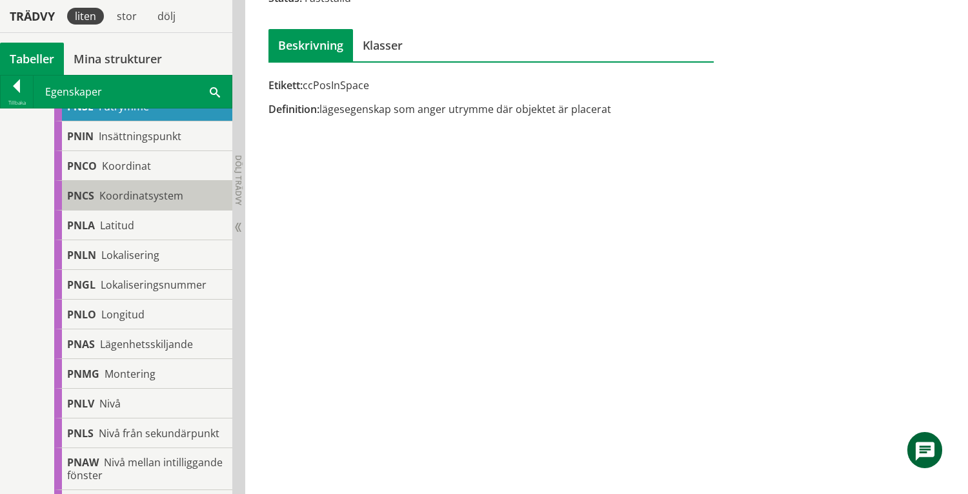
scroll to position [752, 0]
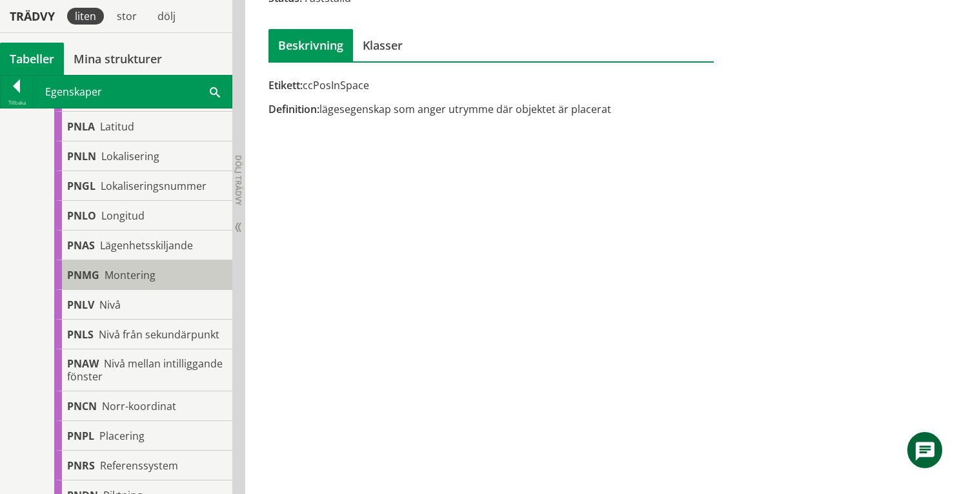
click at [128, 271] on span "Montering" at bounding box center [130, 275] width 51 height 14
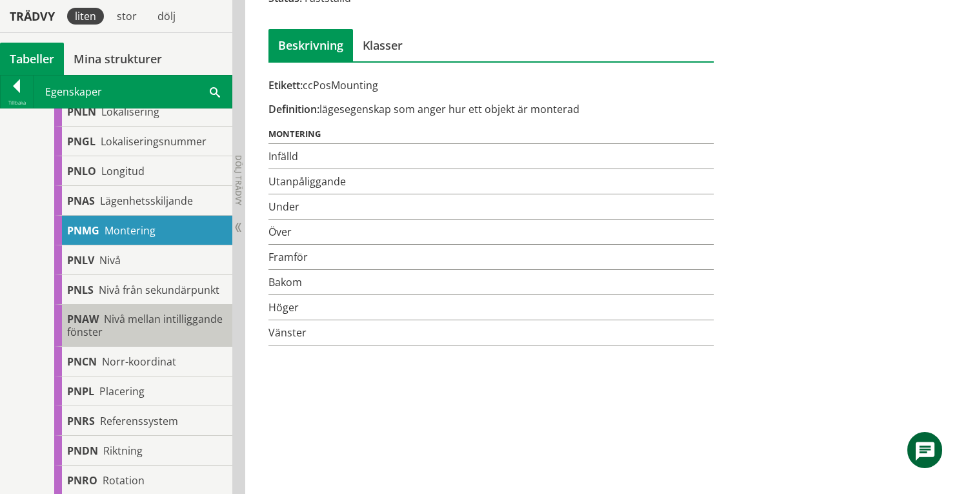
scroll to position [837, 0]
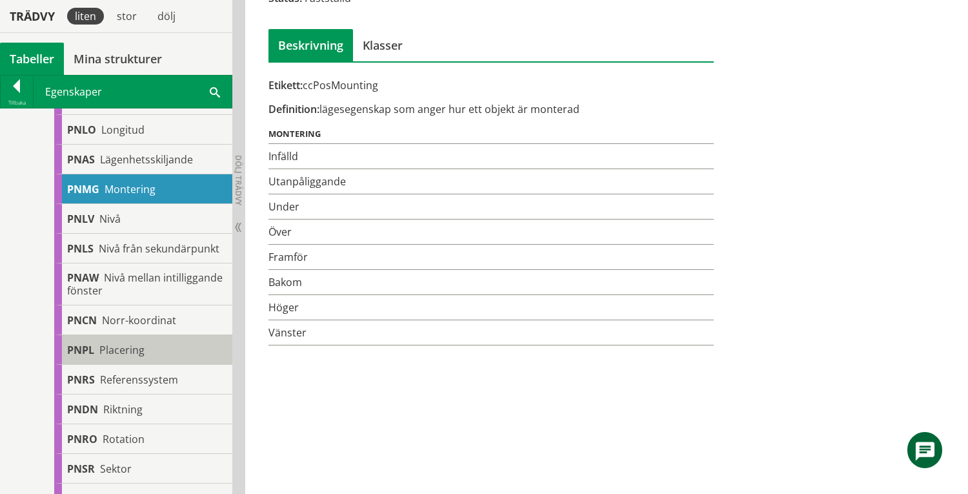
click at [132, 357] on span "Placering" at bounding box center [121, 350] width 45 height 14
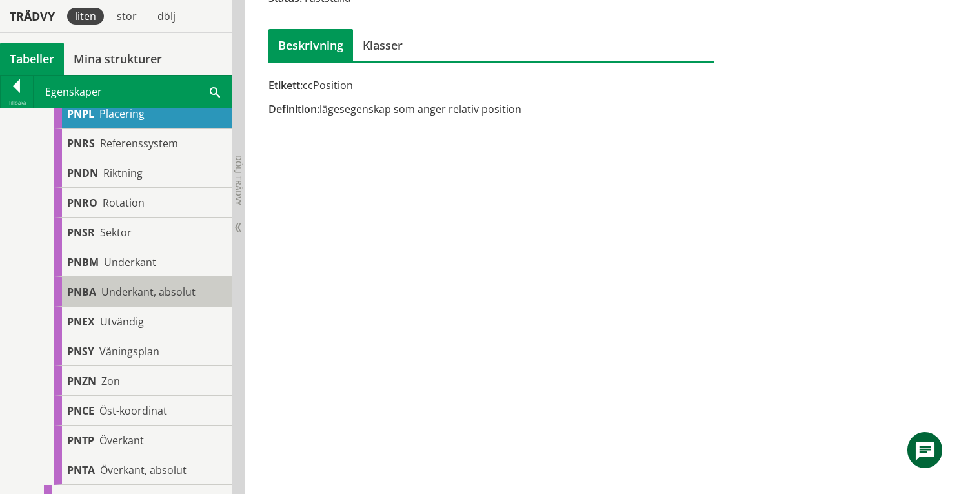
scroll to position [1182, 0]
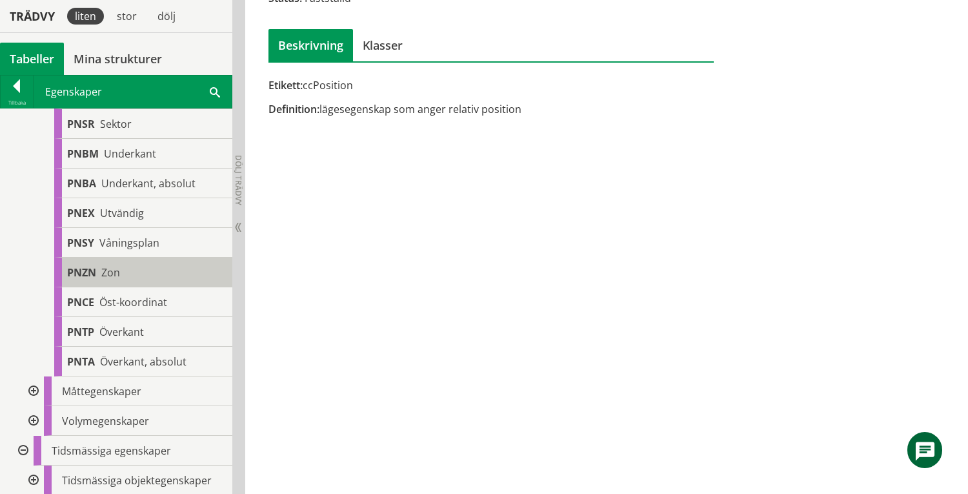
click at [143, 287] on div "PNZN Zon" at bounding box center [143, 272] width 178 height 30
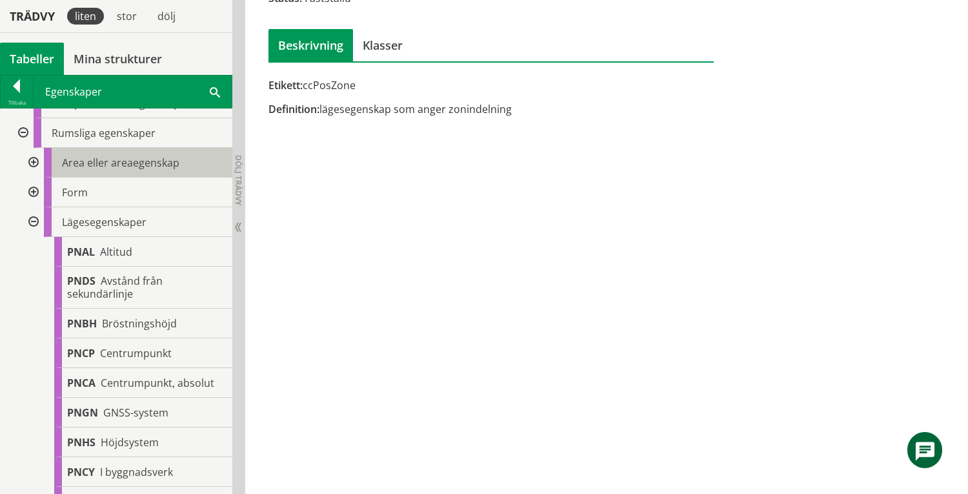
scroll to position [150, 0]
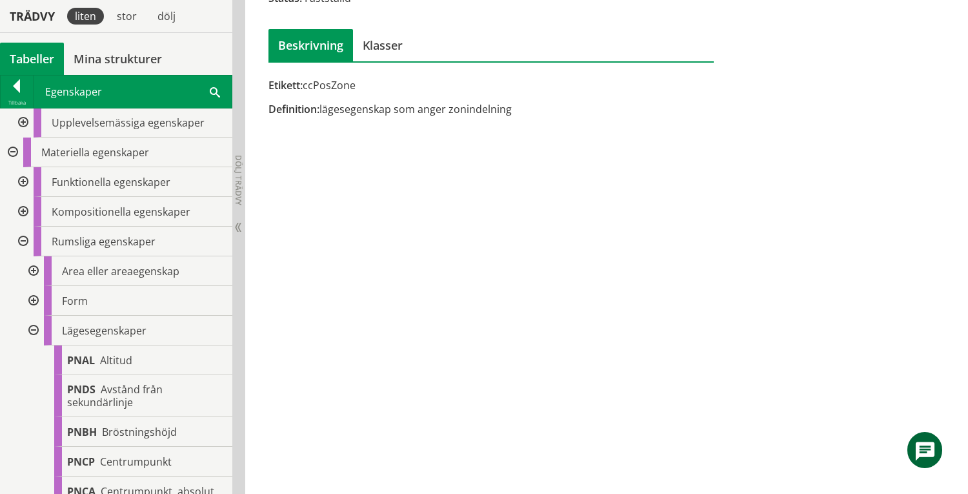
click at [34, 328] on div at bounding box center [32, 331] width 23 height 30
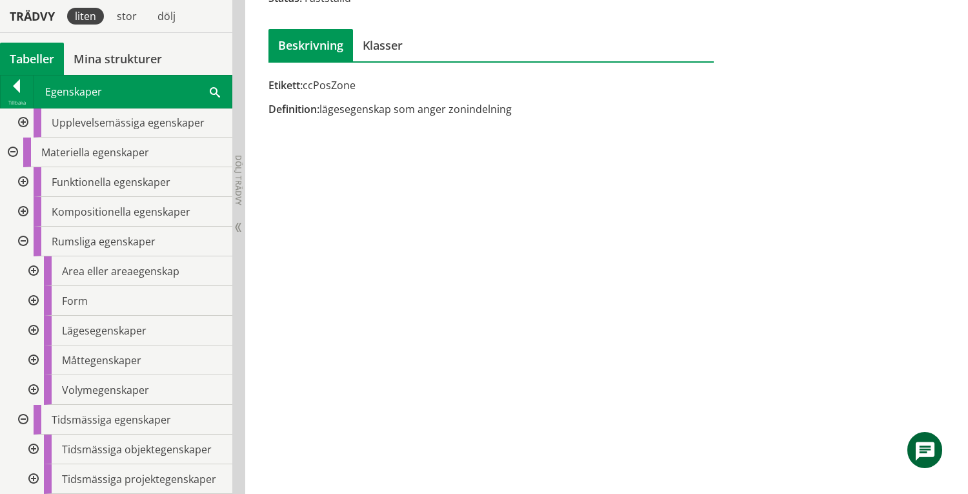
click at [34, 298] on div at bounding box center [32, 301] width 23 height 30
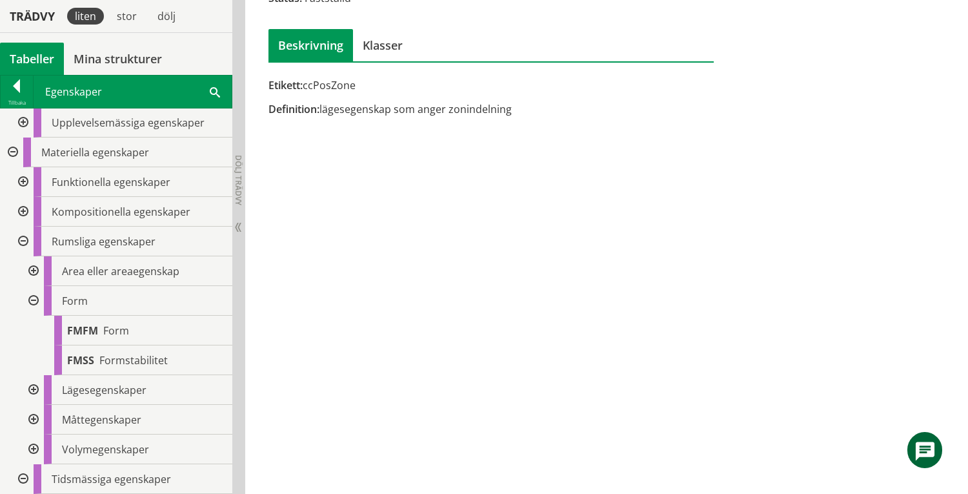
click at [34, 299] on div at bounding box center [32, 301] width 23 height 30
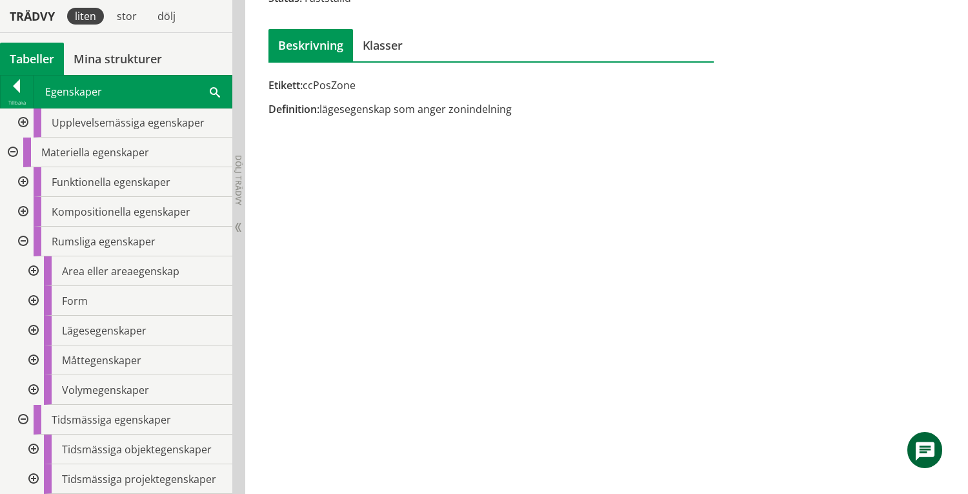
click at [32, 268] on div at bounding box center [32, 271] width 23 height 30
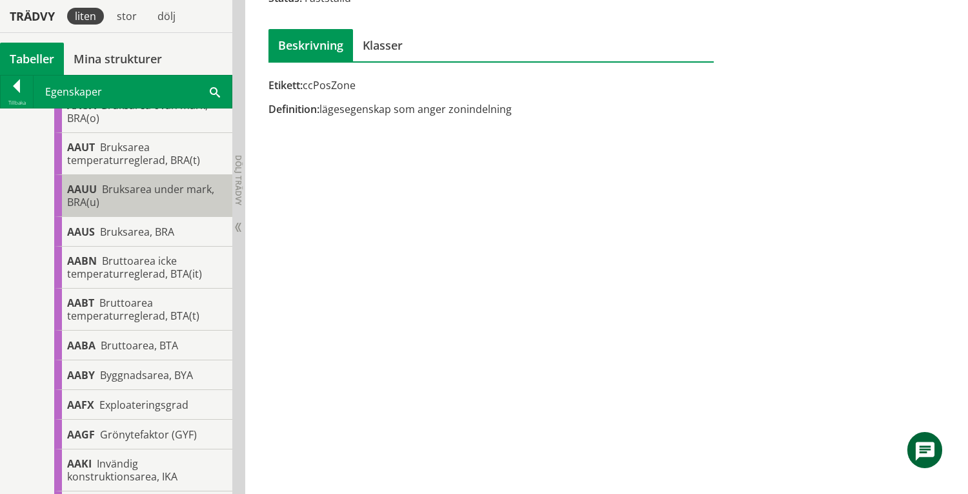
scroll to position [1354, 0]
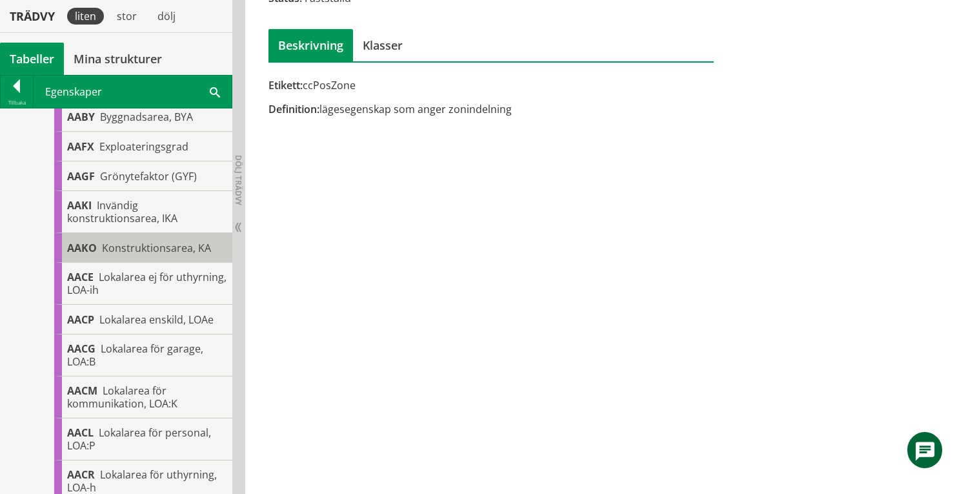
click at [130, 255] on span "Konstruktionsarea, KA" at bounding box center [156, 248] width 109 height 14
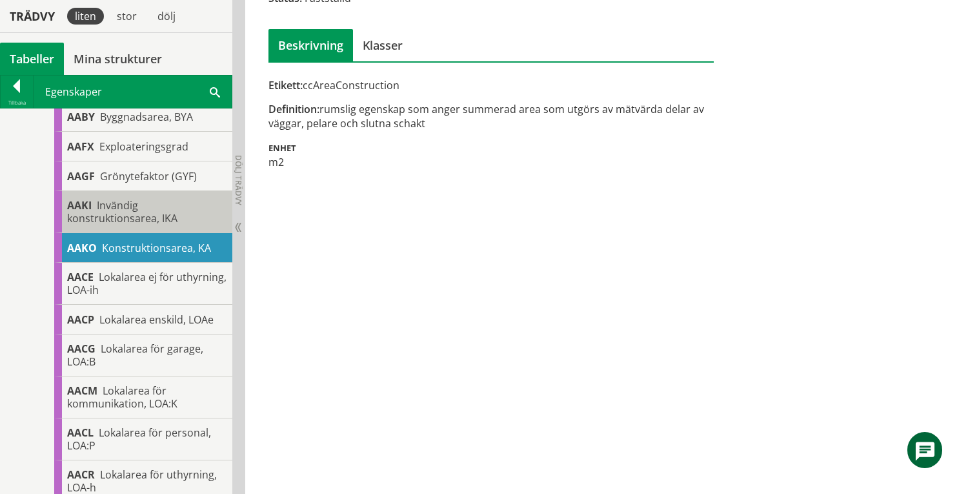
click at [135, 225] on span "Invändig konstruktionsarea, IKA" at bounding box center [122, 211] width 110 height 27
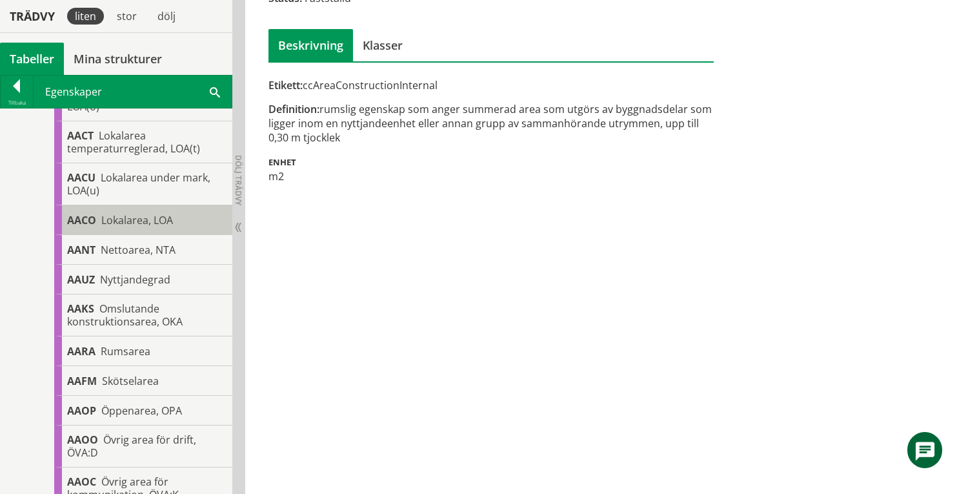
scroll to position [1956, 0]
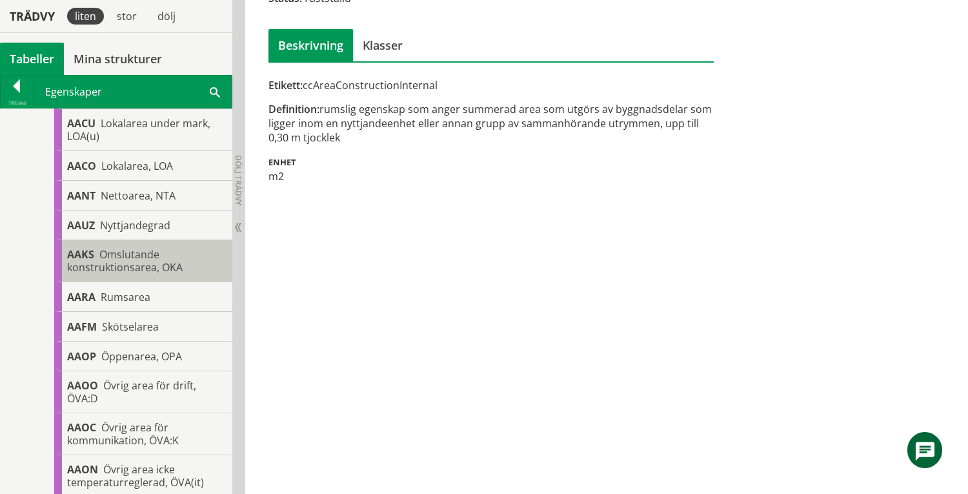
click at [101, 296] on body "AMA AMA Beskrivningsverktyg AMA Funktion BSAB Bygginfo Byggjura Byggkatalogen B…" at bounding box center [484, 49] width 968 height 494
click at [143, 274] on span "Omslutande konstruktionsarea, OKA" at bounding box center [124, 260] width 115 height 27
click at [189, 282] on div "AAKS Omslutande konstruktionsarea, OKA" at bounding box center [143, 261] width 178 height 42
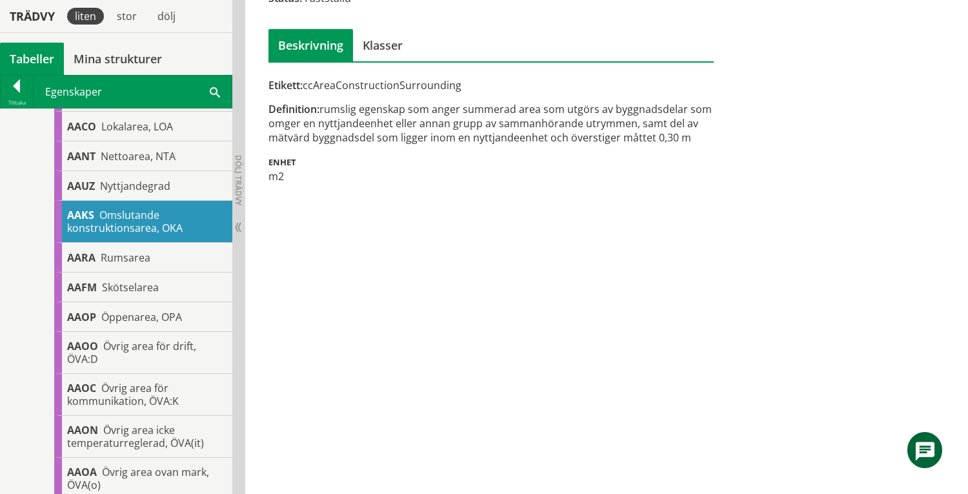
scroll to position [1956, 0]
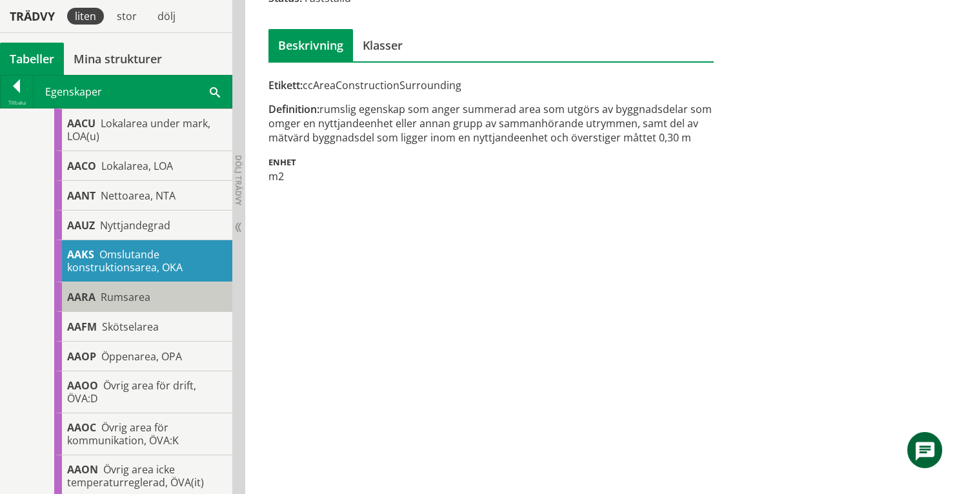
click at [134, 304] on span "Rumsarea" at bounding box center [126, 297] width 50 height 14
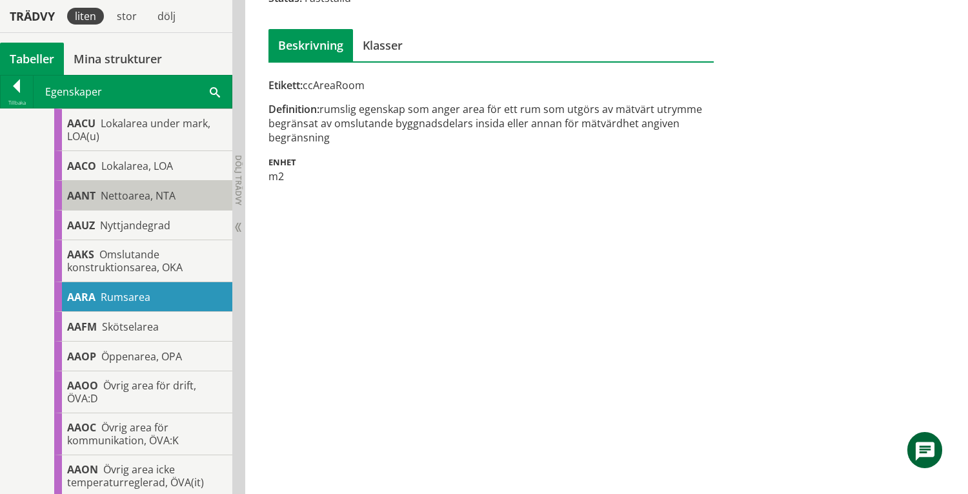
click at [134, 203] on span "Nettoarea, NTA" at bounding box center [138, 195] width 75 height 14
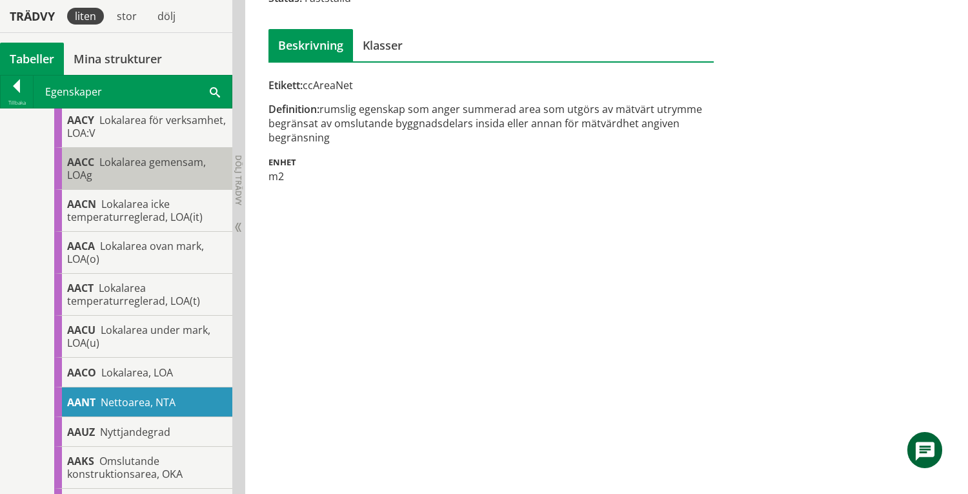
scroll to position [1956, 0]
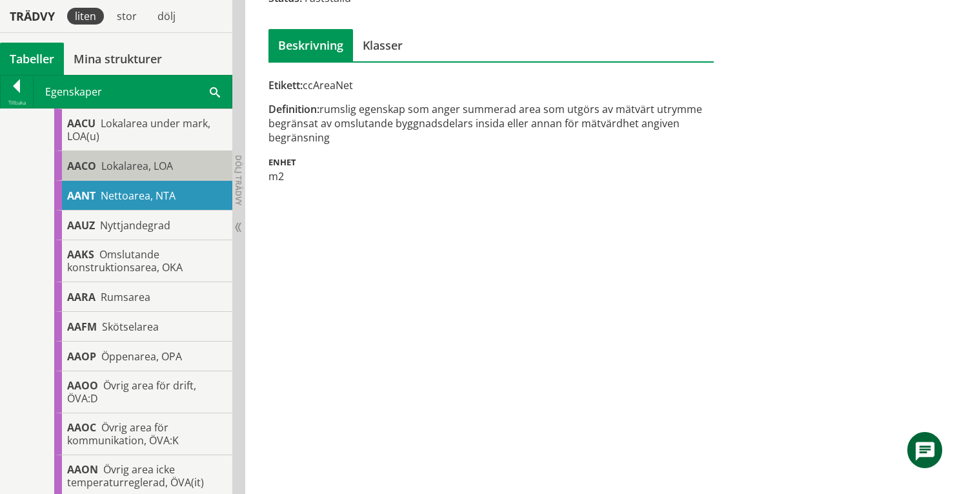
click at [137, 173] on span "Lokalarea, LOA" at bounding box center [137, 166] width 72 height 14
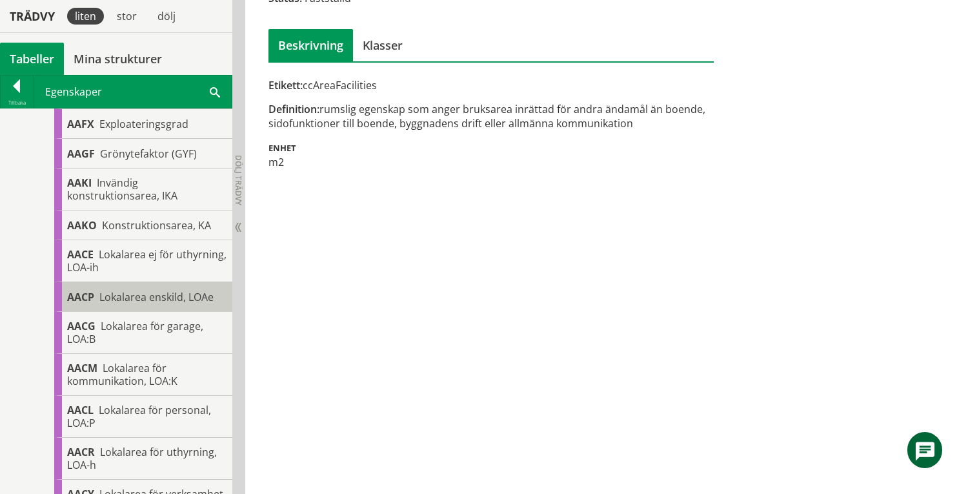
scroll to position [1354, 0]
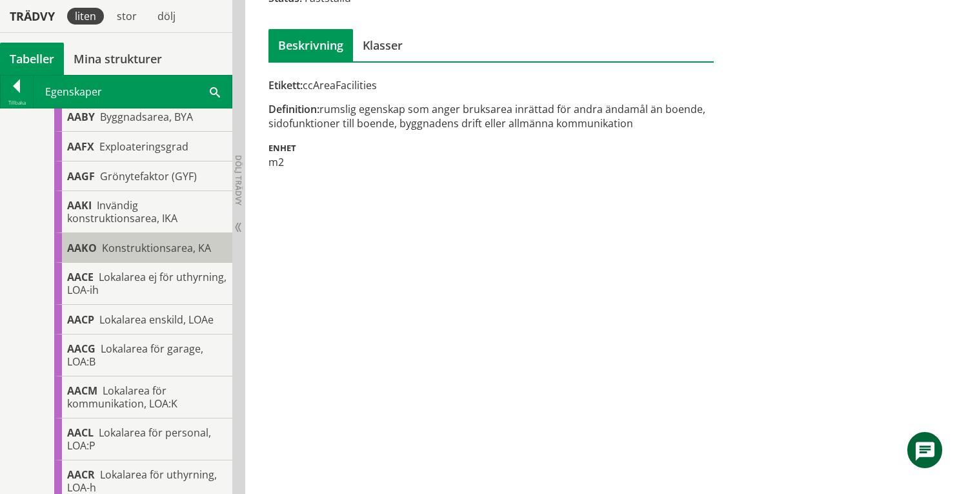
click at [142, 296] on body "AMA AMA Beskrivningsverktyg AMA Funktion BSAB Bygginfo Byggjura Byggkatalogen B…" at bounding box center [484, 49] width 968 height 494
click at [199, 255] on span "Konstruktionsarea, KA" at bounding box center [156, 248] width 109 height 14
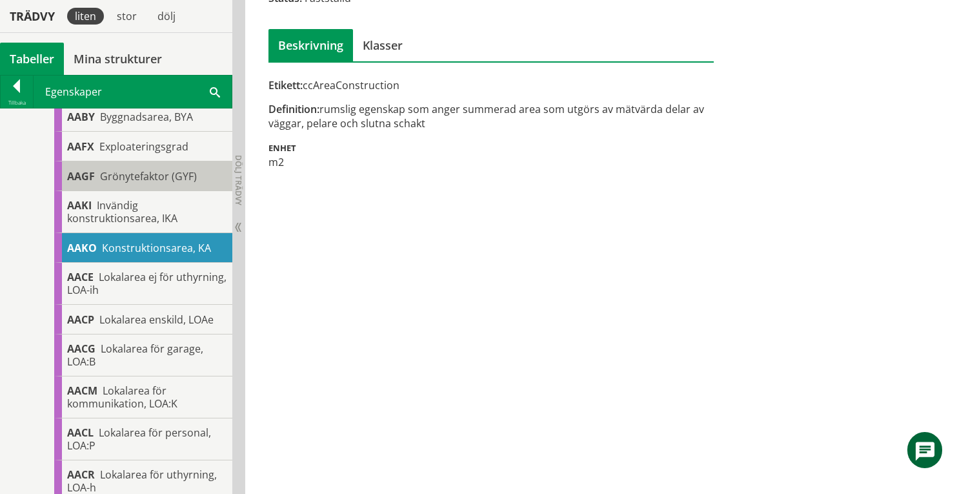
scroll to position [1268, 0]
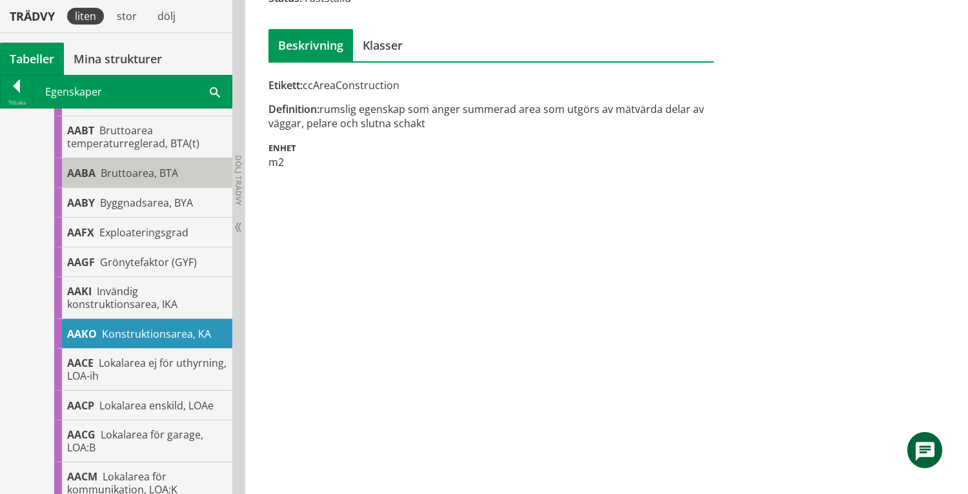
click at [176, 180] on span "Bruttoarea, BTA" at bounding box center [139, 173] width 77 height 14
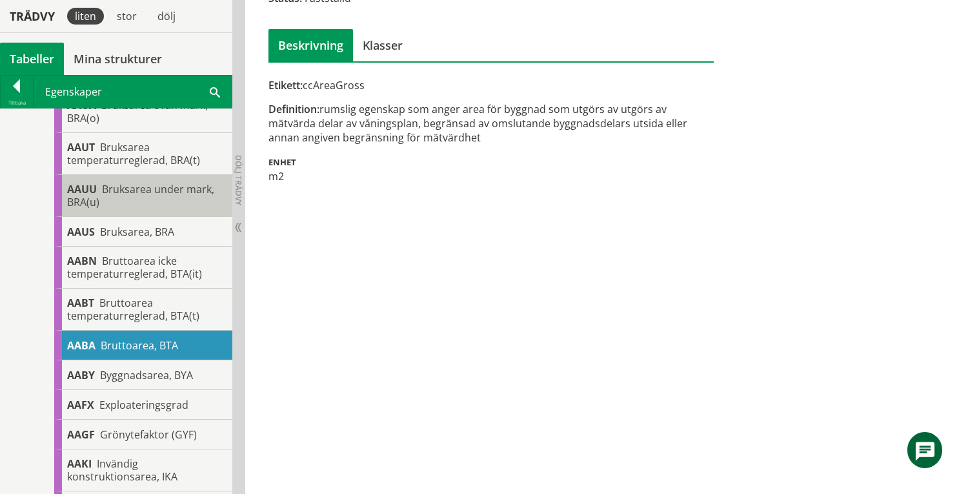
scroll to position [924, 0]
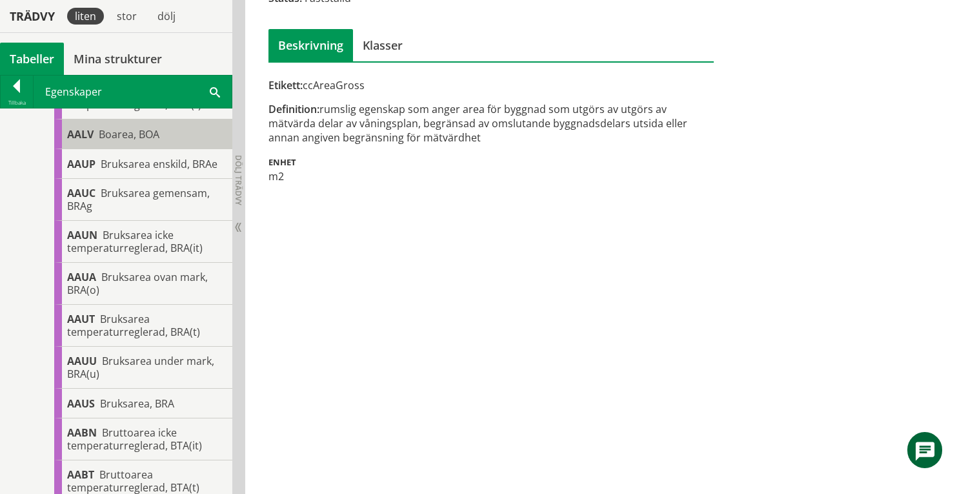
click at [166, 149] on div "AALV Boarea, BOA" at bounding box center [143, 134] width 178 height 30
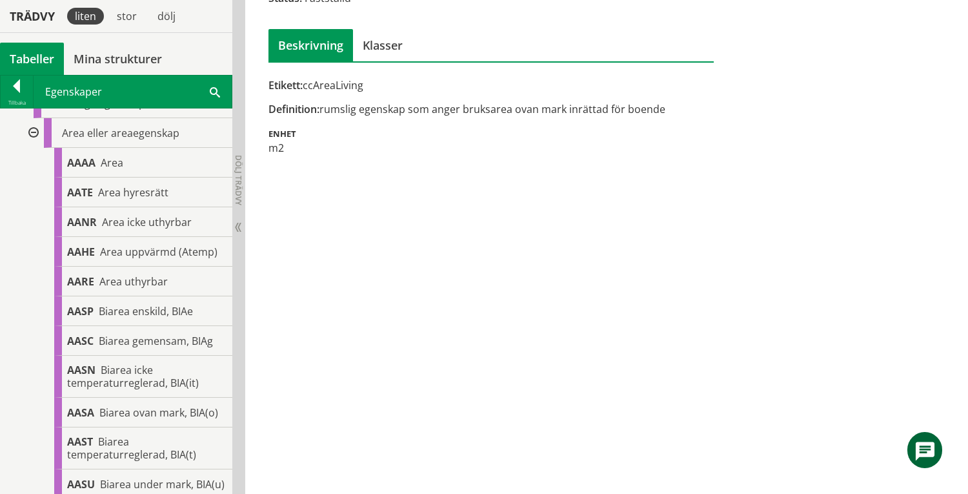
scroll to position [236, 0]
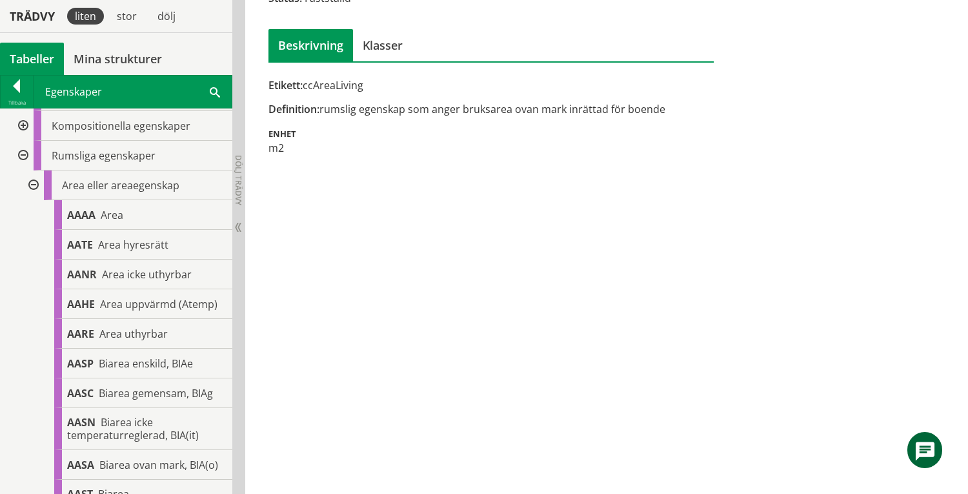
click at [31, 184] on div at bounding box center [32, 185] width 23 height 30
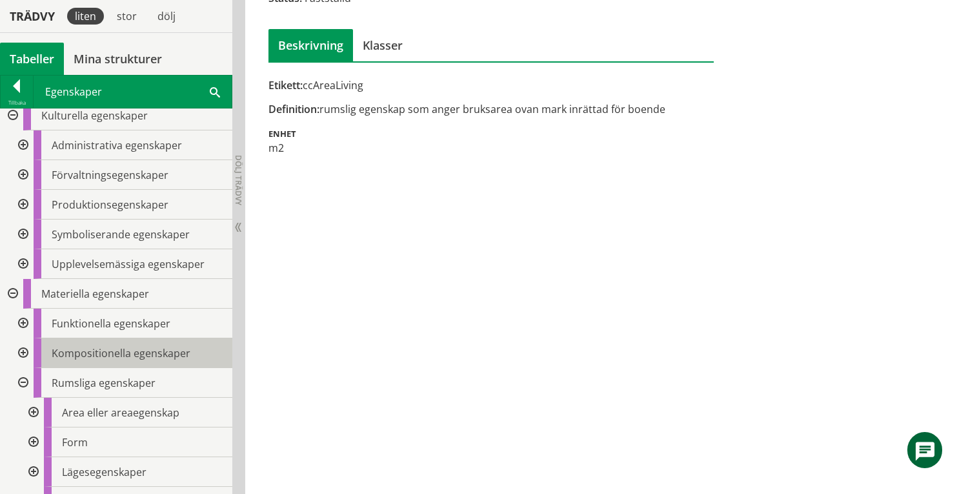
scroll to position [0, 0]
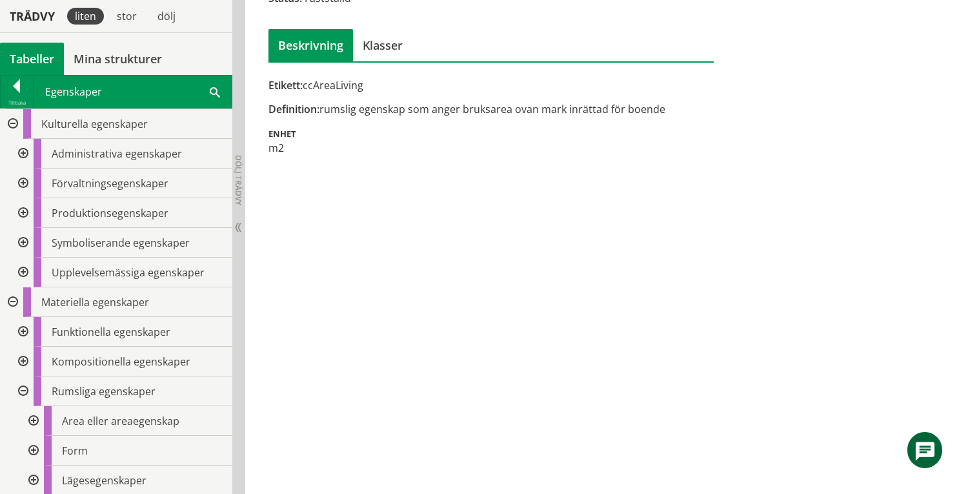
click at [25, 360] on div at bounding box center [21, 361] width 23 height 30
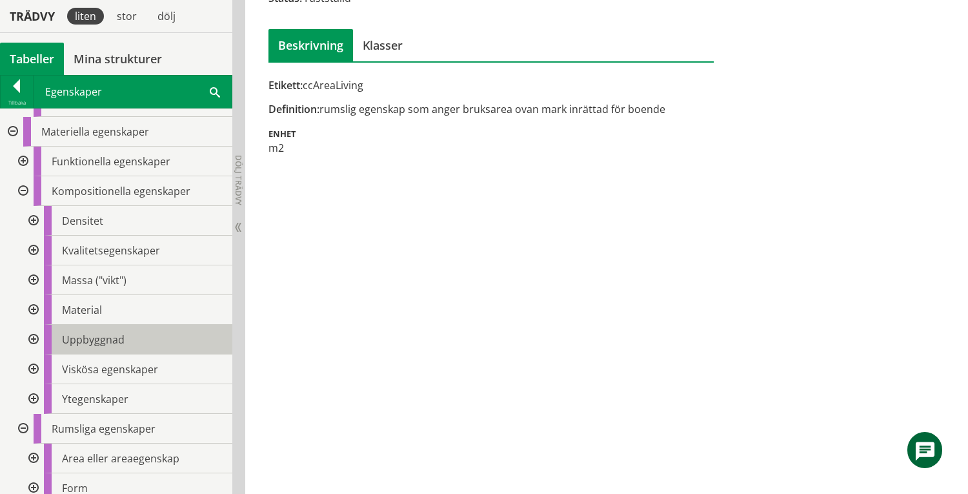
scroll to position [86, 0]
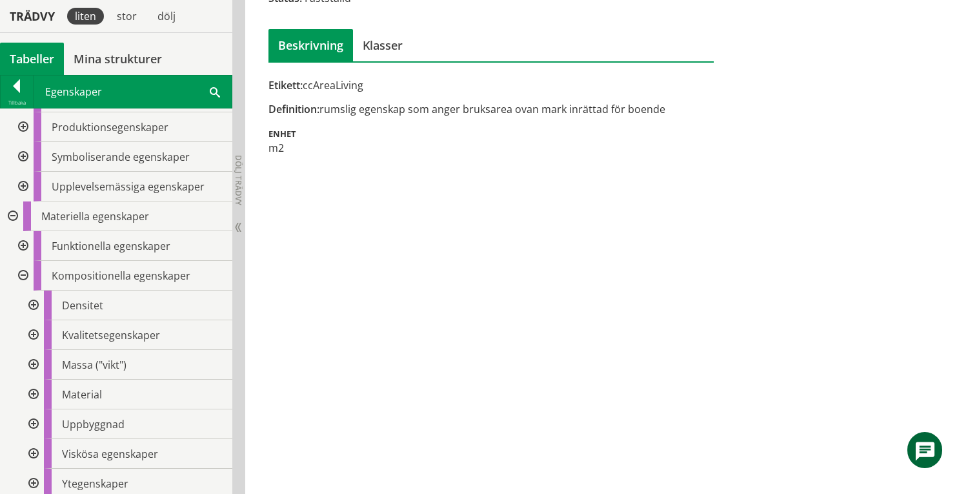
click at [34, 308] on div at bounding box center [32, 305] width 23 height 30
click at [34, 303] on div at bounding box center [32, 305] width 23 height 30
click at [32, 333] on div at bounding box center [32, 335] width 23 height 30
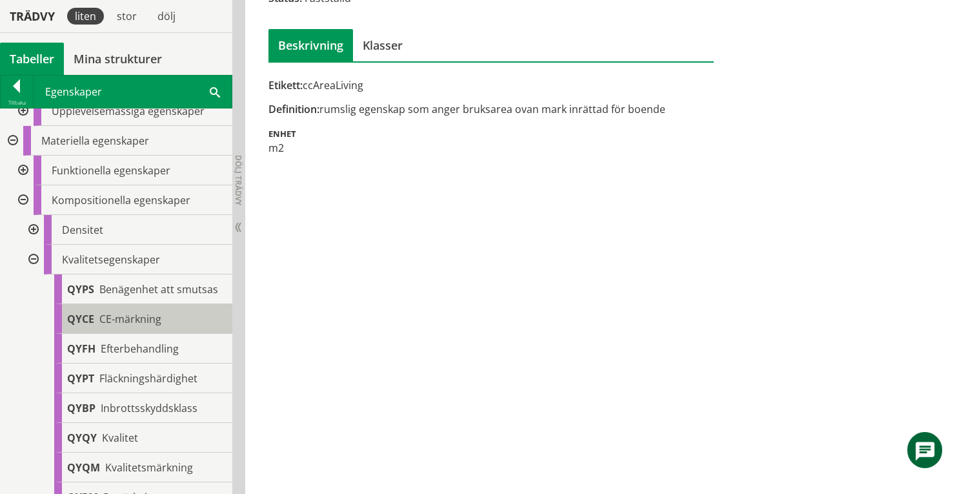
scroll to position [258, 0]
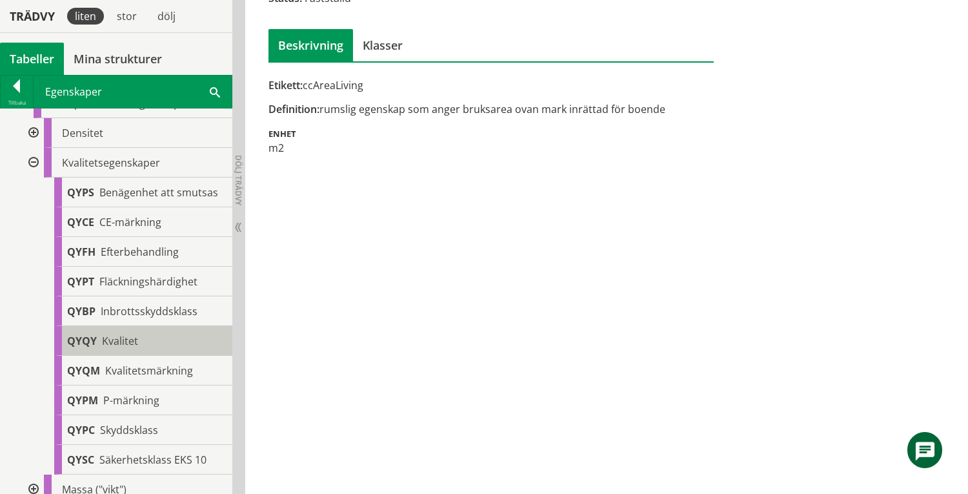
click at [137, 348] on span "Kvalitet" at bounding box center [120, 341] width 36 height 14
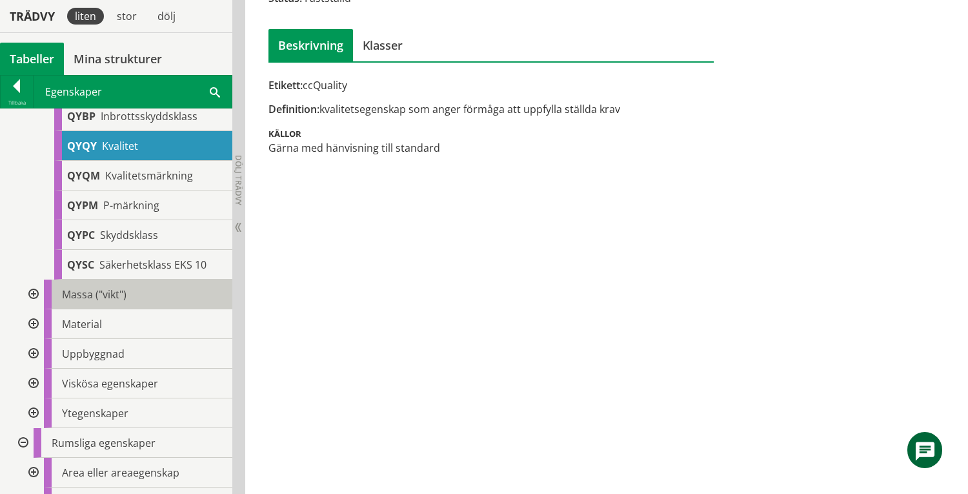
scroll to position [430, 0]
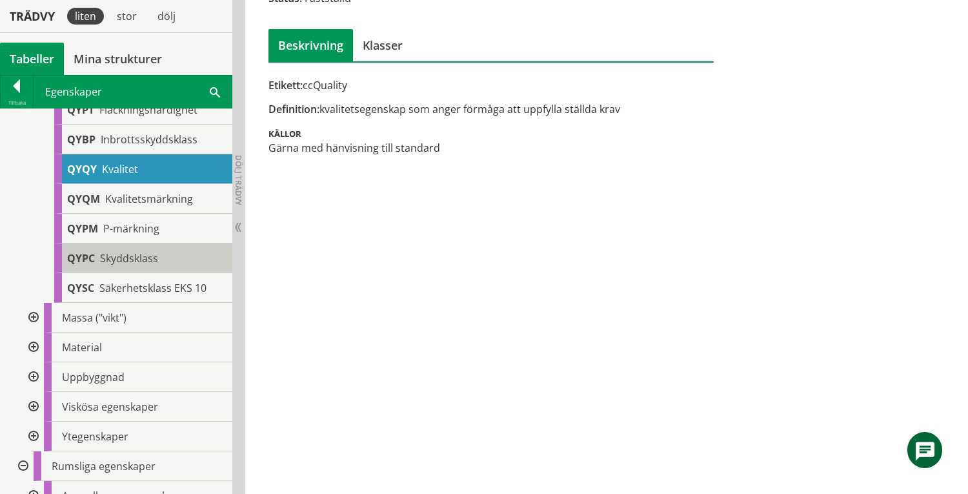
click at [154, 265] on span "Skyddsklass" at bounding box center [129, 258] width 58 height 14
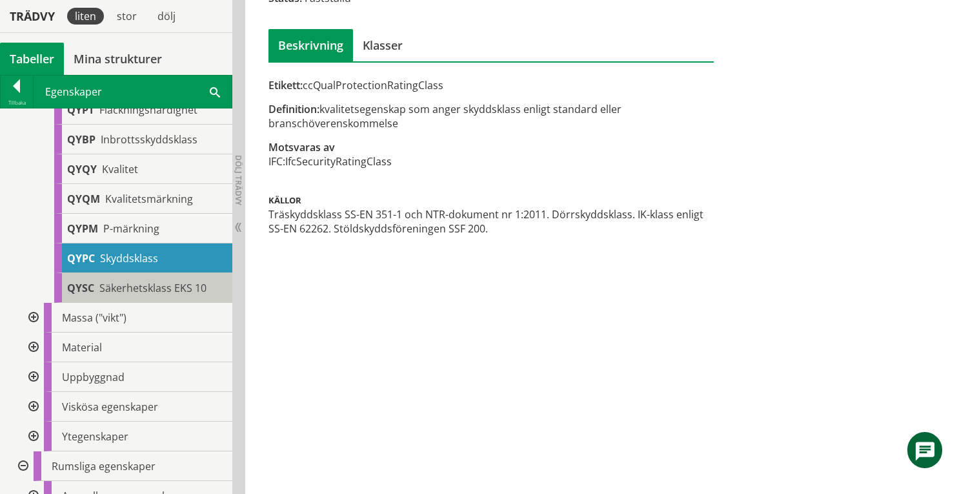
click at [141, 295] on span "Säkerhetsklass EKS 10" at bounding box center [152, 288] width 107 height 14
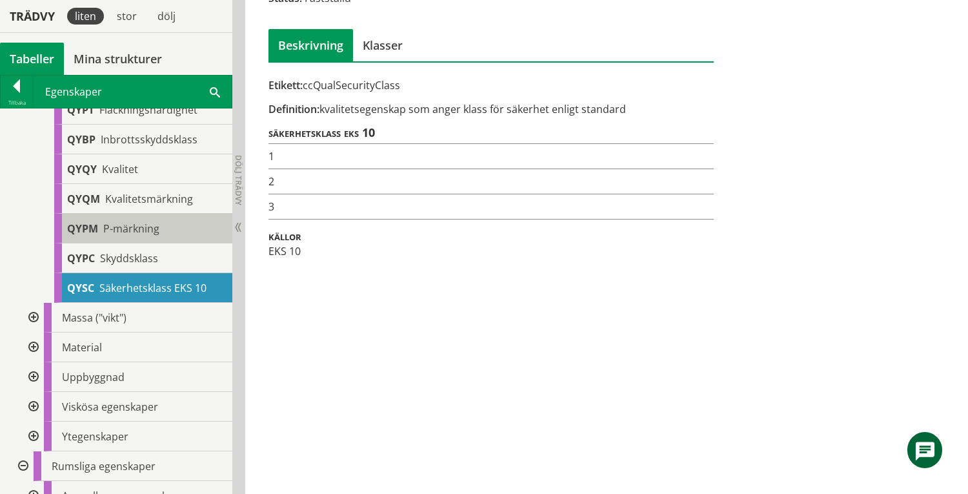
click at [135, 236] on span "P-märkning" at bounding box center [131, 228] width 56 height 14
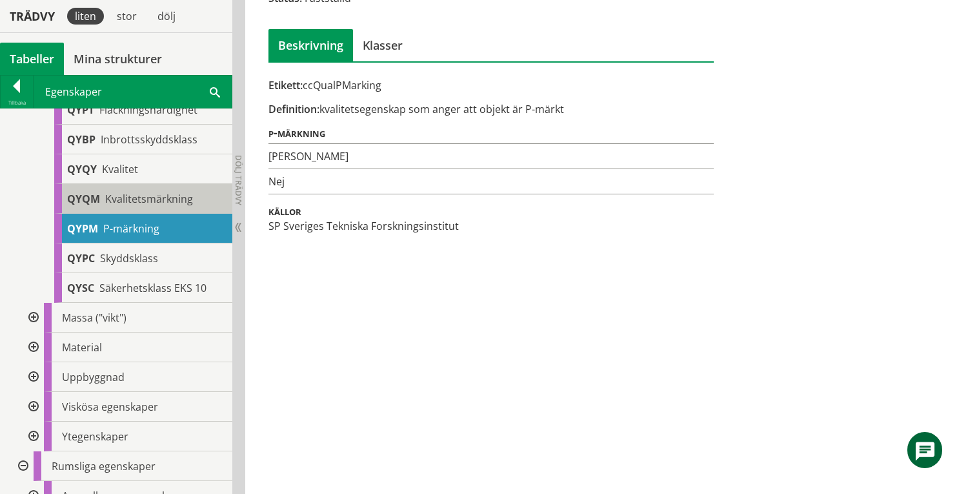
click at [147, 205] on span "Kvalitetsmärkning" at bounding box center [149, 199] width 88 height 14
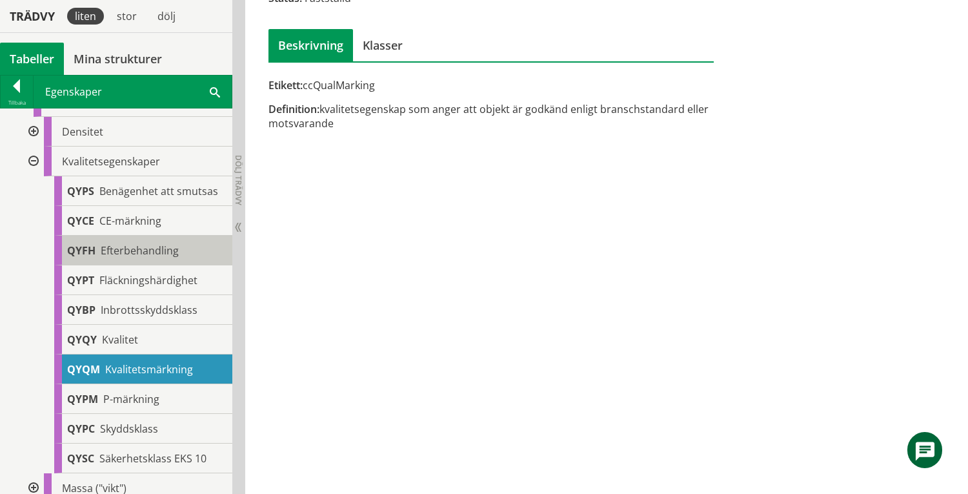
scroll to position [258, 0]
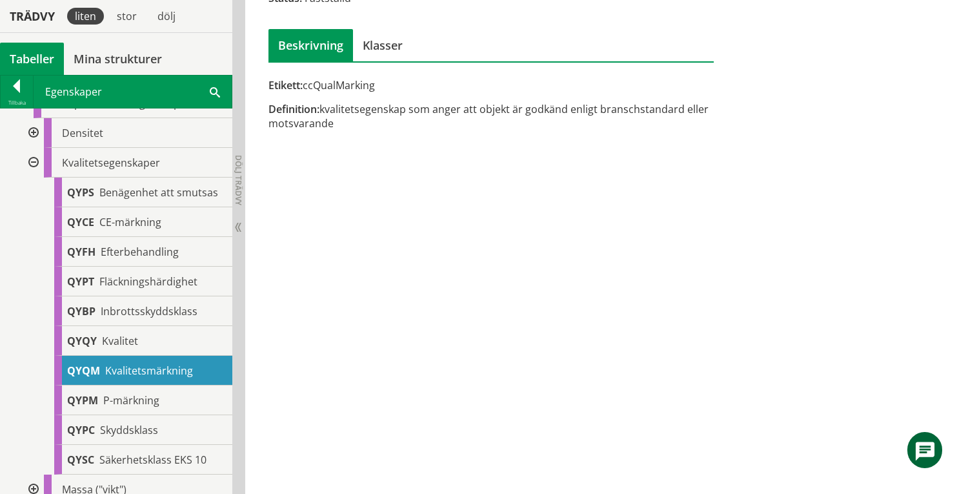
click at [30, 163] on div at bounding box center [32, 163] width 23 height 30
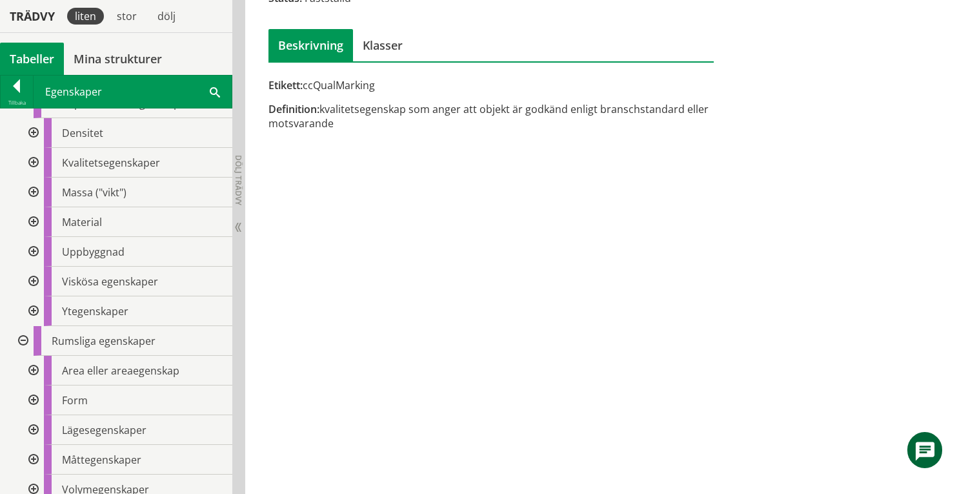
click at [35, 192] on div at bounding box center [32, 192] width 23 height 30
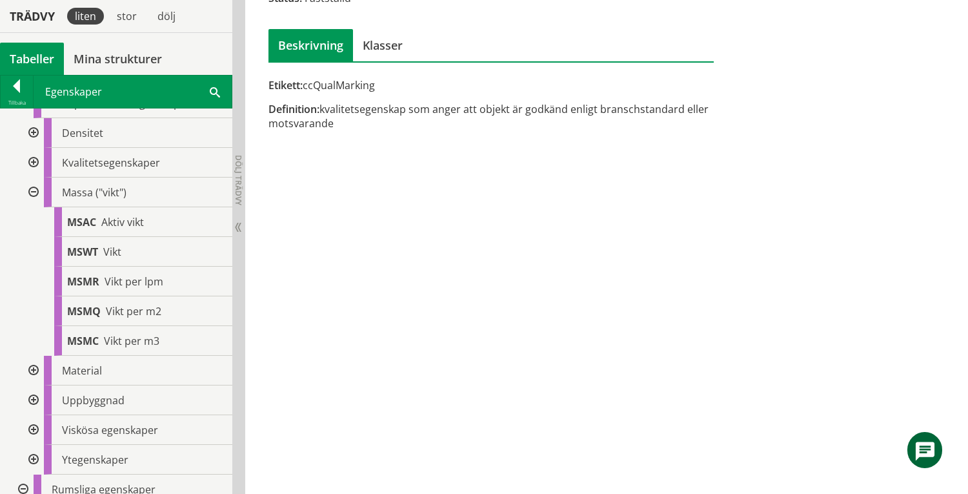
click at [35, 192] on div at bounding box center [32, 192] width 23 height 30
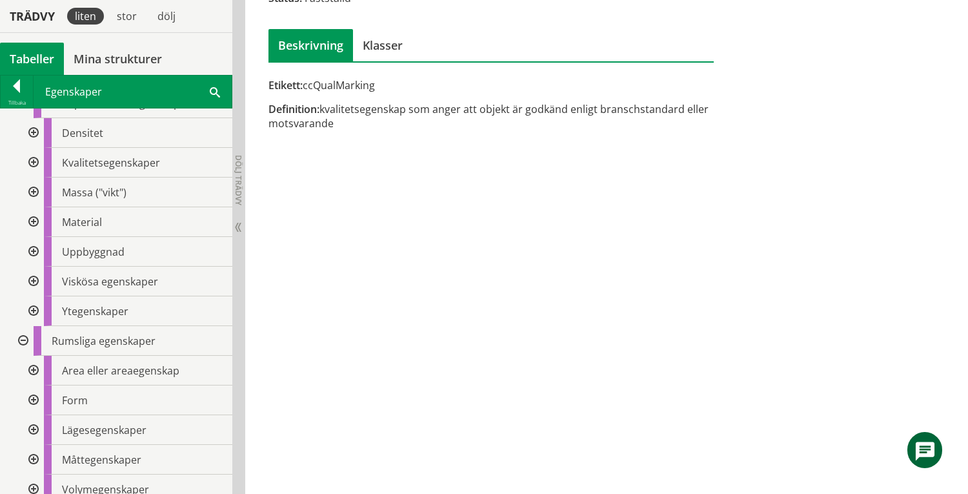
click at [34, 221] on div at bounding box center [32, 222] width 23 height 30
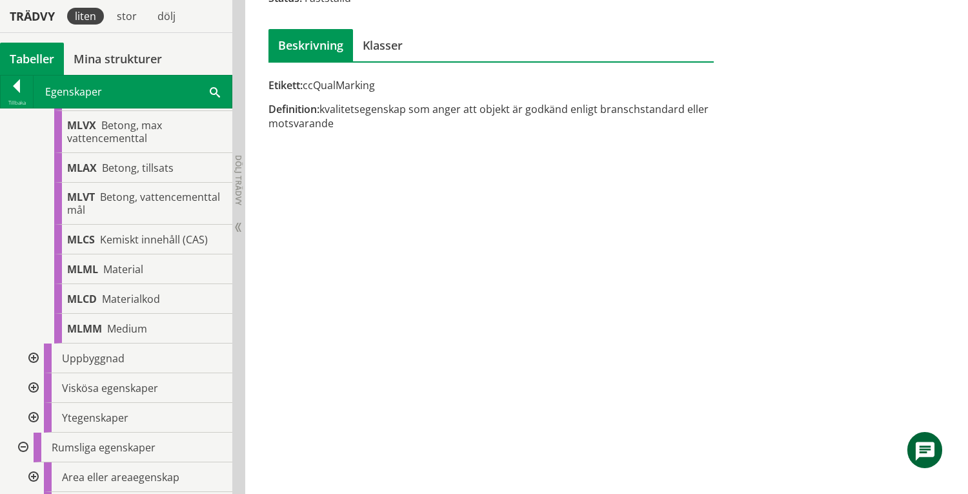
scroll to position [516, 0]
click at [112, 269] on span "Material" at bounding box center [123, 268] width 40 height 14
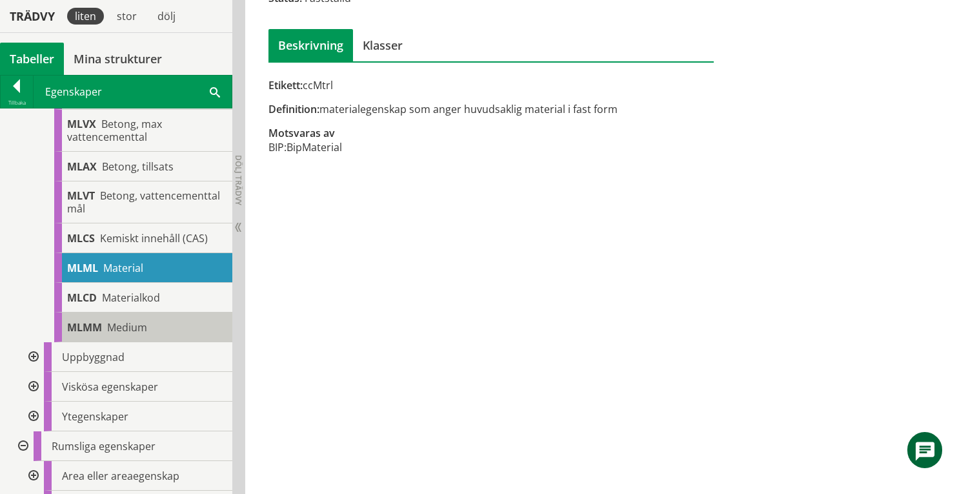
click at [122, 328] on span "Medium" at bounding box center [127, 327] width 40 height 14
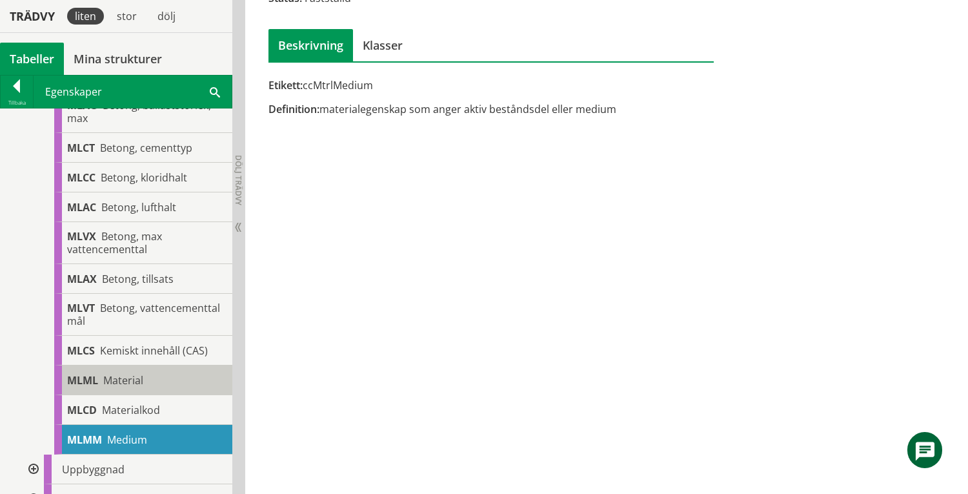
scroll to position [258, 0]
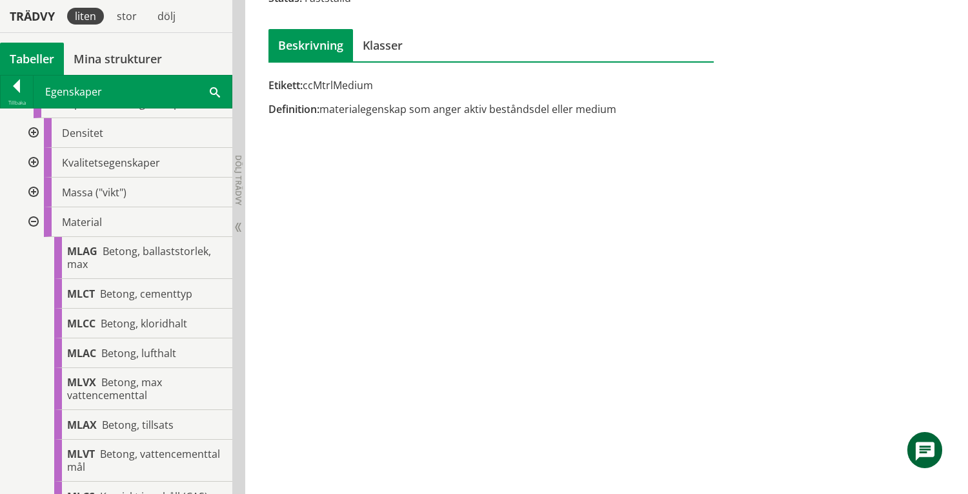
click at [34, 222] on div at bounding box center [32, 222] width 23 height 30
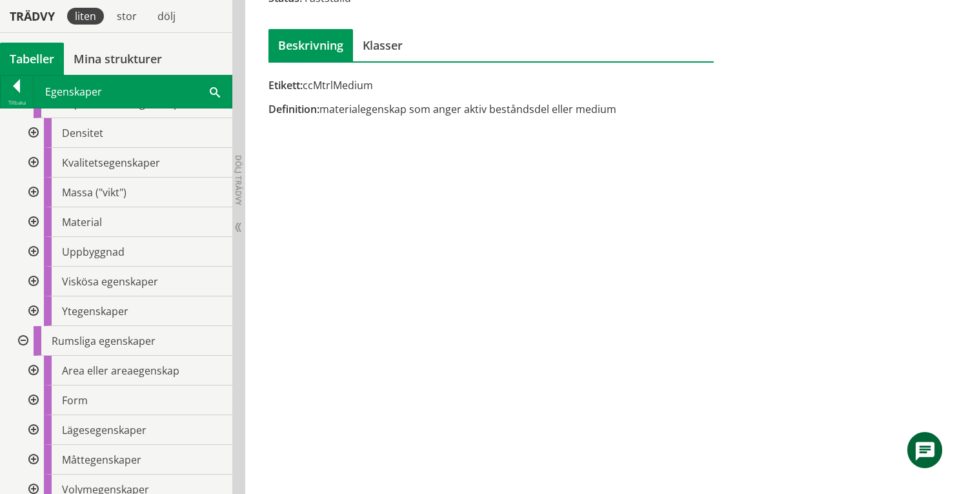
click at [36, 253] on div at bounding box center [32, 252] width 23 height 30
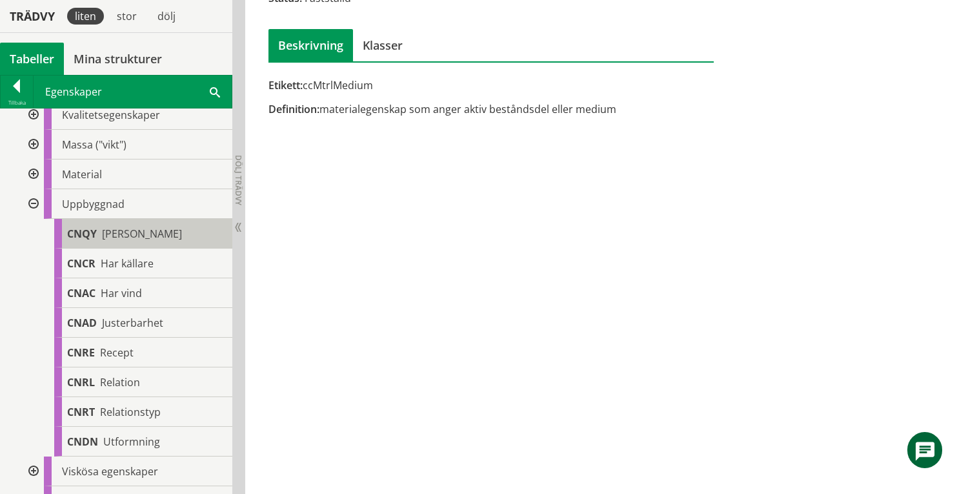
scroll to position [344, 0]
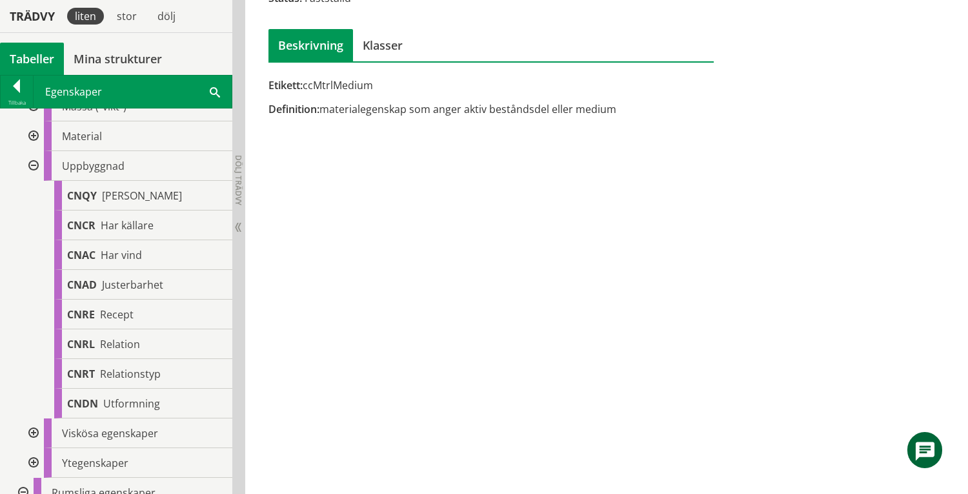
click at [34, 163] on div at bounding box center [32, 166] width 23 height 30
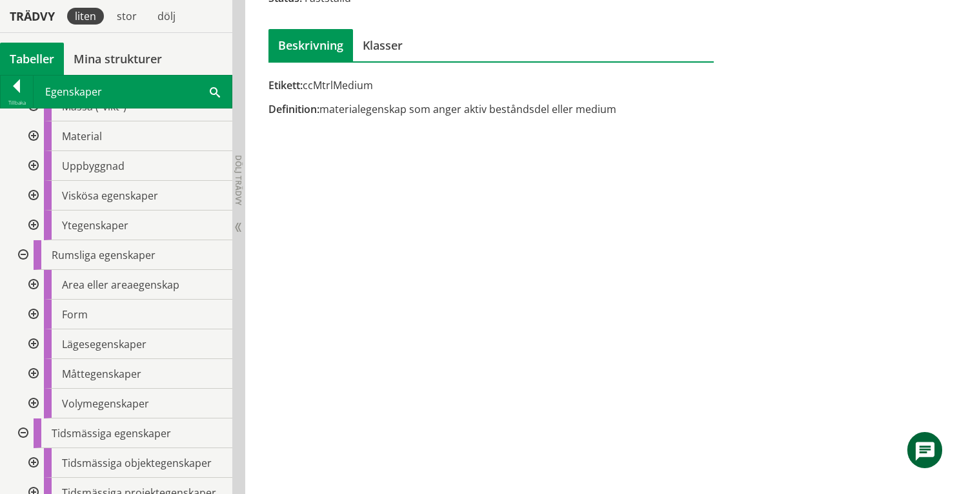
click at [34, 197] on div at bounding box center [32, 196] width 23 height 30
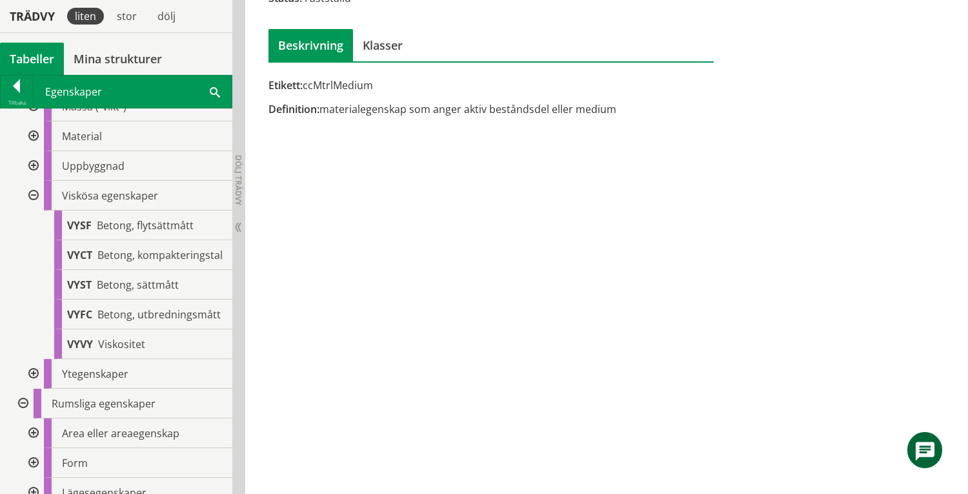
click at [34, 197] on div at bounding box center [32, 196] width 23 height 30
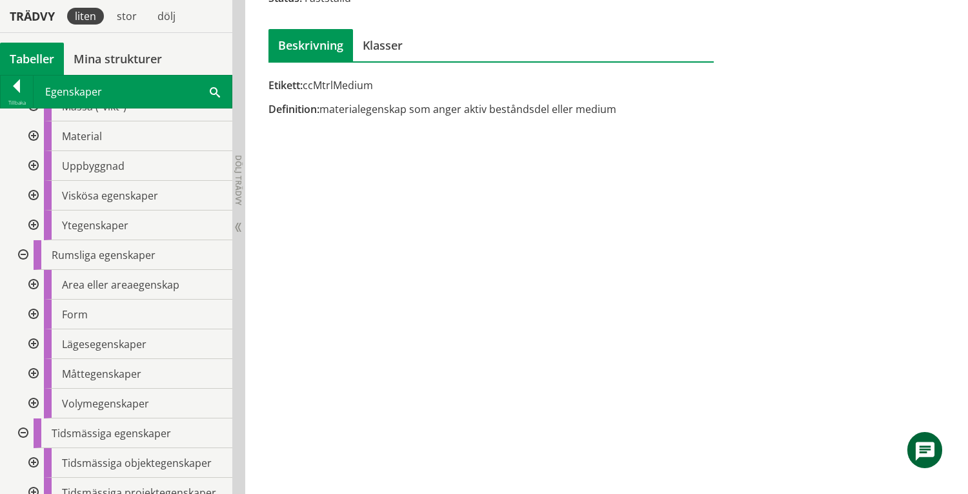
click at [34, 223] on div at bounding box center [32, 225] width 23 height 30
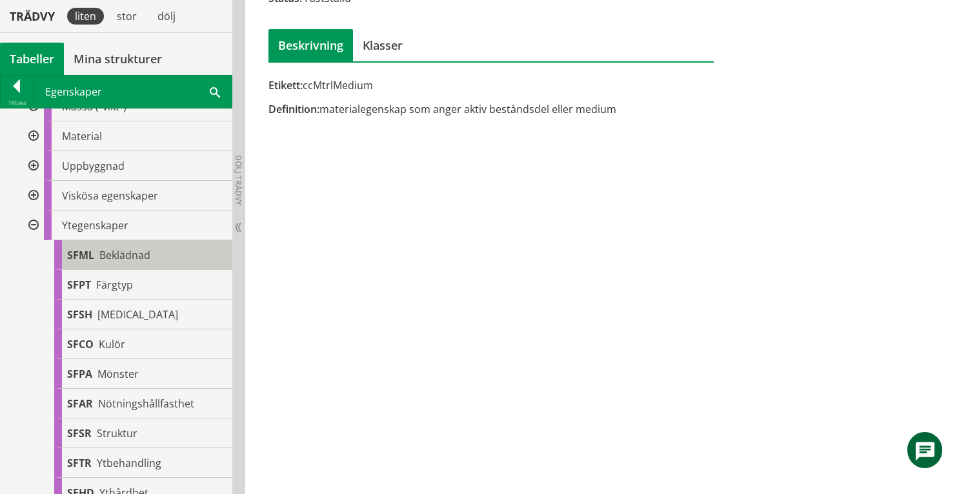
click at [145, 246] on div "SFML Beklädnad" at bounding box center [143, 255] width 178 height 30
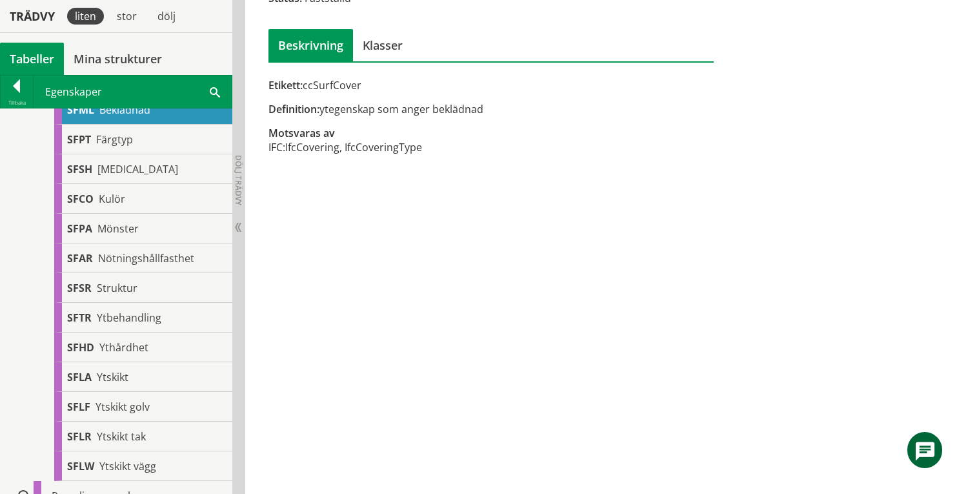
scroll to position [457, 0]
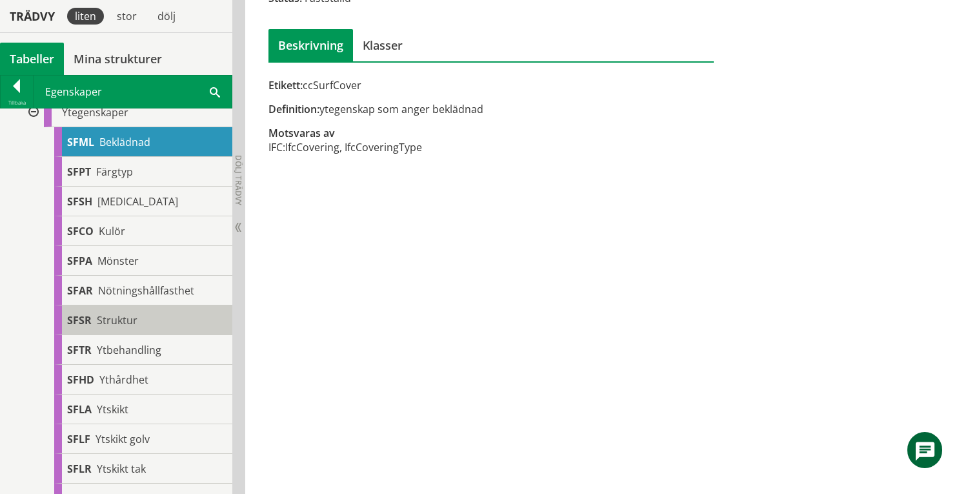
click at [127, 326] on span "Struktur" at bounding box center [117, 320] width 41 height 14
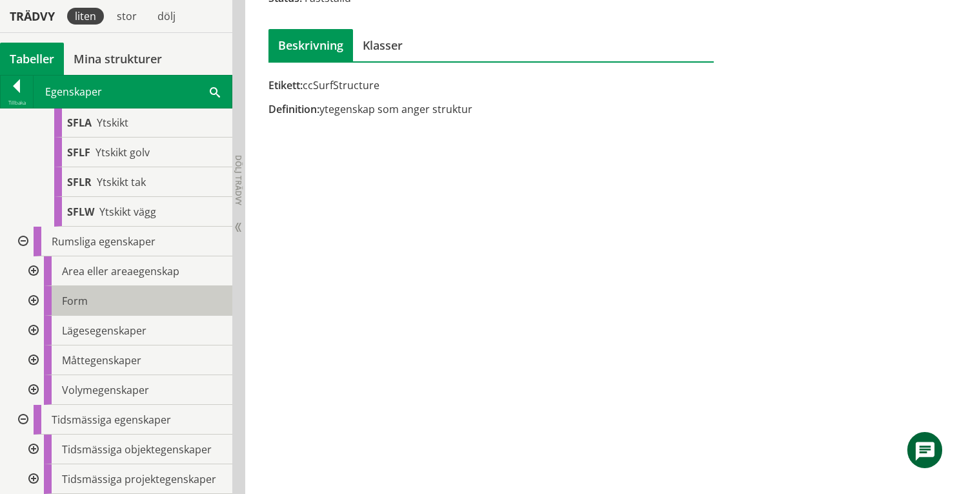
scroll to position [400, 0]
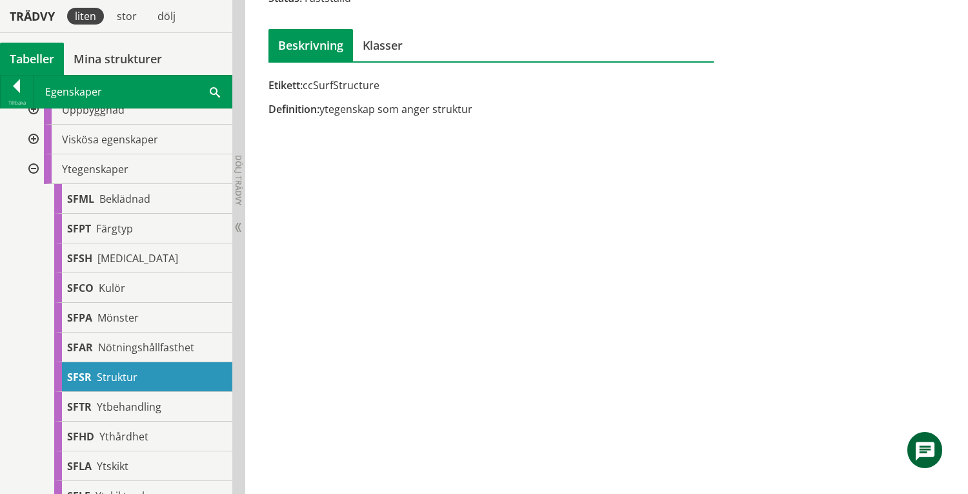
click at [32, 165] on div at bounding box center [32, 169] width 23 height 30
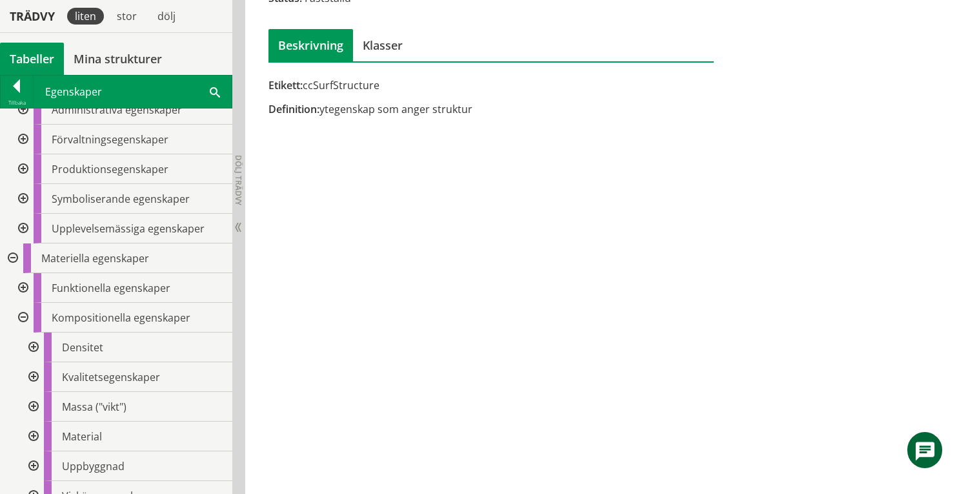
scroll to position [13, 0]
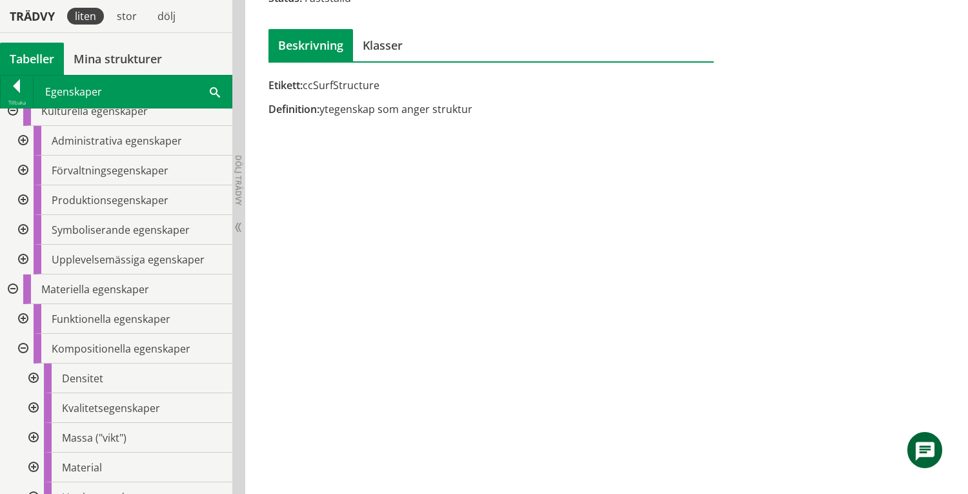
click at [24, 346] on div at bounding box center [21, 349] width 23 height 30
click at [26, 313] on div at bounding box center [21, 319] width 23 height 30
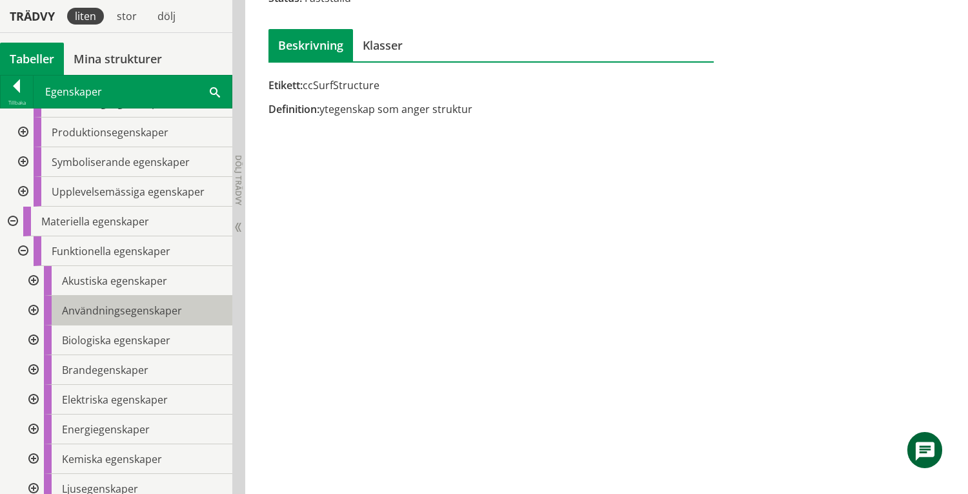
scroll to position [185, 0]
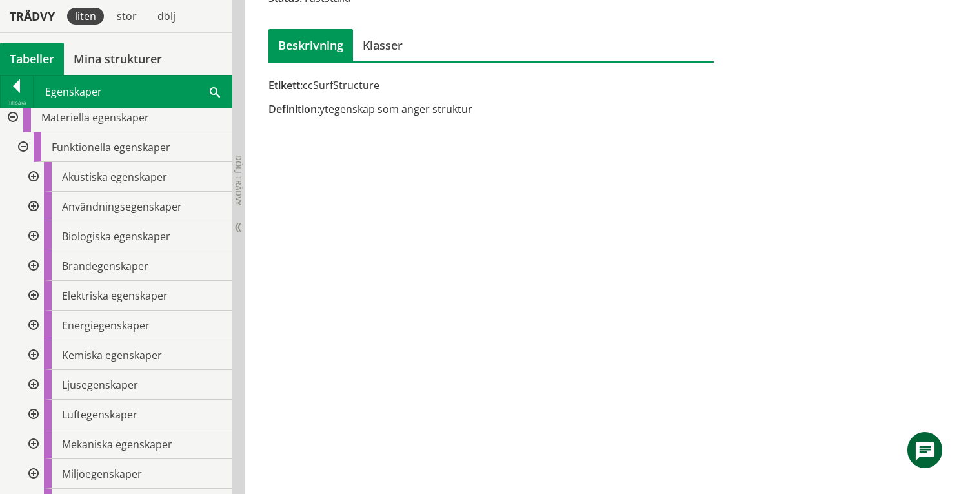
click at [34, 205] on div at bounding box center [32, 207] width 23 height 30
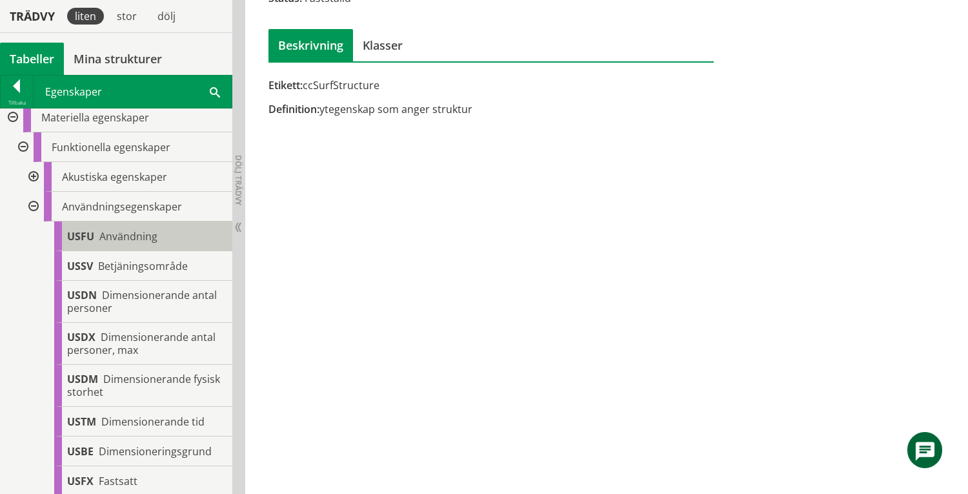
click at [161, 238] on div "USFU Användning" at bounding box center [143, 236] width 178 height 30
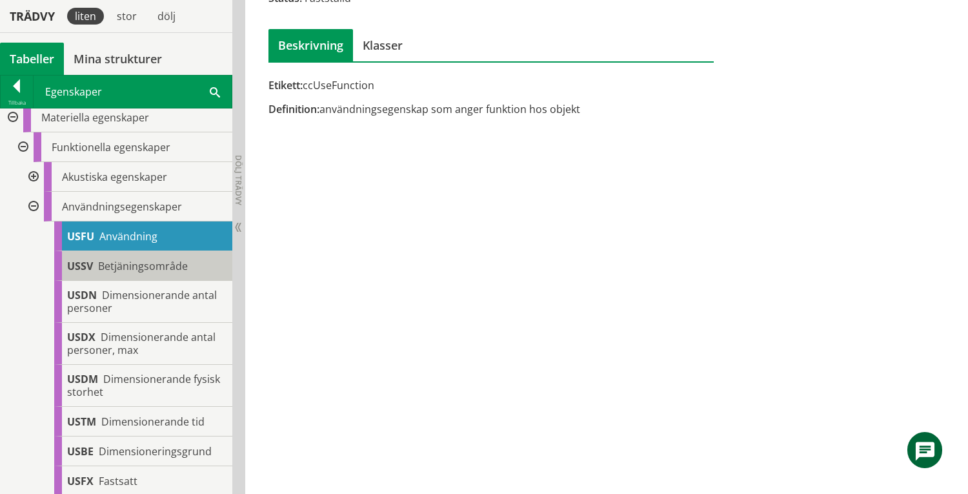
click at [172, 266] on span "Betjäningsområde" at bounding box center [143, 266] width 90 height 14
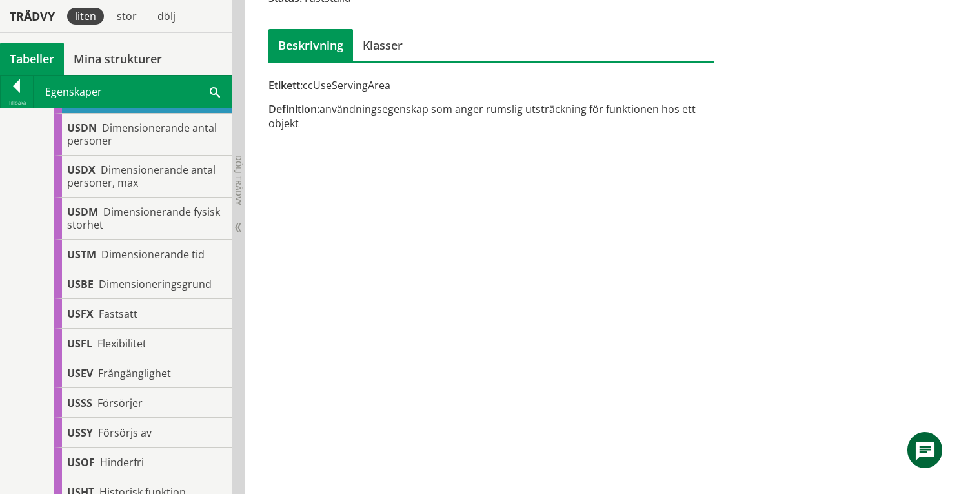
scroll to position [357, 0]
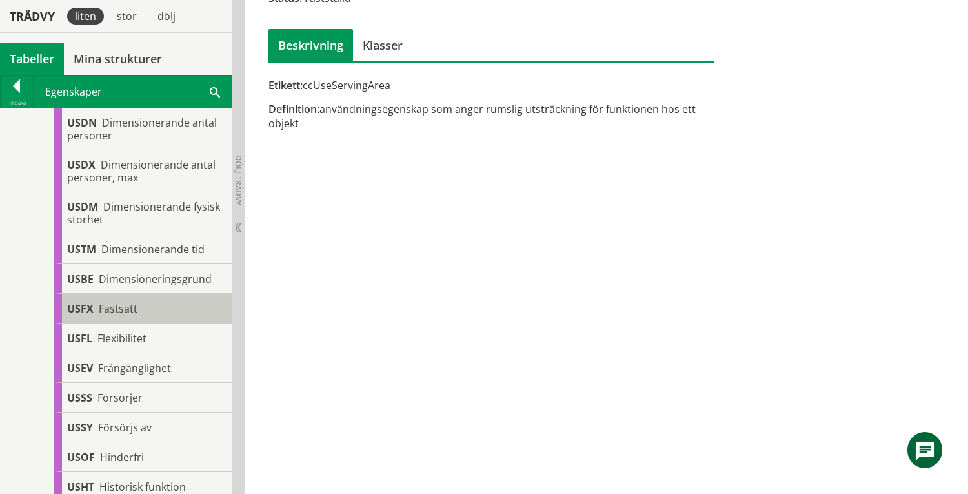
click at [151, 305] on div "USFX Fastsatt" at bounding box center [143, 309] width 178 height 30
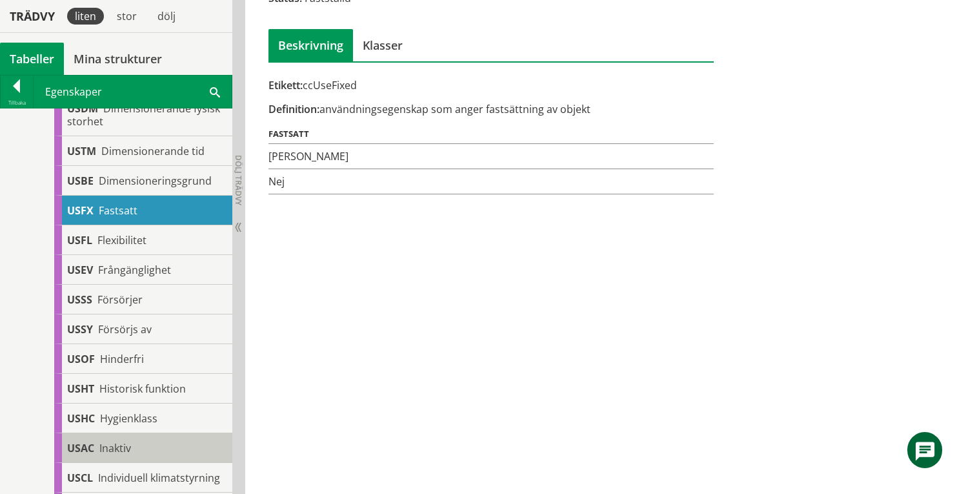
scroll to position [615, 0]
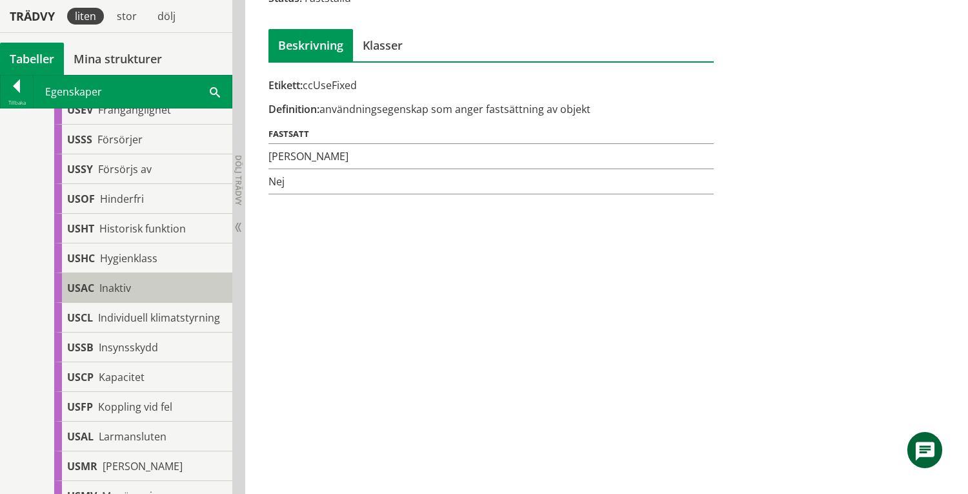
click at [132, 286] on div "USAC Inaktiv" at bounding box center [143, 288] width 178 height 30
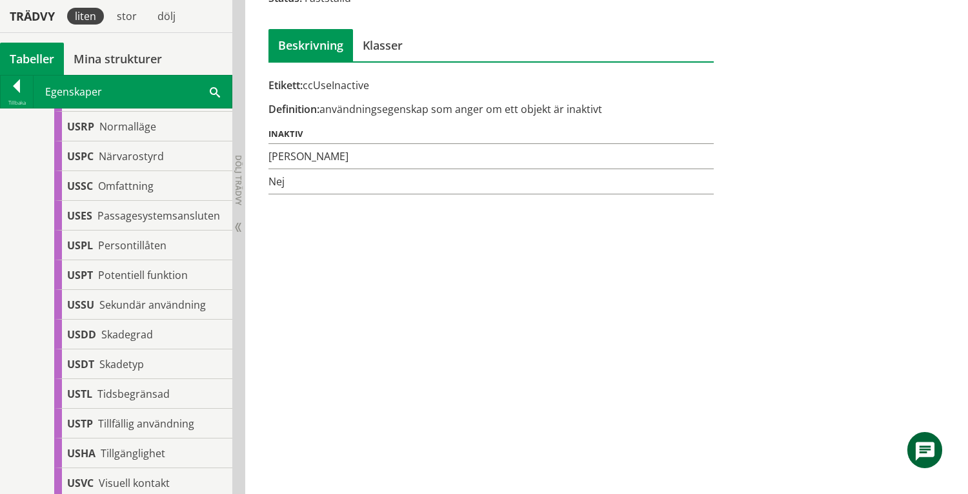
scroll to position [1045, 0]
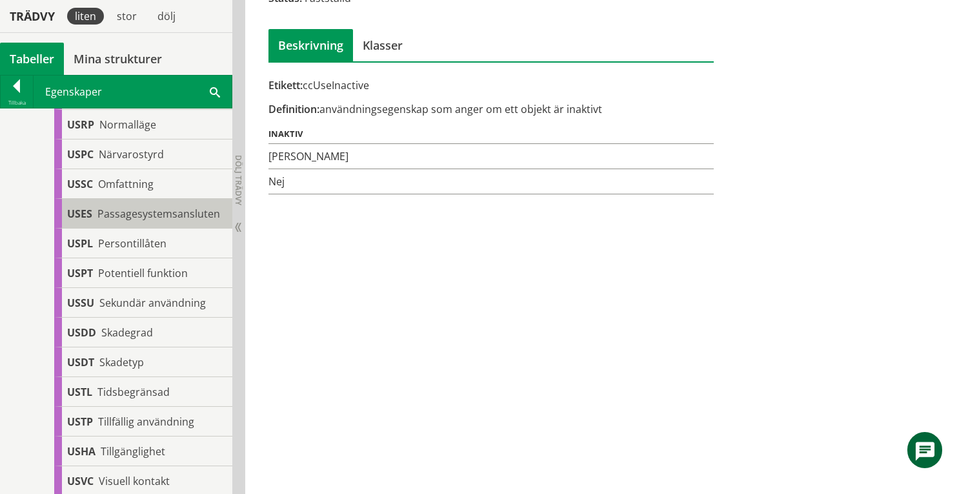
click at [103, 221] on span "Passagesystemsansluten" at bounding box center [158, 213] width 123 height 14
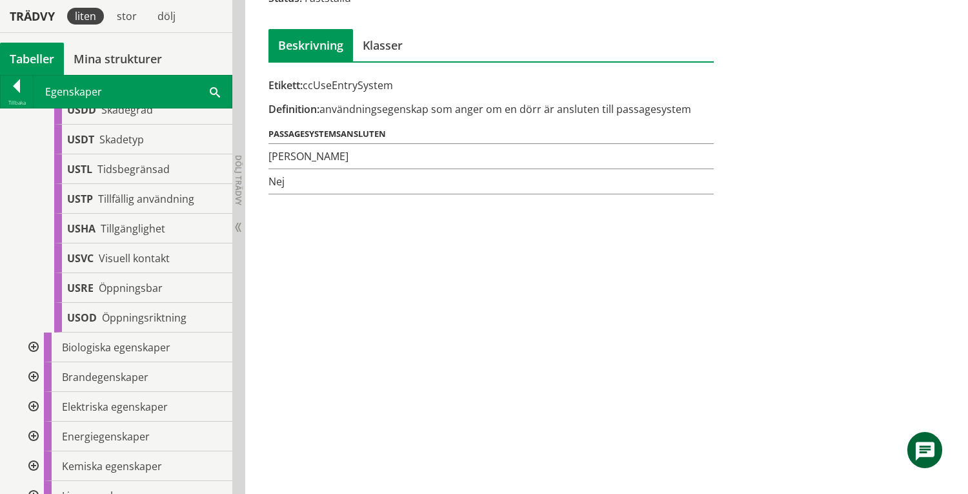
scroll to position [1303, 0]
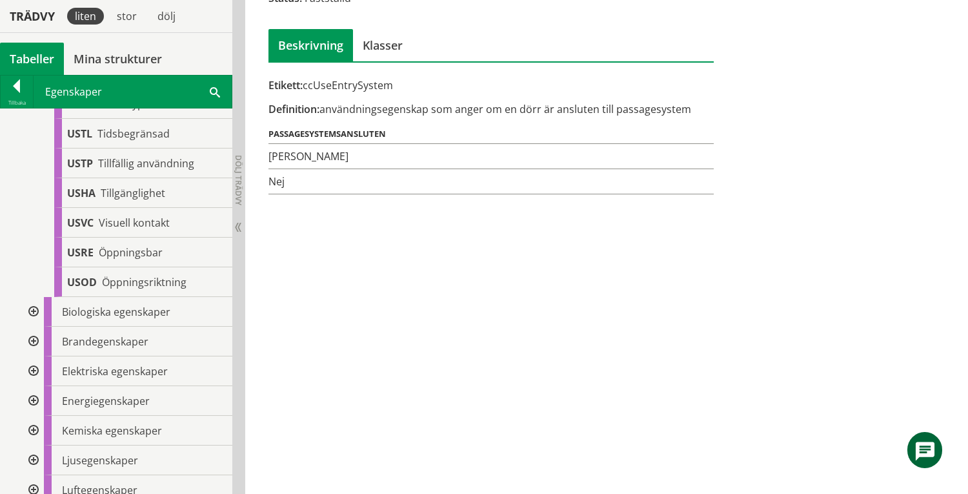
click at [35, 326] on div at bounding box center [32, 312] width 23 height 30
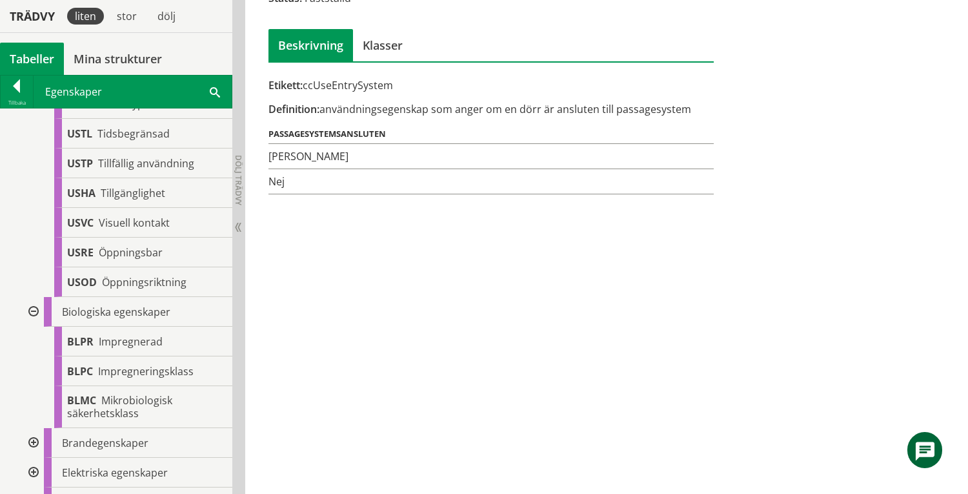
click at [35, 326] on div at bounding box center [32, 312] width 23 height 30
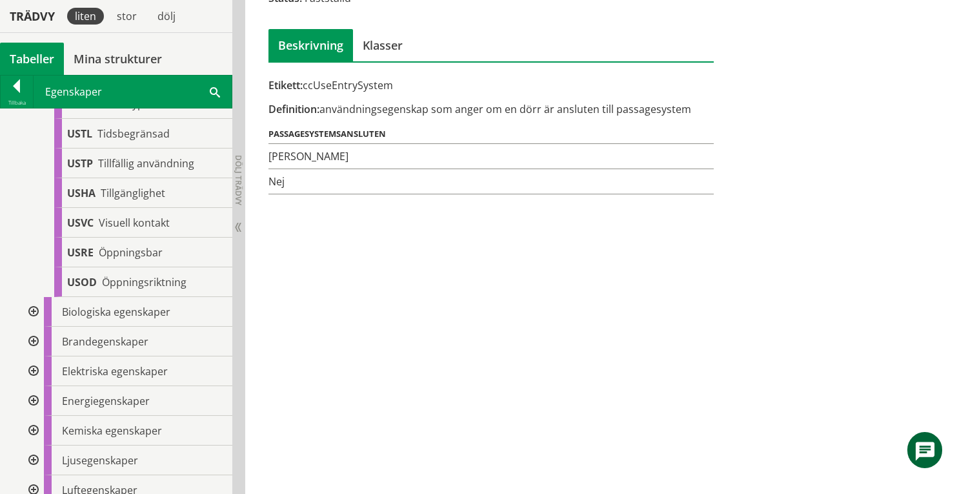
click at [32, 356] on div at bounding box center [32, 341] width 23 height 30
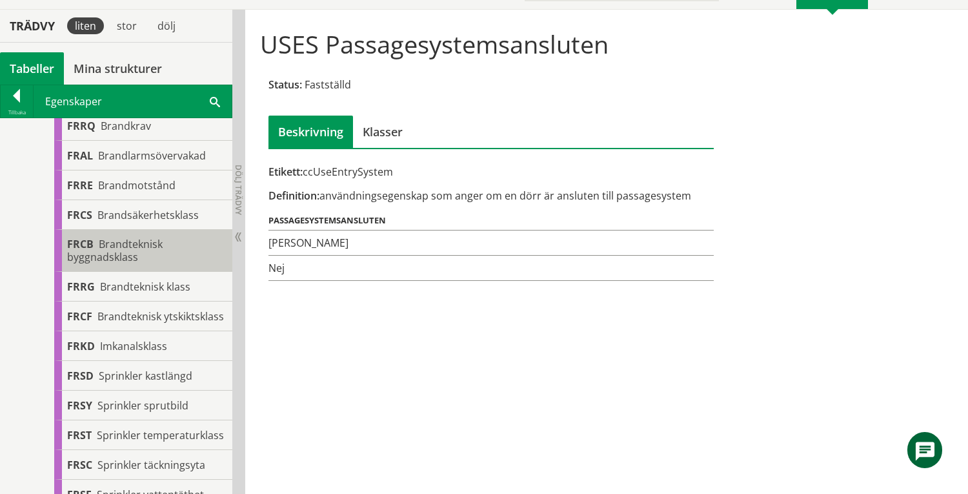
scroll to position [1561, 0]
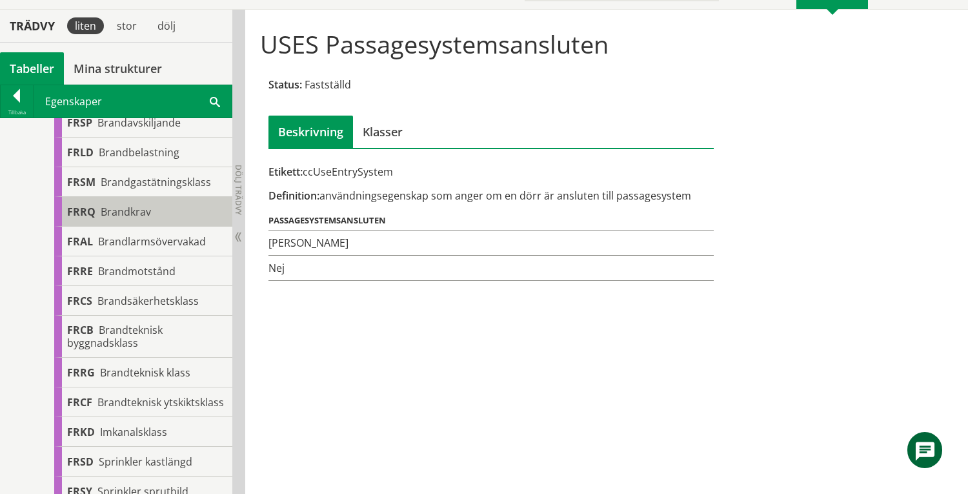
click at [157, 226] on div "FRRQ Brandkrav" at bounding box center [143, 212] width 178 height 30
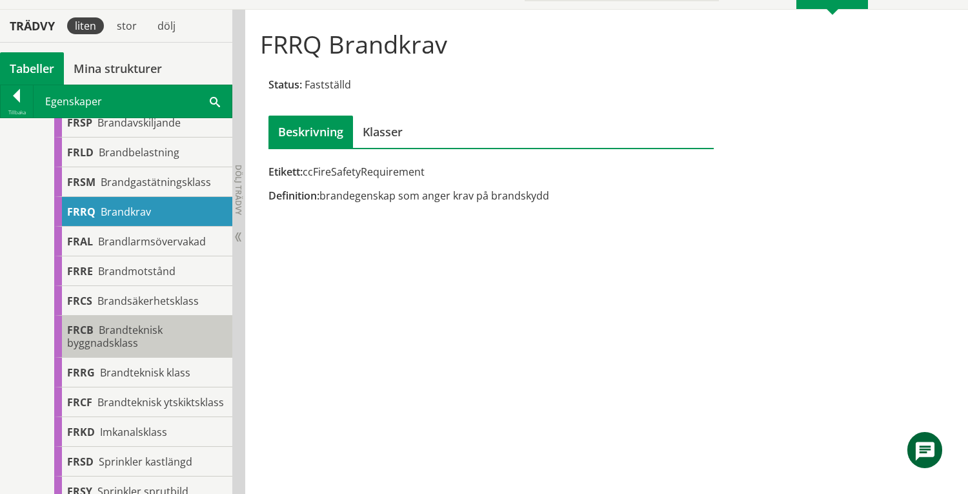
click at [132, 350] on span "Brandteknisk byggnadsklass" at bounding box center [114, 336] width 95 height 27
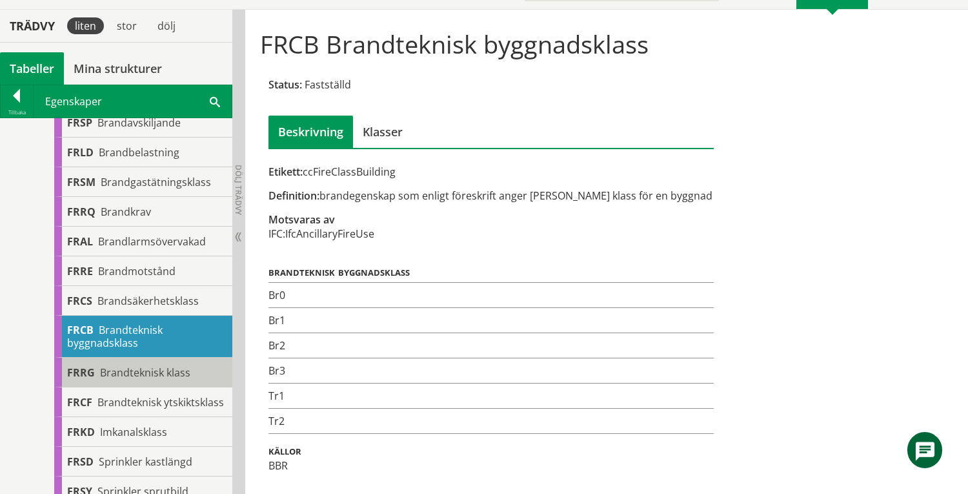
click at [143, 387] on div "FRRG Brandteknisk klass" at bounding box center [143, 372] width 178 height 30
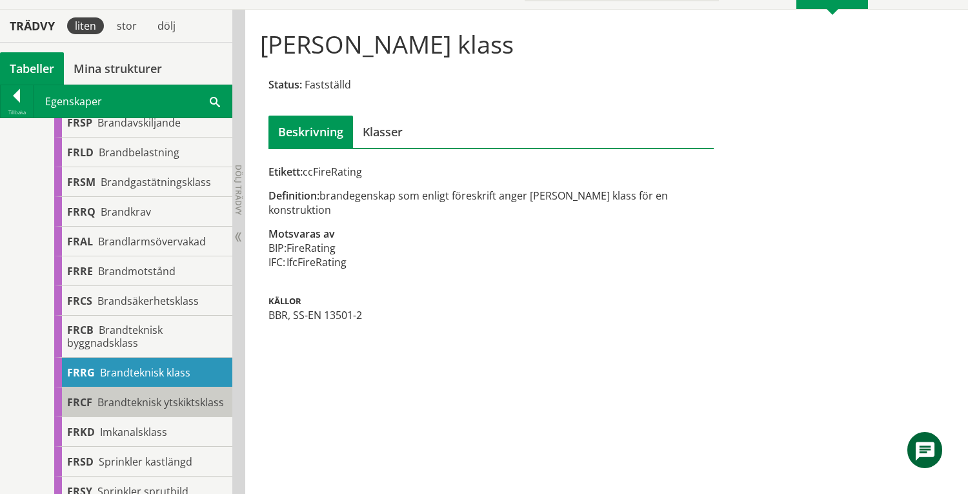
click at [135, 409] on span "Brandteknisk ytskiktsklass" at bounding box center [160, 402] width 126 height 14
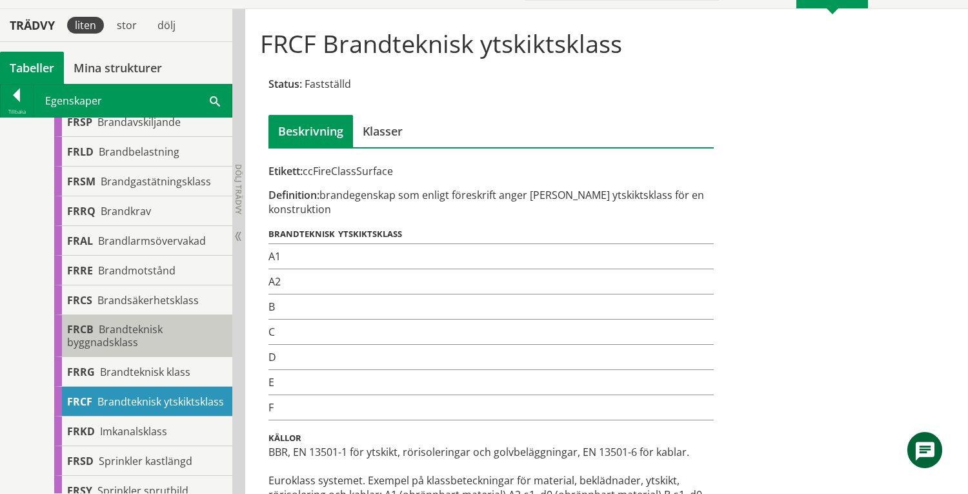
click at [126, 349] on span "Brandteknisk byggnadsklass" at bounding box center [114, 335] width 95 height 27
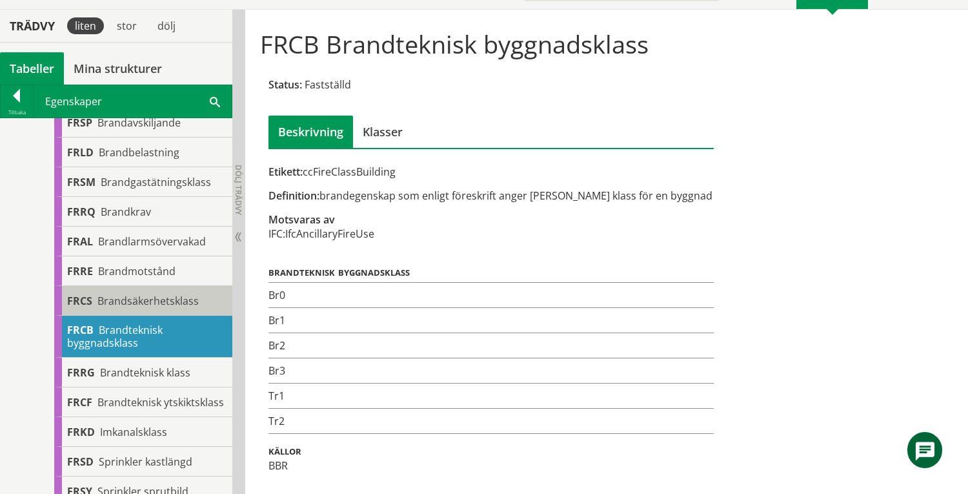
click at [164, 308] on span "Brandsäkerhetsklass" at bounding box center [147, 301] width 101 height 14
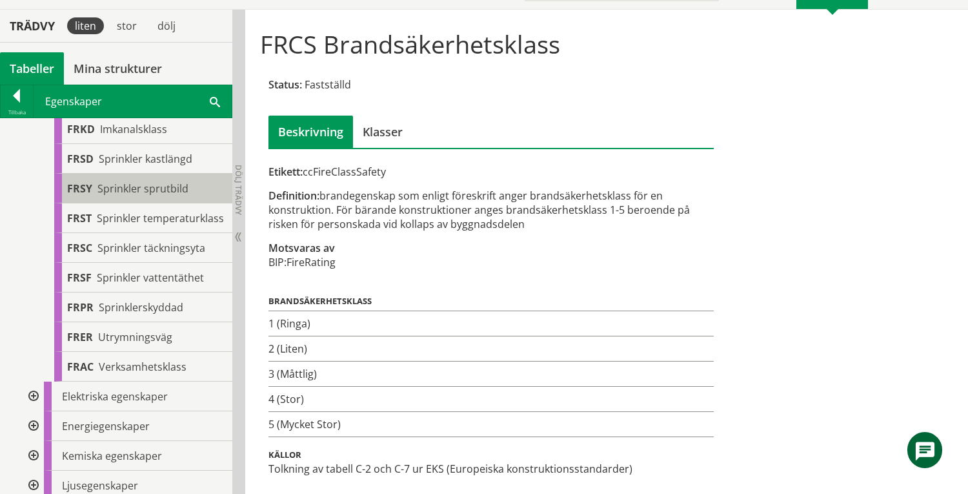
scroll to position [1905, 0]
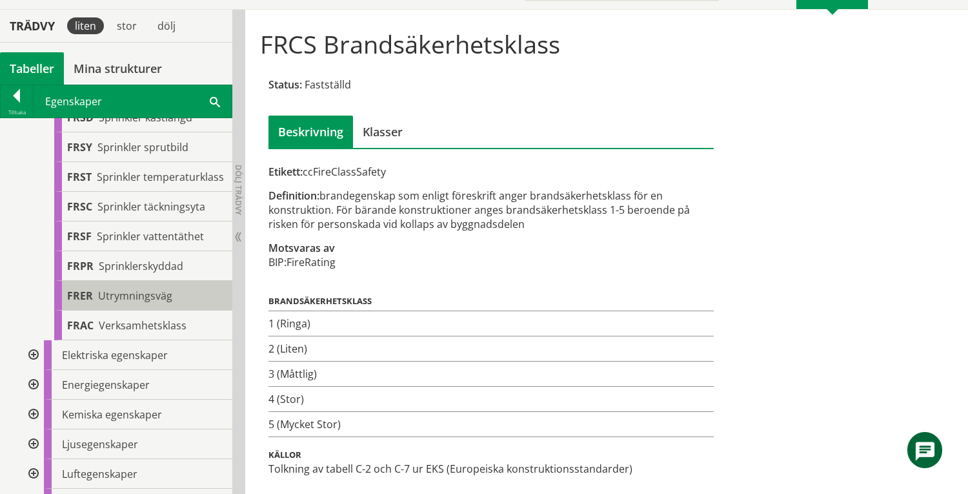
click at [147, 303] on span "Utrymningsväg" at bounding box center [135, 295] width 74 height 14
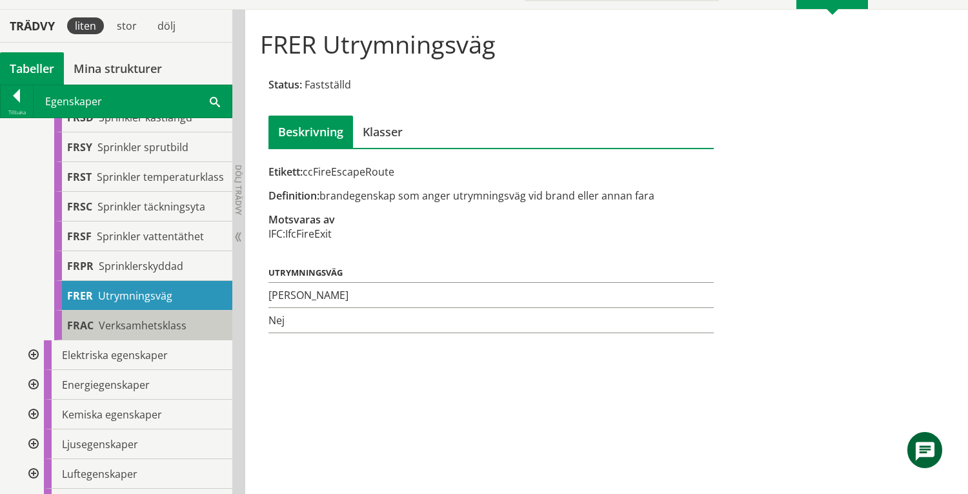
click at [115, 332] on span "Verksamhetsklass" at bounding box center [143, 325] width 88 height 14
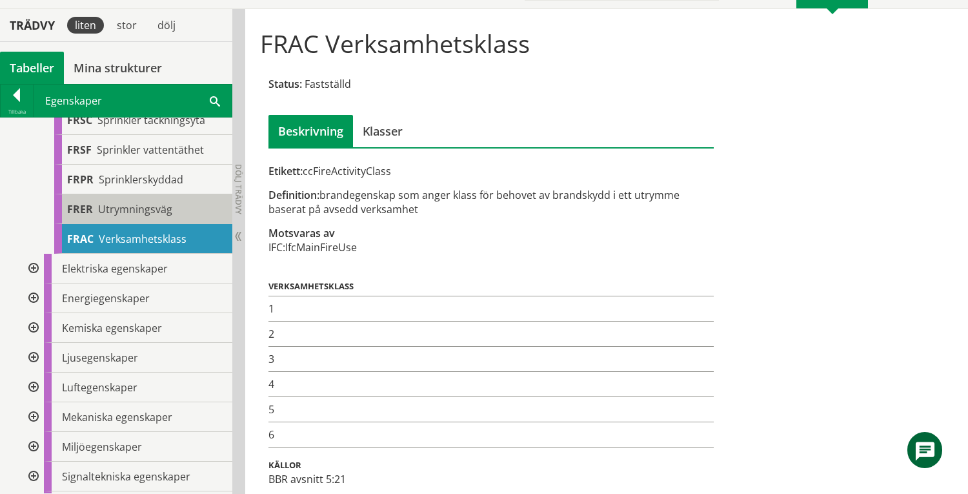
scroll to position [2163, 0]
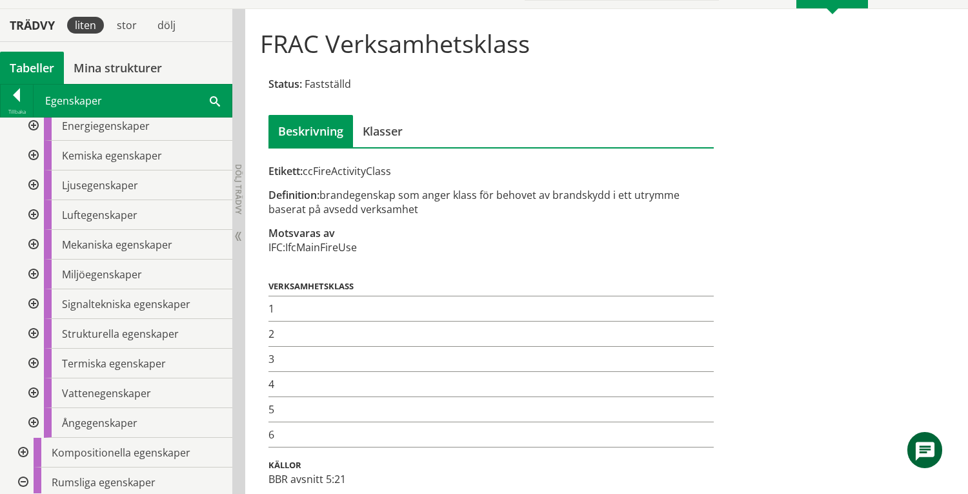
click at [30, 111] on div at bounding box center [32, 96] width 23 height 30
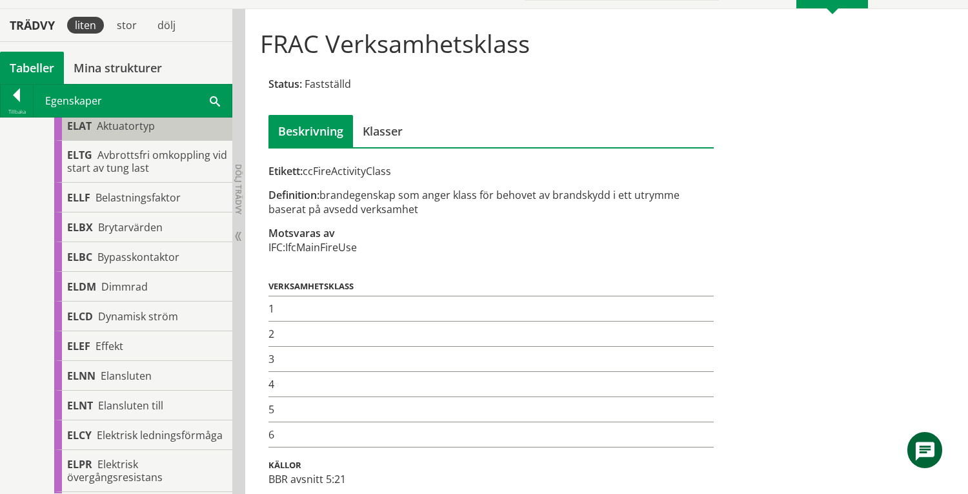
click at [150, 133] on span "Aktuatortyp" at bounding box center [126, 126] width 58 height 14
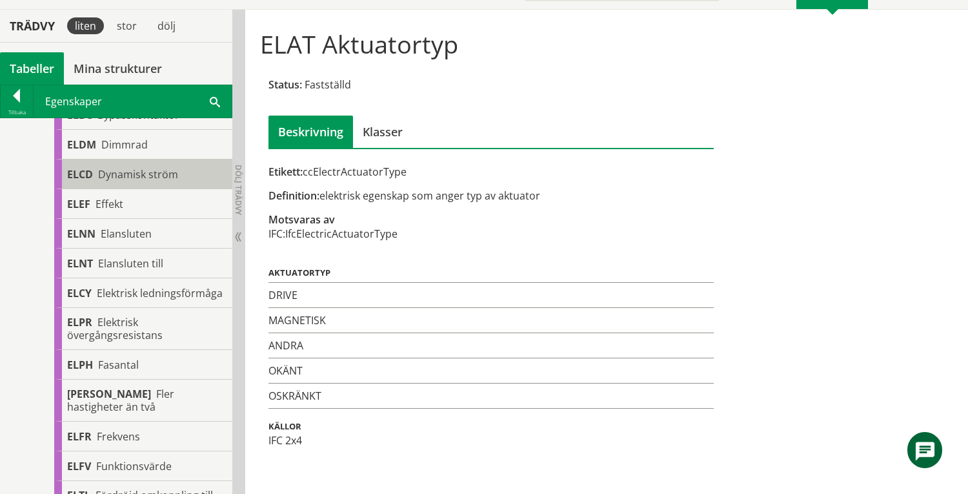
scroll to position [2336, 0]
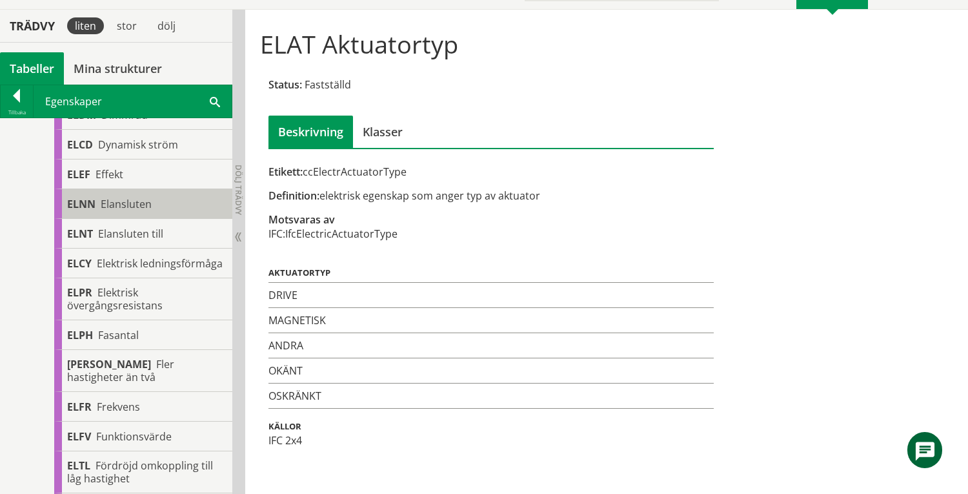
click at [139, 211] on span "Elansluten" at bounding box center [126, 204] width 51 height 14
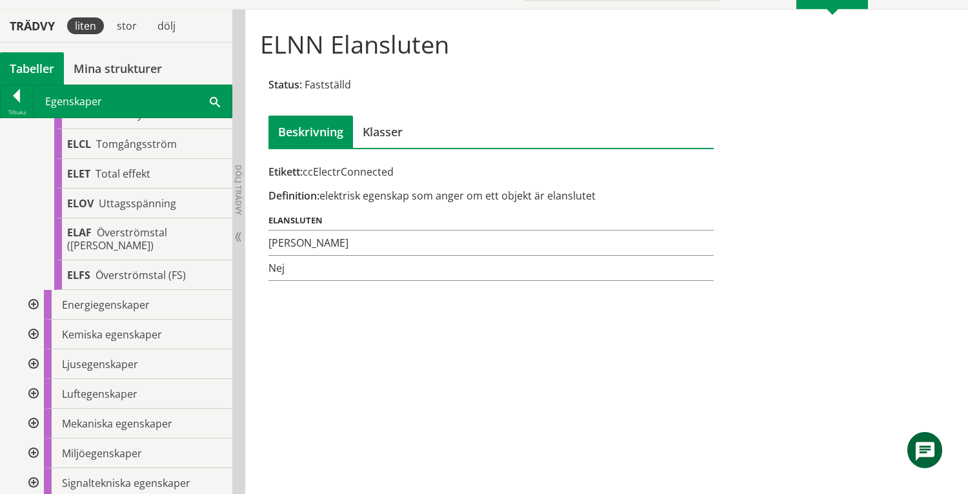
scroll to position [3712, 0]
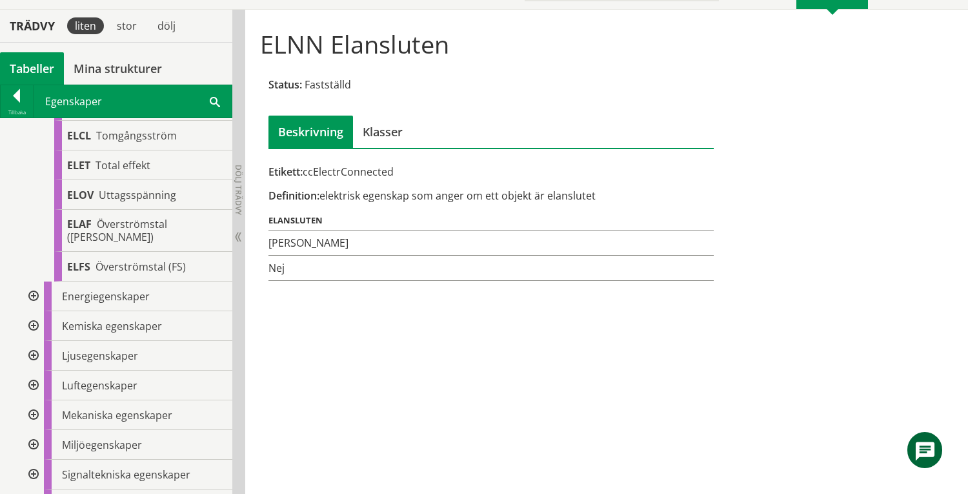
click at [32, 311] on div at bounding box center [32, 296] width 23 height 30
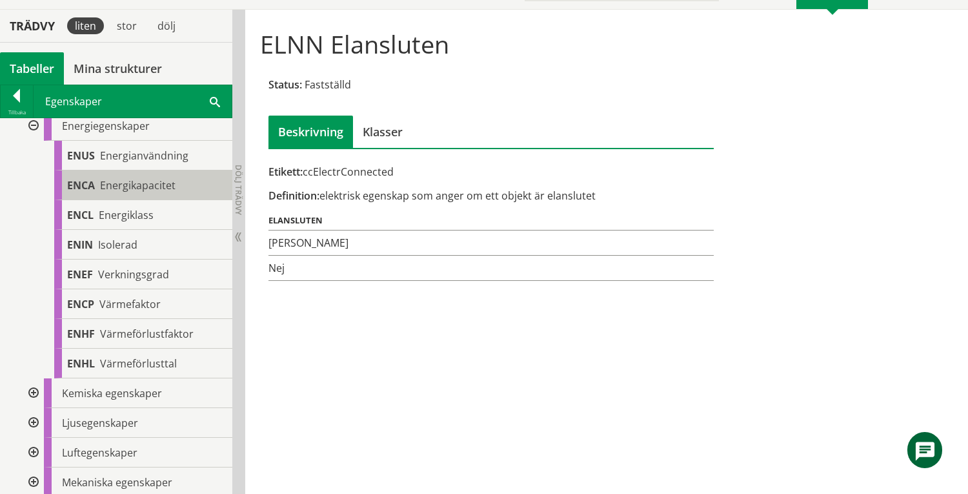
scroll to position [3884, 0]
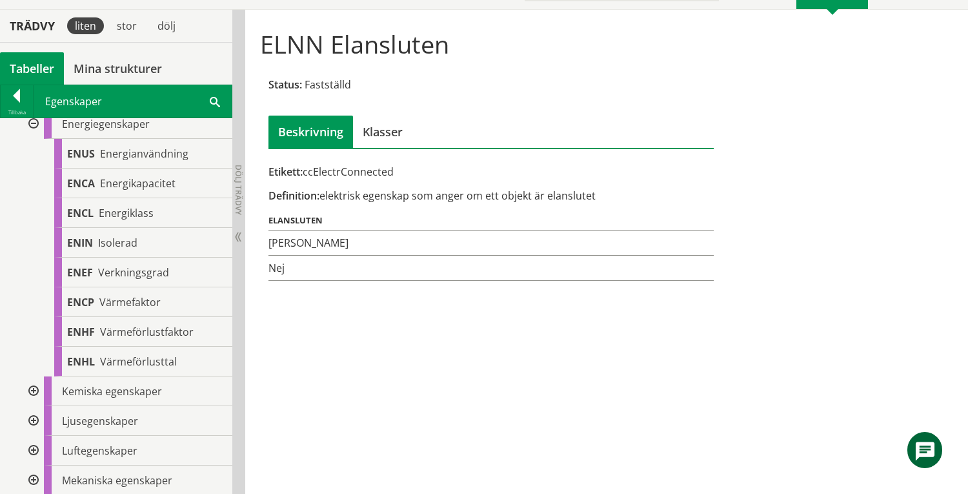
click at [34, 406] on div at bounding box center [32, 391] width 23 height 30
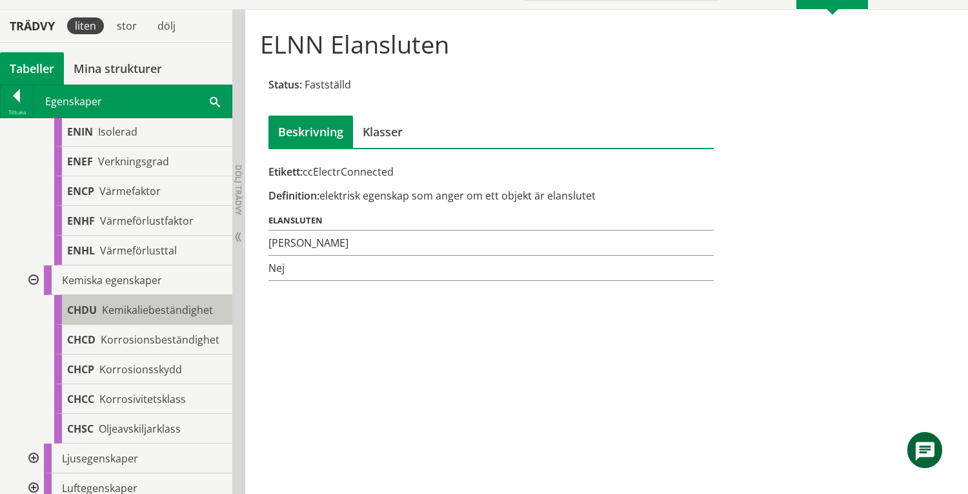
scroll to position [4142, 0]
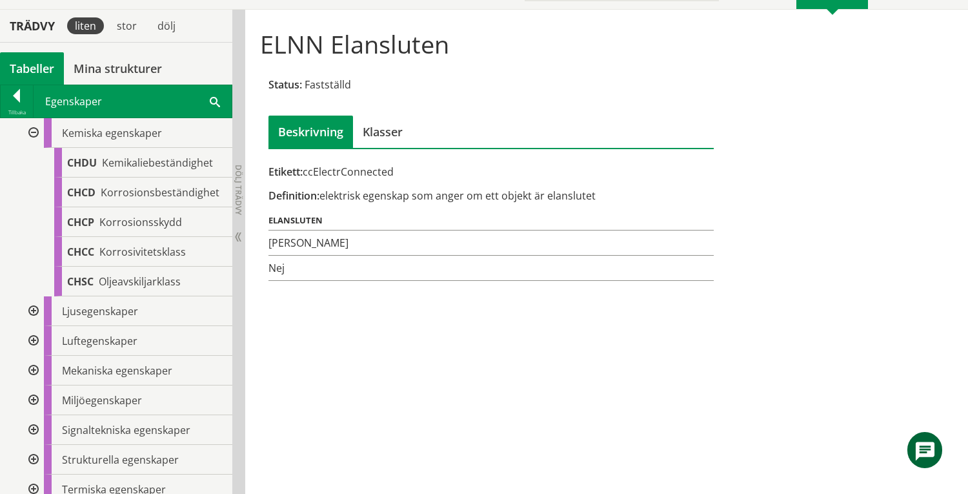
click at [34, 326] on div at bounding box center [32, 311] width 23 height 30
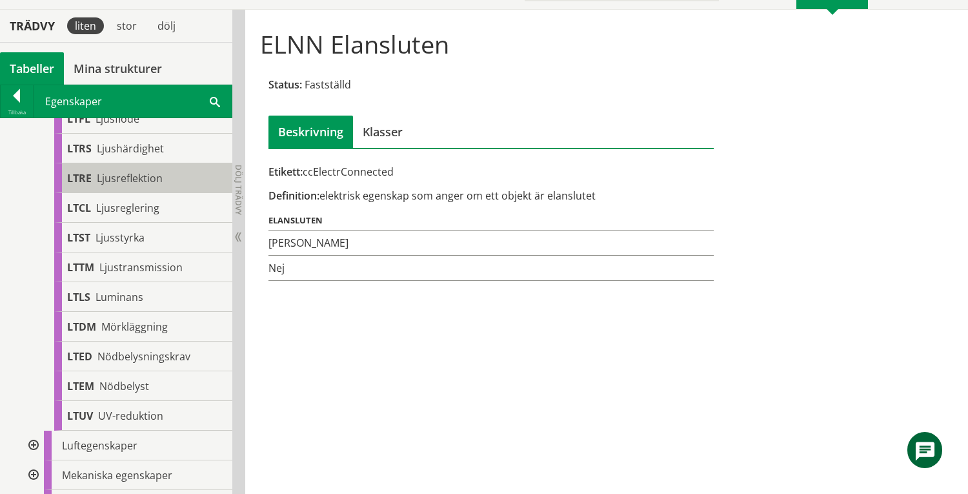
scroll to position [4659, 0]
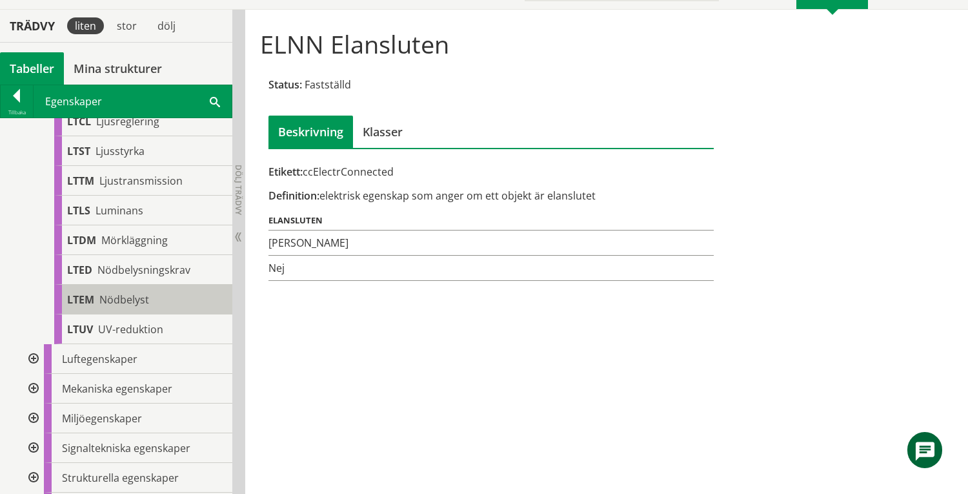
click at [154, 314] on div "LTEM Nödbelyst" at bounding box center [143, 300] width 178 height 30
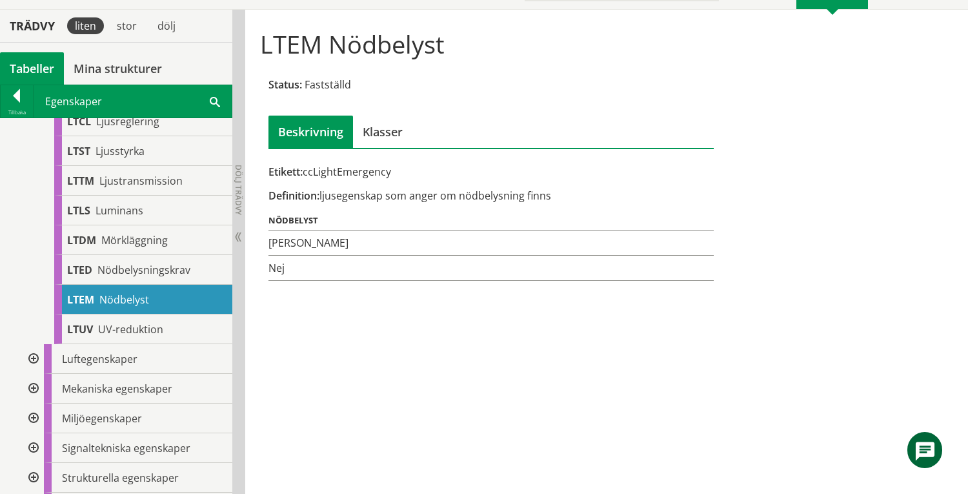
click at [34, 374] on div at bounding box center [32, 359] width 23 height 30
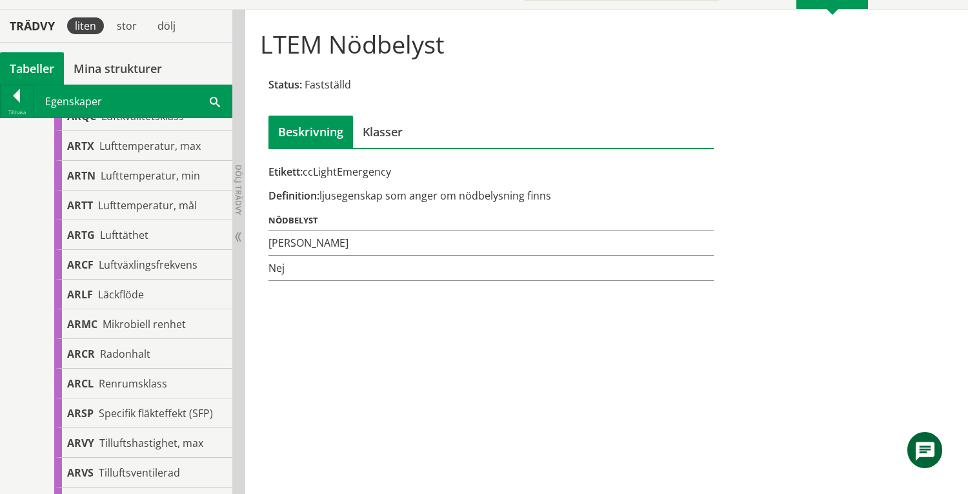
scroll to position [5691, 0]
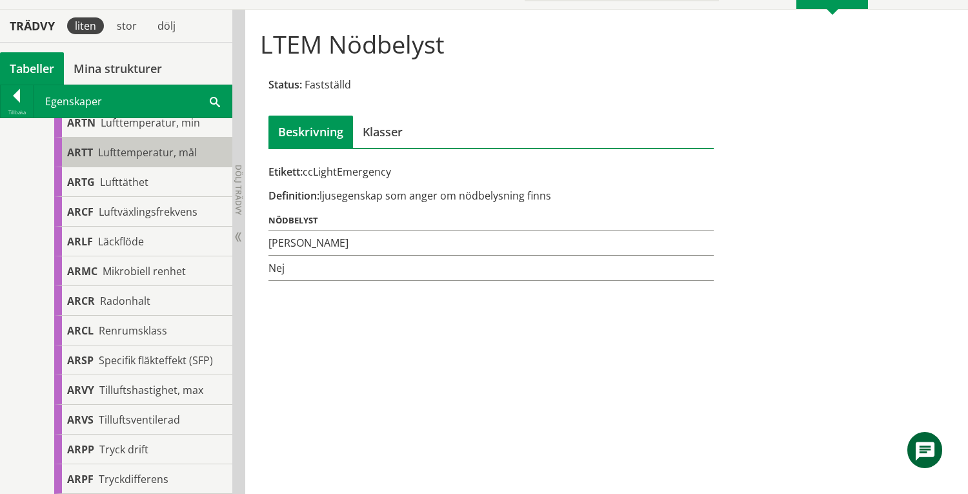
click at [135, 159] on span "Lufttemperatur, mål" at bounding box center [147, 152] width 99 height 14
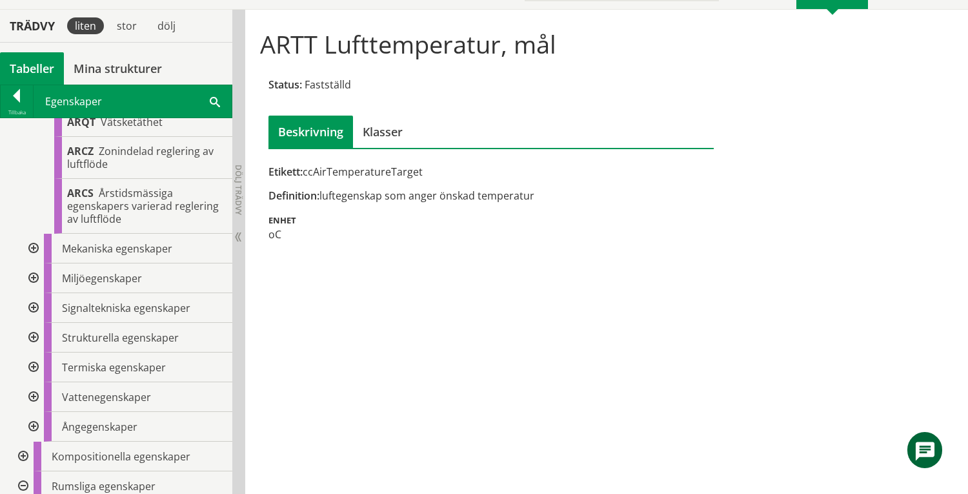
scroll to position [6465, 0]
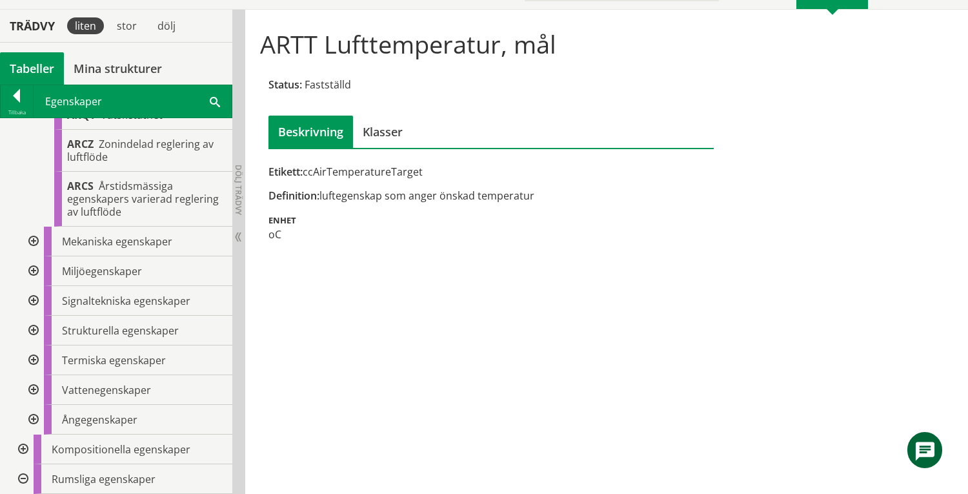
click at [32, 256] on div at bounding box center [32, 241] width 23 height 30
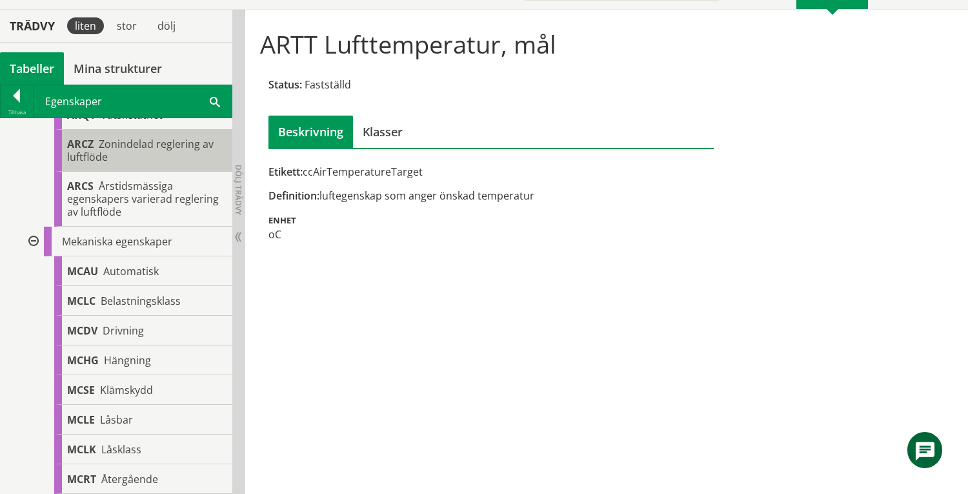
scroll to position [6637, 0]
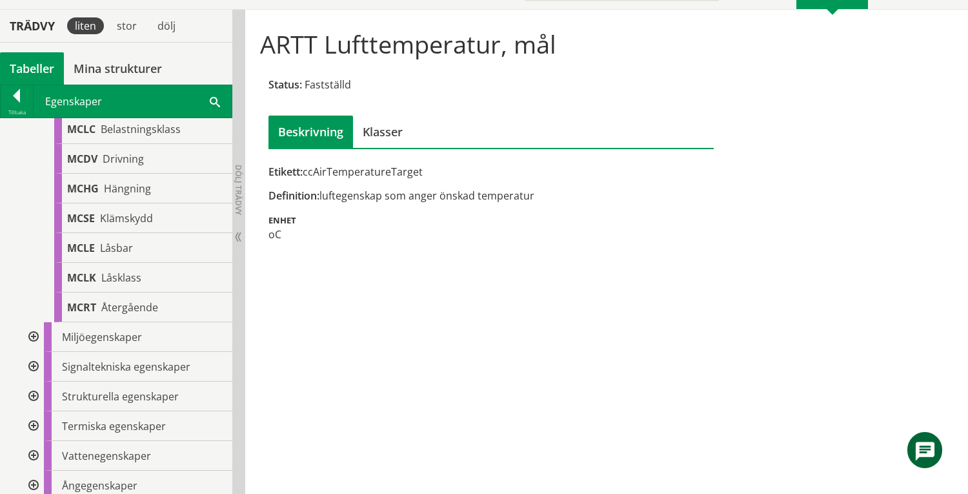
click at [34, 352] on div at bounding box center [32, 337] width 23 height 30
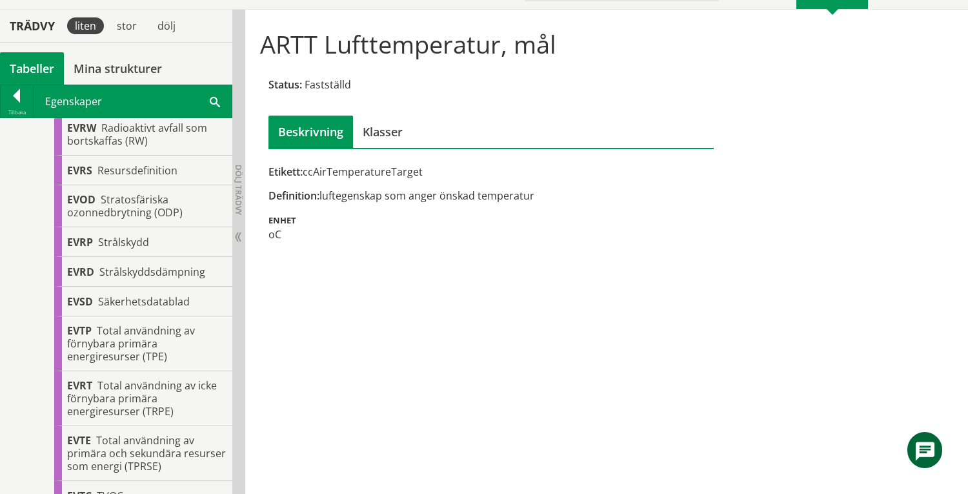
scroll to position [8616, 0]
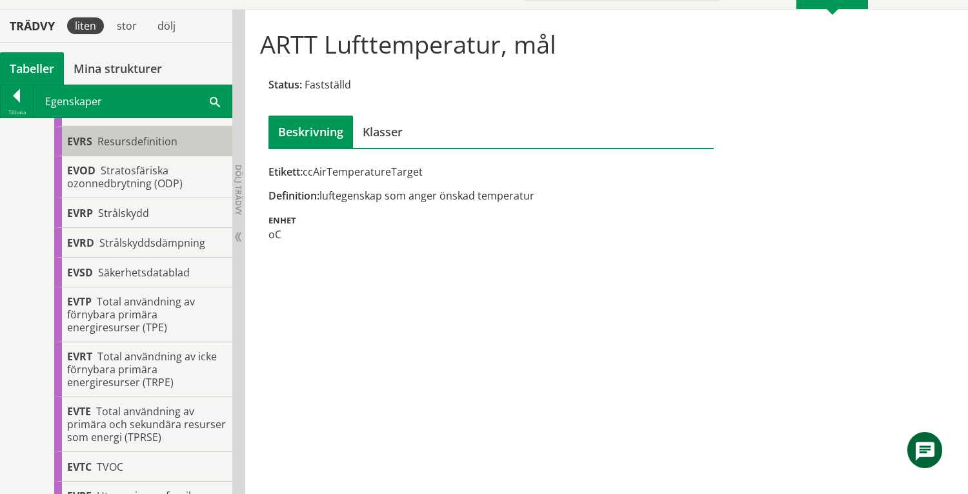
click at [150, 148] on span "Resursdefinition" at bounding box center [137, 141] width 80 height 14
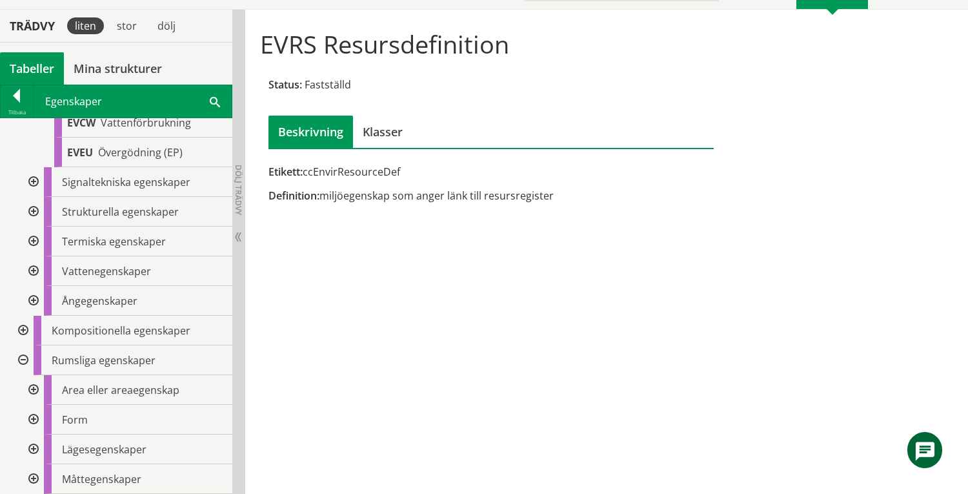
scroll to position [9132, 0]
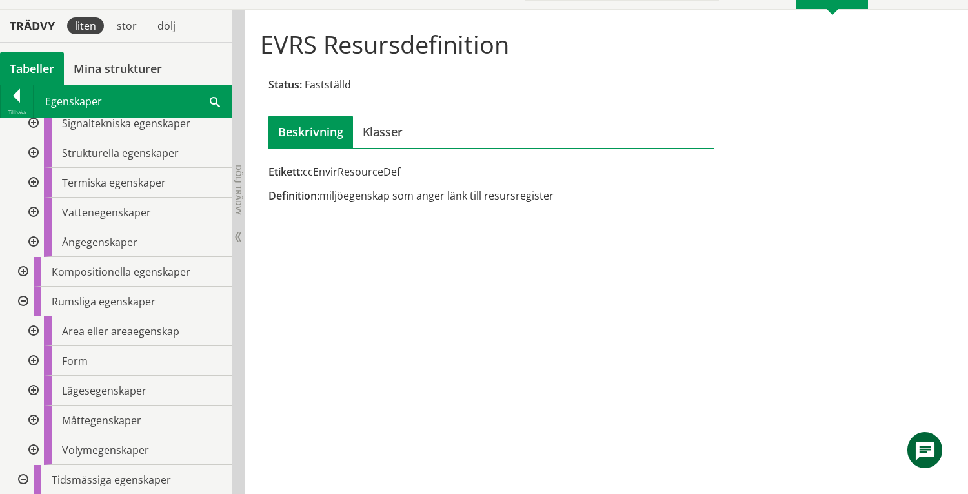
click at [34, 138] on div at bounding box center [32, 123] width 23 height 30
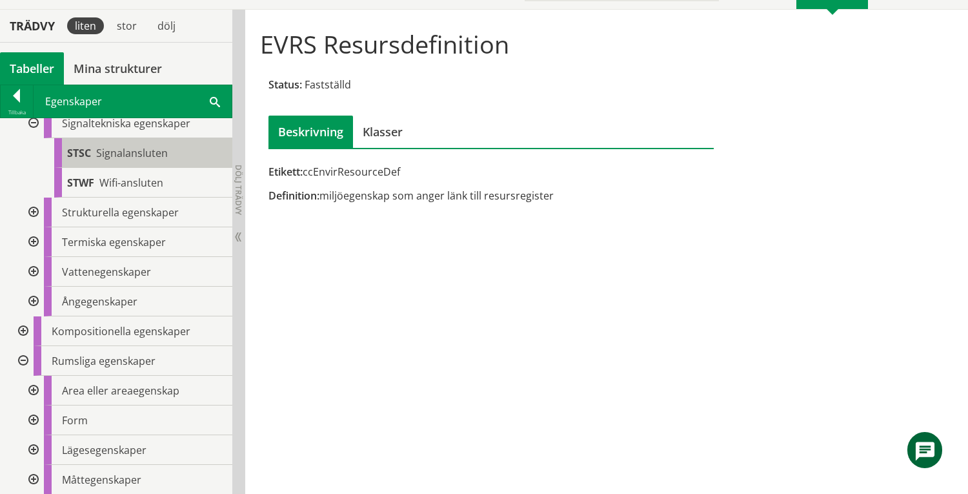
click at [161, 160] on span "Signalansluten" at bounding box center [132, 153] width 72 height 14
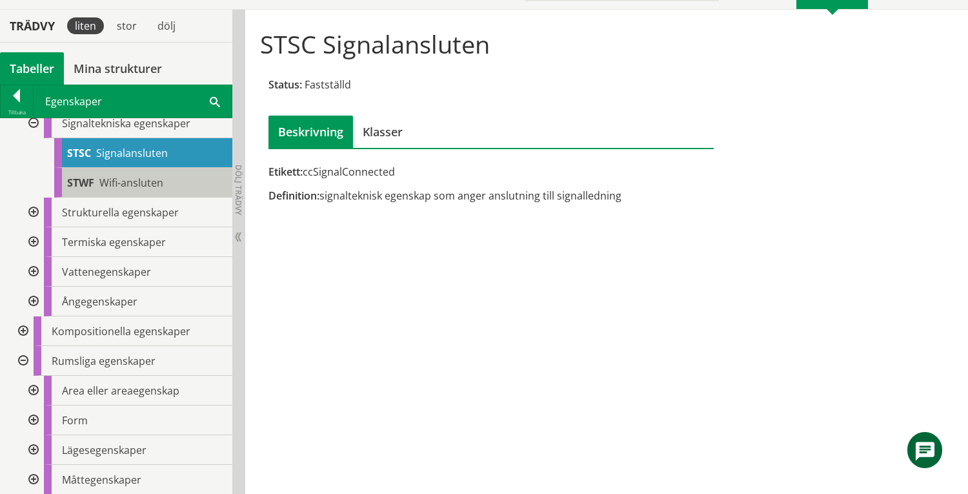
click at [150, 190] on span "Wifi-ansluten" at bounding box center [131, 183] width 64 height 14
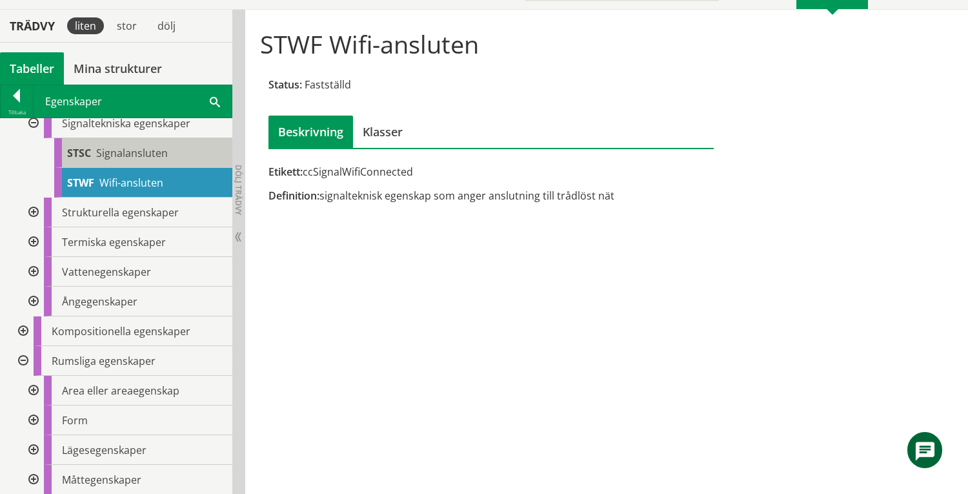
click at [145, 160] on span "Signalansluten" at bounding box center [132, 153] width 72 height 14
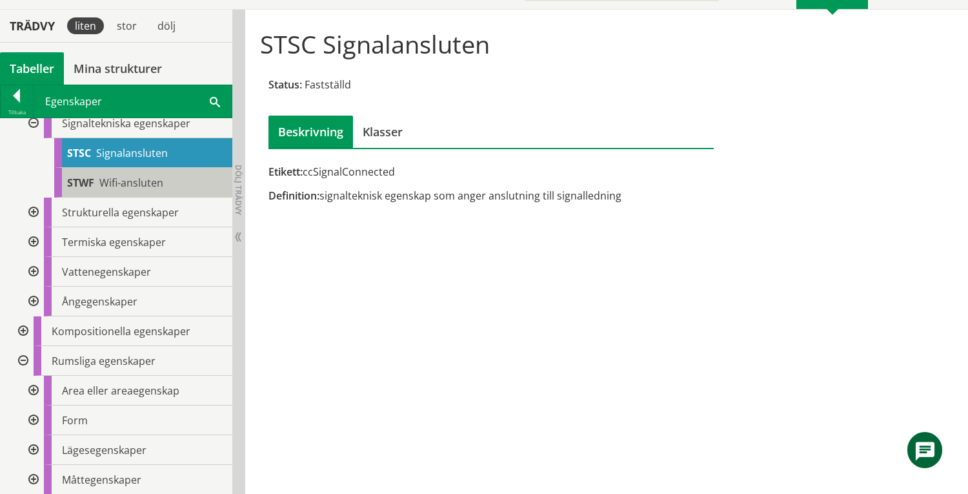
click at [143, 190] on span "Wifi-ansluten" at bounding box center [131, 183] width 64 height 14
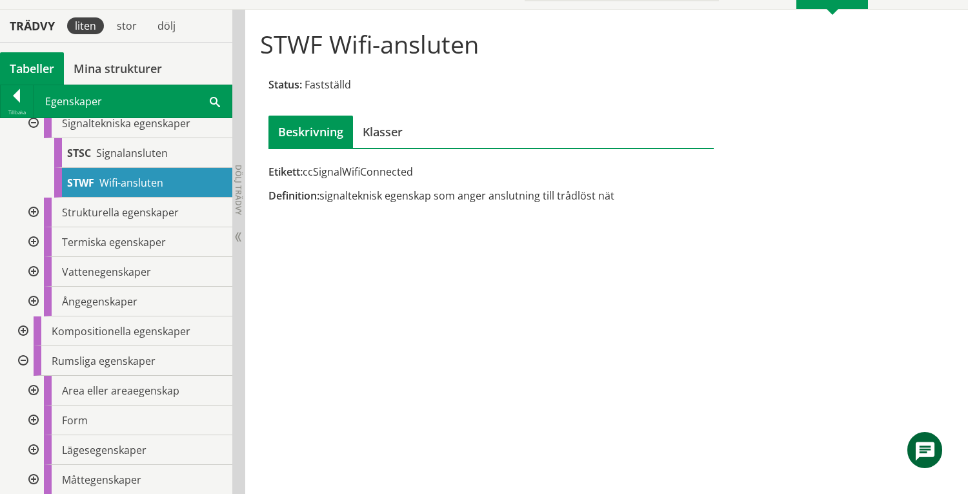
click at [34, 227] on div at bounding box center [32, 212] width 23 height 30
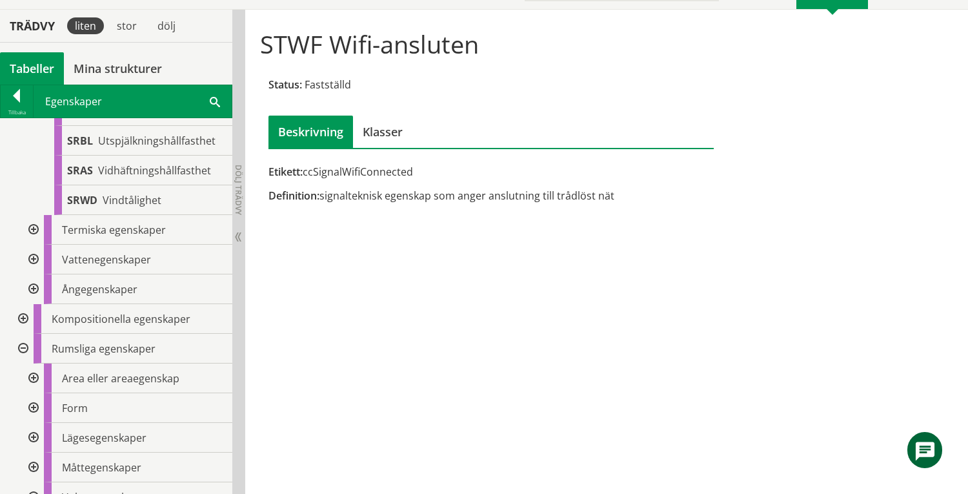
scroll to position [10508, 0]
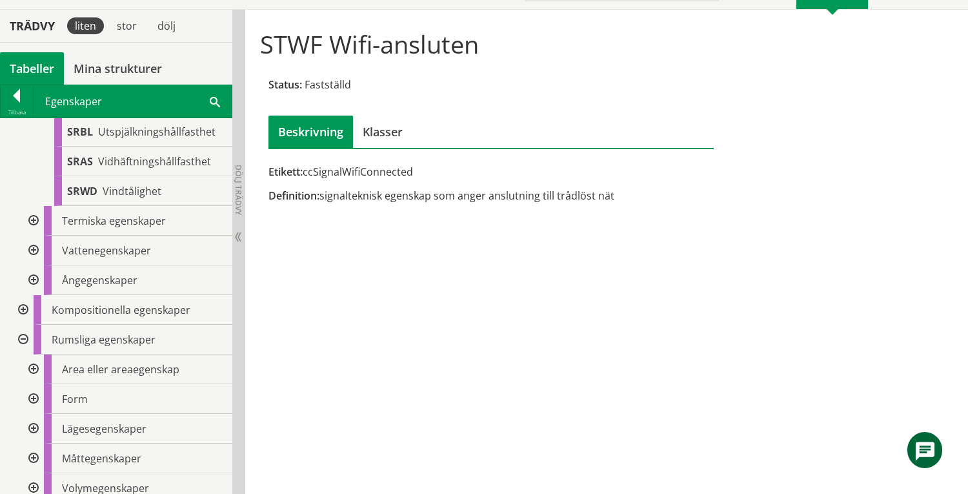
click at [32, 236] on div at bounding box center [32, 221] width 23 height 30
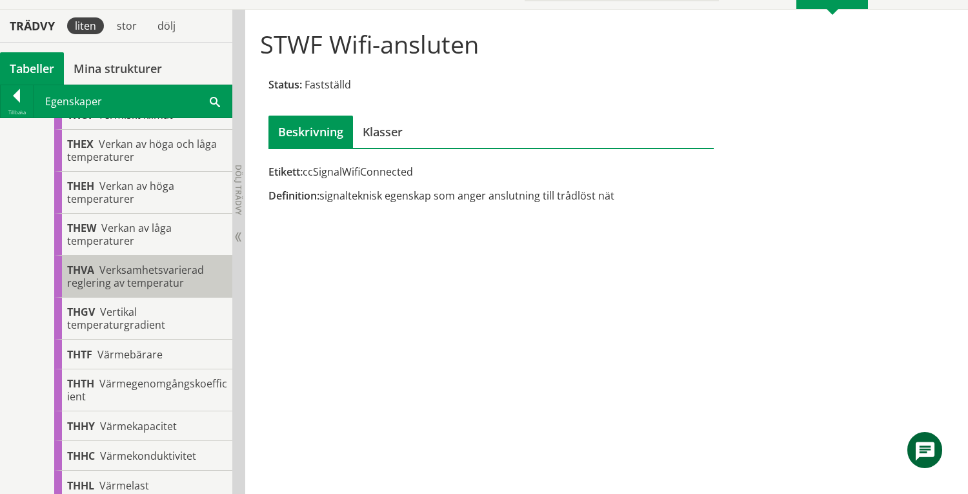
scroll to position [11197, 0]
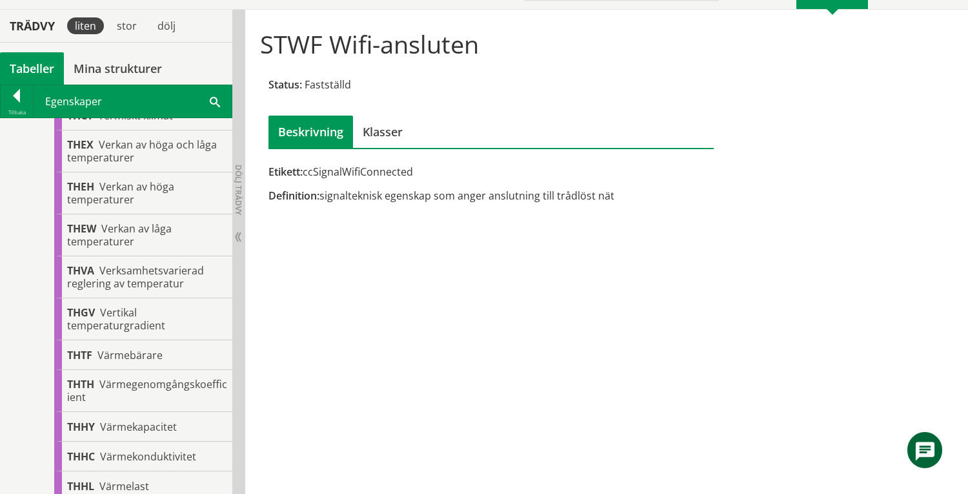
click at [168, 63] on span "Temperaturreglerad" at bounding box center [151, 56] width 100 height 14
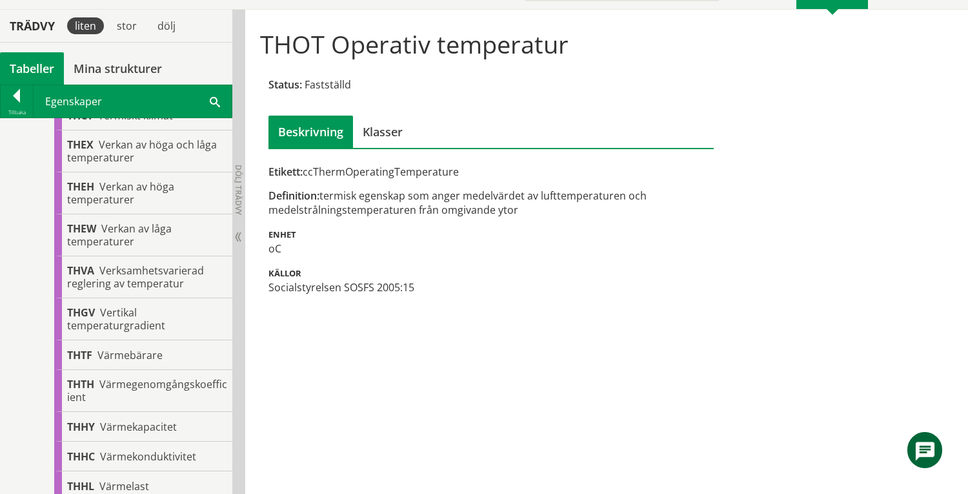
click at [161, 93] on span "Termisk komfort" at bounding box center [139, 86] width 81 height 14
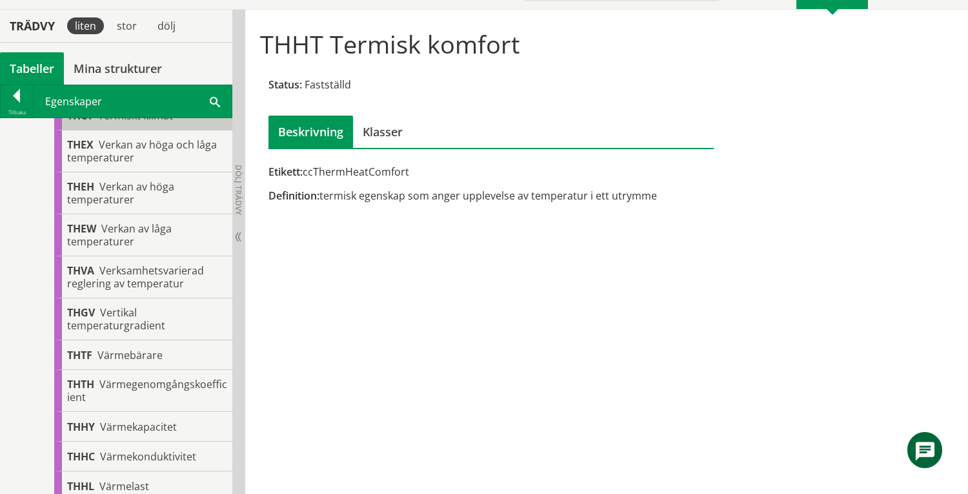
click at [148, 123] on span "Termiskt klimat" at bounding box center [135, 115] width 75 height 14
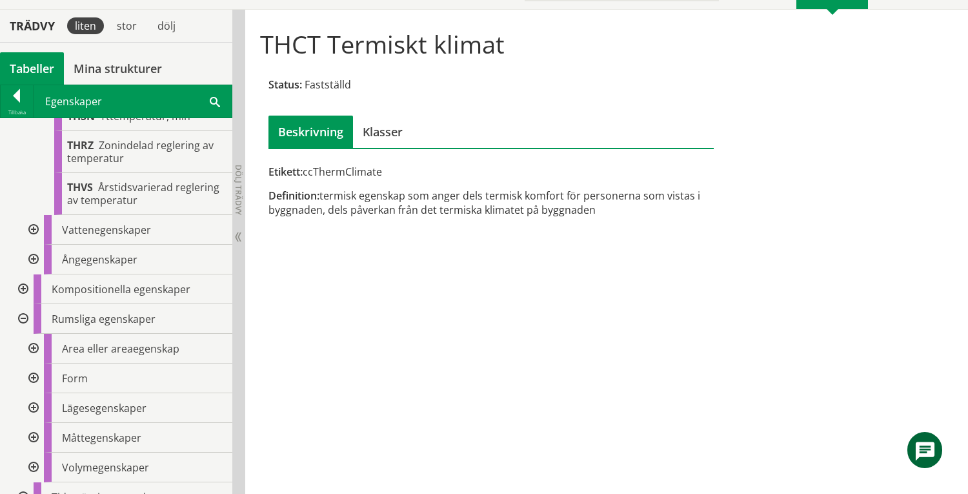
scroll to position [11713, 0]
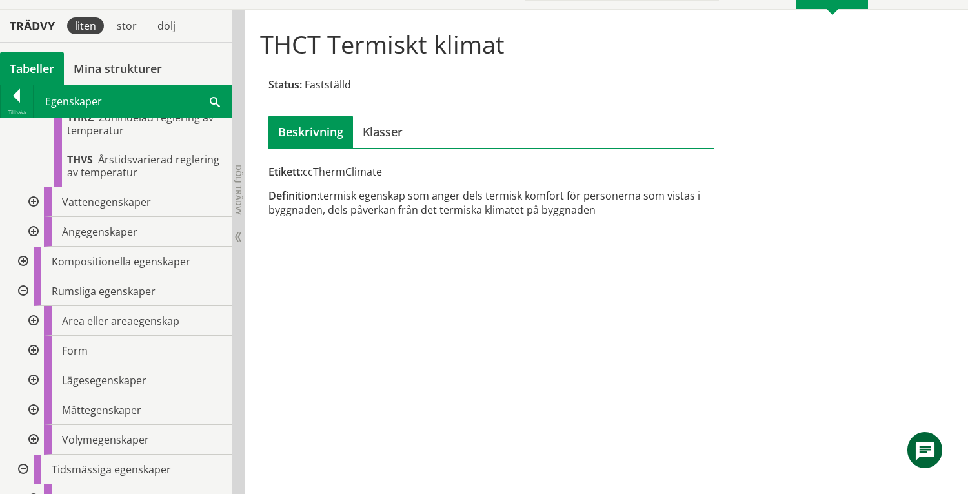
click at [34, 217] on div at bounding box center [32, 202] width 23 height 30
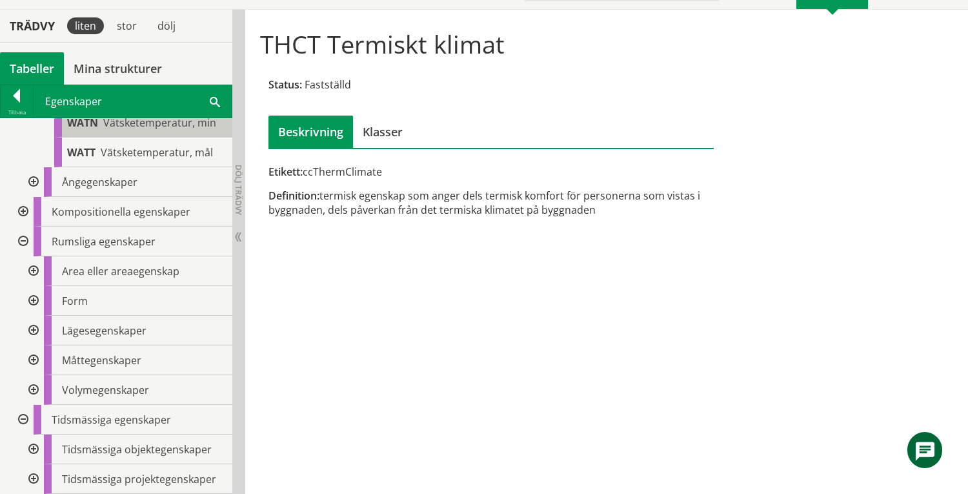
scroll to position [12659, 0]
click at [30, 197] on div at bounding box center [32, 182] width 23 height 30
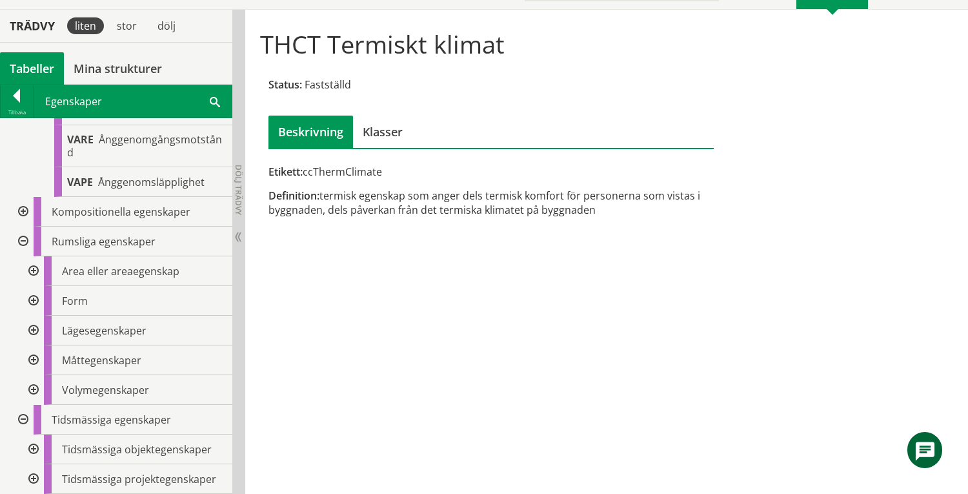
scroll to position [12831, 0]
click at [24, 226] on div at bounding box center [21, 212] width 23 height 30
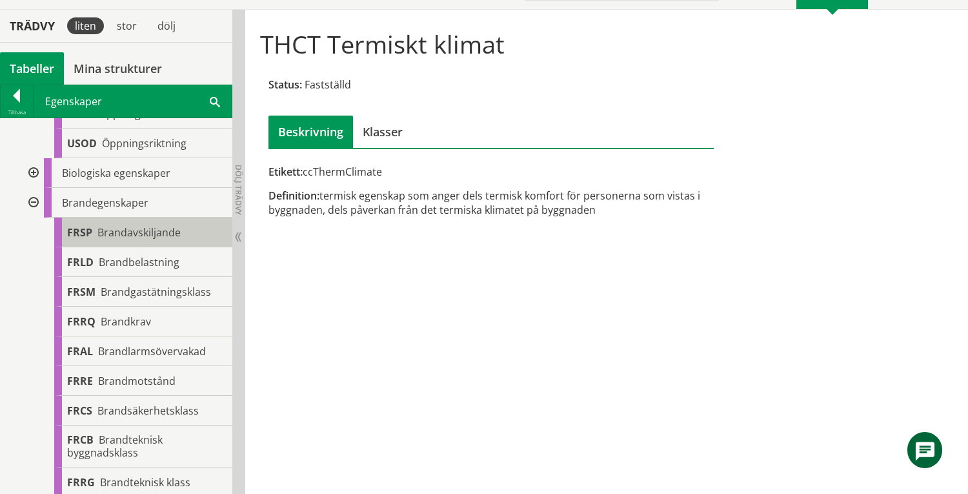
scroll to position [1475, 0]
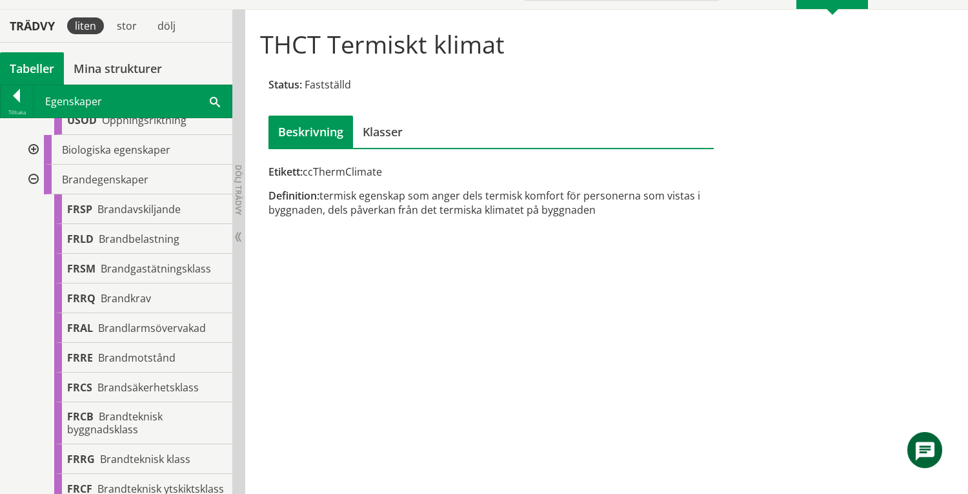
click at [34, 165] on div at bounding box center [32, 150] width 23 height 30
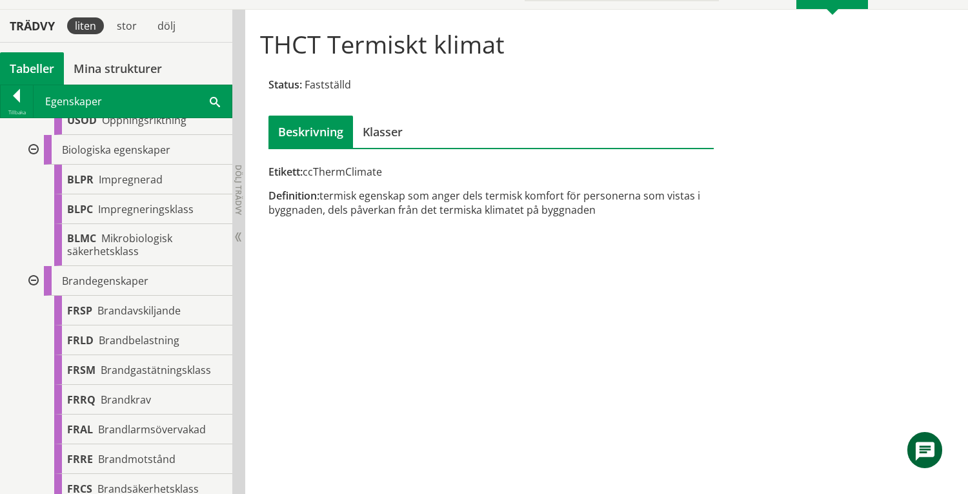
click at [30, 165] on div at bounding box center [32, 150] width 23 height 30
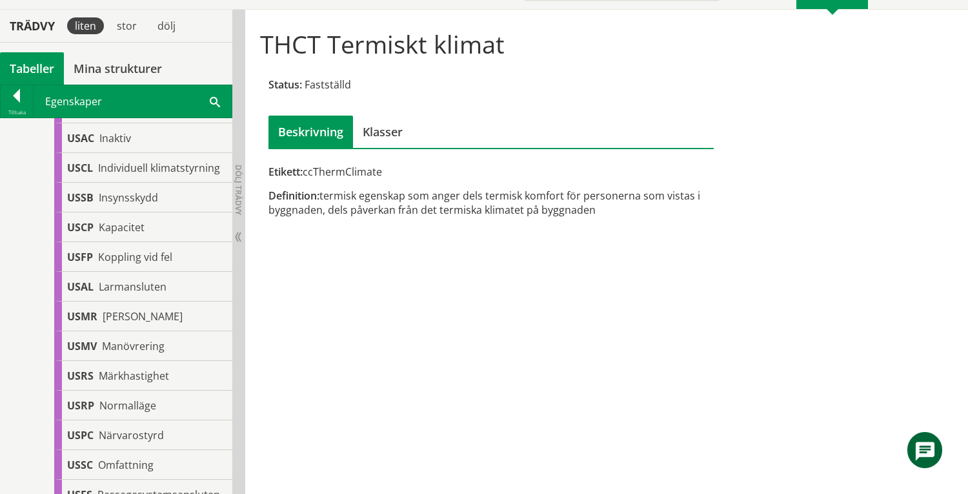
scroll to position [787, 0]
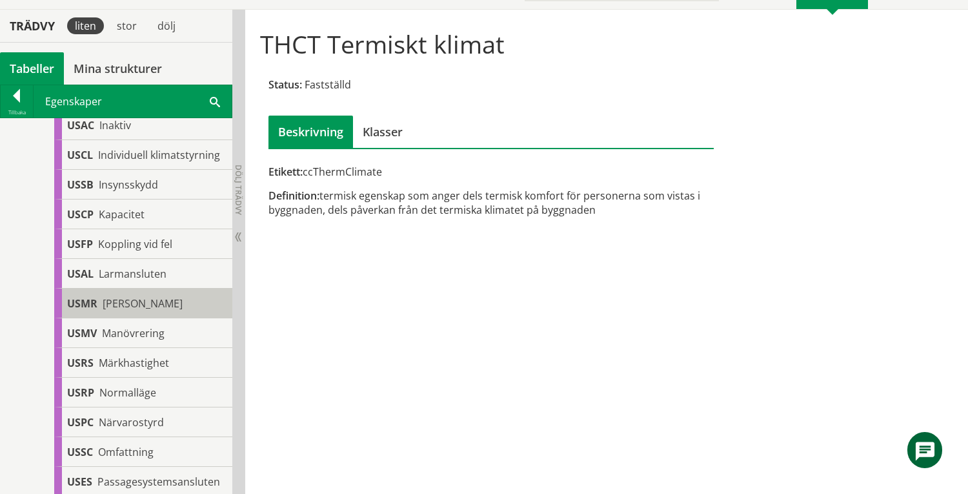
click at [147, 310] on span "Manuellt styrbar" at bounding box center [143, 303] width 80 height 14
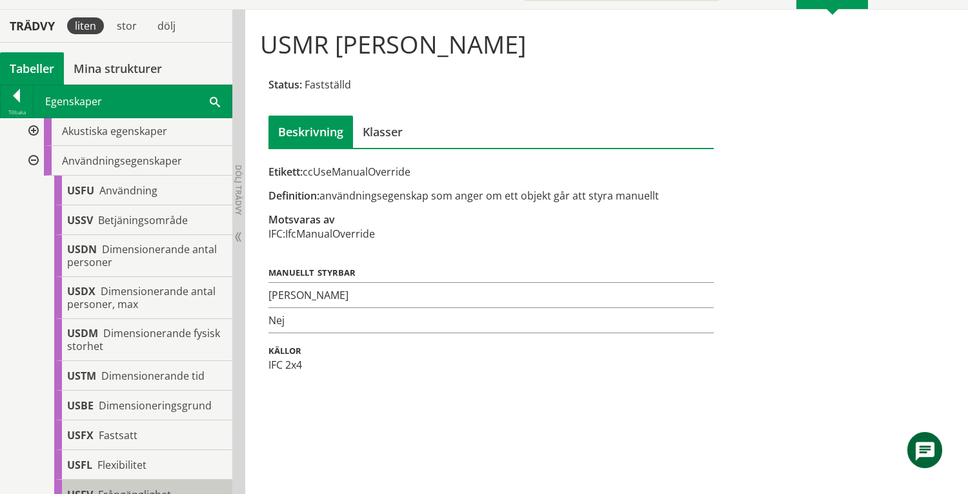
scroll to position [185, 0]
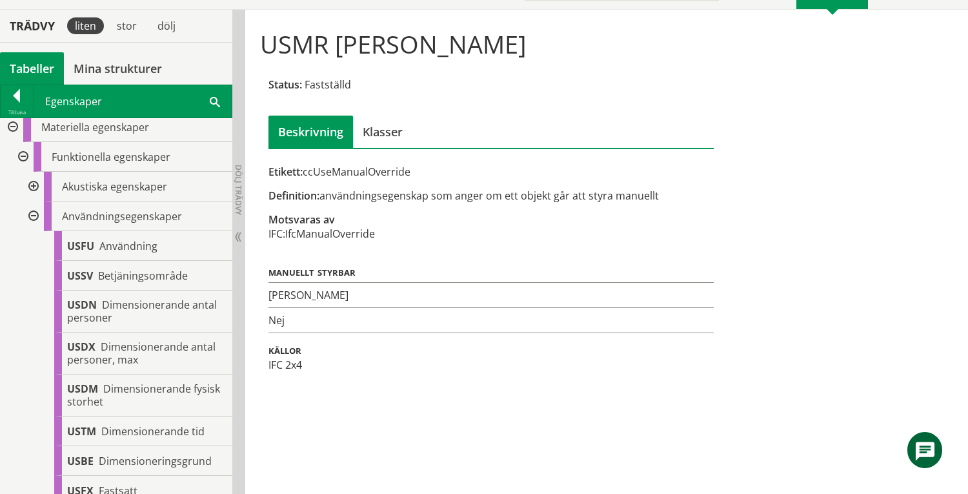
click at [35, 182] on div at bounding box center [32, 187] width 23 height 30
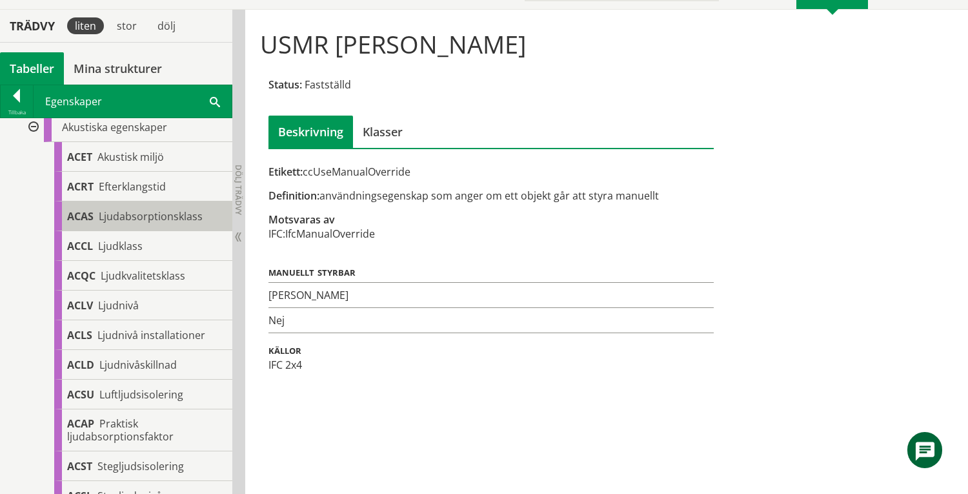
scroll to position [357, 0]
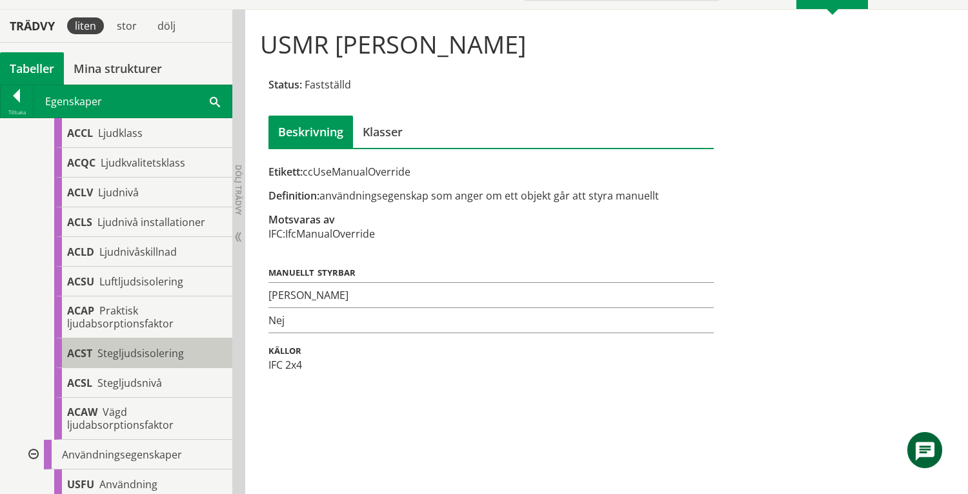
click at [125, 347] on span "Stegljudsisolering" at bounding box center [140, 353] width 86 height 14
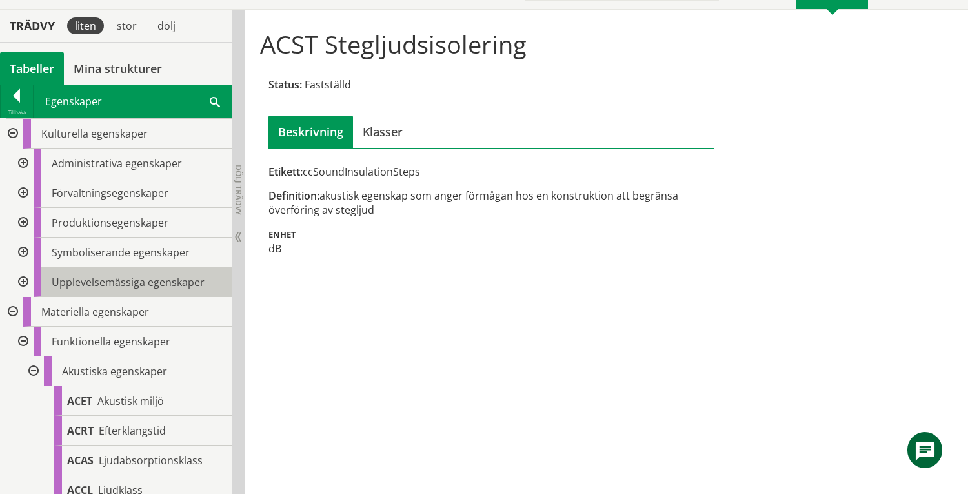
scroll to position [258, 0]
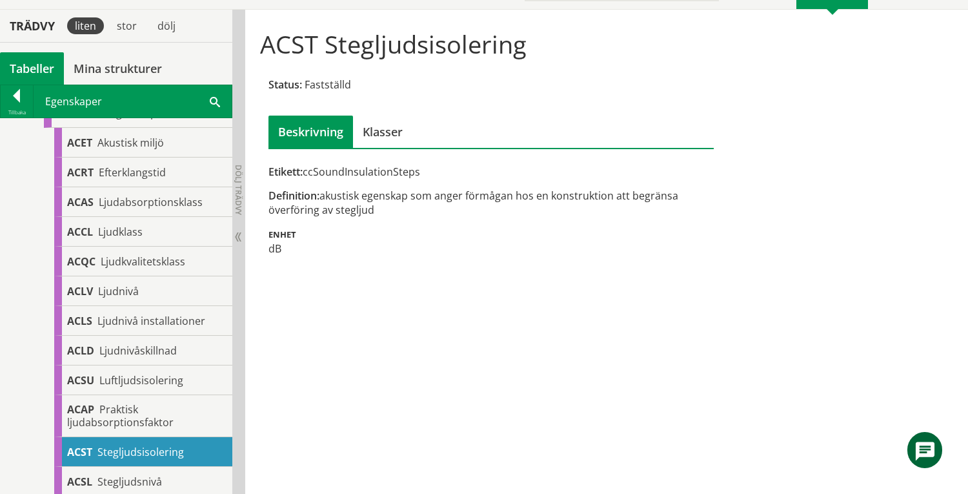
click at [35, 65] on div "Tabeller" at bounding box center [32, 68] width 64 height 32
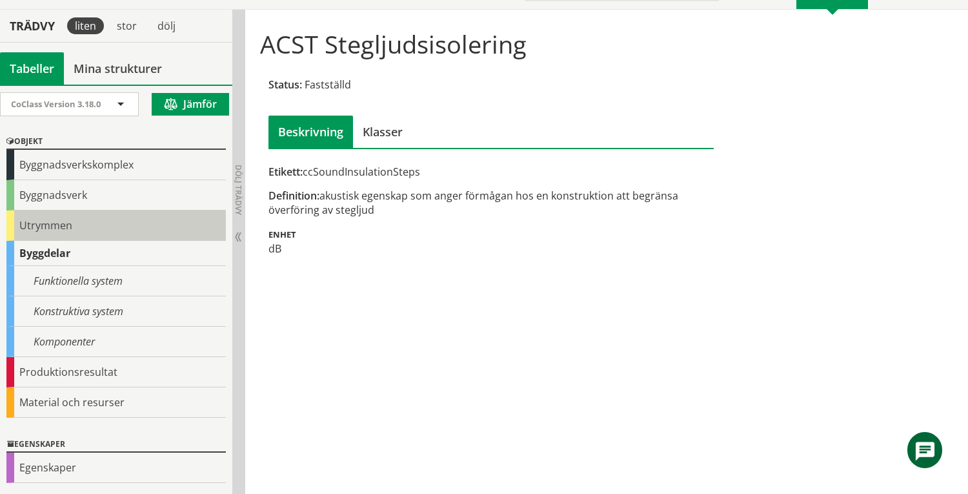
click at [81, 227] on div "Utrymmen" at bounding box center [115, 225] width 219 height 30
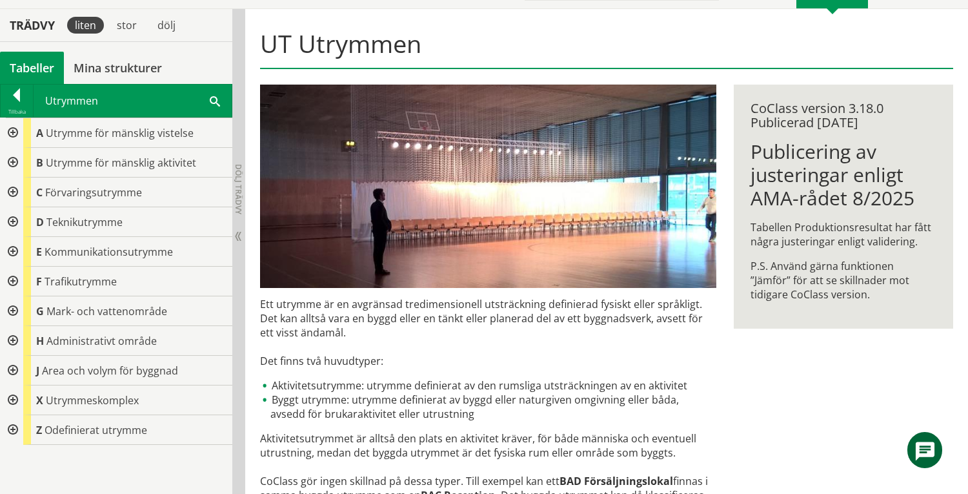
click at [14, 341] on div at bounding box center [11, 341] width 23 height 30
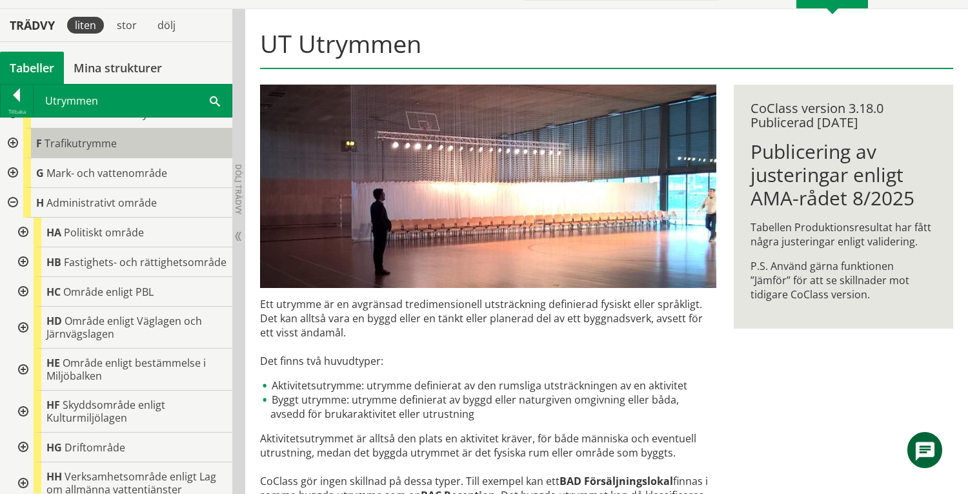
scroll to position [172, 0]
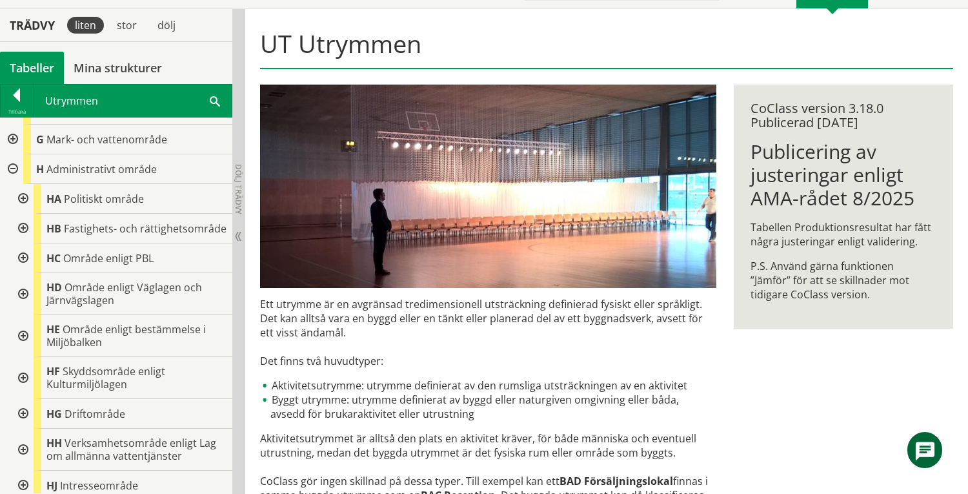
click at [26, 199] on div at bounding box center [21, 199] width 23 height 30
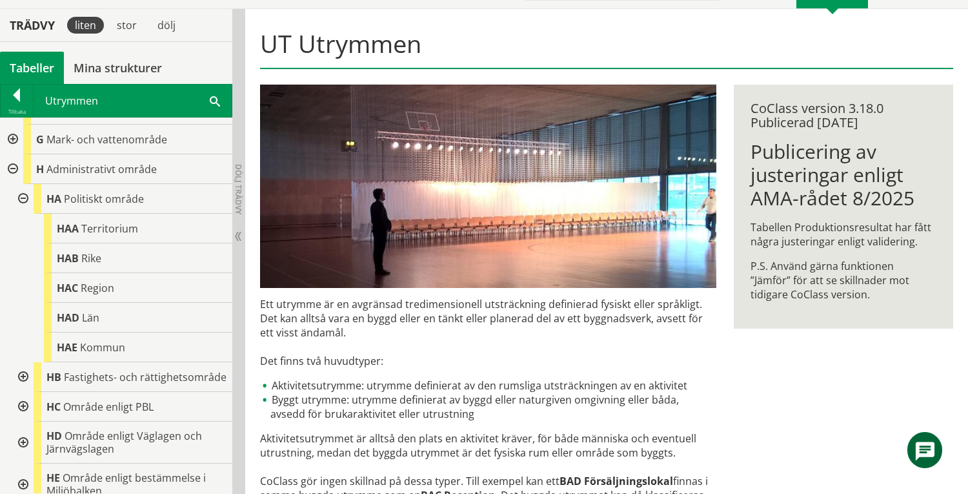
click at [26, 199] on div at bounding box center [21, 199] width 23 height 30
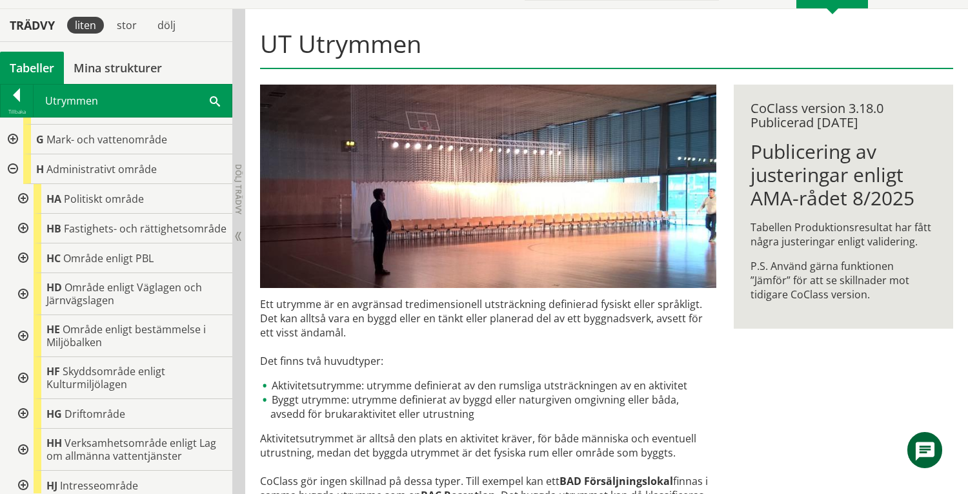
click at [22, 234] on div at bounding box center [21, 229] width 23 height 30
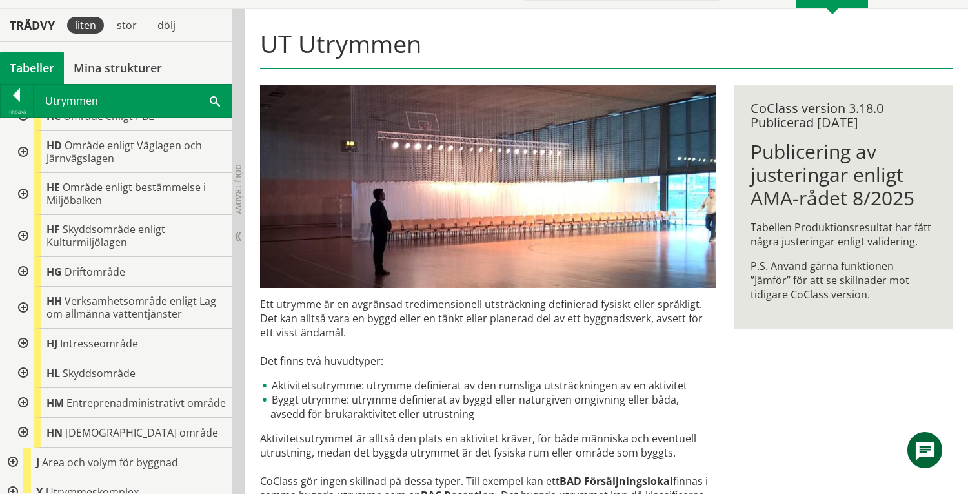
scroll to position [688, 0]
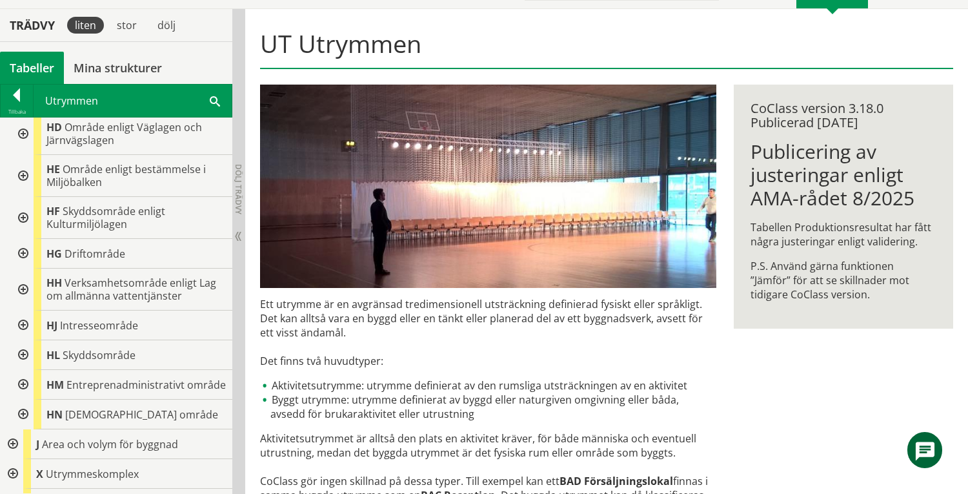
click at [22, 265] on div at bounding box center [21, 254] width 23 height 30
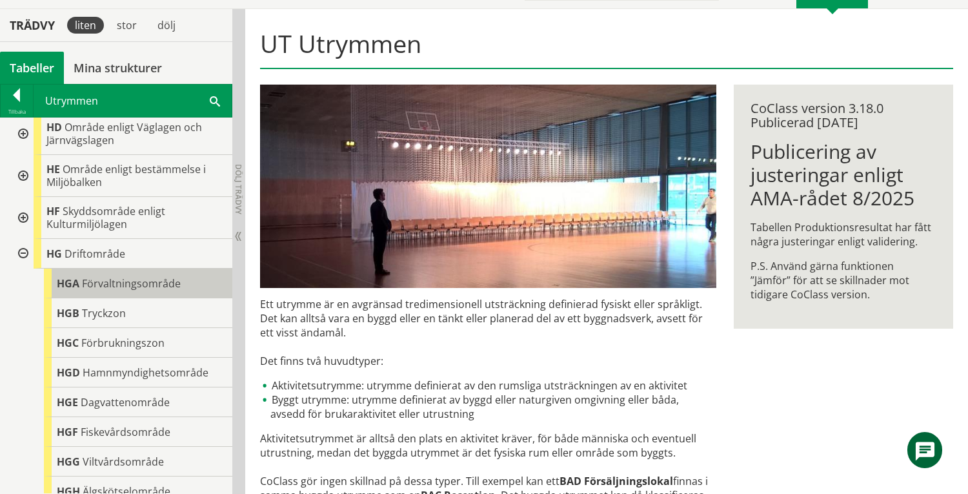
click at [101, 290] on span "Förvaltningsområde" at bounding box center [131, 283] width 99 height 14
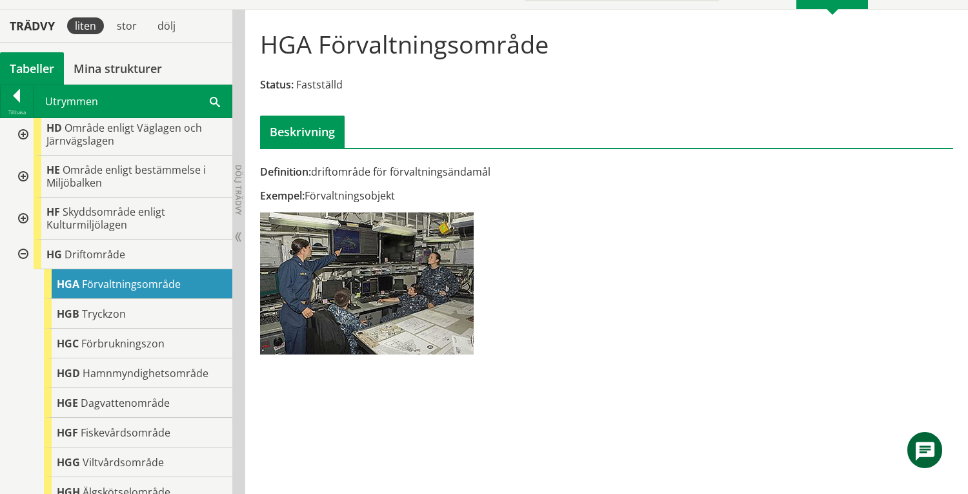
click at [25, 267] on div at bounding box center [21, 254] width 23 height 30
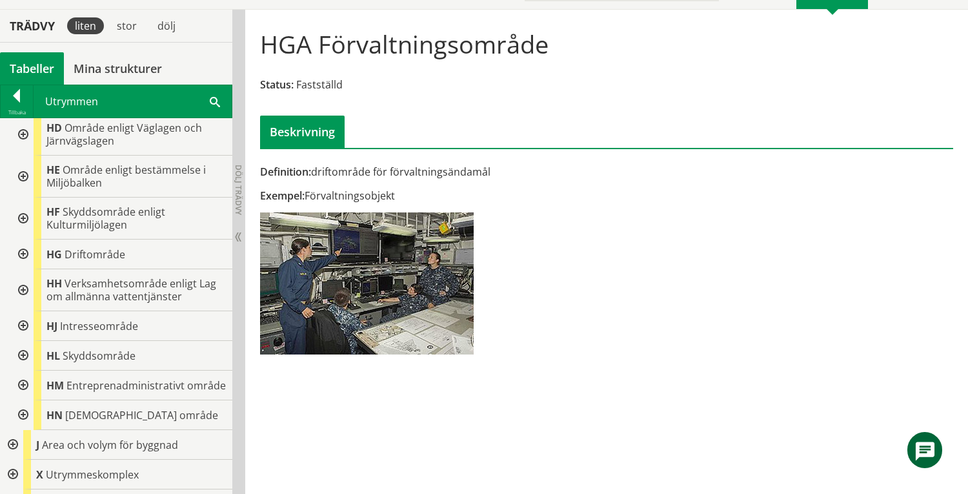
click at [26, 302] on div at bounding box center [21, 290] width 23 height 42
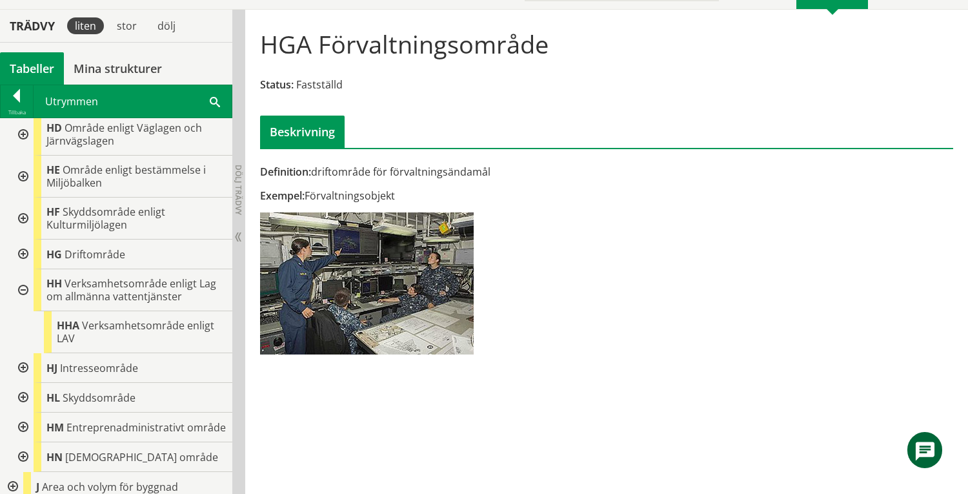
click at [26, 302] on div at bounding box center [21, 290] width 23 height 42
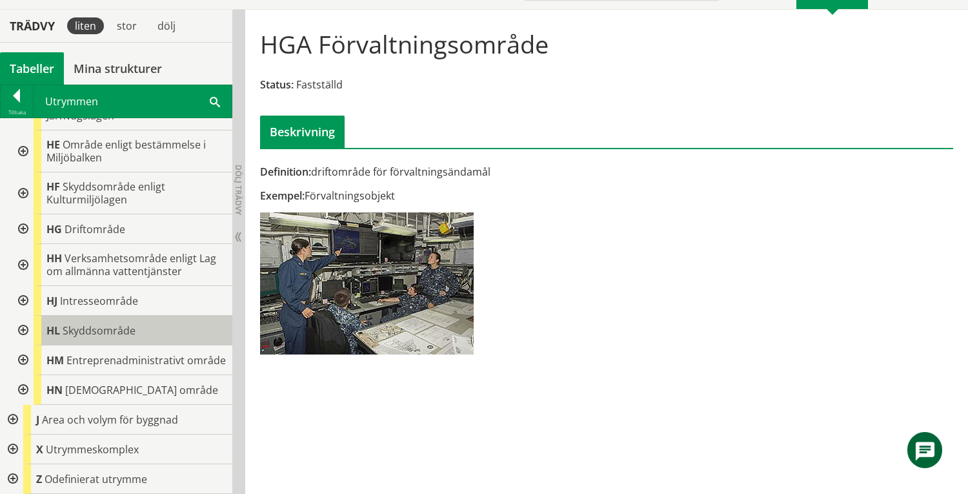
scroll to position [738, 0]
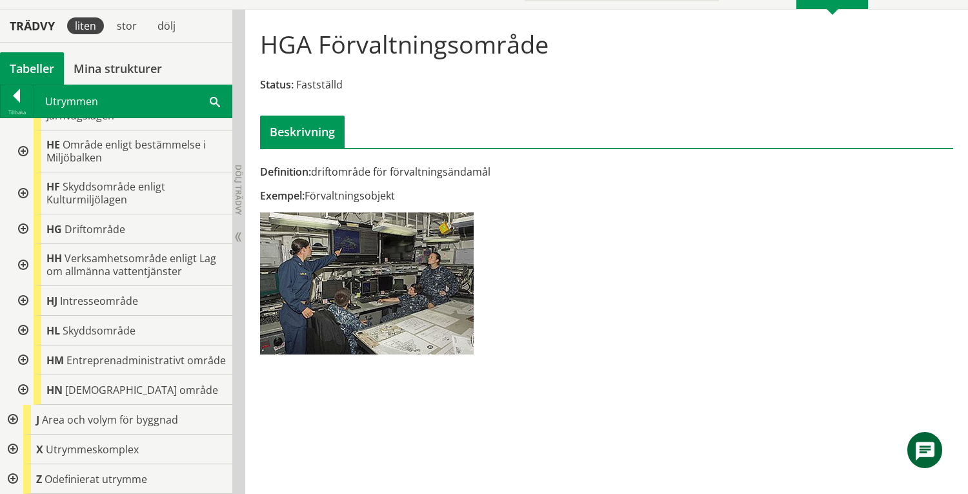
click at [12, 452] on div at bounding box center [11, 449] width 23 height 30
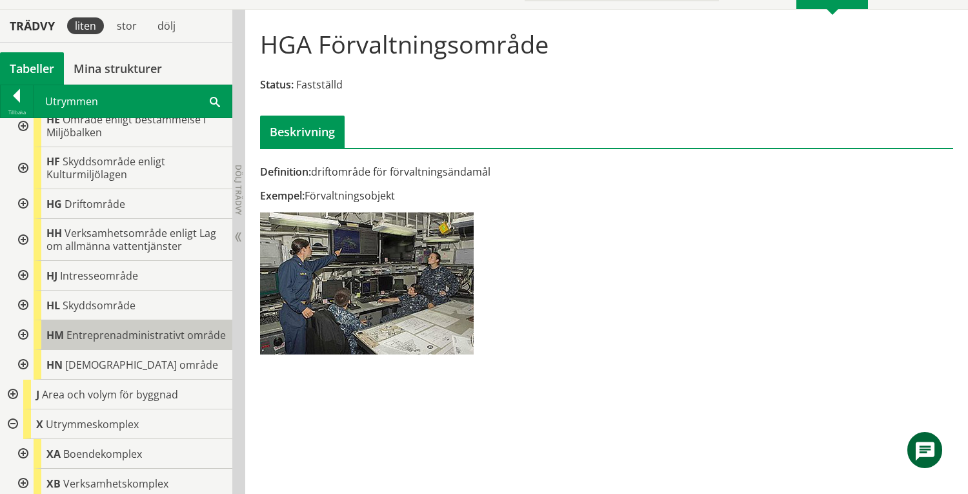
scroll to position [870, 0]
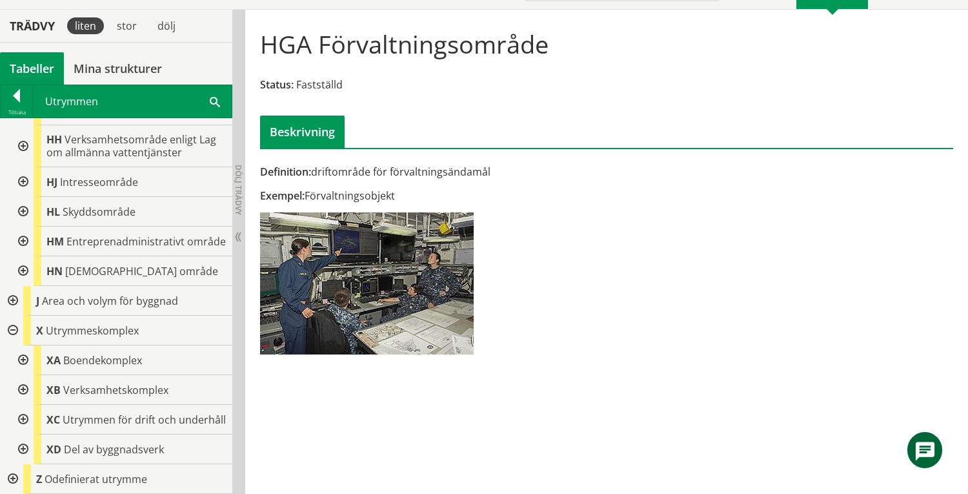
click at [21, 379] on div at bounding box center [21, 390] width 23 height 30
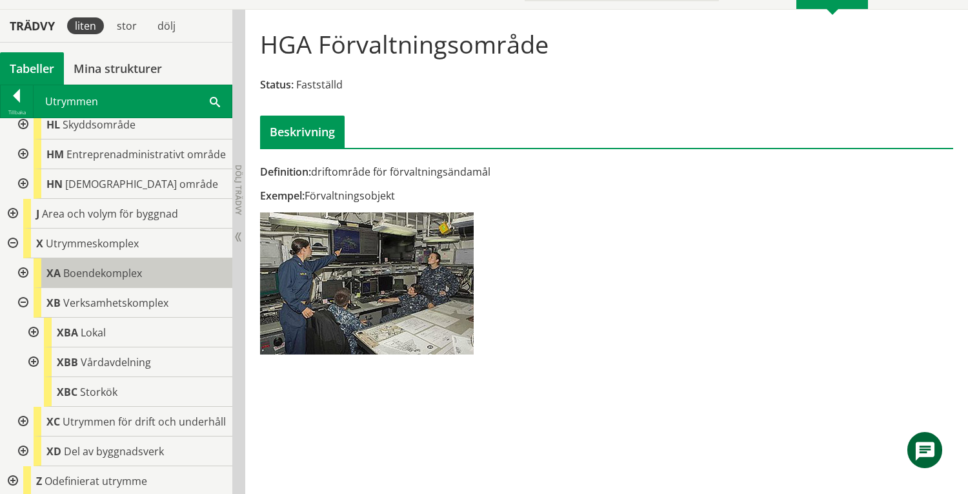
scroll to position [958, 0]
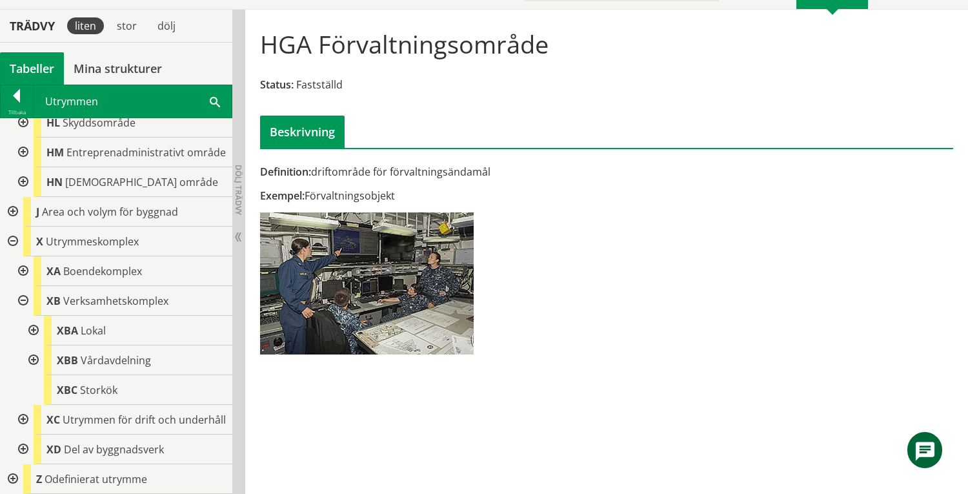
click at [32, 317] on div at bounding box center [32, 331] width 23 height 30
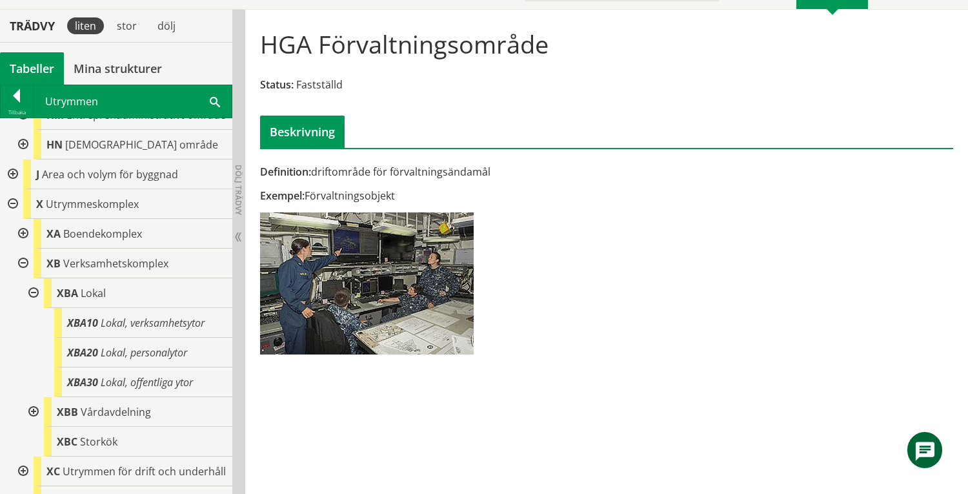
click at [32, 308] on div at bounding box center [32, 293] width 23 height 30
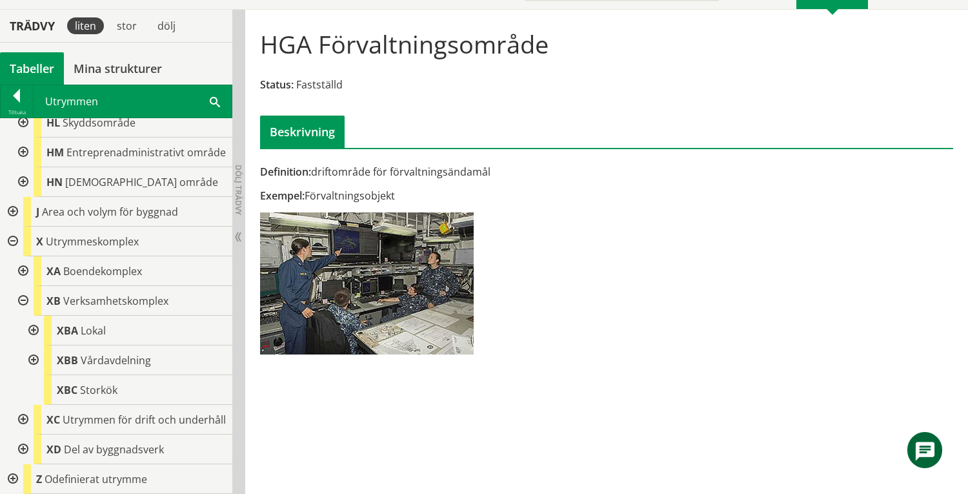
click at [24, 258] on div at bounding box center [21, 271] width 23 height 30
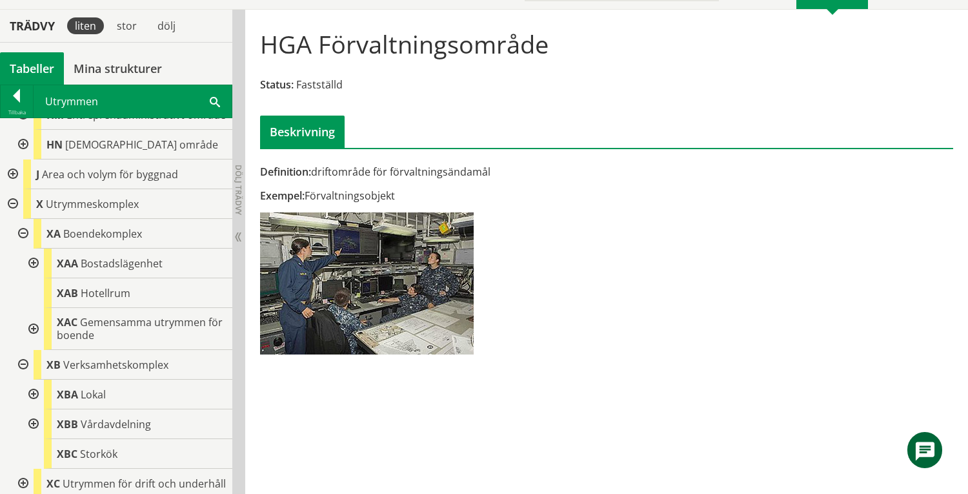
click at [31, 350] on div at bounding box center [32, 329] width 23 height 42
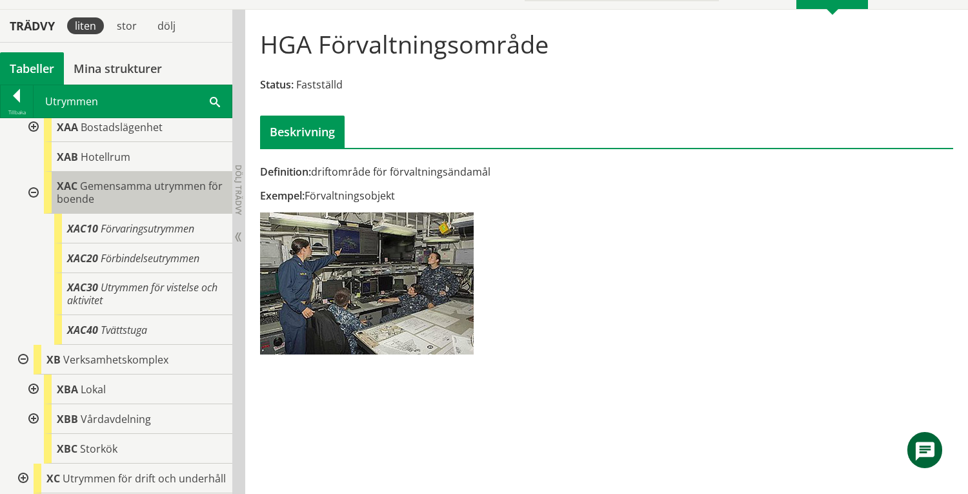
scroll to position [1130, 0]
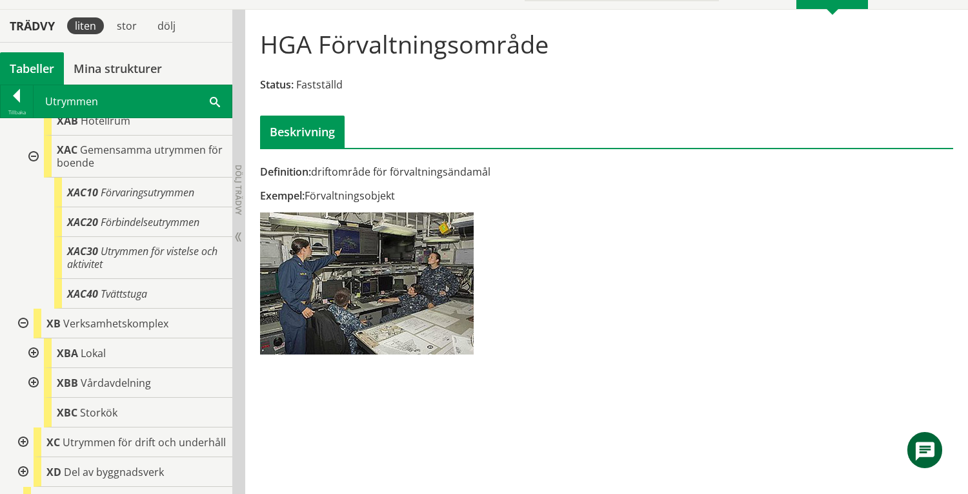
click at [27, 70] on div "Tabeller" at bounding box center [32, 68] width 64 height 32
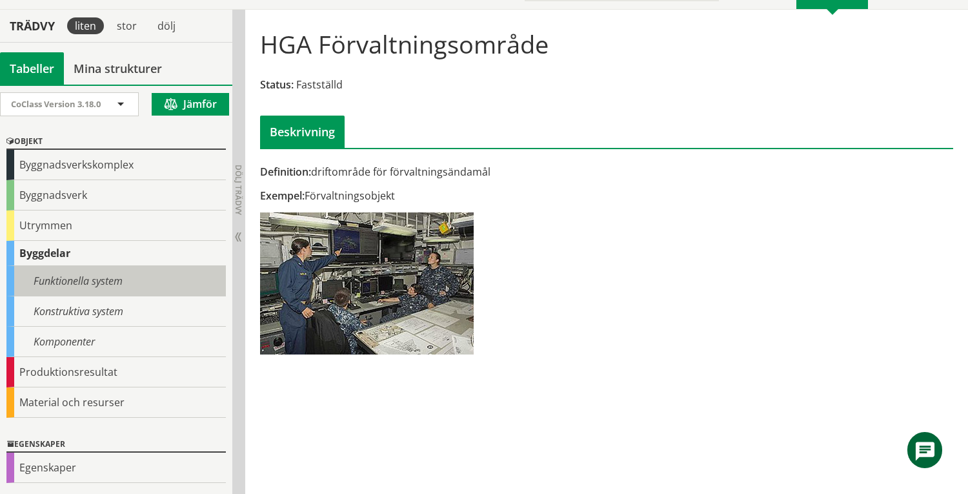
click at [48, 277] on div "Funktionella system" at bounding box center [115, 281] width 219 height 30
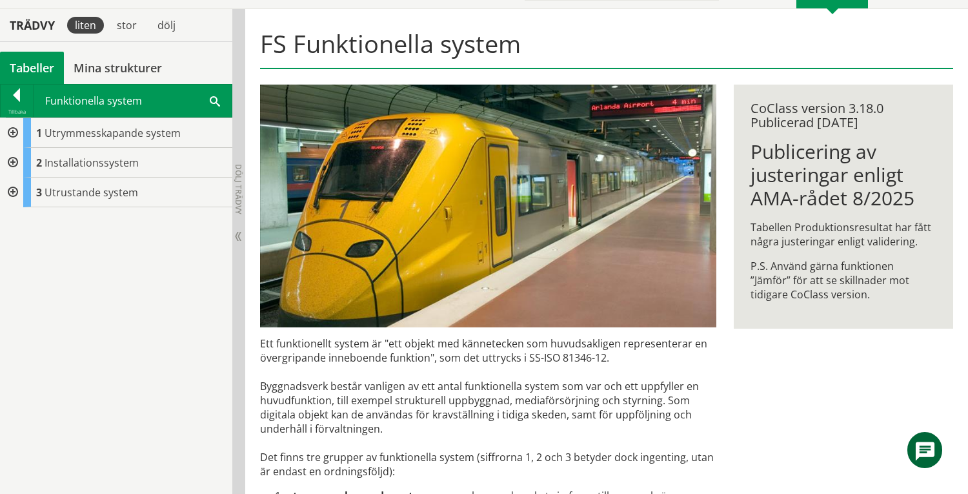
click at [14, 132] on div at bounding box center [11, 133] width 23 height 30
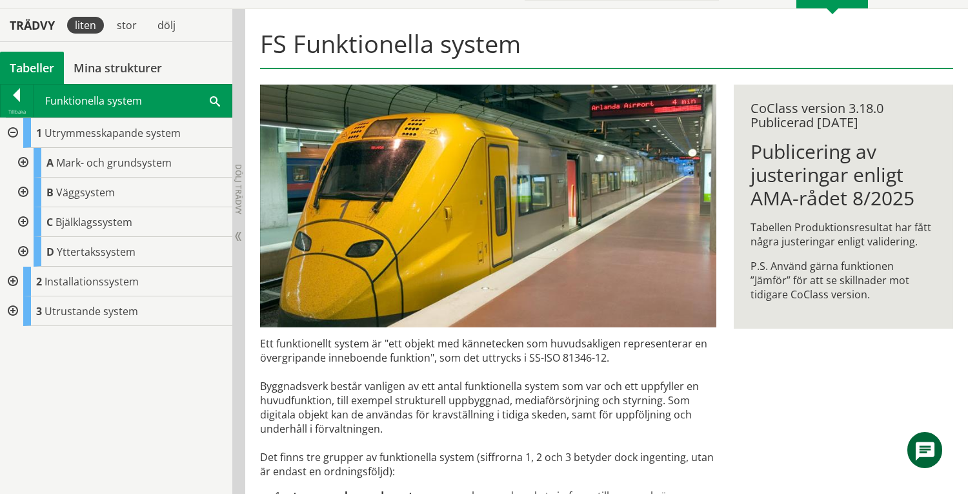
click at [21, 194] on div at bounding box center [21, 192] width 23 height 30
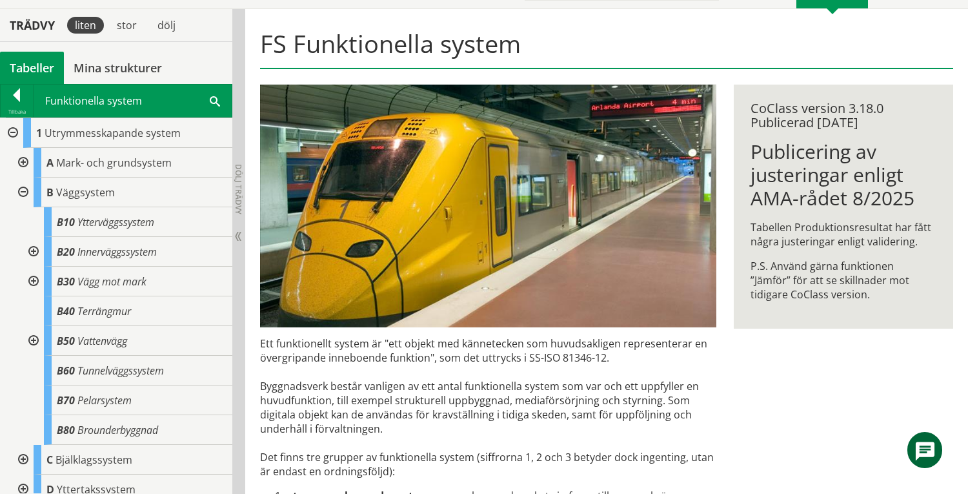
click at [24, 191] on div at bounding box center [21, 192] width 23 height 30
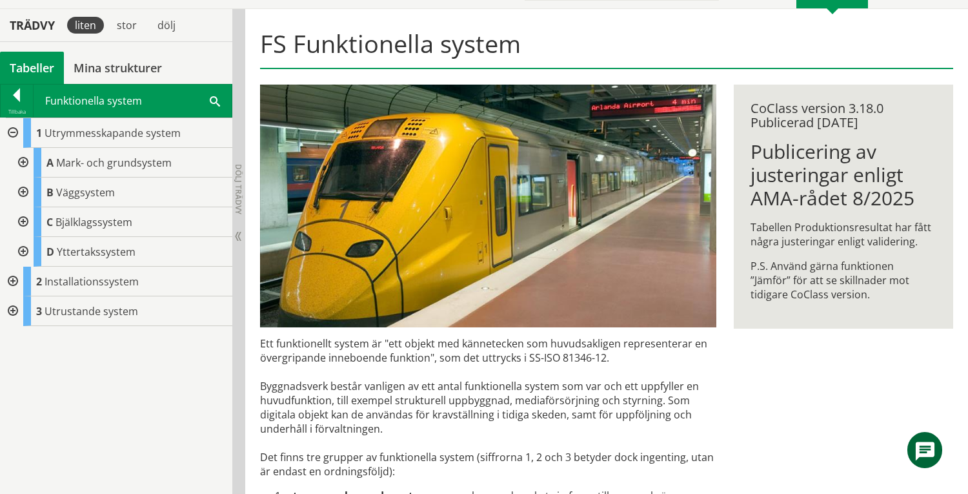
click at [10, 283] on div at bounding box center [11, 281] width 23 height 30
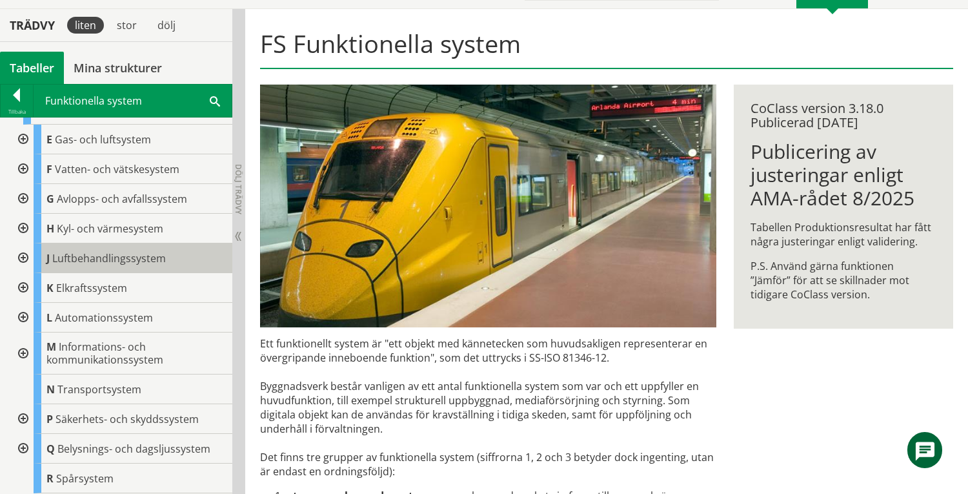
scroll to position [201, 0]
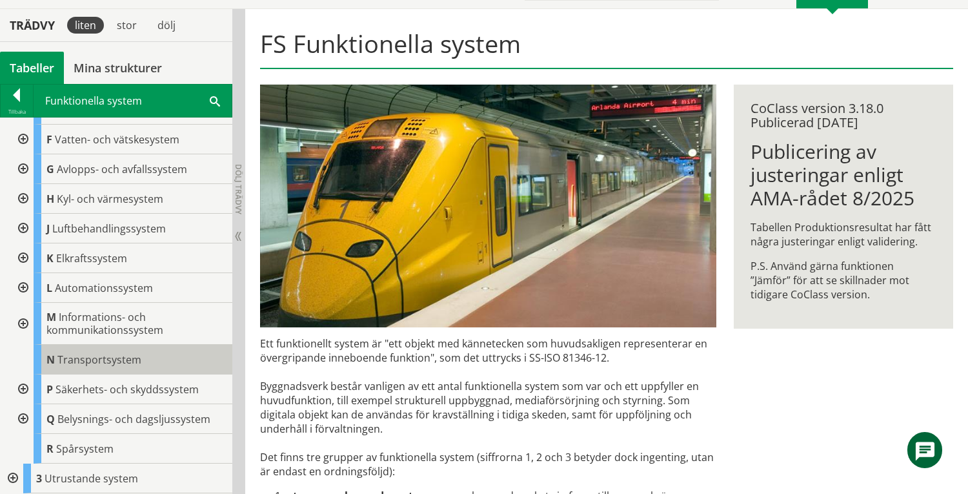
click at [63, 359] on span "Transportsystem" at bounding box center [99, 359] width 84 height 14
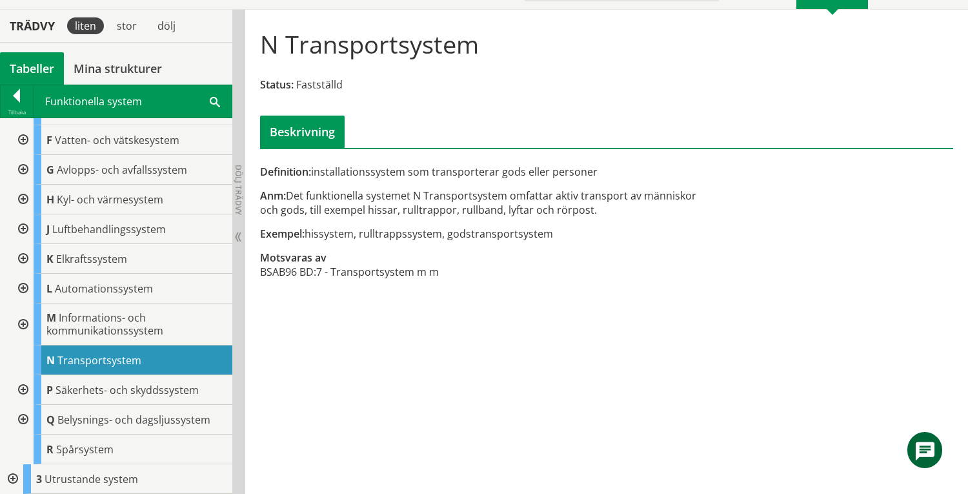
click at [28, 65] on div "Tabeller" at bounding box center [32, 68] width 64 height 32
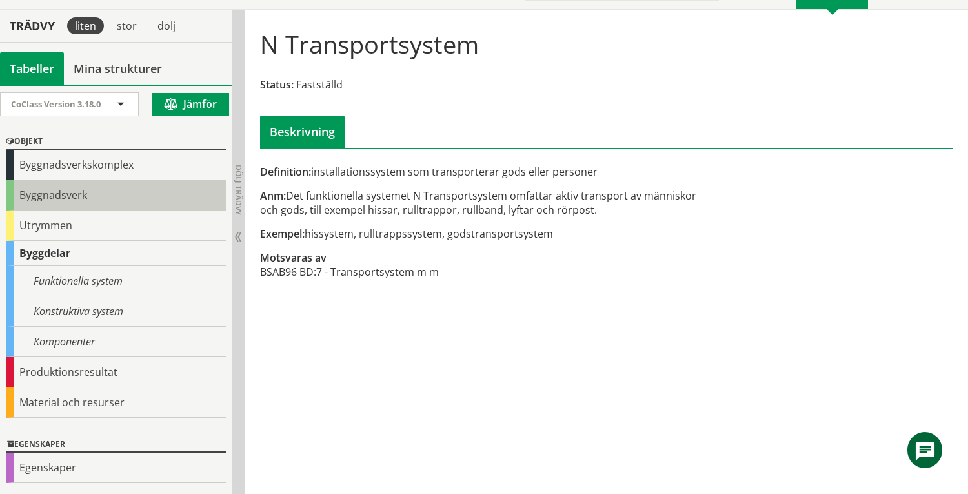
click at [31, 192] on div "Byggnadsverk" at bounding box center [115, 195] width 219 height 30
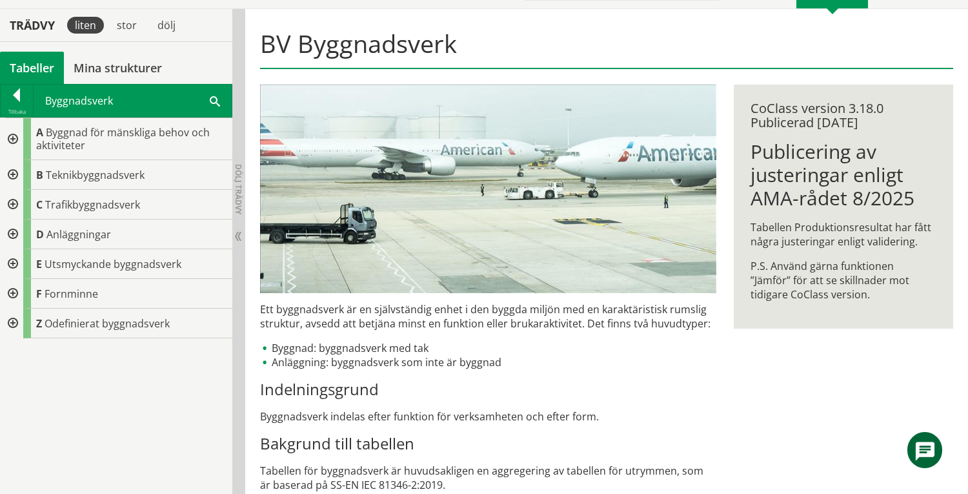
click at [11, 139] on div at bounding box center [11, 139] width 23 height 42
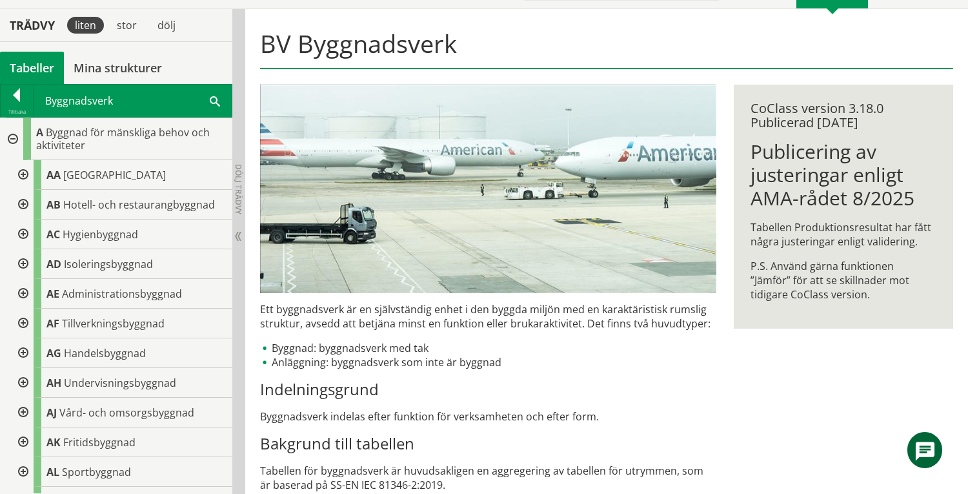
click at [26, 66] on div "Tabeller" at bounding box center [32, 68] width 64 height 32
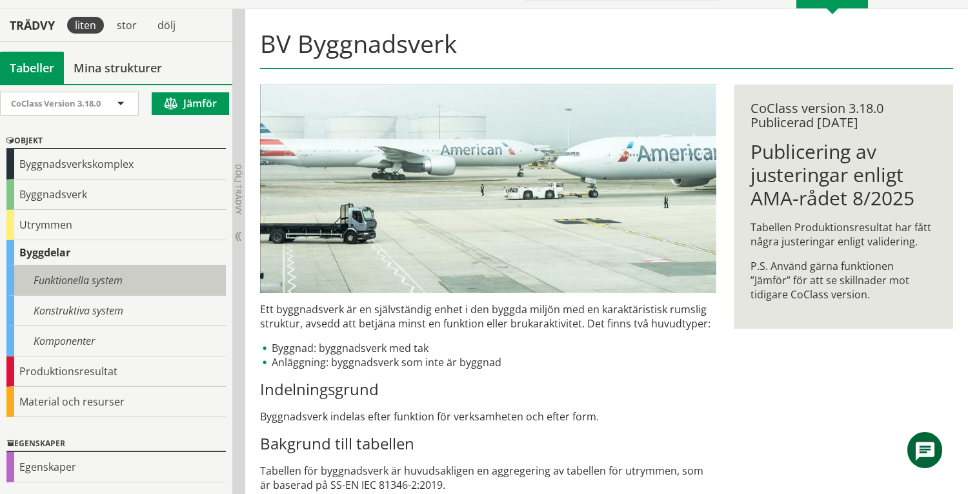
click at [81, 279] on div "Funktionella system" at bounding box center [115, 280] width 219 height 30
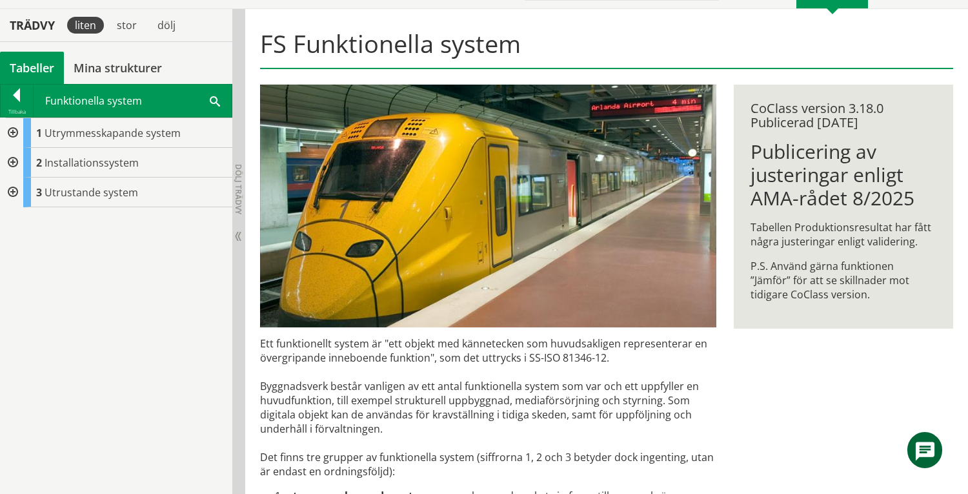
click at [12, 163] on div at bounding box center [11, 163] width 23 height 30
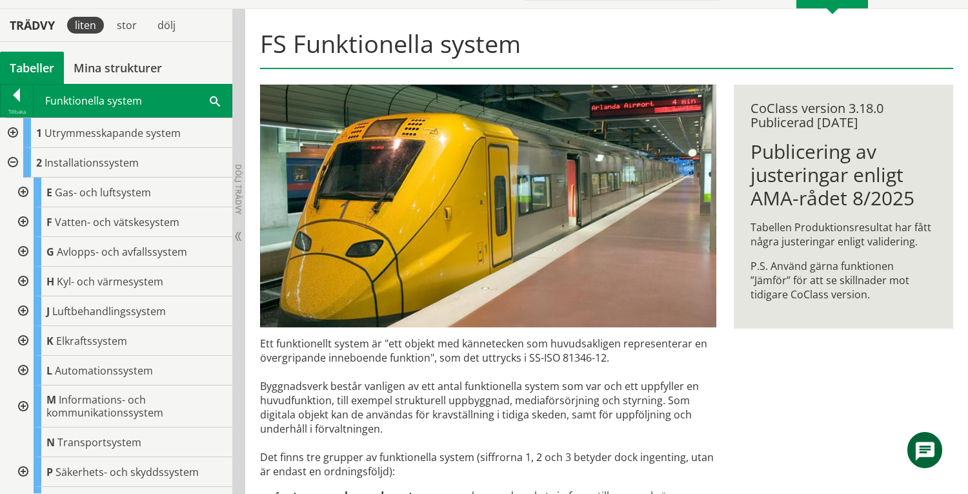
click at [21, 372] on div at bounding box center [21, 371] width 23 height 30
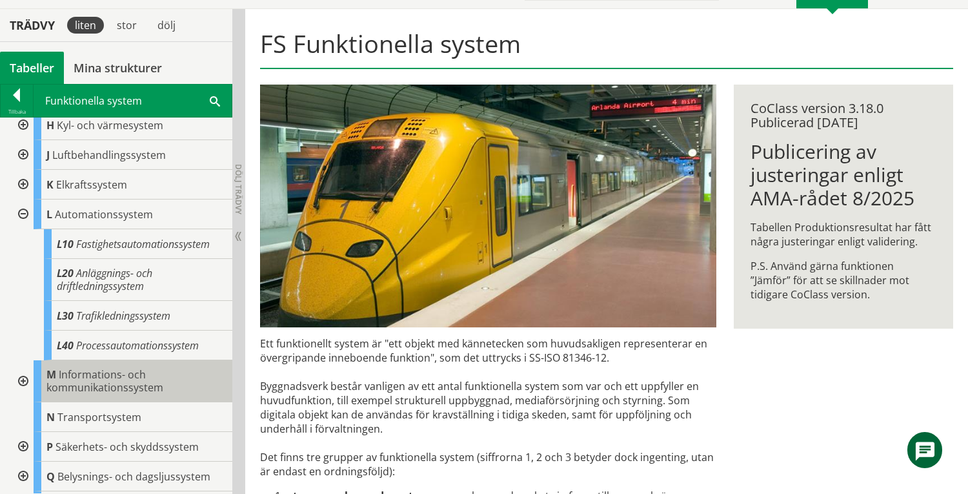
scroll to position [127, 0]
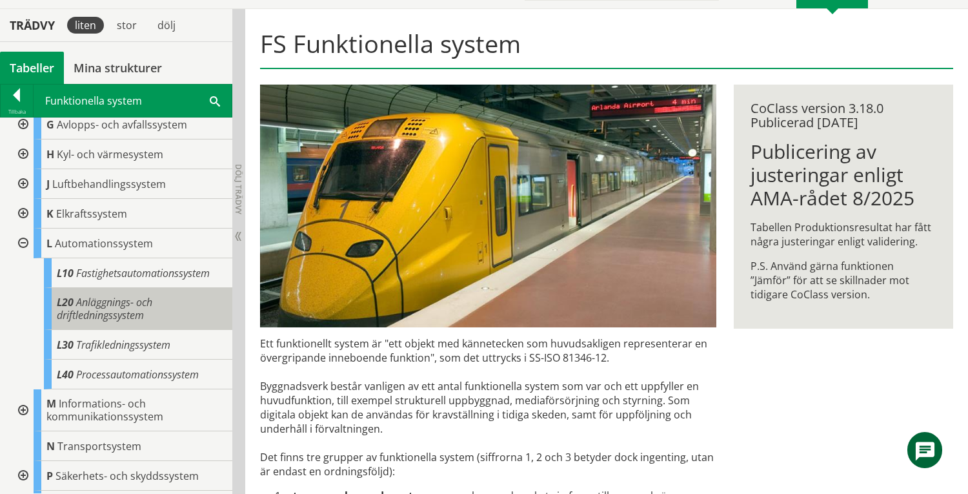
click at [137, 305] on span "Anläggnings- och driftledningssystem" at bounding box center [104, 308] width 95 height 27
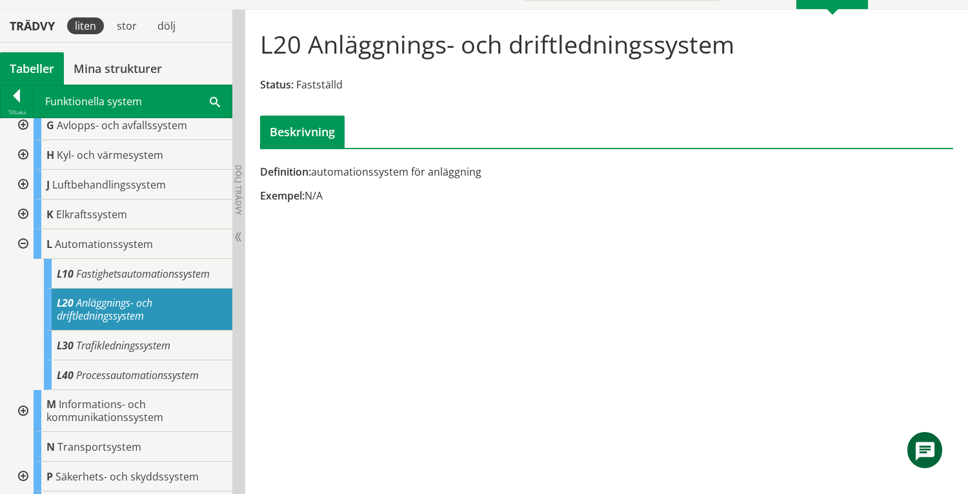
click at [25, 244] on div at bounding box center [21, 244] width 23 height 30
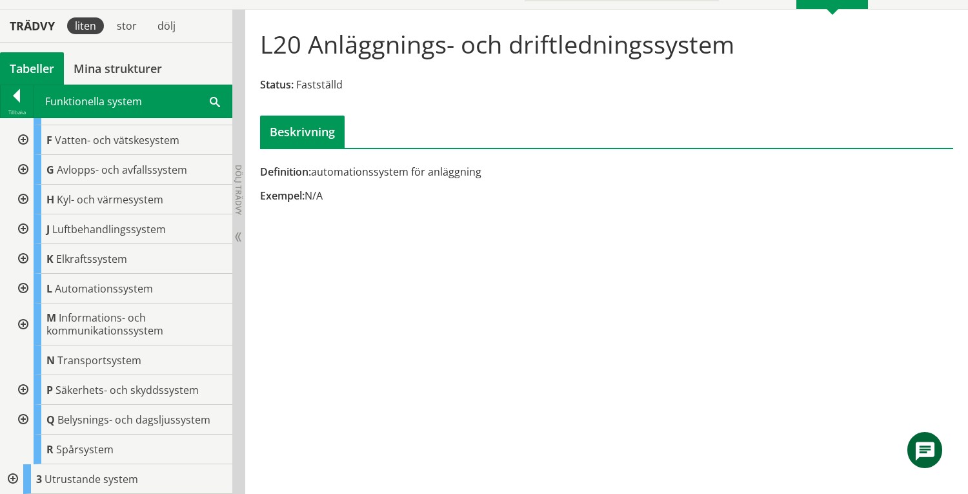
click at [19, 228] on div at bounding box center [21, 229] width 23 height 30
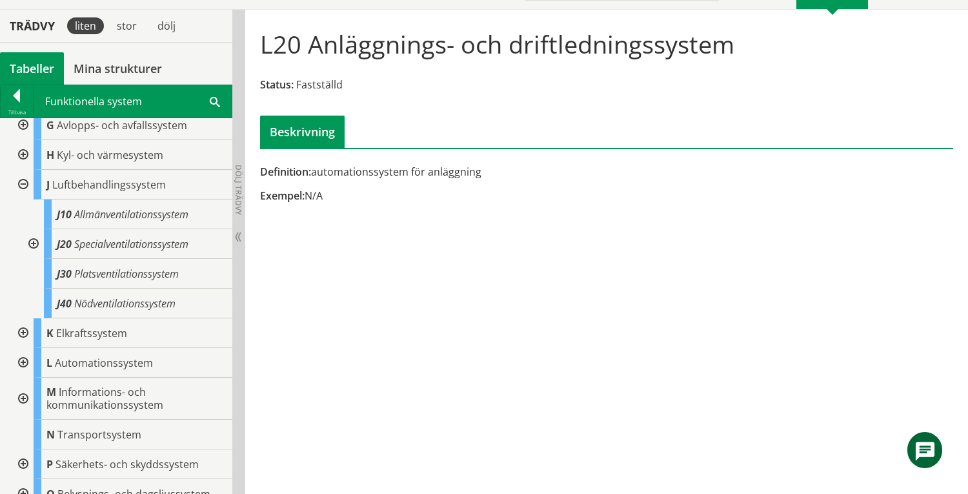
click at [21, 332] on div at bounding box center [21, 333] width 23 height 30
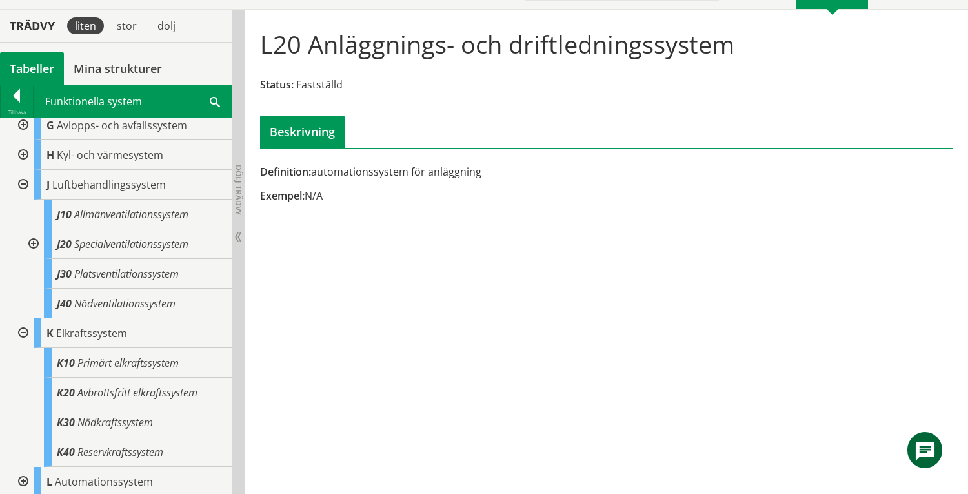
click at [21, 331] on div at bounding box center [21, 333] width 23 height 30
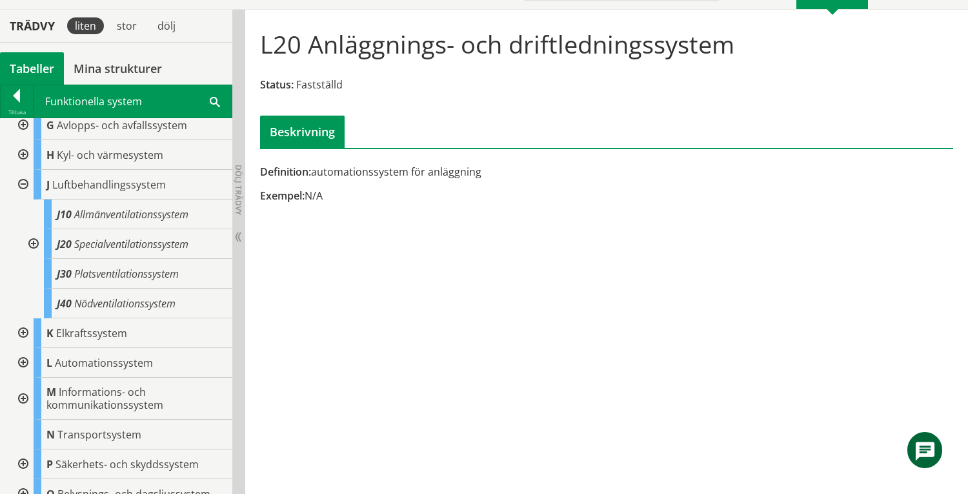
click at [23, 181] on div at bounding box center [21, 185] width 23 height 30
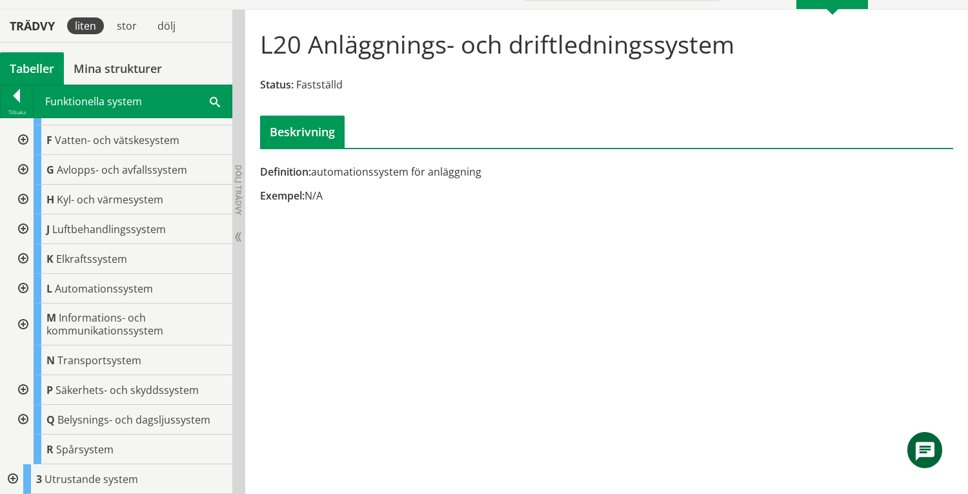
scroll to position [83, 0]
click at [25, 199] on div at bounding box center [21, 200] width 23 height 30
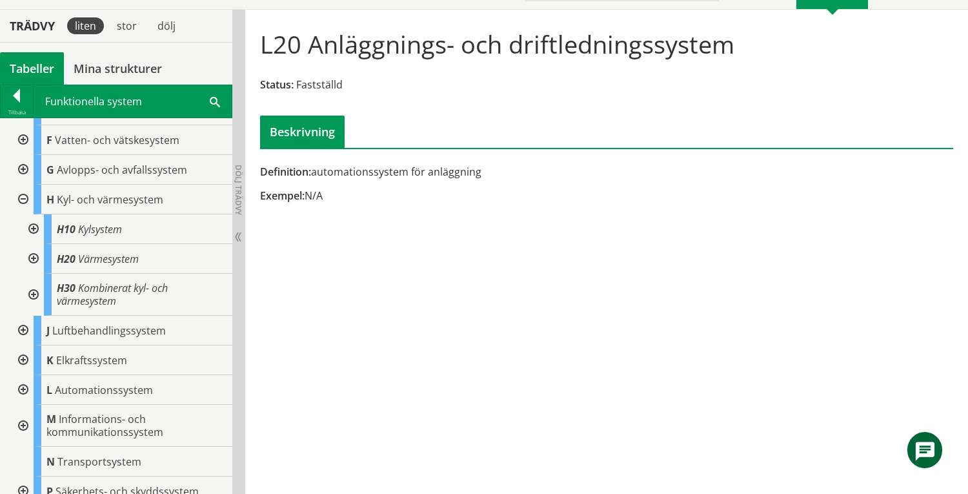
scroll to position [127, 0]
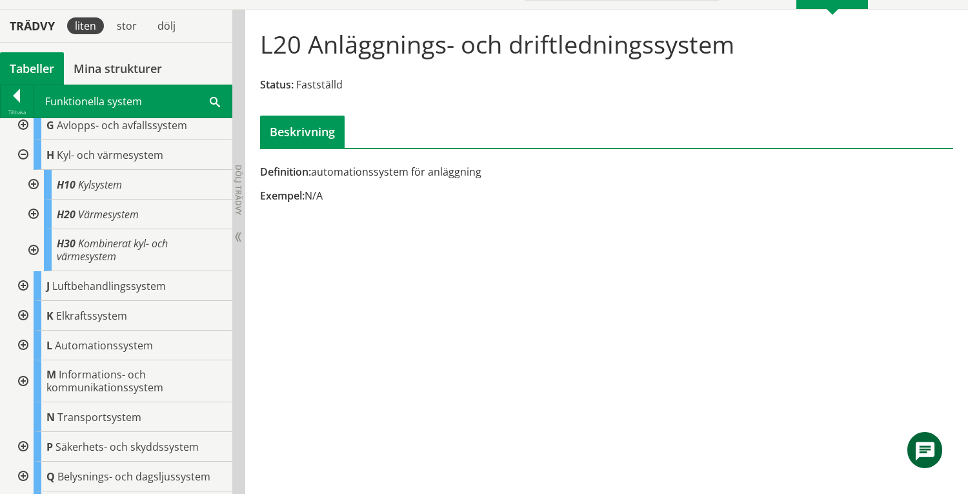
click at [21, 153] on div at bounding box center [21, 155] width 23 height 30
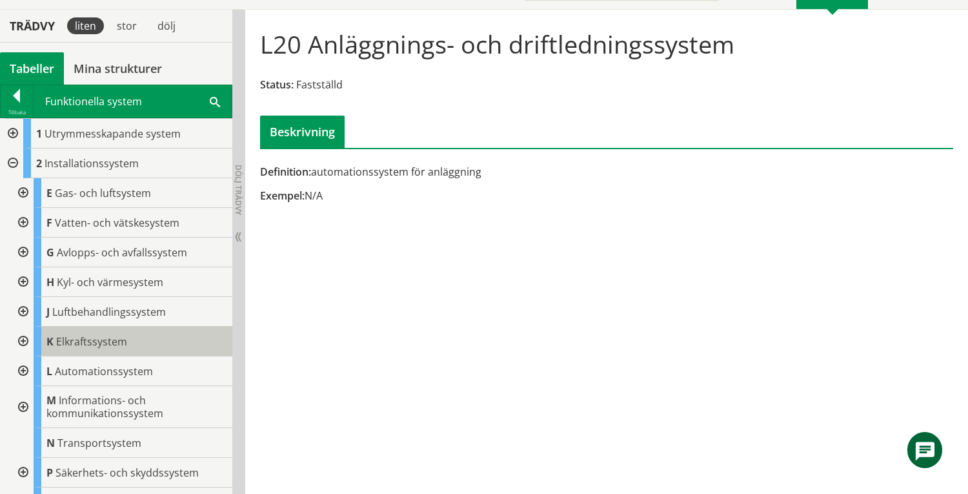
scroll to position [83, 0]
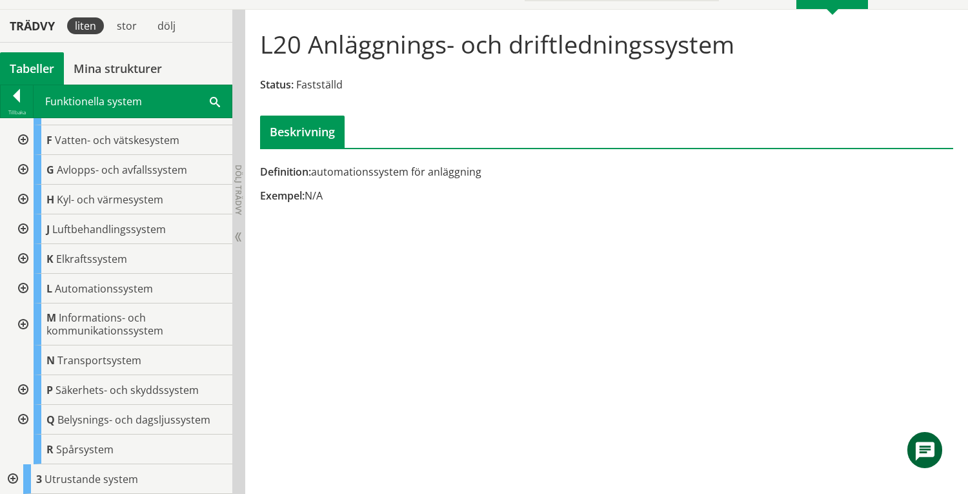
click at [14, 476] on div at bounding box center [11, 479] width 23 height 30
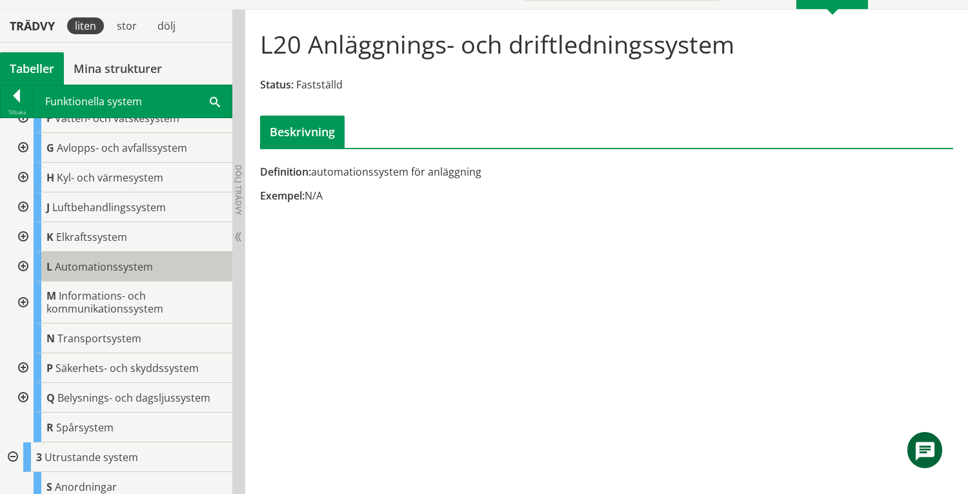
scroll to position [142, 0]
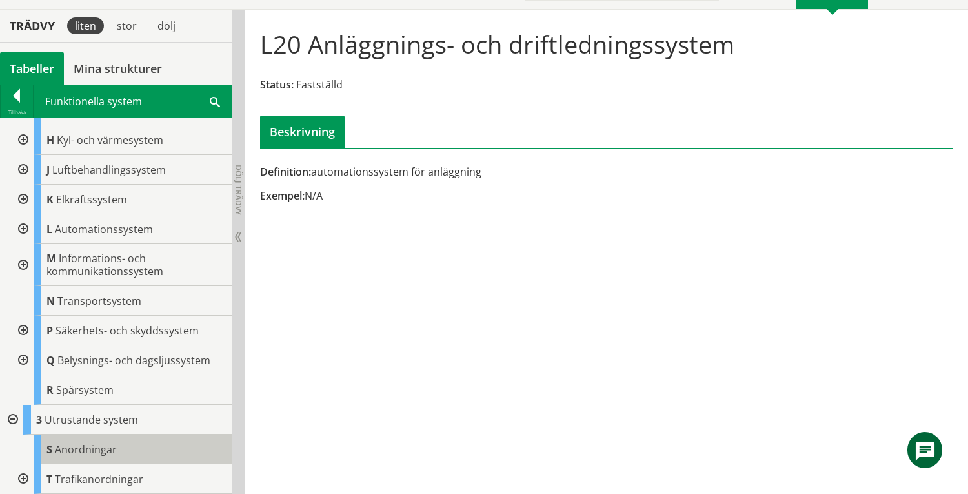
click at [91, 439] on div "S Anordningar" at bounding box center [133, 449] width 199 height 30
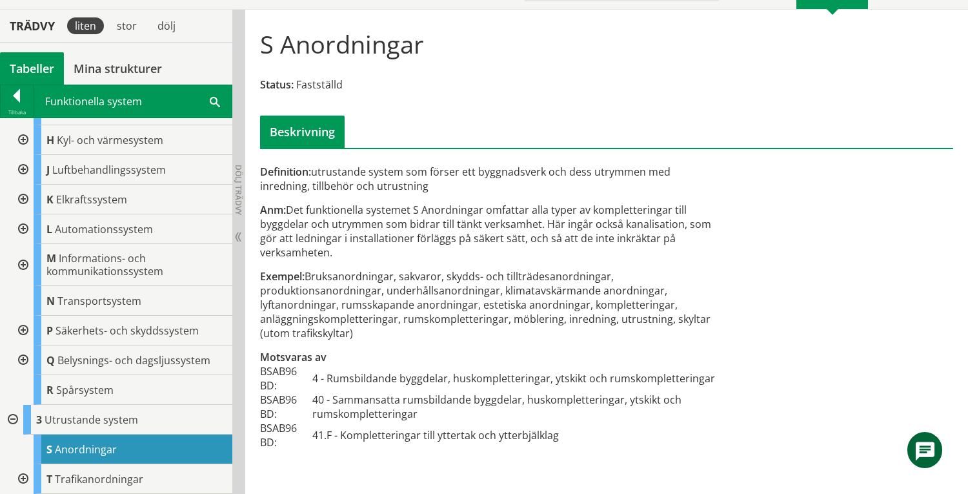
click at [31, 68] on div "Tabeller" at bounding box center [32, 68] width 64 height 32
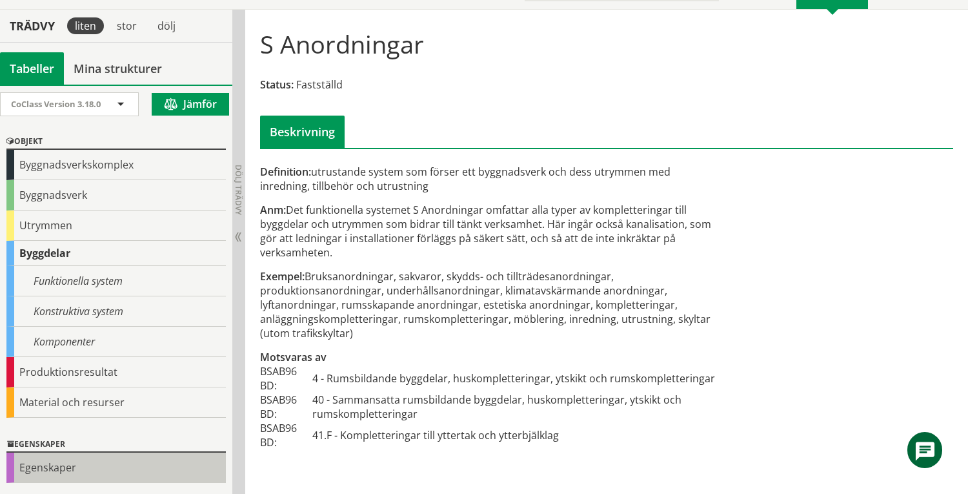
click at [98, 465] on div "Egenskaper" at bounding box center [115, 467] width 219 height 30
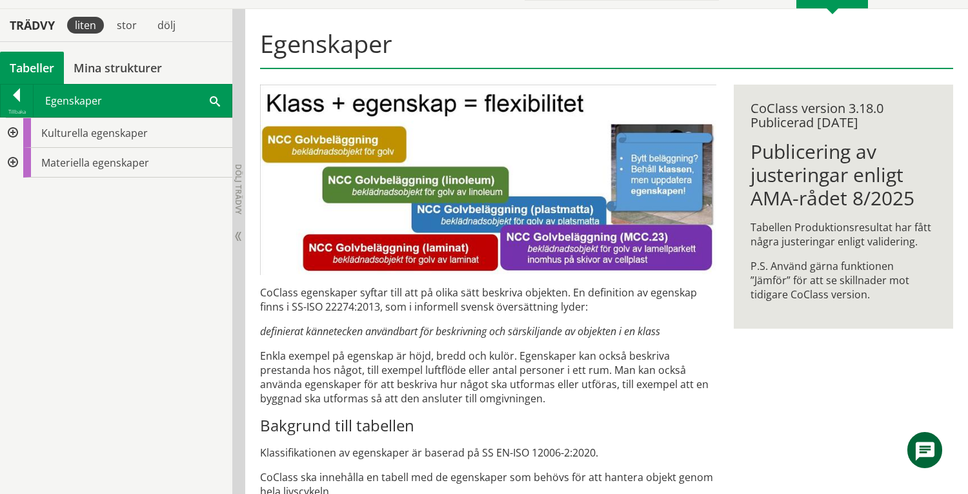
click at [11, 132] on div at bounding box center [11, 133] width 23 height 30
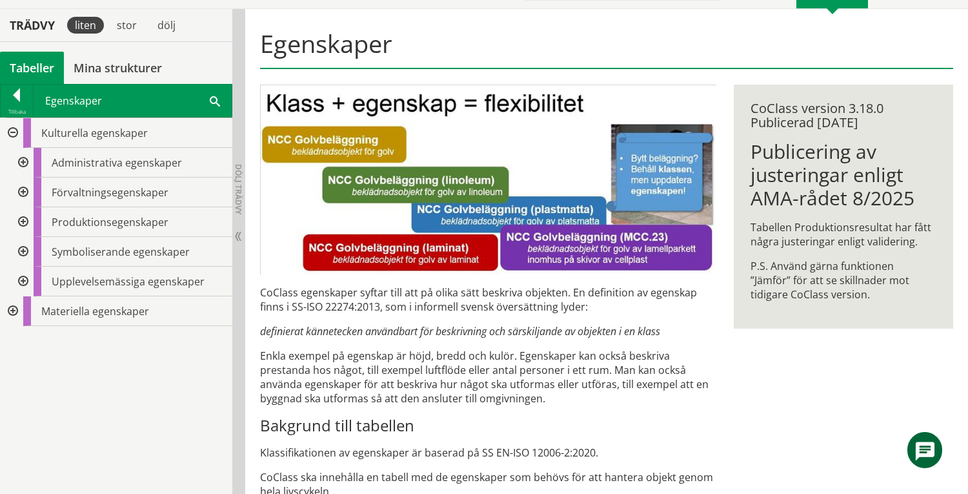
click at [26, 218] on div at bounding box center [21, 222] width 23 height 30
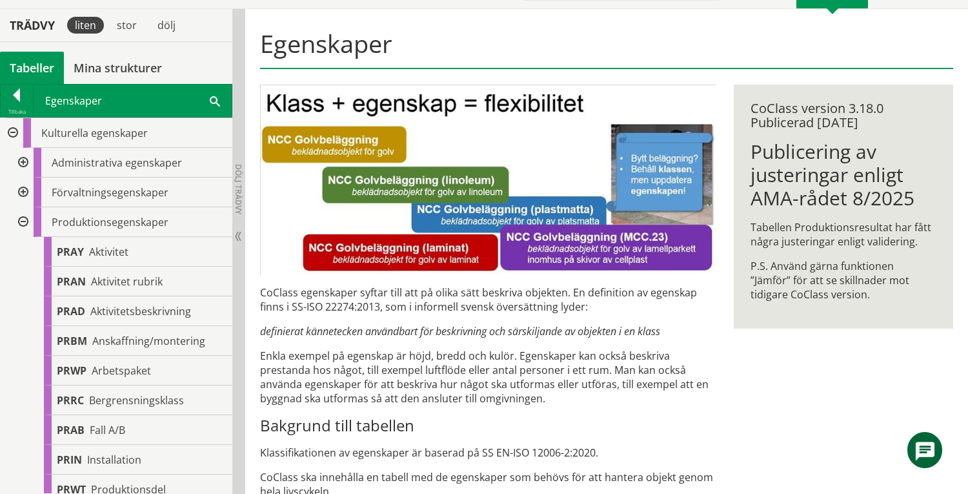
click at [26, 218] on div at bounding box center [21, 222] width 23 height 30
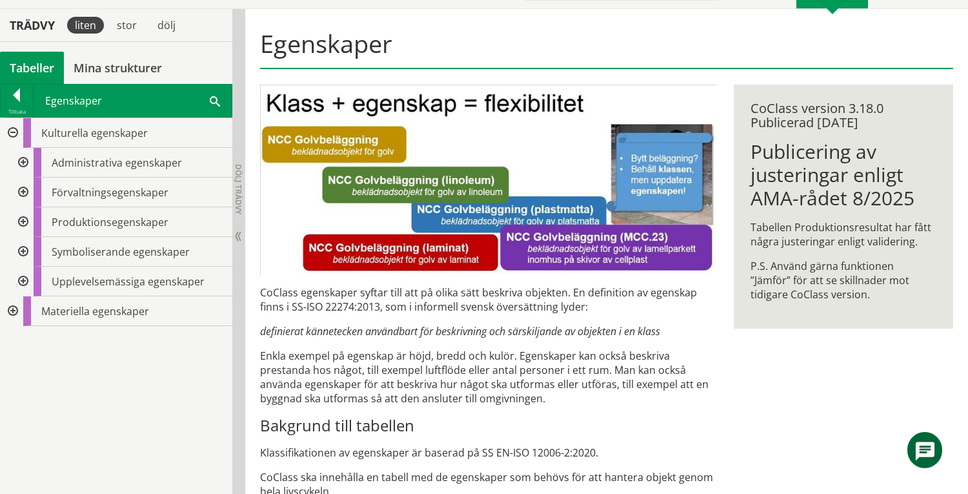
click at [26, 249] on div at bounding box center [21, 252] width 23 height 30
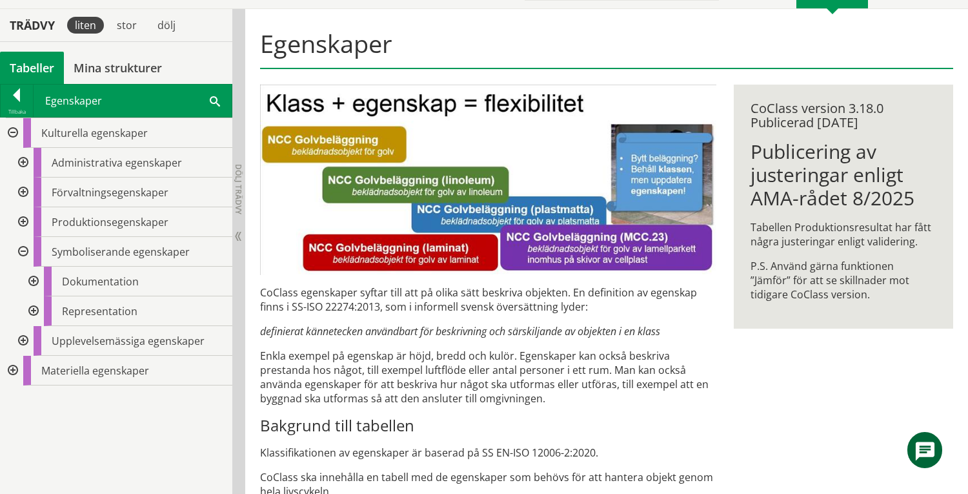
click at [25, 251] on div at bounding box center [21, 252] width 23 height 30
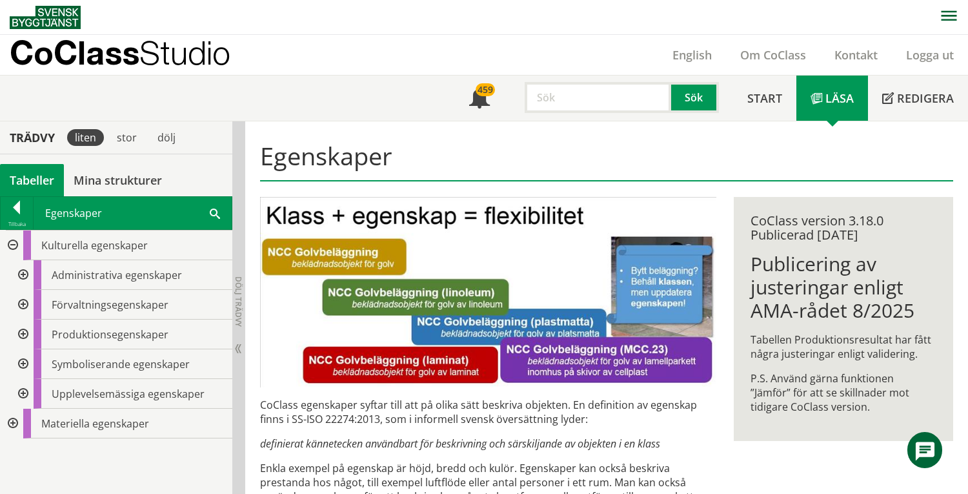
click at [590, 102] on input "text" at bounding box center [598, 97] width 146 height 31
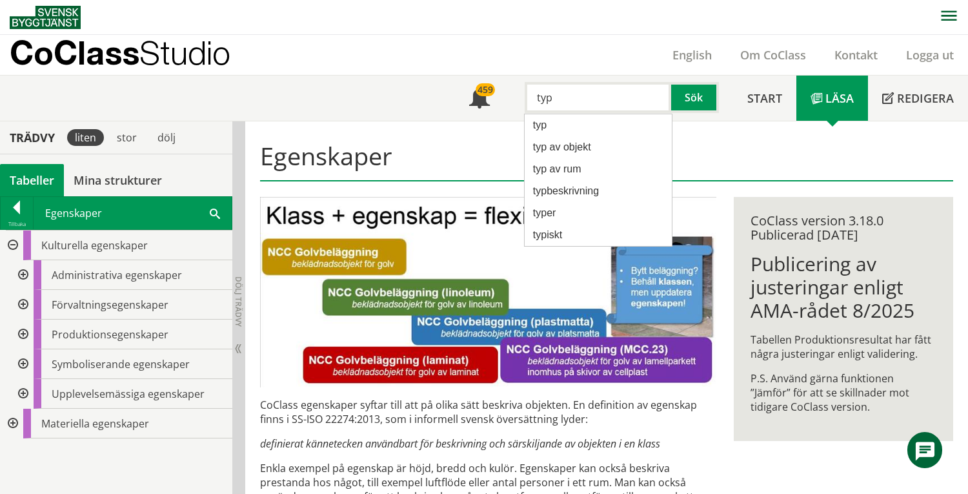
type input "typ"
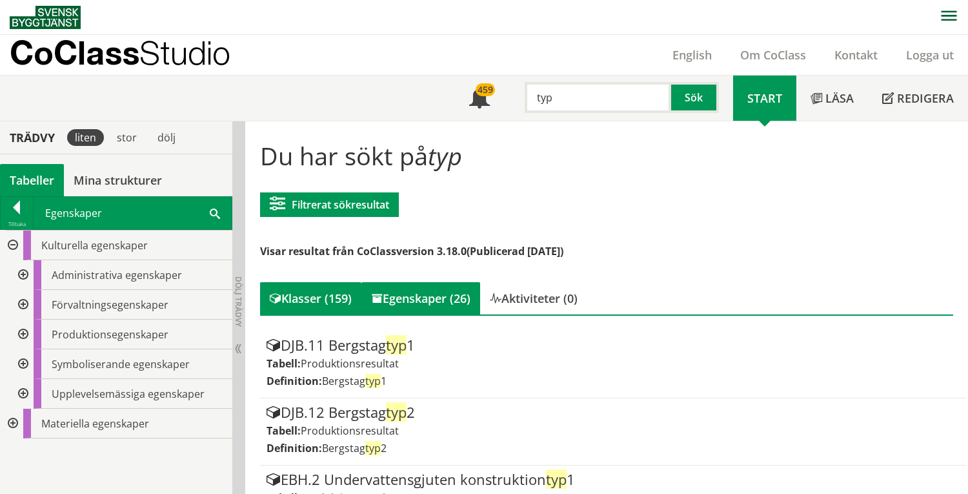
click at [458, 297] on div "Egenskaper (26)" at bounding box center [420, 298] width 119 height 32
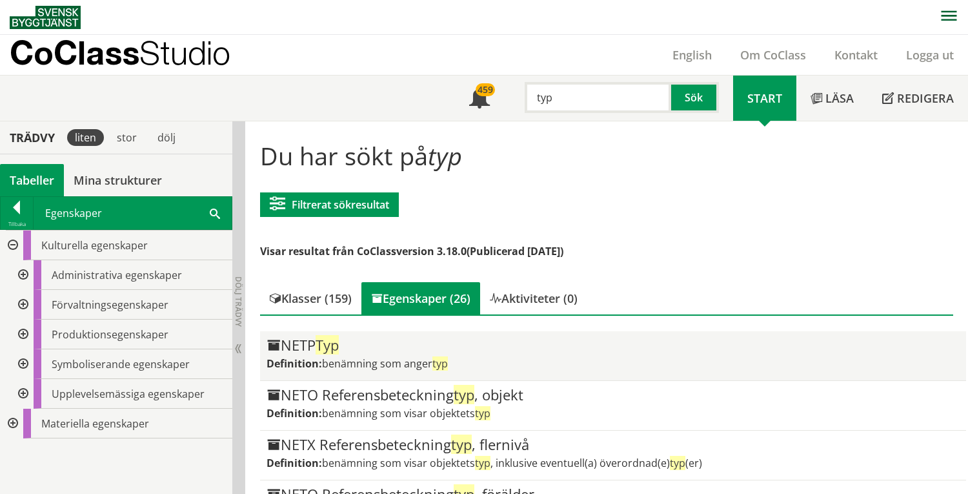
click at [432, 344] on div "NETP Typ" at bounding box center [612, 344] width 692 height 15
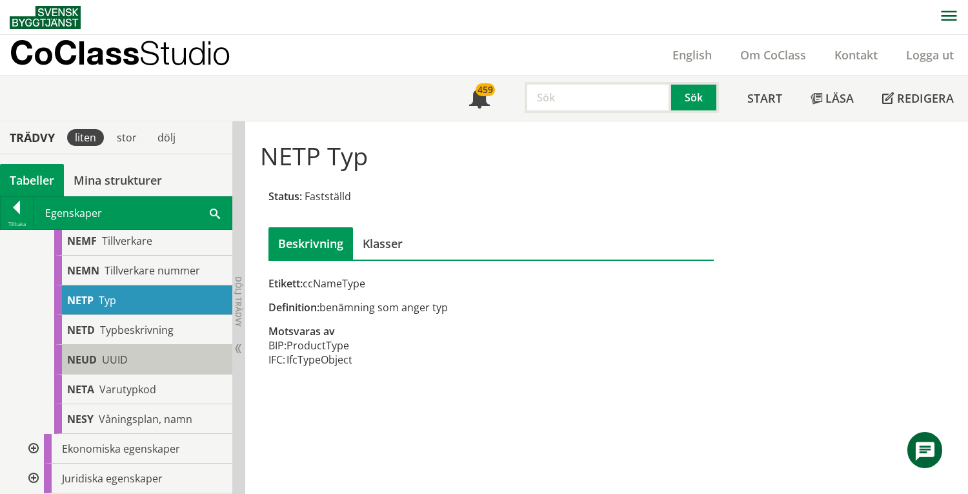
scroll to position [1720, 0]
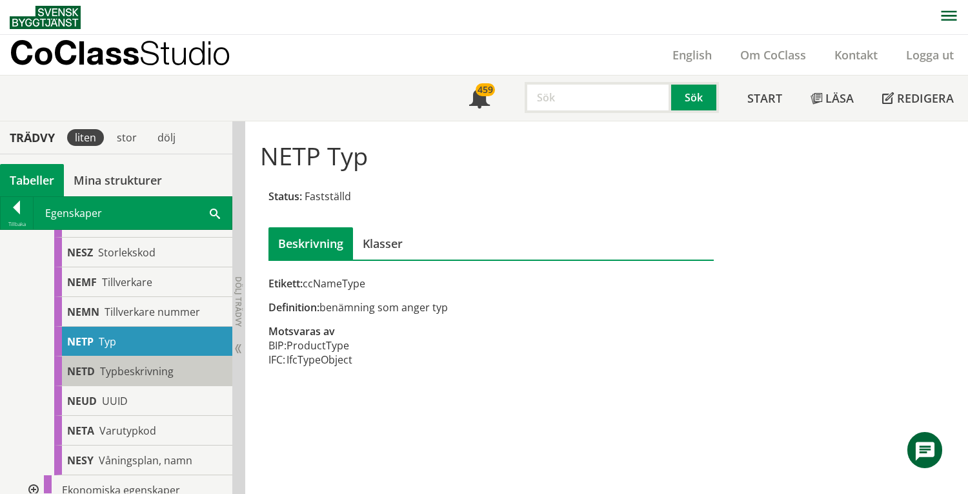
click at [140, 370] on span "Typbeskrivning" at bounding box center [137, 371] width 74 height 14
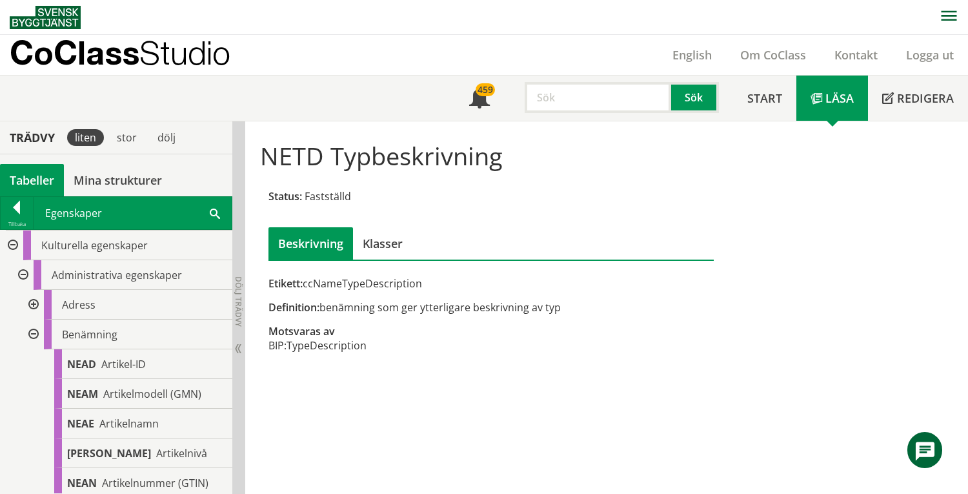
click at [27, 176] on div "Tabeller" at bounding box center [32, 180] width 64 height 32
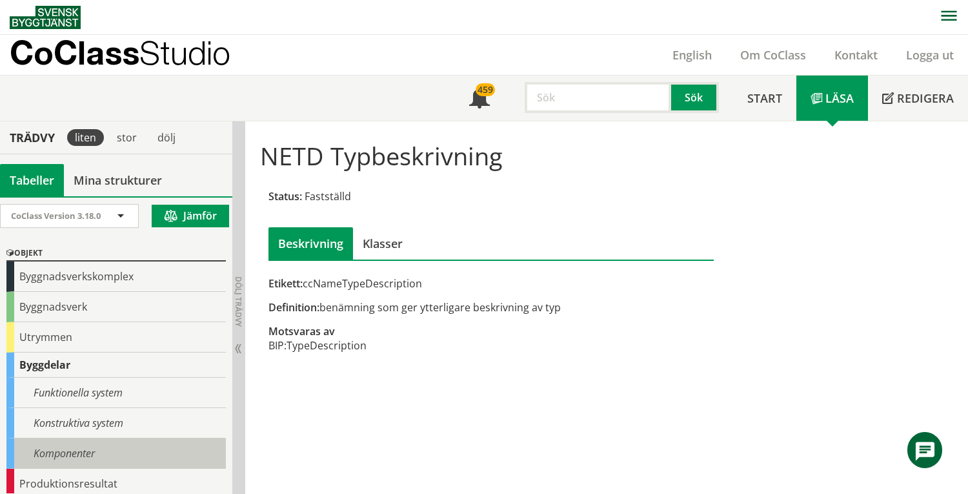
click at [71, 454] on div "Komponenter" at bounding box center [115, 453] width 219 height 30
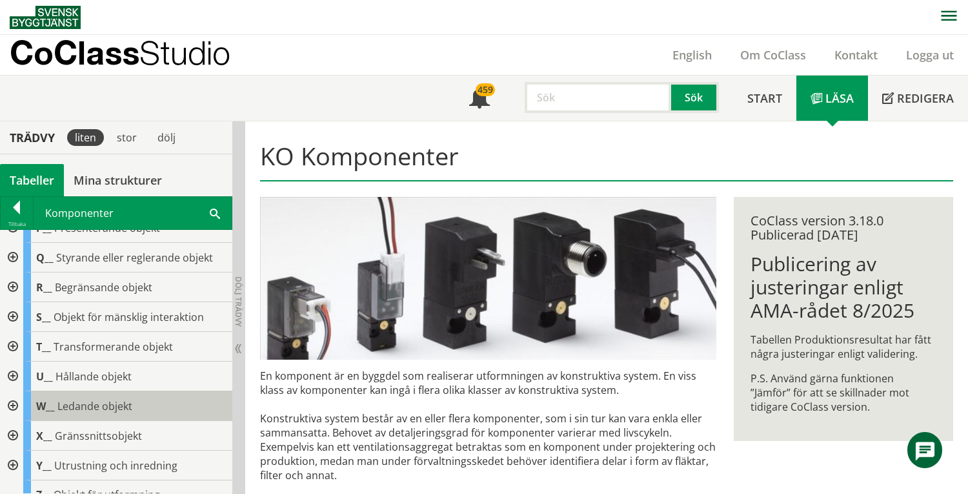
scroll to position [314, 0]
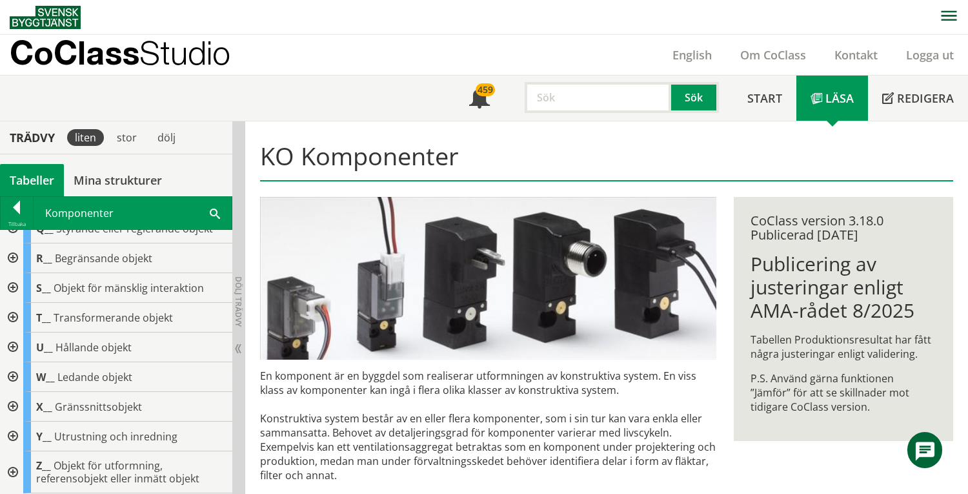
click at [10, 435] on div at bounding box center [11, 436] width 23 height 30
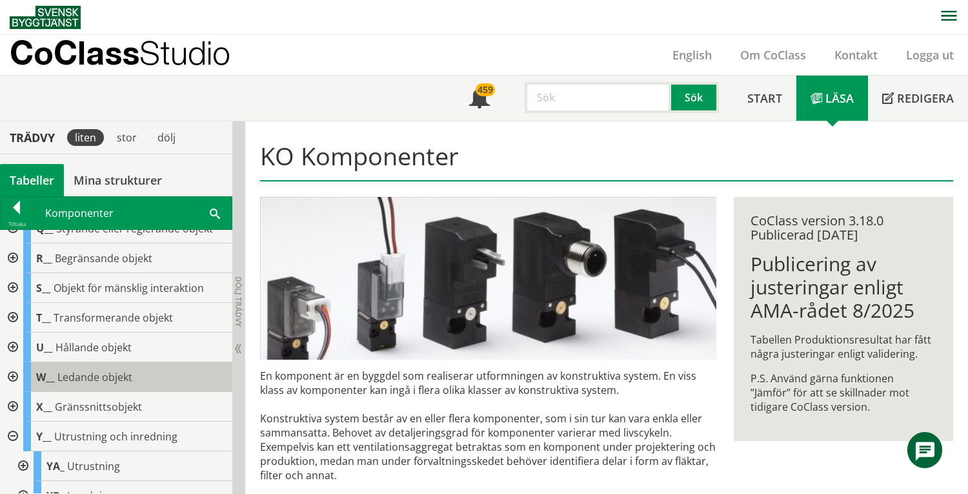
scroll to position [373, 0]
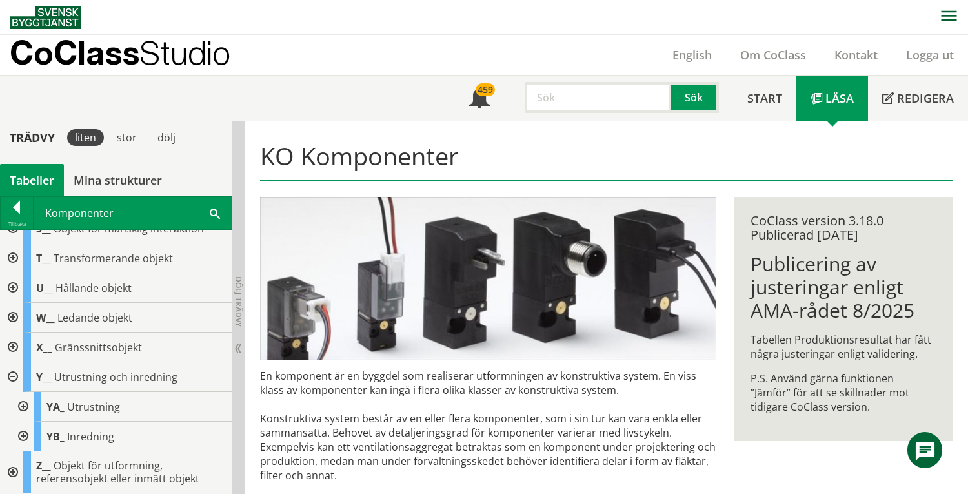
click at [27, 434] on div at bounding box center [21, 436] width 23 height 30
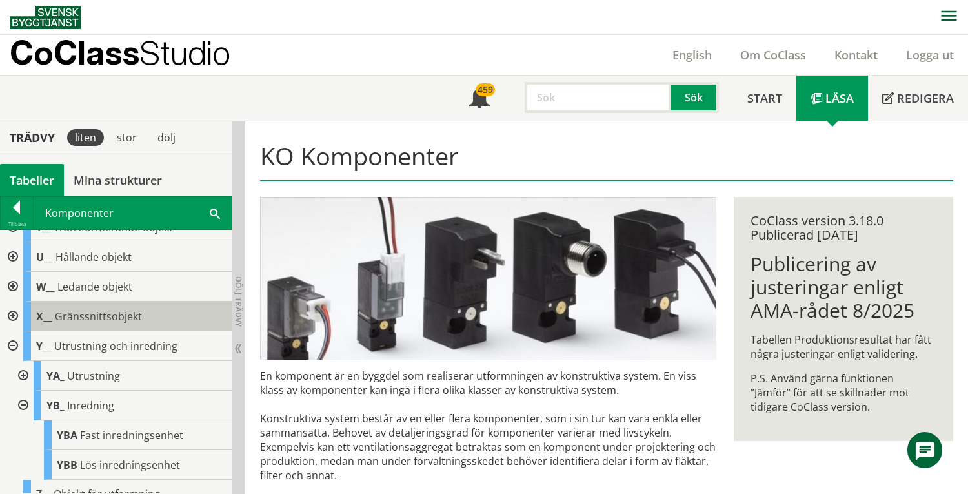
scroll to position [432, 0]
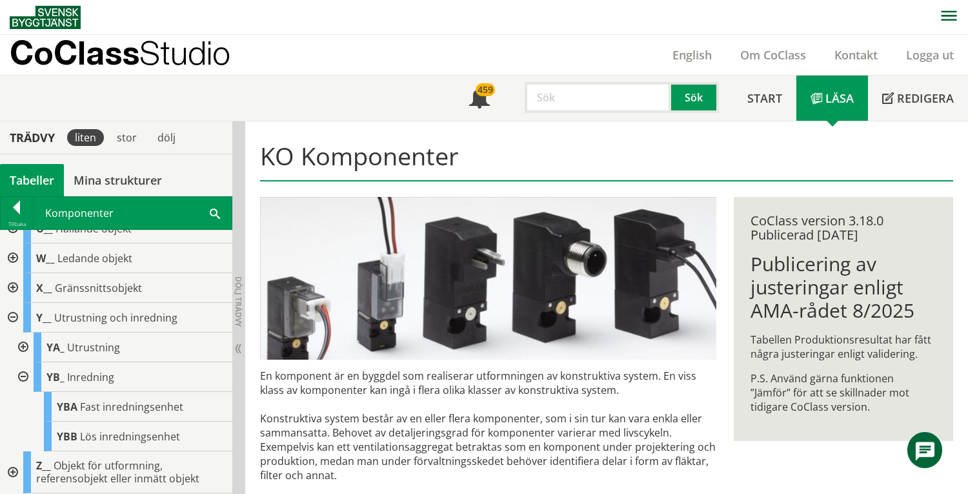
click at [11, 314] on div at bounding box center [11, 318] width 23 height 30
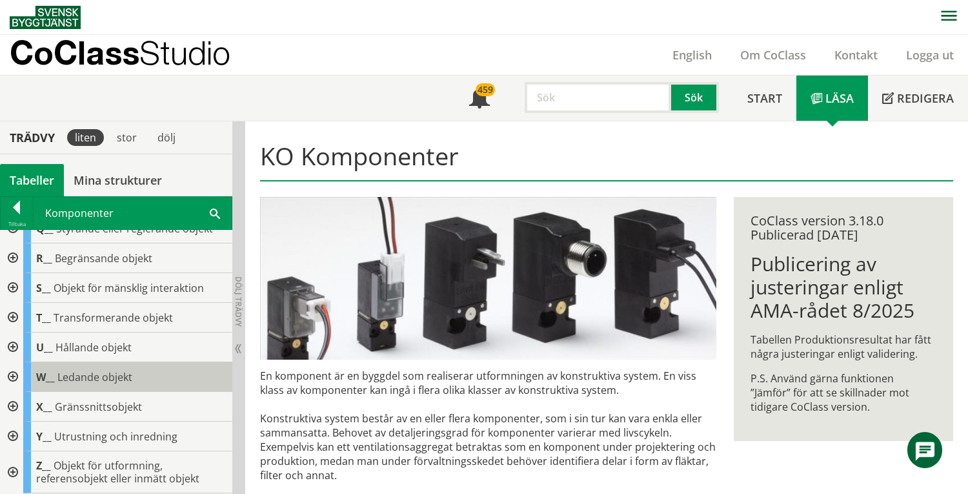
scroll to position [0, 0]
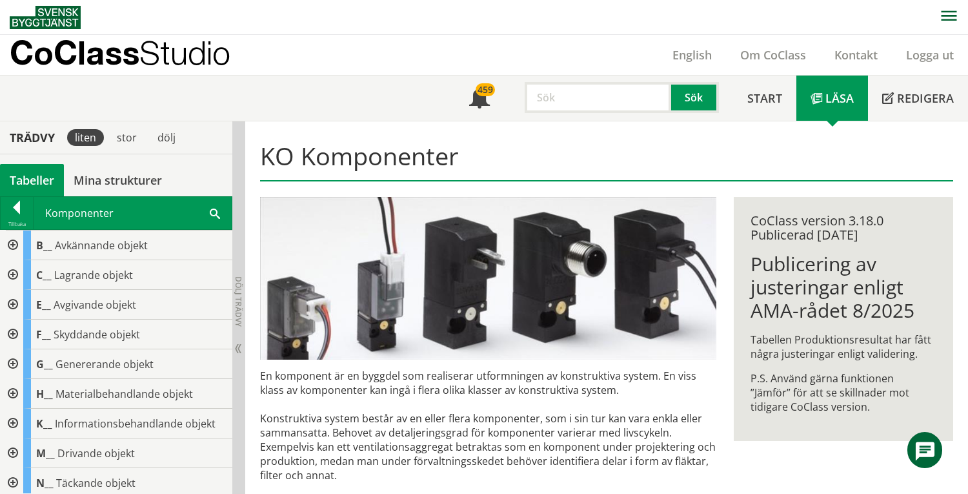
click at [29, 183] on div "Tabeller" at bounding box center [32, 180] width 64 height 32
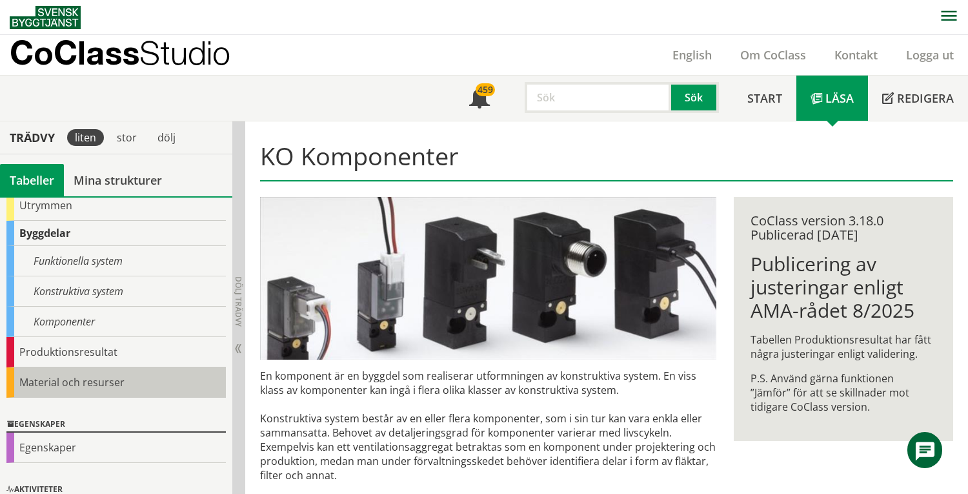
scroll to position [177, 0]
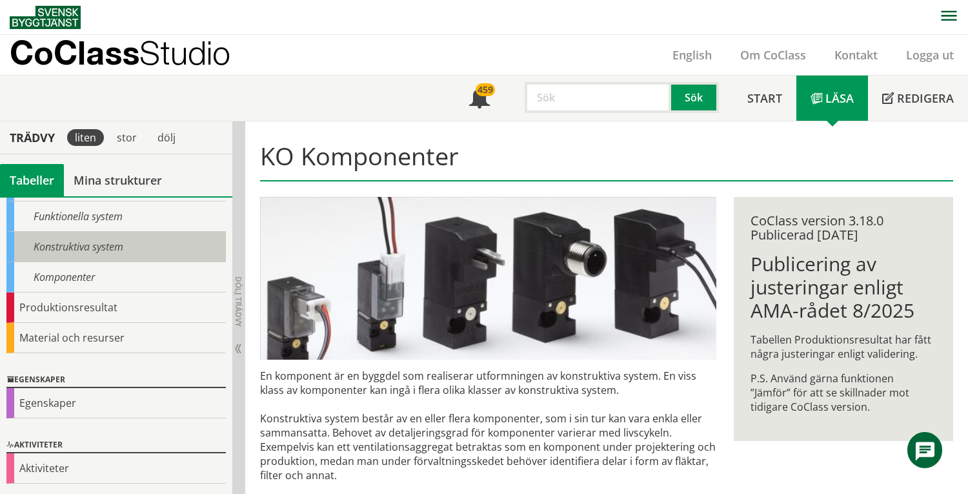
click at [107, 248] on div "Konstruktiva system" at bounding box center [115, 247] width 219 height 30
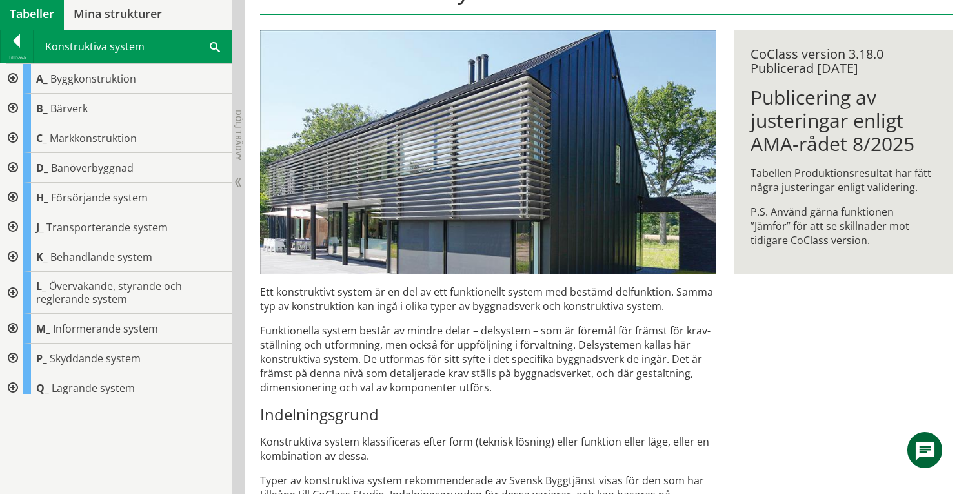
scroll to position [344, 0]
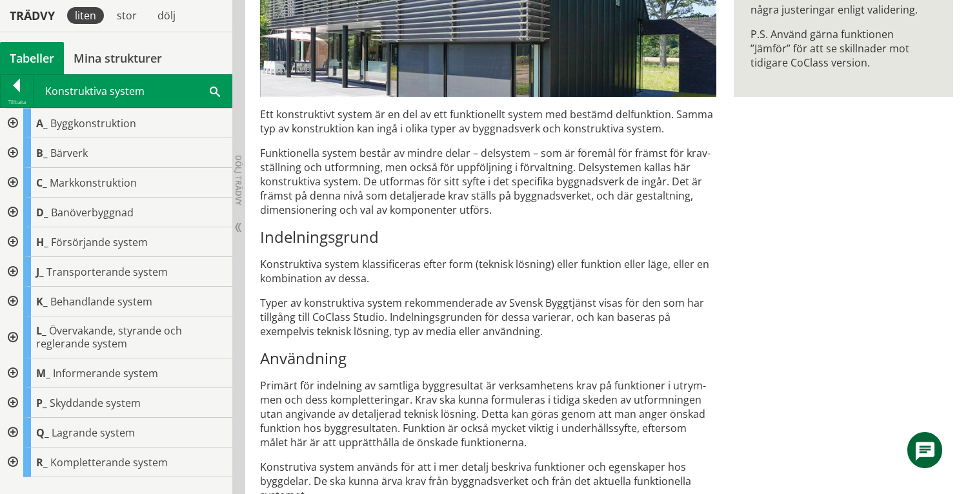
click at [32, 52] on div "Tabeller" at bounding box center [32, 58] width 64 height 32
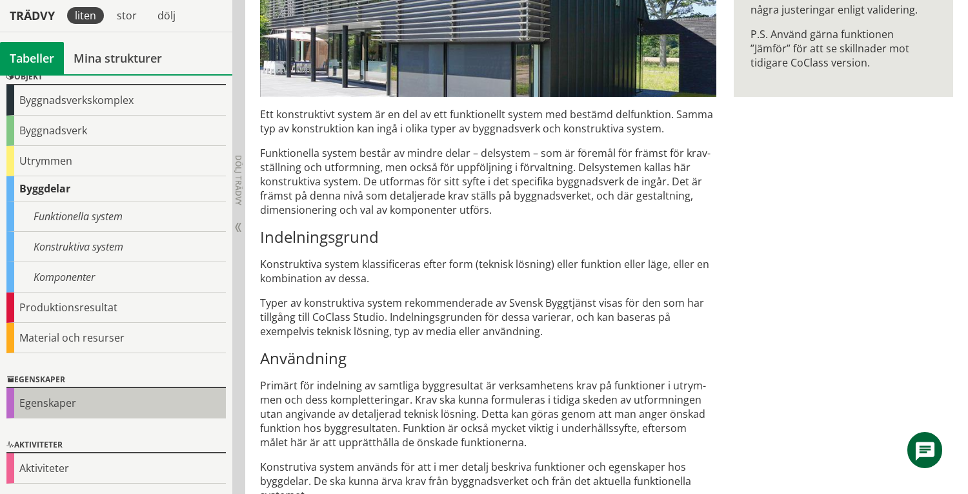
click at [77, 404] on div "Egenskaper" at bounding box center [115, 403] width 219 height 30
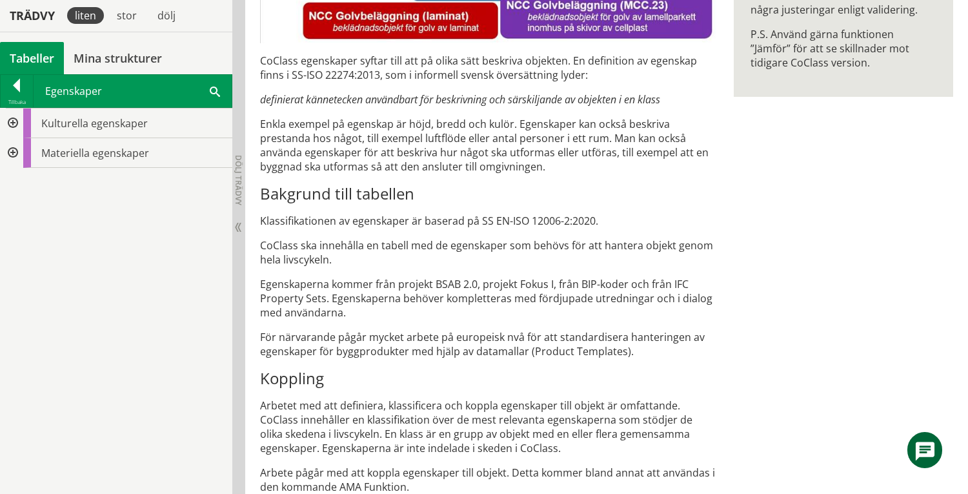
click at [17, 148] on div at bounding box center [11, 153] width 23 height 30
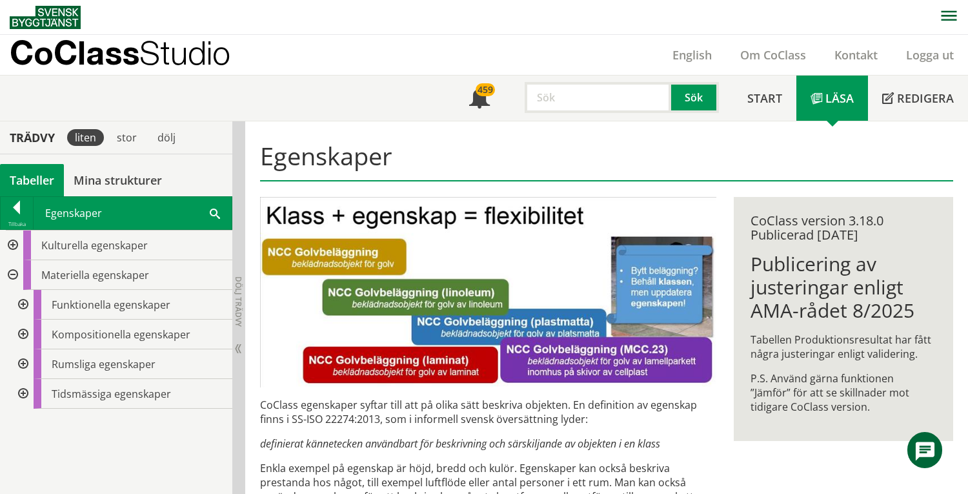
click at [566, 101] on input "text" at bounding box center [598, 97] width 146 height 31
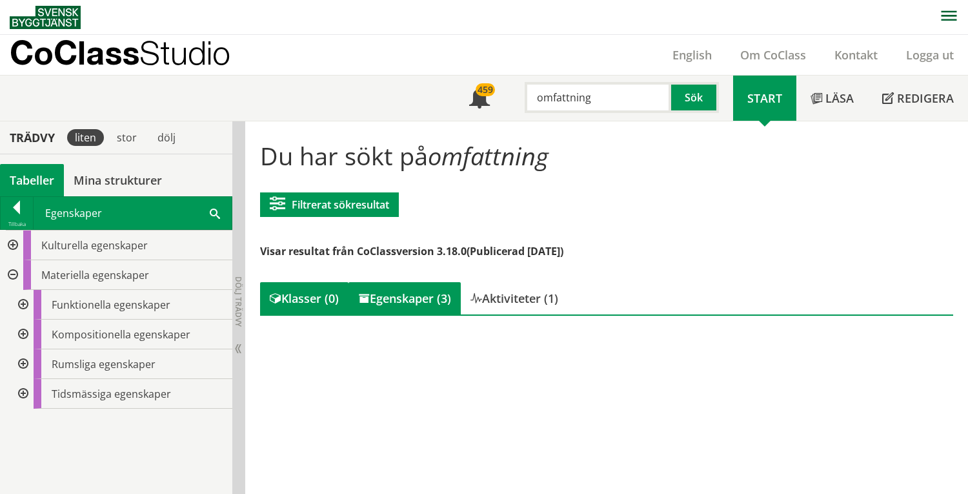
click at [424, 299] on div "Egenskaper (3)" at bounding box center [404, 298] width 112 height 32
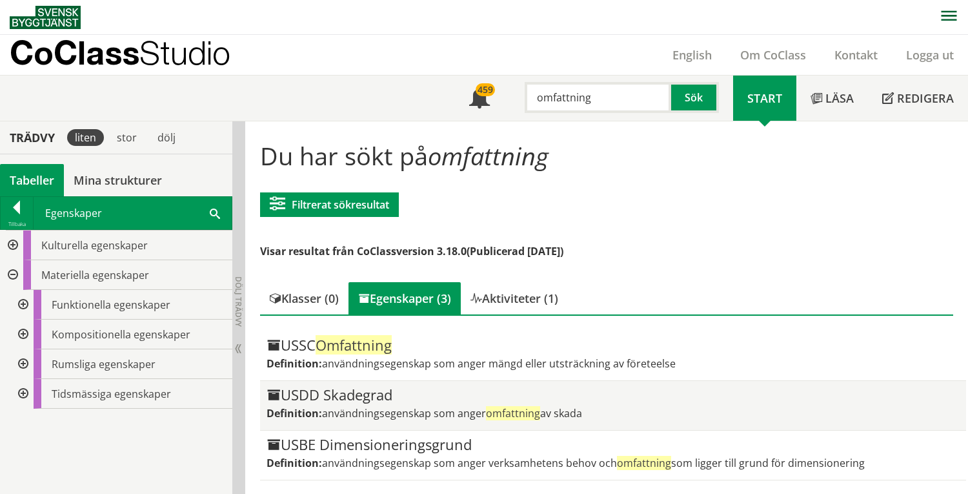
scroll to position [1, 0]
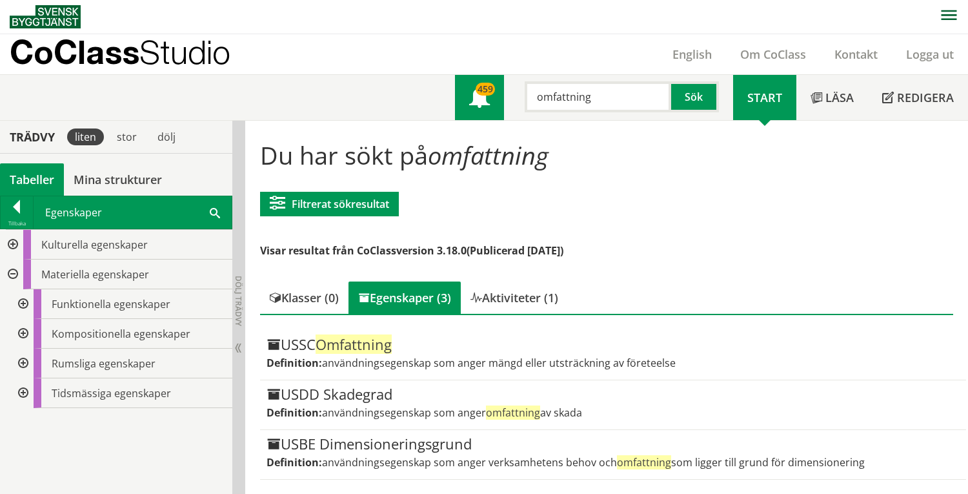
drag, startPoint x: 597, startPoint y: 94, endPoint x: 494, endPoint y: 104, distance: 103.8
click at [494, 104] on div "Meny 459 omfattning Sök" at bounding box center [594, 97] width 278 height 45
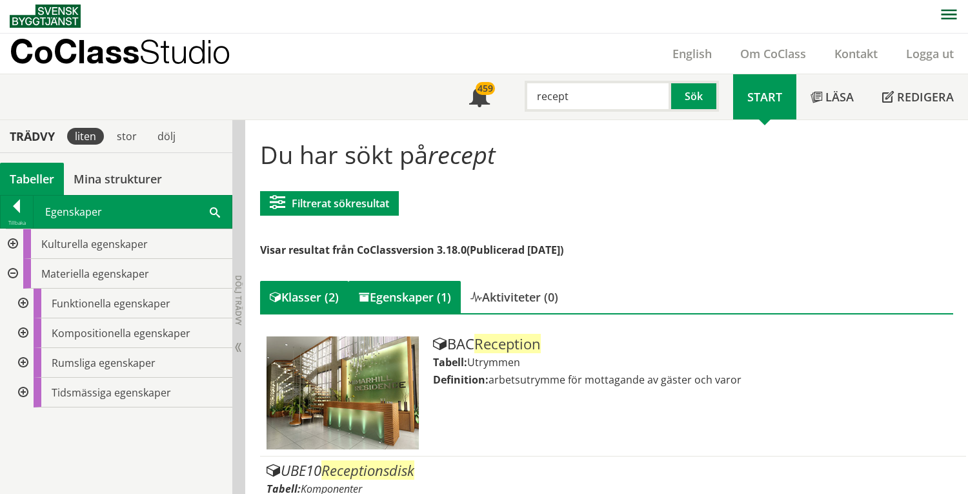
click at [426, 299] on div "Egenskaper (1)" at bounding box center [404, 297] width 112 height 32
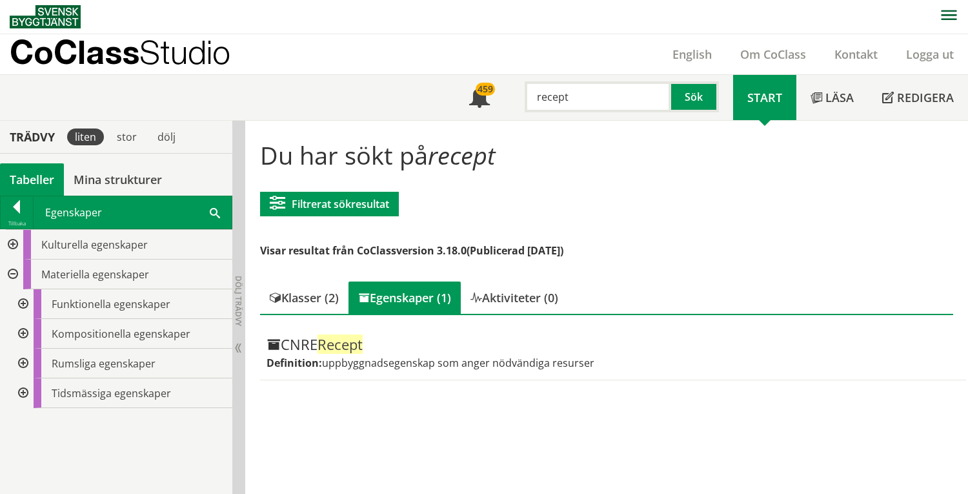
click at [25, 176] on div "Tabeller" at bounding box center [32, 179] width 64 height 32
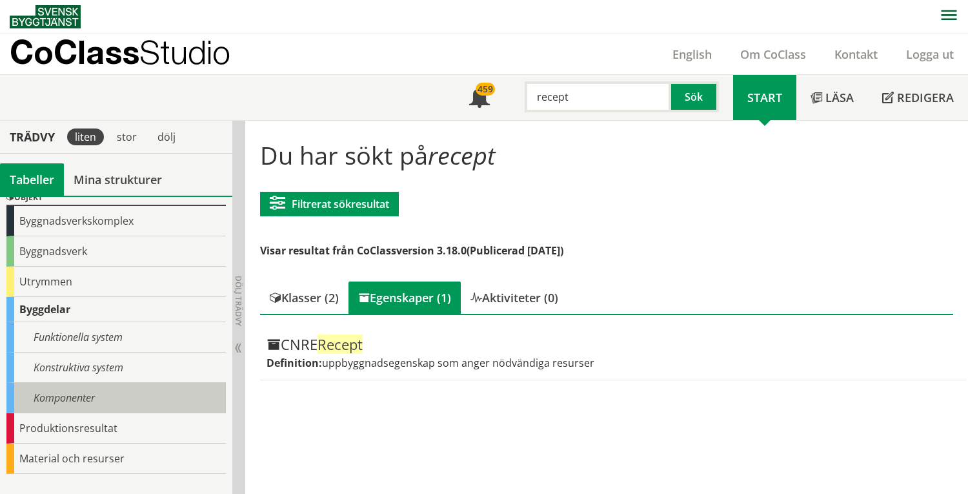
click at [75, 396] on div "Komponenter" at bounding box center [115, 398] width 219 height 30
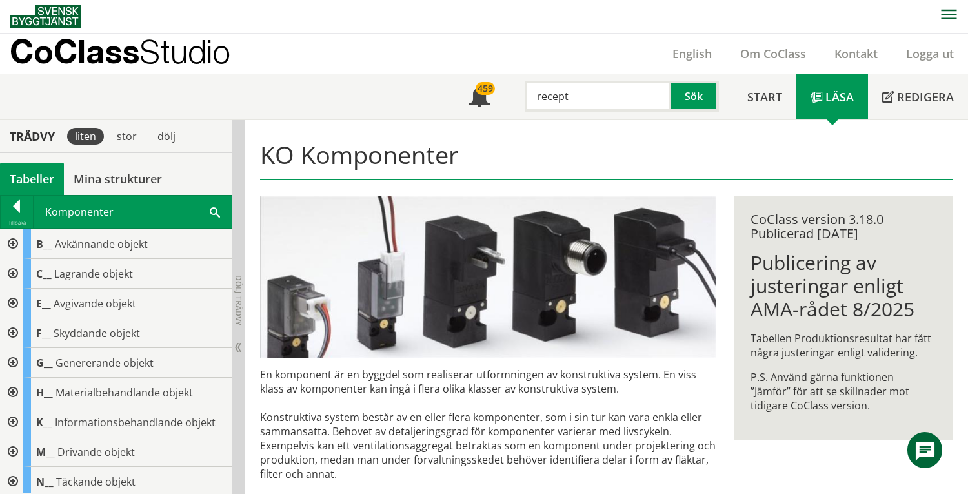
click at [12, 301] on div at bounding box center [11, 303] width 23 height 30
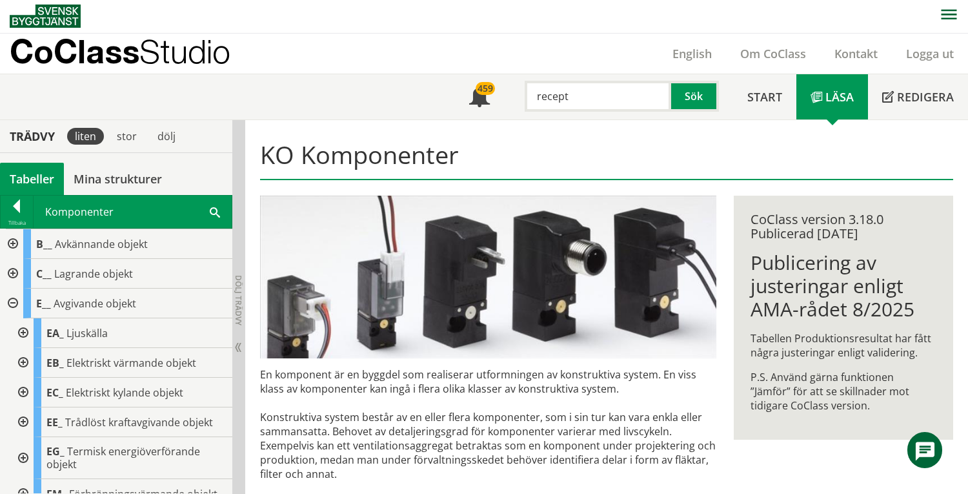
click at [14, 300] on div at bounding box center [11, 303] width 23 height 30
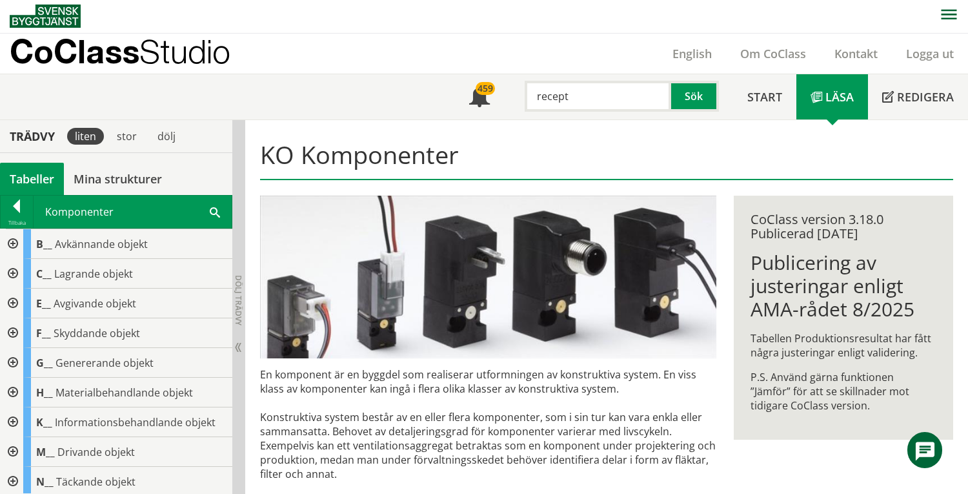
click at [29, 181] on div "Tabeller" at bounding box center [32, 179] width 64 height 32
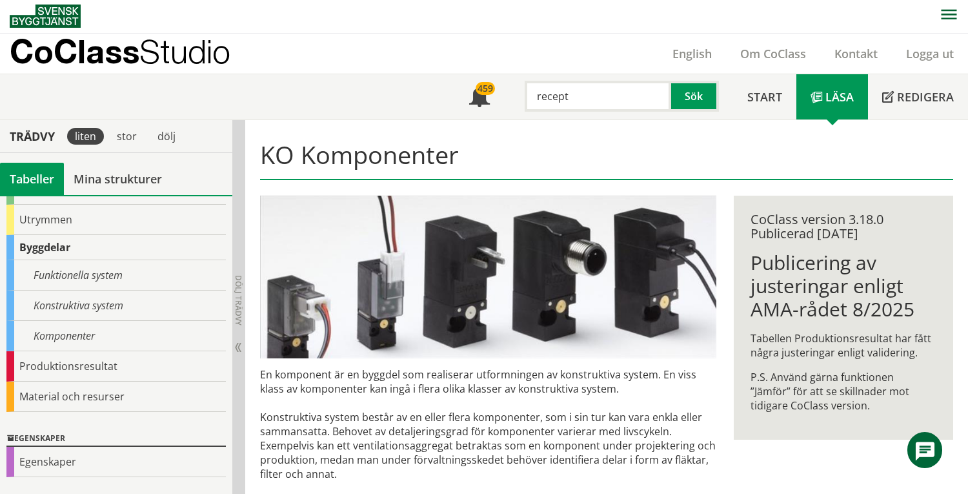
scroll to position [176, 0]
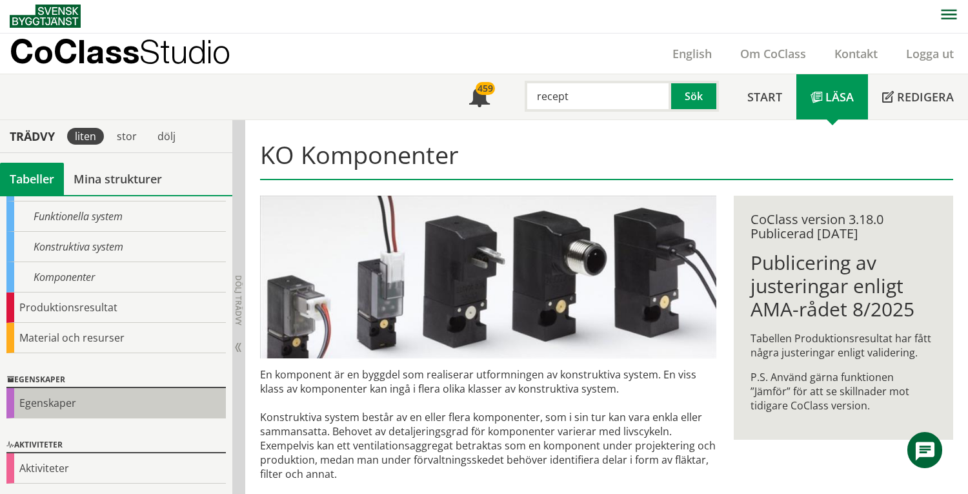
click at [48, 403] on div "Egenskaper" at bounding box center [115, 403] width 219 height 30
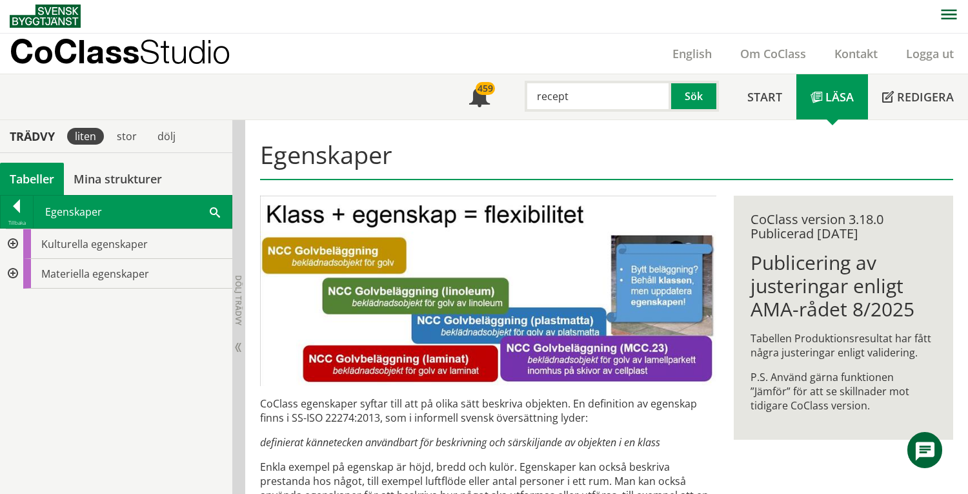
click at [13, 275] on div at bounding box center [11, 274] width 23 height 30
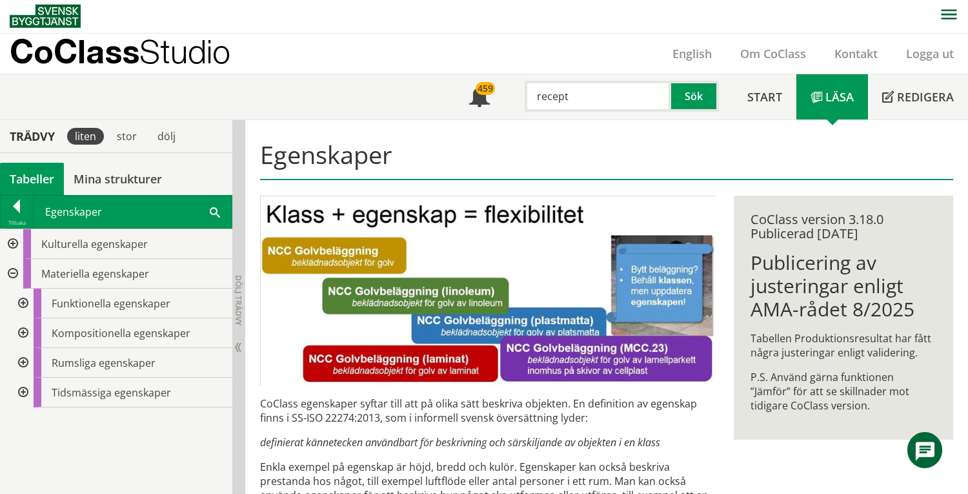
click at [25, 303] on div at bounding box center [21, 303] width 23 height 30
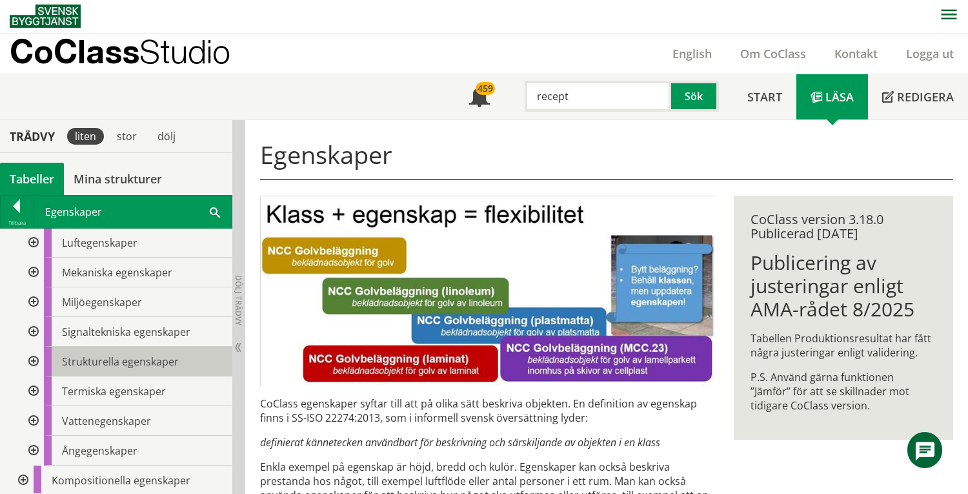
scroll to position [344, 0]
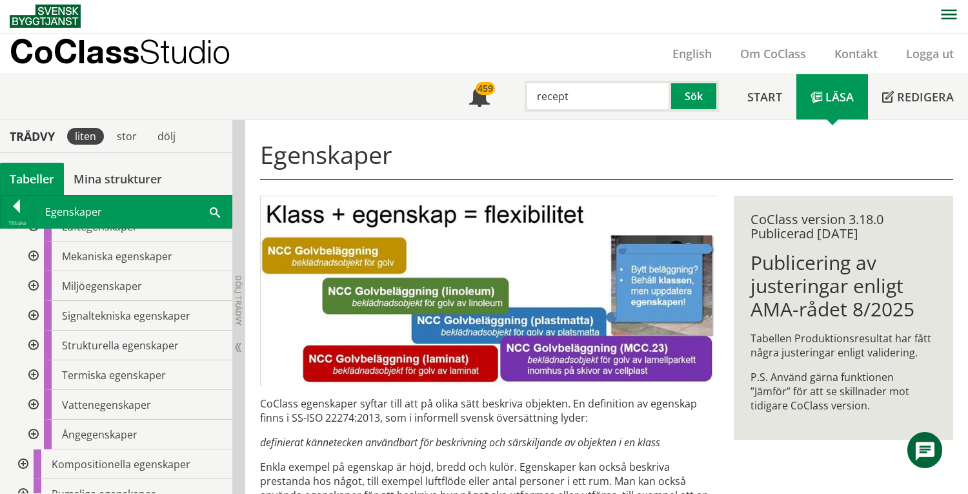
click at [30, 286] on div at bounding box center [32, 286] width 23 height 30
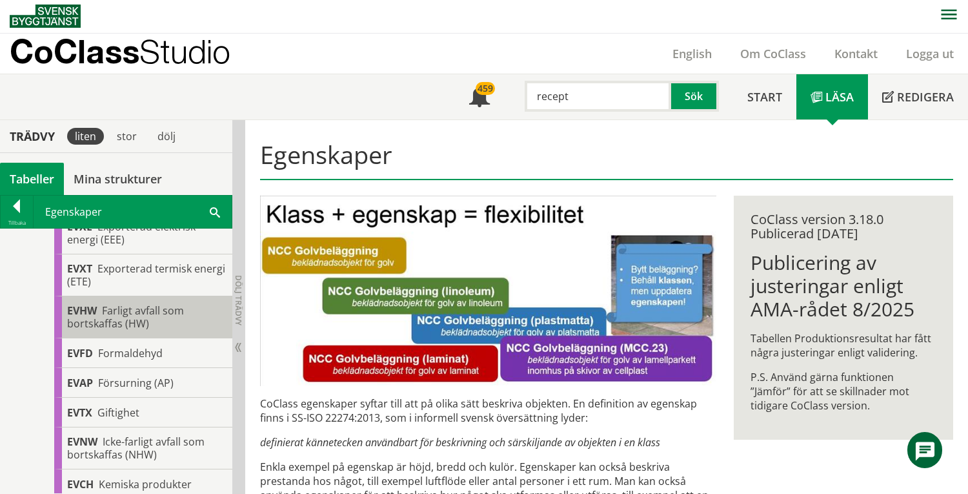
scroll to position [1118, 0]
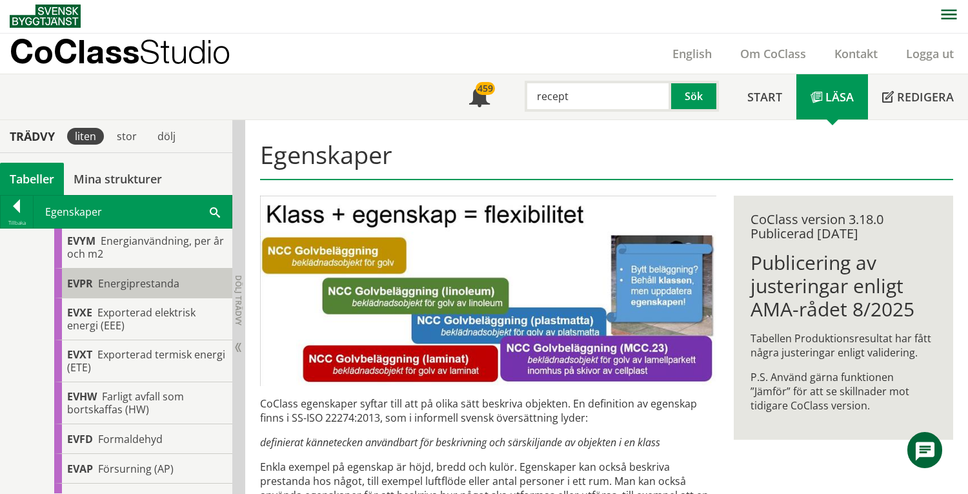
click at [116, 290] on span "Energiprestanda" at bounding box center [138, 283] width 81 height 14
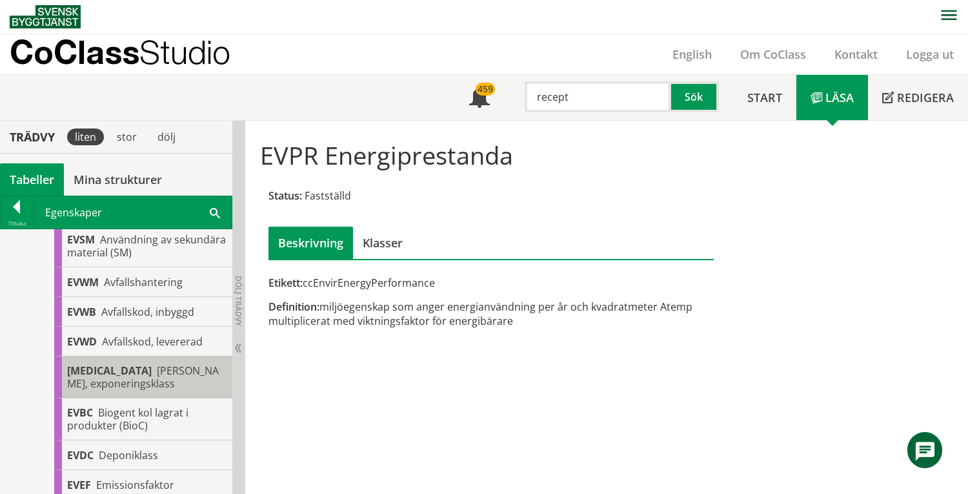
scroll to position [774, 0]
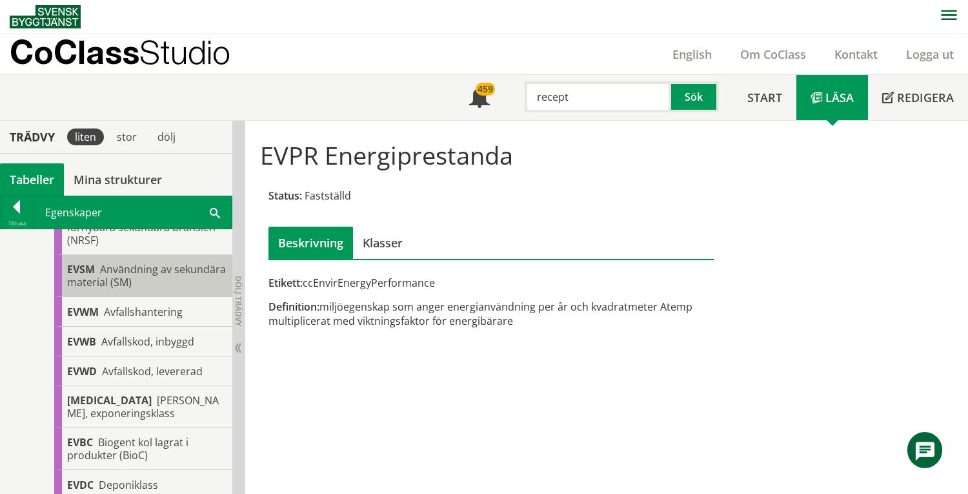
click at [150, 289] on span "Användning av sekundära material (SM)" at bounding box center [146, 275] width 159 height 27
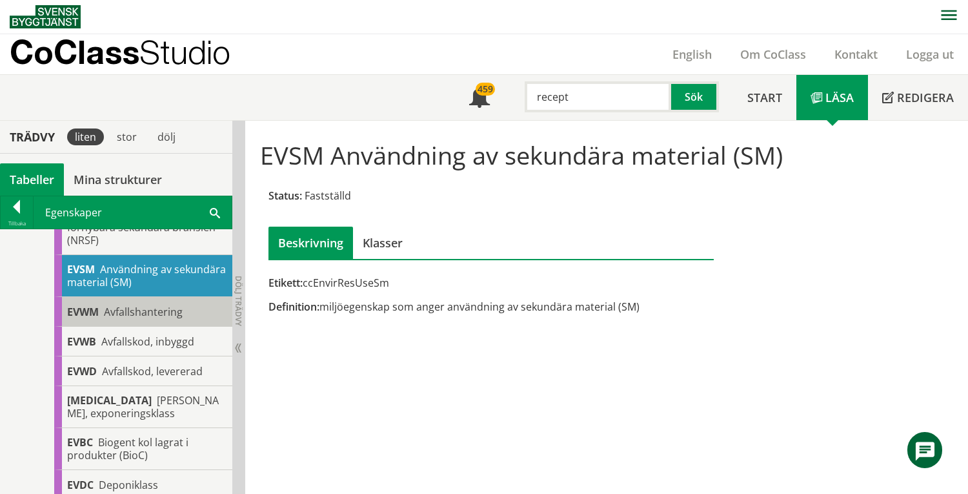
click at [146, 319] on span "Avfallshantering" at bounding box center [143, 312] width 79 height 14
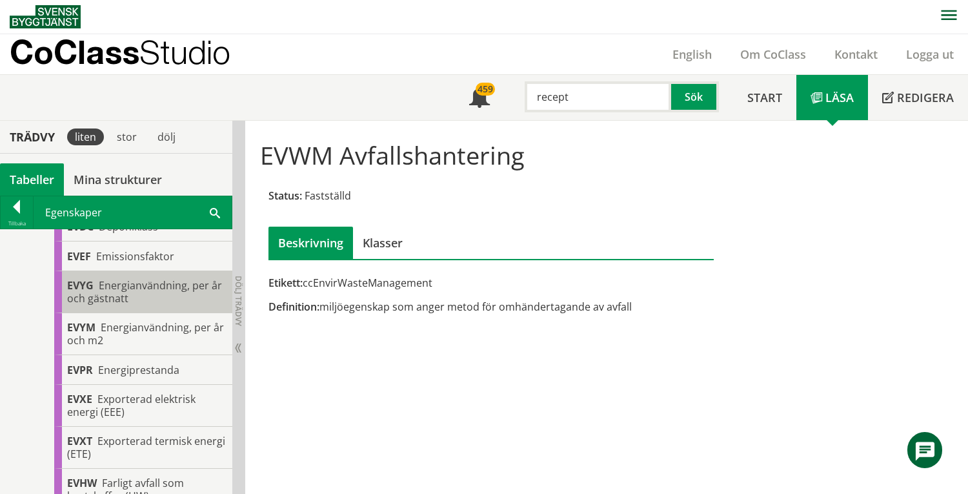
scroll to position [946, 0]
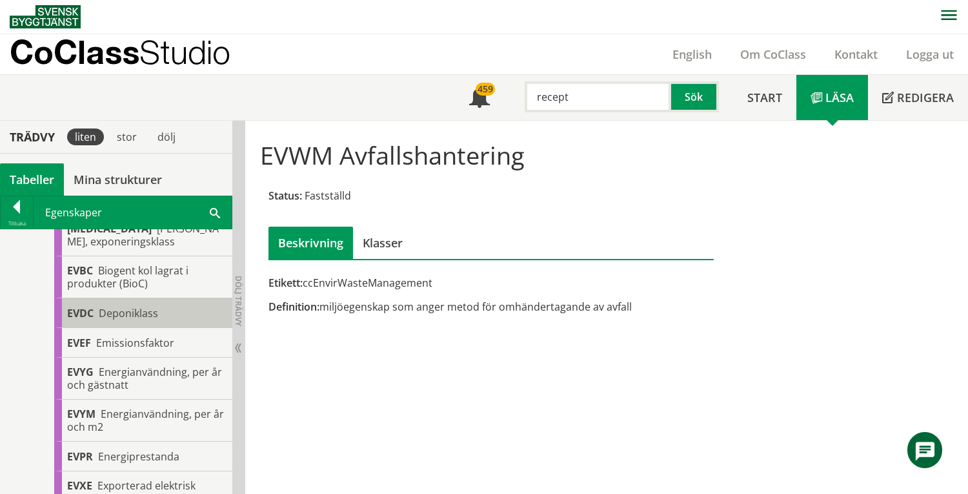
click at [159, 328] on div "EVDC Deponiklass" at bounding box center [143, 313] width 178 height 30
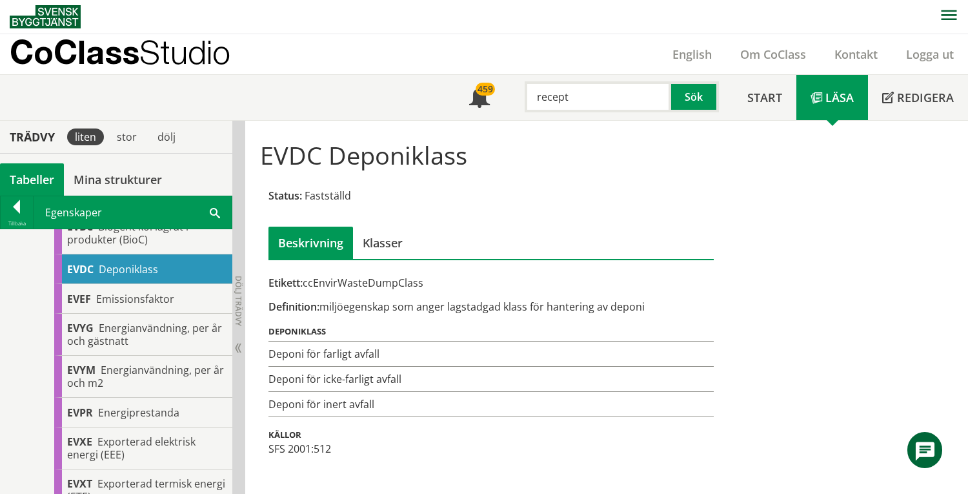
scroll to position [1118, 0]
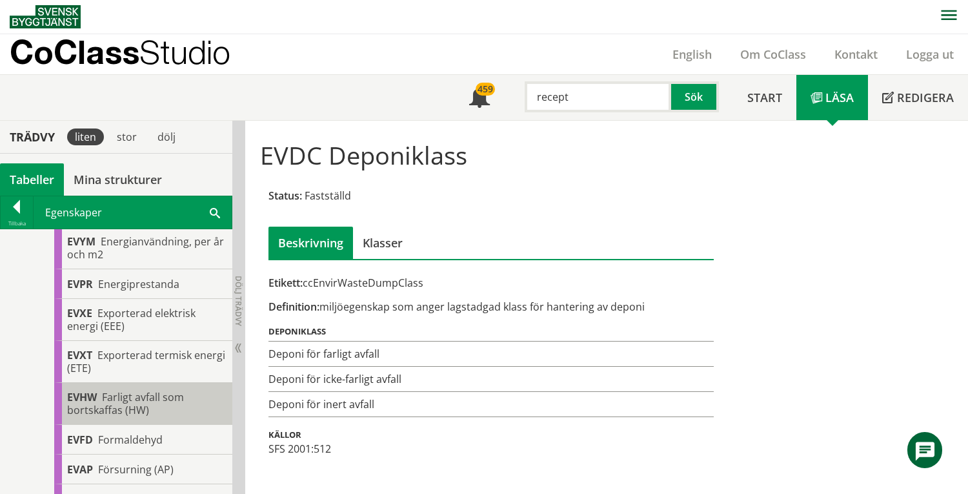
click at [152, 417] on span "Farligt avfall som bortskaffas (HW)" at bounding box center [125, 403] width 117 height 27
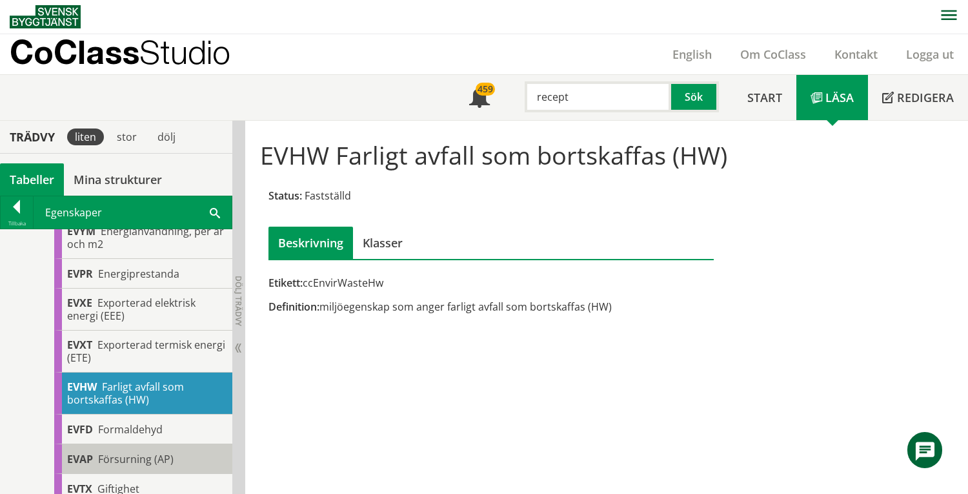
scroll to position [1118, 0]
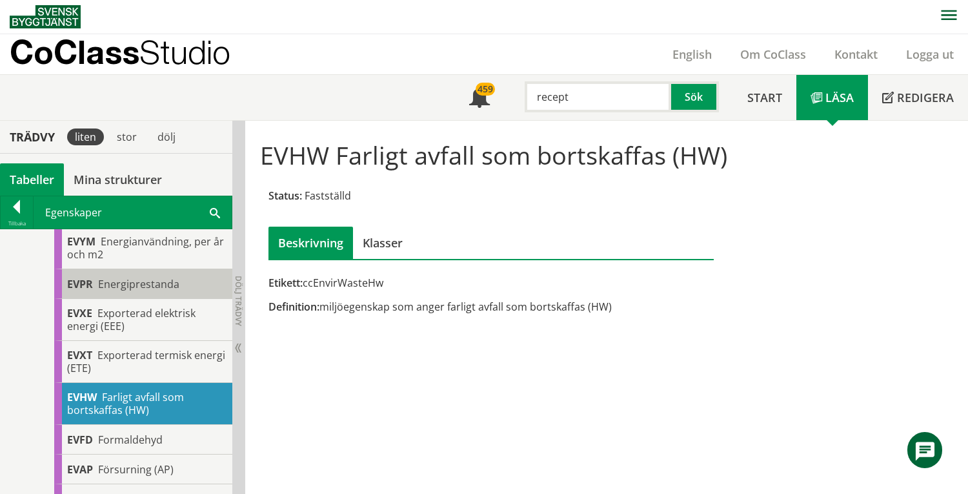
click at [153, 291] on span "Energiprestanda" at bounding box center [138, 284] width 81 height 14
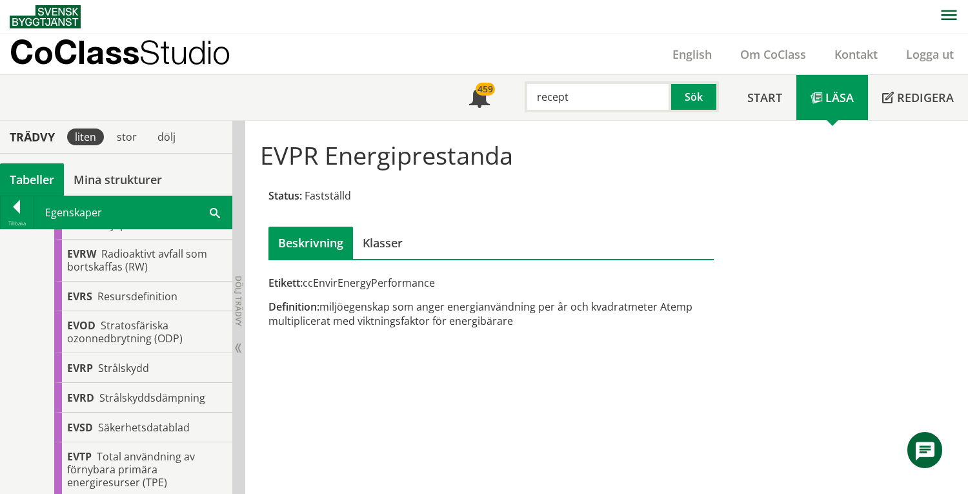
scroll to position [2205, 0]
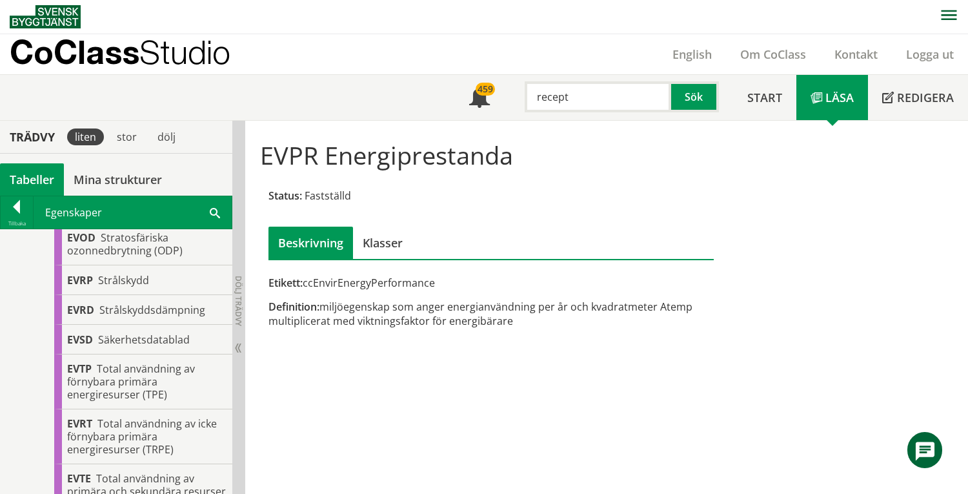
click at [138, 216] on span "Resursdefinition" at bounding box center [137, 208] width 80 height 14
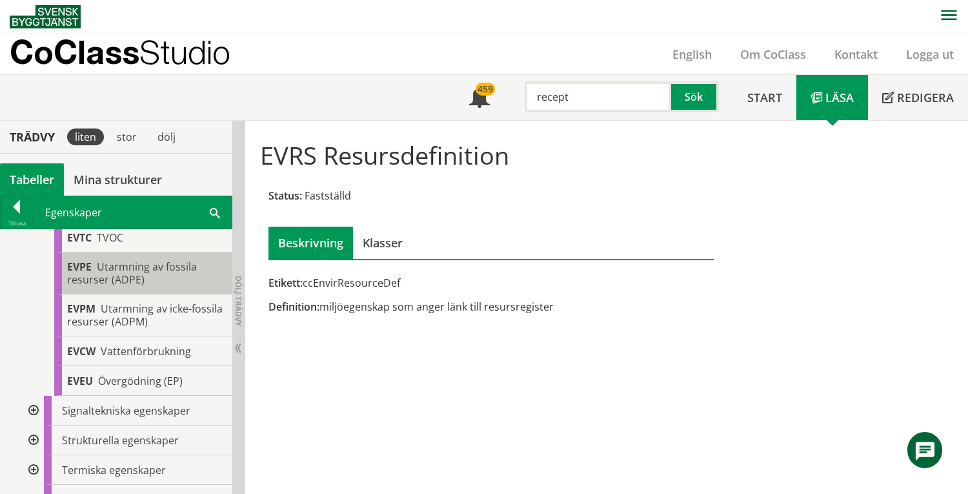
scroll to position [2532, 0]
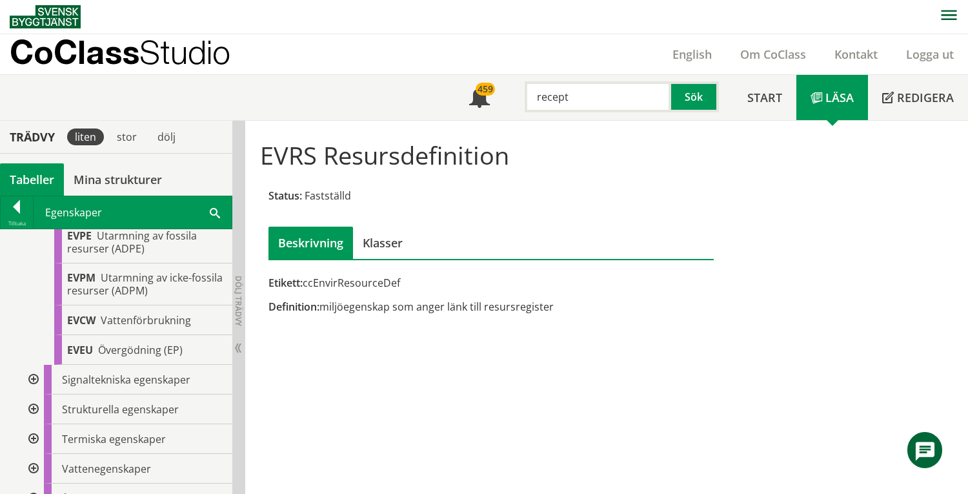
click at [150, 221] on div "EVTC TVOC" at bounding box center [143, 207] width 178 height 30
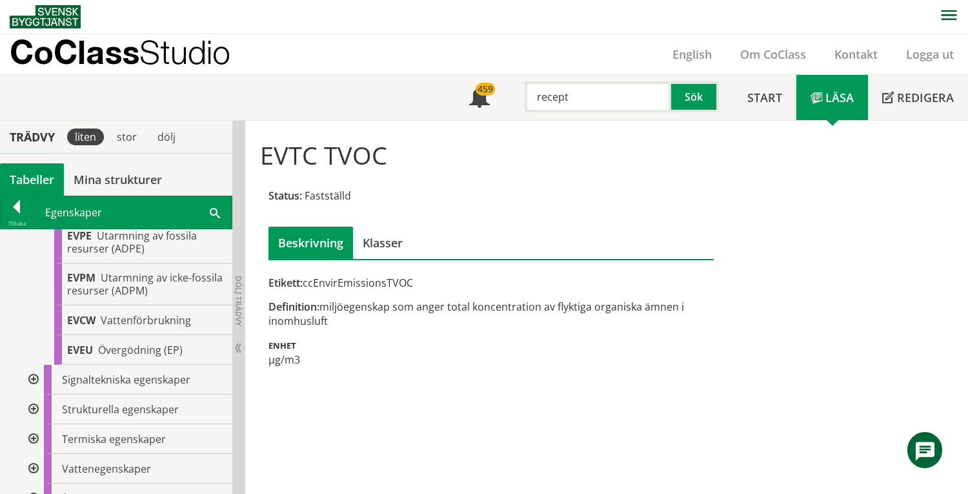
drag, startPoint x: 582, startPoint y: 97, endPoint x: 520, endPoint y: 97, distance: 61.9
click at [520, 97] on div "recept" at bounding box center [591, 96] width 146 height 31
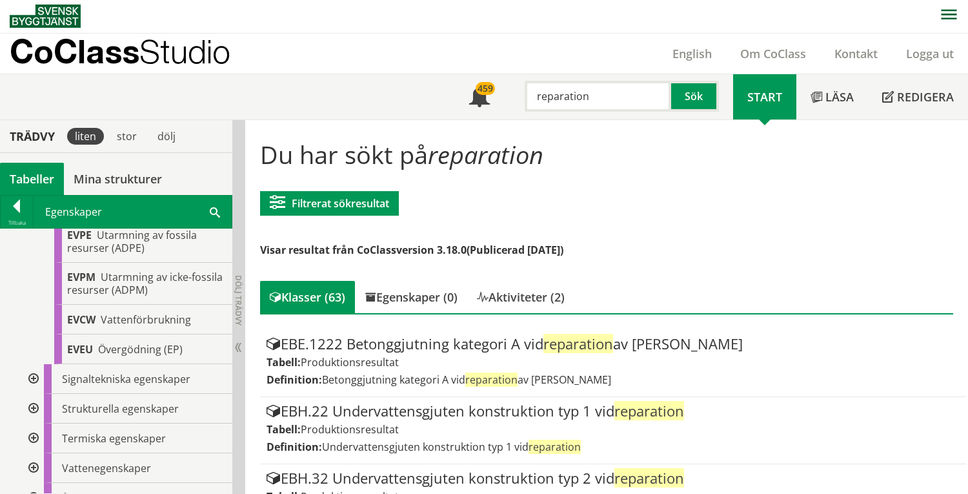
drag, startPoint x: 592, startPoint y: 98, endPoint x: 532, endPoint y: 98, distance: 60.0
click at [532, 98] on input "reparation" at bounding box center [598, 96] width 146 height 31
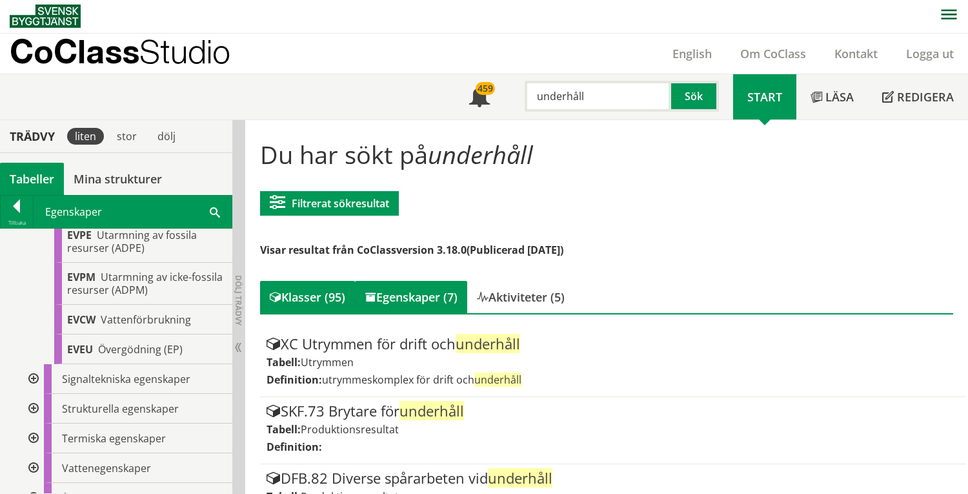
click at [412, 298] on div "Egenskaper (7)" at bounding box center [411, 297] width 112 height 32
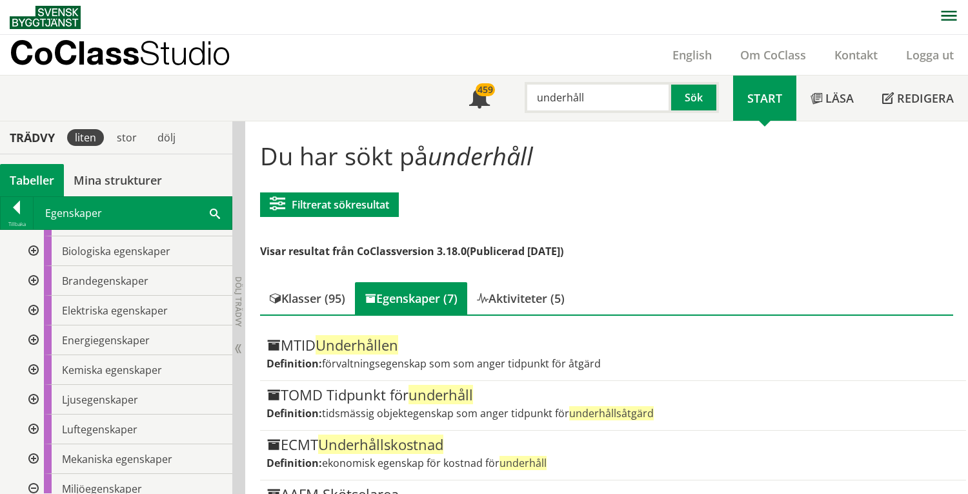
scroll to position [321, 0]
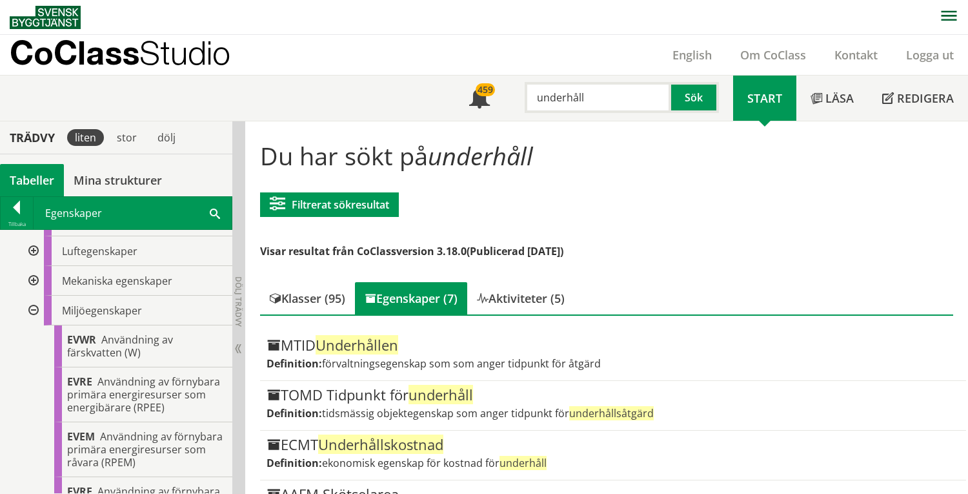
click at [31, 311] on div at bounding box center [32, 311] width 23 height 30
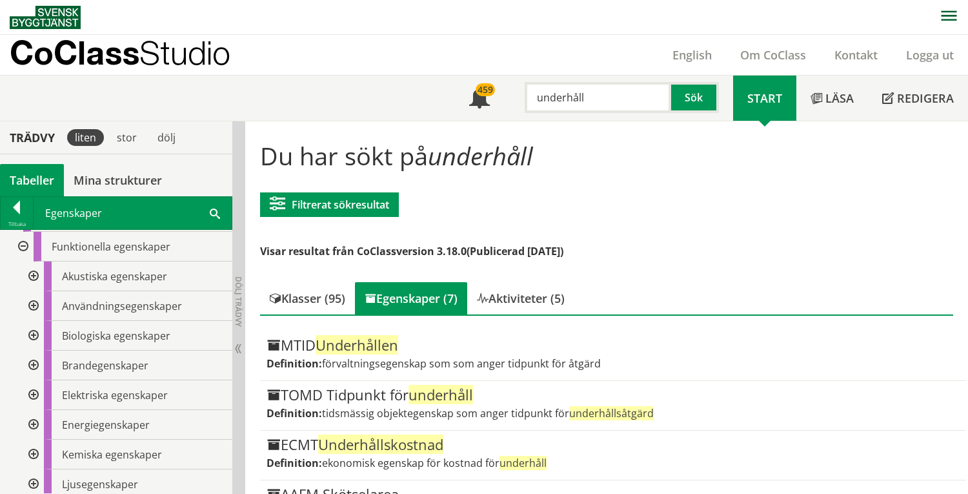
scroll to position [49, 0]
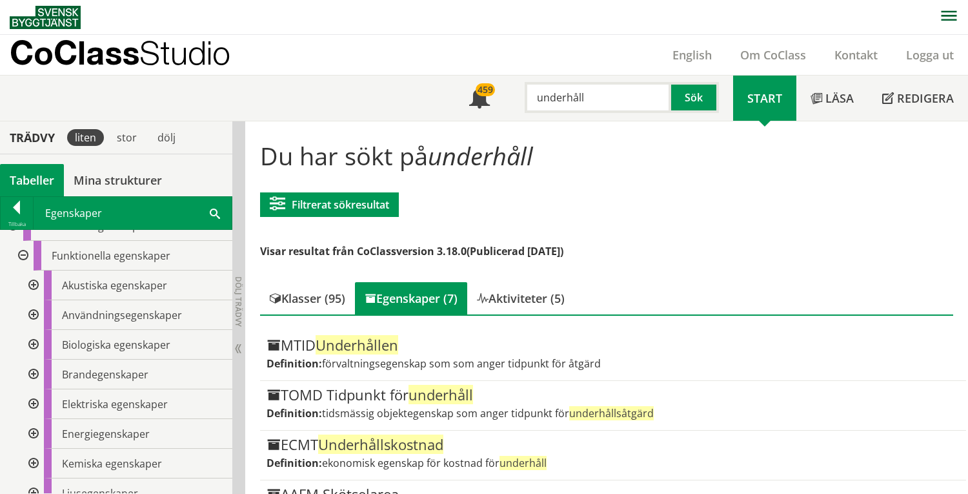
click at [24, 257] on div at bounding box center [21, 256] width 23 height 30
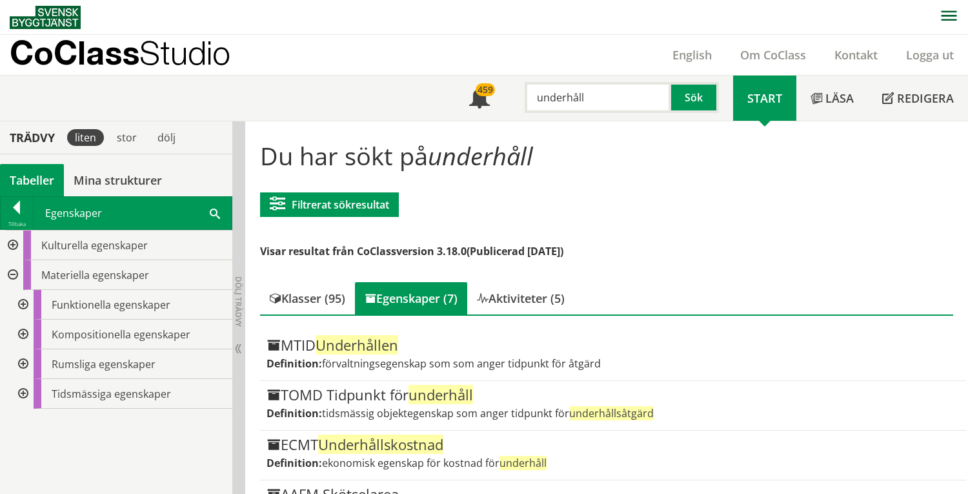
click at [12, 245] on div at bounding box center [11, 245] width 23 height 30
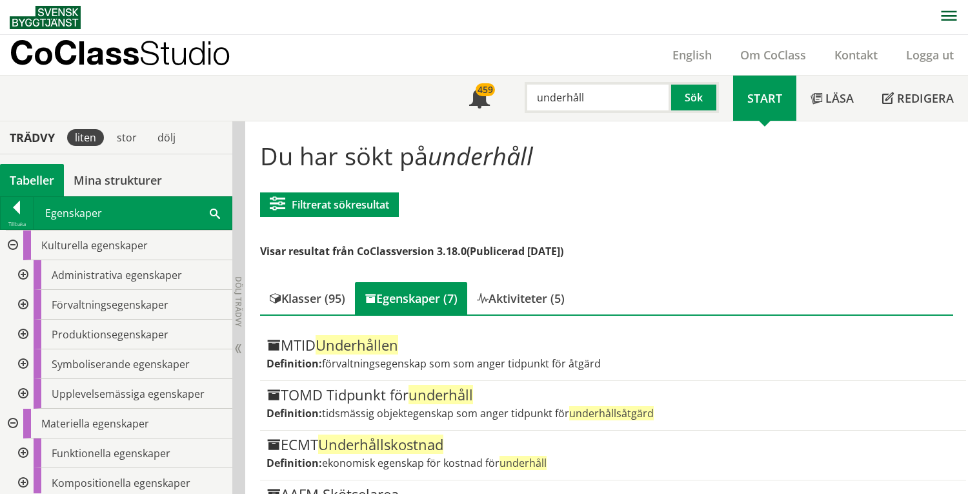
click at [28, 334] on div at bounding box center [21, 334] width 23 height 30
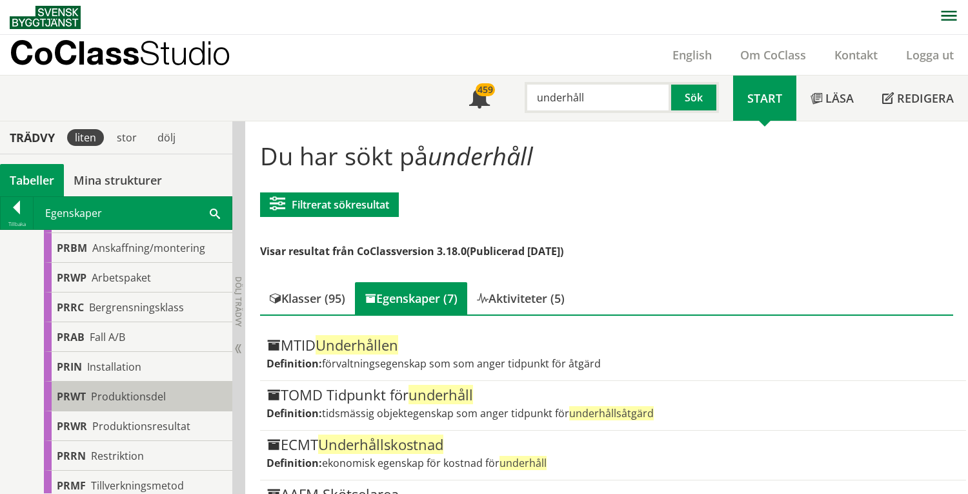
scroll to position [172, 0]
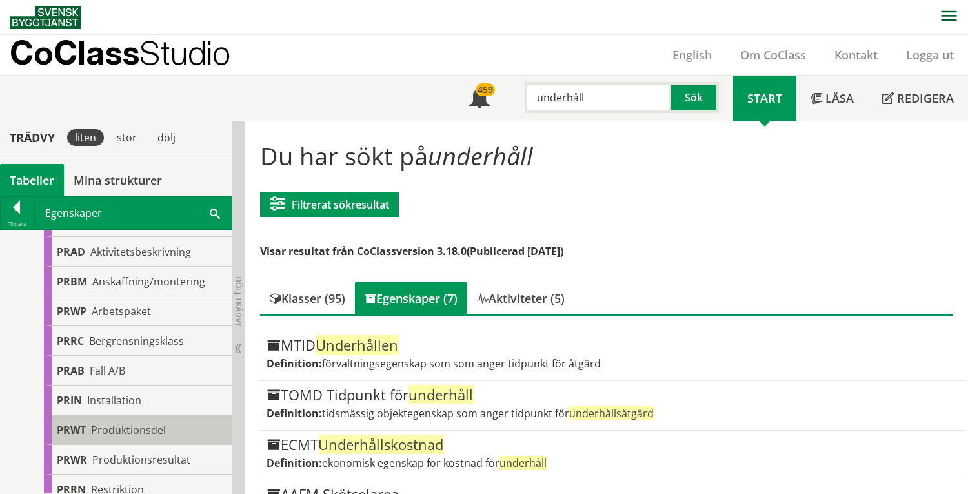
click at [161, 435] on span "Produktionsdel" at bounding box center [128, 430] width 75 height 14
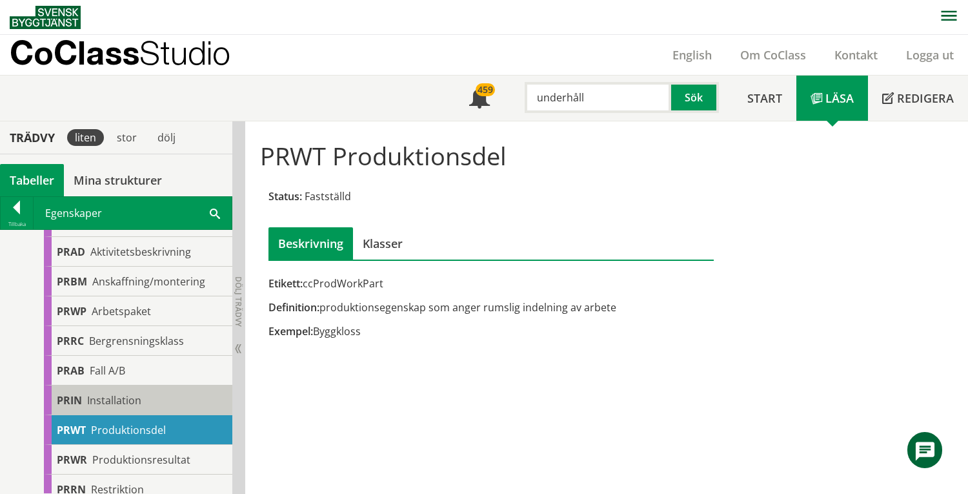
scroll to position [86, 0]
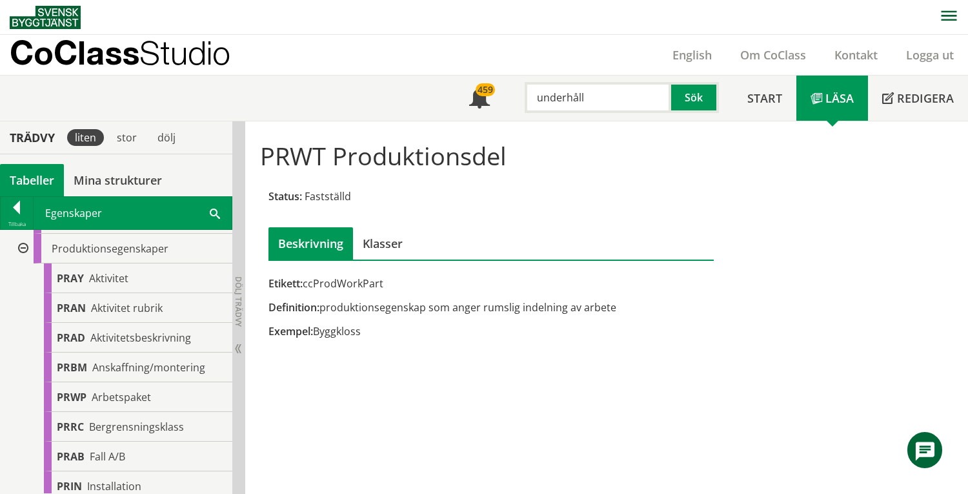
click at [23, 251] on div at bounding box center [21, 249] width 23 height 30
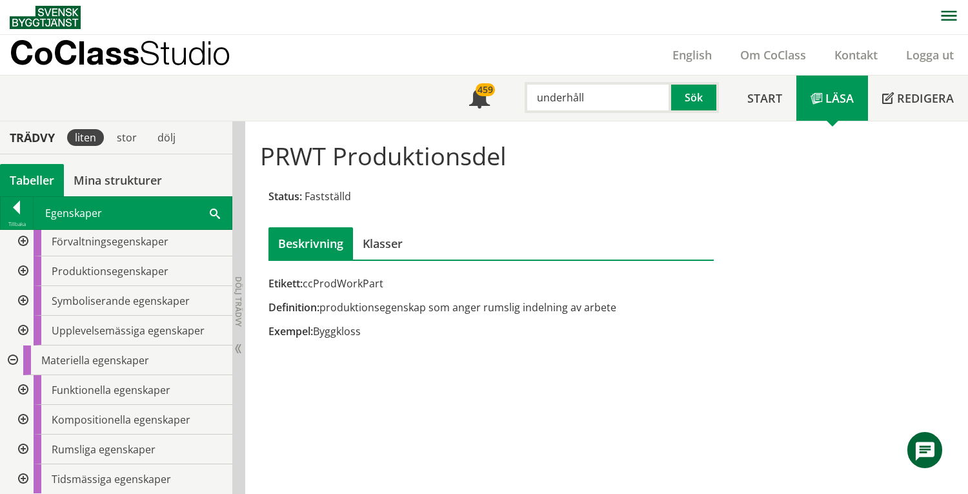
click at [23, 244] on div at bounding box center [21, 241] width 23 height 30
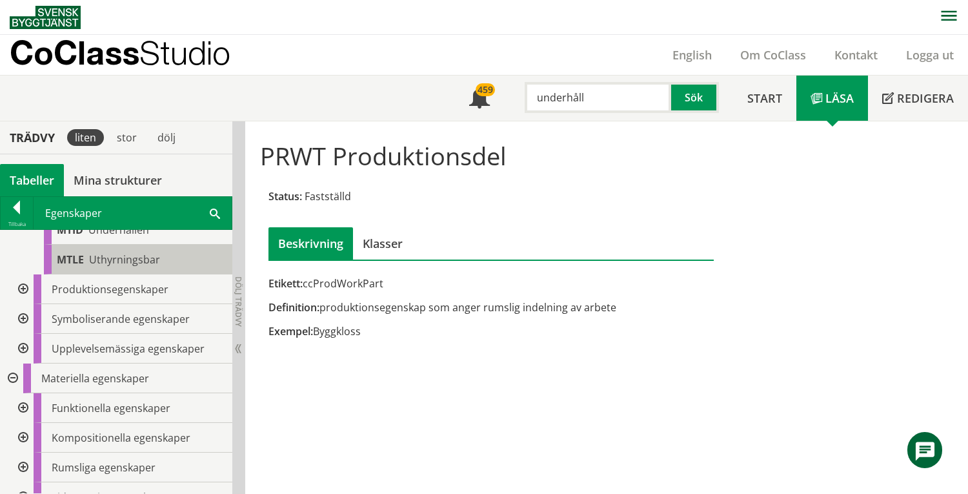
scroll to position [551, 0]
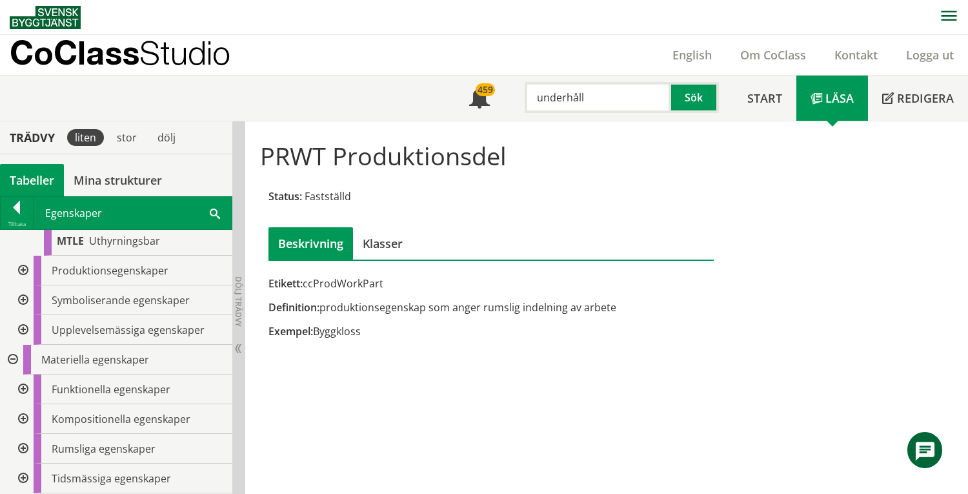
click at [22, 475] on div at bounding box center [21, 478] width 23 height 30
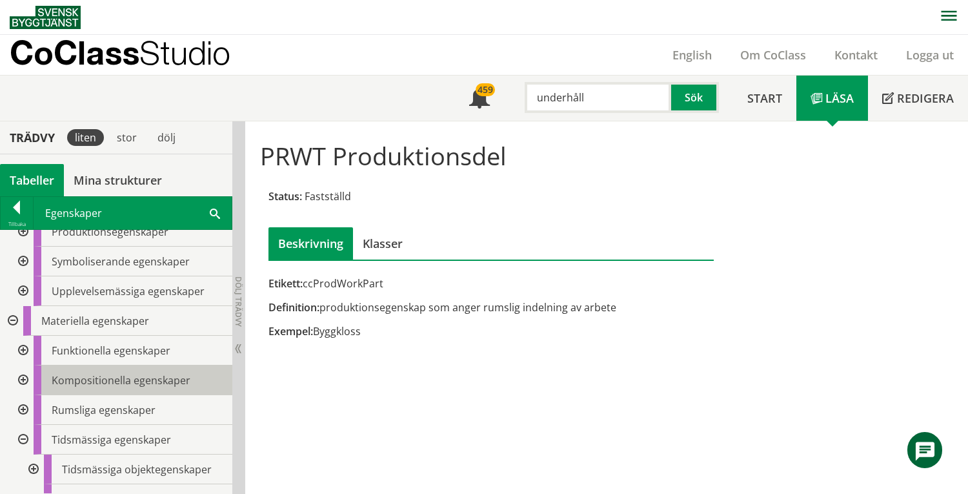
scroll to position [610, 0]
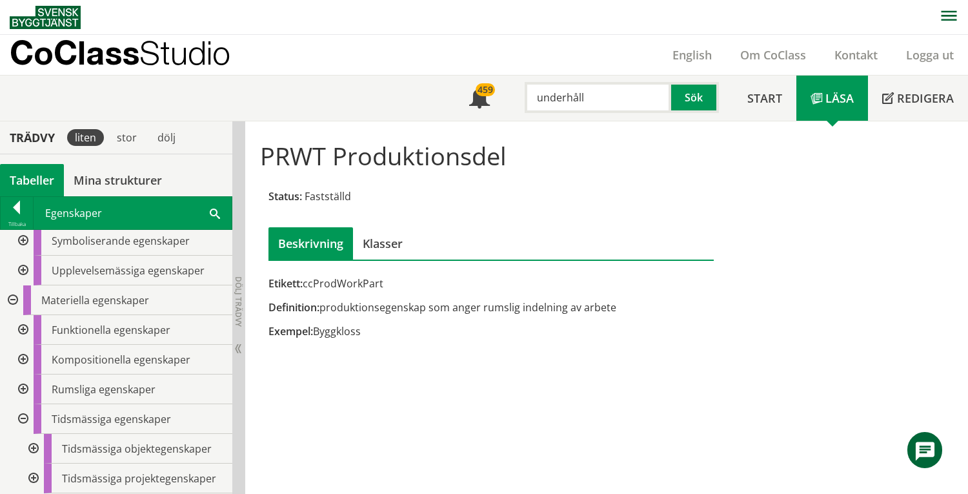
click at [32, 450] on div at bounding box center [32, 449] width 23 height 30
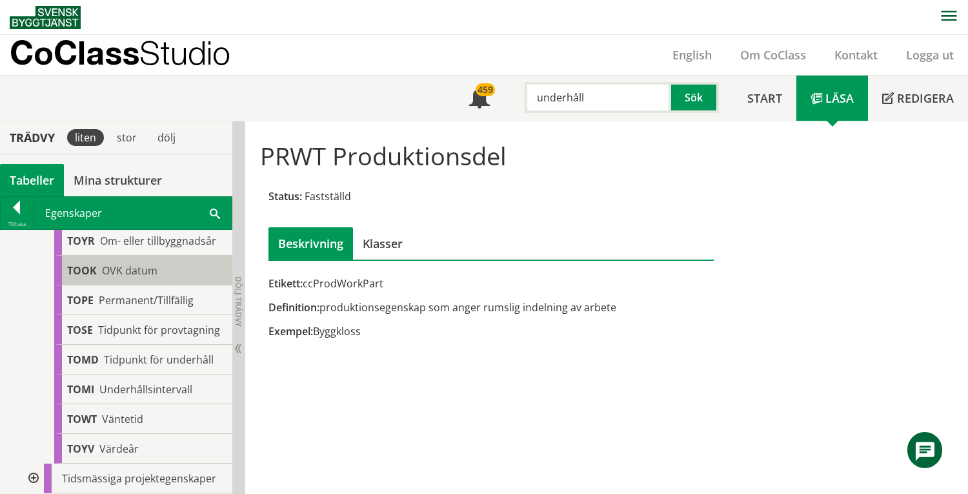
scroll to position [1258, 0]
click at [34, 476] on div at bounding box center [32, 478] width 23 height 30
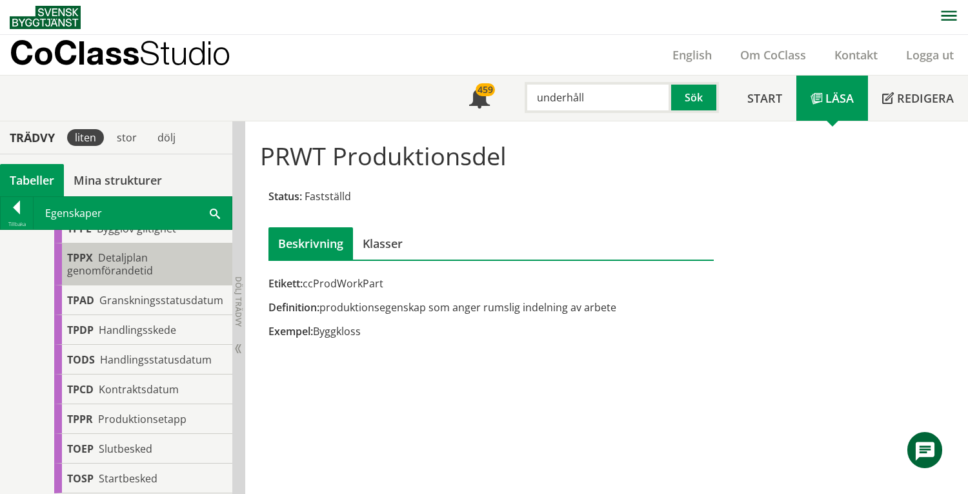
scroll to position [1593, 0]
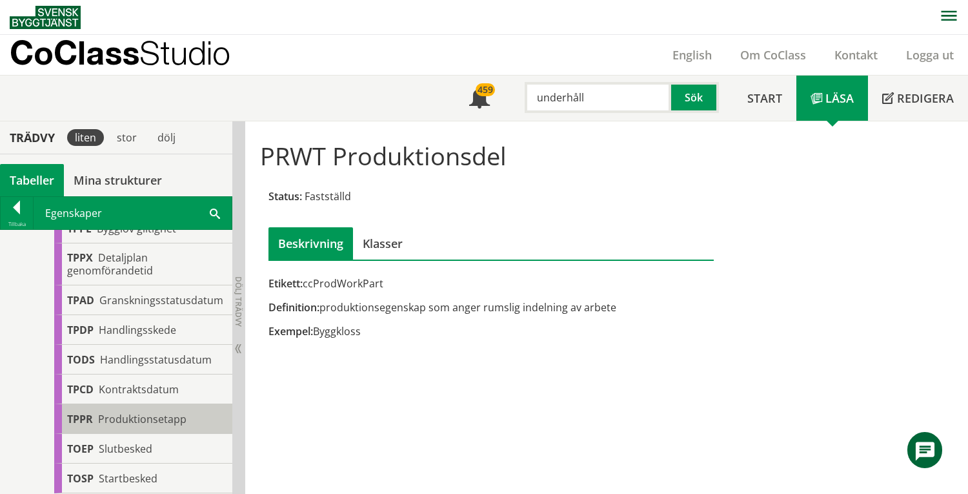
click at [171, 421] on span "Produktionsetapp" at bounding box center [142, 419] width 88 height 14
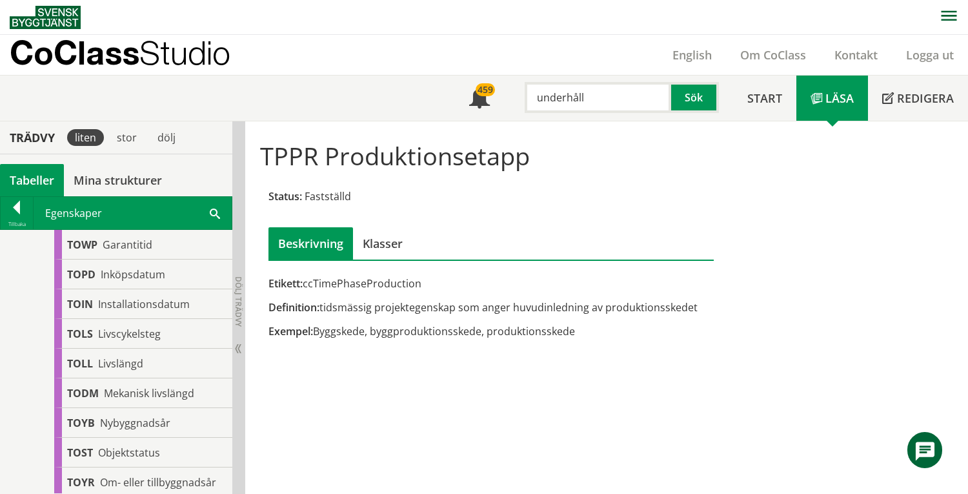
scroll to position [991, 0]
drag, startPoint x: 592, startPoint y: 95, endPoint x: 527, endPoint y: 94, distance: 64.5
click at [527, 94] on input "underhåll" at bounding box center [598, 97] width 146 height 31
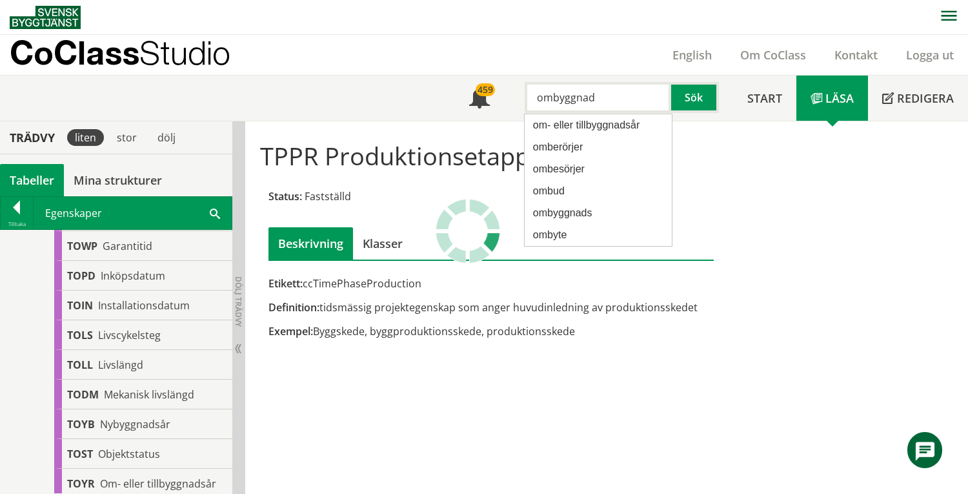
type input "ombyggnad"
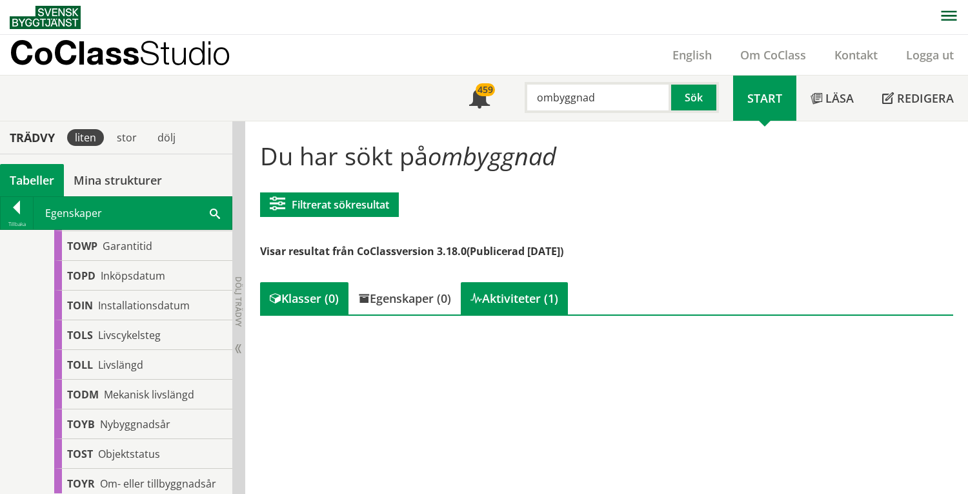
click at [532, 300] on div "Aktiviteter (1)" at bounding box center [514, 298] width 107 height 32
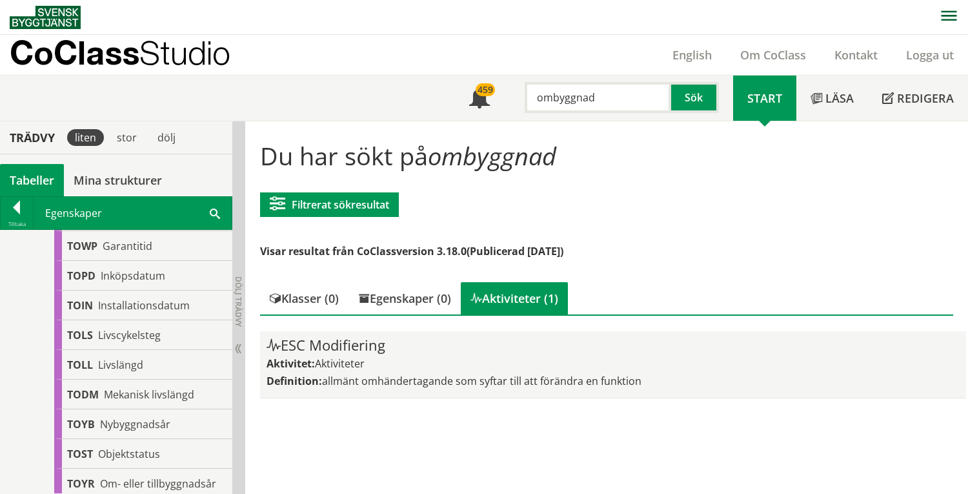
click at [349, 347] on div "ESC Modifiering" at bounding box center [612, 344] width 692 height 15
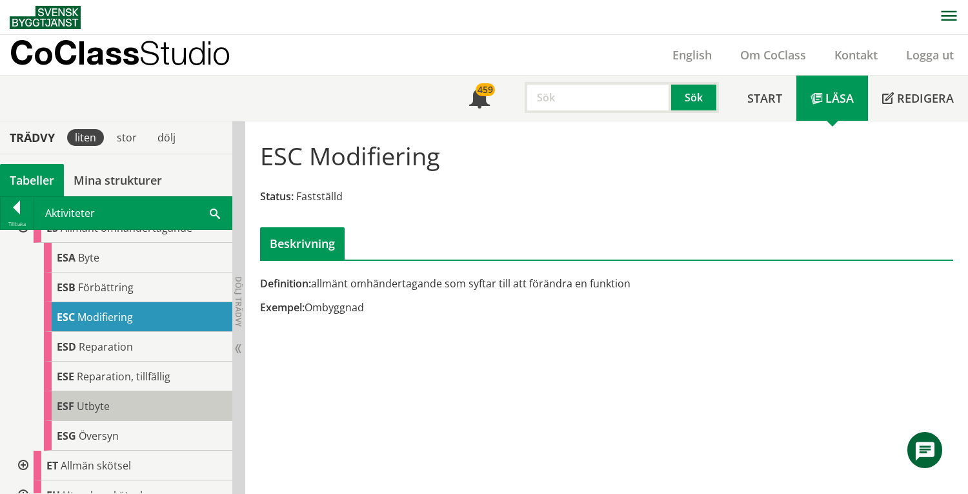
scroll to position [602, 0]
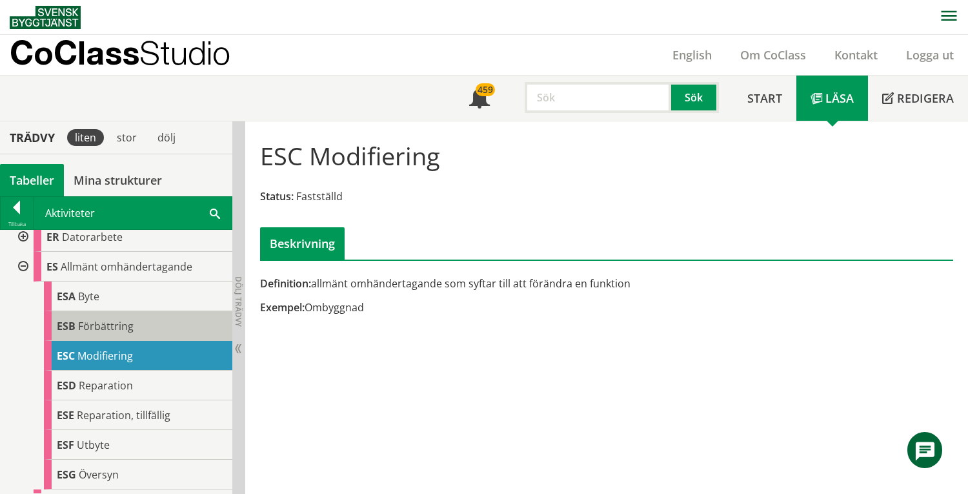
click at [139, 323] on div "ESB Förbättring" at bounding box center [138, 326] width 188 height 30
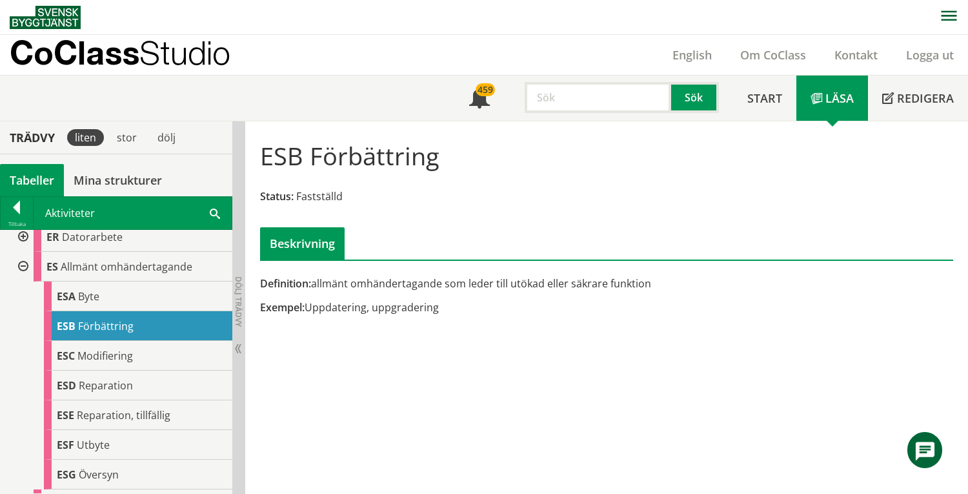
scroll to position [688, 0]
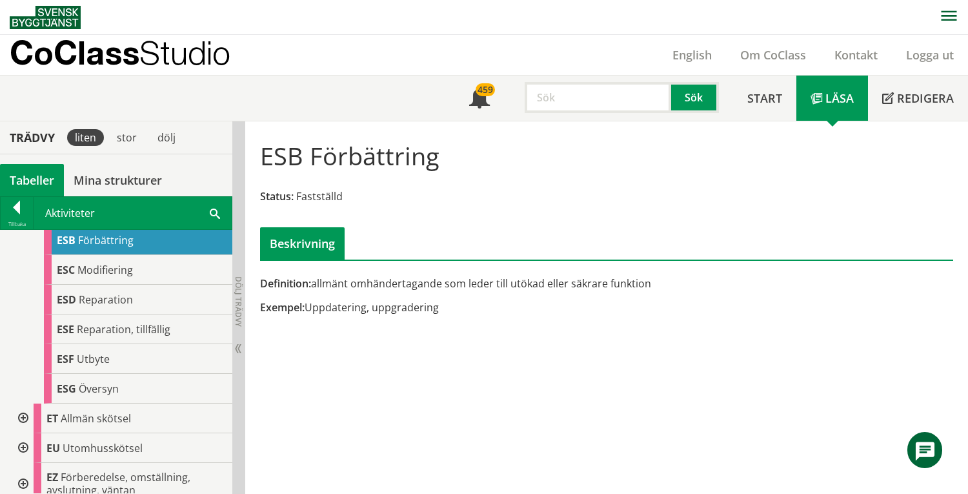
click at [24, 418] on div at bounding box center [21, 418] width 23 height 30
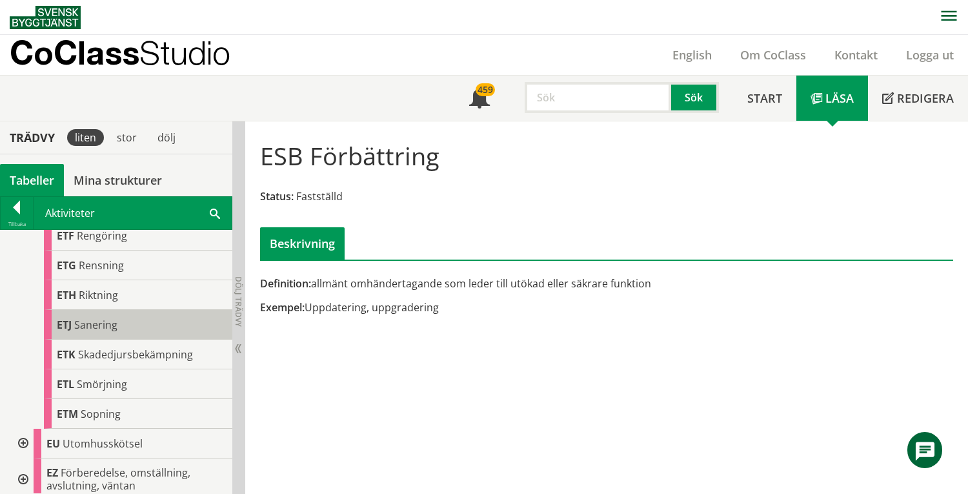
scroll to position [1056, 0]
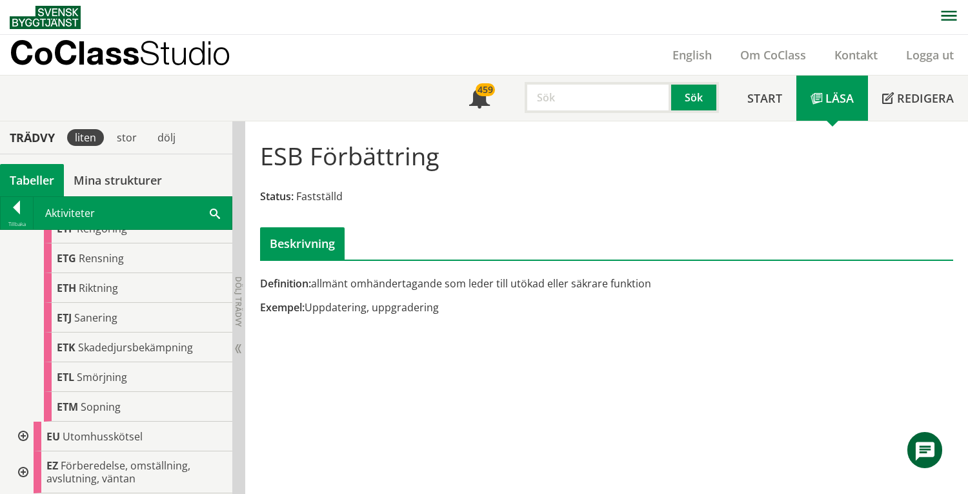
click at [21, 471] on div at bounding box center [21, 472] width 23 height 42
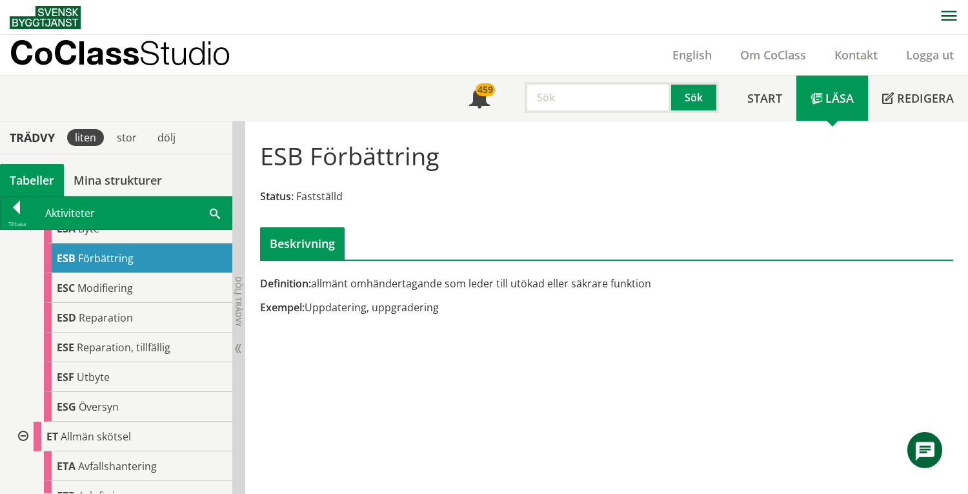
scroll to position [658, 0]
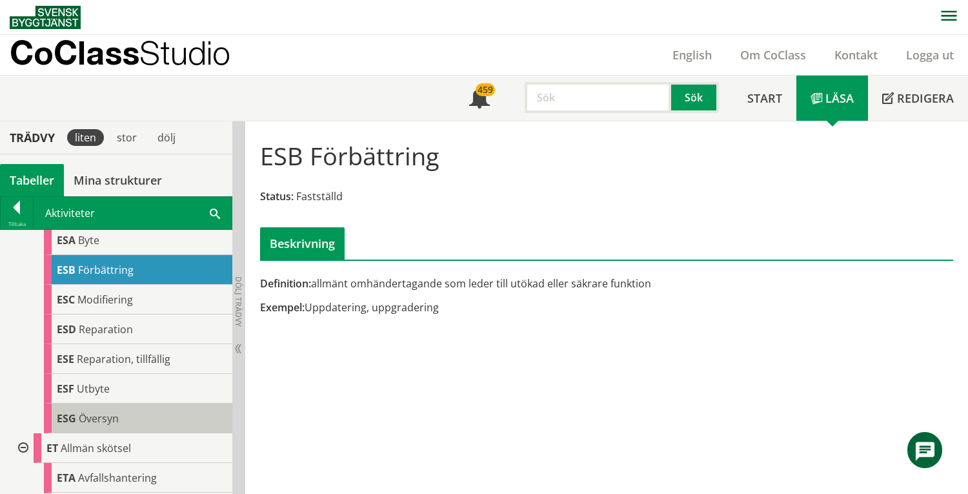
click at [120, 413] on div "ESG Översyn" at bounding box center [138, 418] width 188 height 30
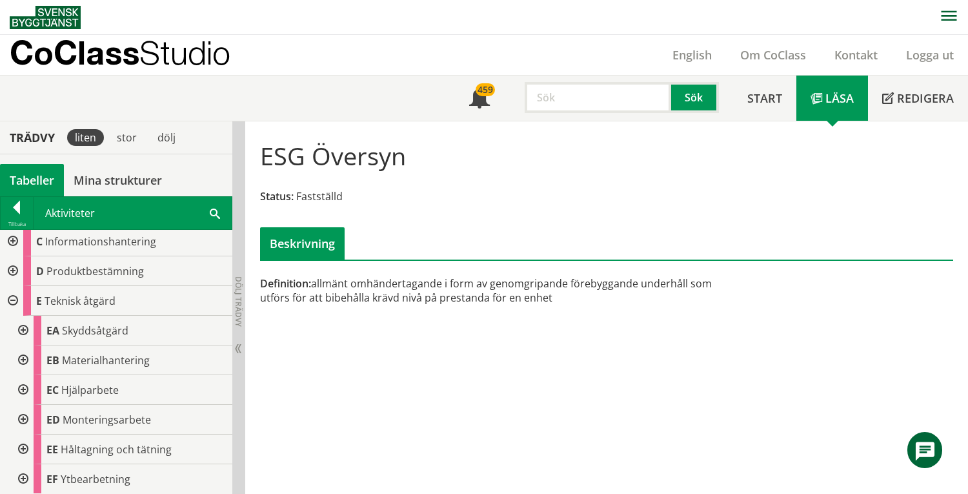
scroll to position [55, 0]
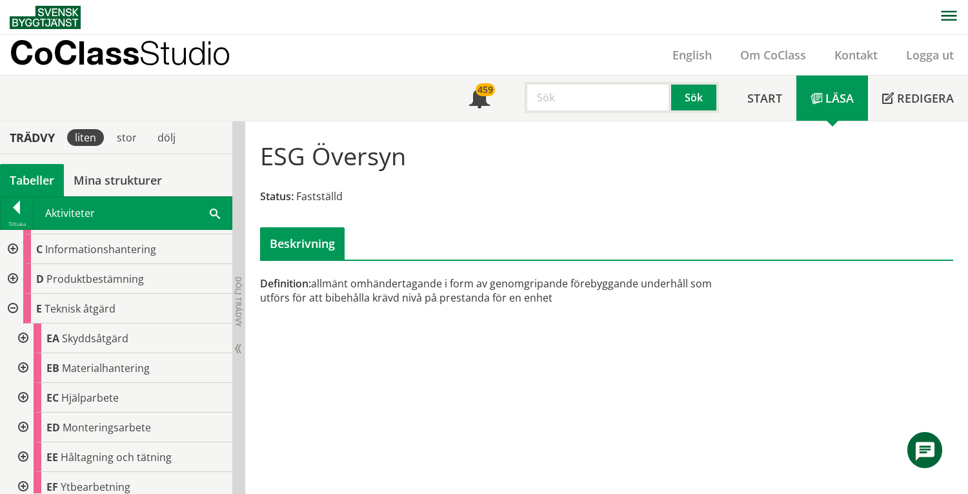
click at [21, 336] on div at bounding box center [21, 338] width 23 height 30
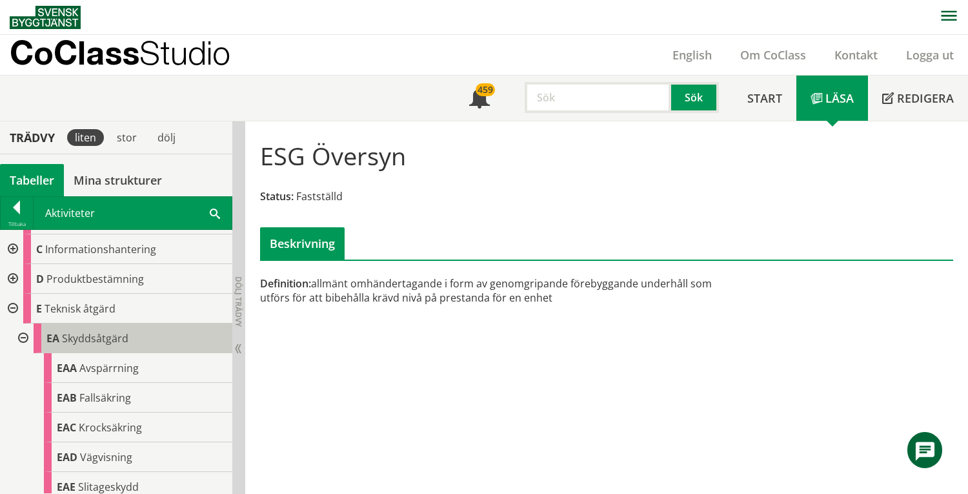
scroll to position [142, 0]
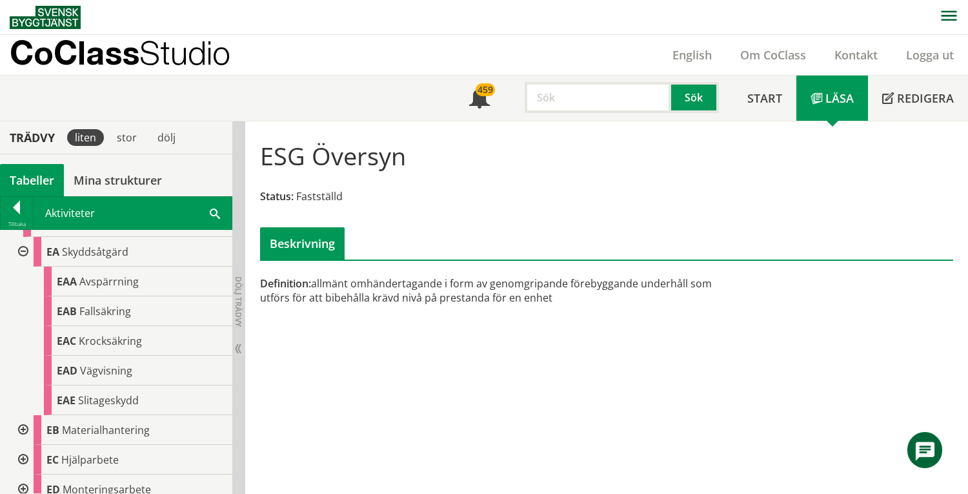
click at [24, 428] on div at bounding box center [21, 430] width 23 height 30
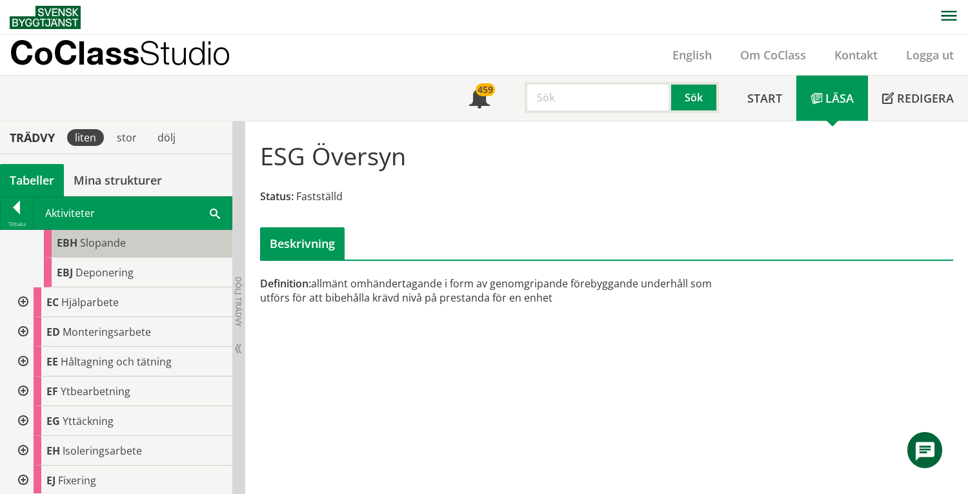
scroll to position [572, 0]
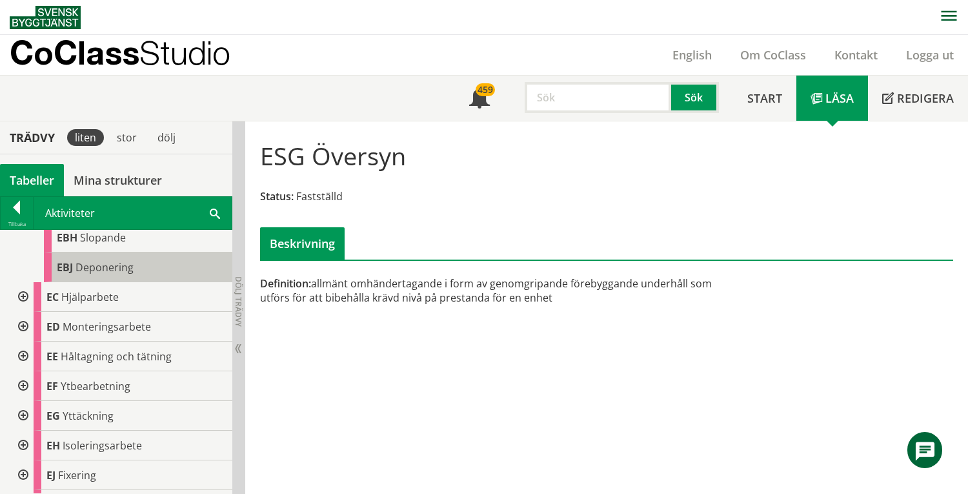
click at [135, 263] on div "EBJ Deponering" at bounding box center [138, 267] width 188 height 30
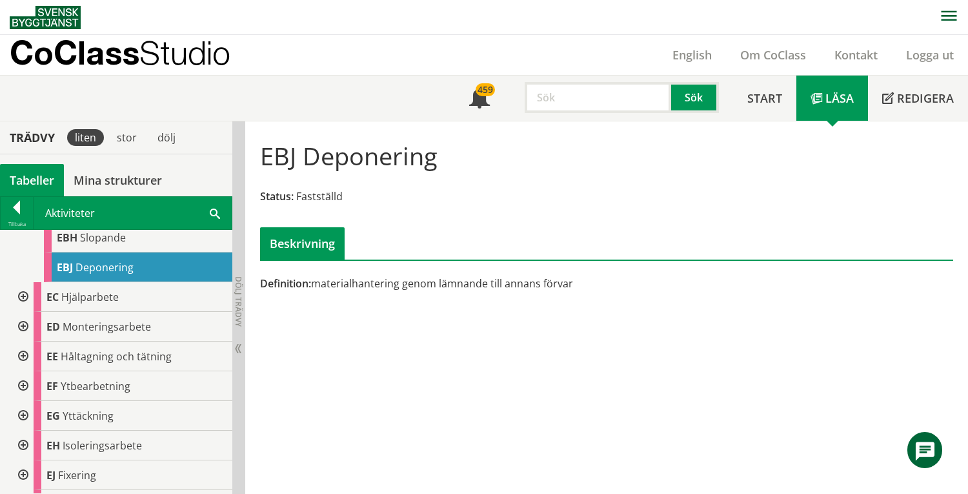
click at [25, 299] on div at bounding box center [21, 297] width 23 height 30
click at [22, 416] on div at bounding box center [21, 416] width 23 height 30
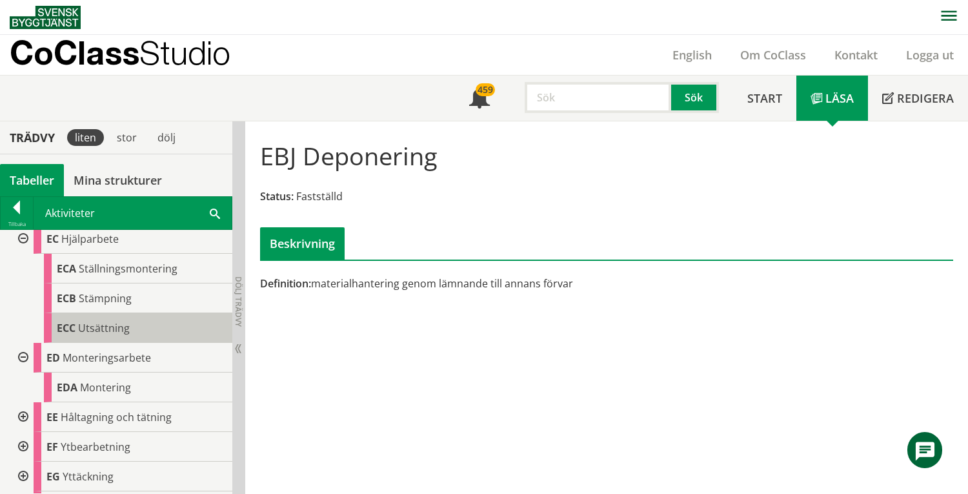
scroll to position [744, 0]
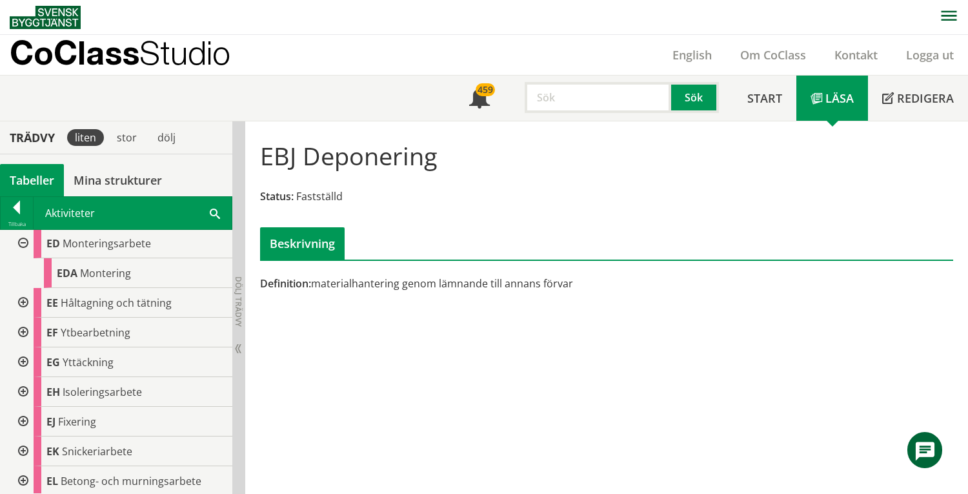
click at [23, 302] on div at bounding box center [21, 303] width 23 height 30
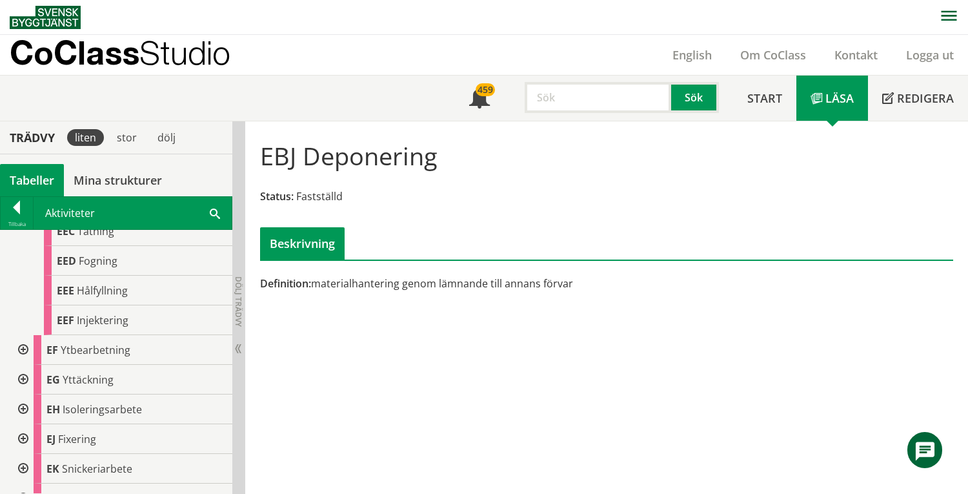
scroll to position [916, 0]
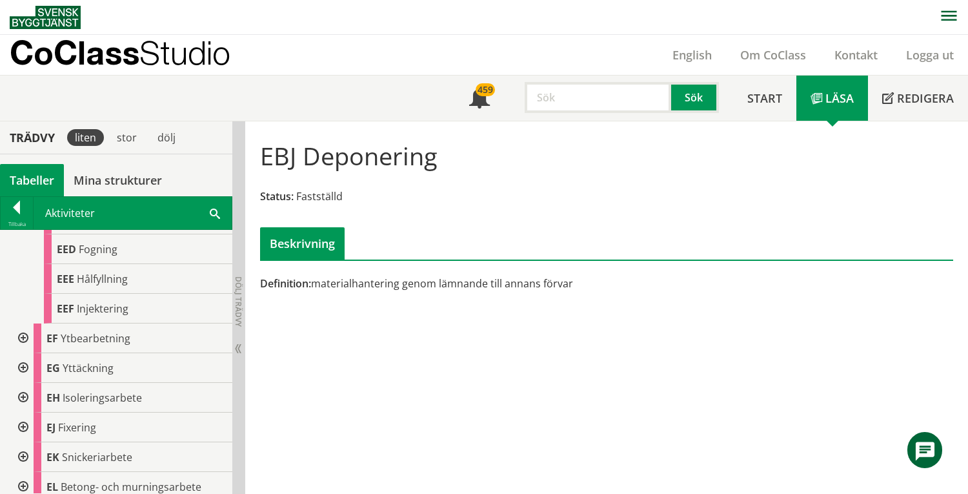
click at [26, 339] on div at bounding box center [21, 338] width 23 height 30
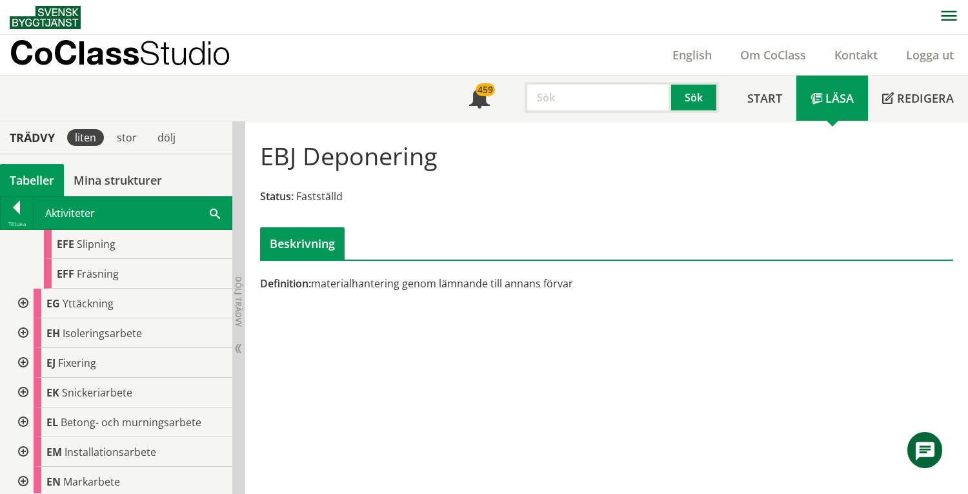
scroll to position [1174, 0]
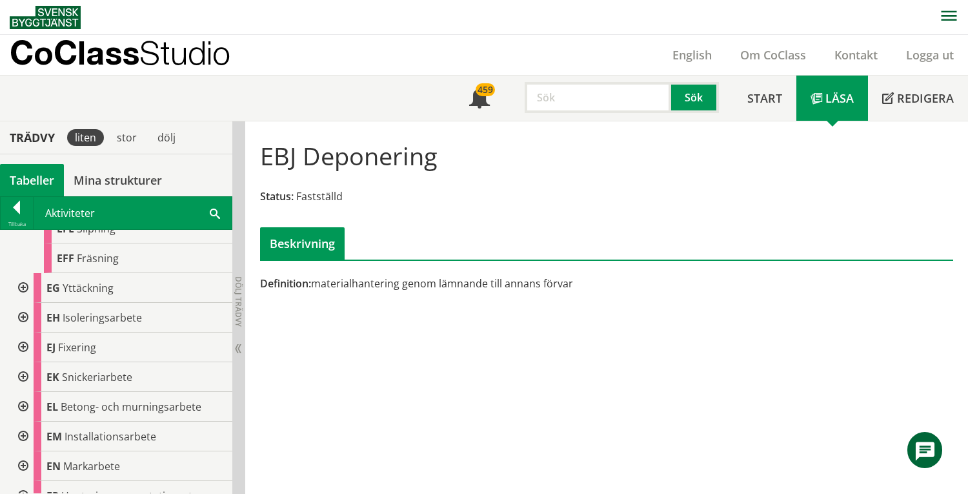
click at [22, 289] on div at bounding box center [21, 288] width 23 height 30
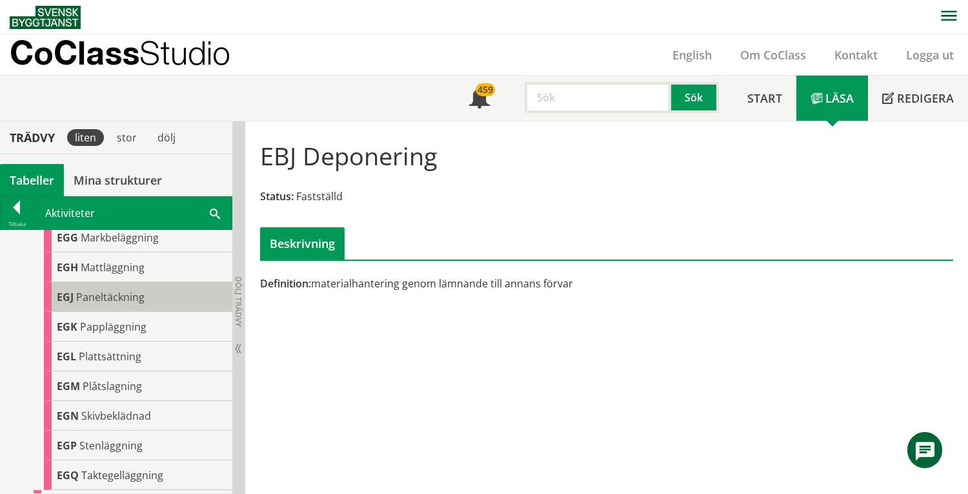
scroll to position [1518, 0]
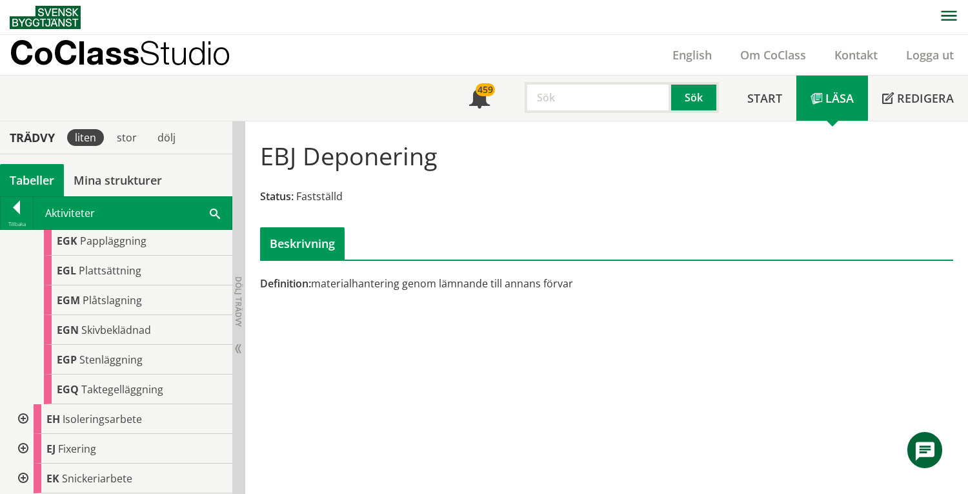
click at [26, 419] on div at bounding box center [21, 419] width 23 height 30
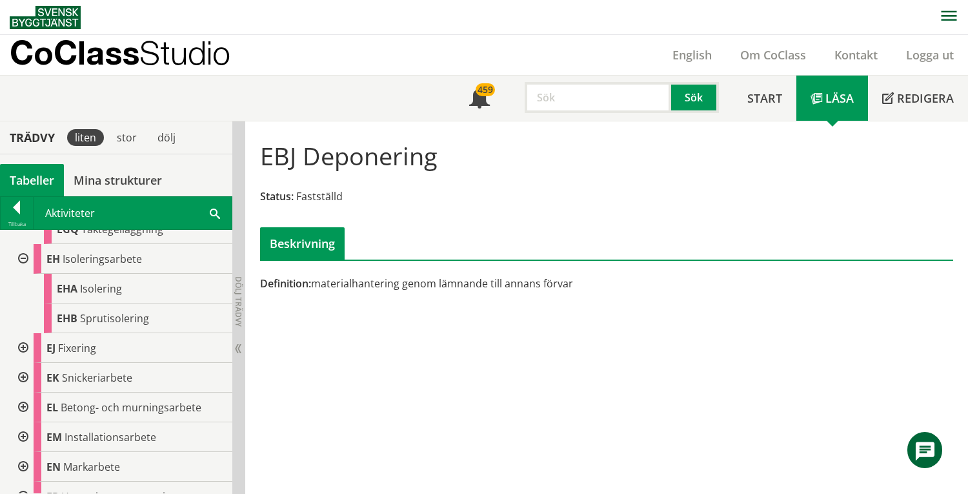
scroll to position [1776, 0]
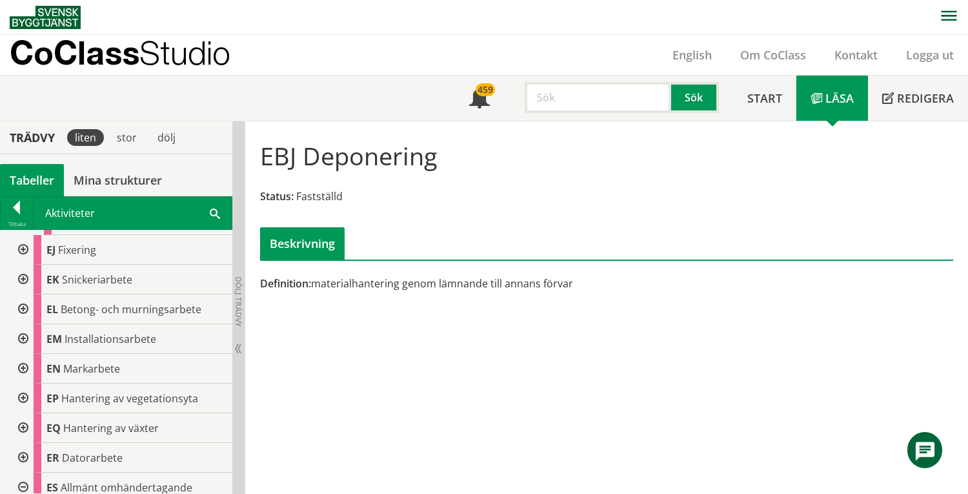
click at [17, 246] on div at bounding box center [21, 250] width 23 height 30
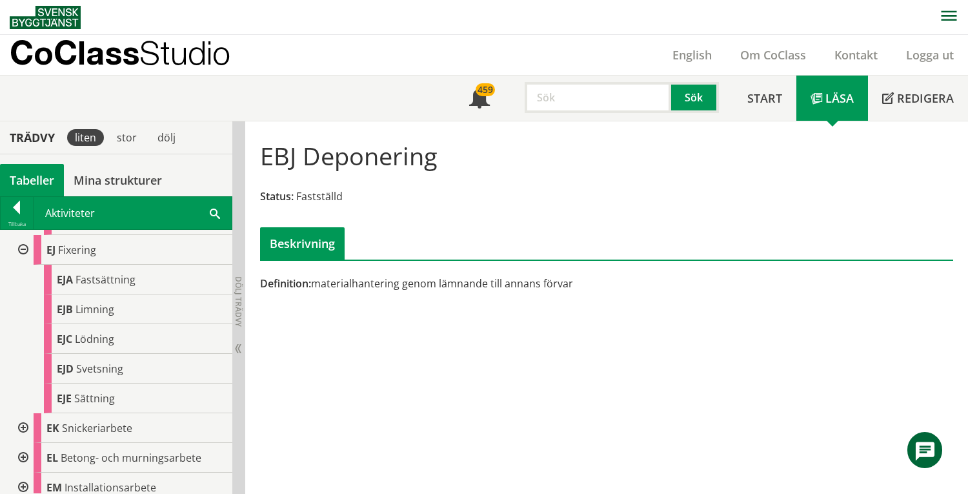
click at [21, 430] on div at bounding box center [21, 428] width 23 height 30
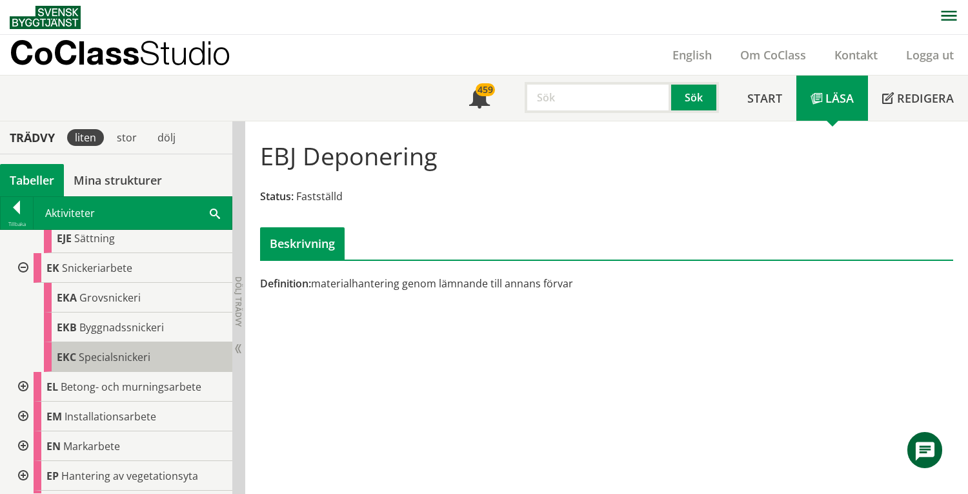
scroll to position [1949, 0]
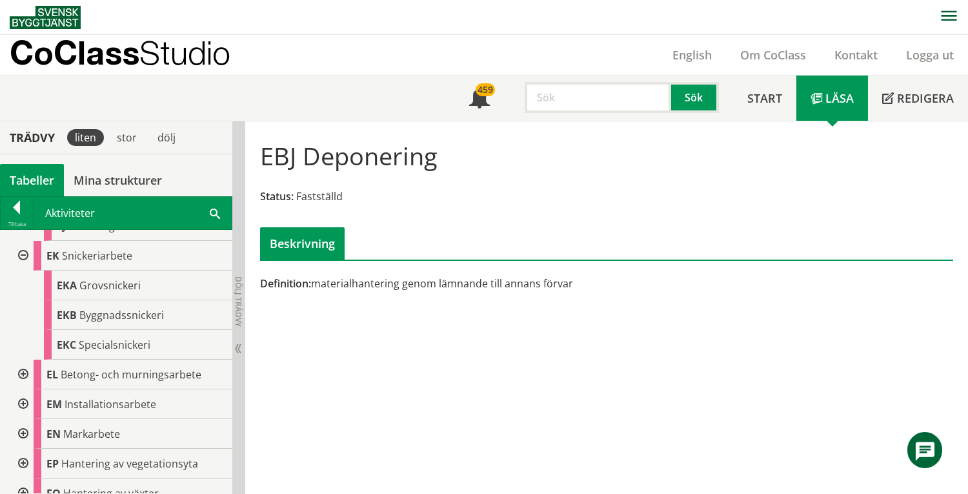
click at [22, 376] on div at bounding box center [21, 374] width 23 height 30
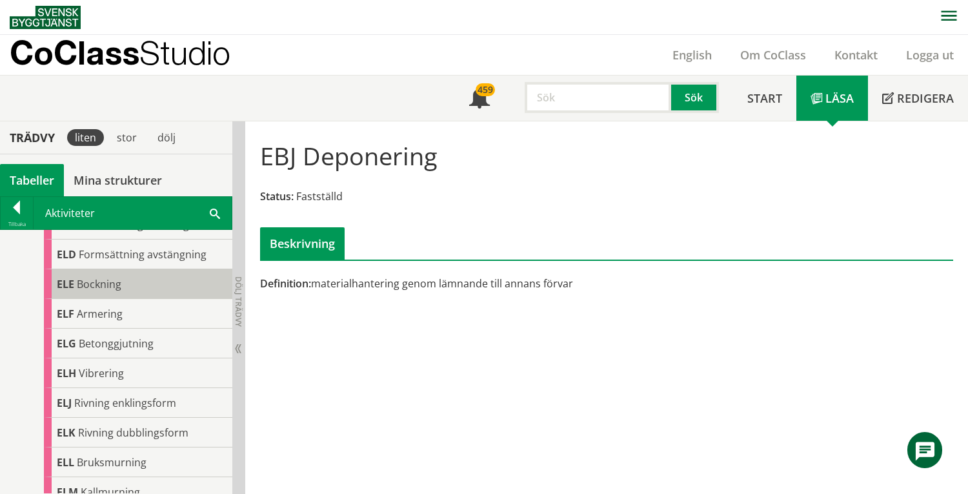
scroll to position [2292, 0]
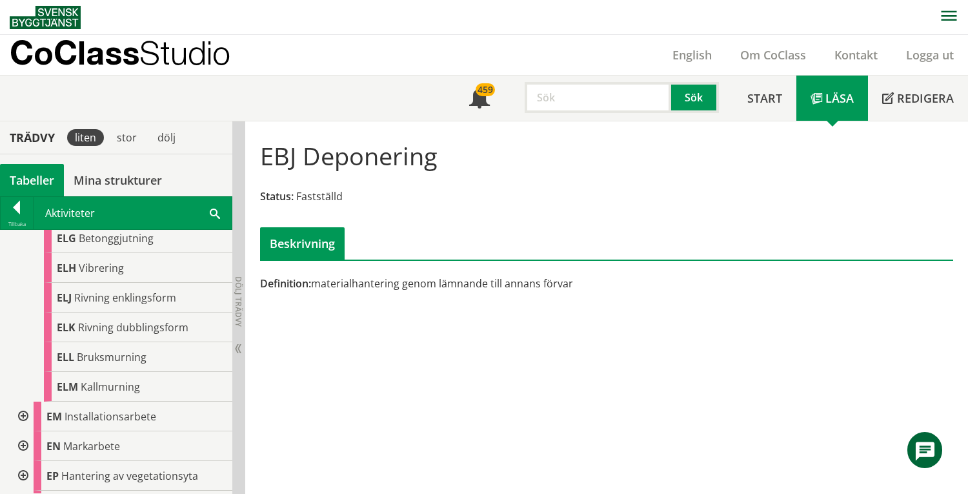
click at [23, 414] on div at bounding box center [21, 416] width 23 height 30
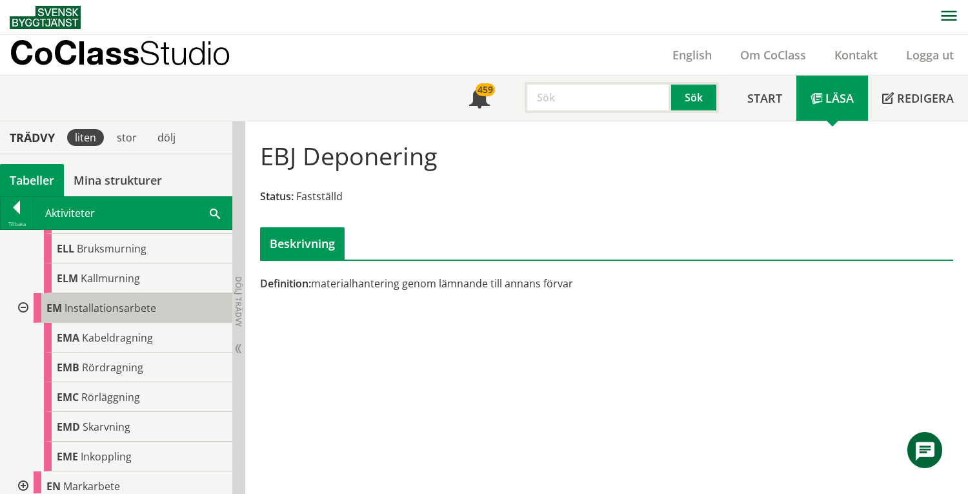
scroll to position [2465, 0]
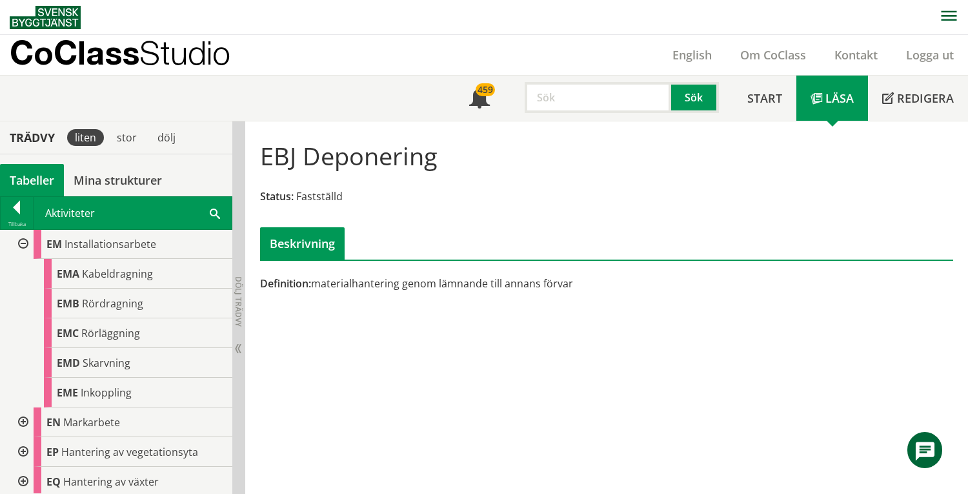
click at [21, 421] on div at bounding box center [21, 422] width 23 height 30
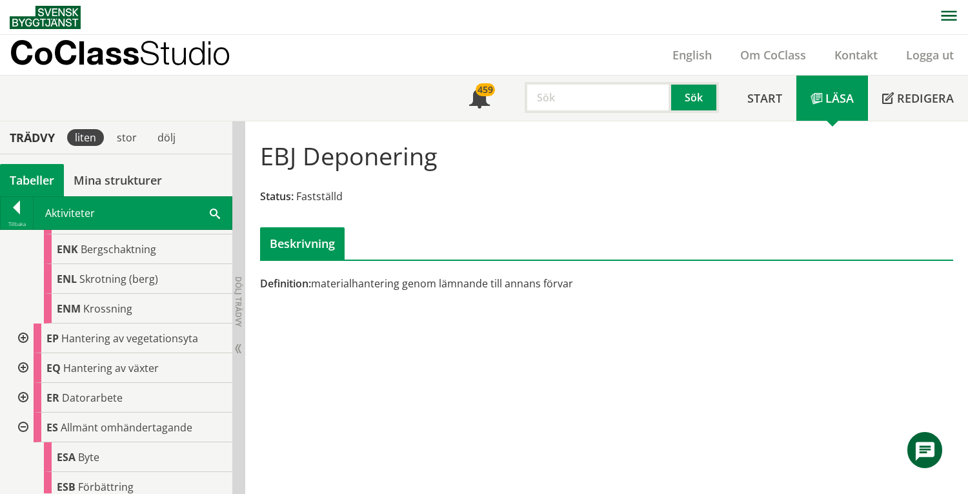
scroll to position [2981, 0]
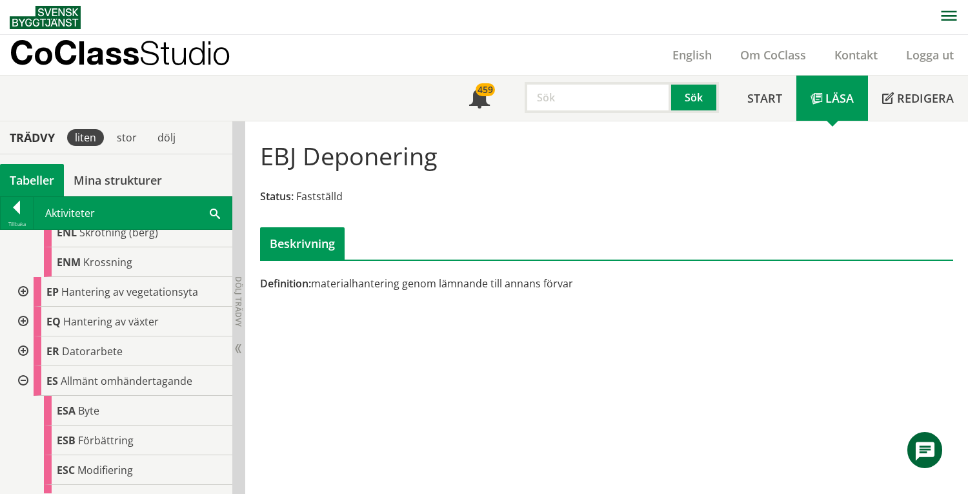
click at [24, 290] on div at bounding box center [21, 292] width 23 height 30
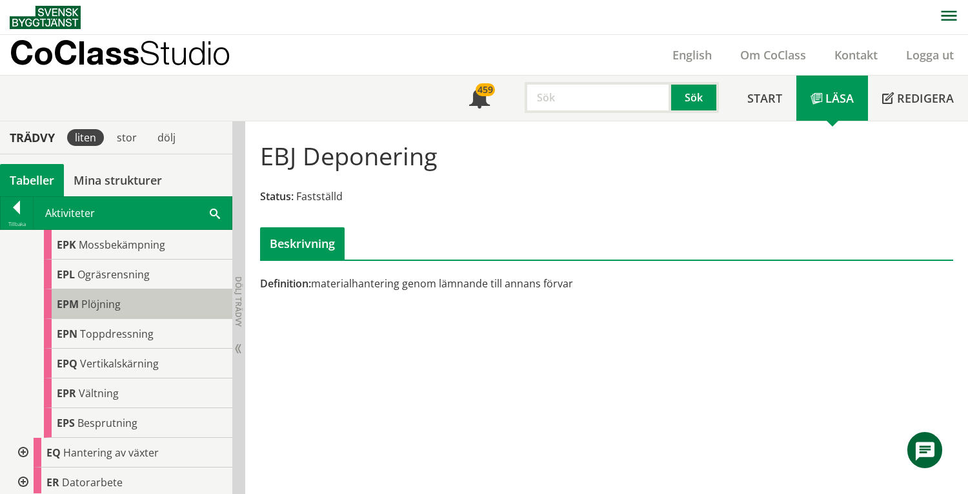
scroll to position [3411, 0]
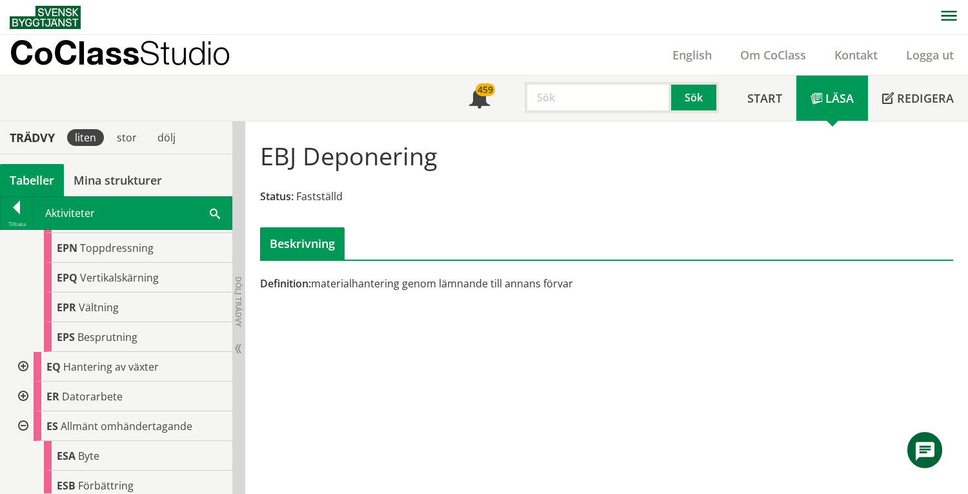
click at [24, 375] on div at bounding box center [21, 367] width 23 height 30
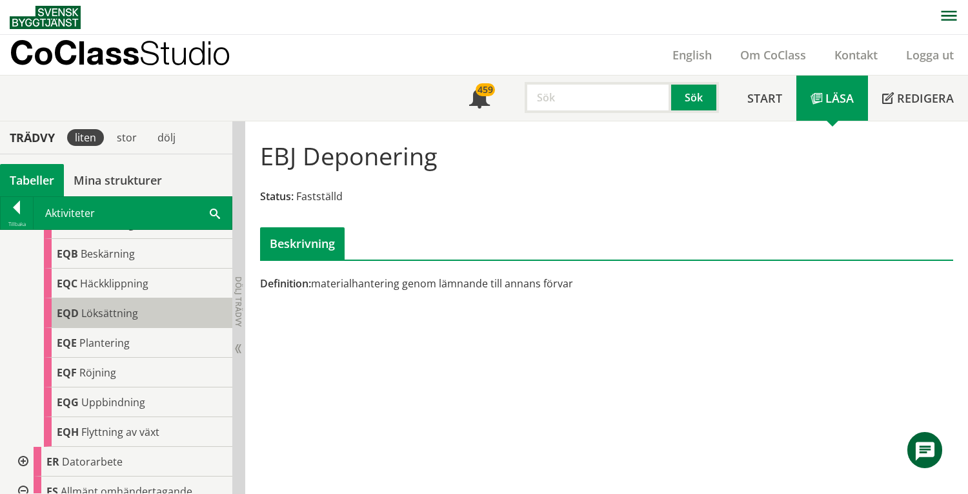
scroll to position [3669, 0]
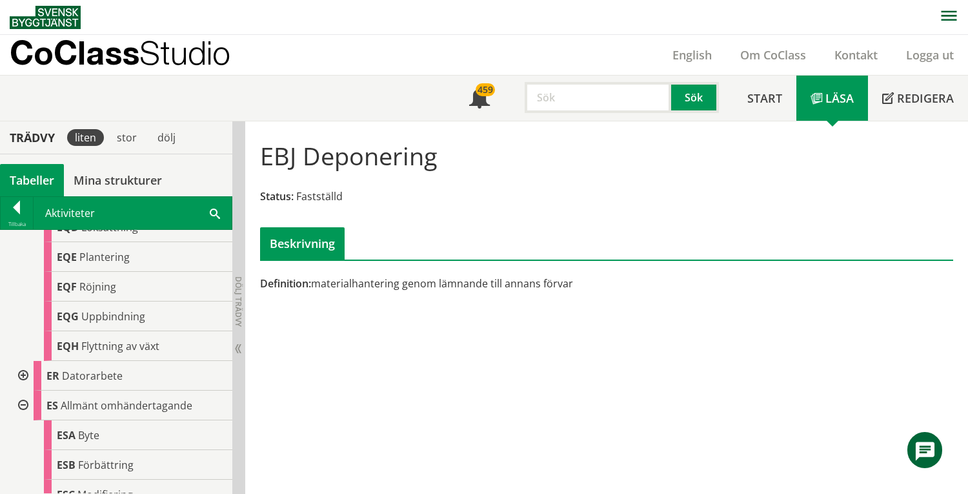
click at [21, 386] on div at bounding box center [21, 376] width 23 height 30
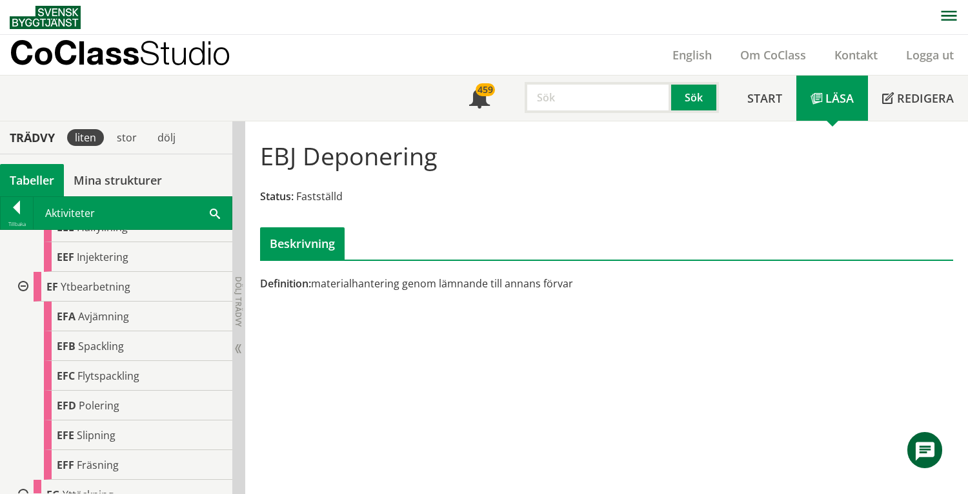
scroll to position [0, 0]
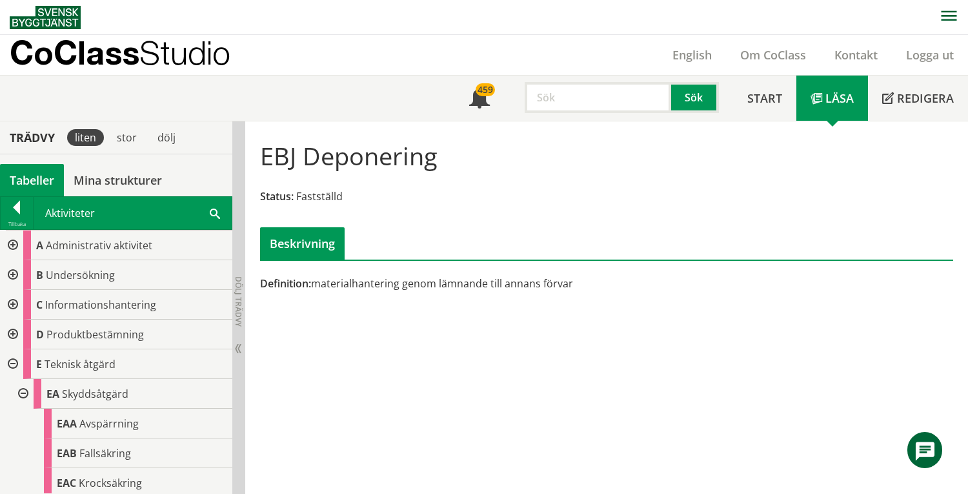
click at [13, 248] on div at bounding box center [11, 245] width 23 height 30
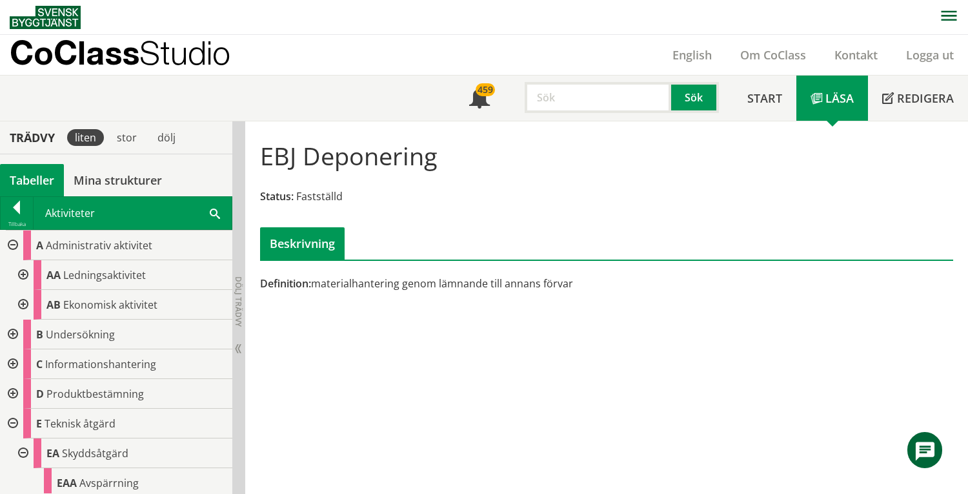
click at [13, 246] on div at bounding box center [11, 245] width 23 height 30
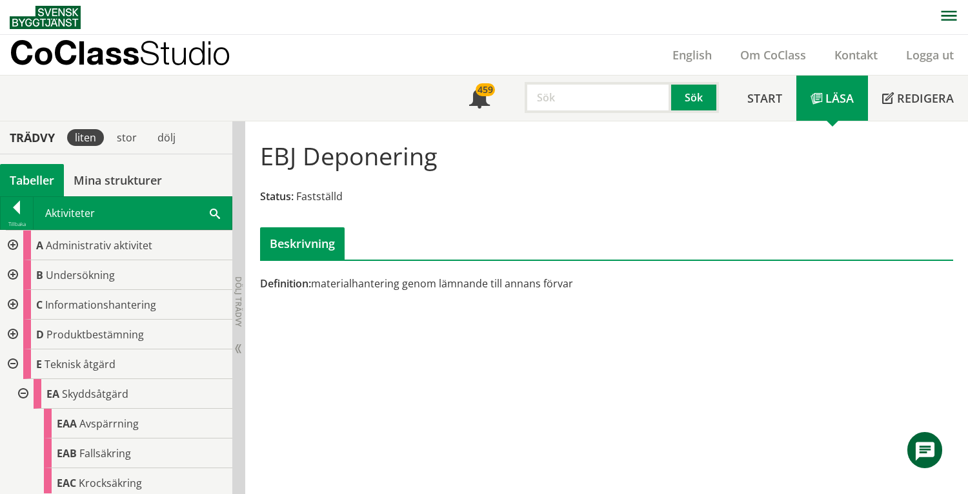
click at [14, 276] on div at bounding box center [11, 275] width 23 height 30
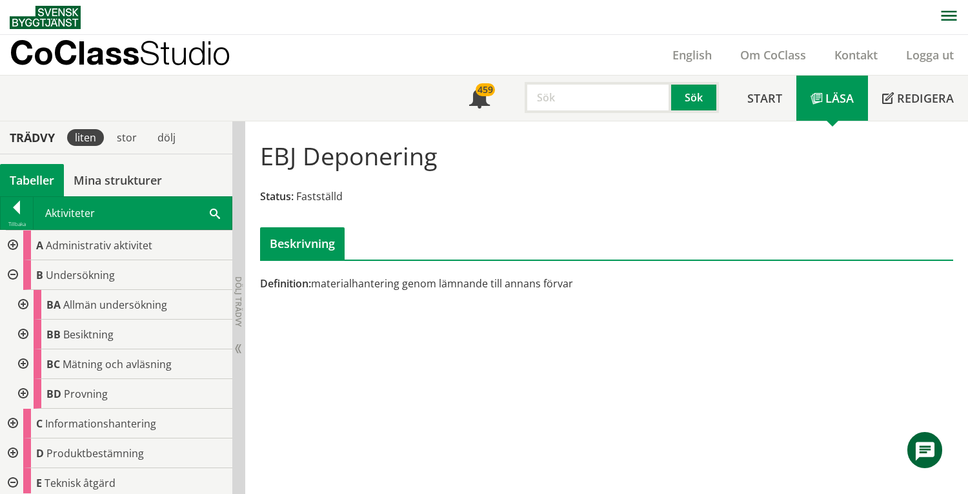
click at [23, 305] on div at bounding box center [21, 305] width 23 height 30
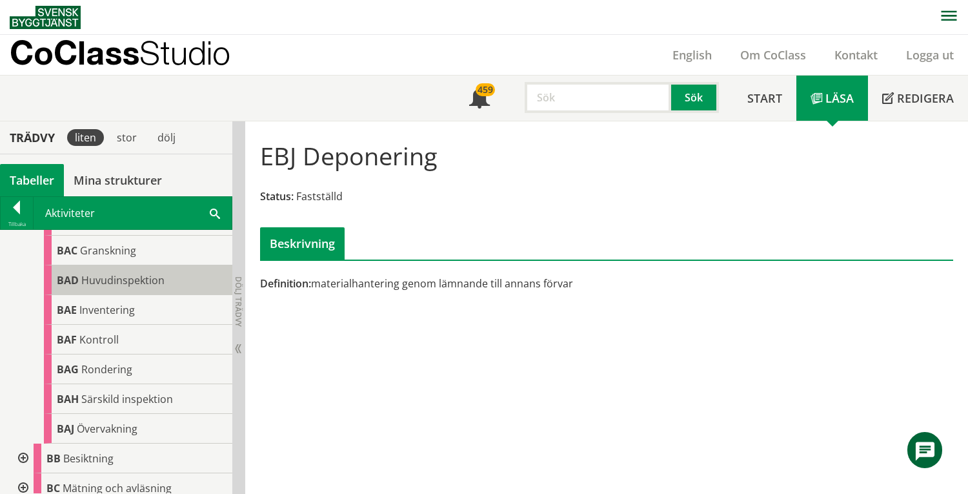
scroll to position [258, 0]
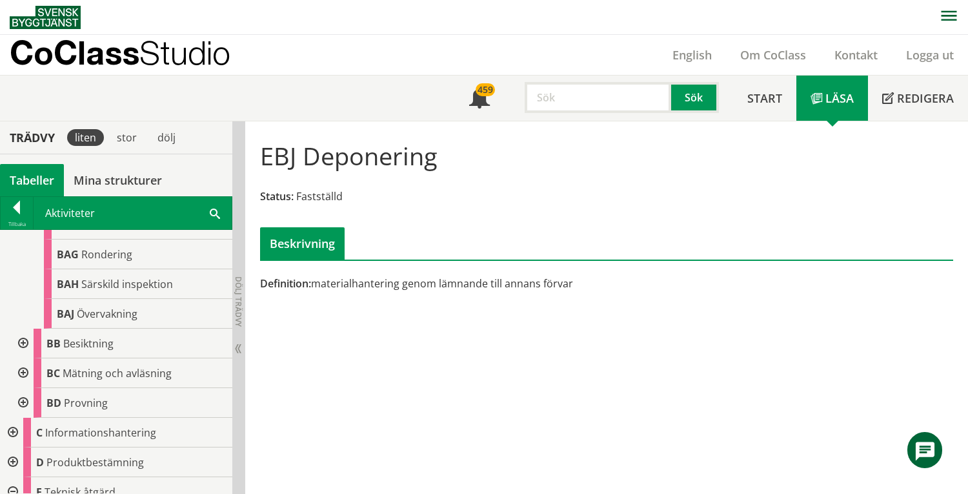
click at [24, 339] on div at bounding box center [21, 343] width 23 height 30
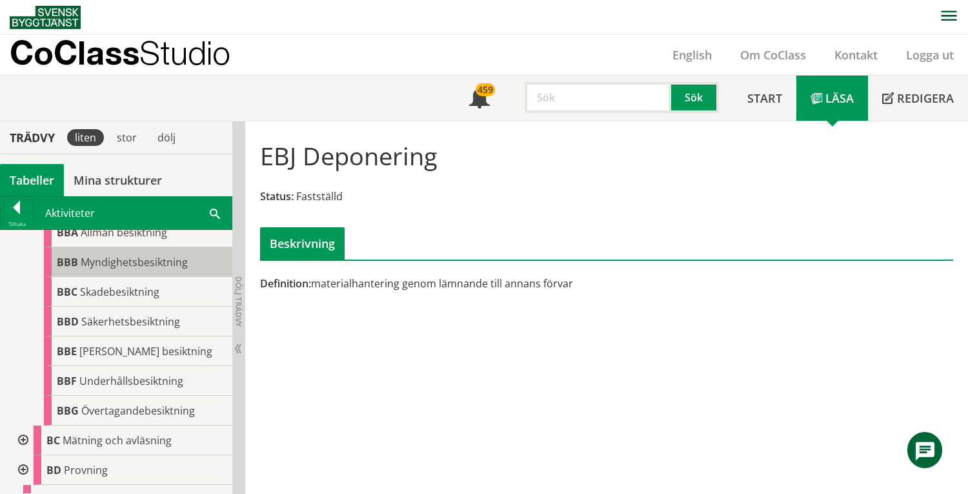
scroll to position [430, 0]
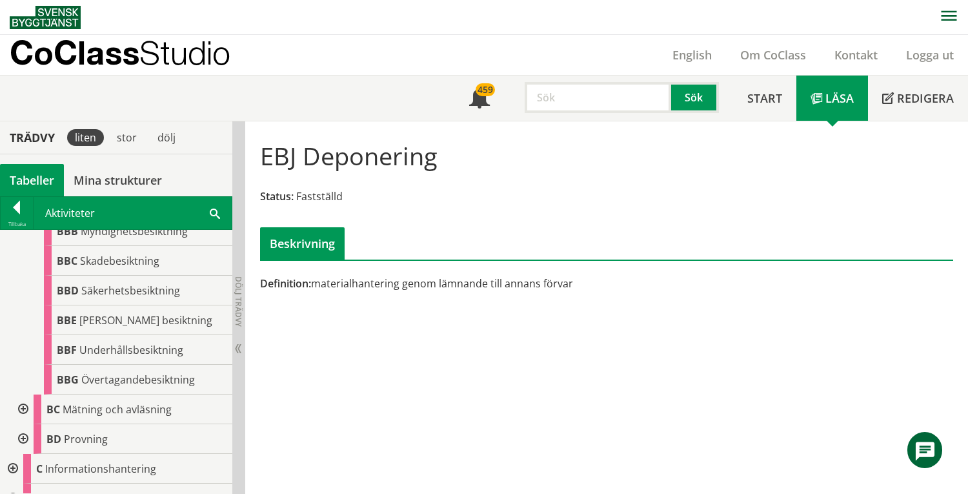
click at [21, 409] on div at bounding box center [21, 409] width 23 height 30
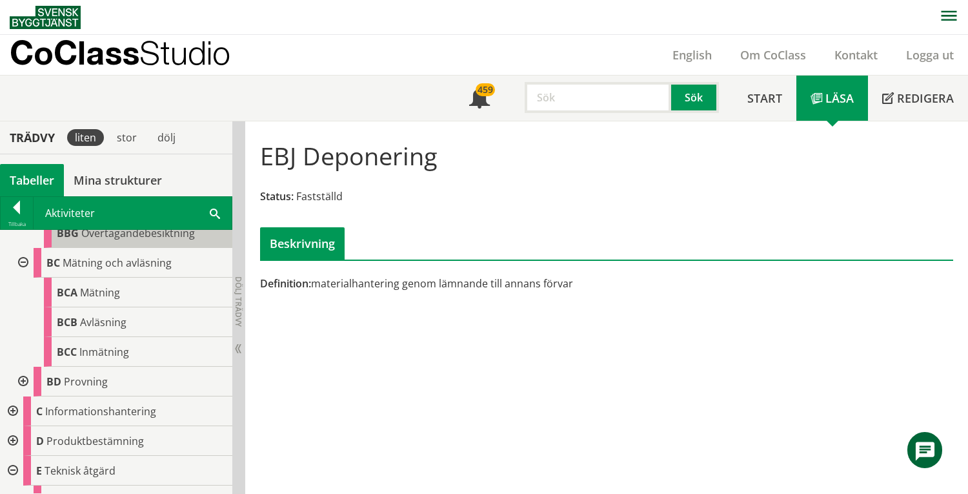
scroll to position [602, 0]
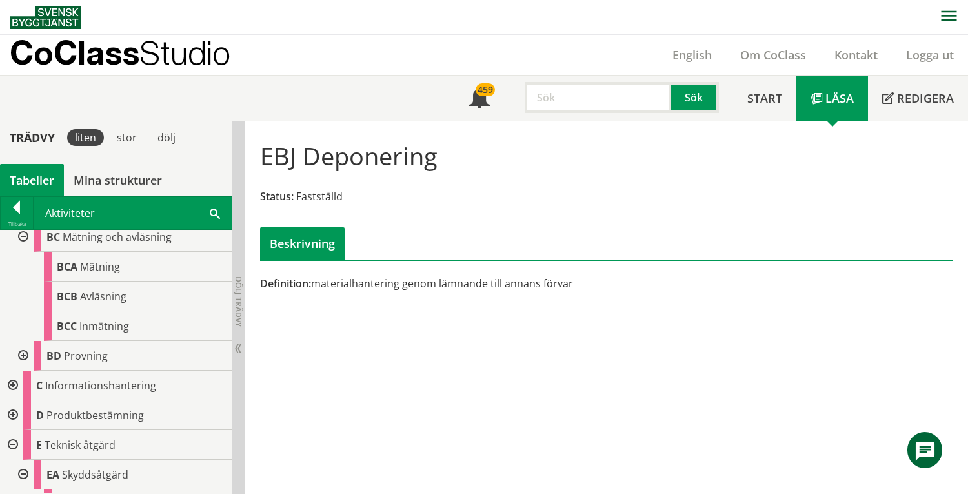
click at [25, 357] on div at bounding box center [21, 356] width 23 height 30
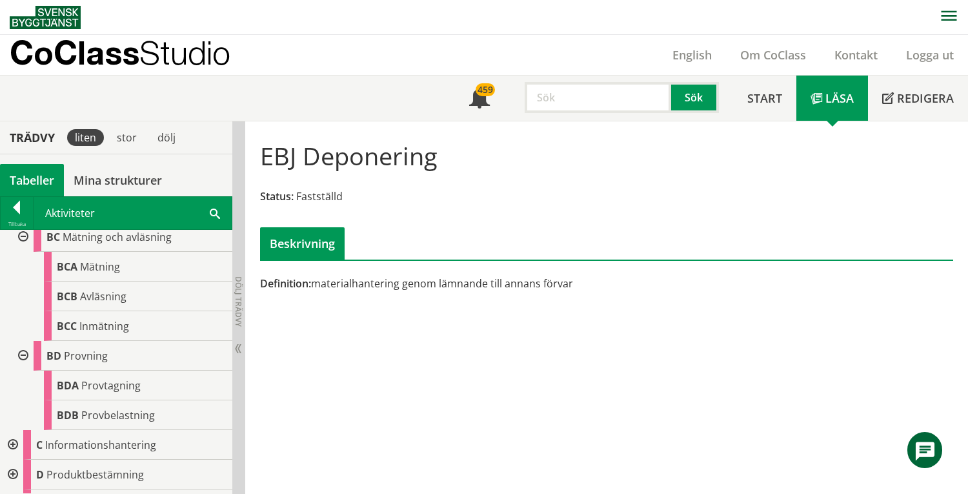
click at [14, 444] on div at bounding box center [11, 445] width 23 height 30
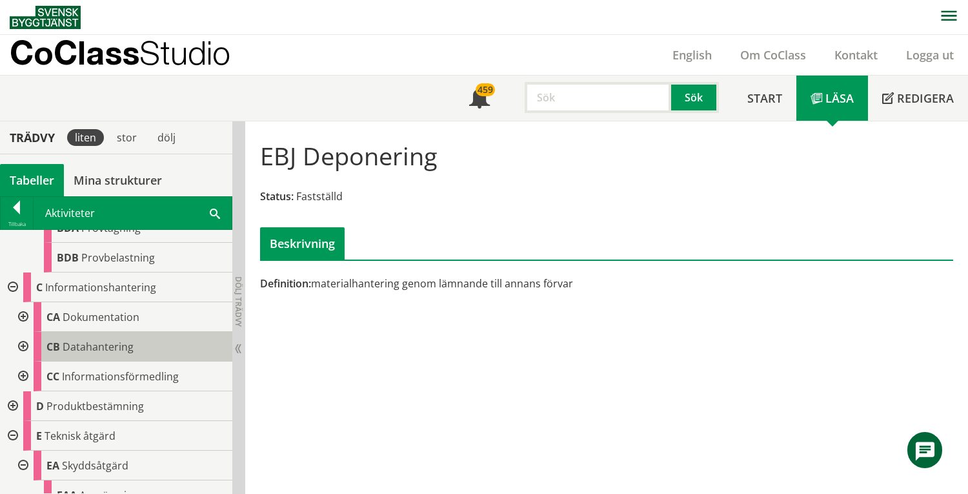
scroll to position [774, 0]
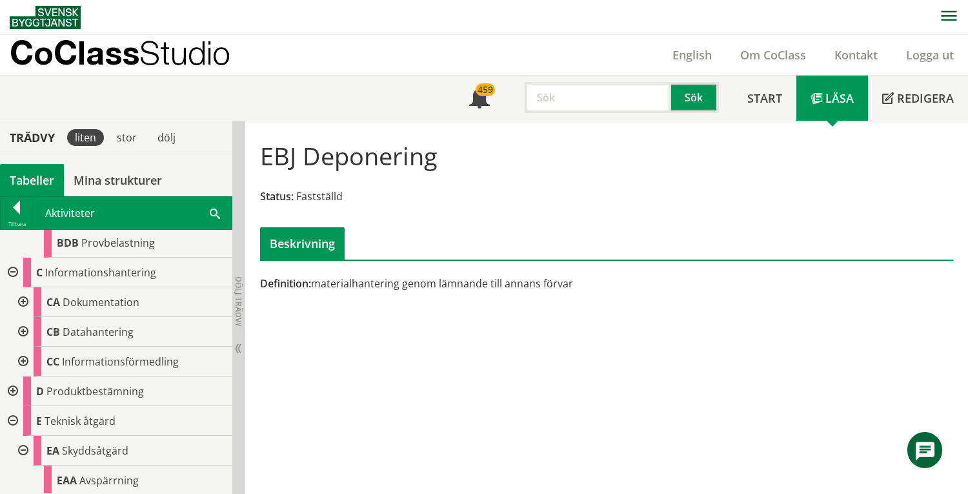
click at [22, 303] on div at bounding box center [21, 302] width 23 height 30
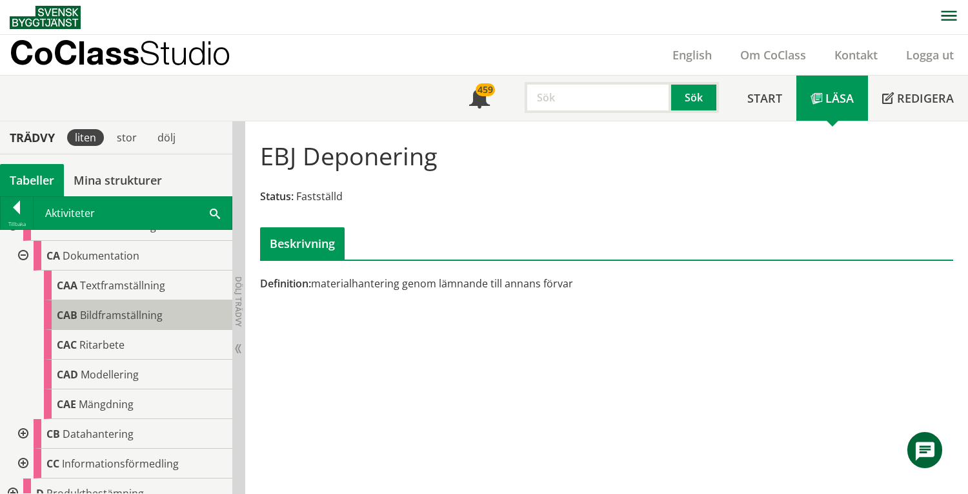
scroll to position [946, 0]
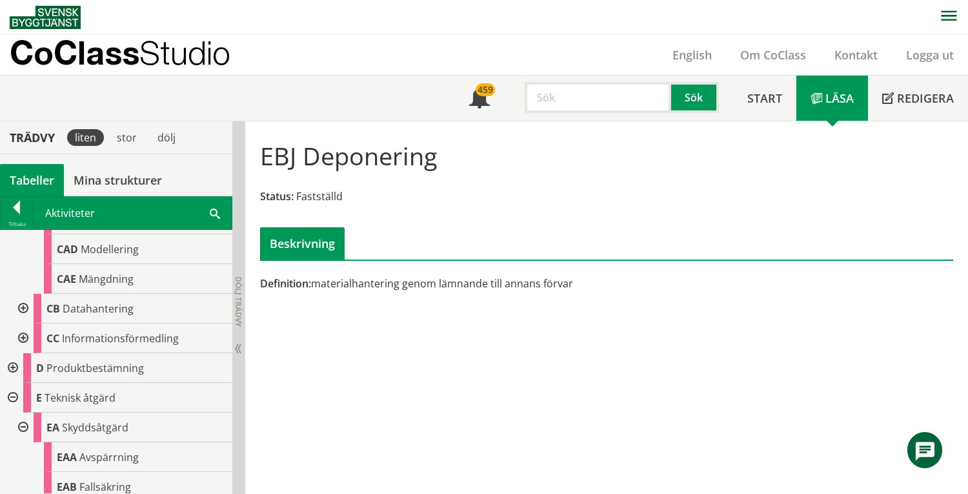
click at [21, 333] on div at bounding box center [21, 338] width 23 height 30
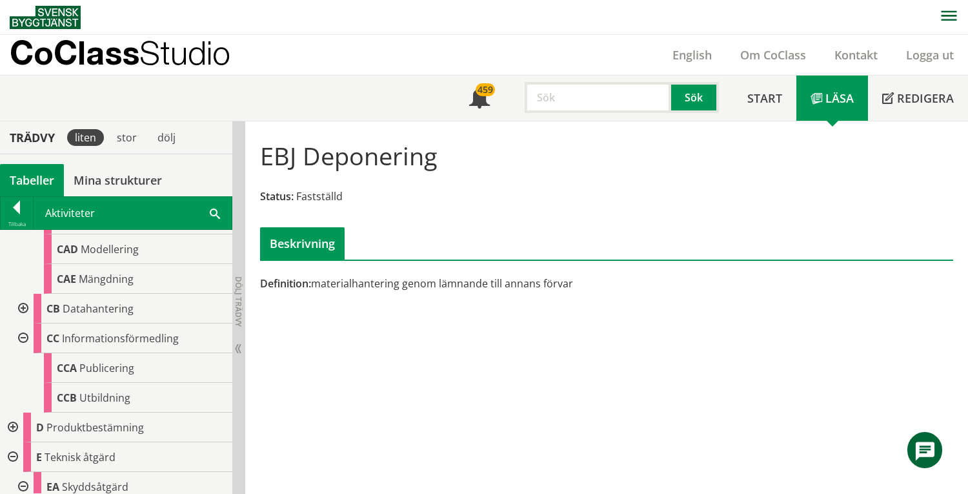
click at [17, 423] on div at bounding box center [11, 427] width 23 height 30
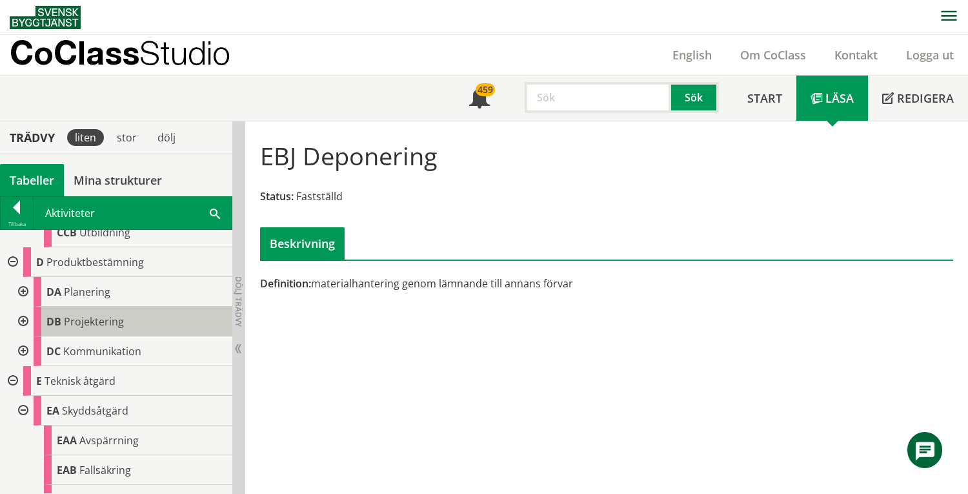
scroll to position [1118, 0]
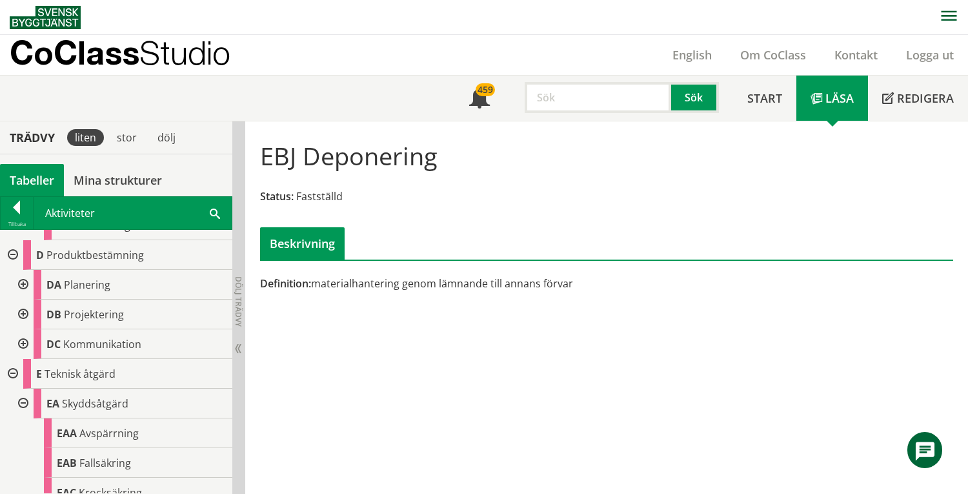
click at [24, 314] on div at bounding box center [21, 314] width 23 height 30
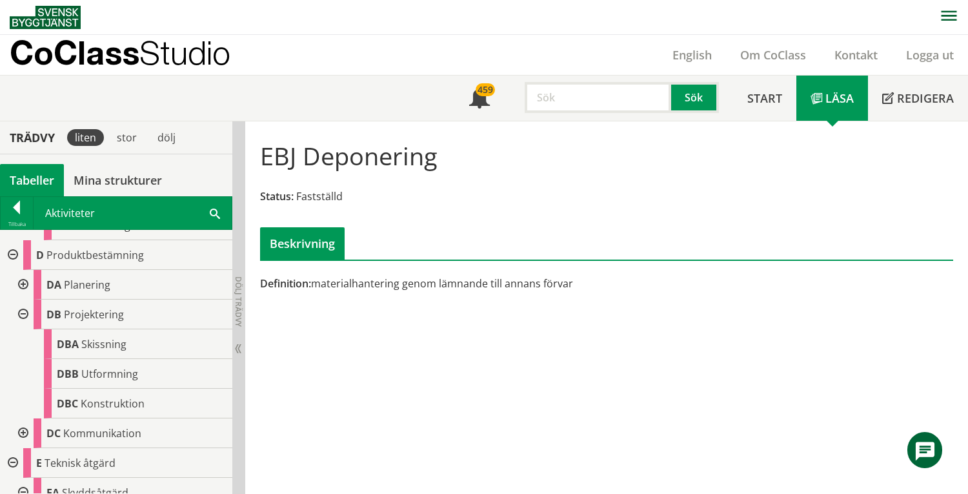
click at [21, 284] on div at bounding box center [21, 285] width 23 height 30
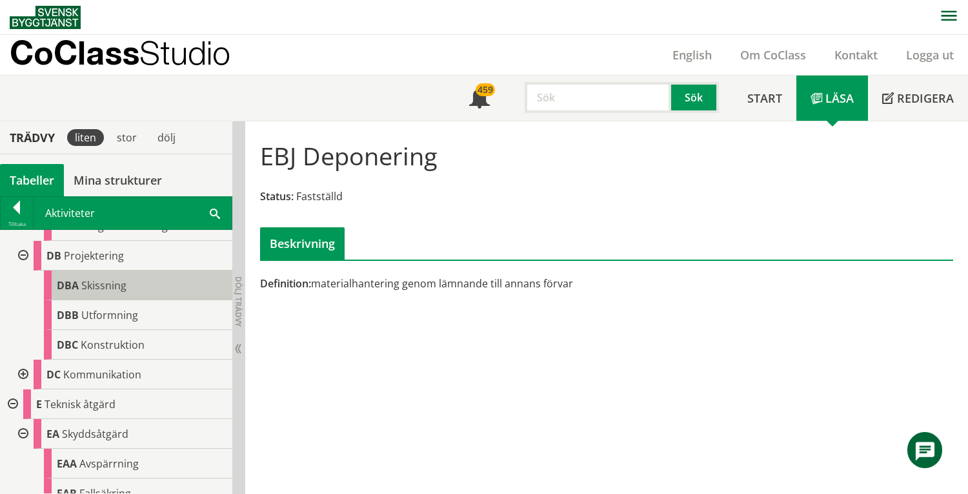
scroll to position [1290, 0]
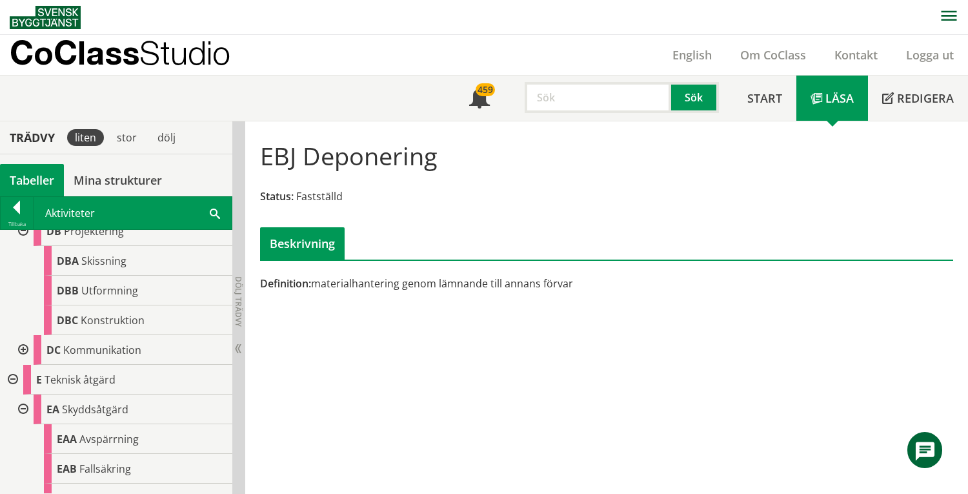
click at [22, 351] on div at bounding box center [21, 350] width 23 height 30
click at [36, 176] on div "Tabeller" at bounding box center [32, 180] width 64 height 32
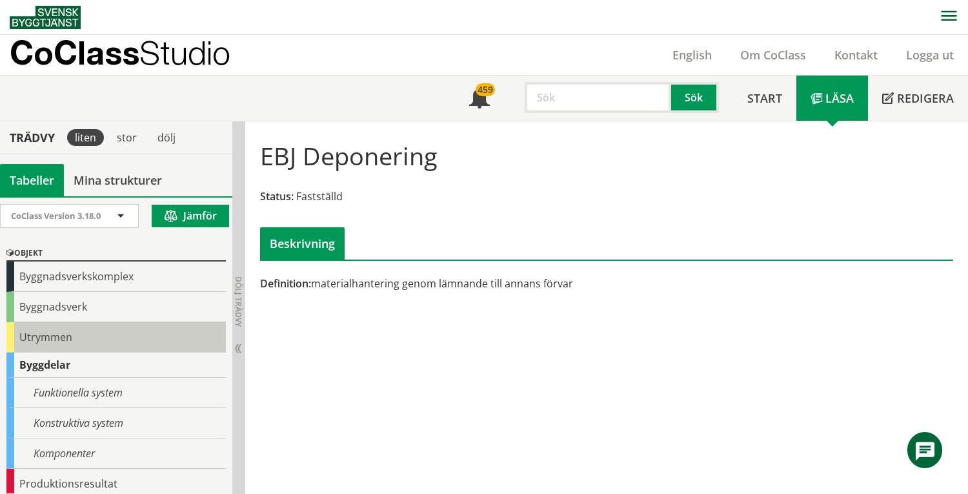
scroll to position [177, 0]
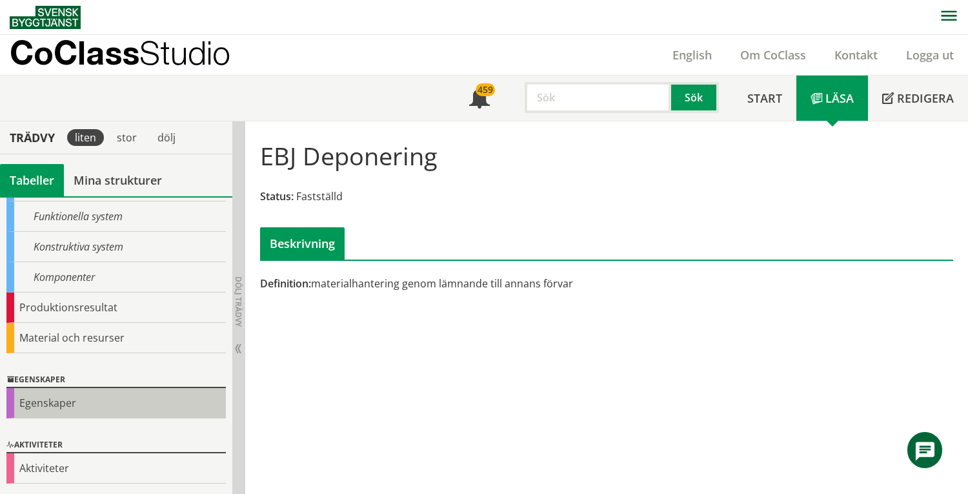
click at [86, 408] on div "Egenskaper" at bounding box center [115, 403] width 219 height 30
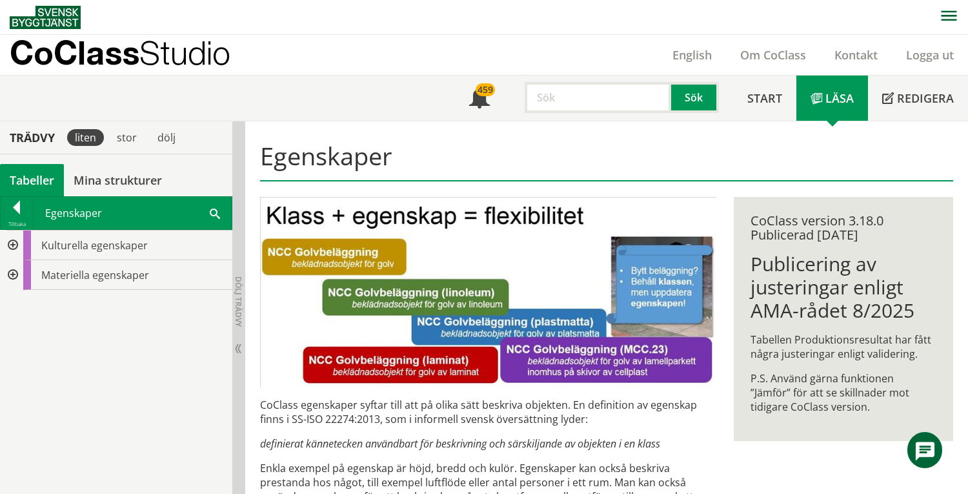
click at [15, 277] on div at bounding box center [11, 275] width 23 height 30
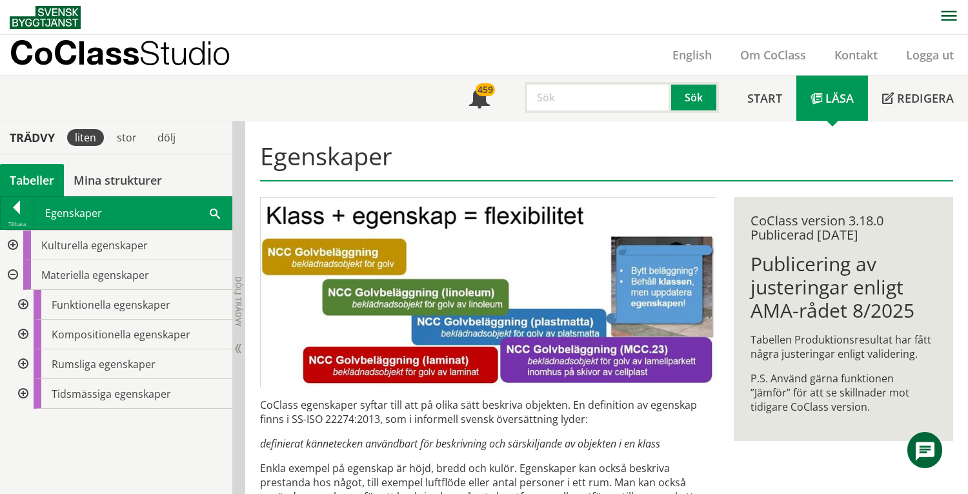
click at [14, 275] on div at bounding box center [11, 275] width 23 height 30
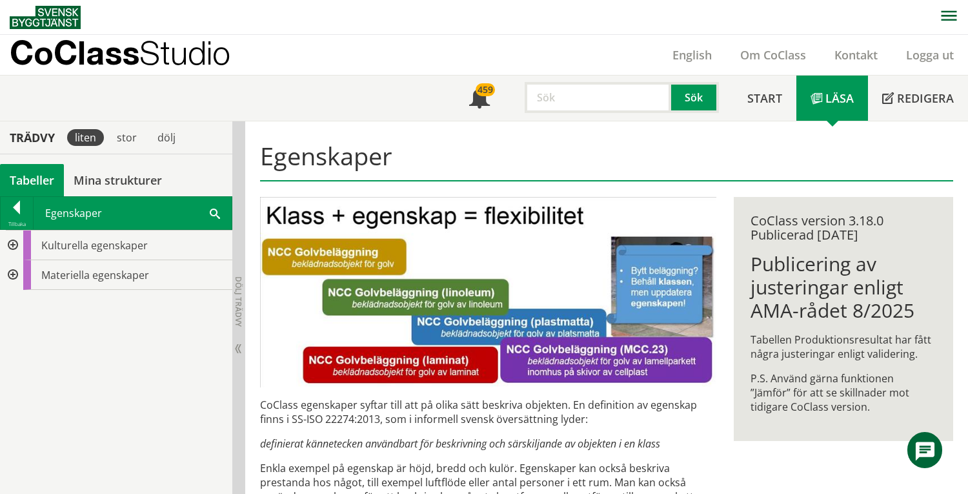
click at [13, 248] on div at bounding box center [11, 245] width 23 height 30
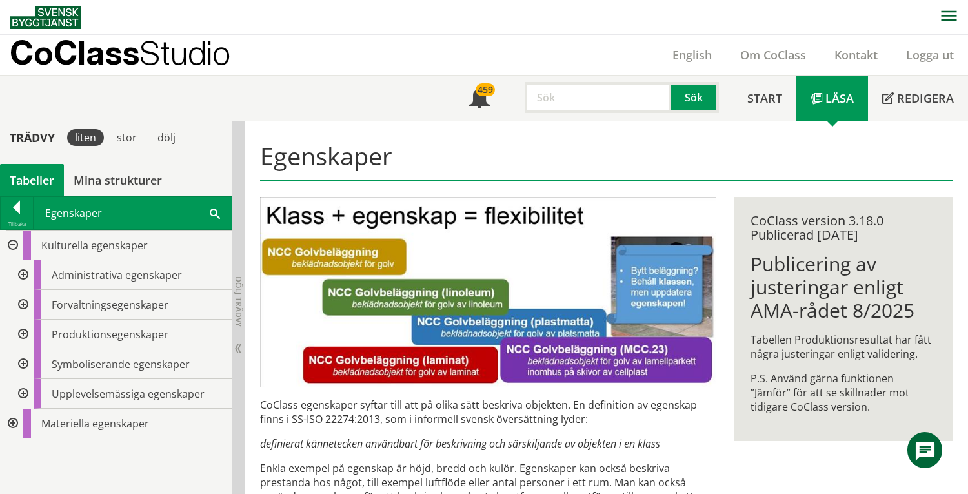
click at [23, 329] on div at bounding box center [21, 334] width 23 height 30
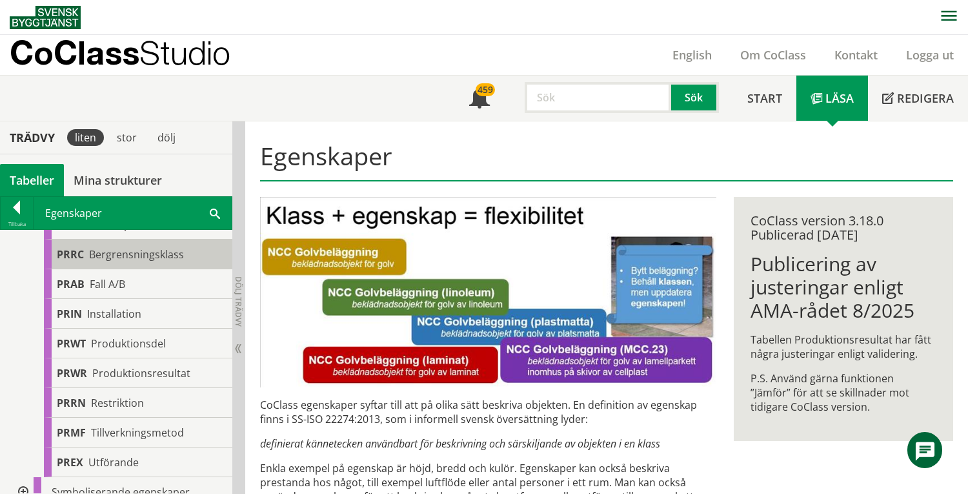
scroll to position [331, 0]
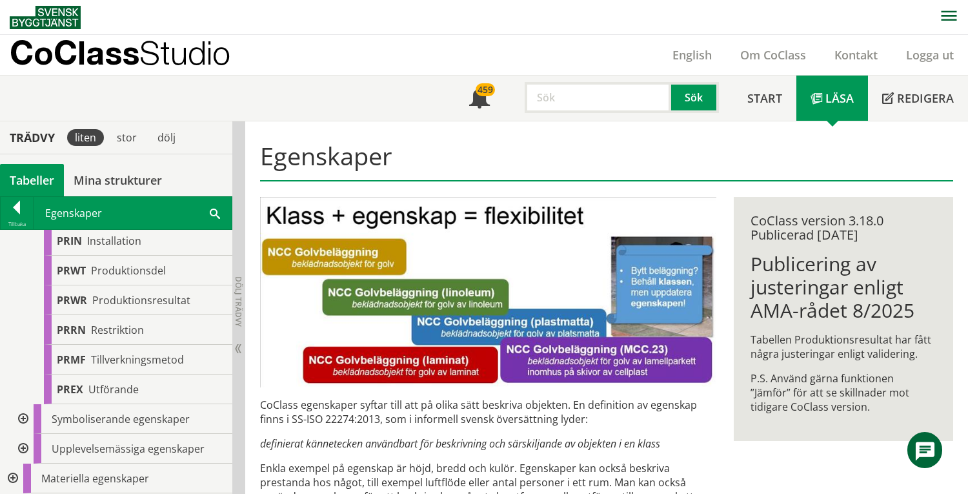
click at [14, 479] on div at bounding box center [11, 478] width 23 height 30
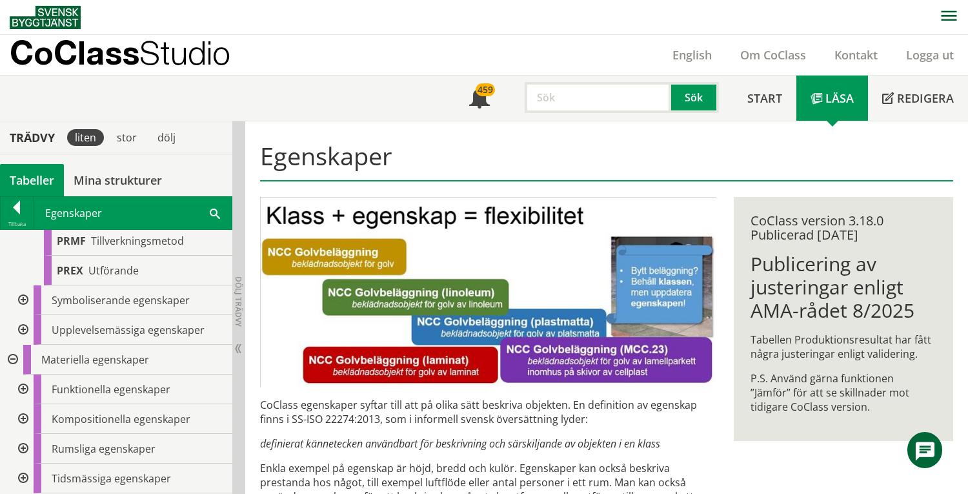
click at [25, 476] on div at bounding box center [21, 478] width 23 height 30
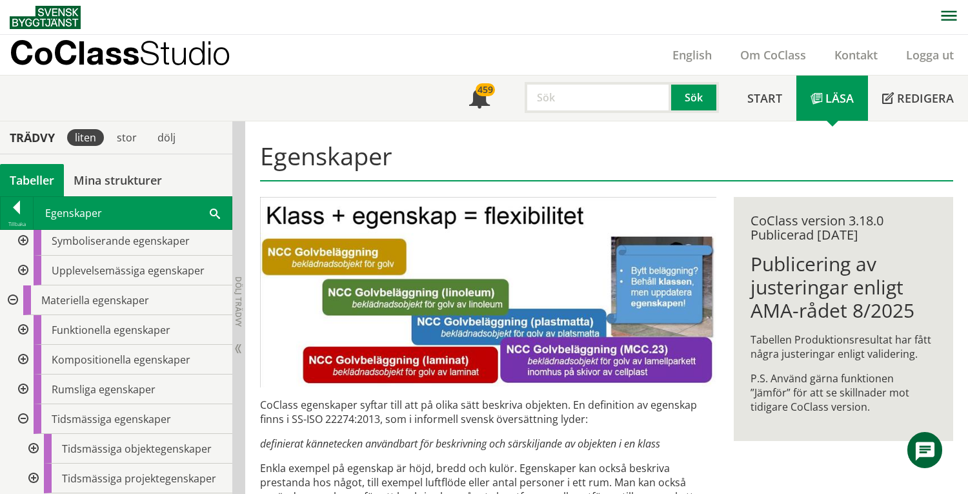
click at [34, 479] on div at bounding box center [32, 478] width 23 height 30
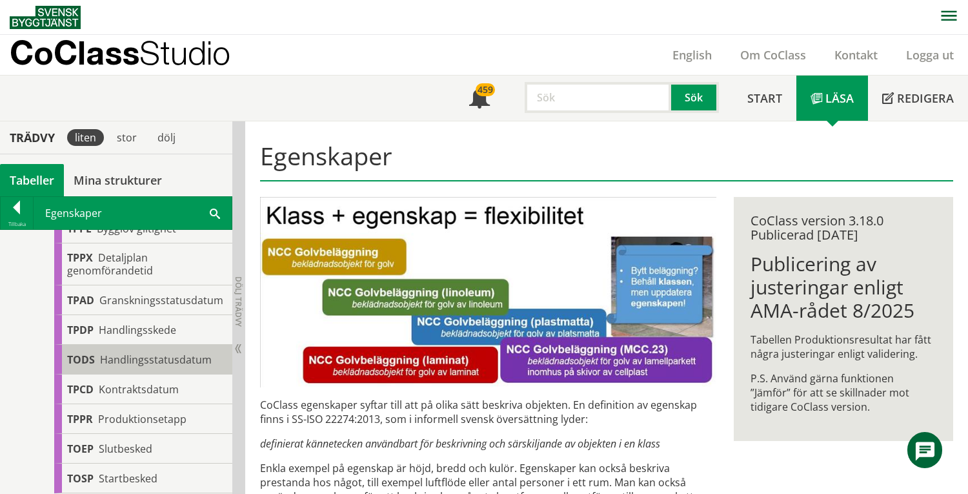
scroll to position [586, 0]
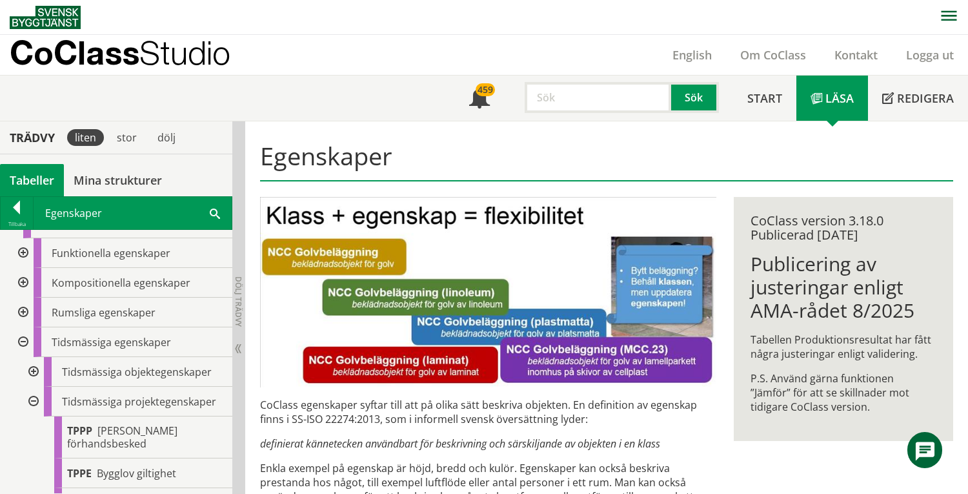
click at [34, 370] on div at bounding box center [32, 372] width 23 height 30
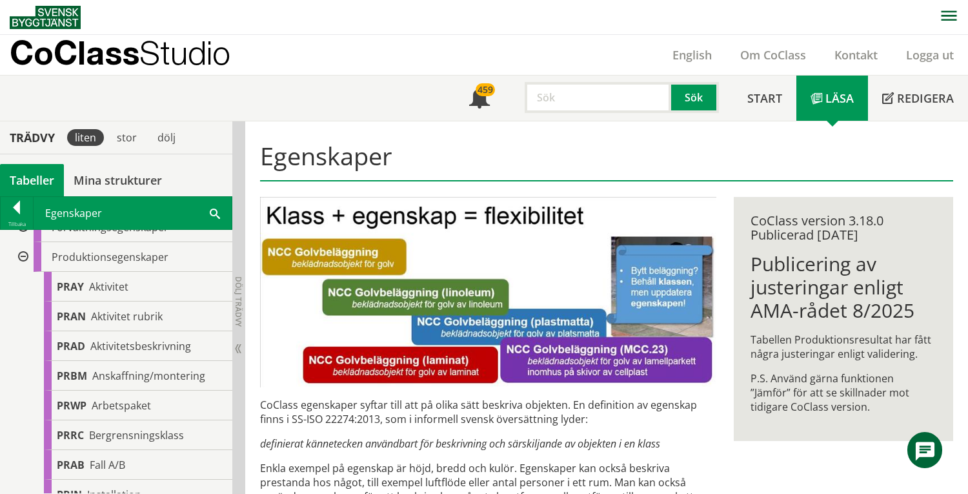
scroll to position [0, 0]
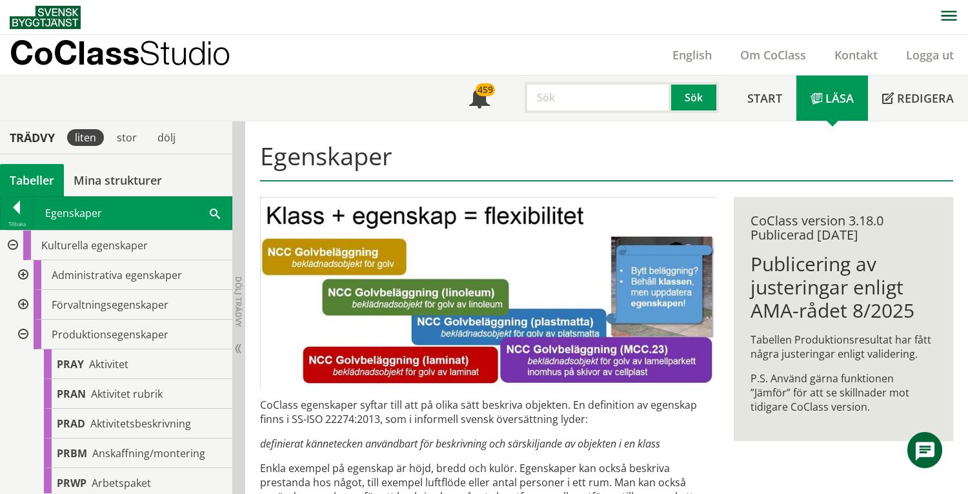
click at [548, 99] on input "text" at bounding box center [598, 97] width 146 height 31
type input "tillbyggnad"
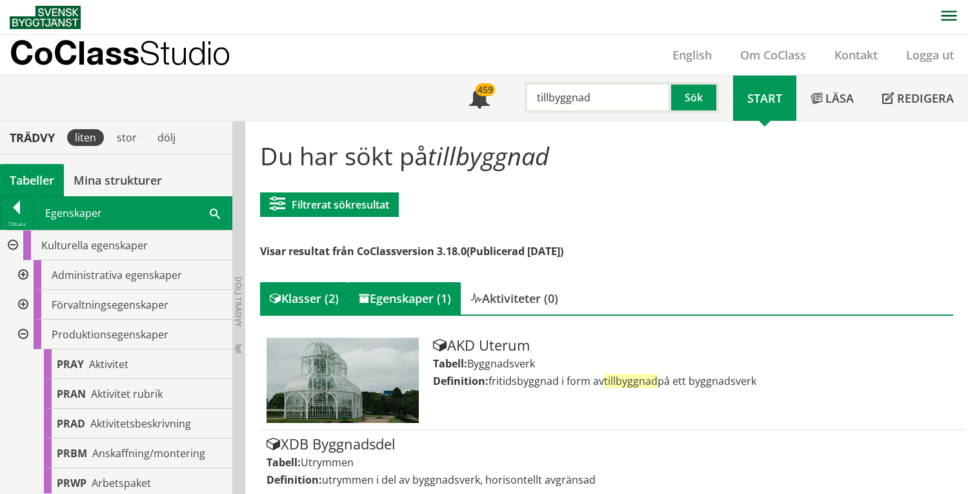
click at [390, 288] on div "Egenskaper (1)" at bounding box center [404, 298] width 112 height 32
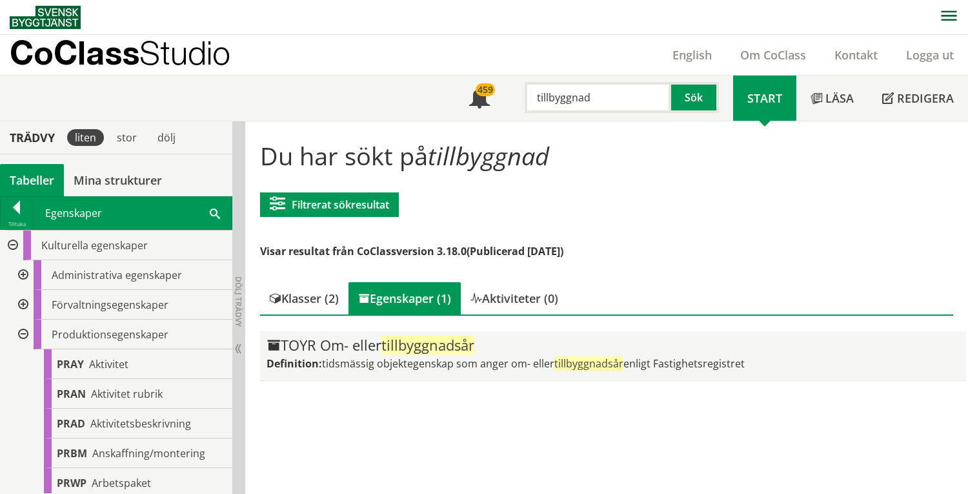
click at [530, 356] on span "tidsmässig objektegenskap som anger om- eller tillbyggnadsår enligt Fastighetsr…" at bounding box center [533, 363] width 423 height 14
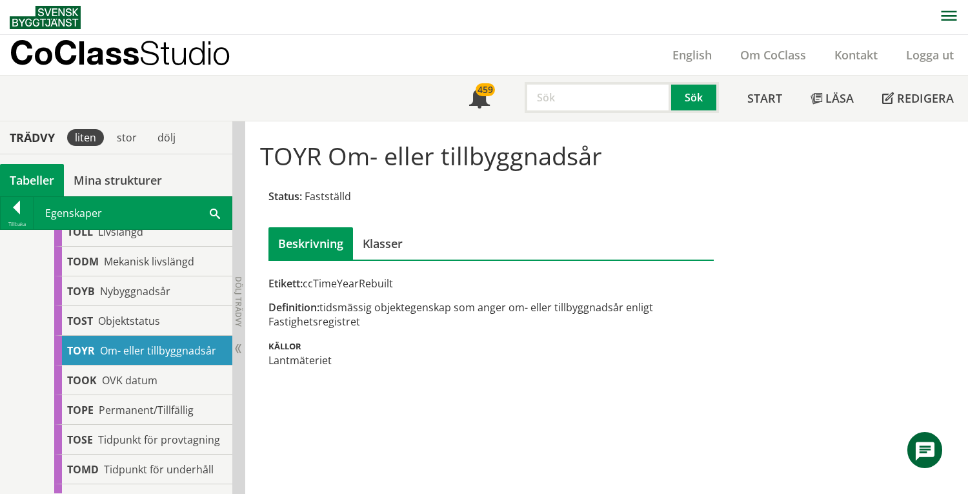
scroll to position [623, 0]
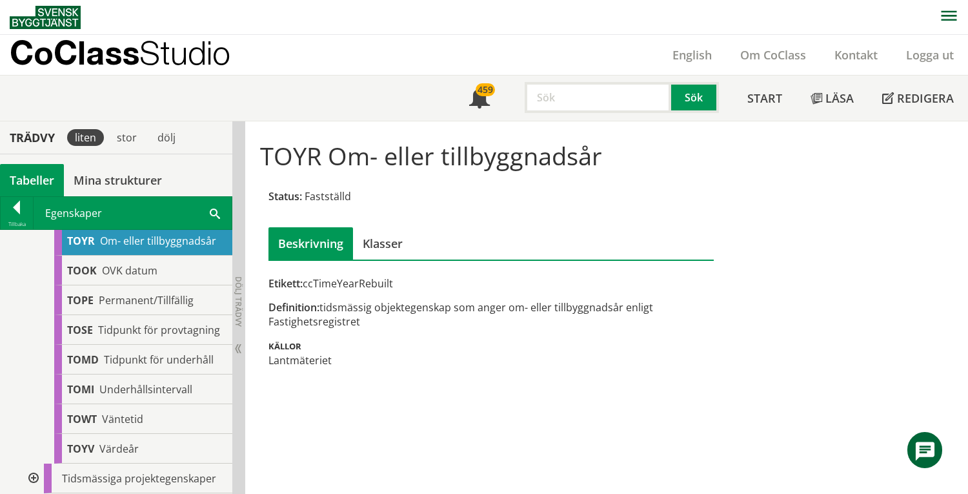
click at [34, 481] on div at bounding box center [32, 478] width 23 height 30
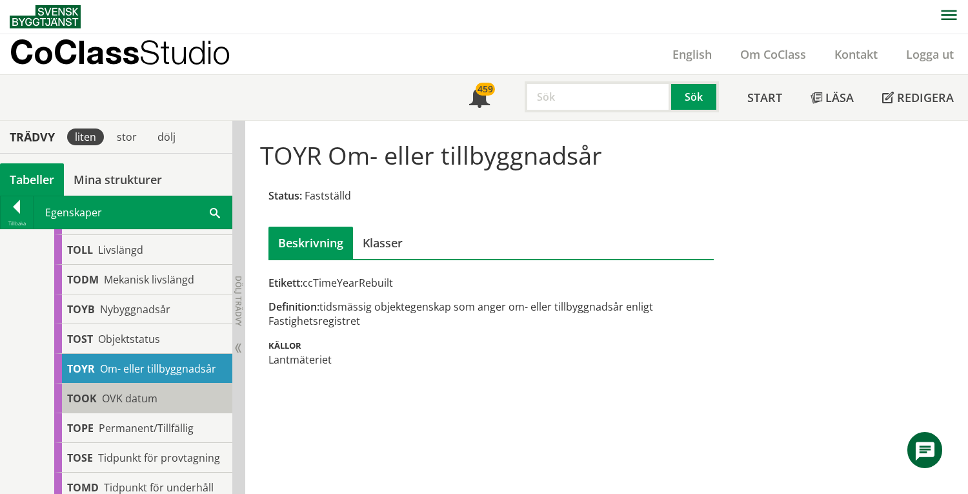
scroll to position [439, 0]
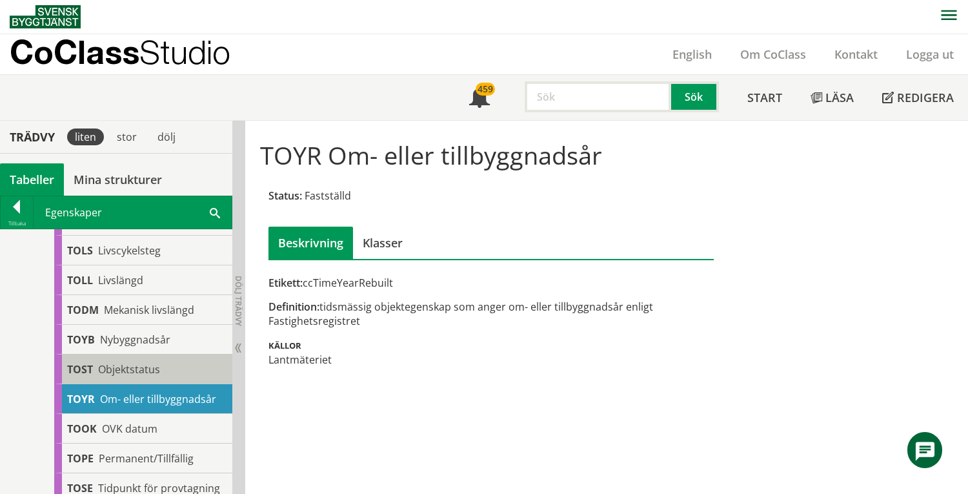
click at [157, 362] on span "Objektstatus" at bounding box center [129, 369] width 62 height 14
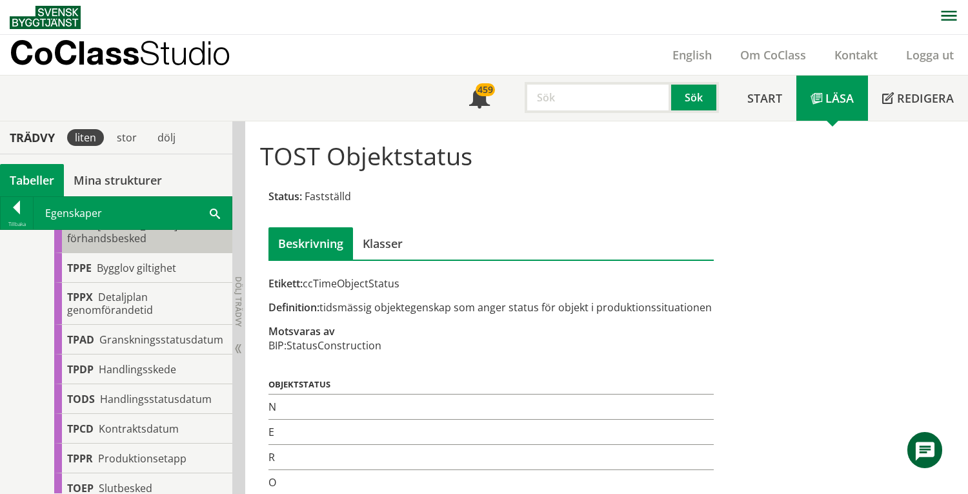
scroll to position [956, 0]
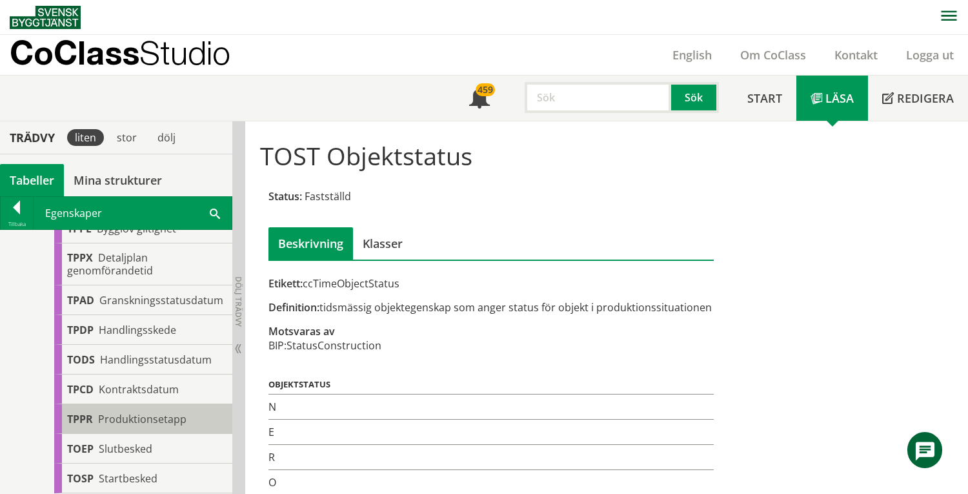
click at [168, 423] on span "Produktionsetapp" at bounding box center [142, 419] width 88 height 14
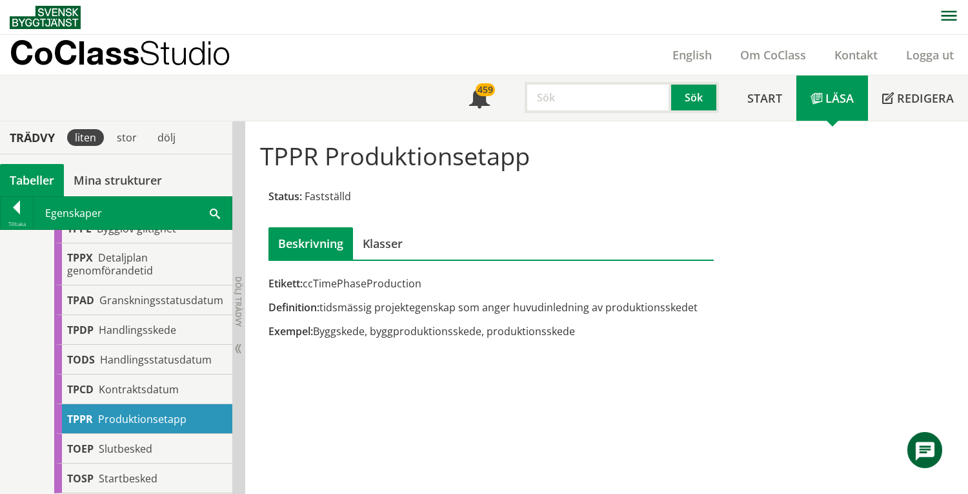
click at [47, 181] on div "Tabeller" at bounding box center [32, 180] width 64 height 32
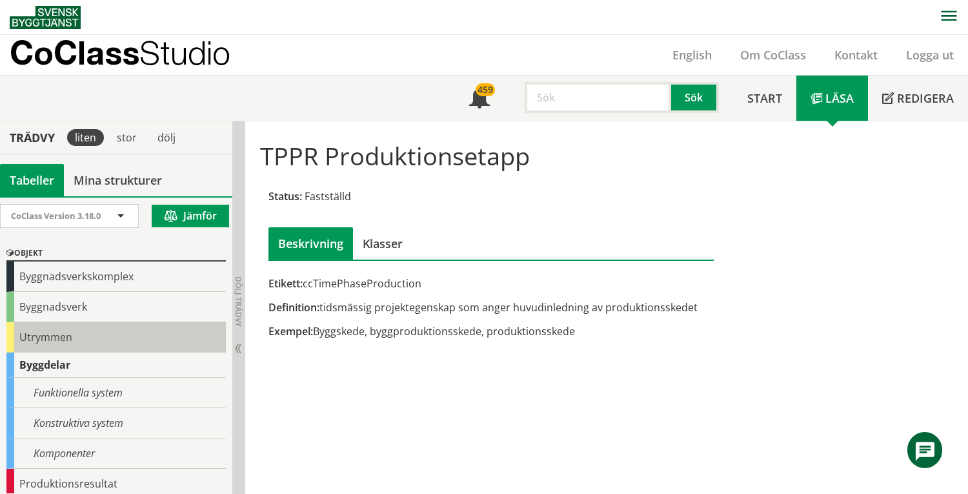
click at [66, 332] on div "Utrymmen" at bounding box center [115, 337] width 219 height 30
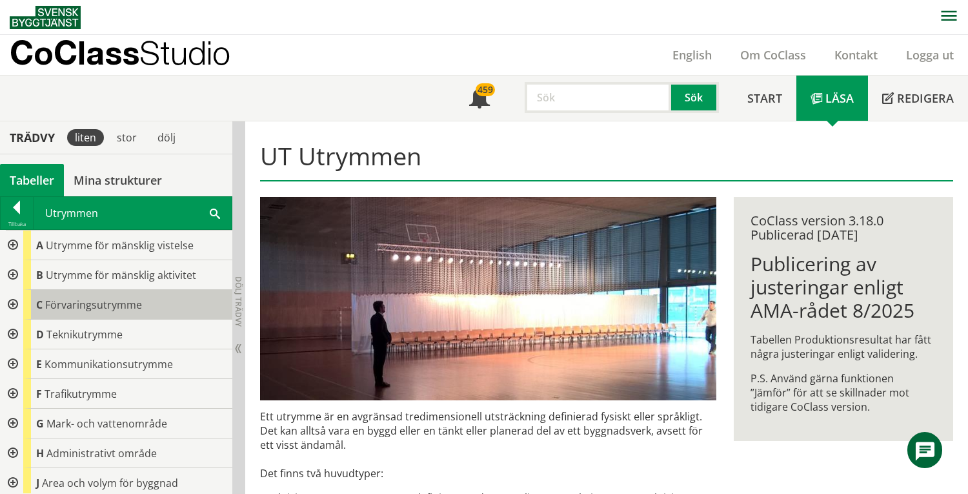
scroll to position [63, 0]
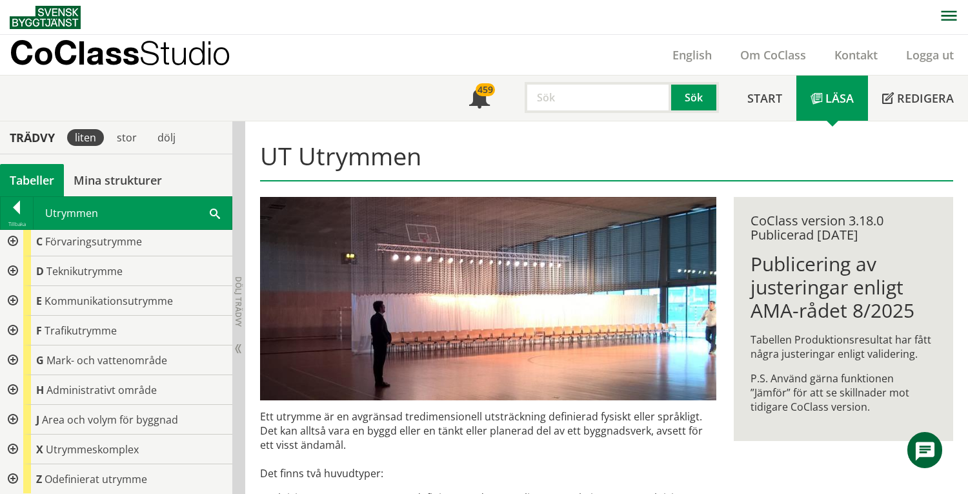
click at [11, 388] on div at bounding box center [11, 390] width 23 height 30
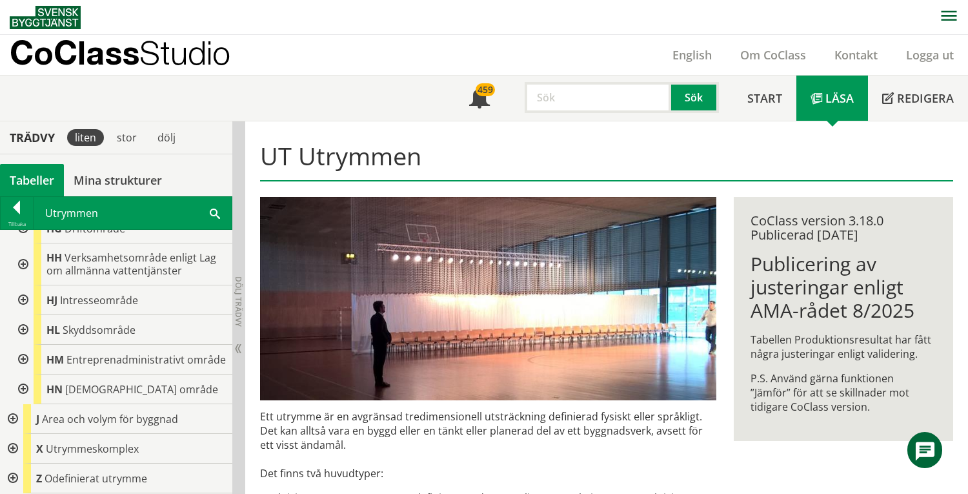
scroll to position [494, 0]
click at [19, 352] on div at bounding box center [21, 360] width 23 height 30
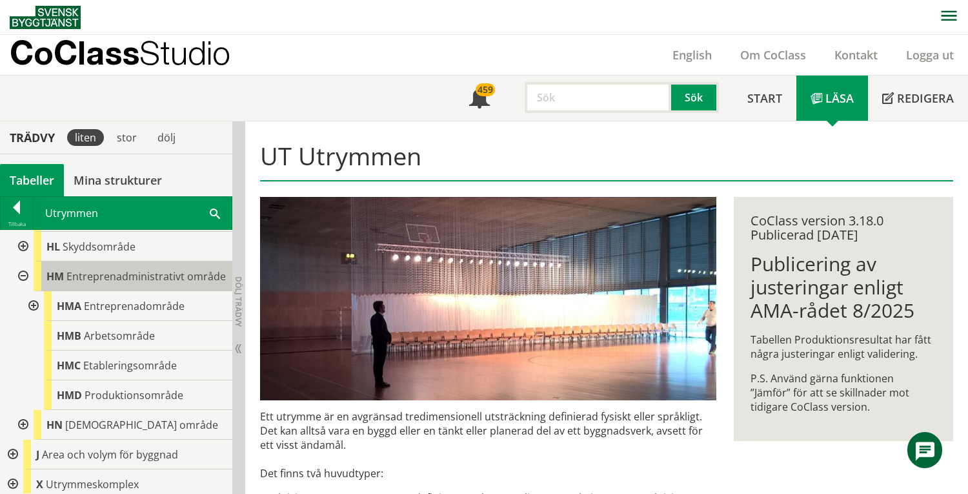
scroll to position [613, 0]
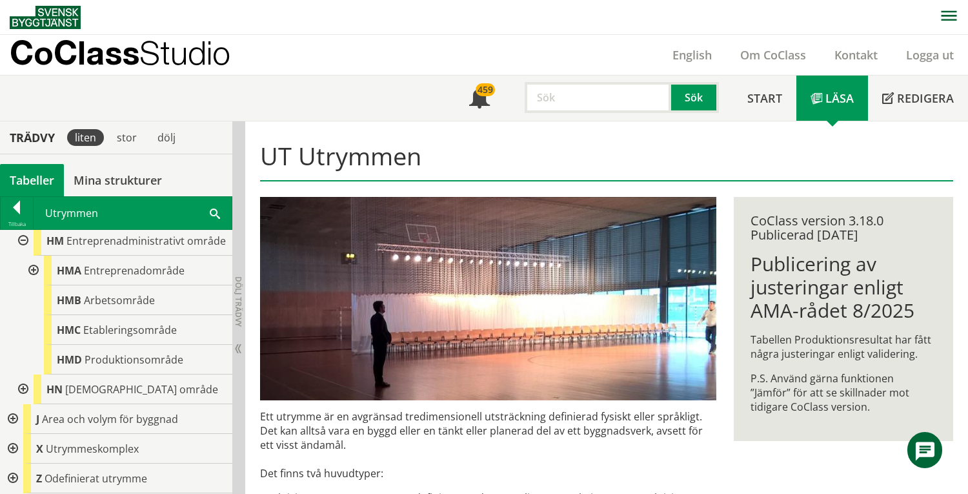
click at [34, 271] on div at bounding box center [32, 271] width 23 height 30
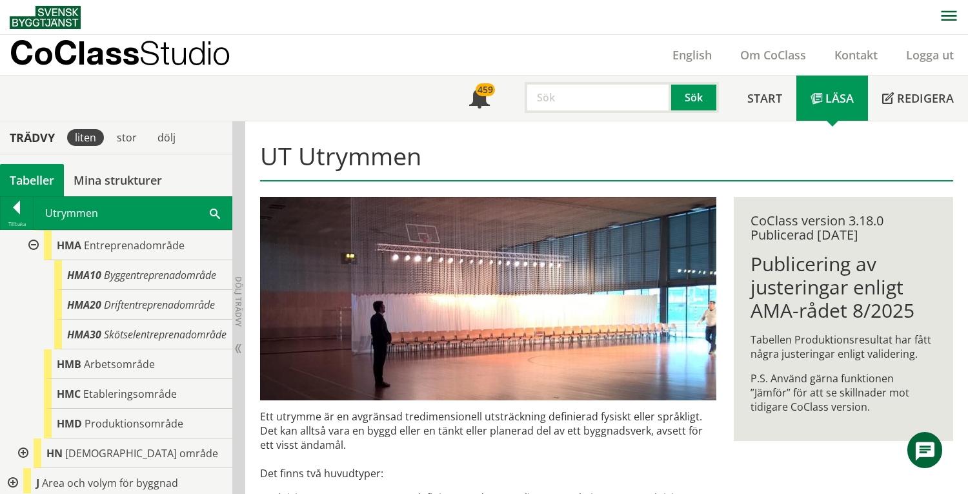
click at [34, 260] on div at bounding box center [32, 245] width 23 height 30
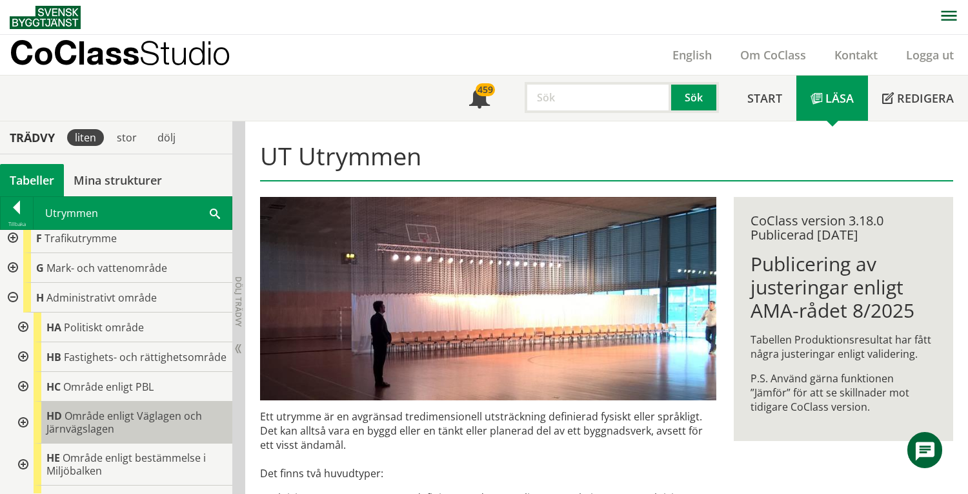
scroll to position [11, 0]
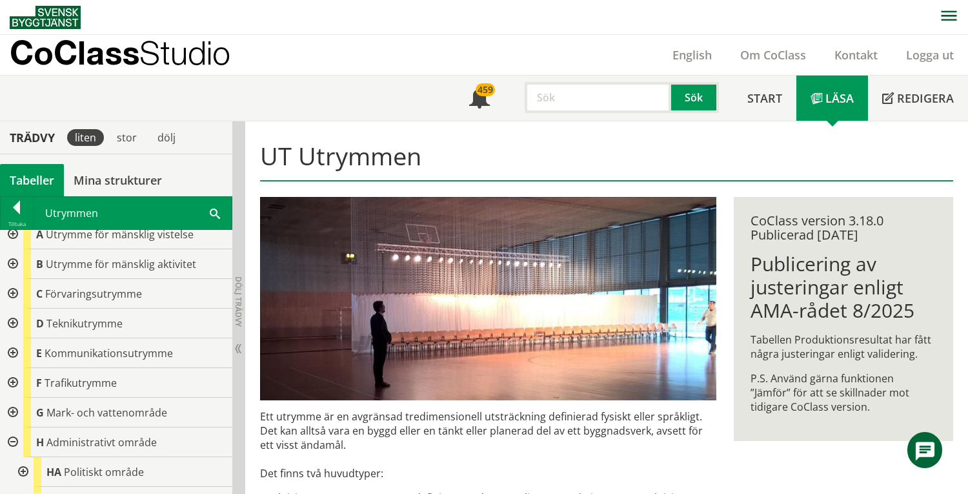
click at [32, 178] on div "Tabeller" at bounding box center [32, 180] width 64 height 32
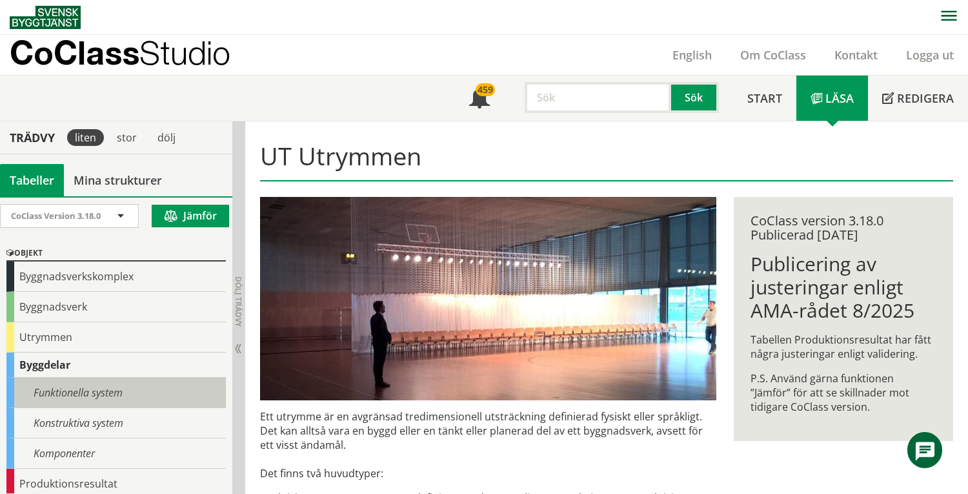
click at [95, 388] on div "Funktionella system" at bounding box center [115, 392] width 219 height 30
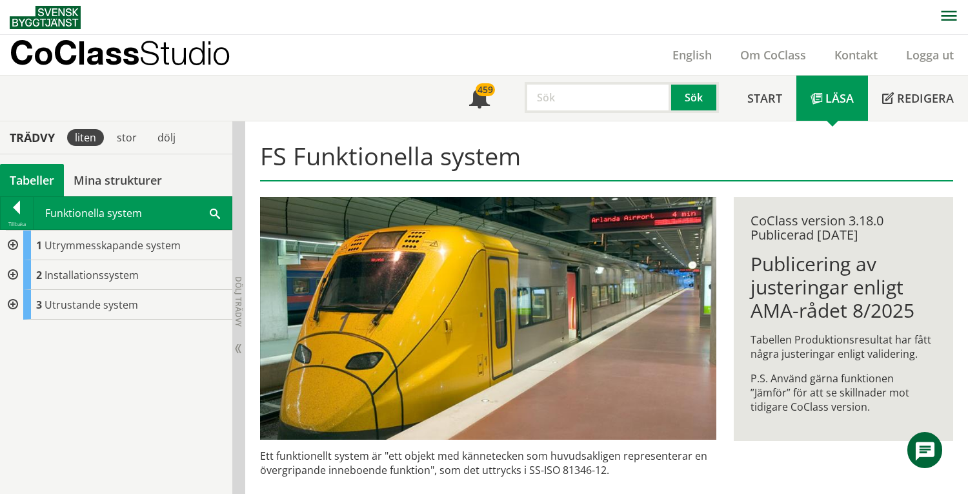
click at [15, 303] on div at bounding box center [11, 305] width 23 height 30
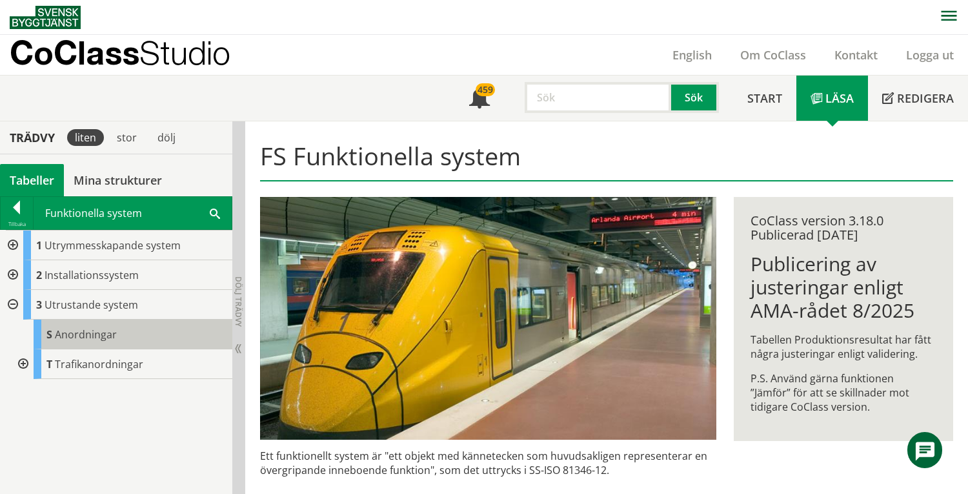
click at [105, 341] on span "Anordningar" at bounding box center [86, 334] width 62 height 14
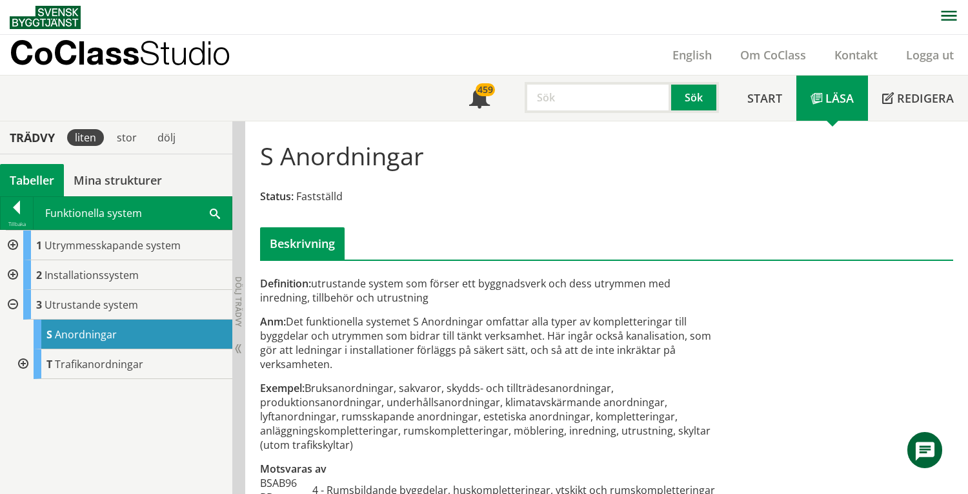
click at [28, 173] on div "Tabeller" at bounding box center [32, 180] width 64 height 32
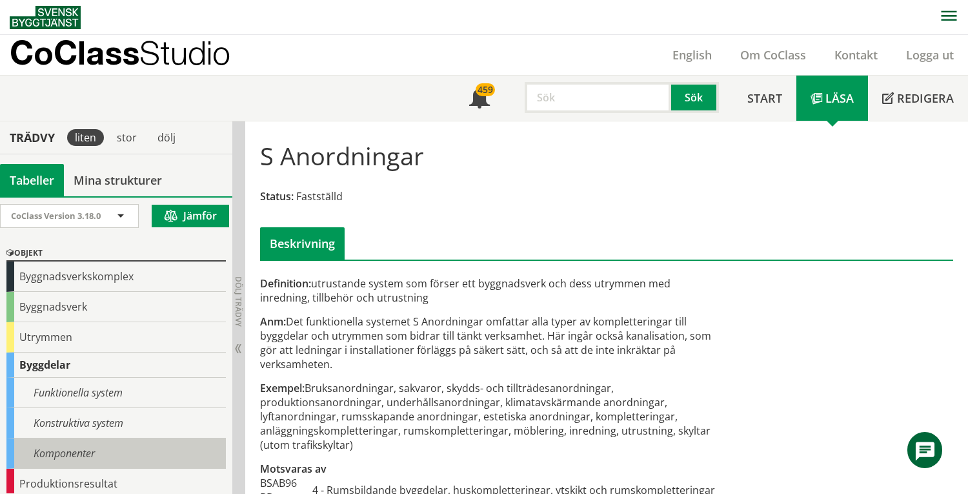
click at [88, 452] on div "Komponenter" at bounding box center [115, 453] width 219 height 30
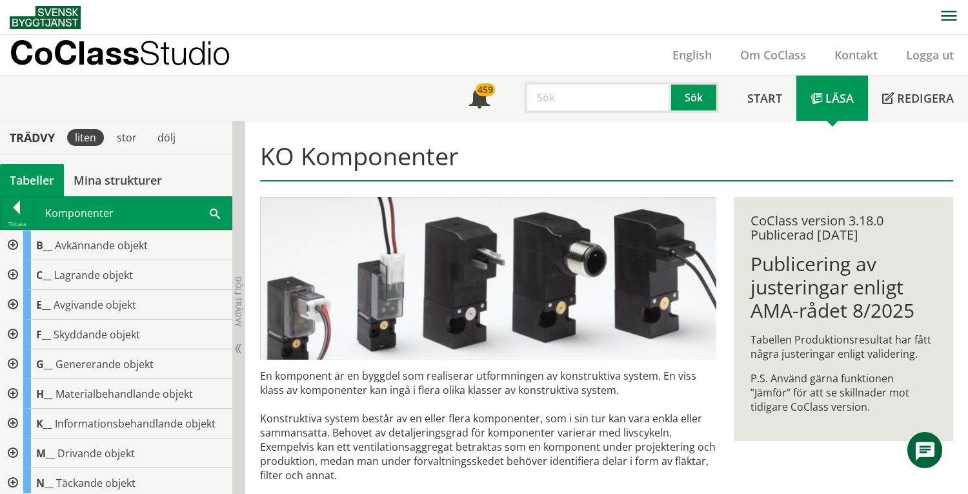
click at [584, 99] on input "text" at bounding box center [598, 97] width 146 height 31
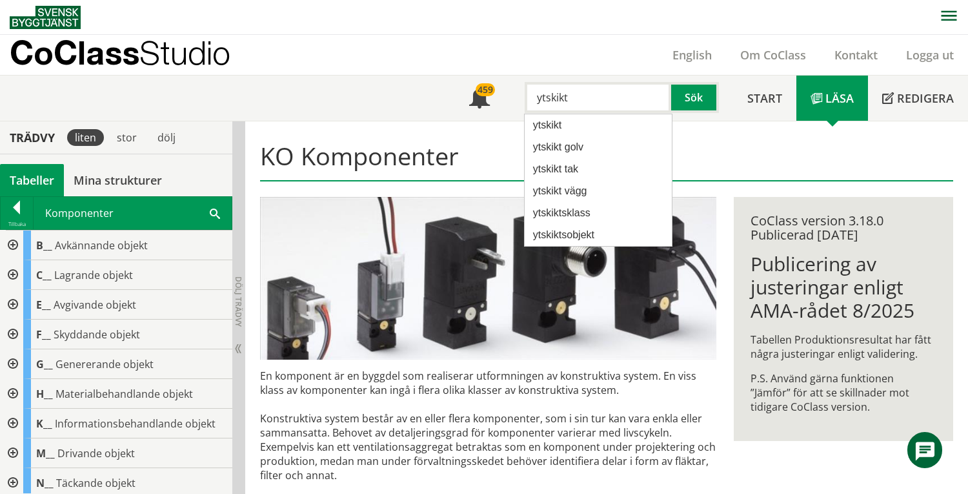
type input "ytskikt"
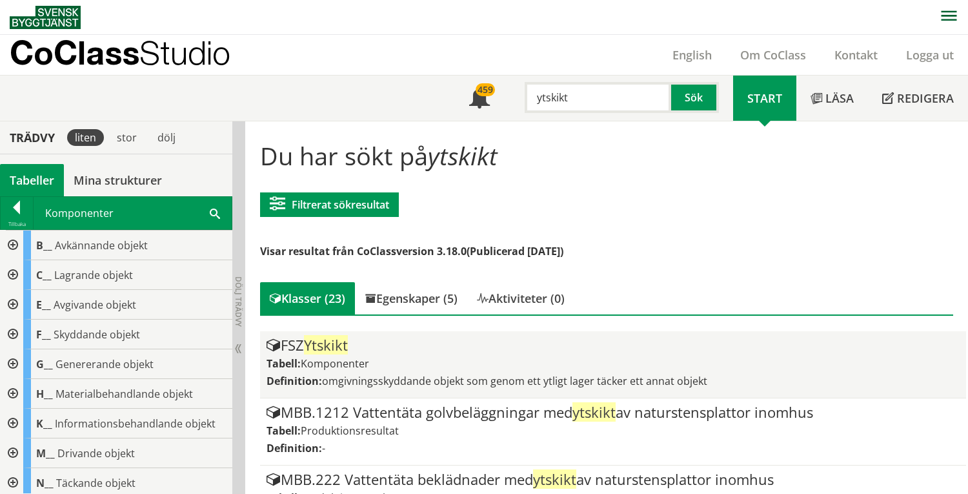
click at [432, 359] on div "Tabell: Komponenter" at bounding box center [612, 363] width 692 height 14
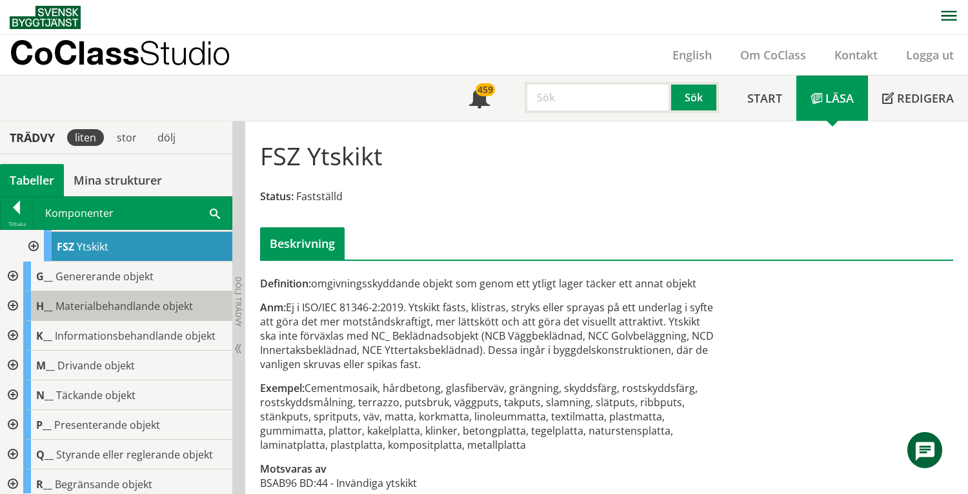
scroll to position [688, 0]
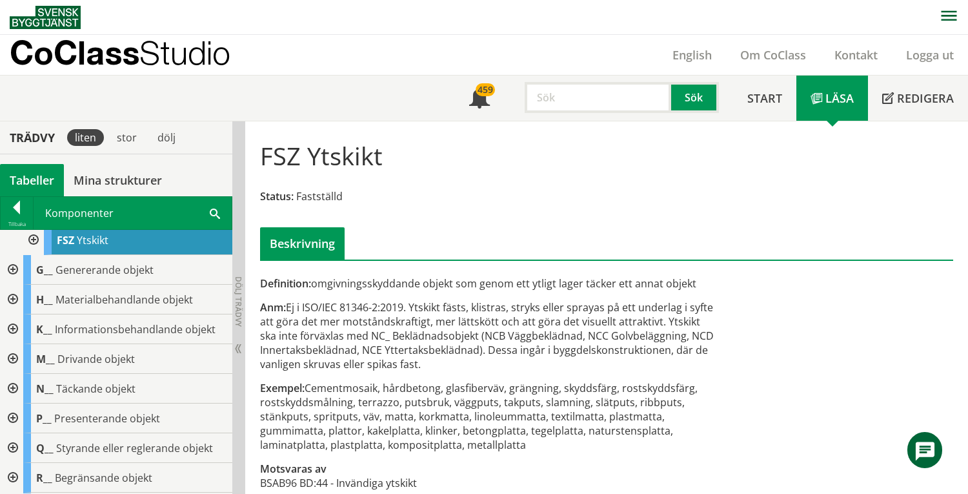
click at [29, 255] on div at bounding box center [32, 240] width 23 height 30
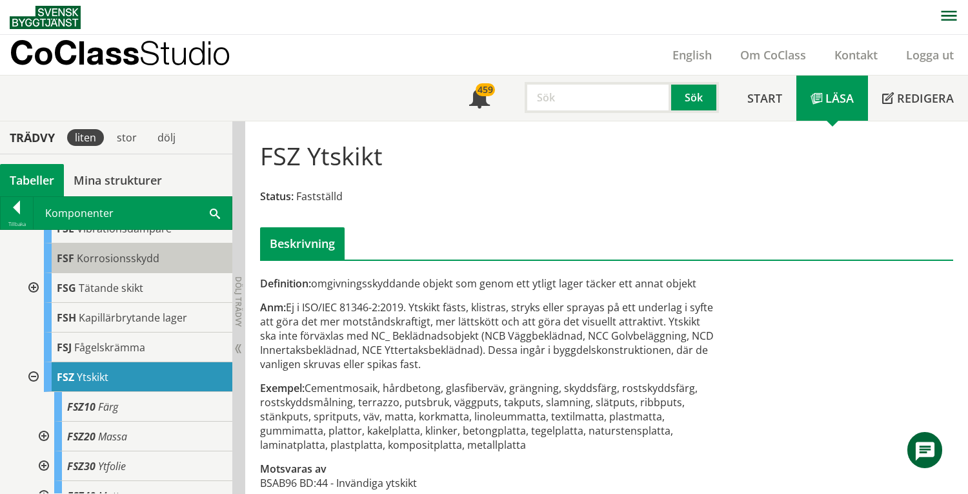
scroll to position [602, 0]
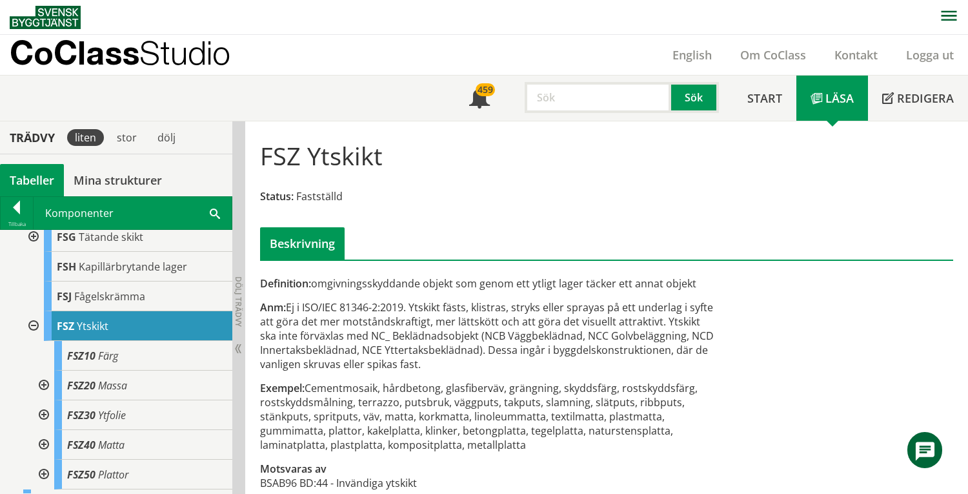
click at [47, 179] on div "Tabeller" at bounding box center [32, 180] width 64 height 32
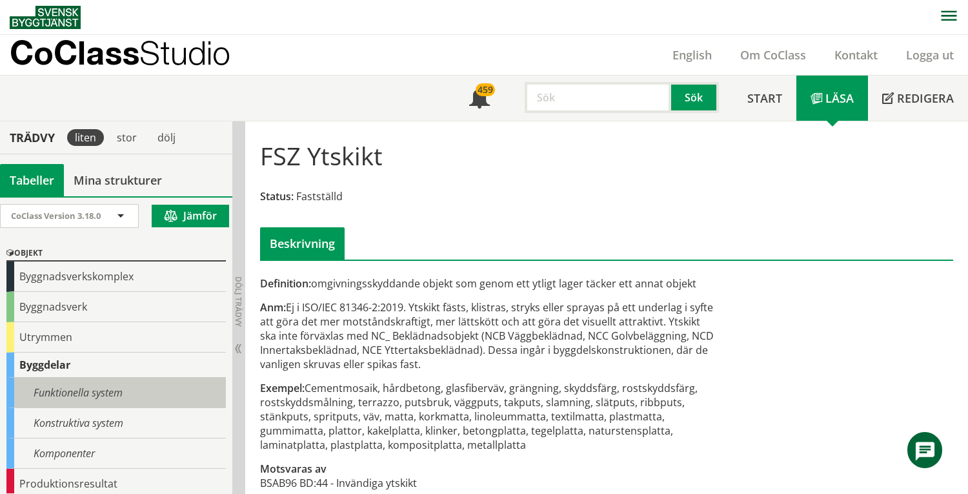
click at [126, 395] on div "Funktionella system" at bounding box center [115, 392] width 219 height 30
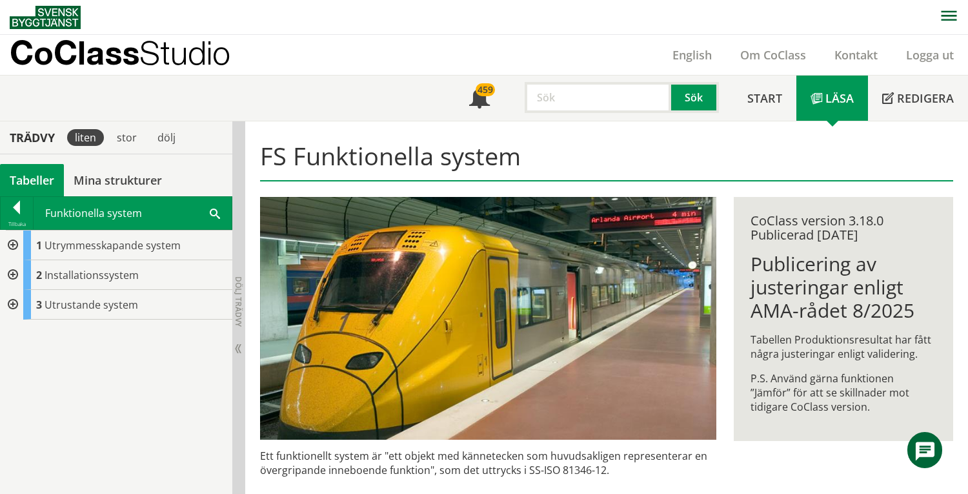
click at [12, 279] on div at bounding box center [11, 275] width 23 height 30
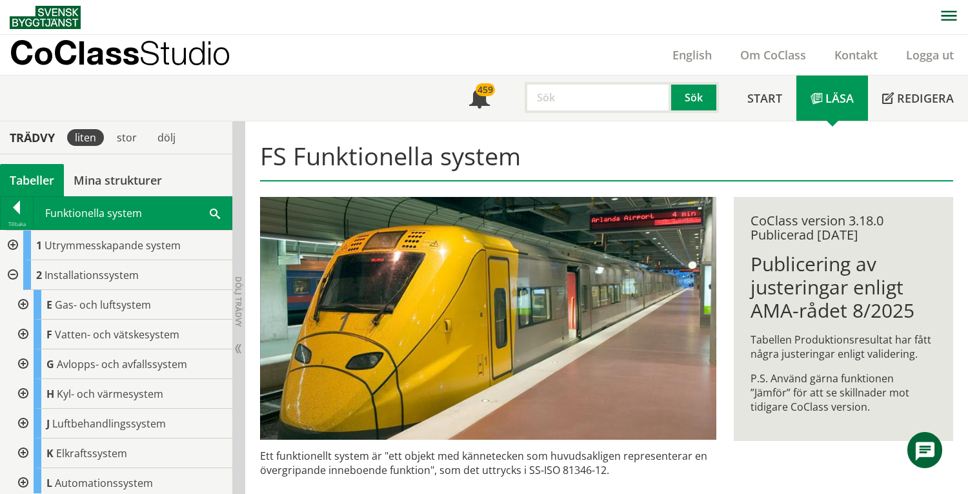
click at [12, 271] on div at bounding box center [11, 275] width 23 height 30
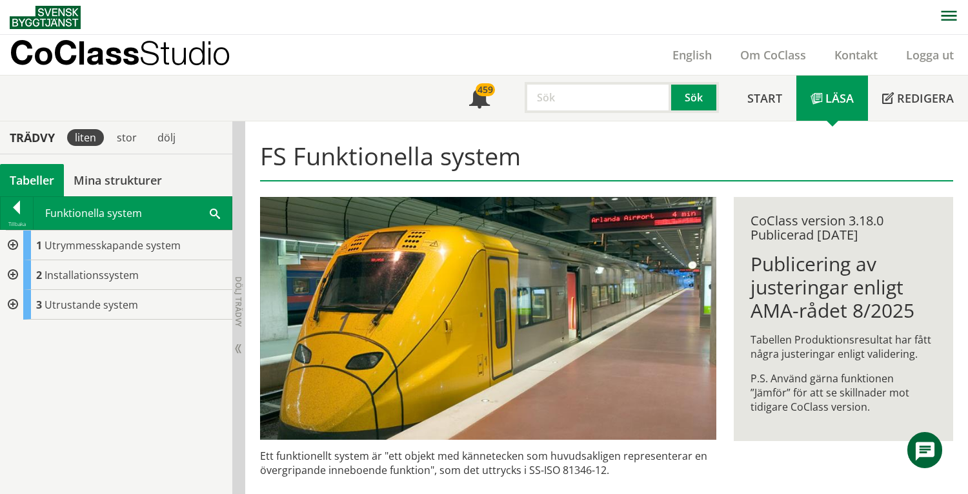
click at [16, 178] on div "Tabeller" at bounding box center [32, 180] width 64 height 32
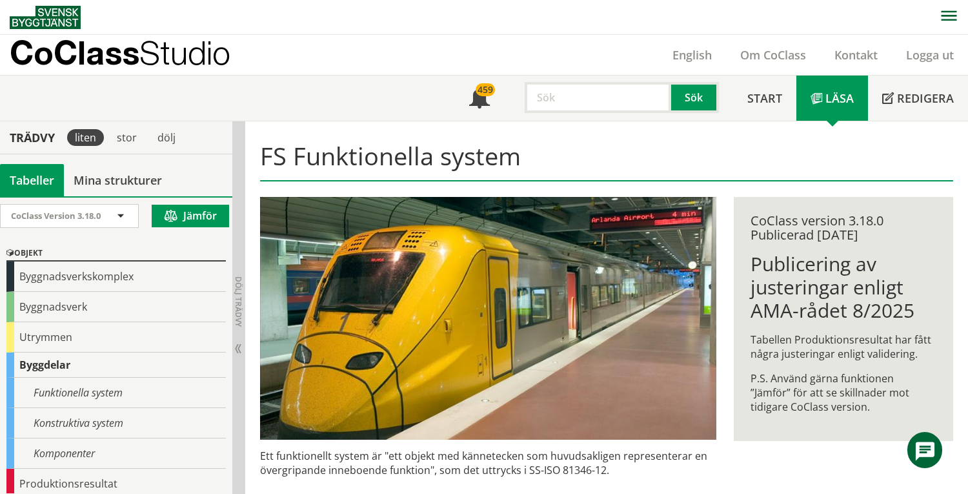
click at [576, 96] on input "text" at bounding box center [598, 97] width 146 height 31
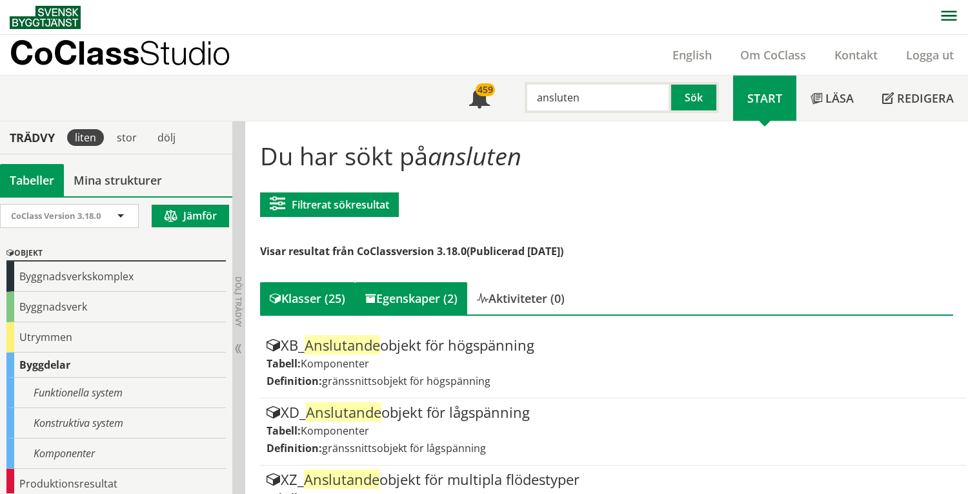
click at [417, 305] on div "Egenskaper (2)" at bounding box center [411, 298] width 112 height 32
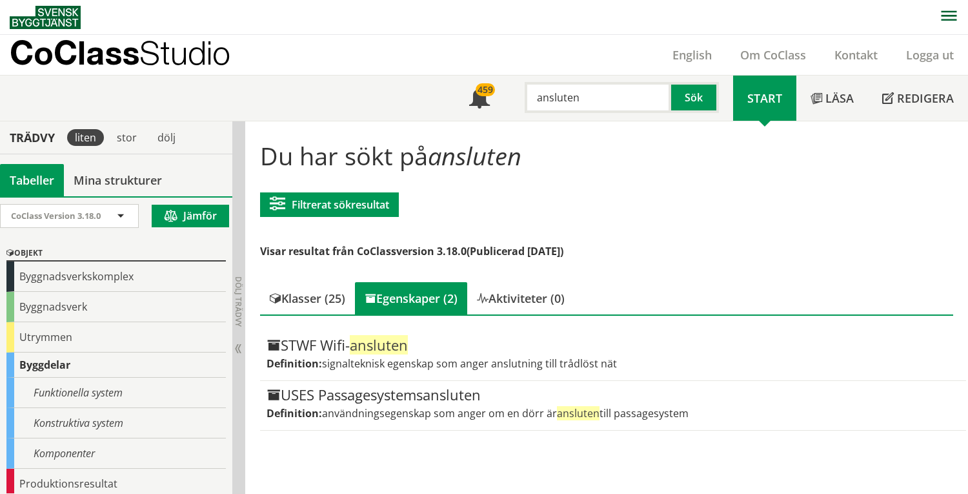
drag, startPoint x: 581, startPoint y: 97, endPoint x: 532, endPoint y: 94, distance: 49.7
click at [532, 94] on input "ansluten" at bounding box center [598, 97] width 146 height 31
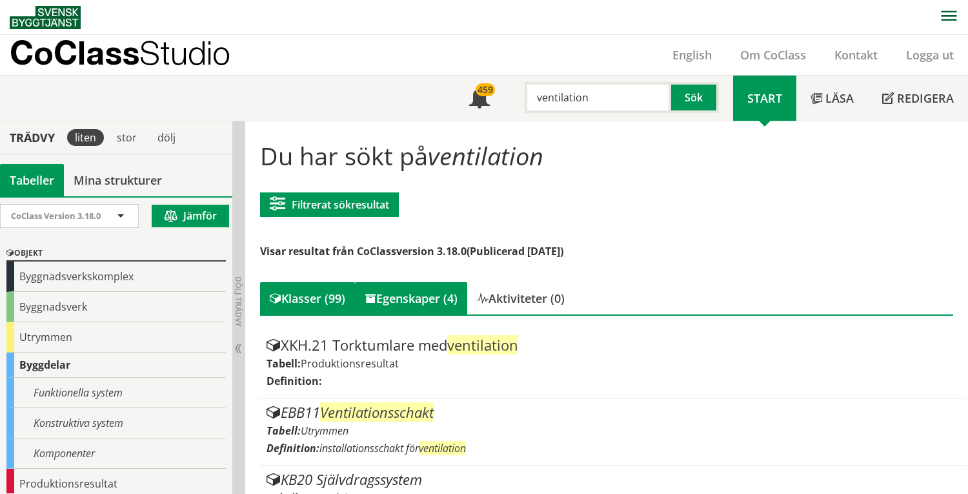
click at [428, 299] on div "Egenskaper (4)" at bounding box center [411, 298] width 112 height 32
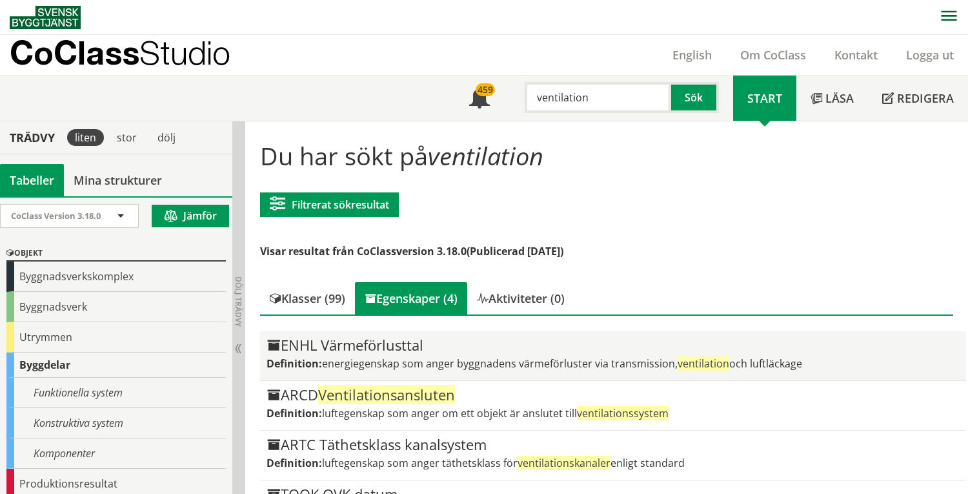
scroll to position [42, 0]
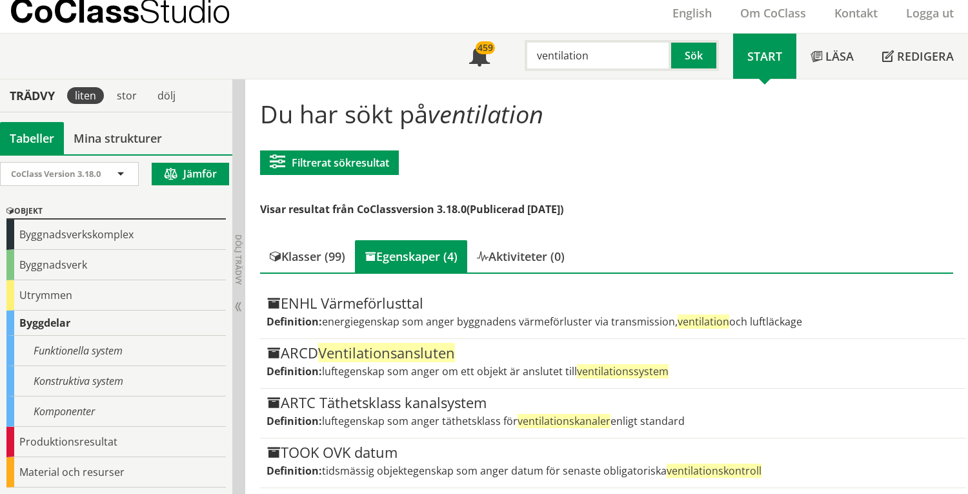
drag, startPoint x: 592, startPoint y: 54, endPoint x: 536, endPoint y: 61, distance: 56.5
click at [536, 61] on input "ventilation" at bounding box center [598, 55] width 146 height 31
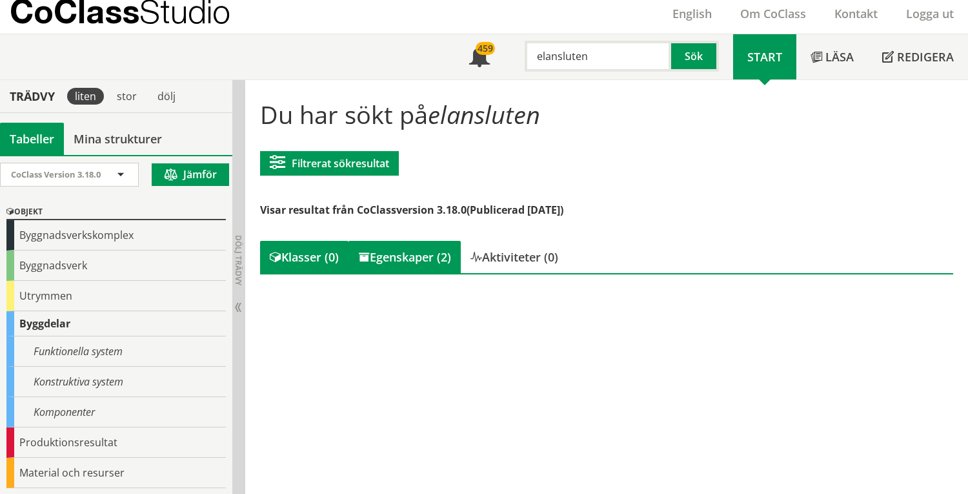
click at [437, 252] on div "Egenskaper (2)" at bounding box center [404, 257] width 112 height 32
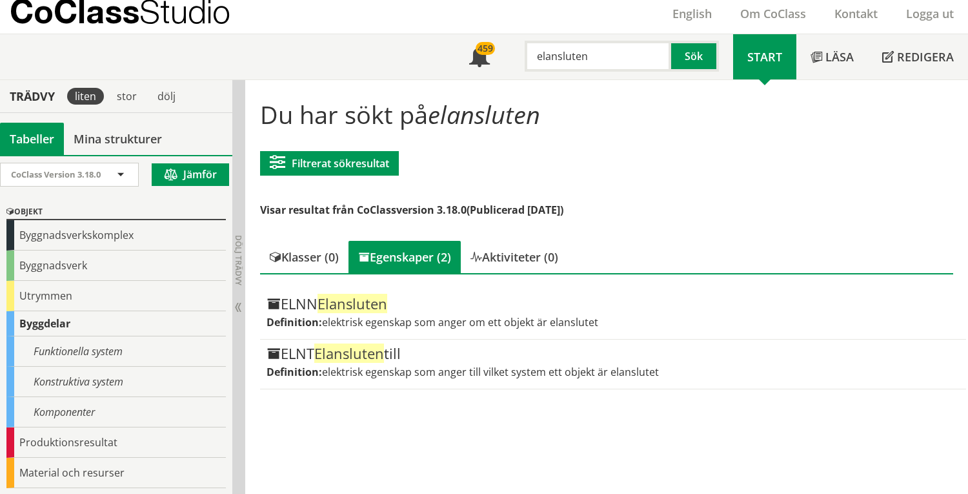
drag, startPoint x: 592, startPoint y: 54, endPoint x: 517, endPoint y: 52, distance: 74.9
click at [518, 52] on div "elansluten" at bounding box center [591, 56] width 146 height 31
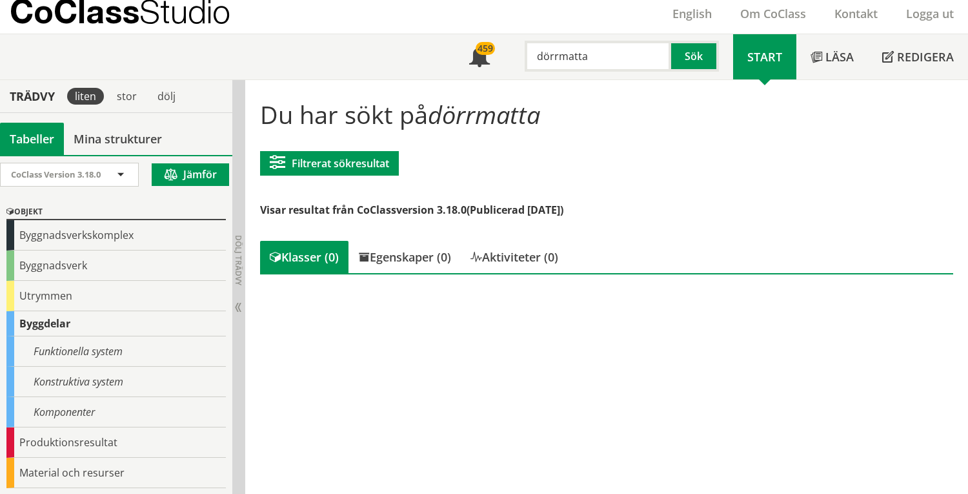
drag, startPoint x: 594, startPoint y: 52, endPoint x: 532, endPoint y: 53, distance: 61.3
click at [532, 53] on input "dörrmatta" at bounding box center [598, 56] width 146 height 31
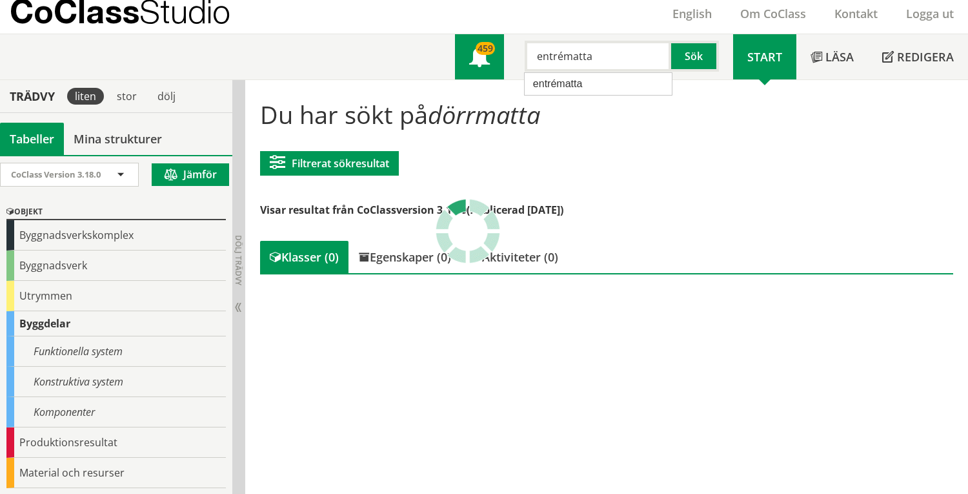
type input "entrématta"
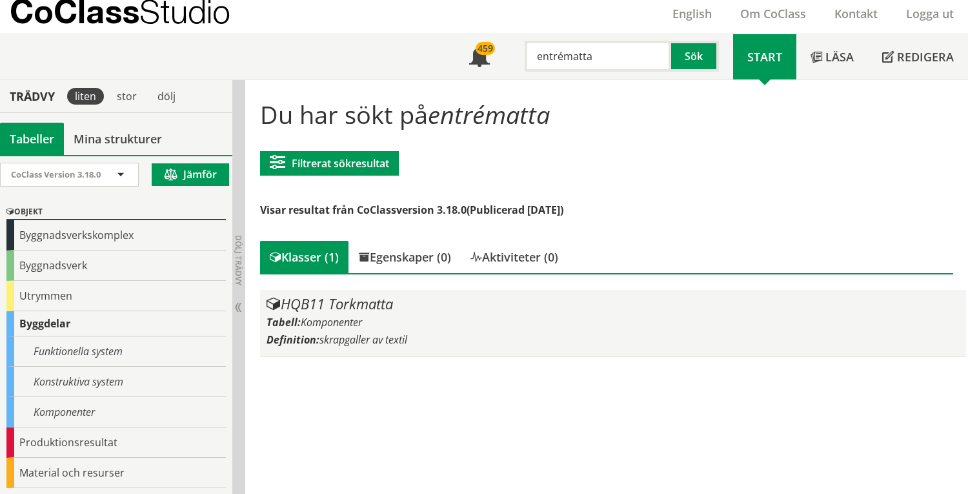
click at [444, 308] on div "HQB11 Torkmatta" at bounding box center [612, 303] width 692 height 15
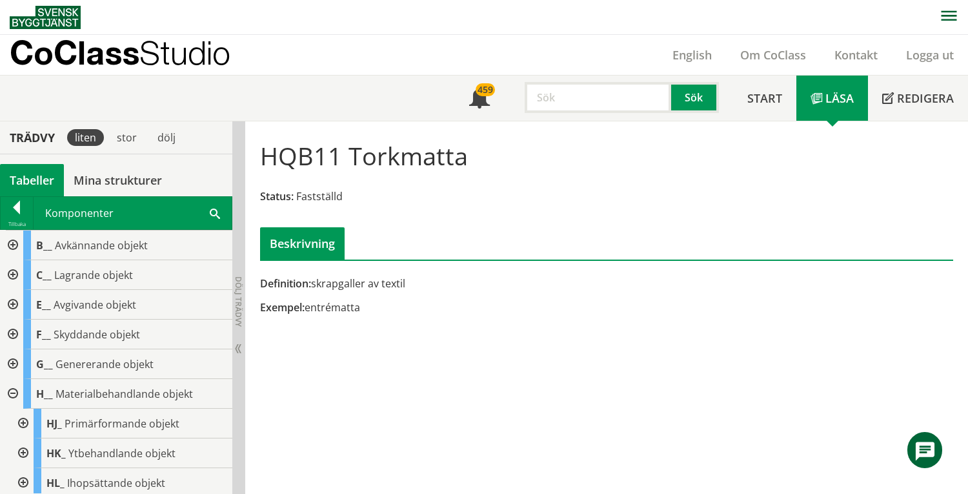
click at [872, 293] on div "Definition: skrapgaller av textil Exempel: entrématta Kontakta oss! I den senas…" at bounding box center [607, 227] width 710 height 193
click at [935, 55] on link "Logga ut" at bounding box center [930, 54] width 76 height 15
